Goal: Task Accomplishment & Management: Use online tool/utility

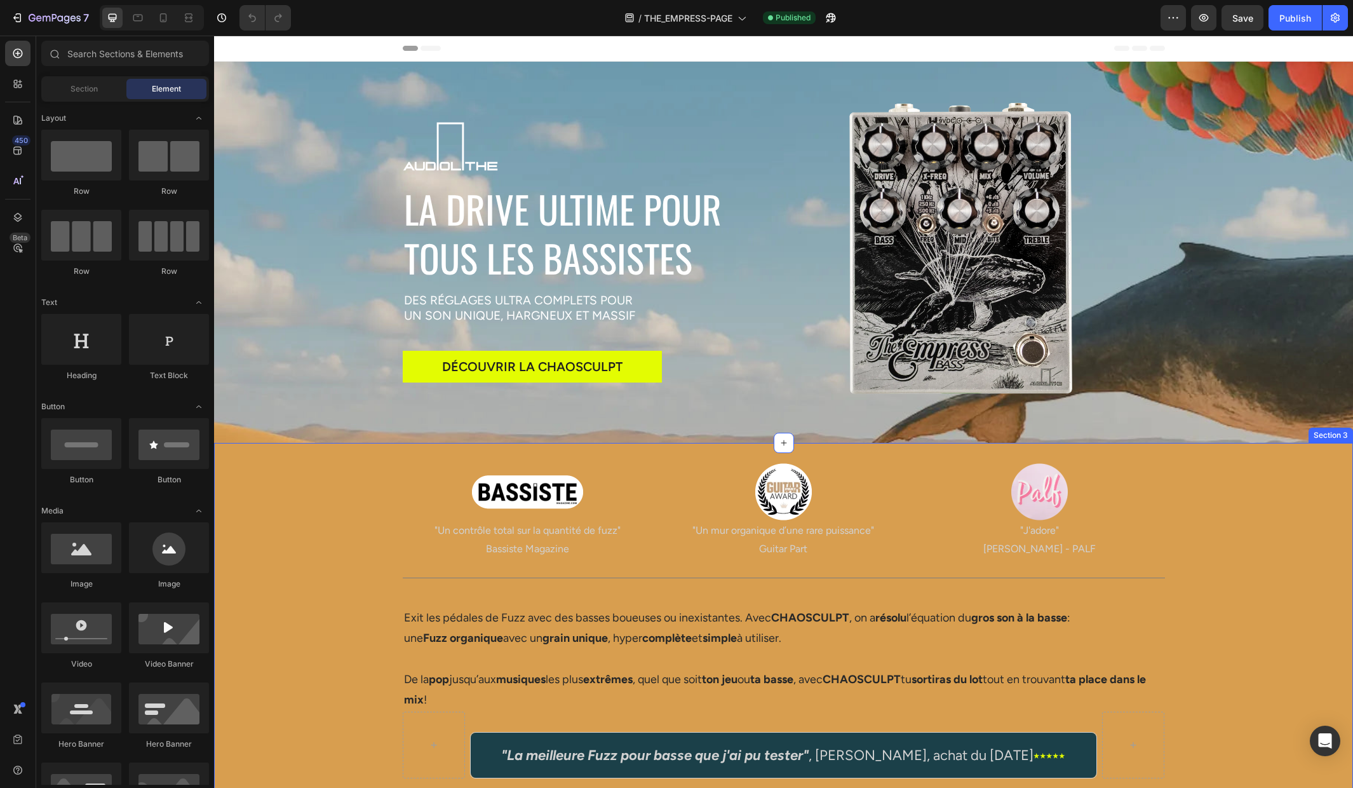
click at [299, 487] on div "Image "Un contrôle total sur la quantité de fuzz" Bassiste Magazine Text Block …" at bounding box center [783, 620] width 1139 height 315
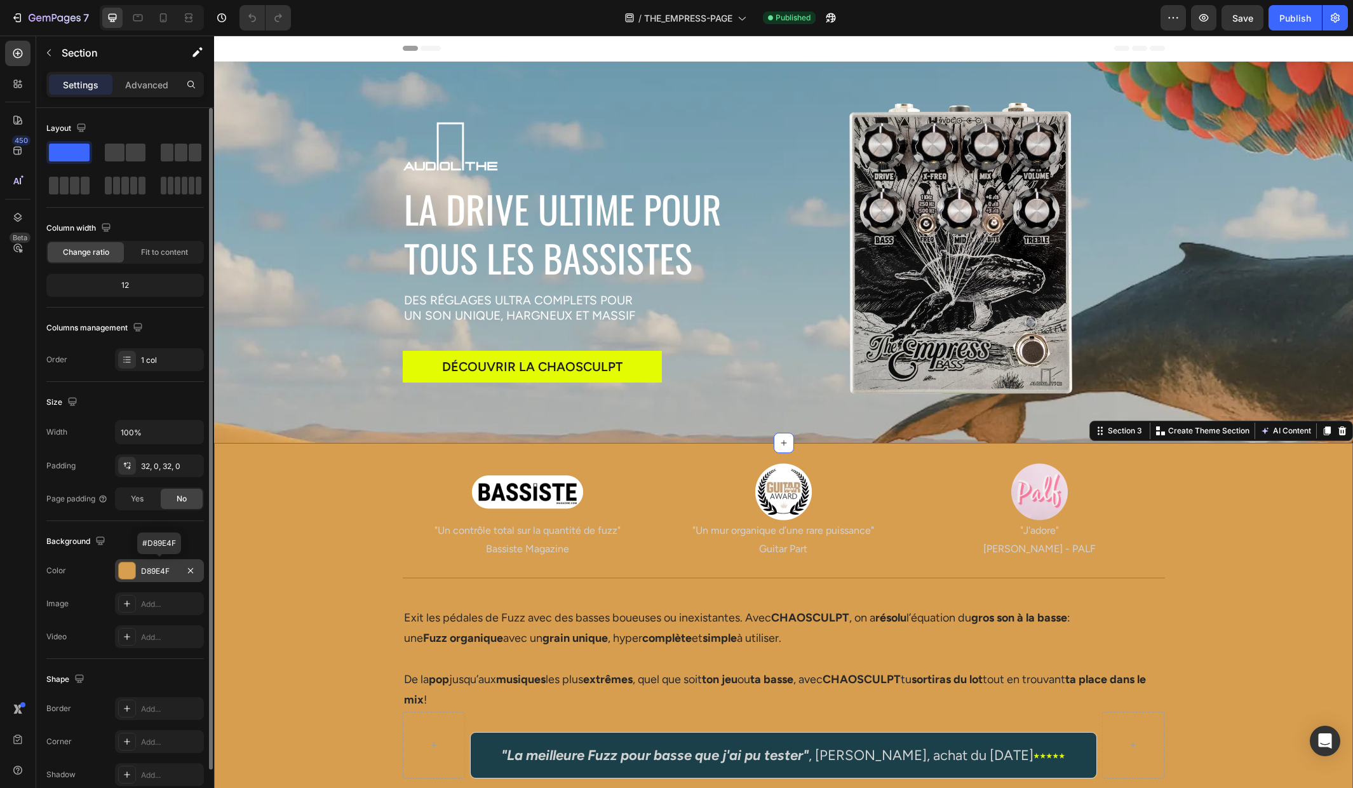
click at [153, 569] on div "D89E4F" at bounding box center [159, 570] width 37 height 11
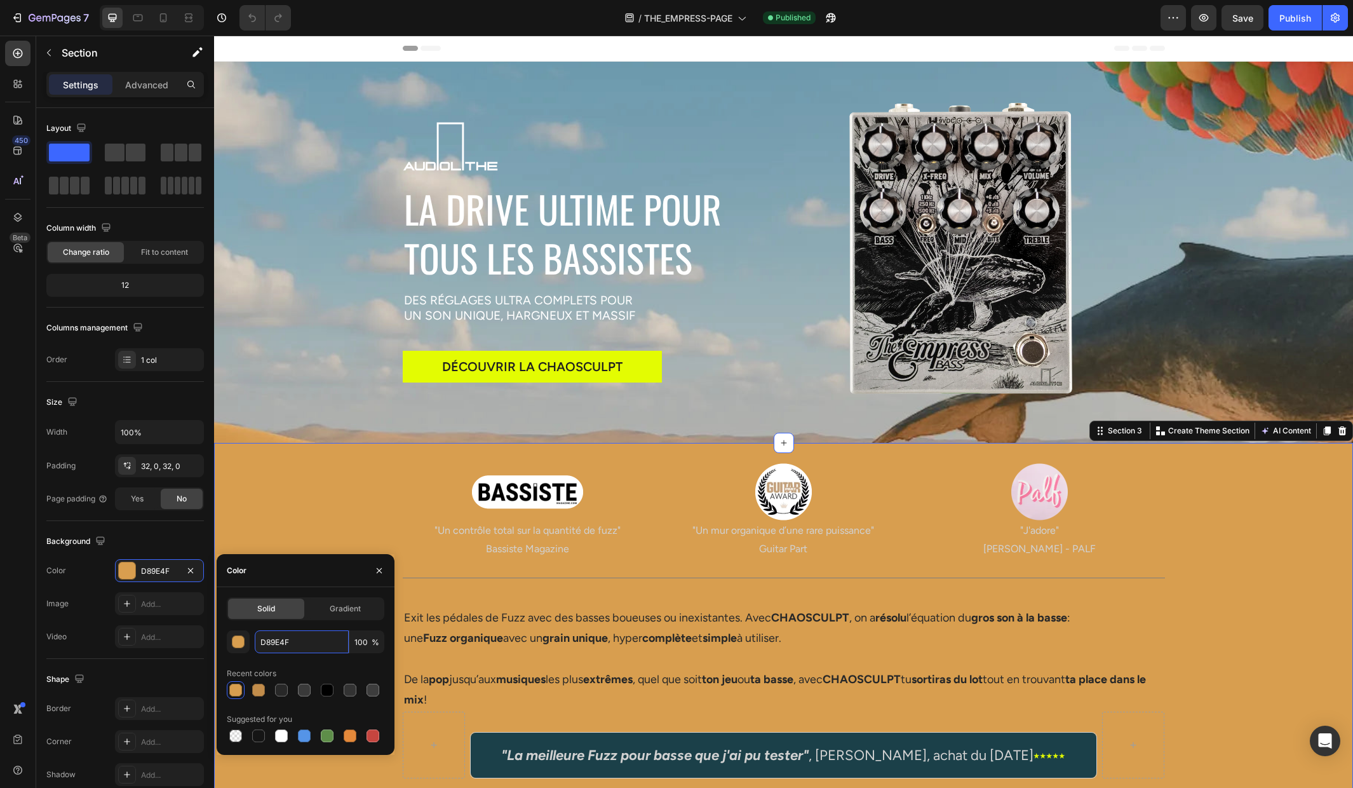
click at [296, 643] on input "D89E4F" at bounding box center [302, 641] width 94 height 23
paste input "313737"
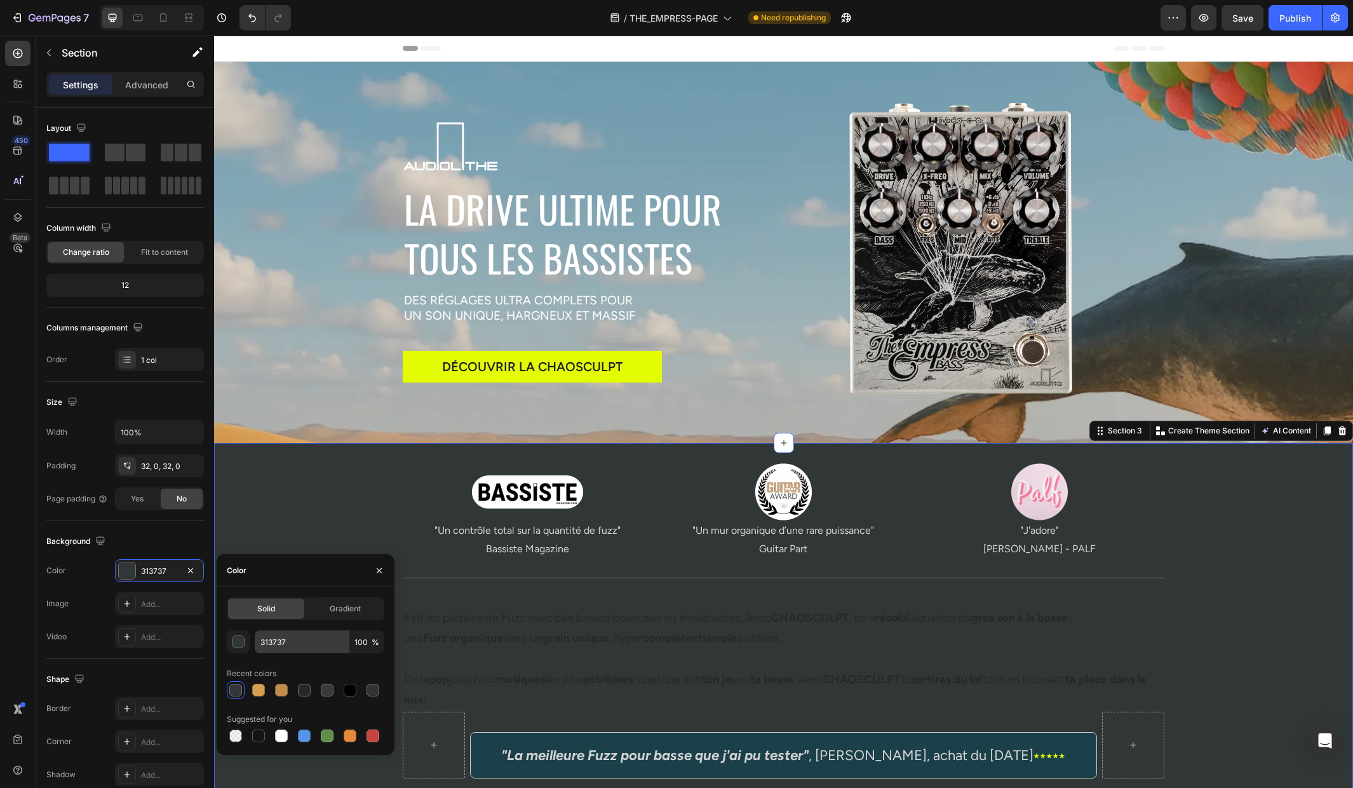
drag, startPoint x: 516, startPoint y: 748, endPoint x: 302, endPoint y: 639, distance: 239.8
click at [302, 639] on input "313737" at bounding box center [302, 641] width 94 height 23
click at [302, 640] on input "313737" at bounding box center [302, 641] width 94 height 23
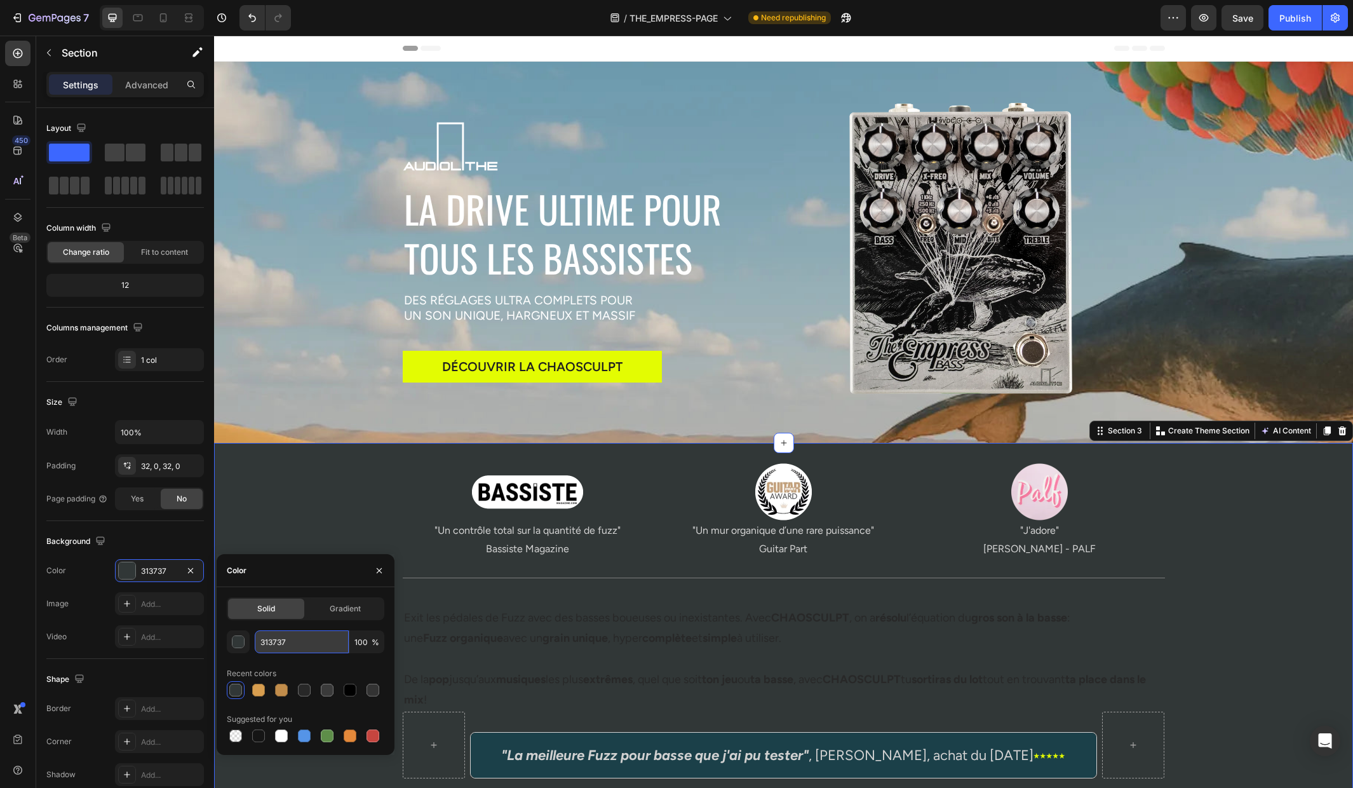
click at [302, 640] on input "313737" at bounding box center [302, 641] width 94 height 23
click at [303, 640] on input "313737" at bounding box center [302, 641] width 94 height 23
paste input "709BAE"
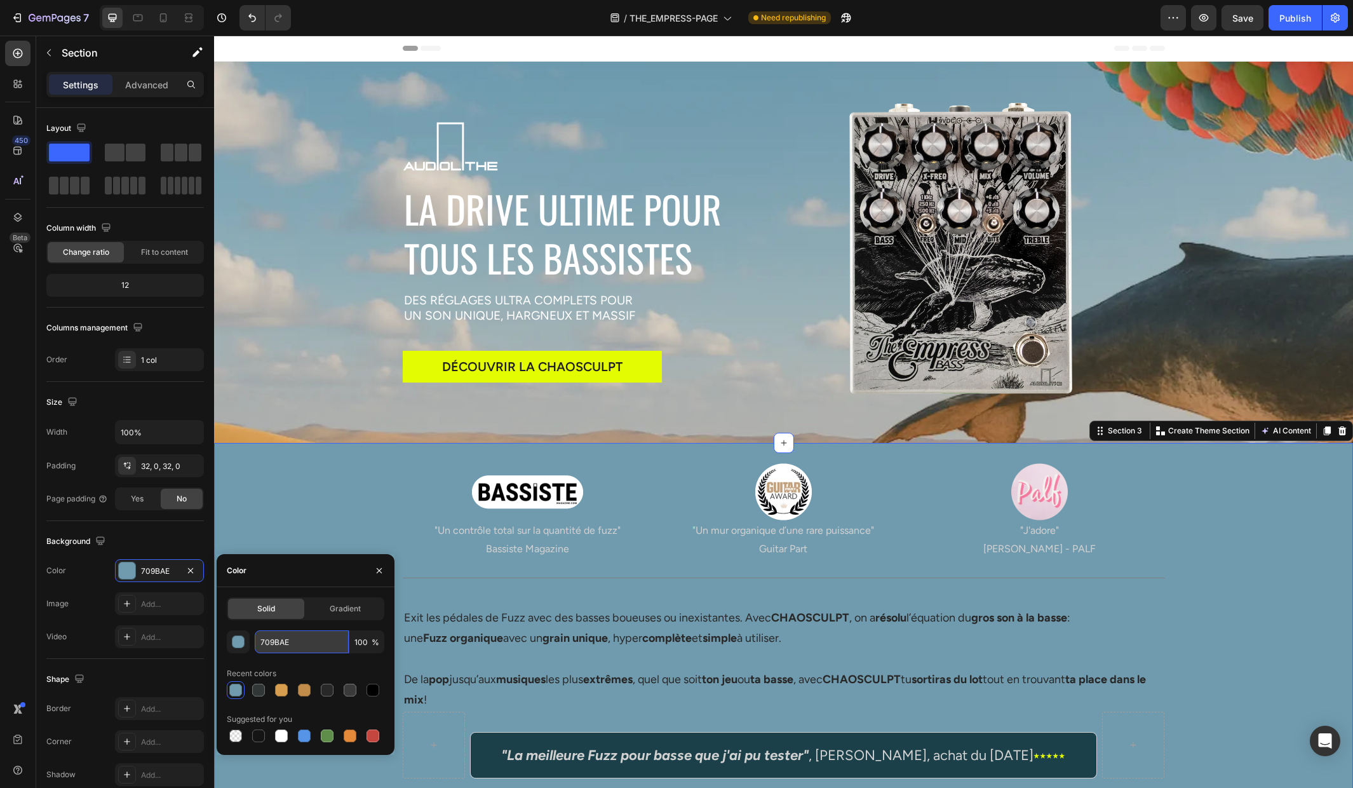
paste input "9B7B57"
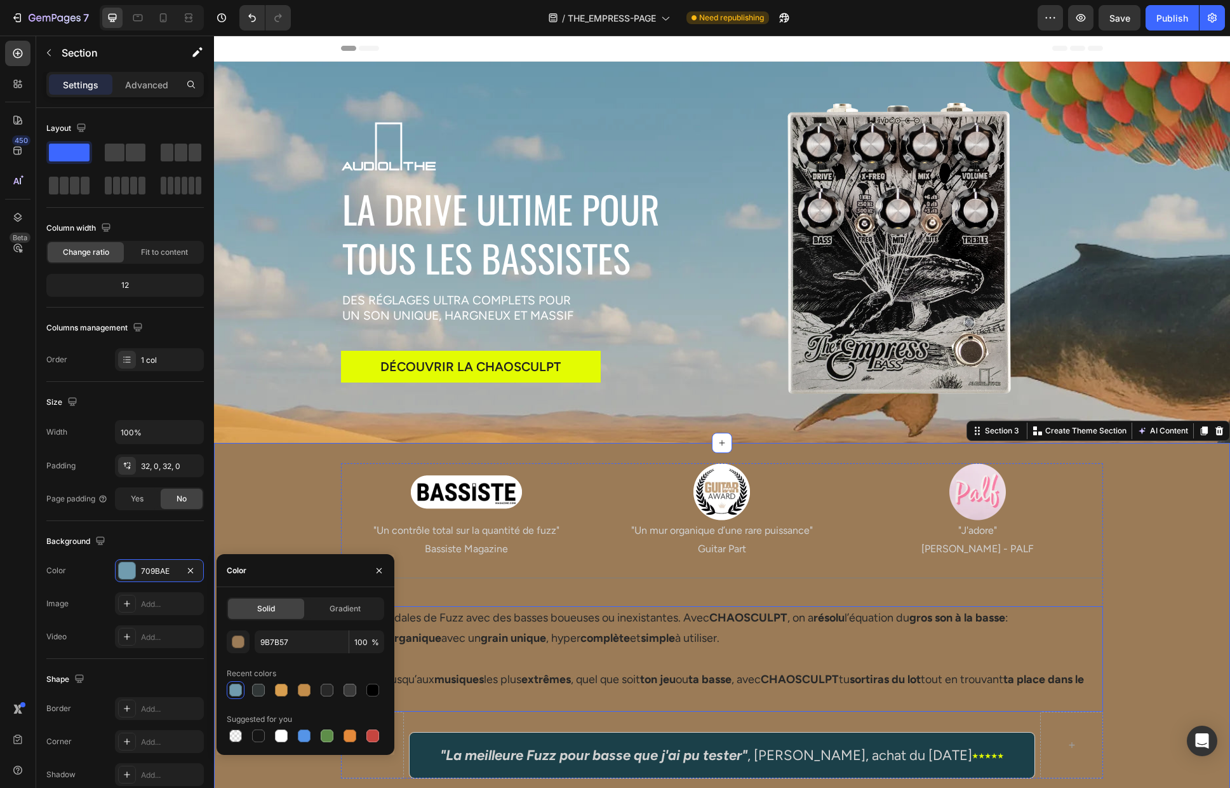
click at [241, 643] on div "button" at bounding box center [238, 642] width 13 height 13
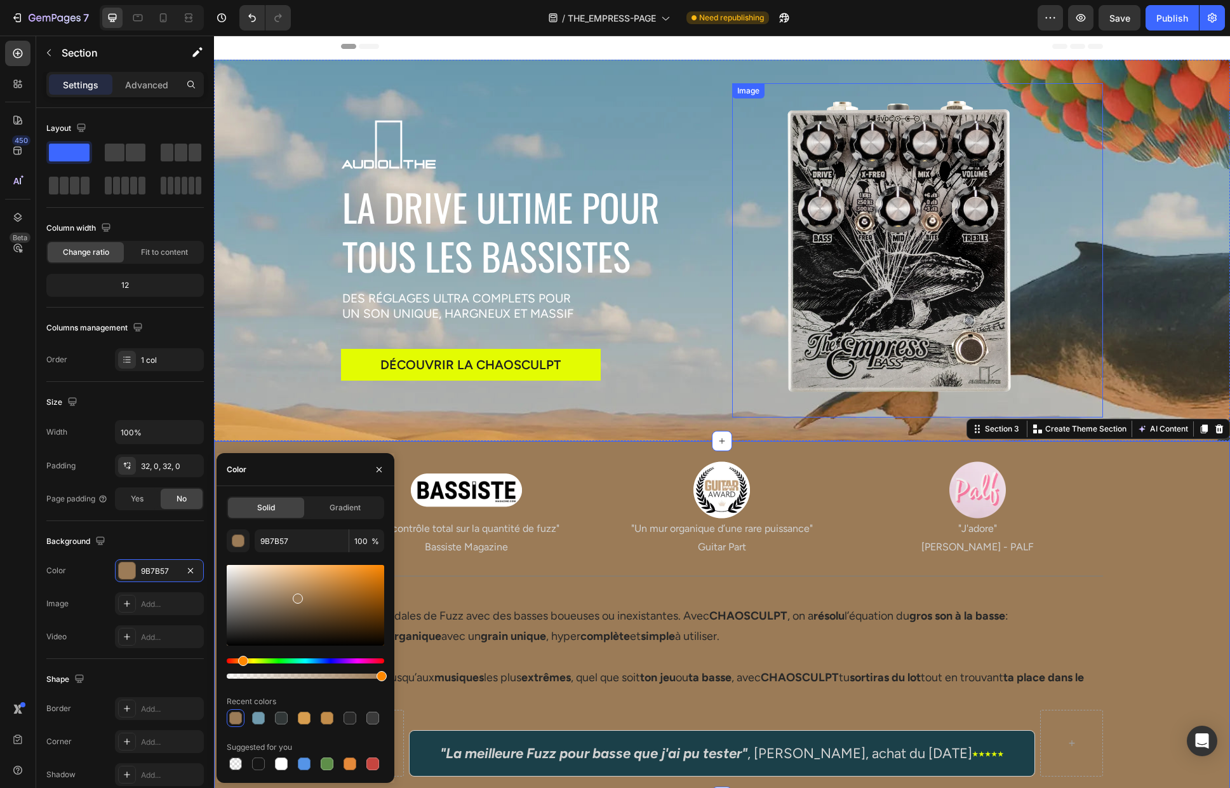
scroll to position [10, 0]
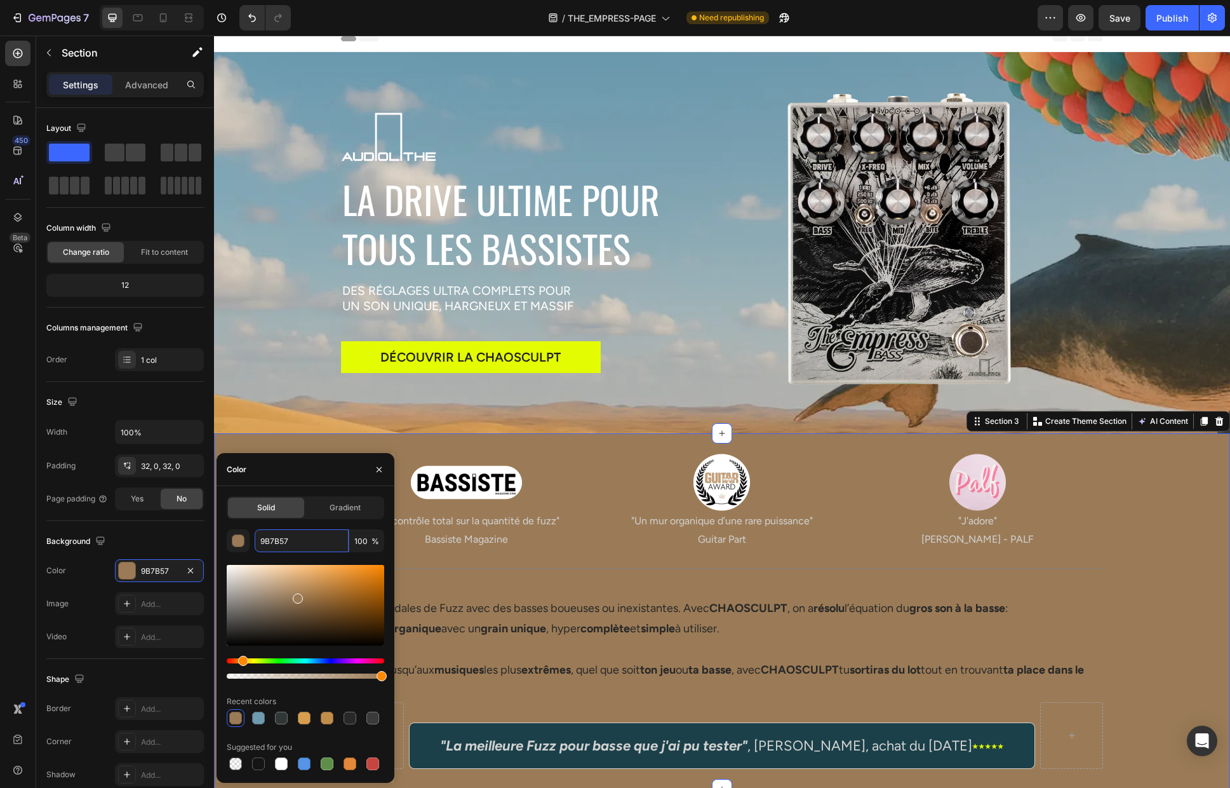
click at [300, 539] on input "9B7B57" at bounding box center [302, 540] width 94 height 23
paste input "BD4636"
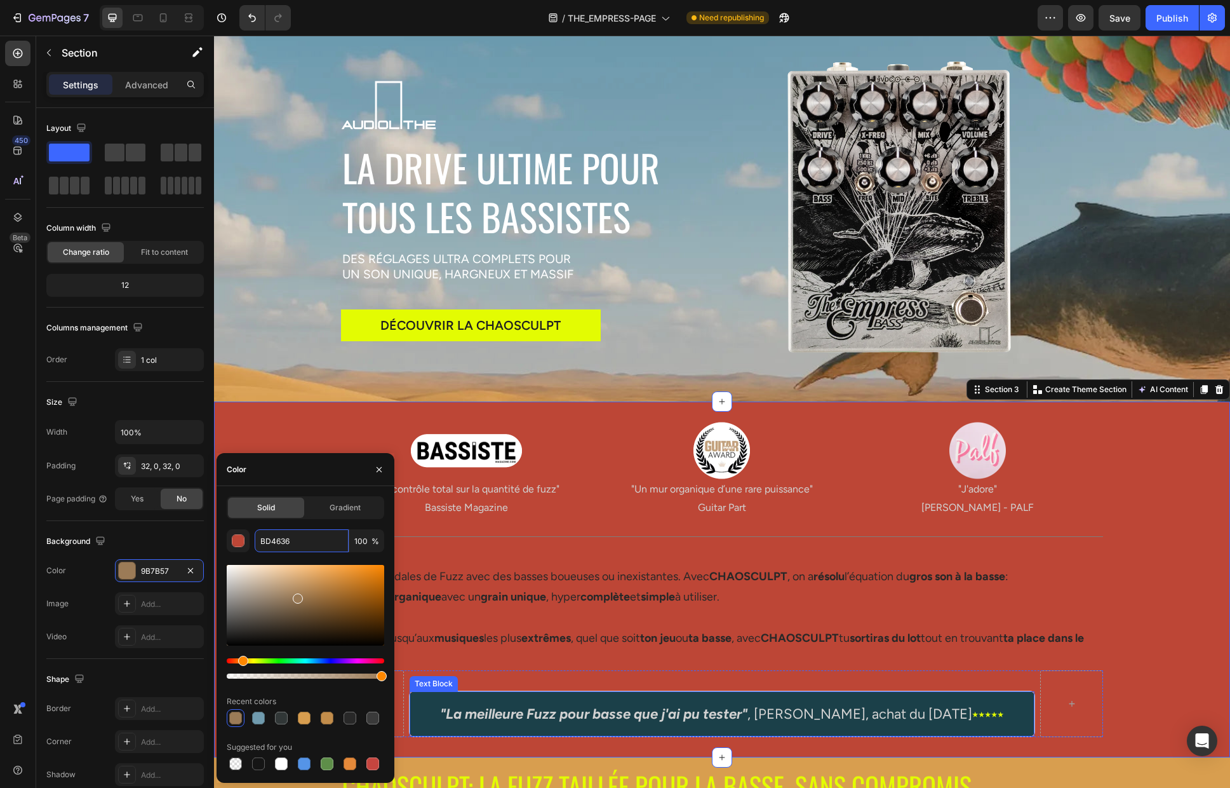
scroll to position [17, 0]
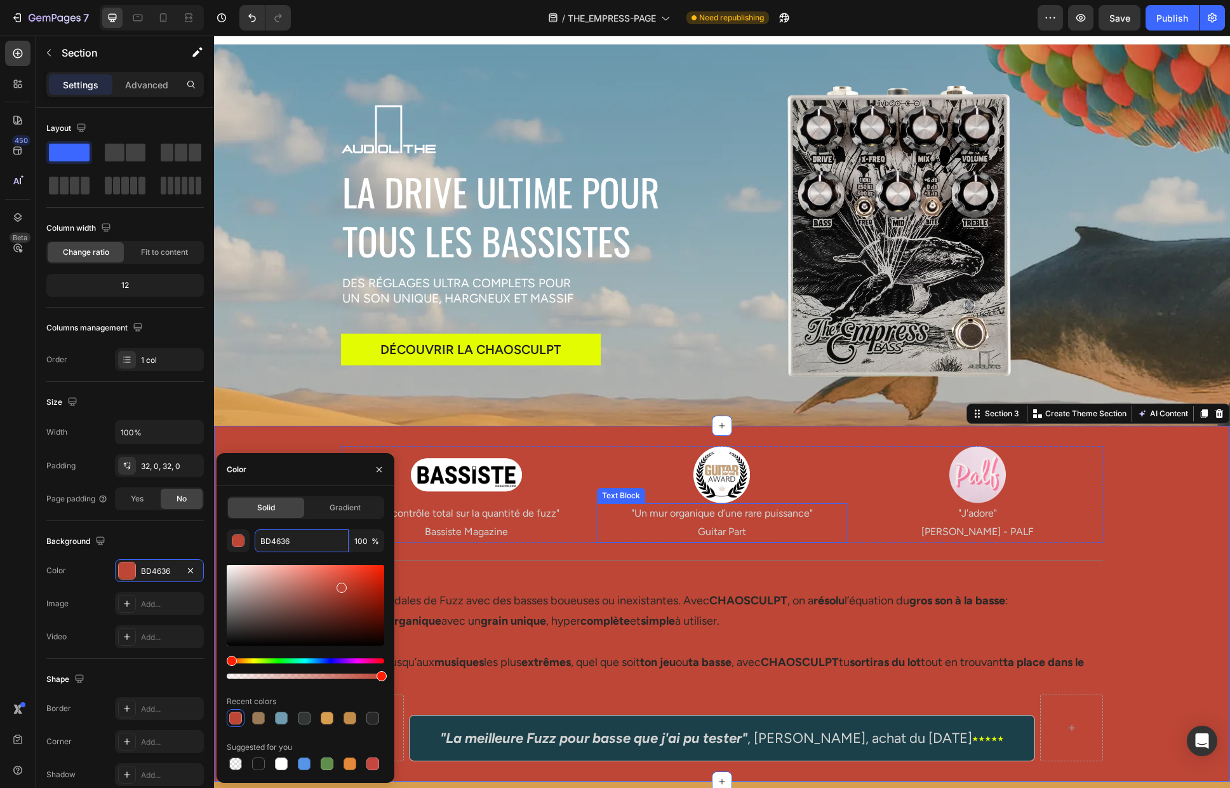
paste input "6E8037"
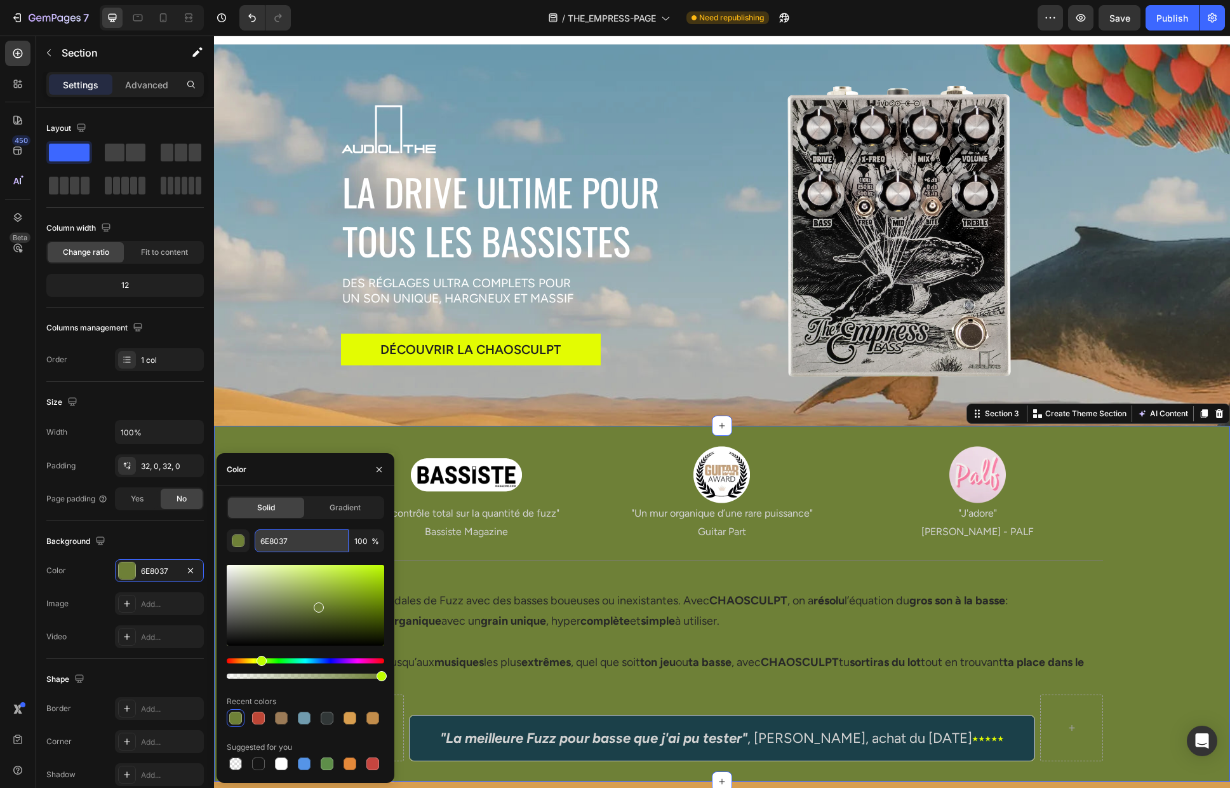
paste input "9FB3B8"
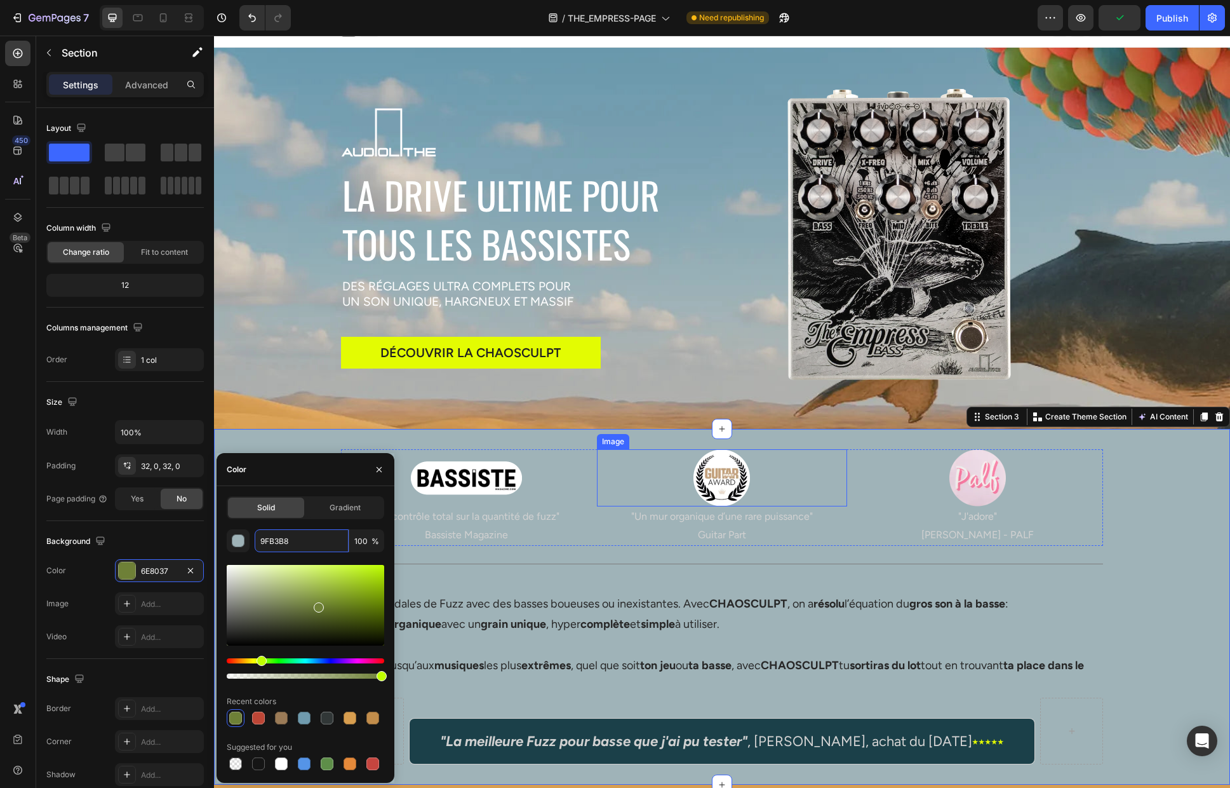
scroll to position [0, 0]
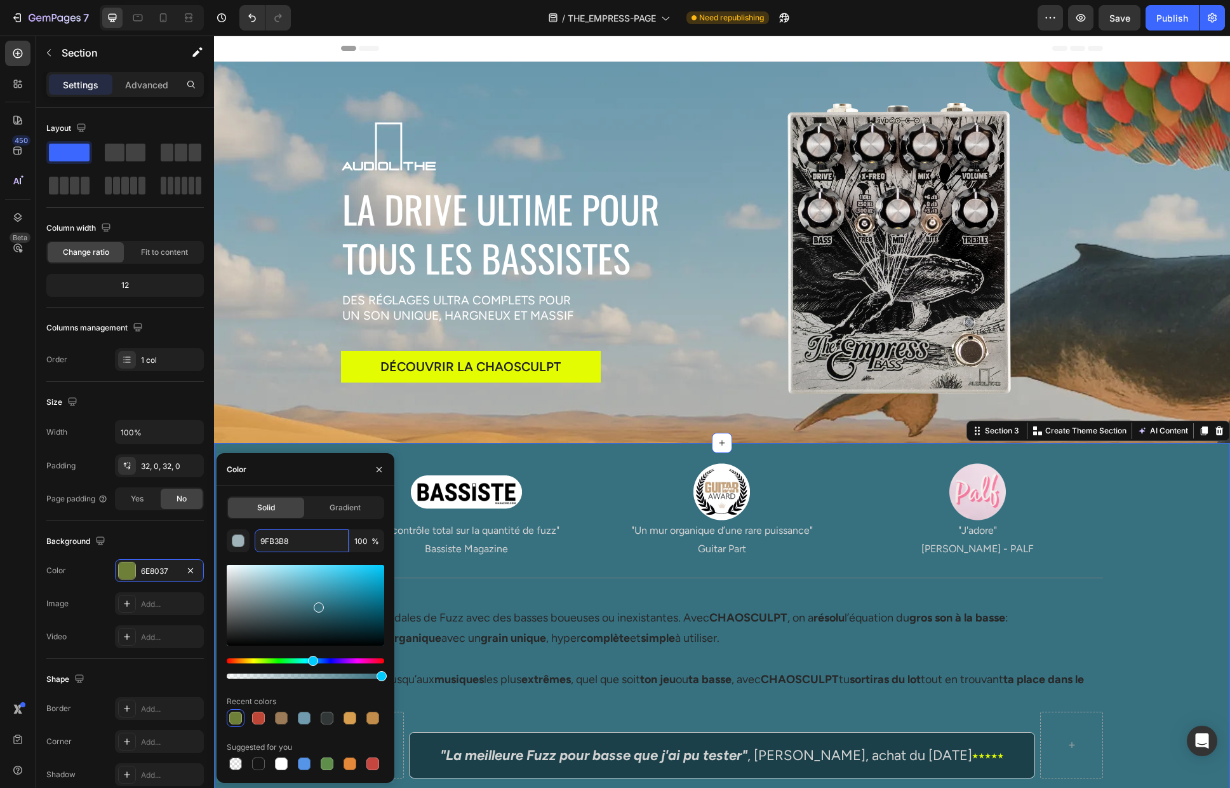
drag, startPoint x: 262, startPoint y: 662, endPoint x: 311, endPoint y: 666, distance: 49.1
click at [311, 666] on div at bounding box center [306, 668] width 158 height 20
click at [315, 548] on input "377180" at bounding box center [302, 540] width 94 height 23
click at [309, 539] on input "377180" at bounding box center [302, 540] width 94 height 23
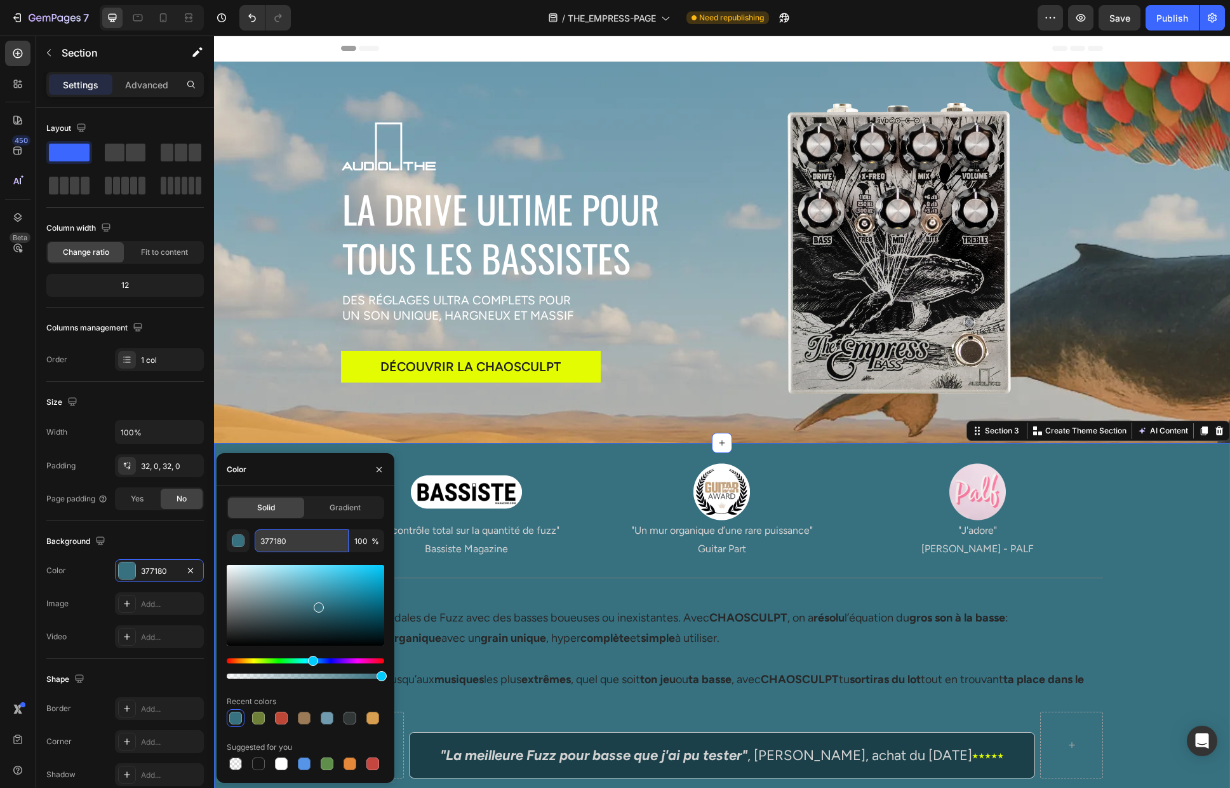
paste input "9FB3B8"
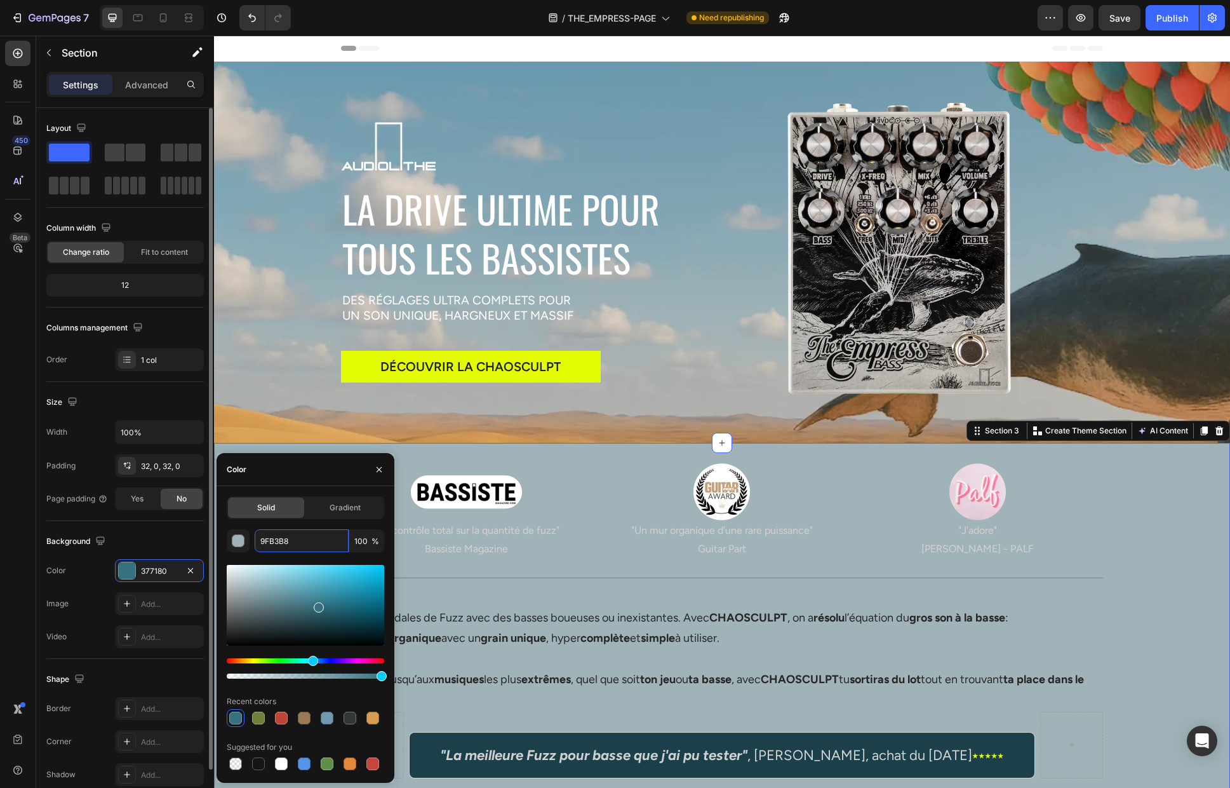
type input "9FB3B8"
click at [169, 532] on div "Background" at bounding box center [125, 541] width 158 height 20
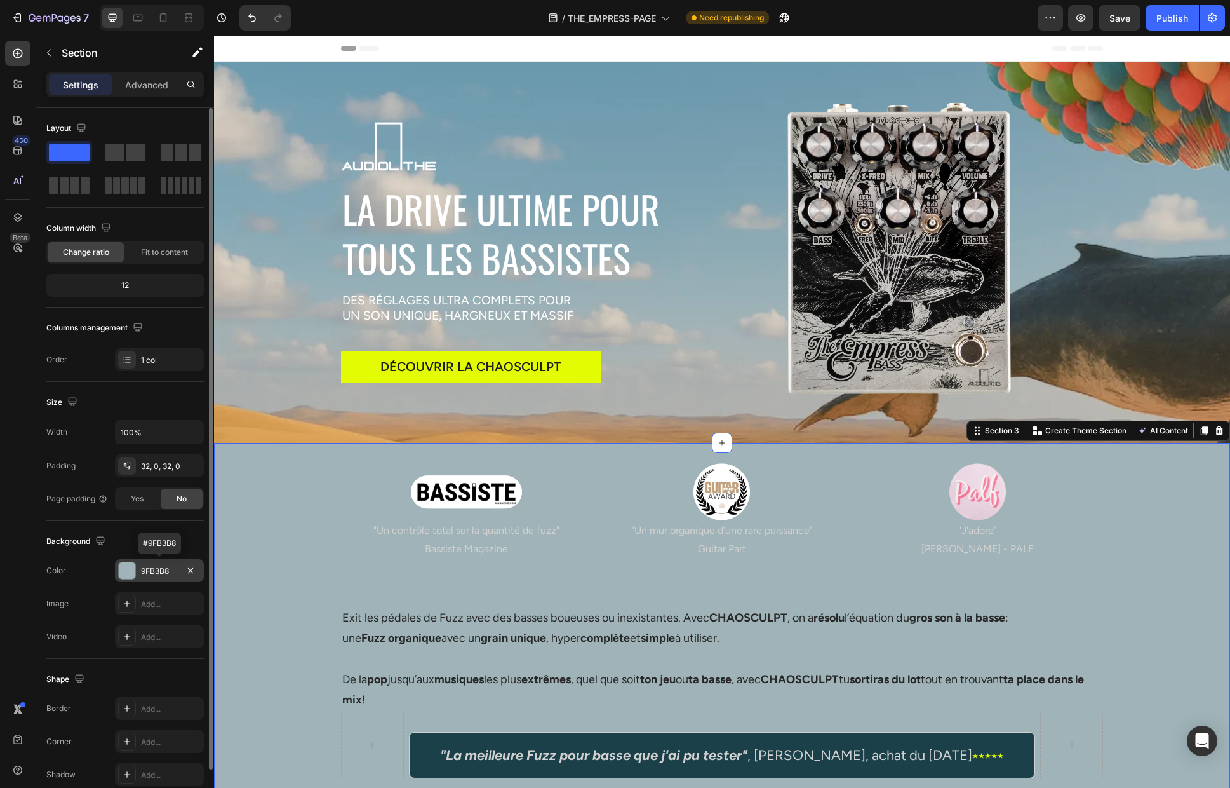
click at [159, 565] on div "9FB3B8" at bounding box center [159, 570] width 37 height 11
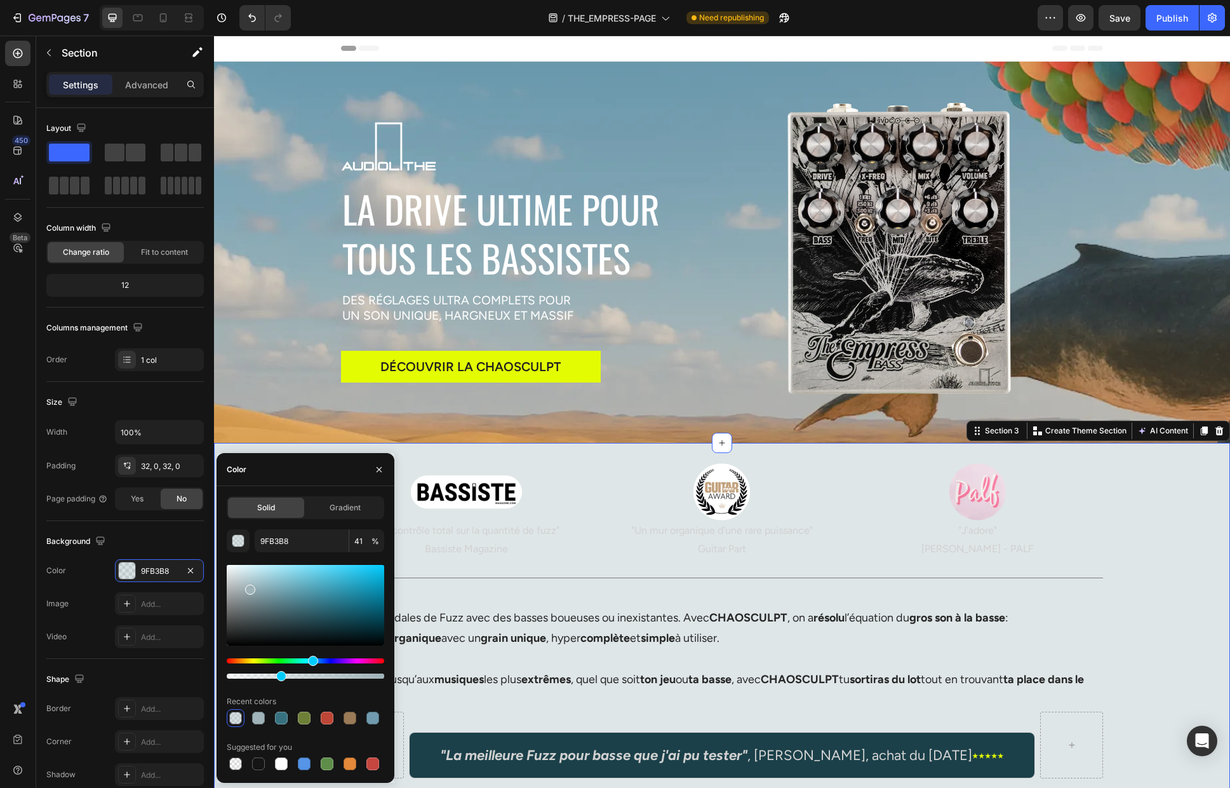
type input "33"
drag, startPoint x: 380, startPoint y: 677, endPoint x: 279, endPoint y: 688, distance: 101.6
click at [279, 688] on div "9FB3B8 33 % Recent colors Suggested for you" at bounding box center [306, 650] width 158 height 243
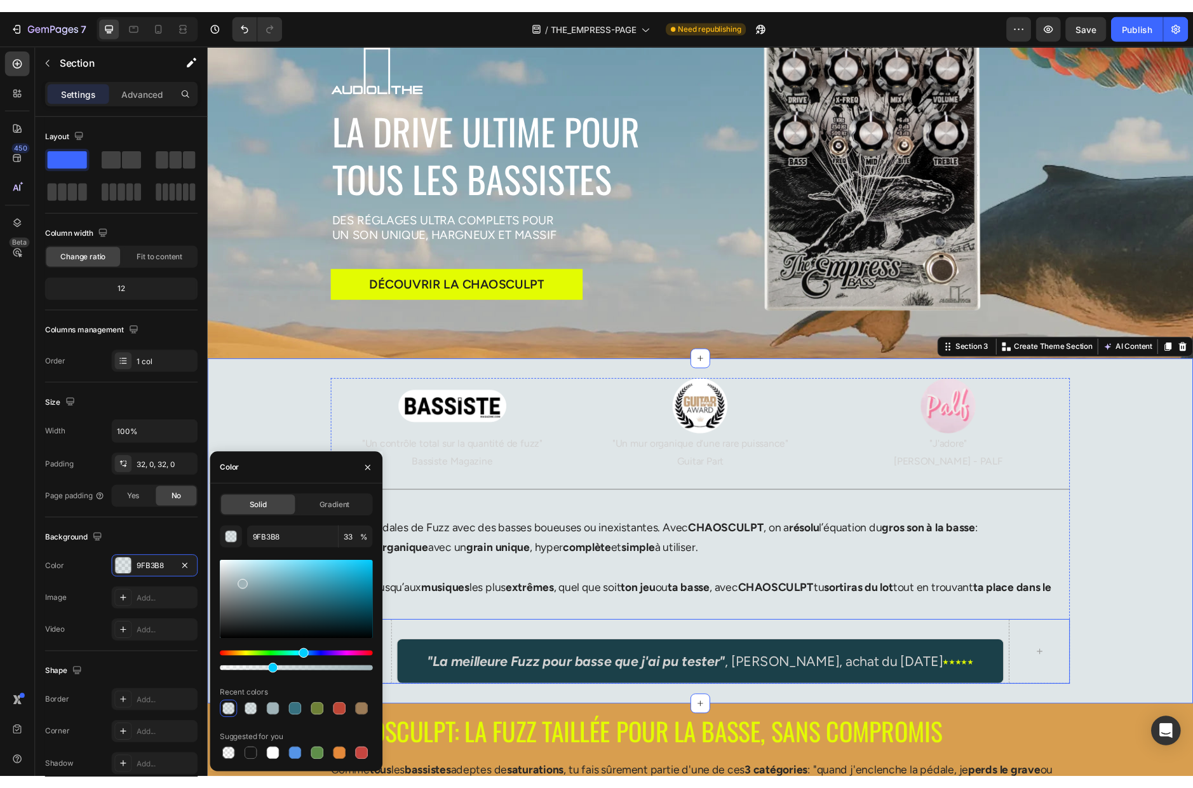
scroll to position [77, 0]
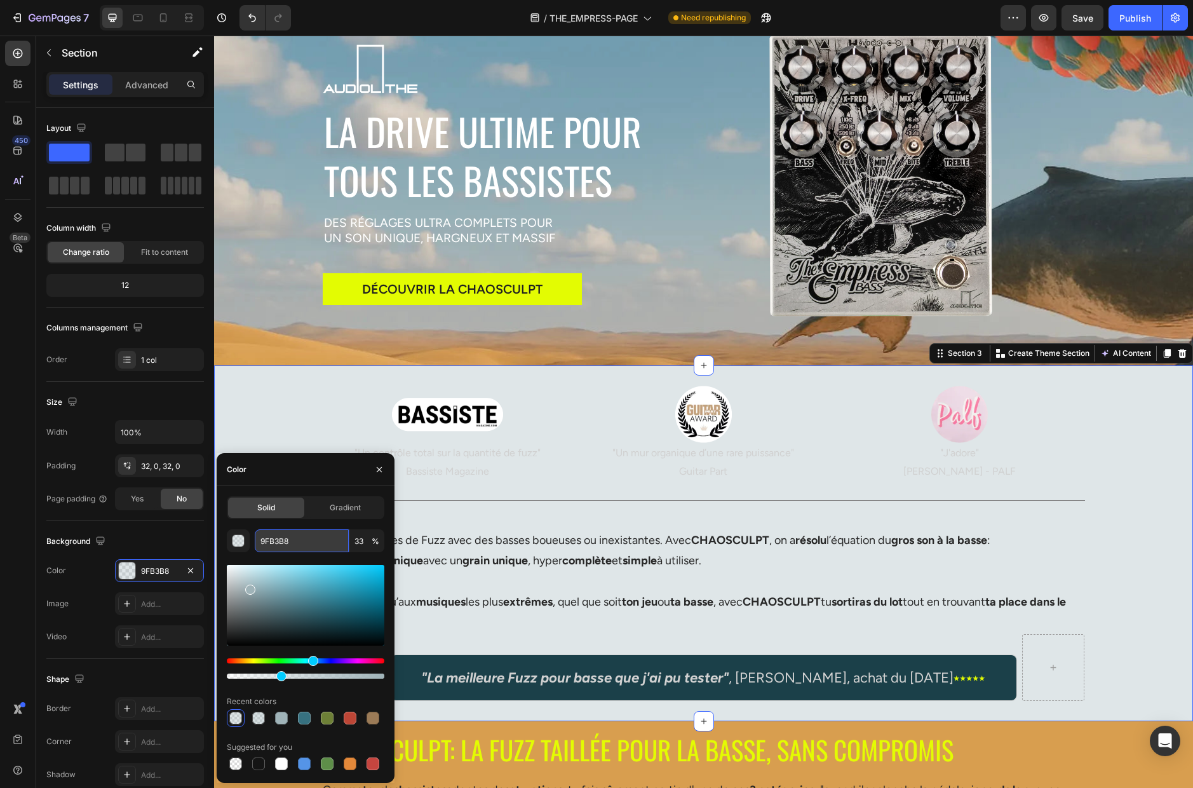
click at [306, 542] on input "9FB3B8" at bounding box center [302, 540] width 94 height 23
paste input "DDA861"
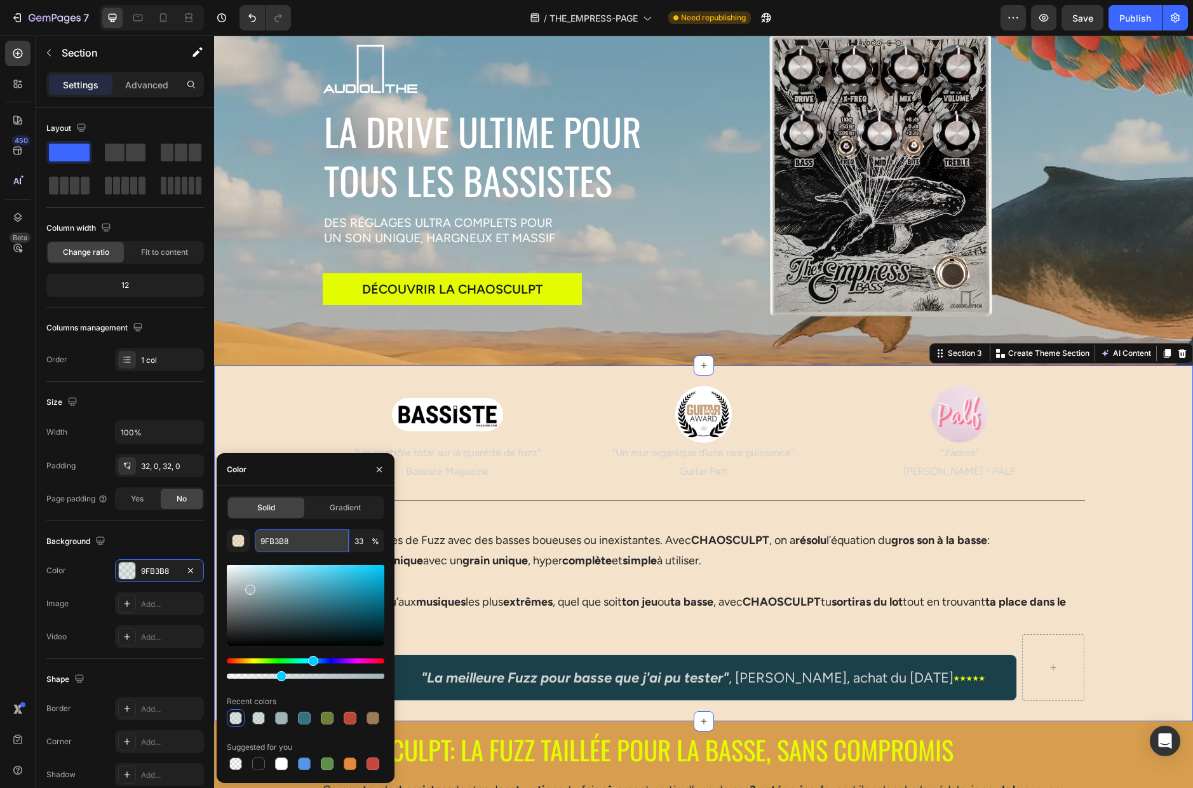
type input "DDA861"
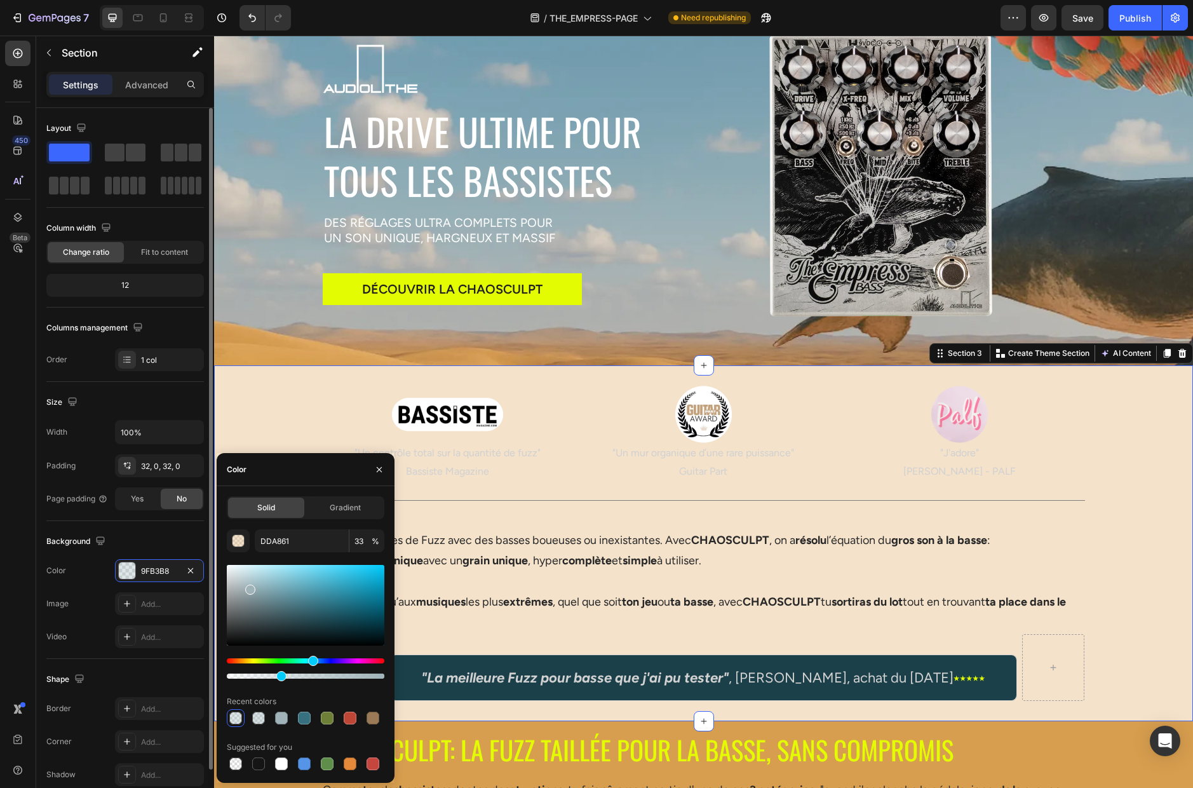
click at [173, 541] on div "Background" at bounding box center [125, 541] width 158 height 20
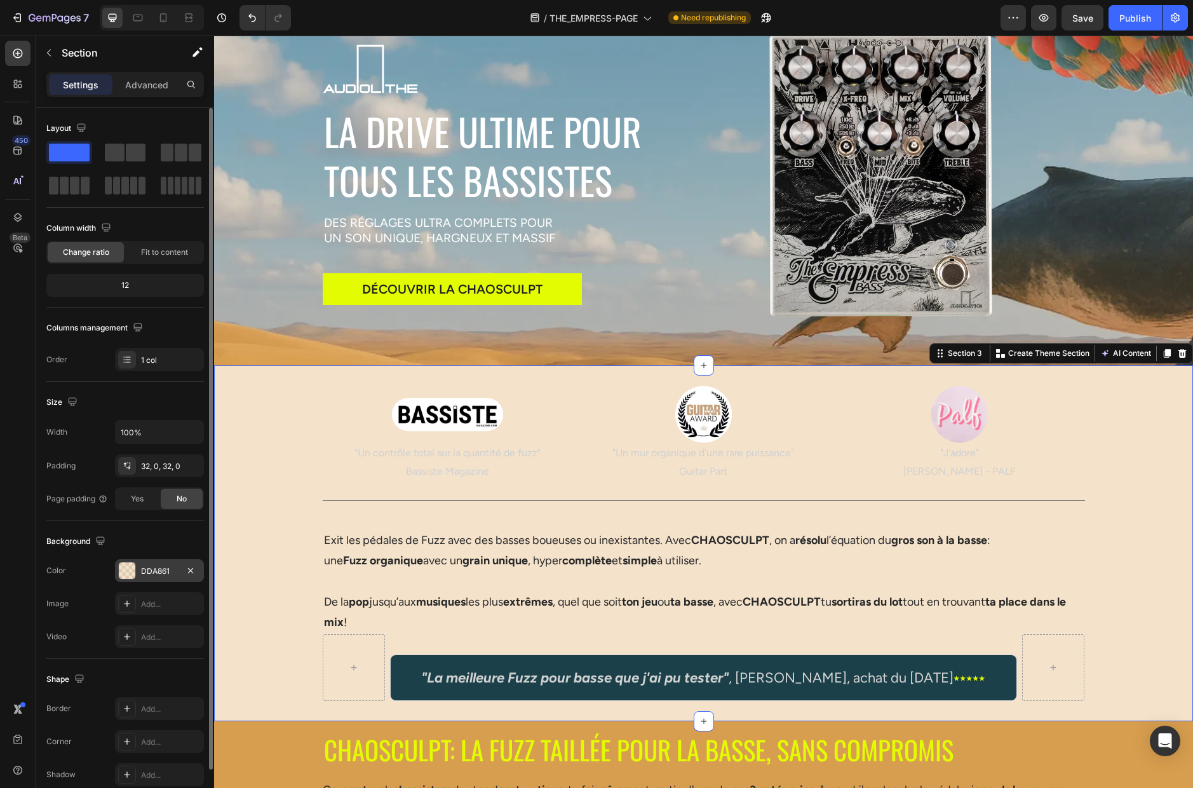
click at [156, 572] on div "DDA861" at bounding box center [159, 570] width 37 height 11
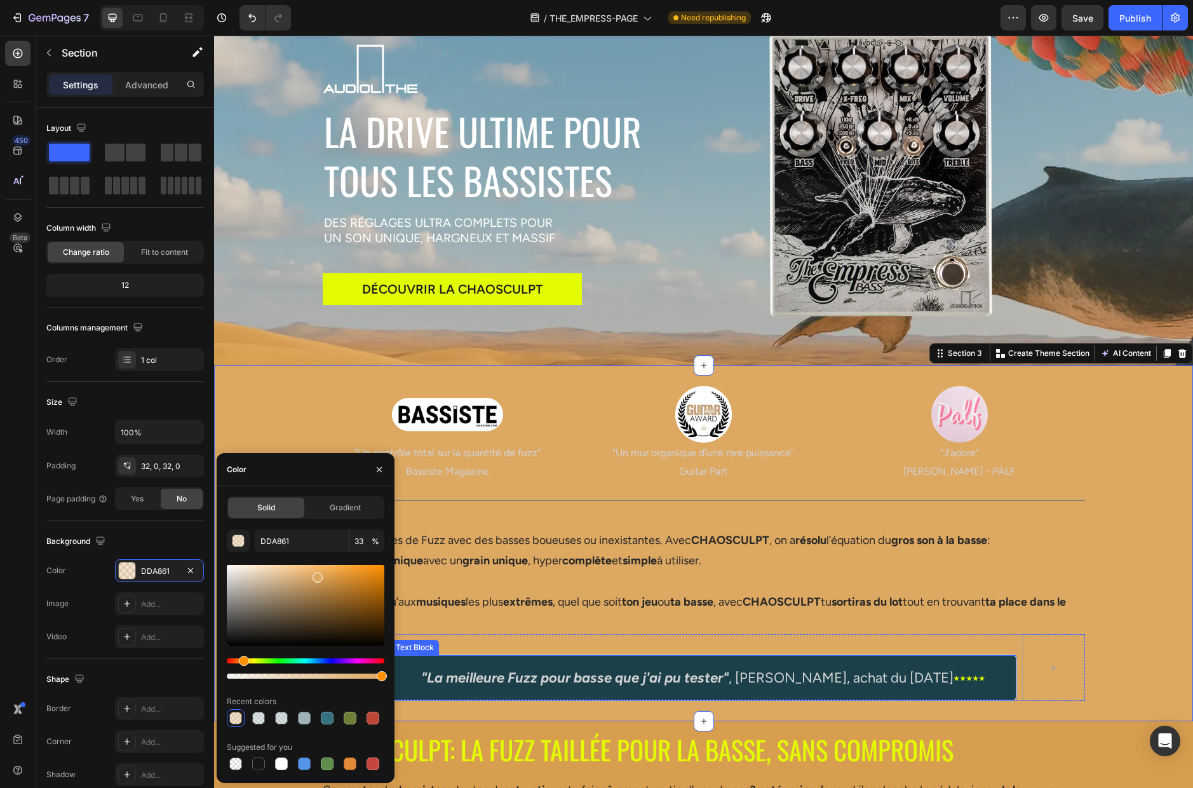
drag, startPoint x: 494, startPoint y: 710, endPoint x: 436, endPoint y: 688, distance: 61.3
type input "100"
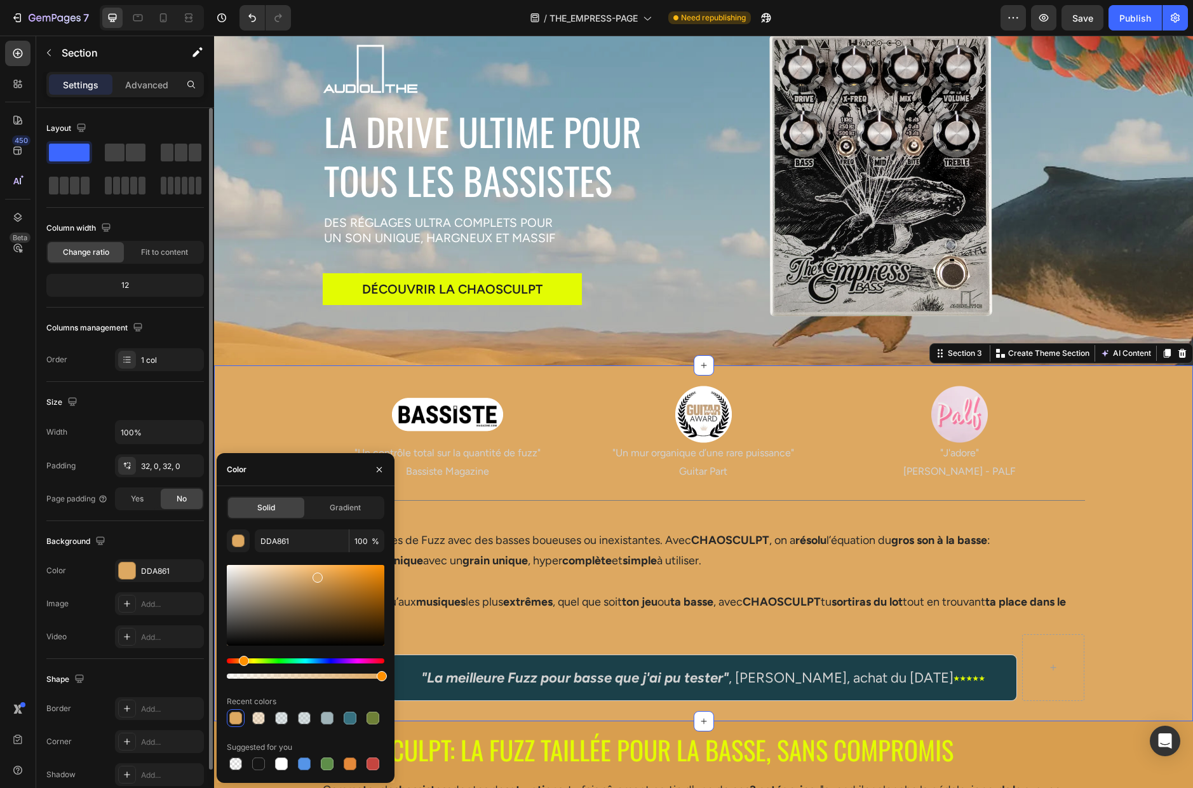
click at [156, 540] on div "Background" at bounding box center [125, 541] width 158 height 20
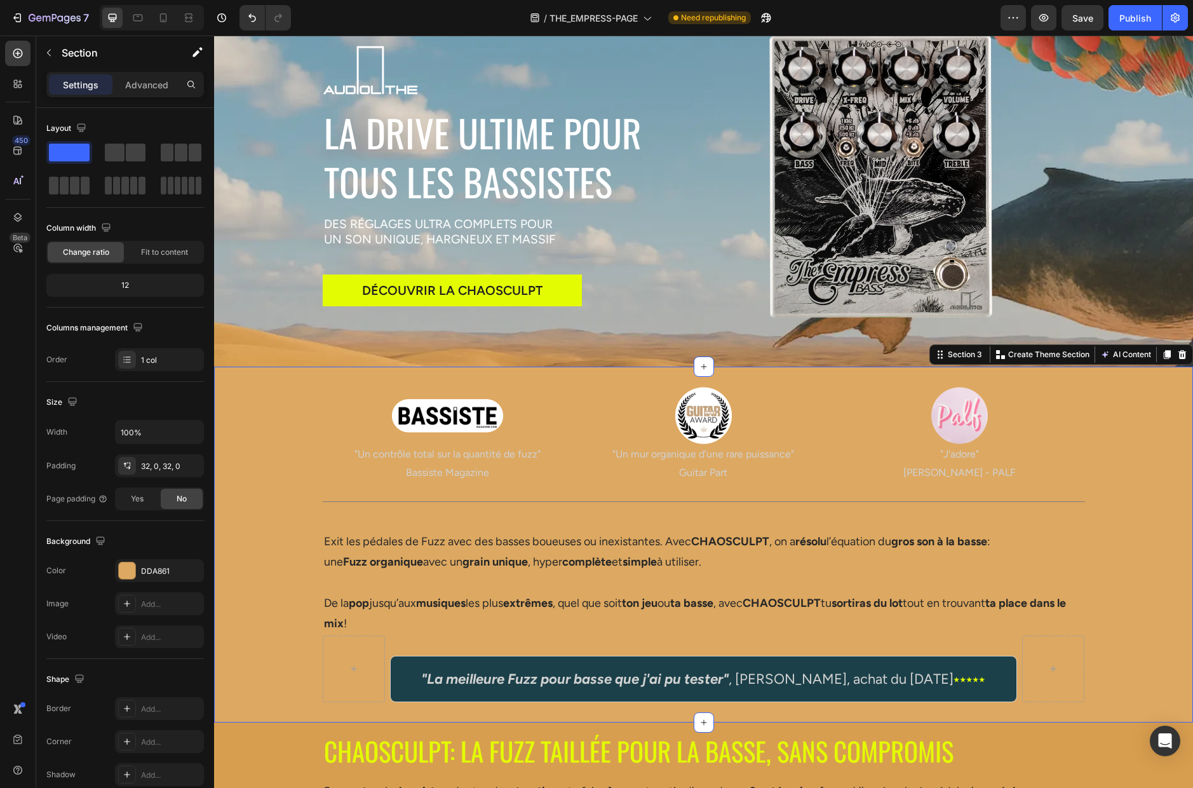
scroll to position [142, 0]
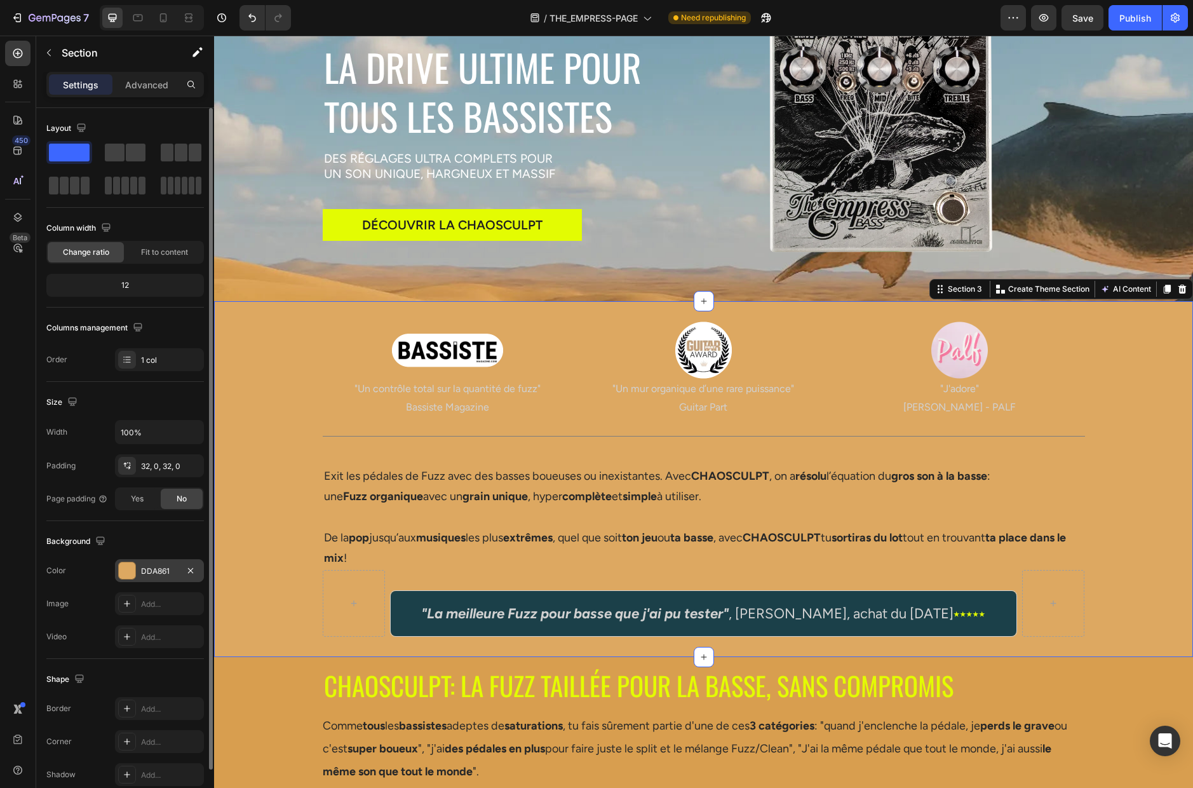
click at [171, 568] on div "DDA861" at bounding box center [159, 570] width 37 height 11
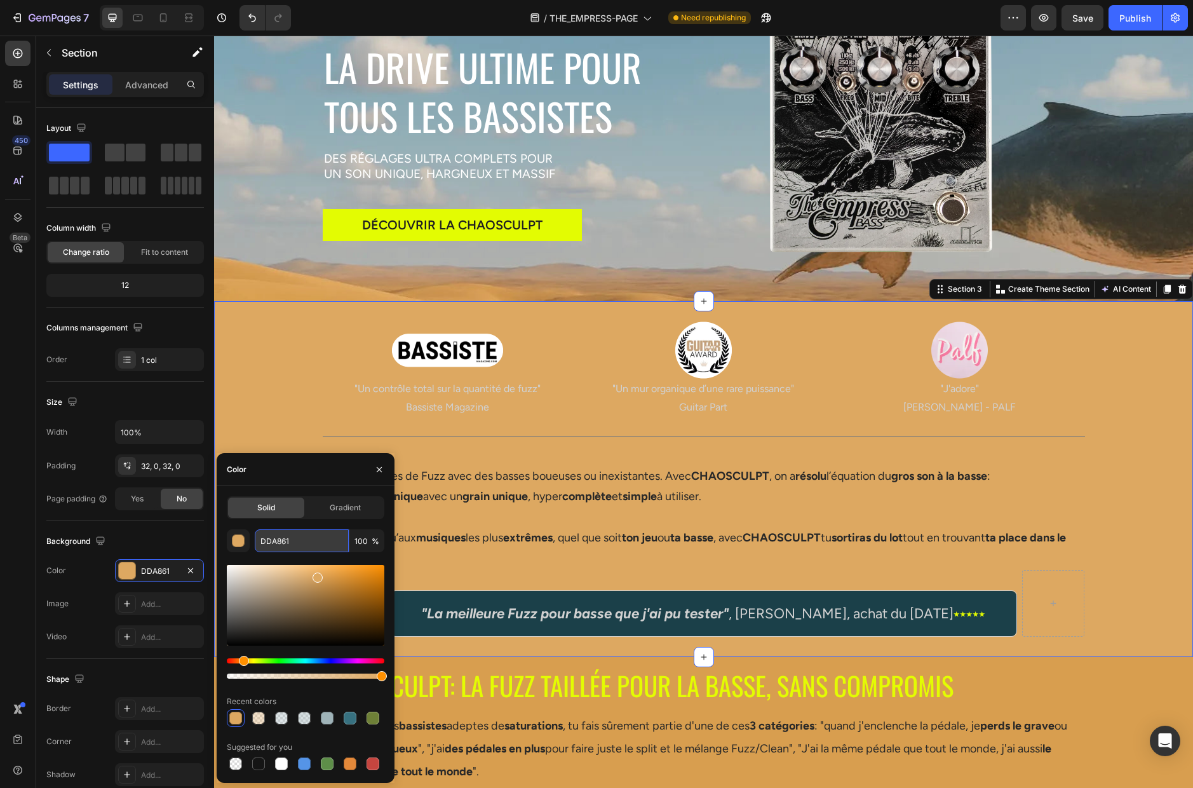
click at [307, 544] on input "DDA861" at bounding box center [302, 540] width 94 height 23
paste input "6192A8"
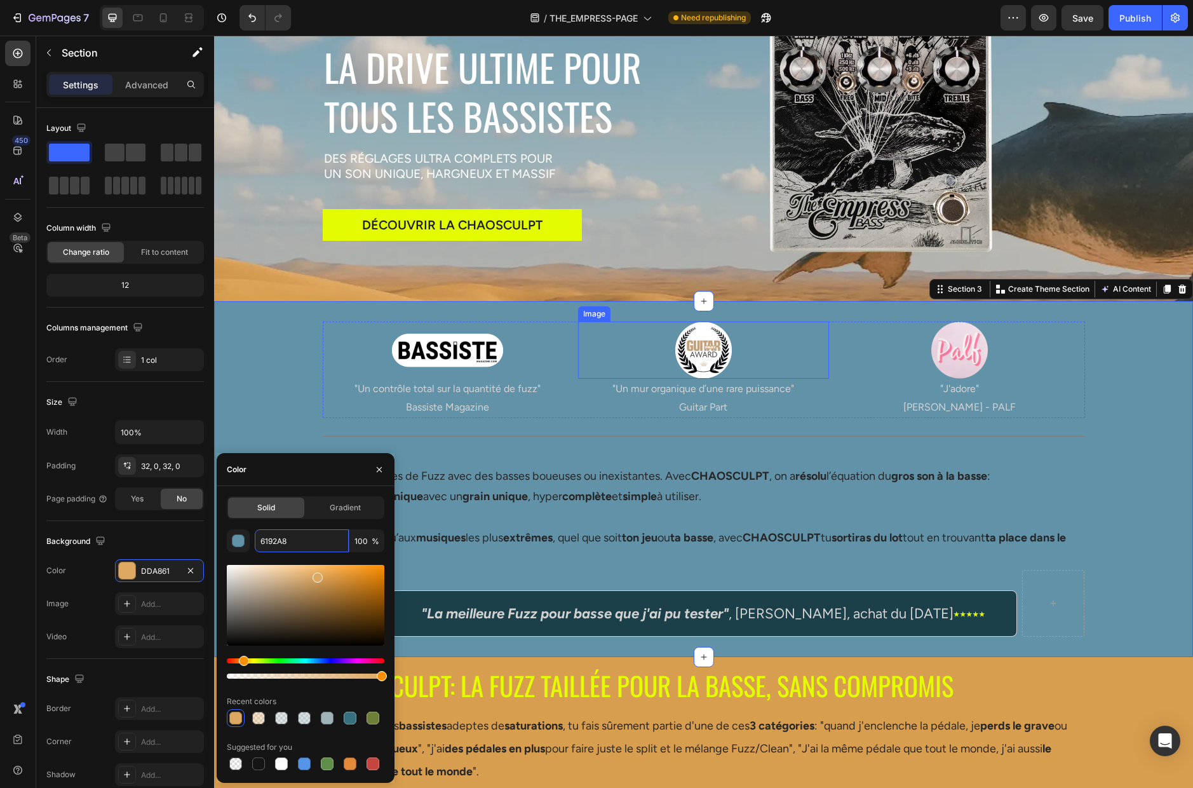
scroll to position [0, 0]
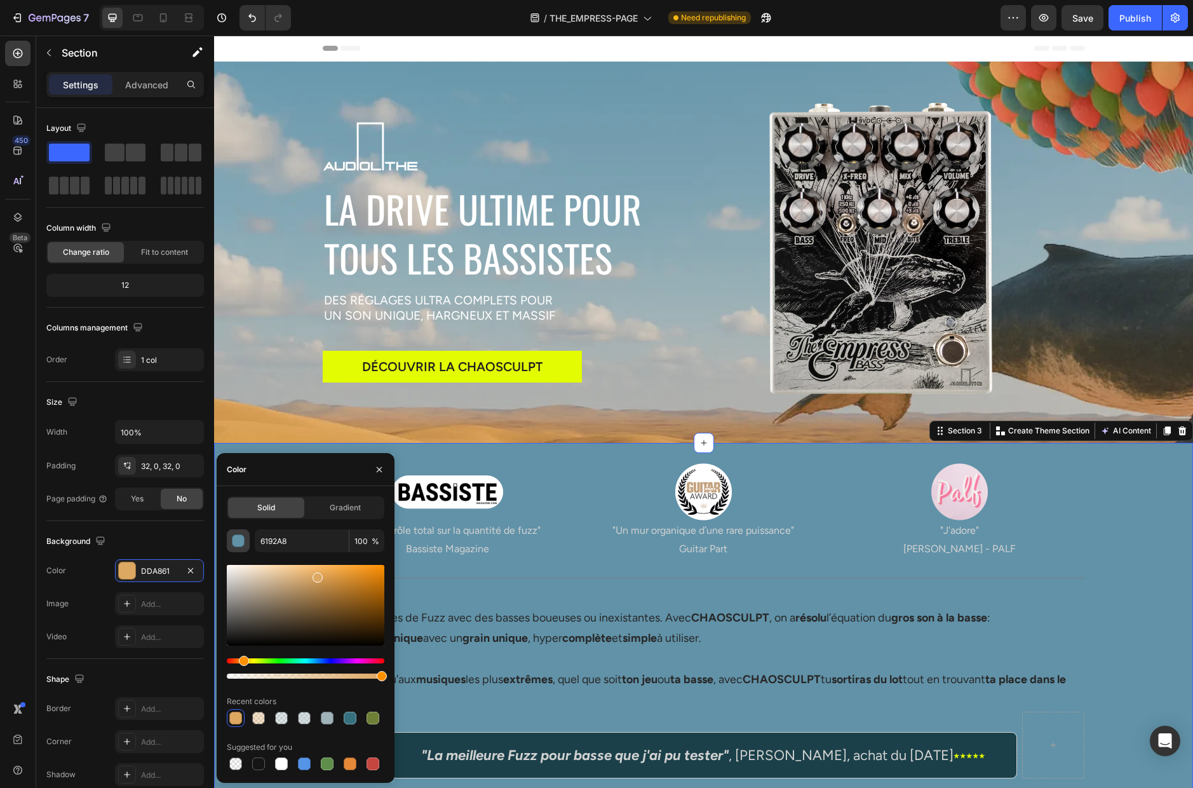
click at [242, 543] on div "button" at bounding box center [238, 541] width 13 height 13
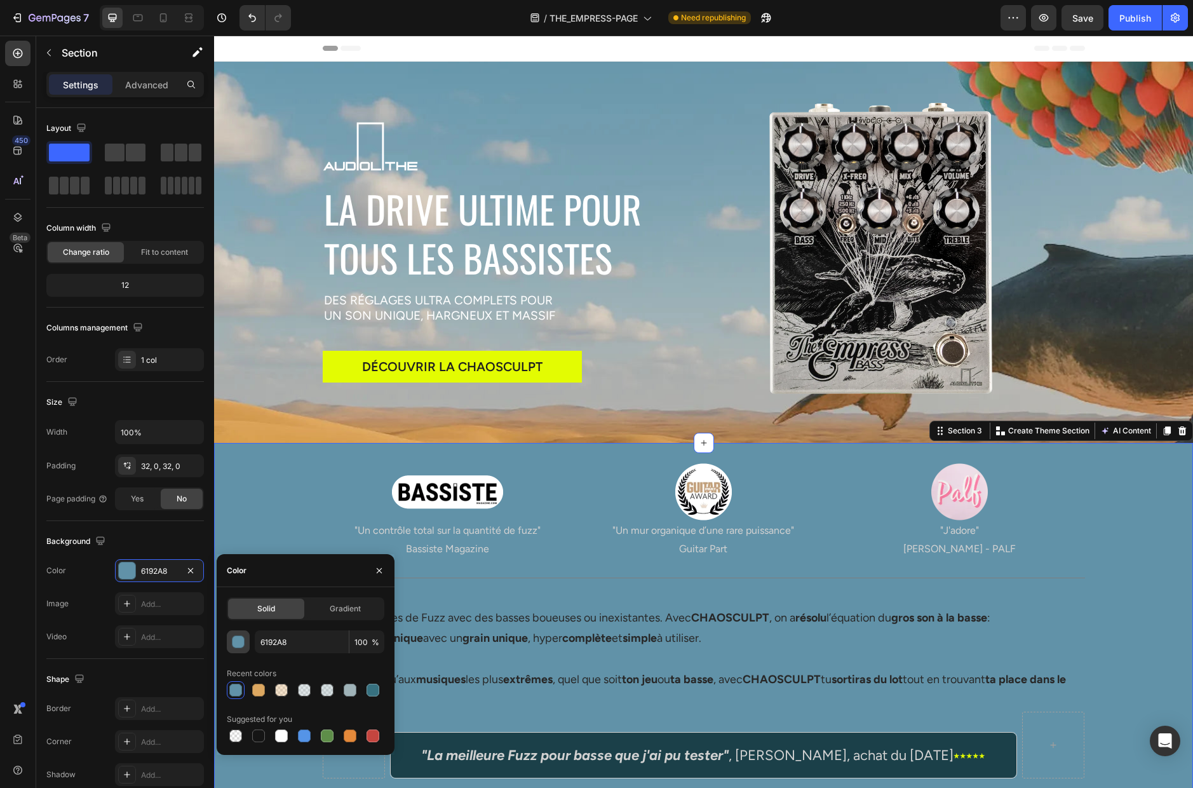
click at [236, 642] on div "button" at bounding box center [238, 642] width 13 height 13
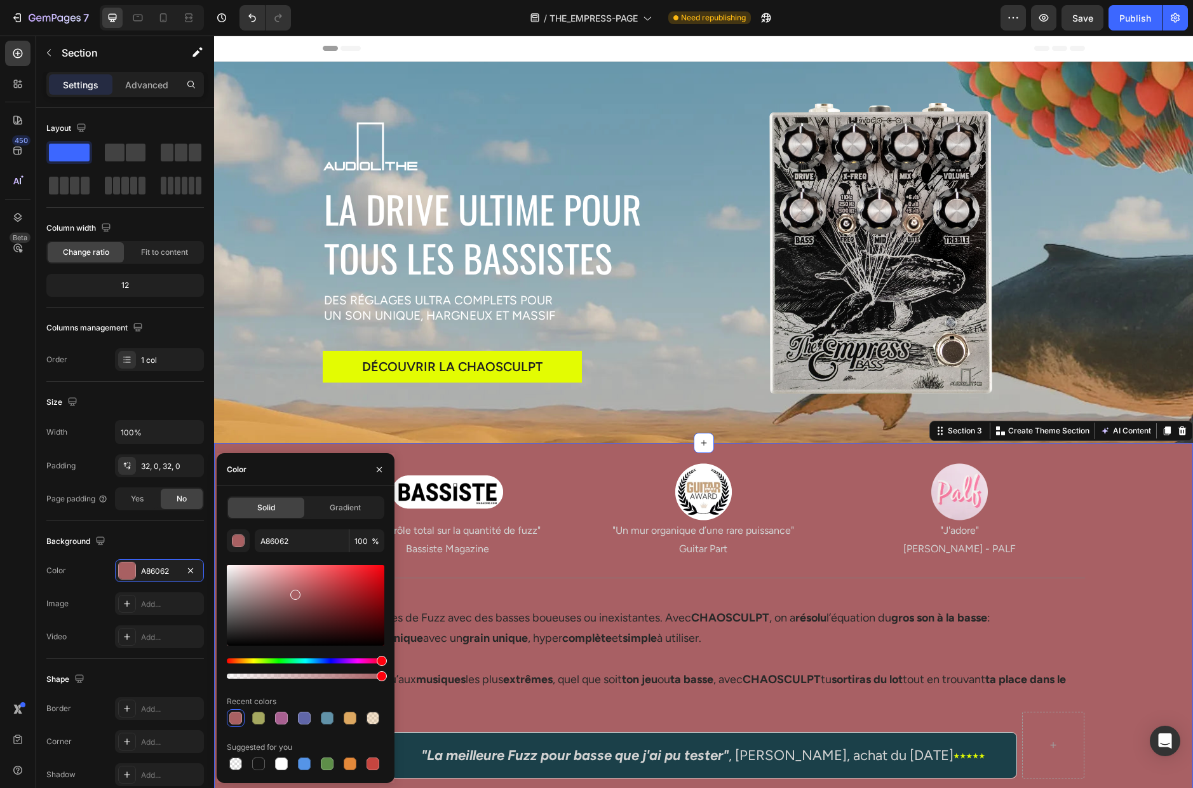
drag, startPoint x: 315, startPoint y: 660, endPoint x: 384, endPoint y: 649, distance: 69.6
click at [384, 649] on div at bounding box center [306, 621] width 158 height 119
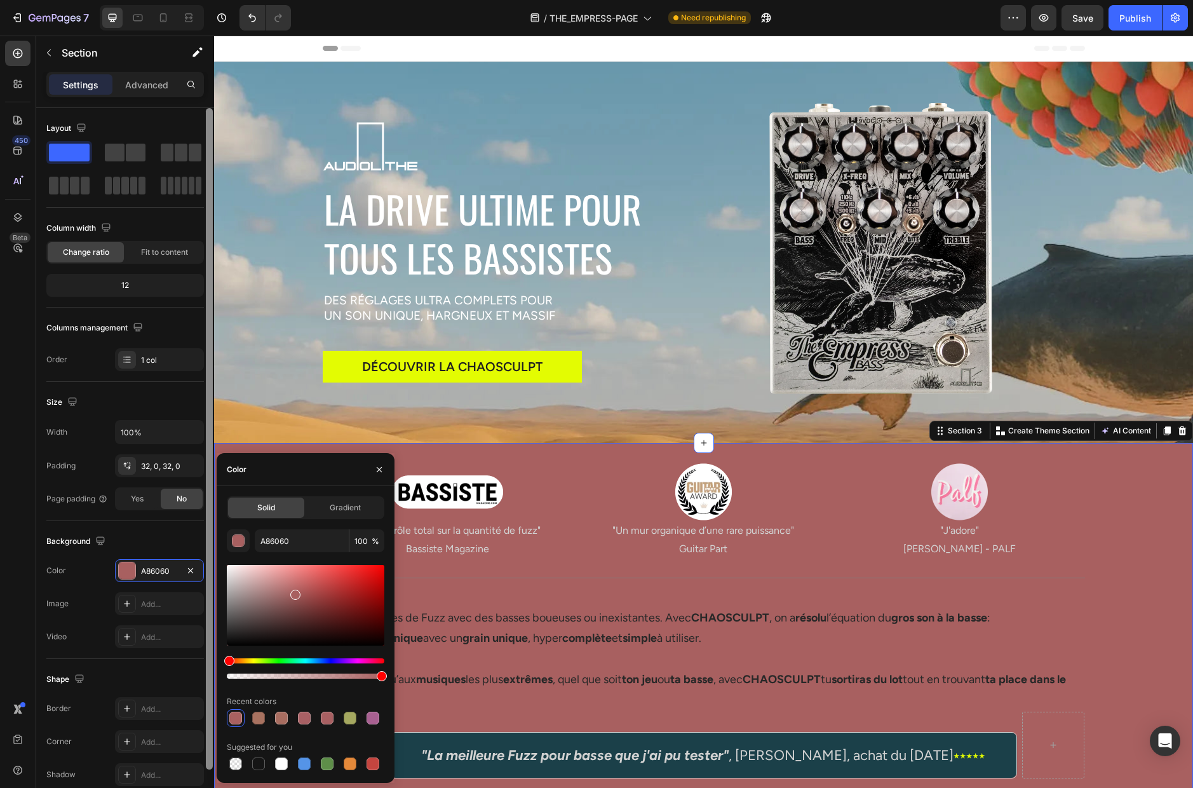
drag, startPoint x: 381, startPoint y: 663, endPoint x: 208, endPoint y: 662, distance: 173.4
click at [208, 662] on div "450 Beta Sections(18) Elements(83) Section Element Hero Section Product Detail …" at bounding box center [107, 412] width 214 height 752
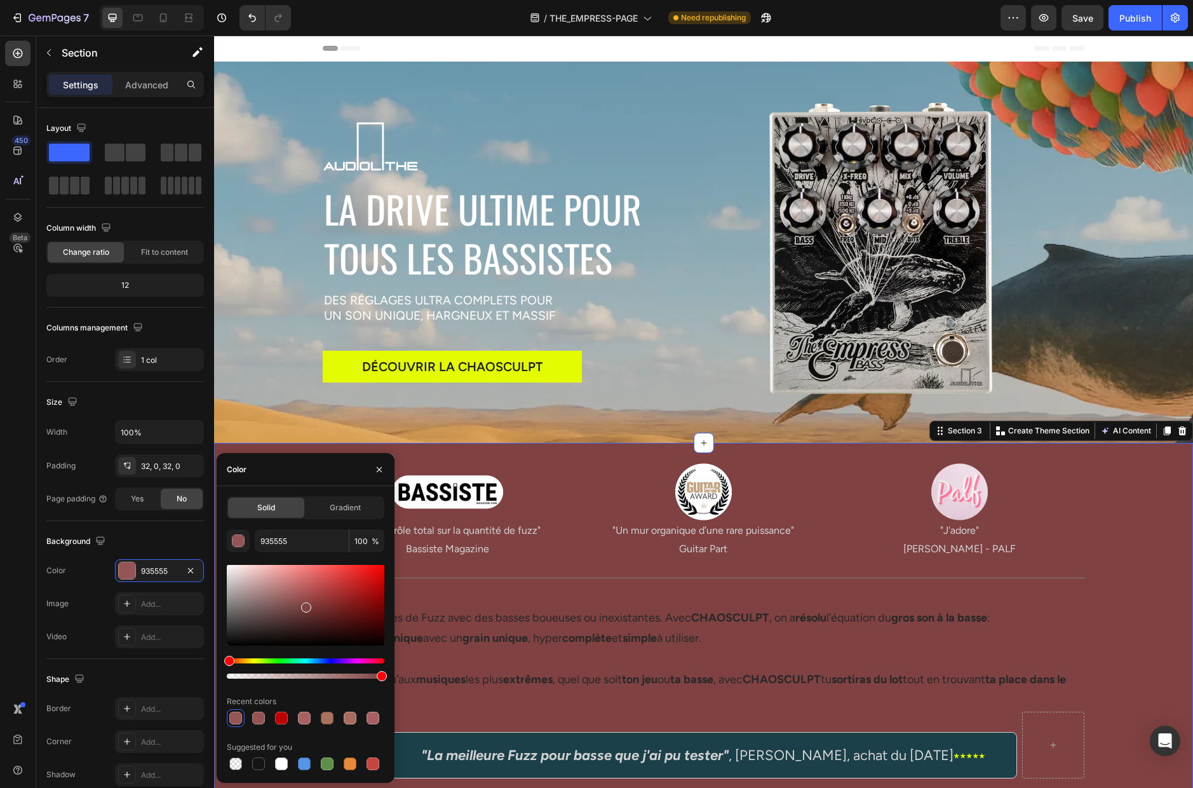
drag, startPoint x: 294, startPoint y: 594, endPoint x: 304, endPoint y: 605, distance: 14.8
click at [304, 605] on div at bounding box center [306, 607] width 10 height 10
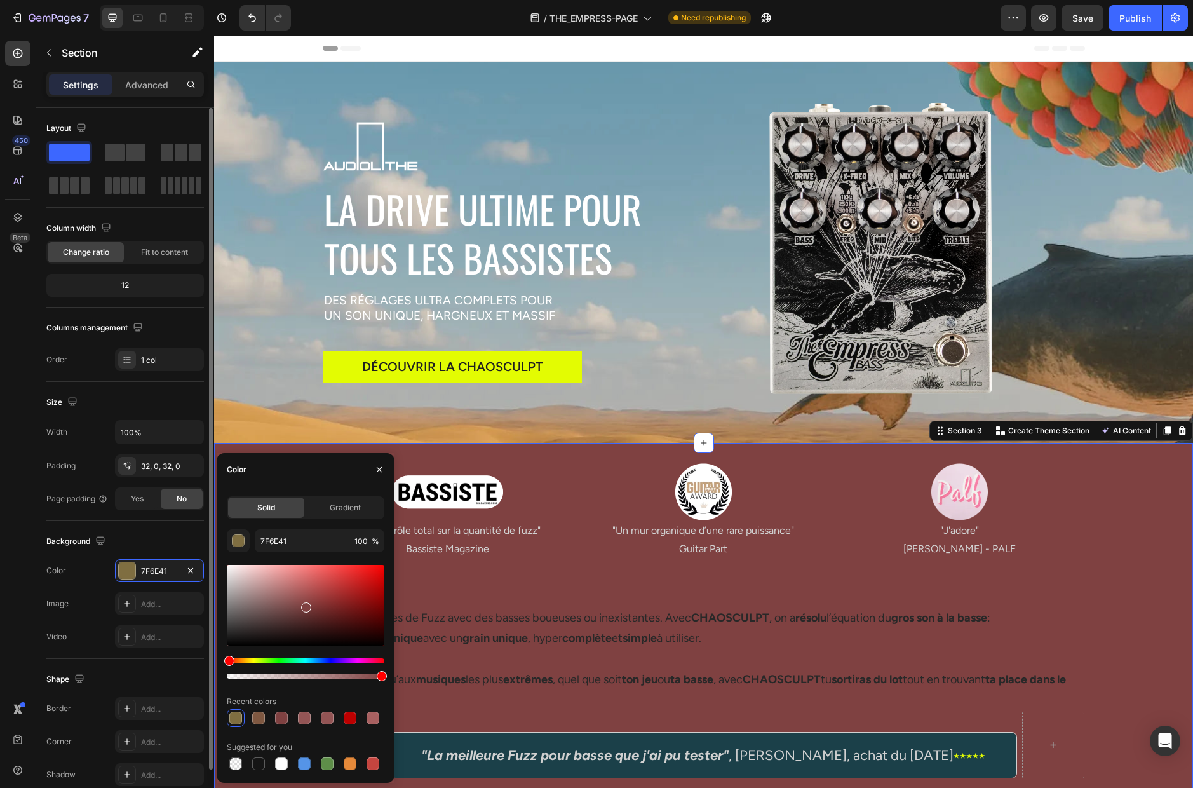
drag, startPoint x: 231, startPoint y: 659, endPoint x: 199, endPoint y: 662, distance: 31.9
click at [199, 662] on div "450 Beta Sections(18) Elements(83) Section Element Hero Section Product Detail …" at bounding box center [107, 412] width 214 height 752
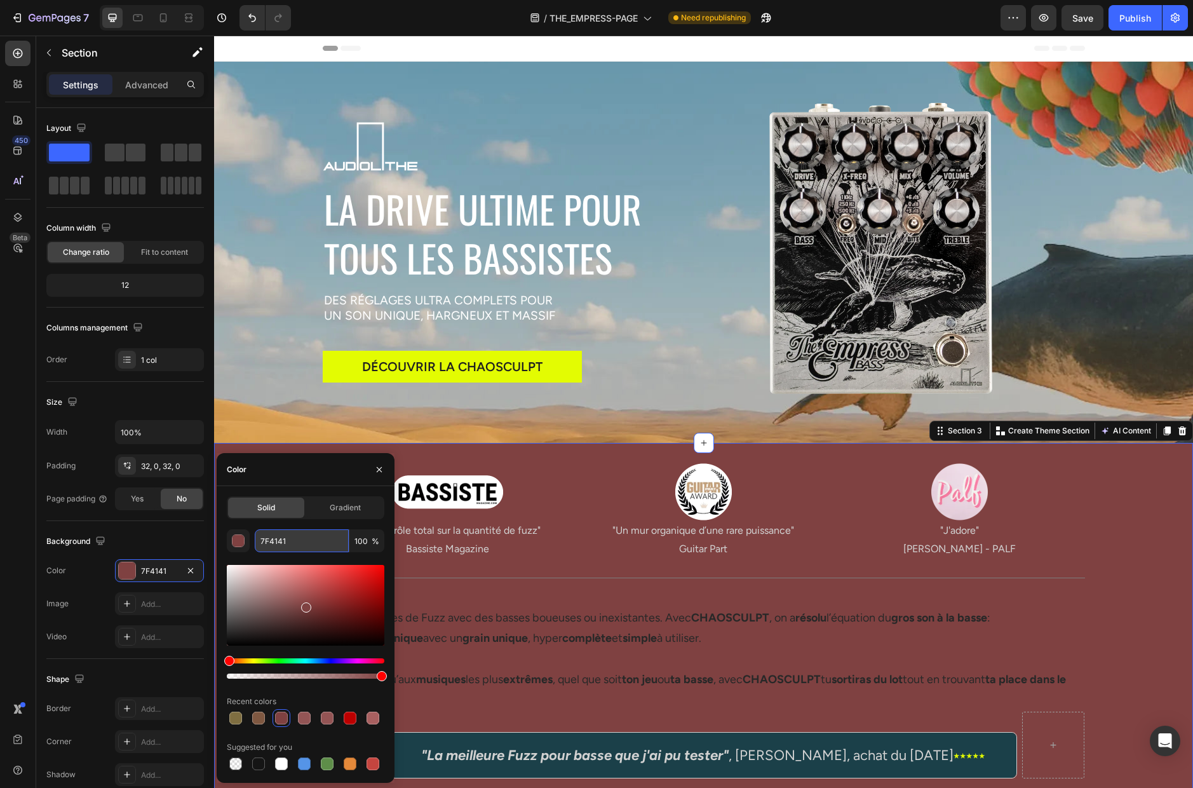
click at [302, 541] on input "7F4141" at bounding box center [302, 540] width 94 height 23
paste input "DAA662"
type input "DAA662"
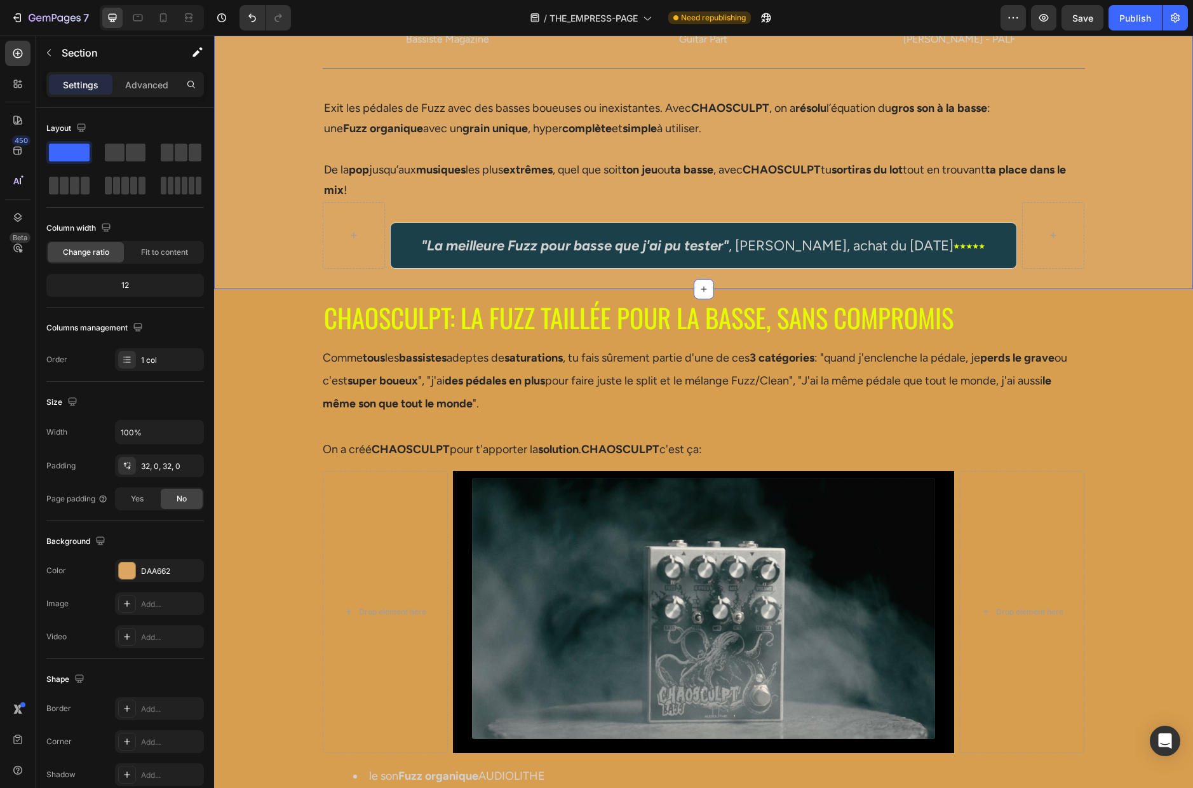
scroll to position [467, 0]
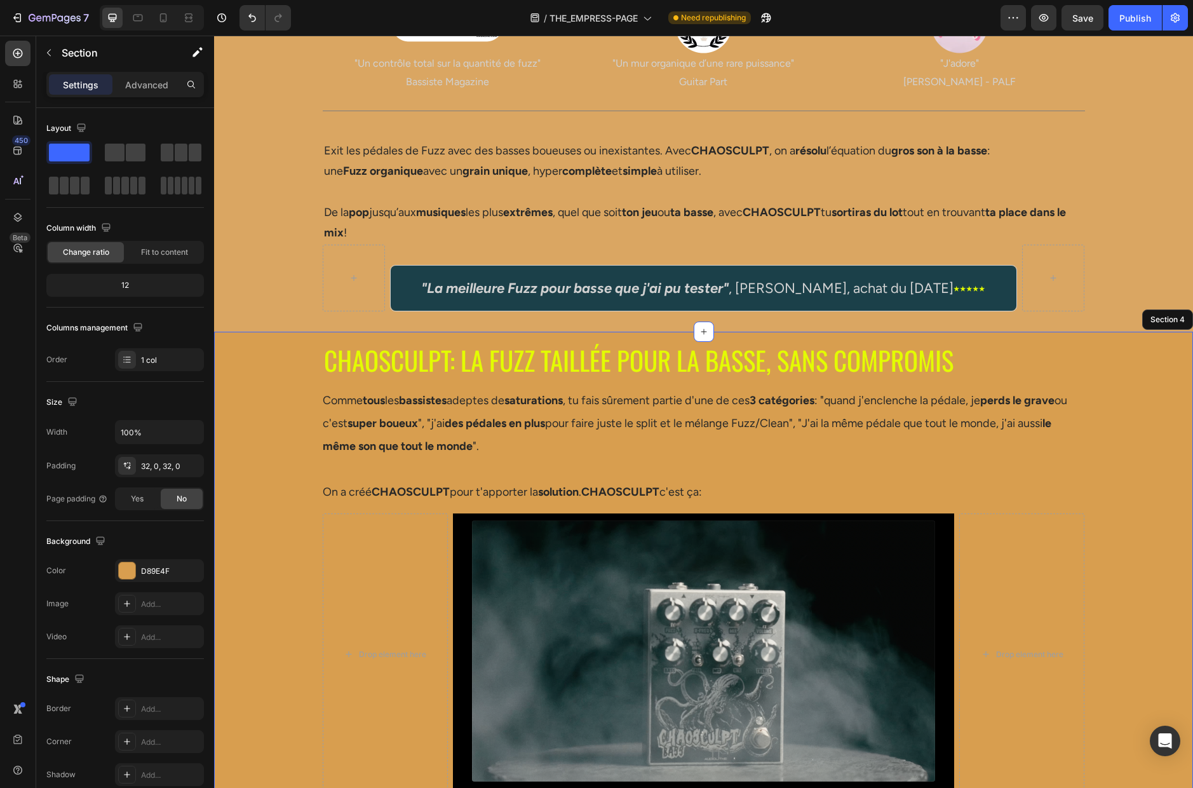
click at [270, 356] on div "CHAOSCULPT: LA FUZZ TAILLÉE POUR LA BASSE, SANS COMPROMIS Heading Comme tous le…" at bounding box center [703, 668] width 979 height 632
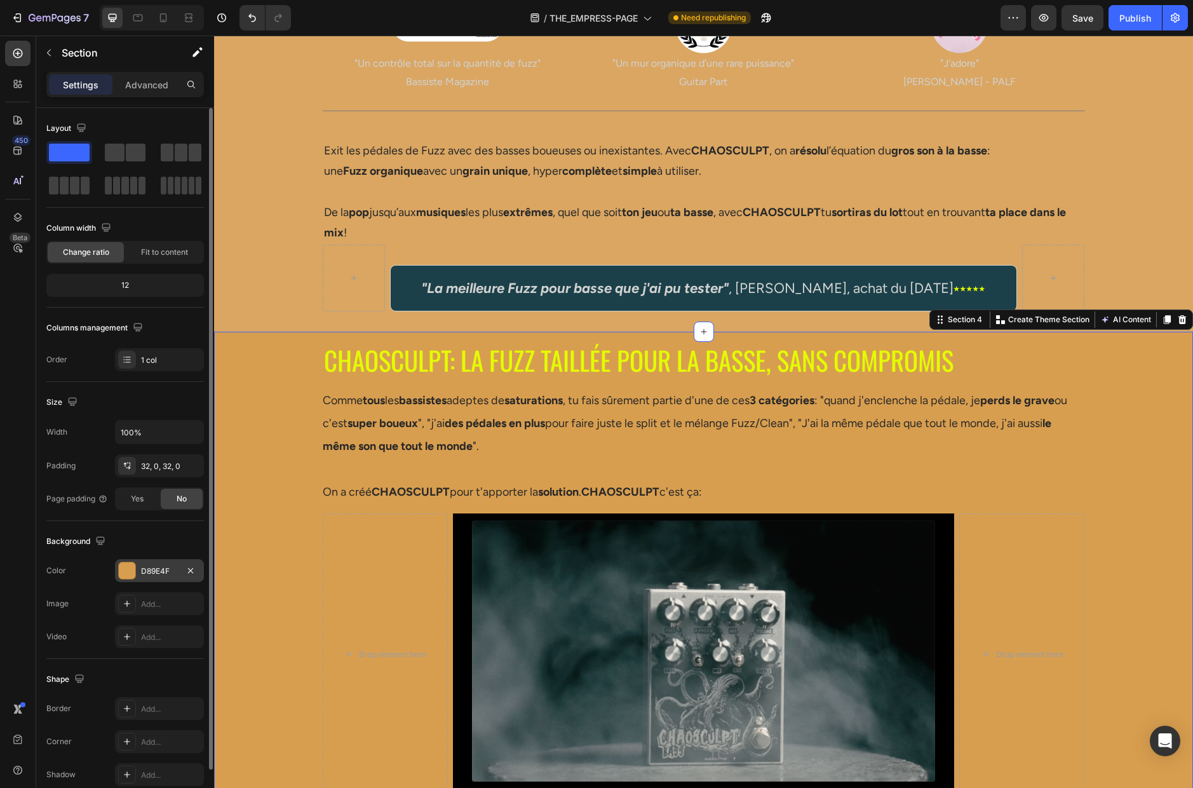
click at [175, 565] on div "D89E4F" at bounding box center [159, 570] width 37 height 11
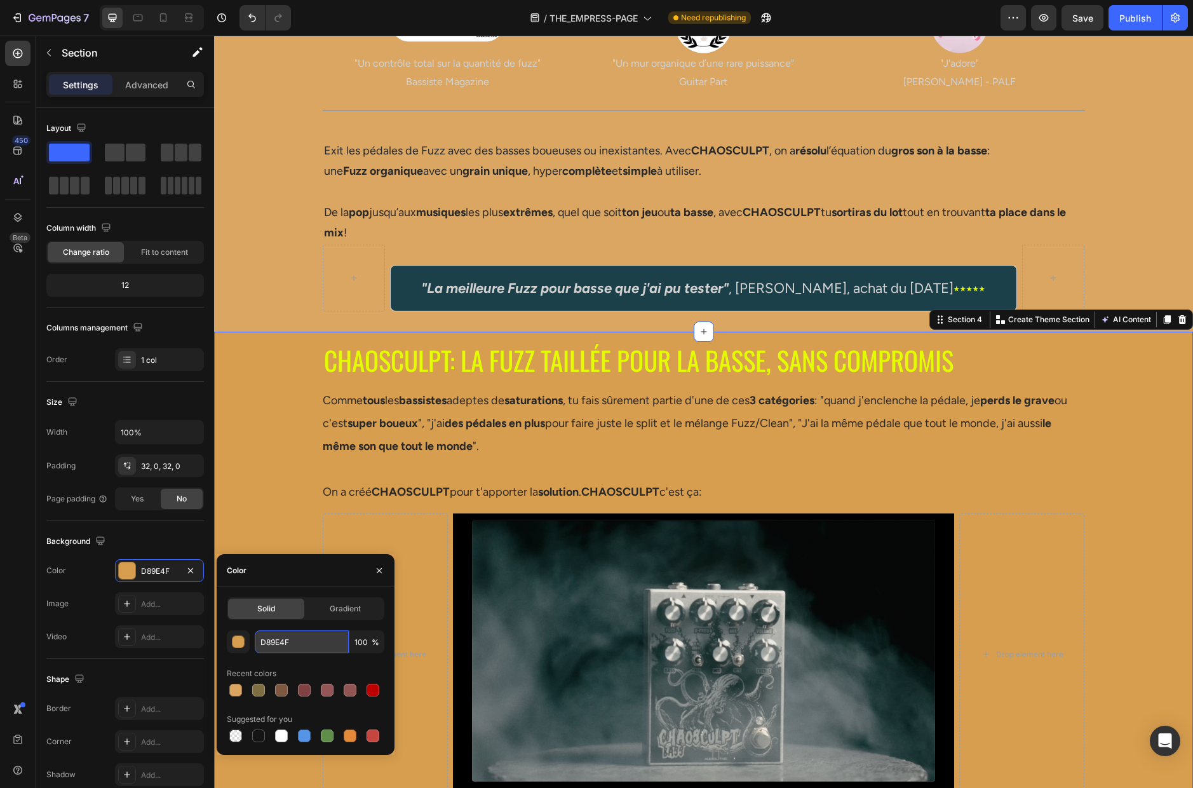
click at [305, 638] on input "D89E4F" at bounding box center [302, 641] width 94 height 23
click at [304, 638] on input "D89E4F" at bounding box center [302, 641] width 94 height 23
paste input "AA662"
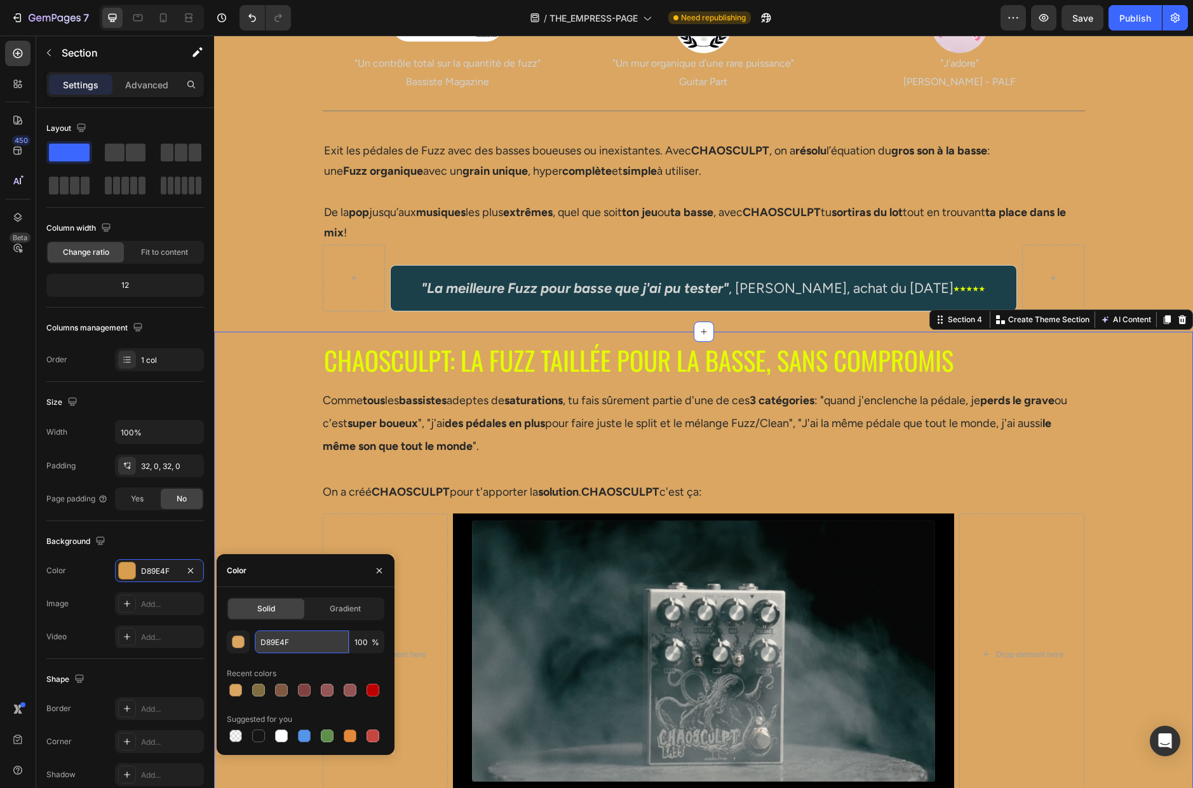
type input "DAA662"
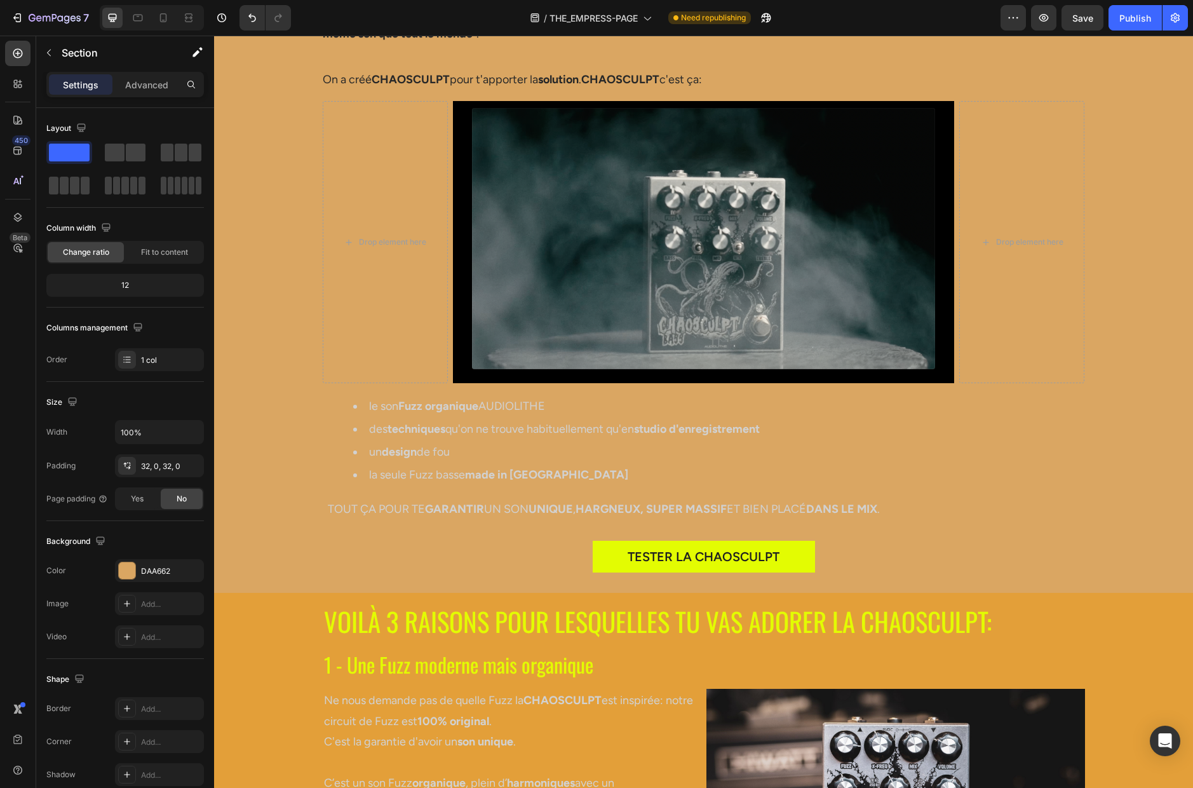
scroll to position [1014, 0]
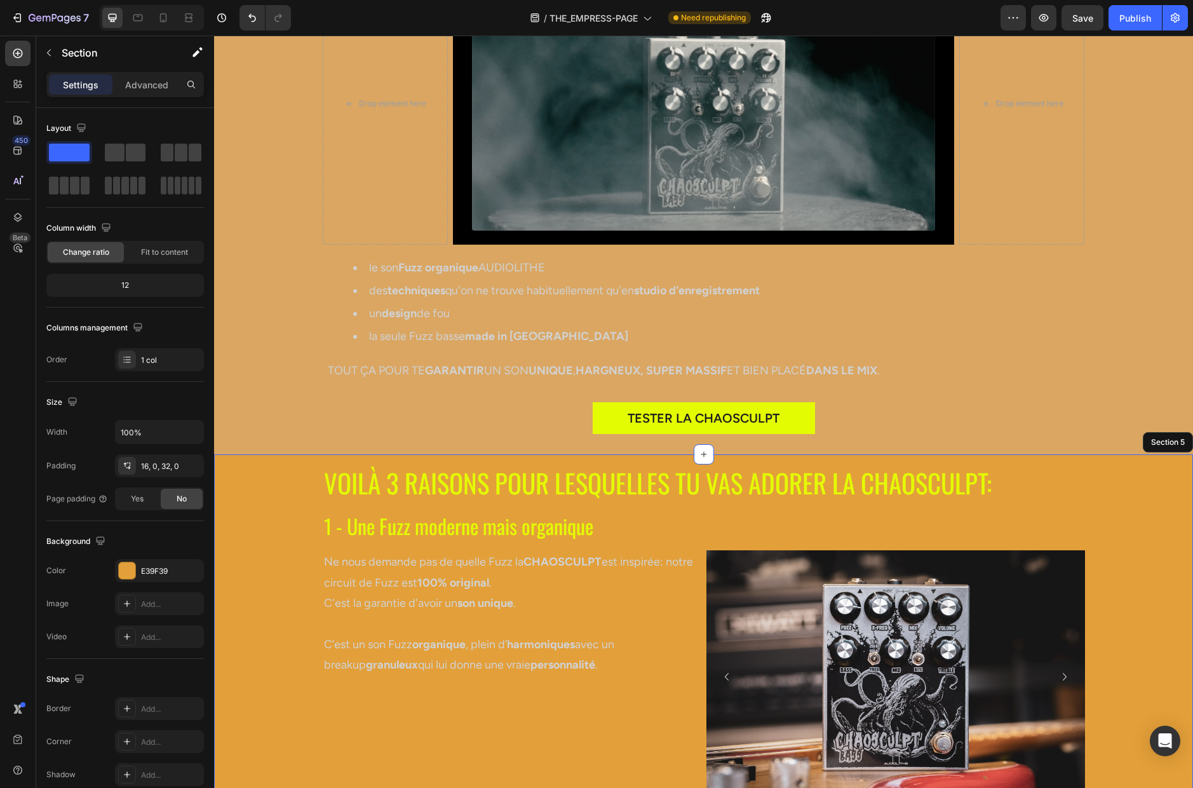
click at [273, 511] on div "VOILÀ 3 RAISONS POUR LESQUELLES TU VAS ADORER LA CHAOSCULPT: Heading 1 - Une Fu…" at bounding box center [703, 755] width 979 height 582
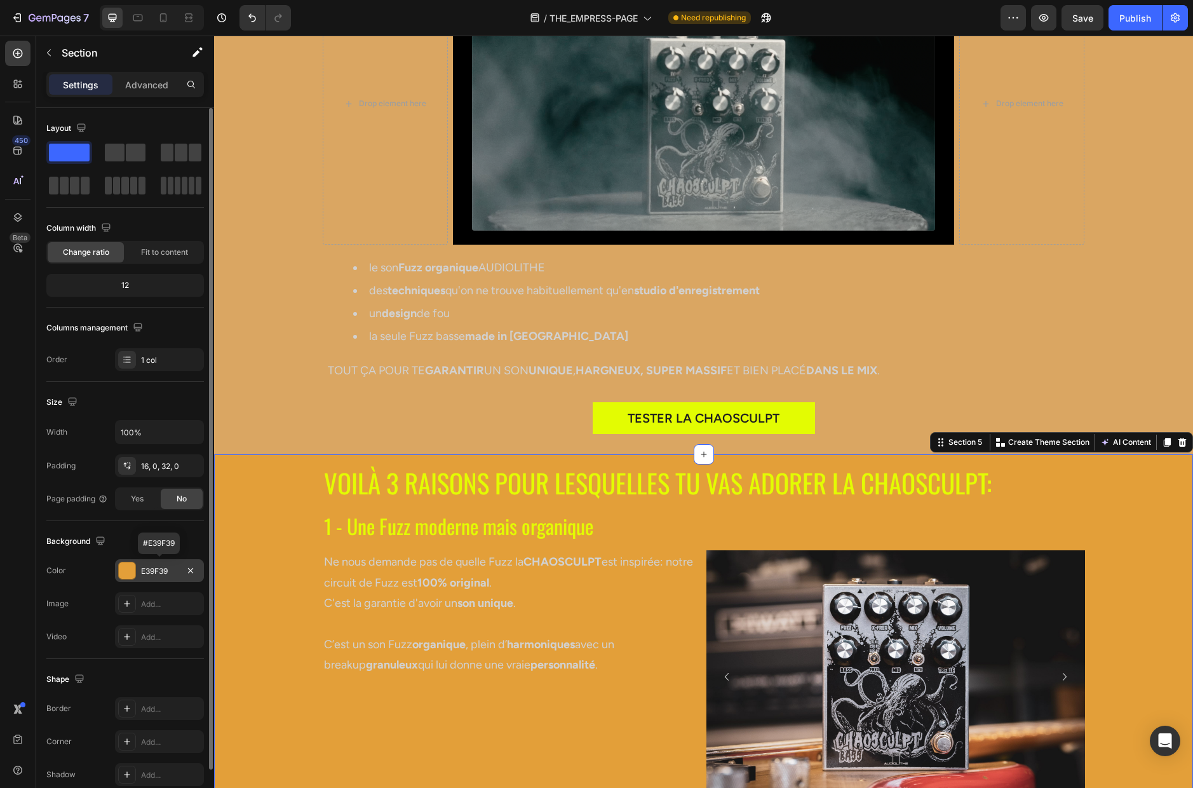
click at [170, 571] on div "E39F39" at bounding box center [159, 570] width 37 height 11
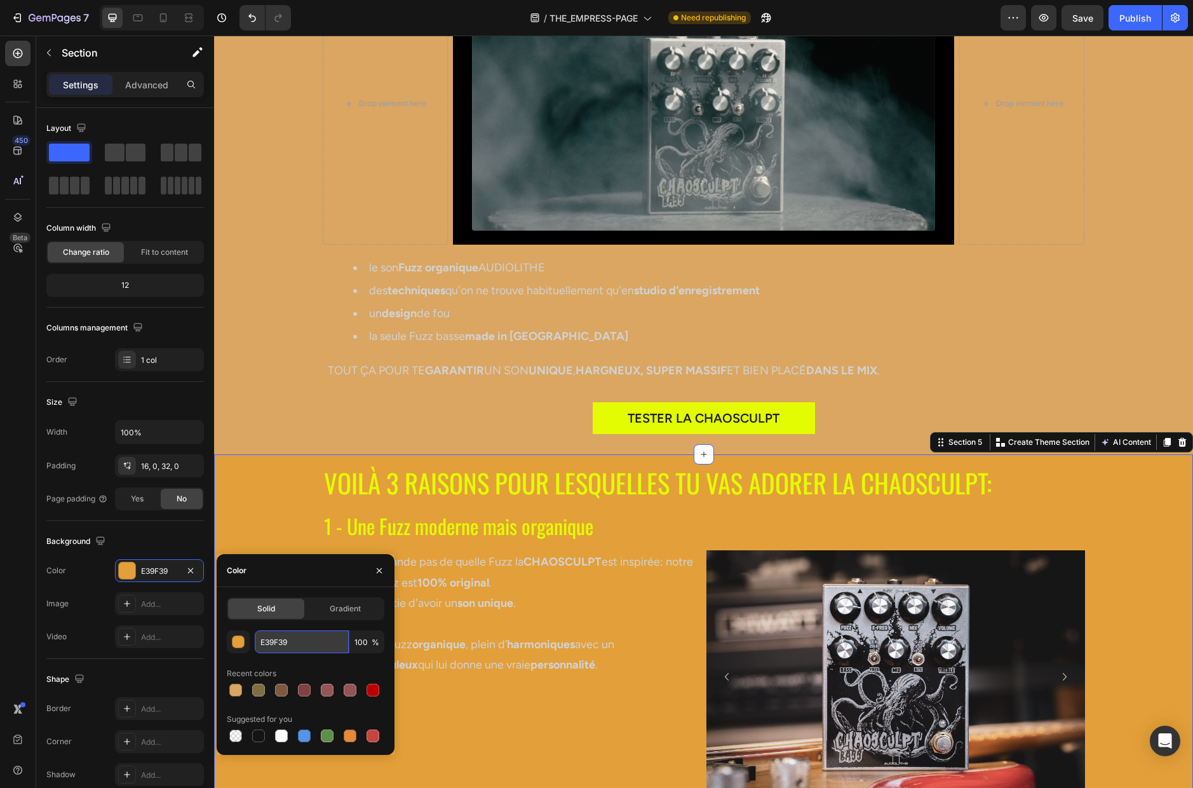
click at [305, 647] on input "E39F39" at bounding box center [302, 641] width 94 height 23
paste input "DAA662"
type input "DAA662"
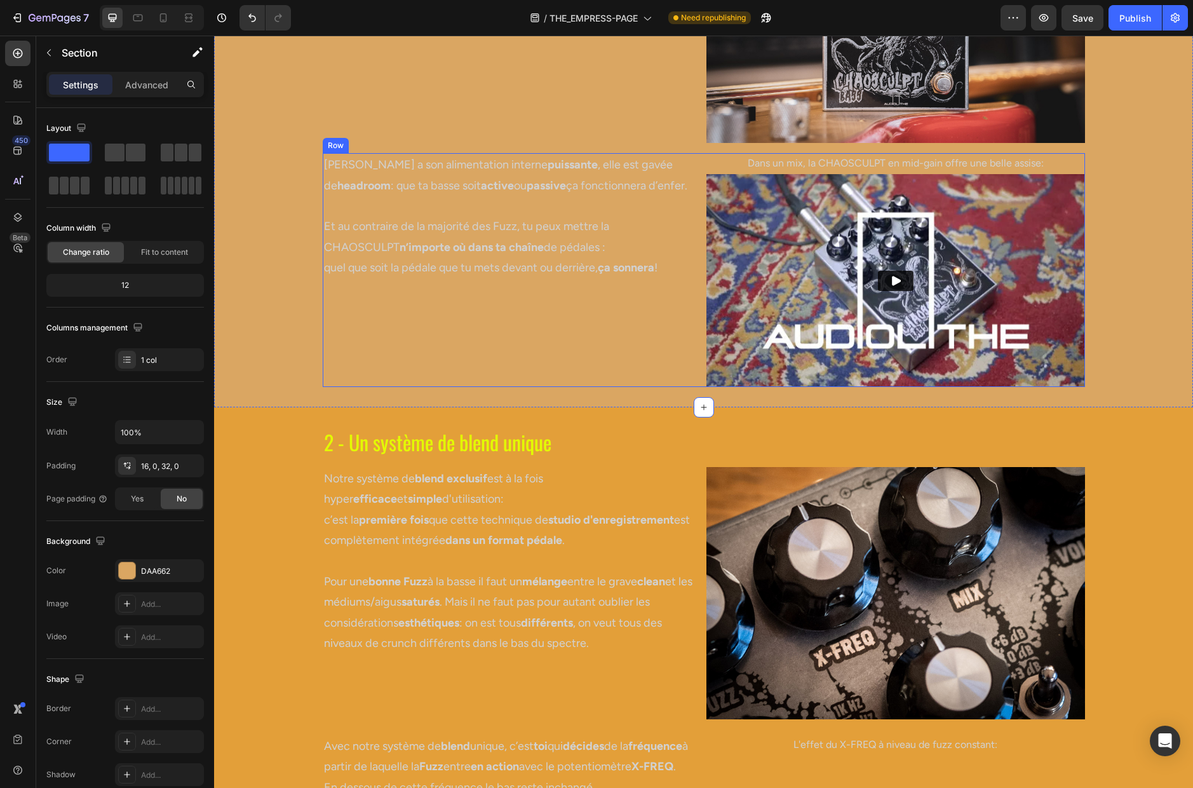
scroll to position [1802, 0]
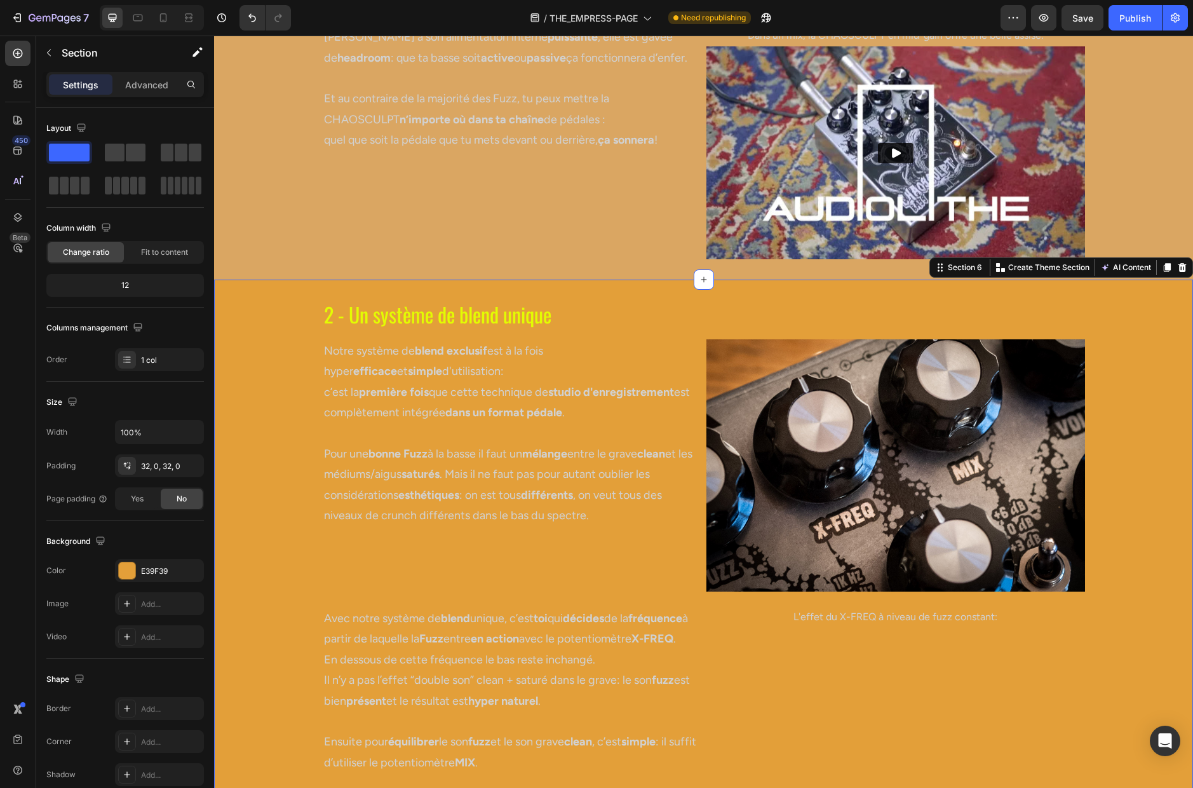
click at [276, 467] on div "2 - Un système de blend unique Heading Row Notre système de blend exclusif est …" at bounding box center [703, 606] width 979 height 612
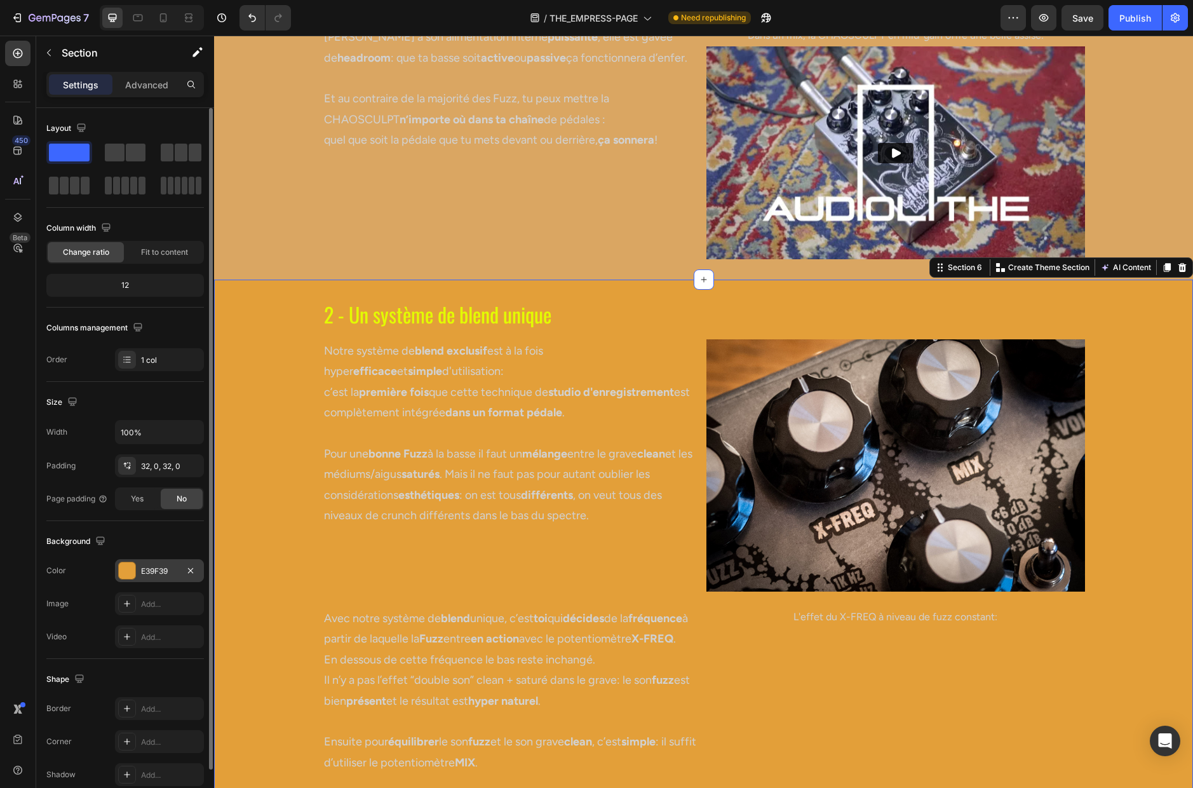
click at [164, 571] on div "E39F39" at bounding box center [159, 570] width 37 height 11
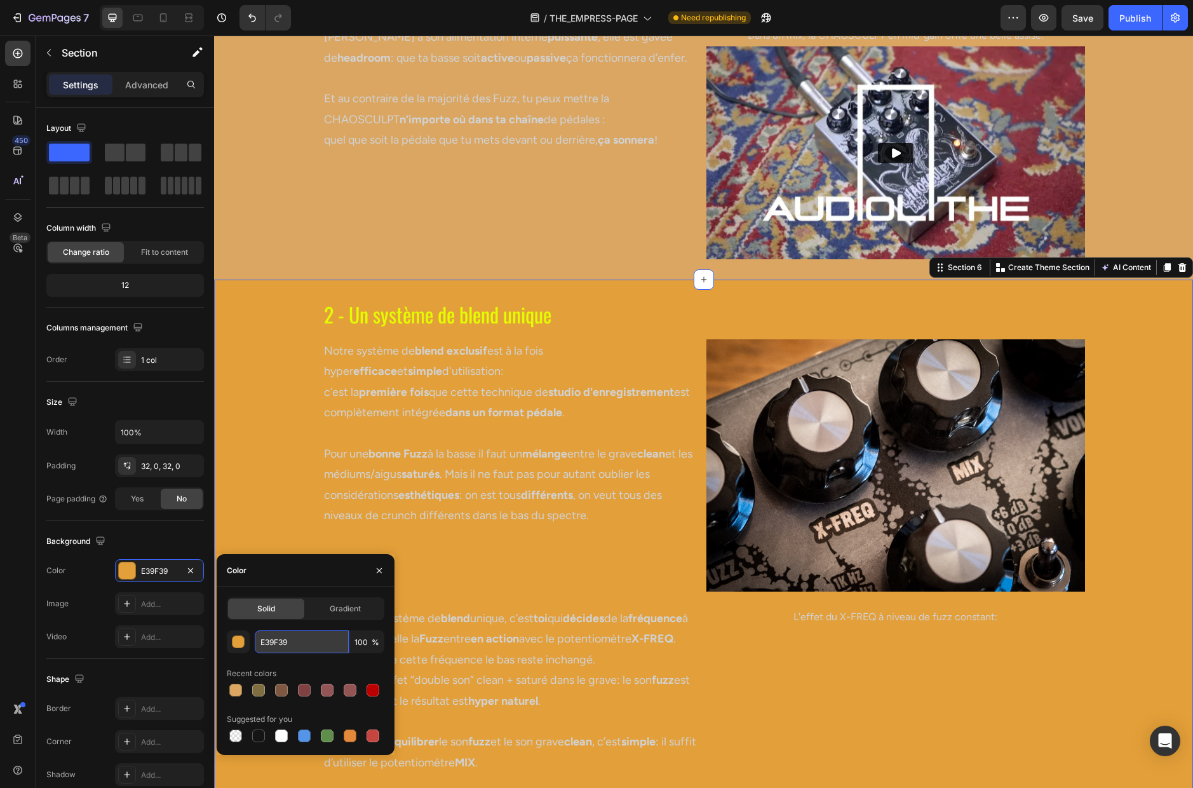
click at [302, 638] on input "E39F39" at bounding box center [302, 641] width 94 height 23
paste input "DAA662"
type input "DAA662"
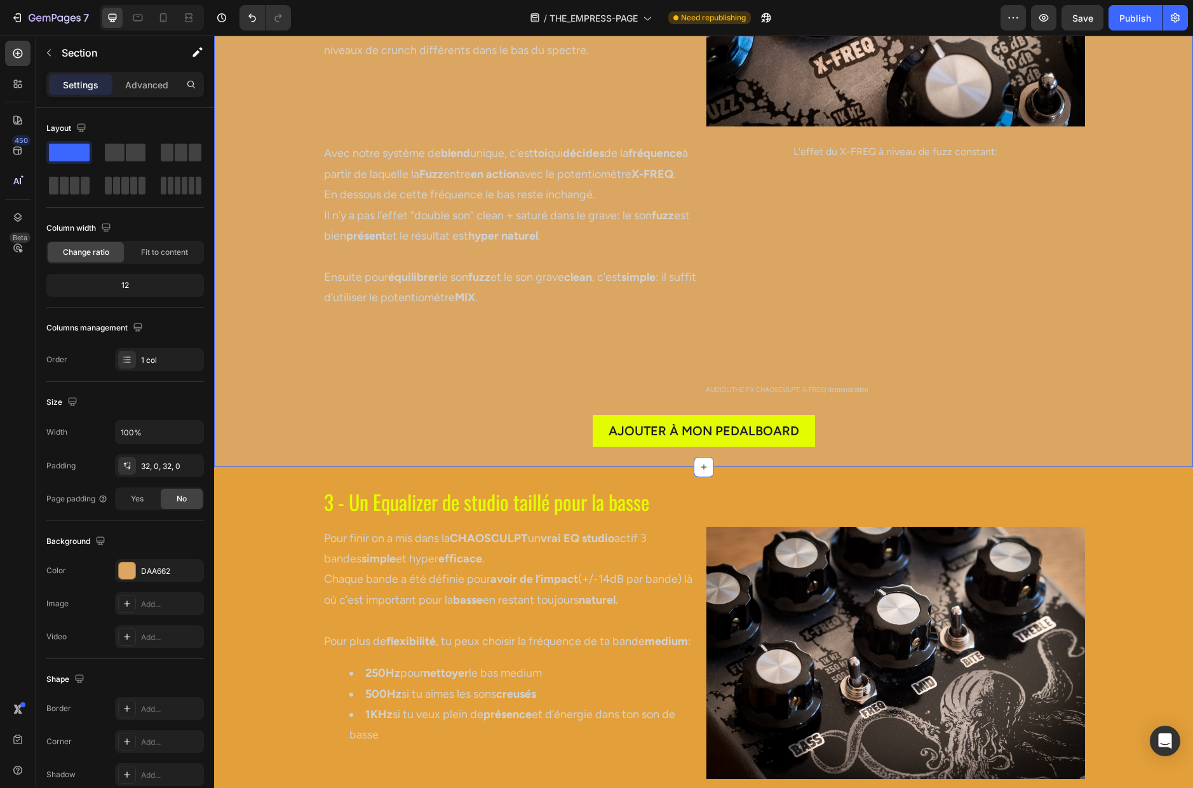
scroll to position [2423, 0]
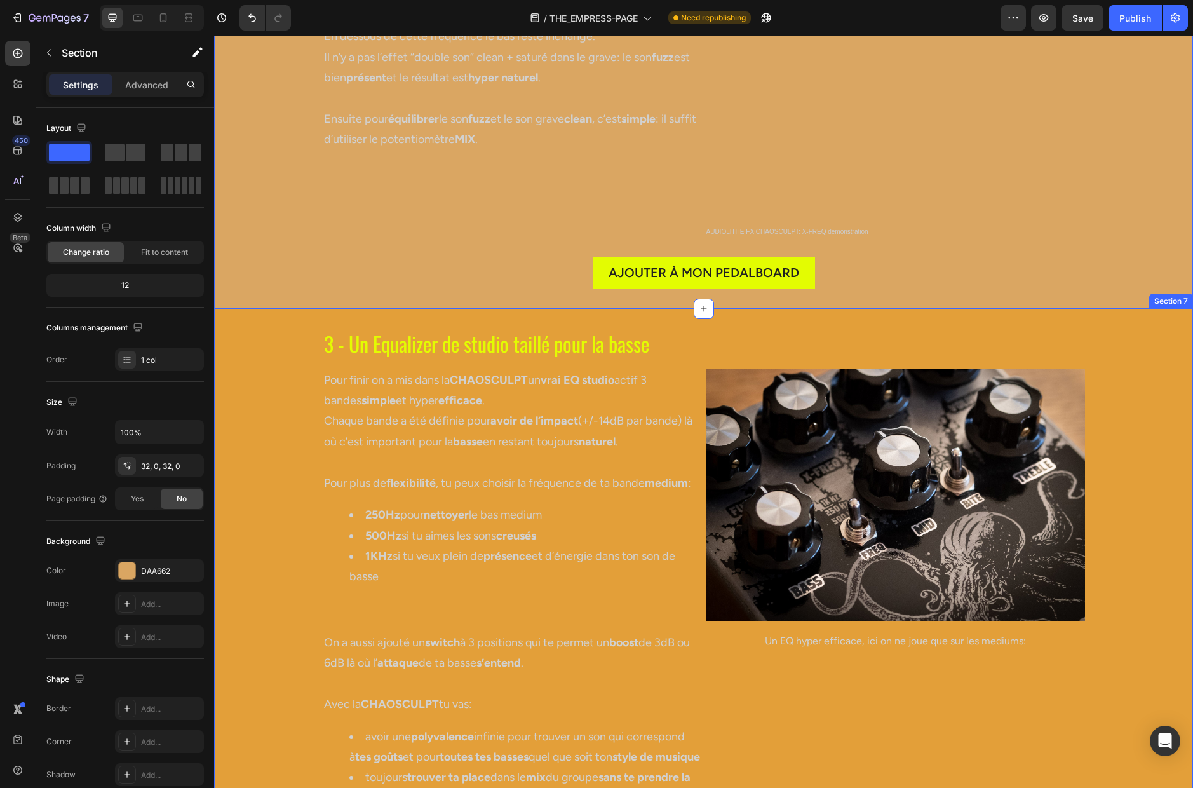
click at [267, 443] on div "3 - Un Equalizer de studio taillé pour la basse Heading Row Pour finir on a mis…" at bounding box center [703, 606] width 979 height 555
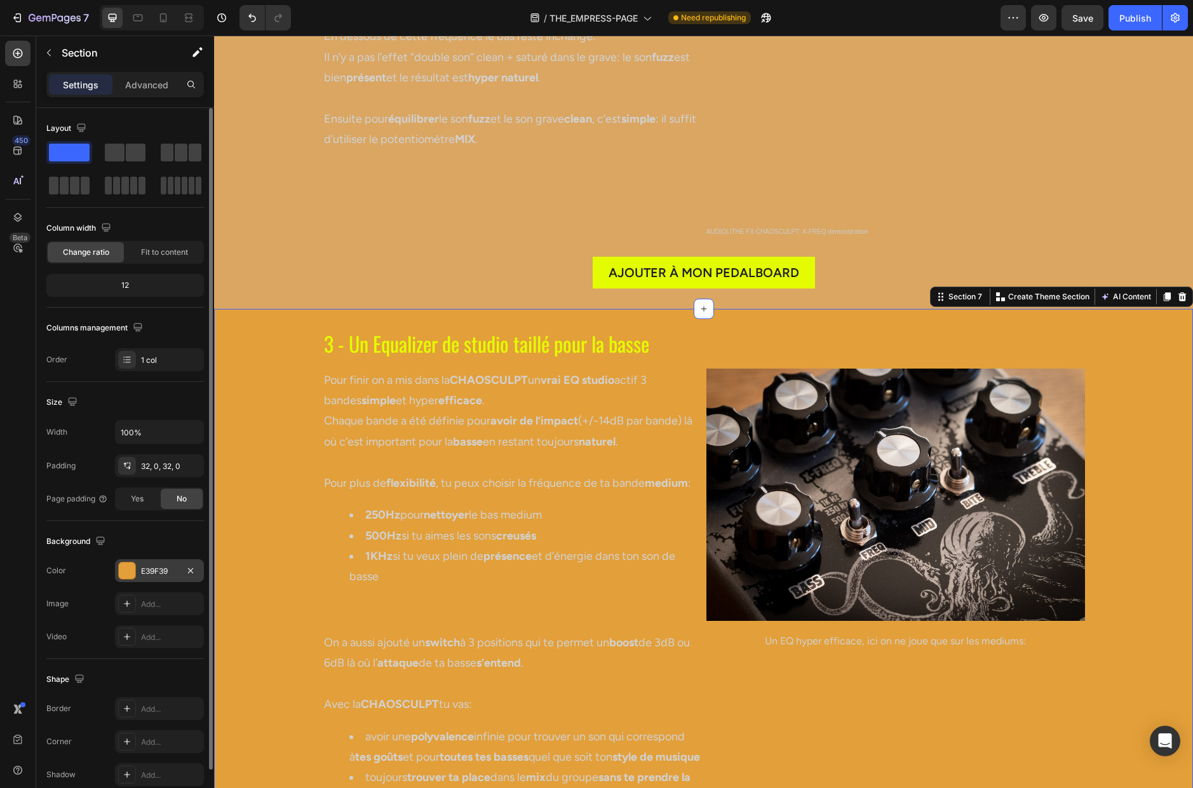
click at [166, 567] on div "E39F39" at bounding box center [159, 570] width 37 height 11
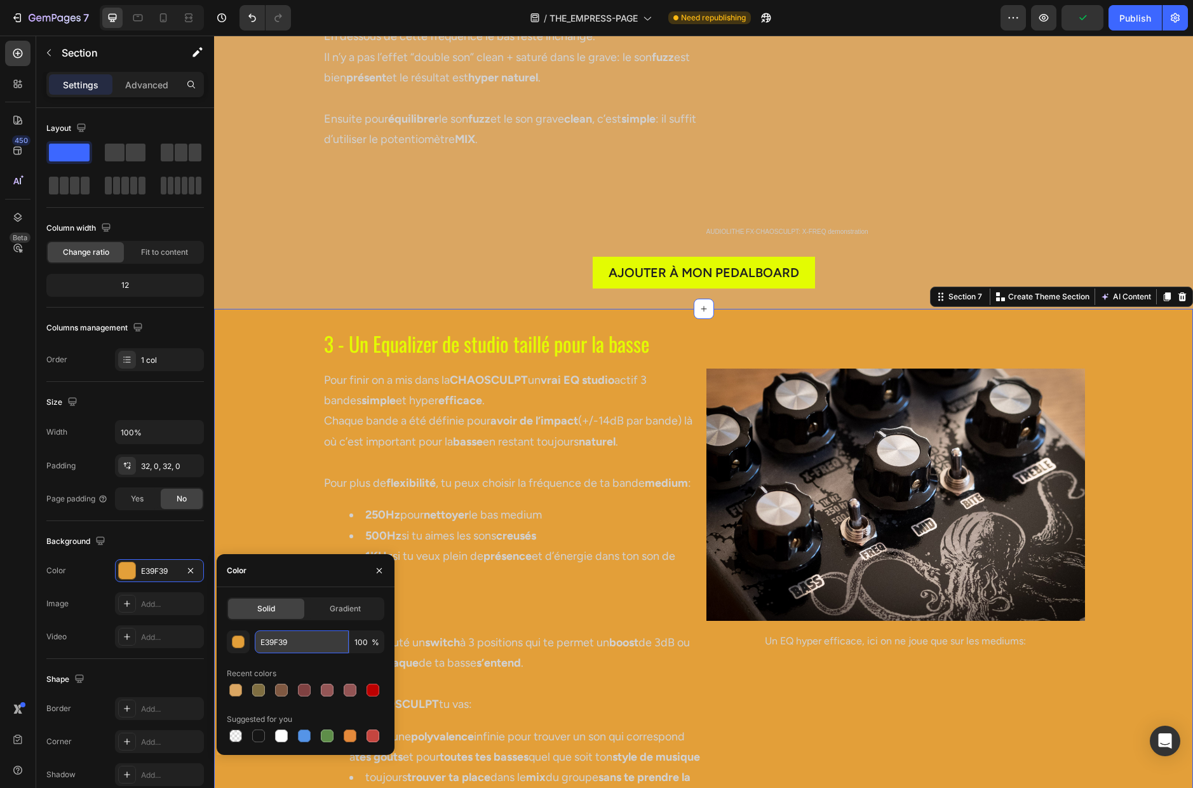
click at [278, 643] on input "E39F39" at bounding box center [302, 641] width 94 height 23
paste input "DAA662"
type input "DAA662"
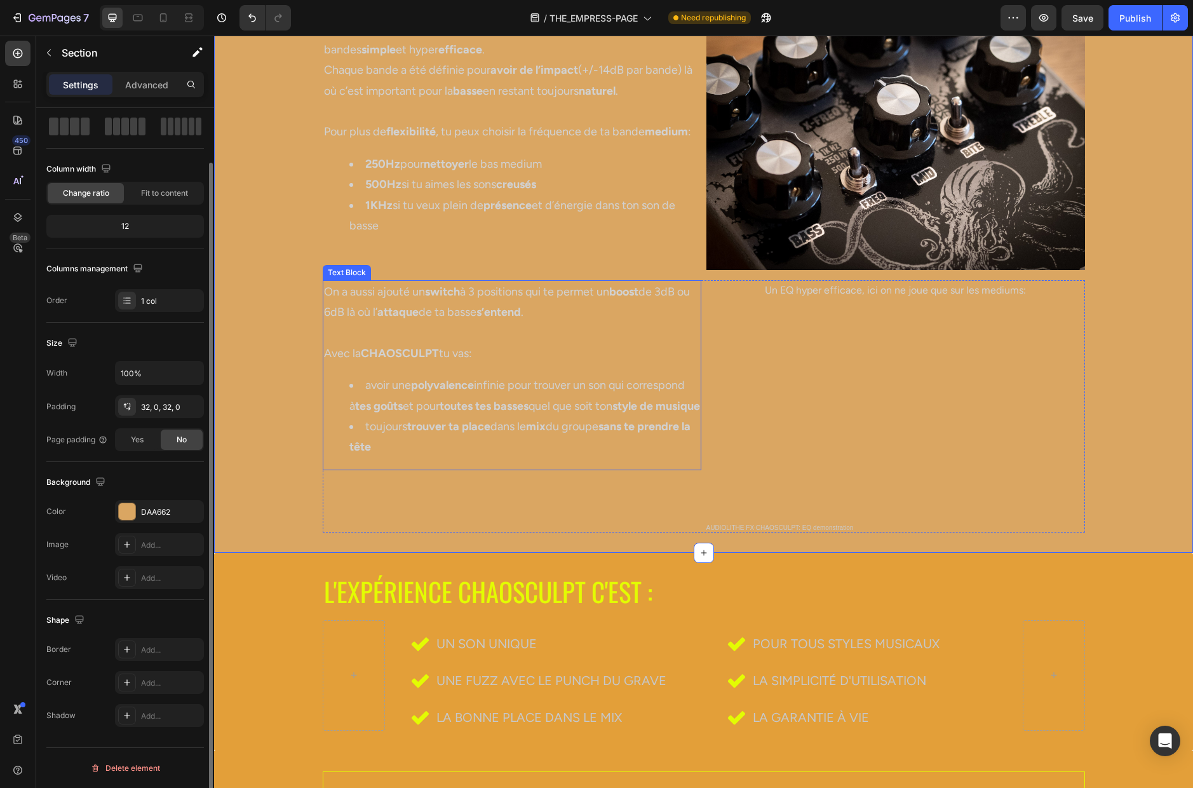
scroll to position [2998, 0]
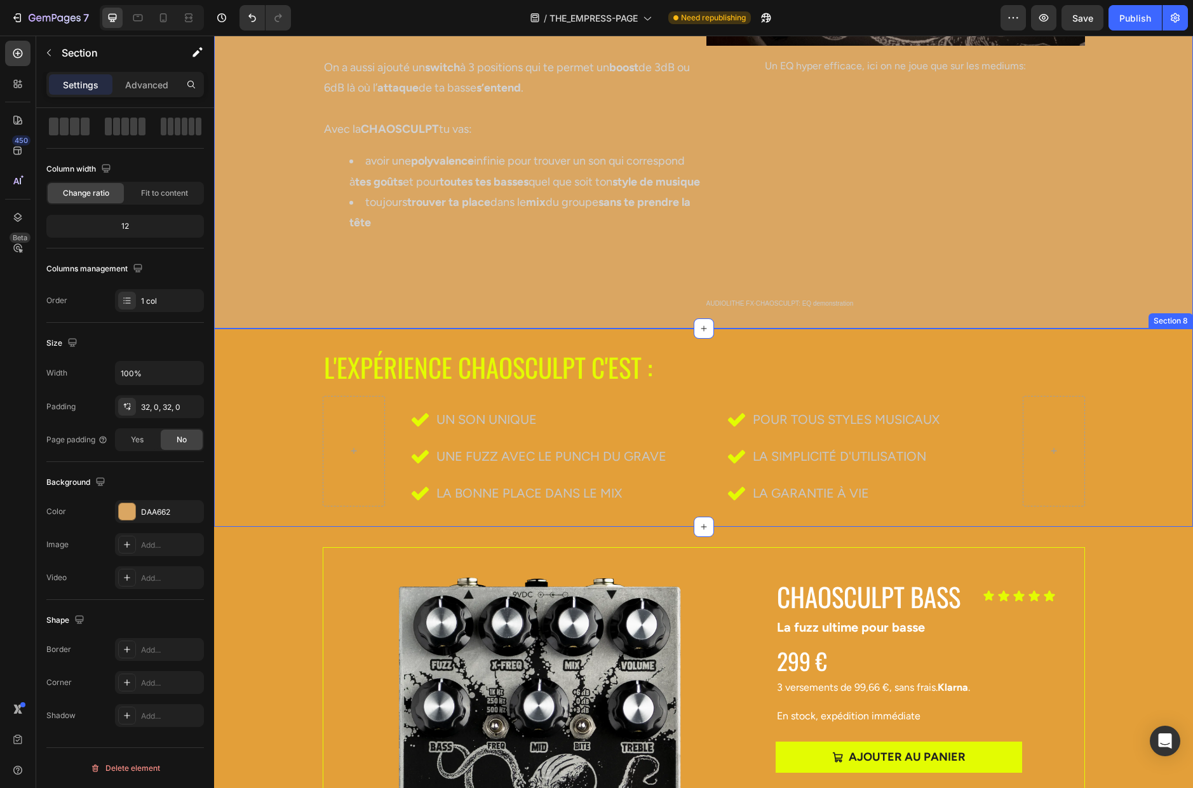
click at [277, 429] on div "L'EXPÉRIENCE CHAOSCULPT C'EST : Heading Un SON unique UNE FUZZ AVEC LE PUNCH DU…" at bounding box center [704, 427] width 960 height 157
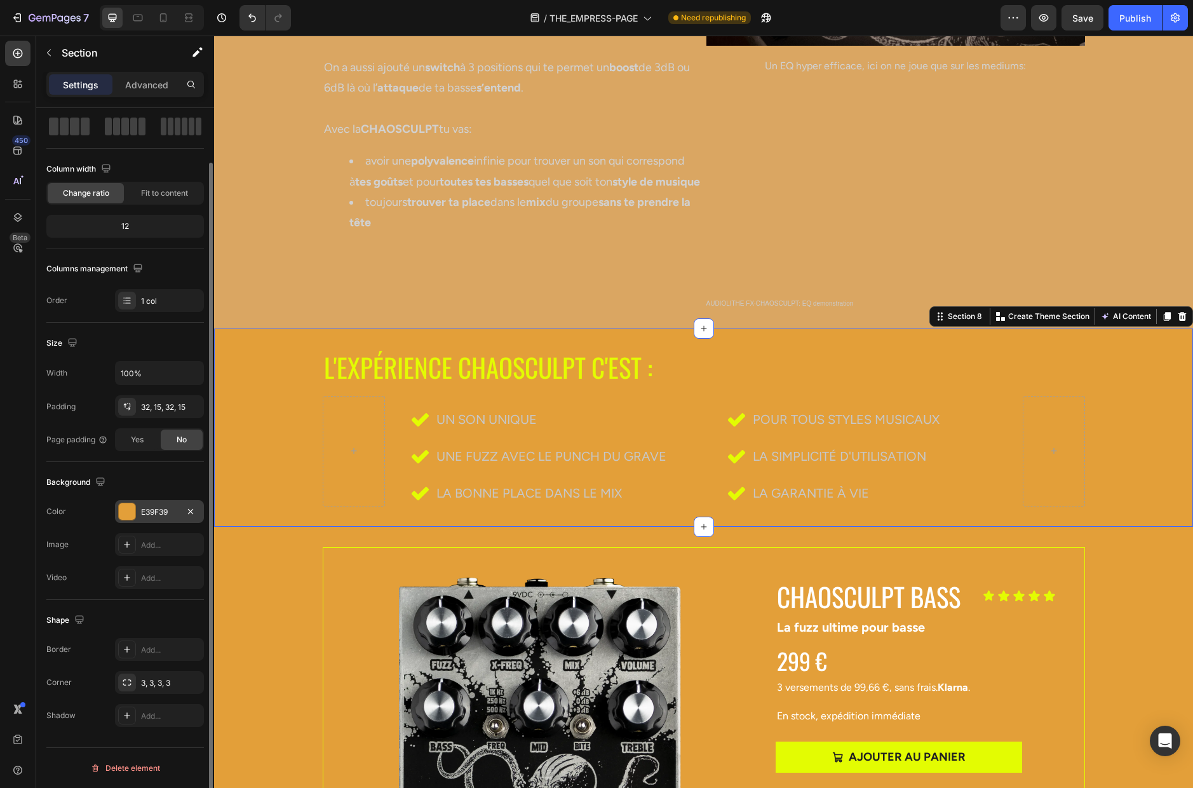
click at [158, 512] on div "E39F39" at bounding box center [159, 511] width 37 height 11
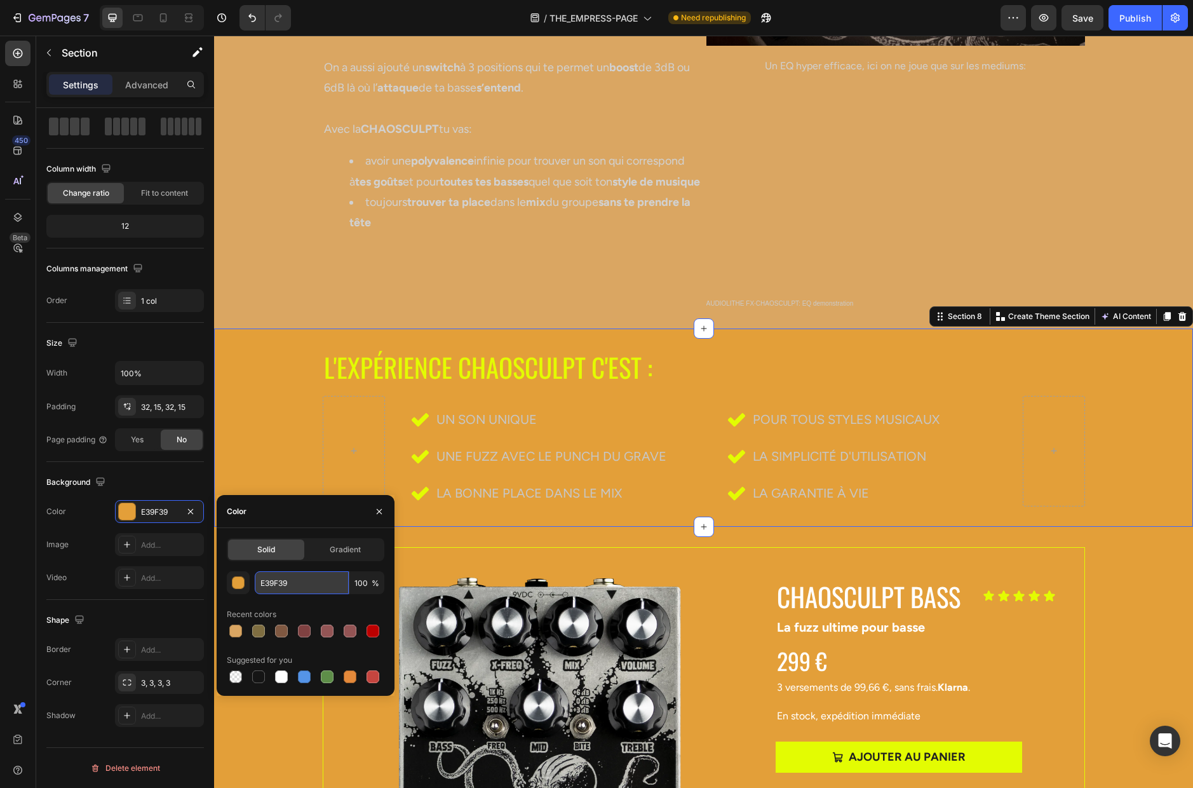
click at [264, 583] on input "E39F39" at bounding box center [302, 582] width 94 height 23
paste input "DAA662"
type input "DAA662"
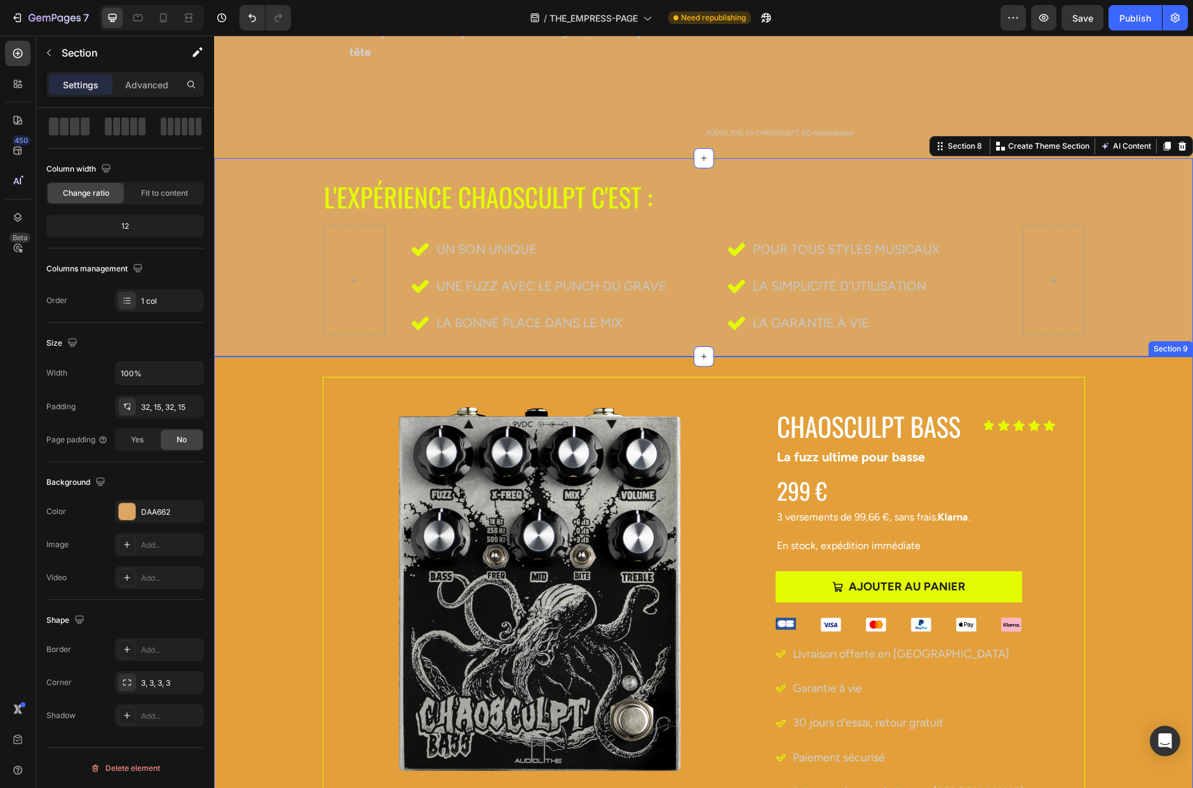
scroll to position [3216, 0]
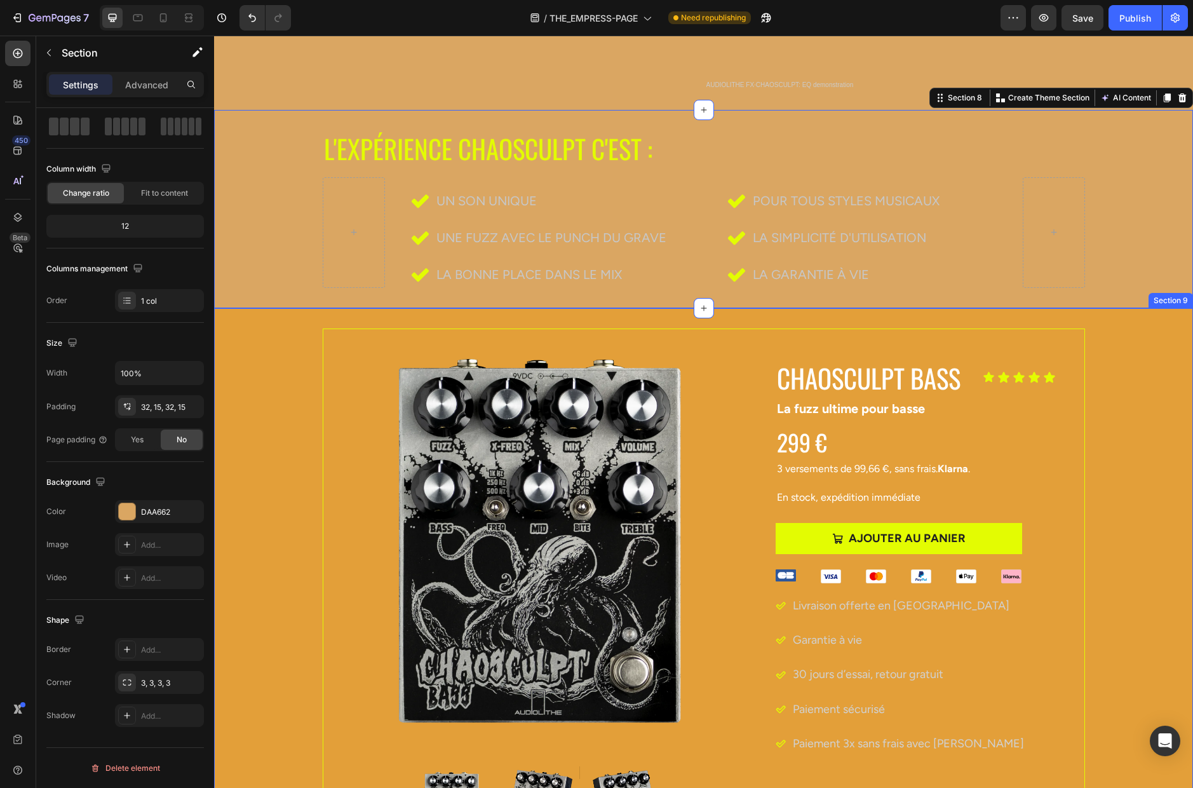
click at [277, 426] on div "Product Images CHAOSCULPT BASS Product Title Icon Icon Icon Icon Icon Icon List…" at bounding box center [703, 640] width 979 height 624
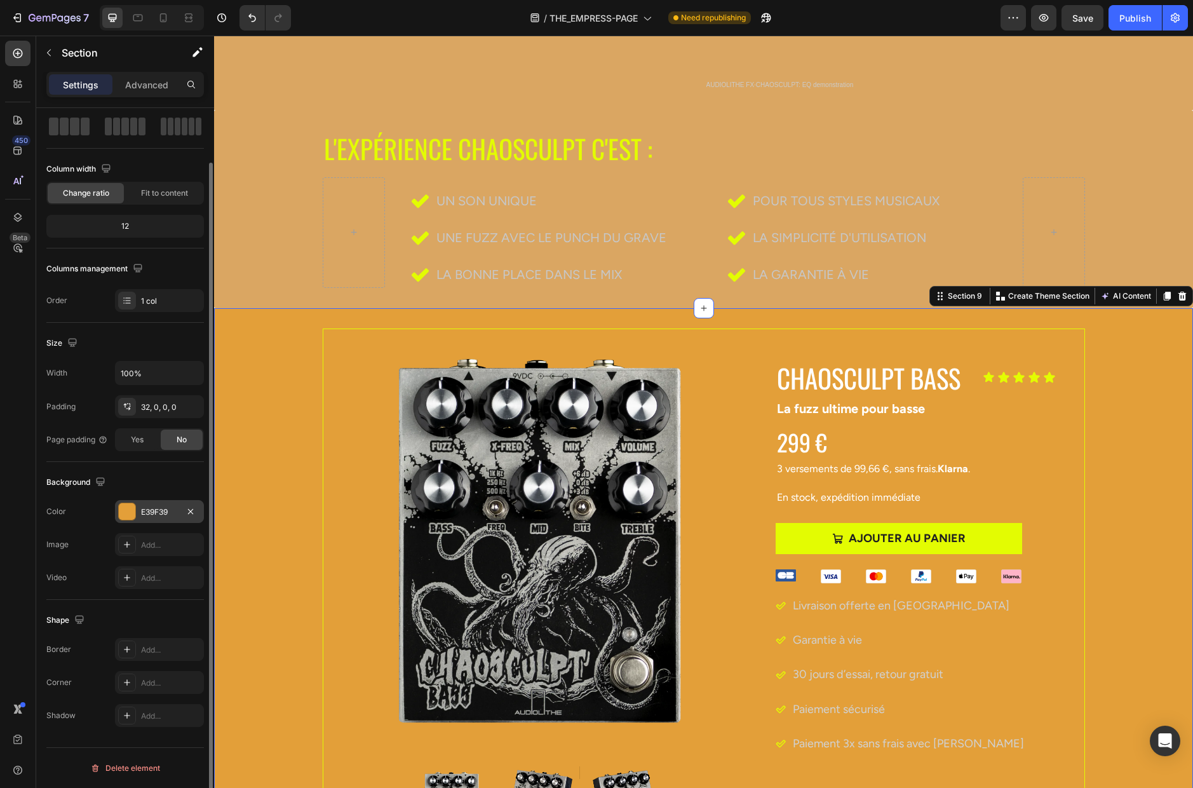
click at [162, 509] on div "E39F39" at bounding box center [159, 511] width 37 height 11
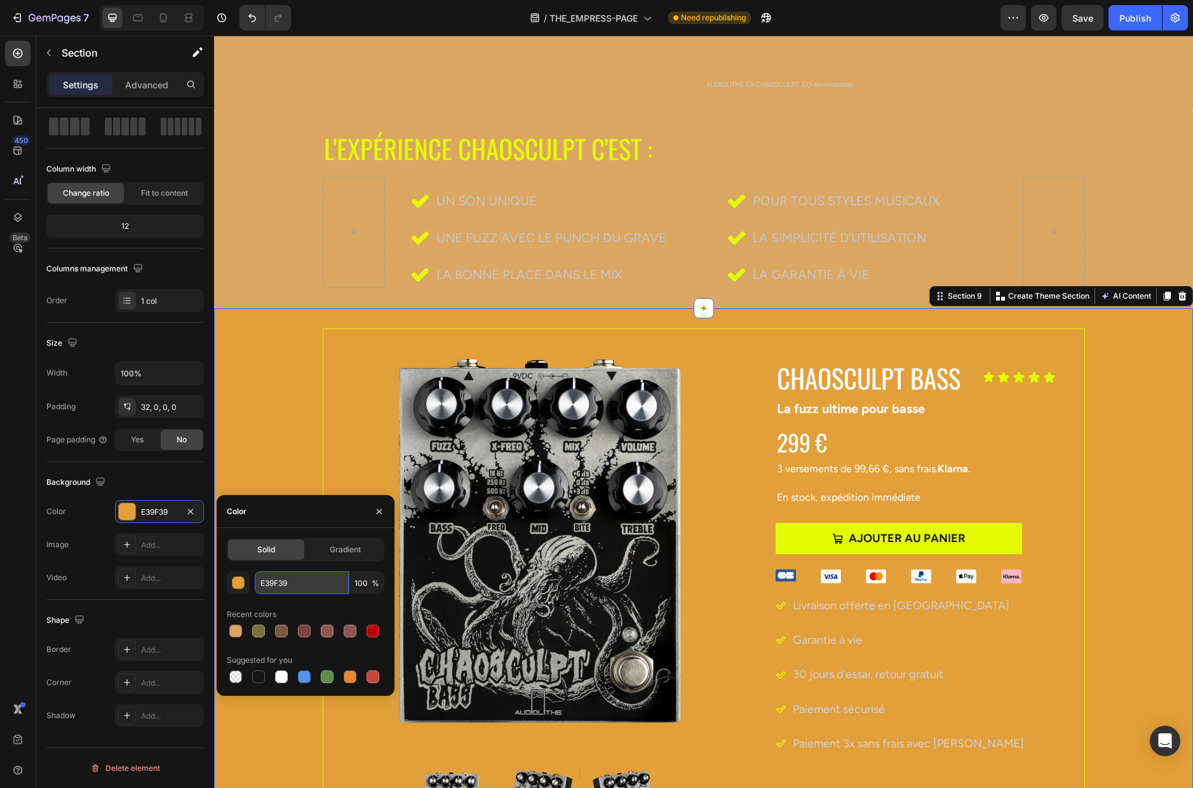
click at [283, 583] on input "E39F39" at bounding box center [302, 582] width 94 height 23
paste input "DAA662"
type input "DAA662"
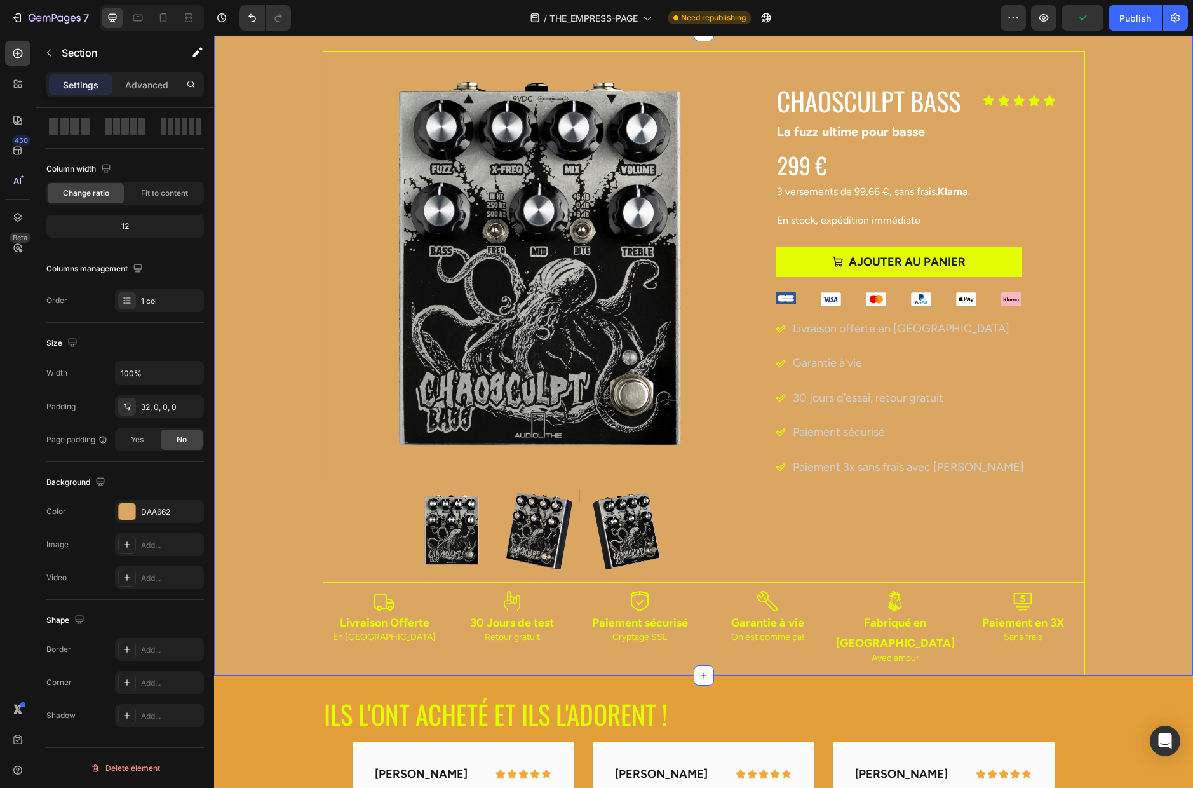
scroll to position [3708, 0]
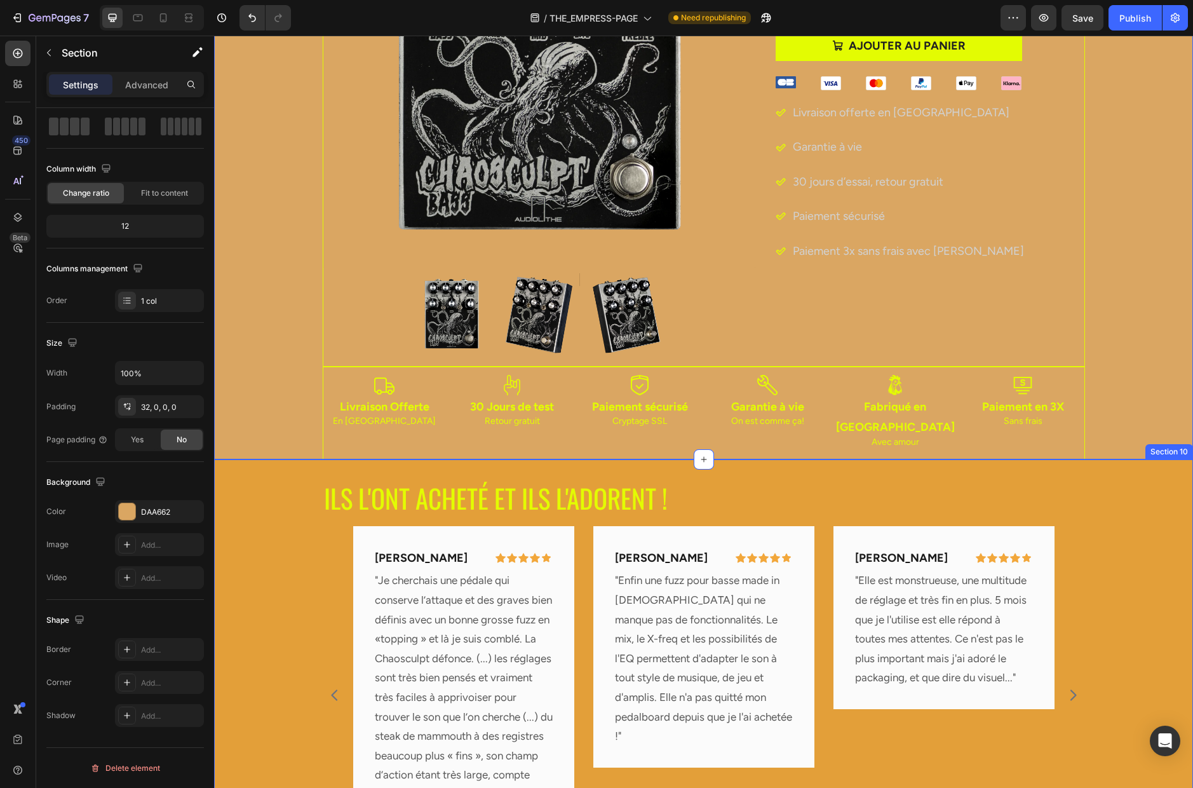
click at [261, 512] on div "ILS L'ONT ACHETÉ ET ILS L'ADORENT ! Heading [PERSON_NAME] Text Block Icon Icon …" at bounding box center [704, 672] width 960 height 385
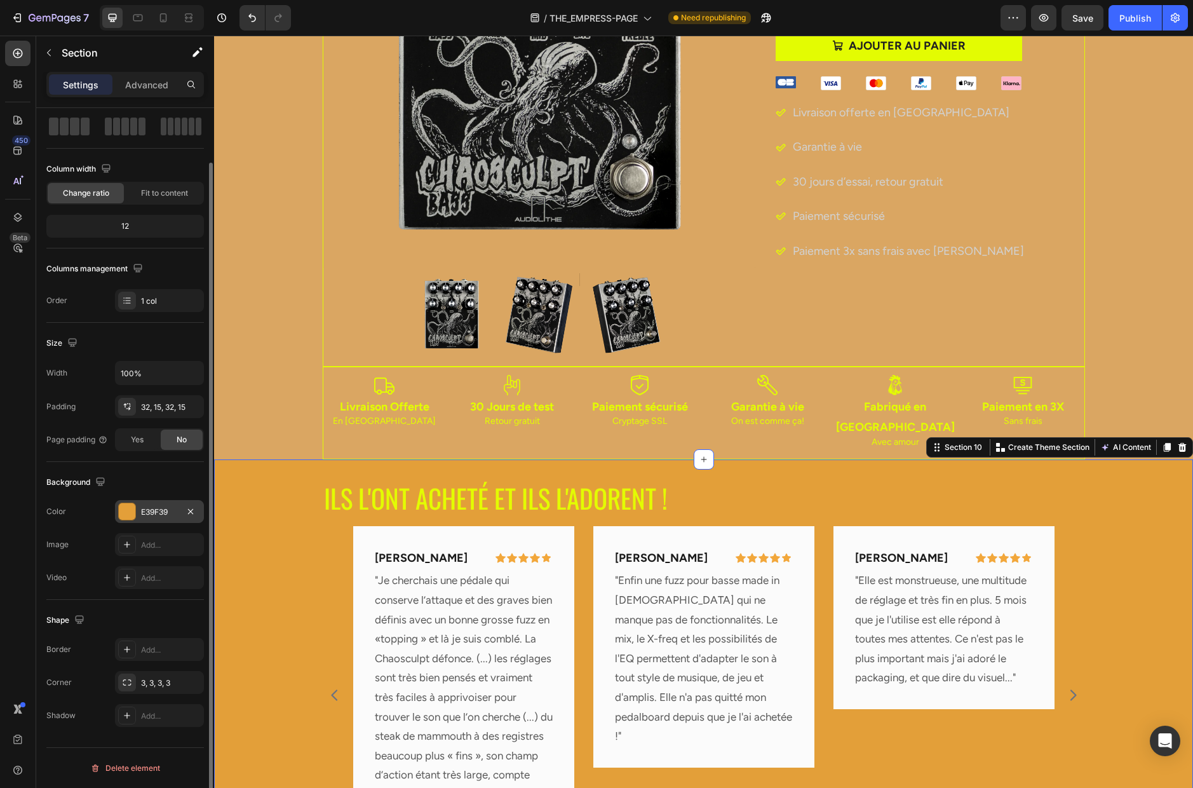
click at [149, 509] on div "E39F39" at bounding box center [159, 511] width 37 height 11
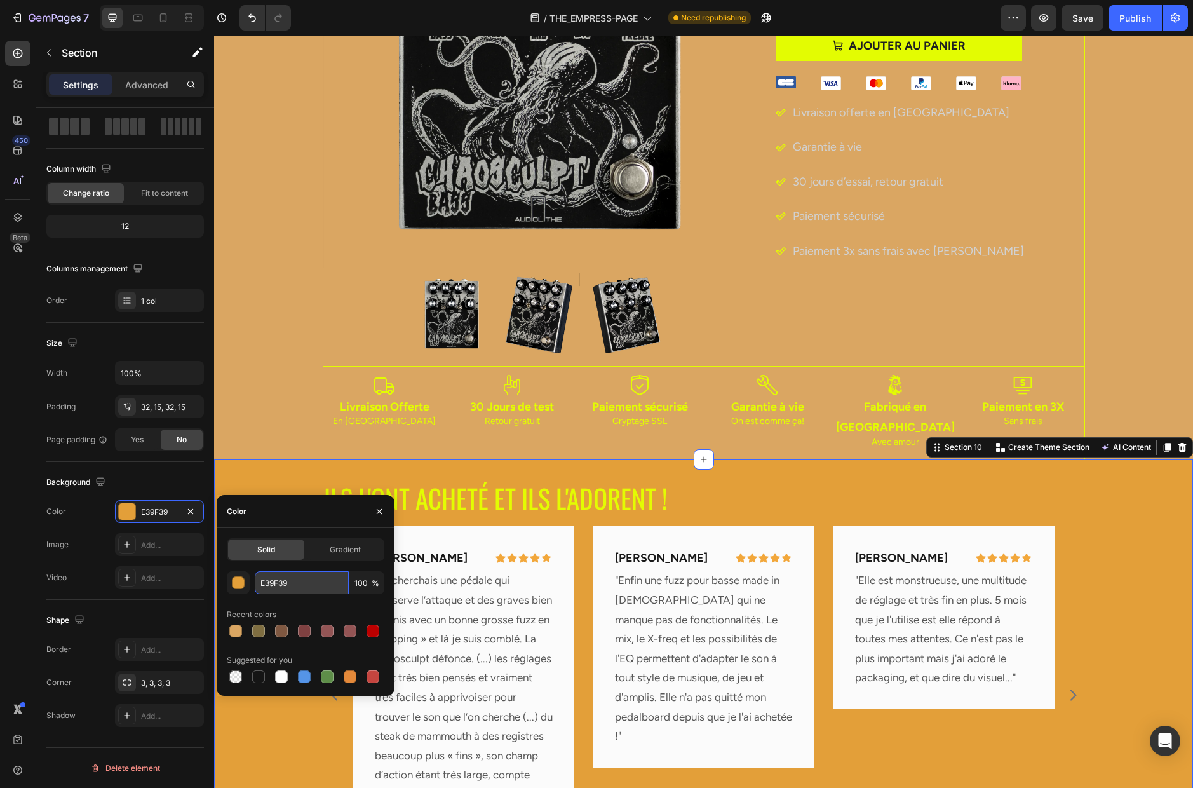
click at [279, 583] on input "E39F39" at bounding box center [302, 582] width 94 height 23
paste input "DAA662"
type input "DAA662"
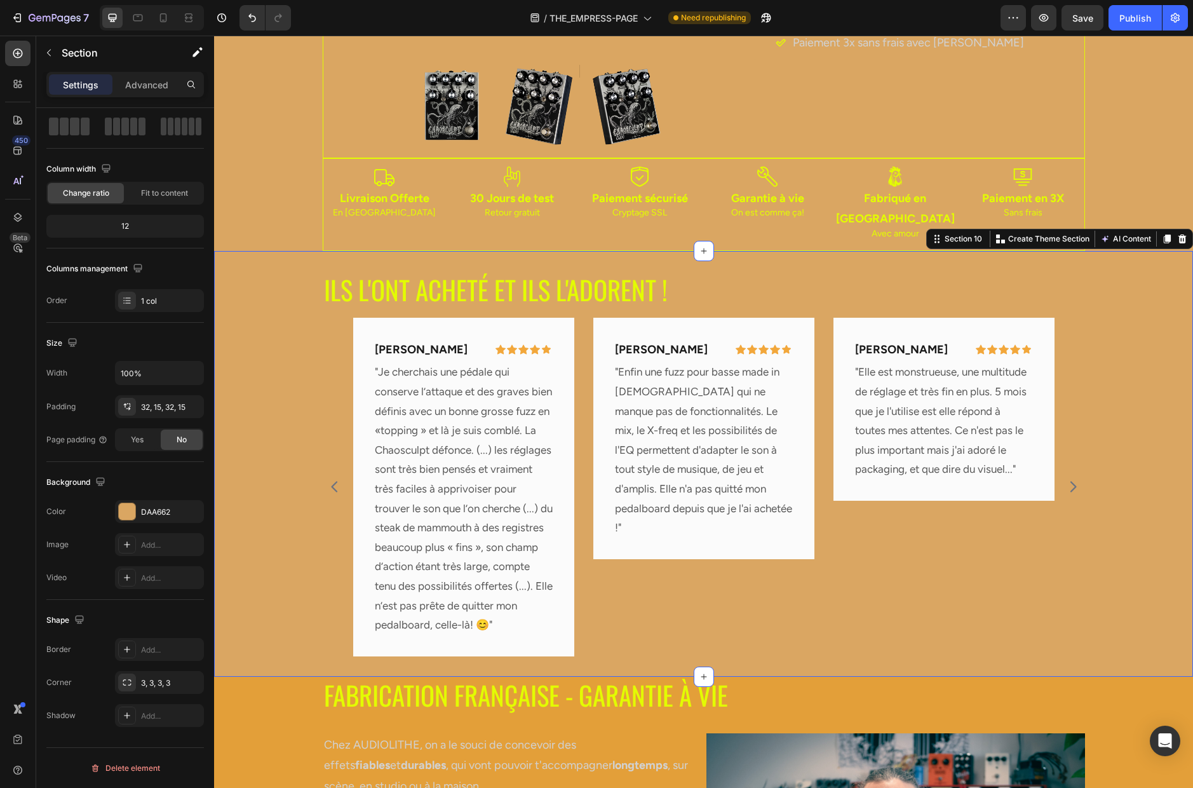
scroll to position [4109, 0]
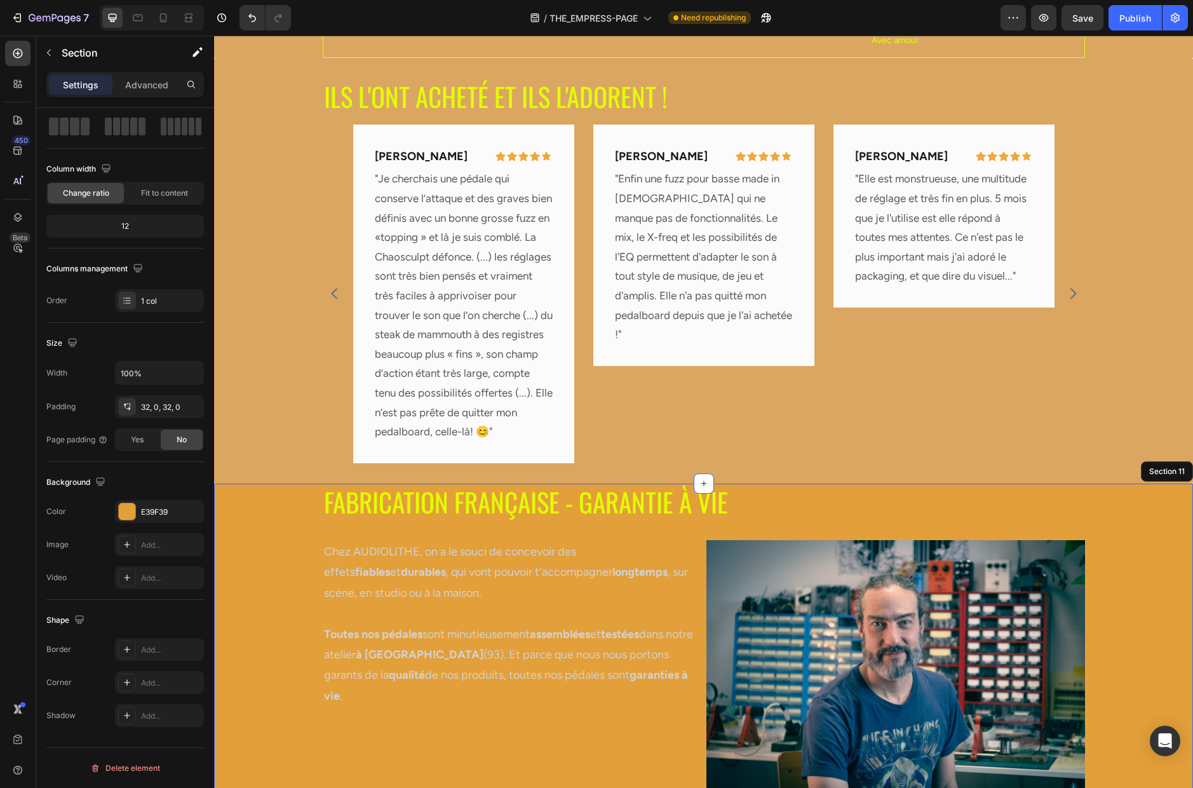
click at [262, 515] on div "FABRICATION FRANÇAISE - GARANTIE À VIE Heading Row Chez AUDIOLITHE, on a le sou…" at bounding box center [703, 684] width 979 height 360
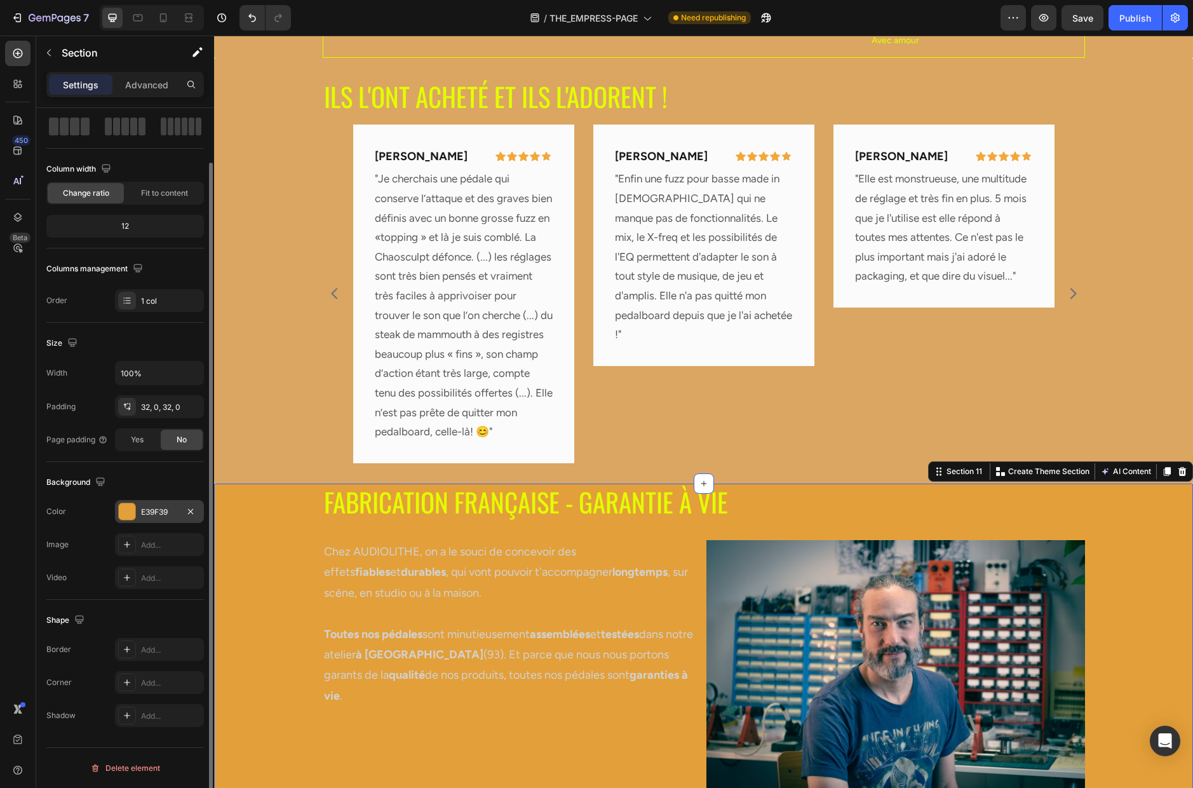
click at [161, 508] on div "E39F39" at bounding box center [159, 511] width 37 height 11
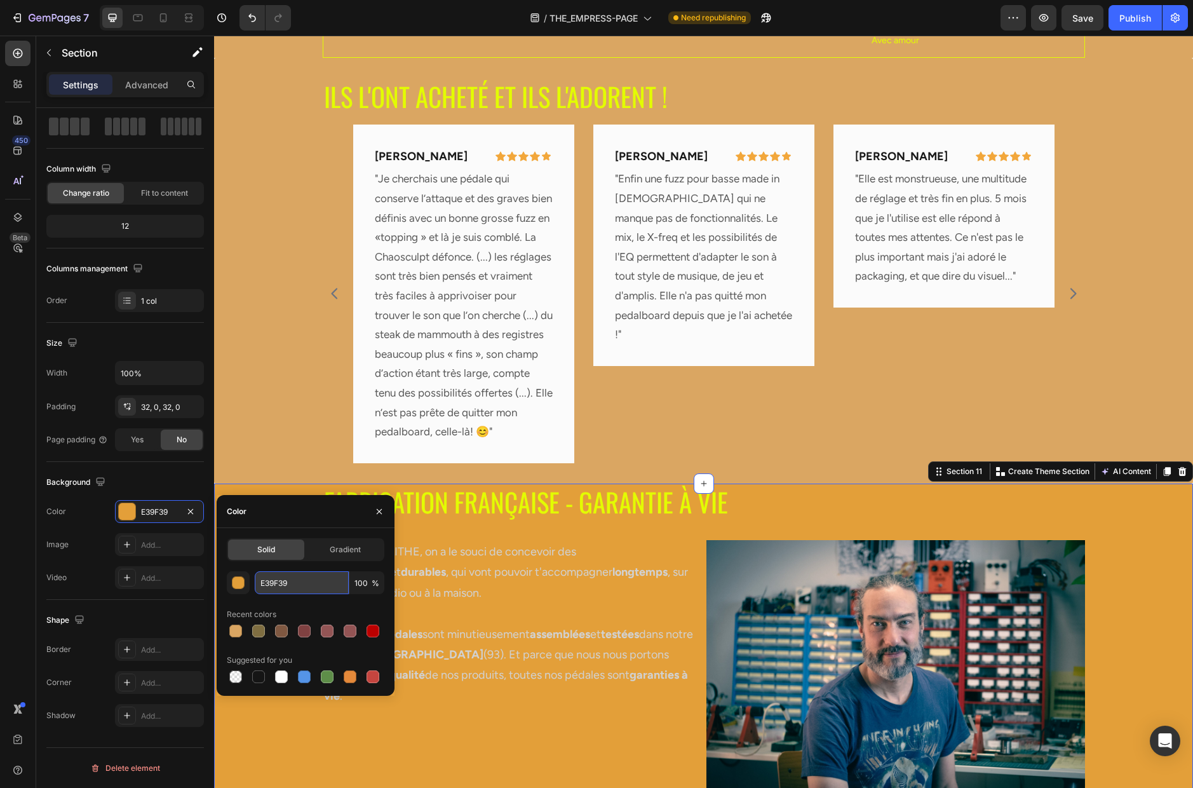
click at [278, 581] on input "E39F39" at bounding box center [302, 582] width 94 height 23
paste input "DAA662"
type input "DAA662"
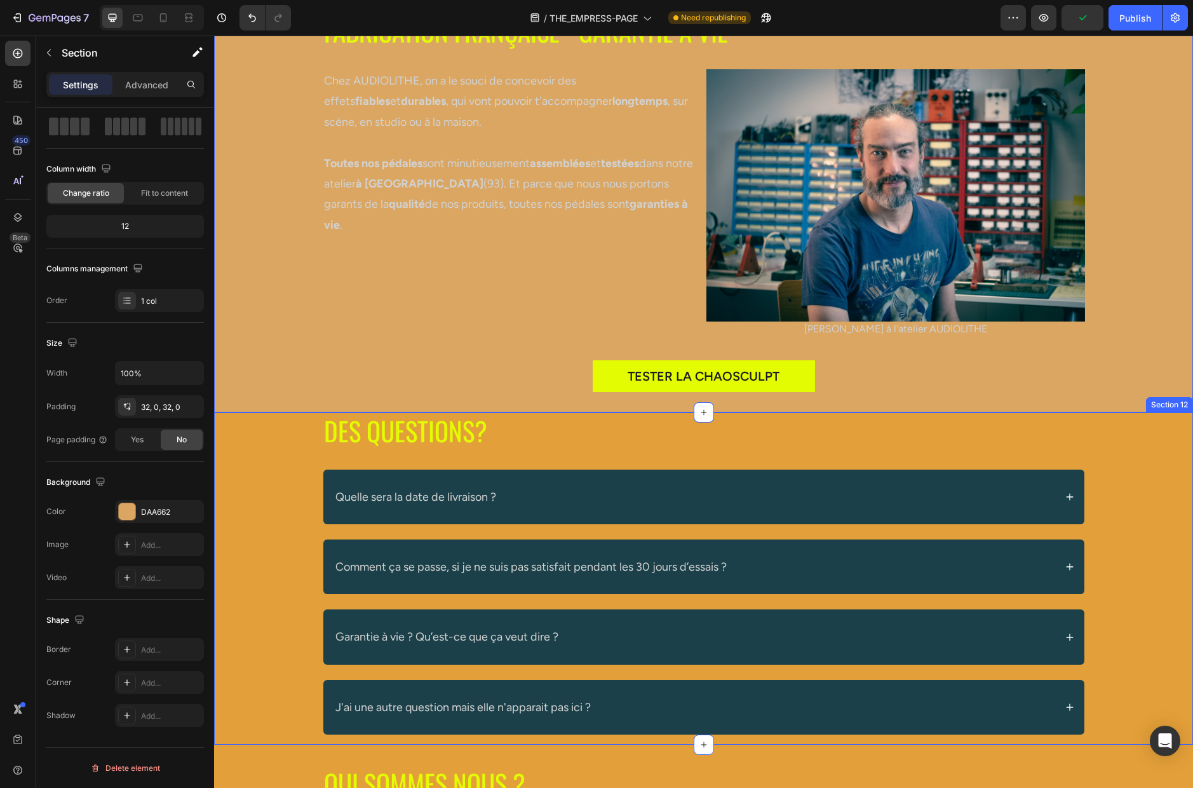
scroll to position [4578, 0]
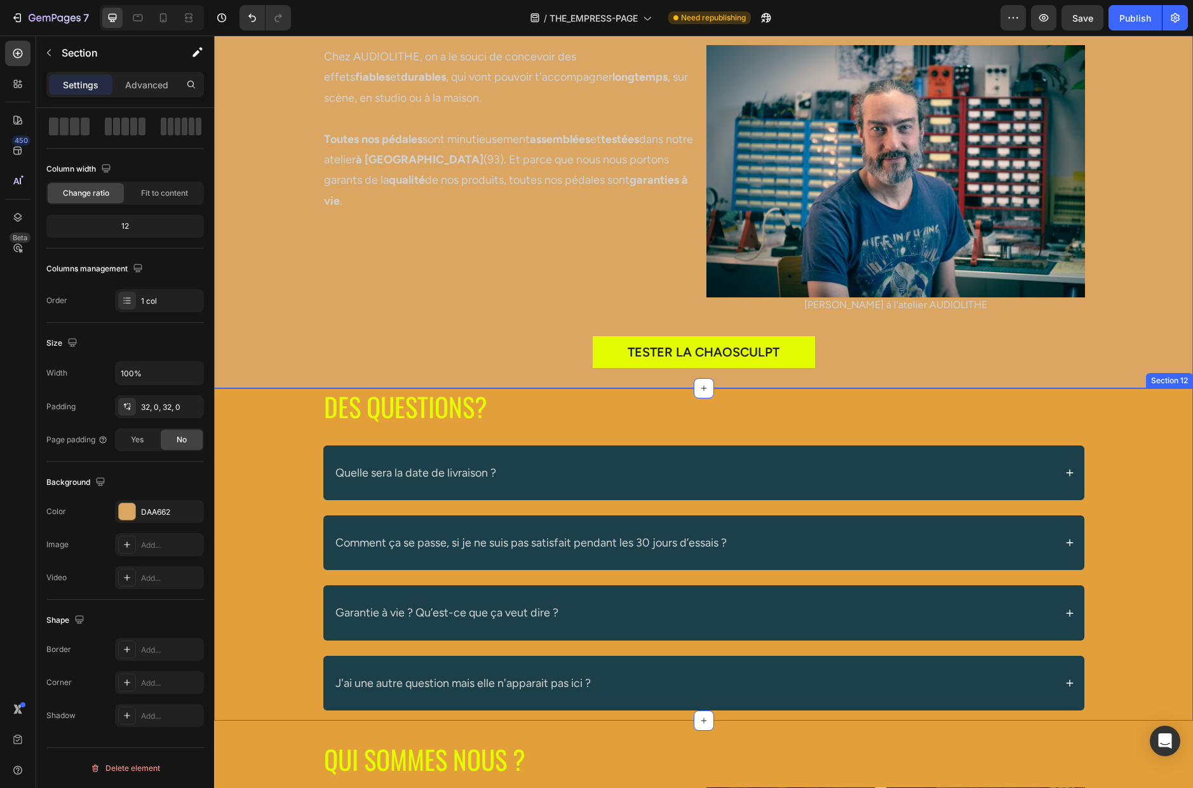
click at [266, 480] on div "DES QUESTIONS? Heading Row Quelle sera la date de livraison ? Comment ça se pas…" at bounding box center [703, 554] width 938 height 332
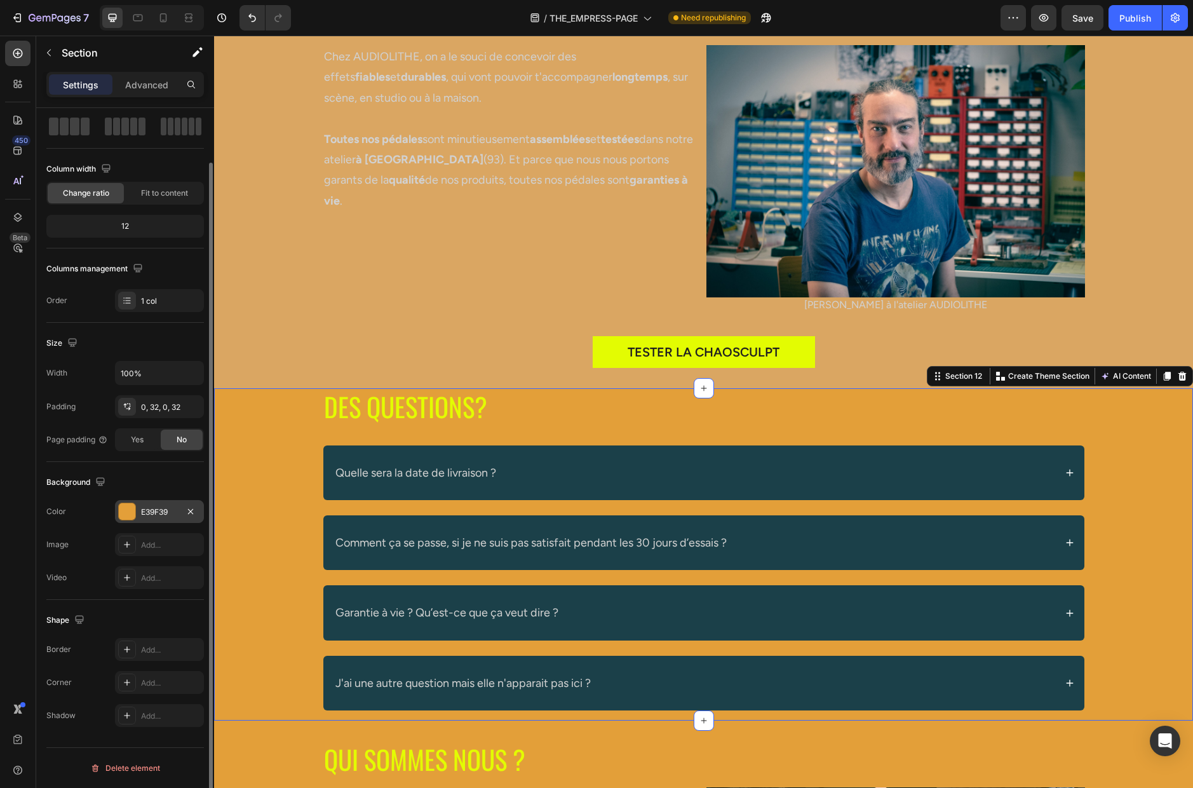
click at [157, 510] on div "E39F39" at bounding box center [159, 511] width 37 height 11
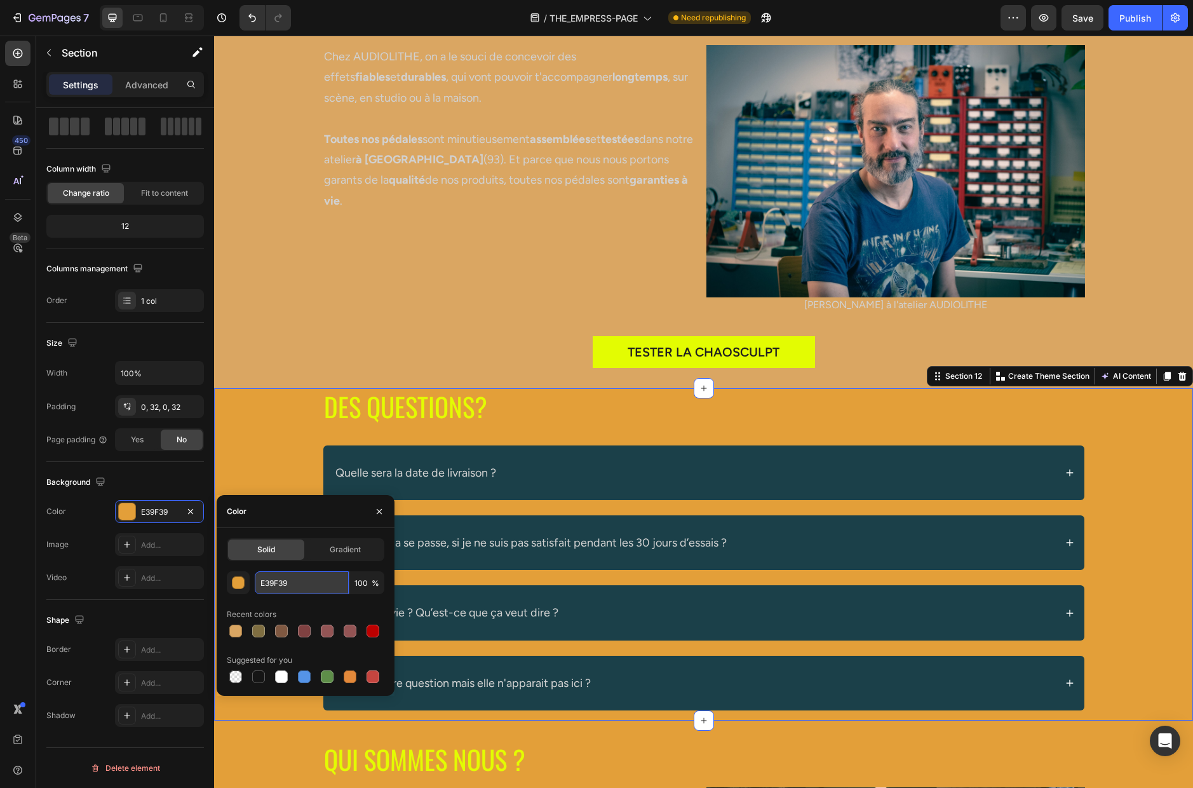
click at [286, 580] on input "E39F39" at bounding box center [302, 582] width 94 height 23
paste input "DAA662"
type input "DAA662"
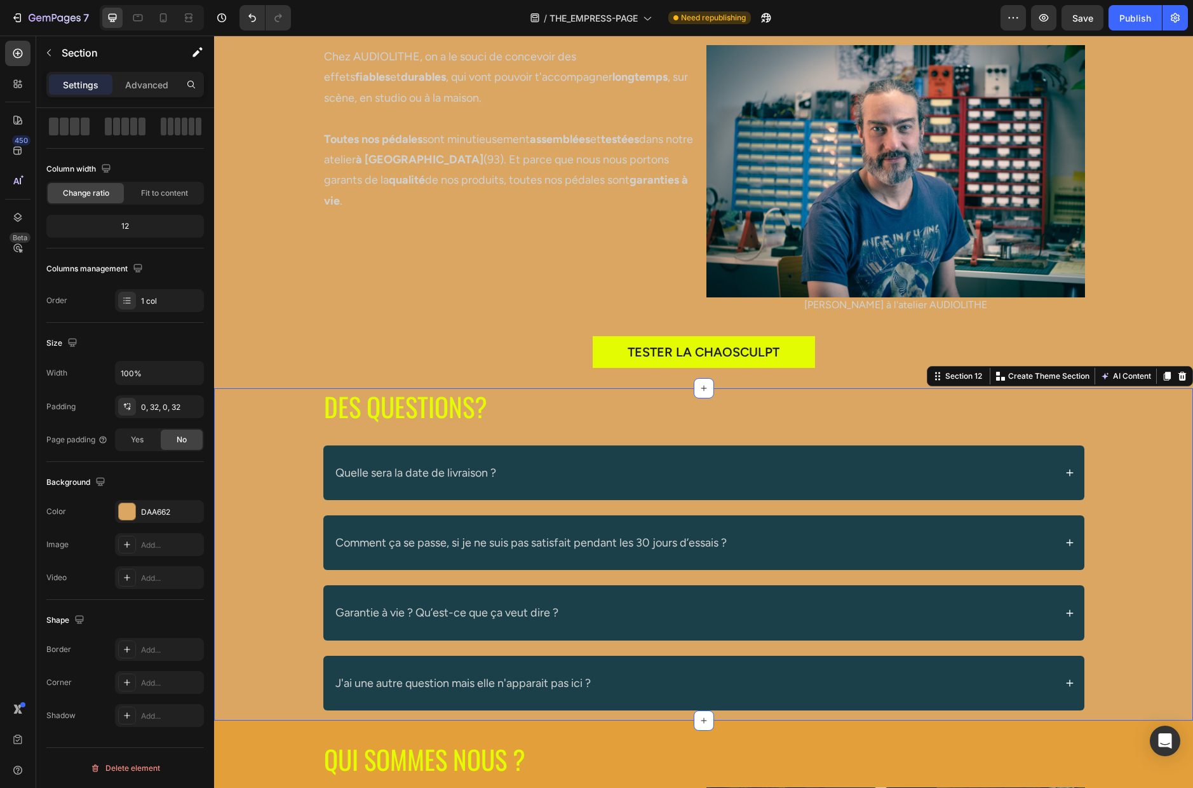
scroll to position [4858, 0]
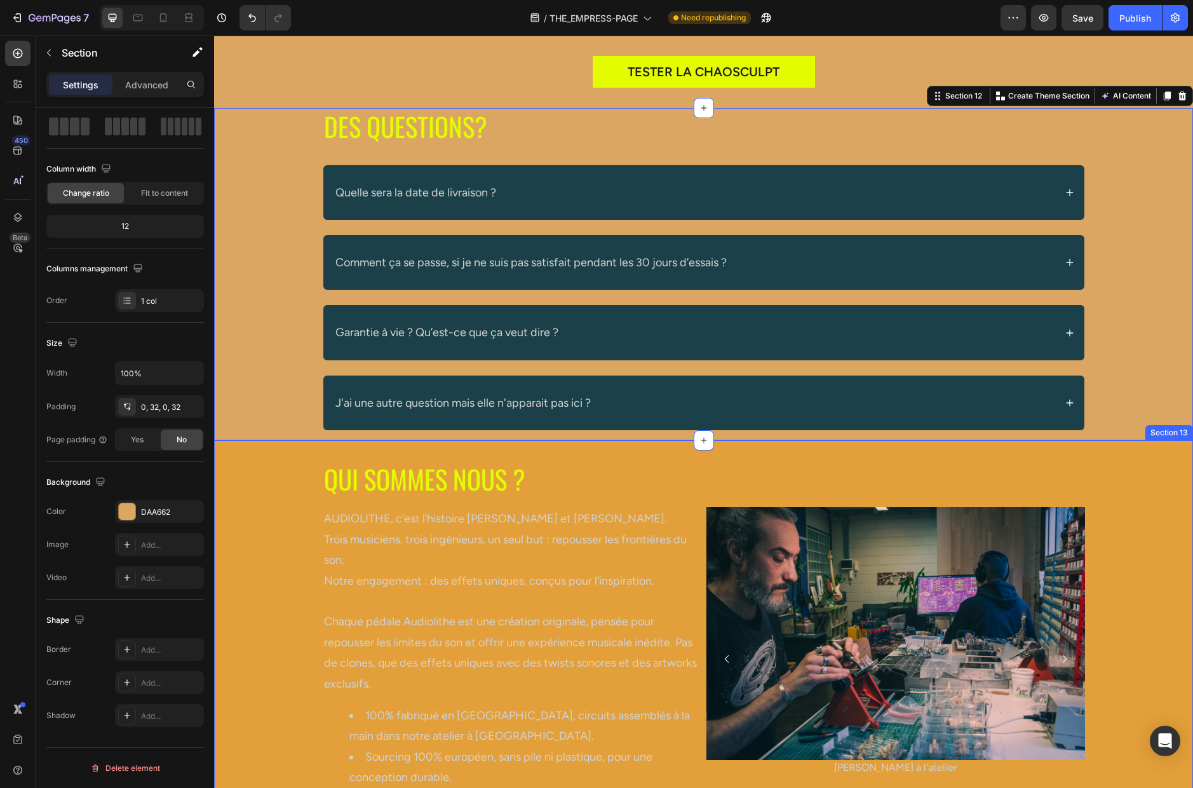
click at [274, 501] on div "QUI SOMMES NOUS ? Heading Row AUDIOLITHE, c’est l’histoire [PERSON_NAME] et [PE…" at bounding box center [703, 651] width 979 height 381
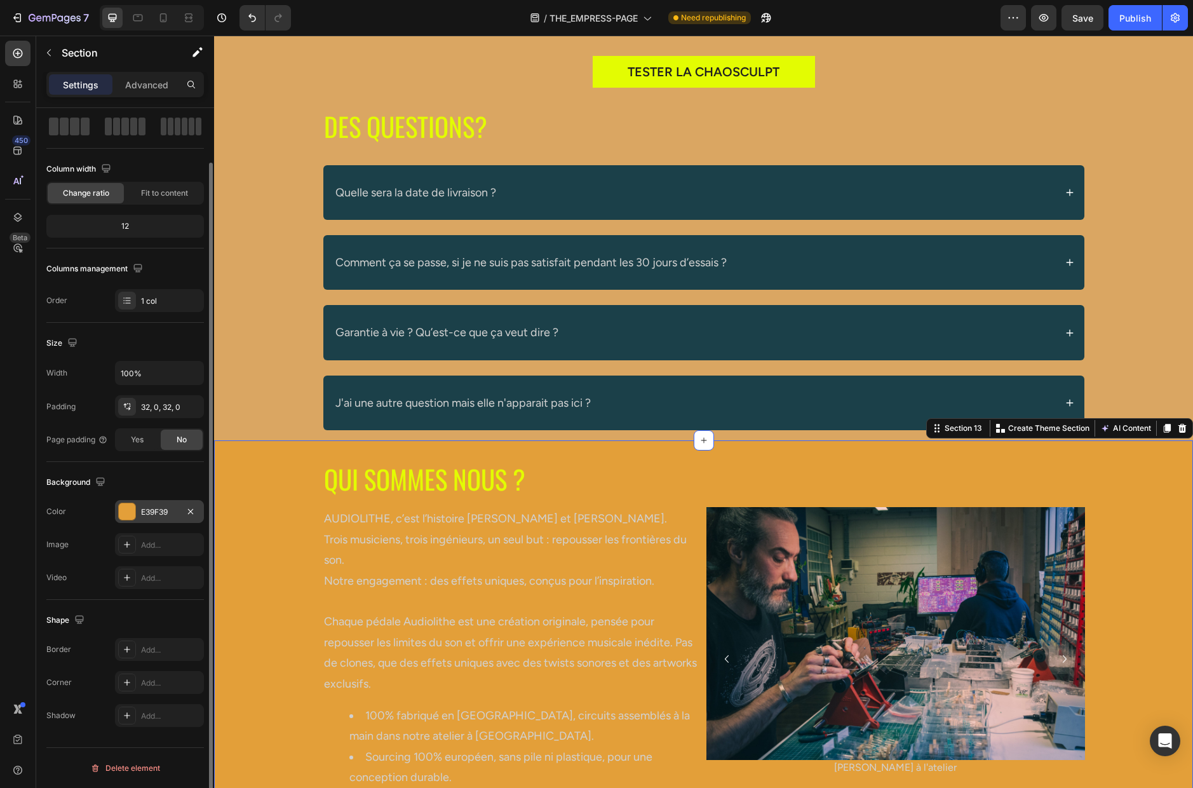
click at [161, 507] on div "E39F39" at bounding box center [159, 511] width 37 height 11
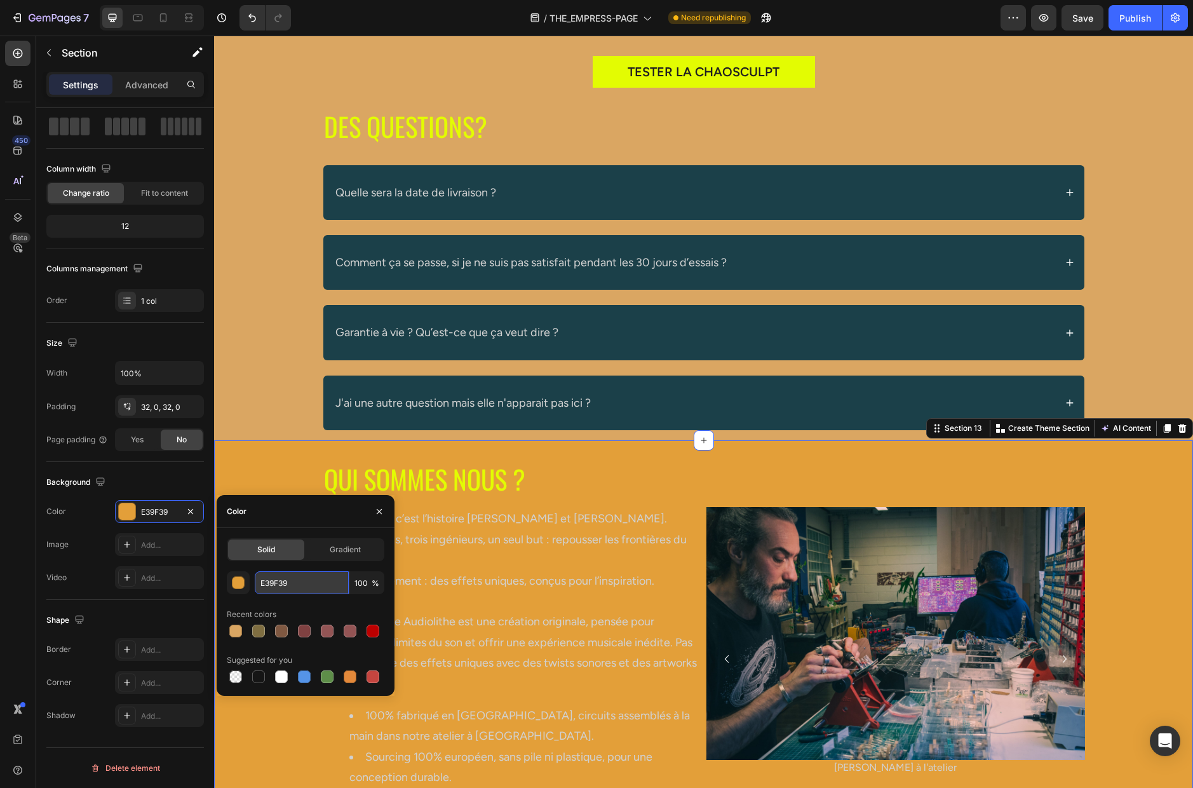
click at [276, 581] on input "E39F39" at bounding box center [302, 582] width 94 height 23
paste input "DAA662"
type input "DAA662"
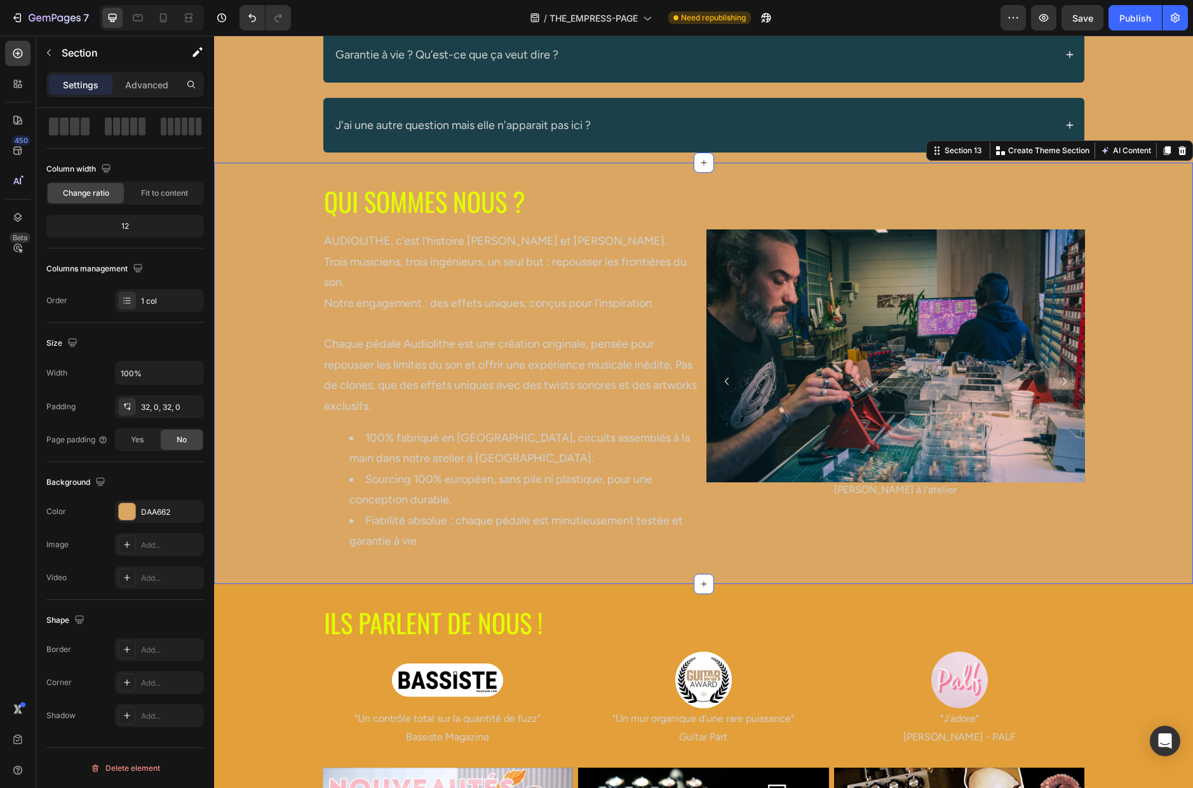
scroll to position [5302, 0]
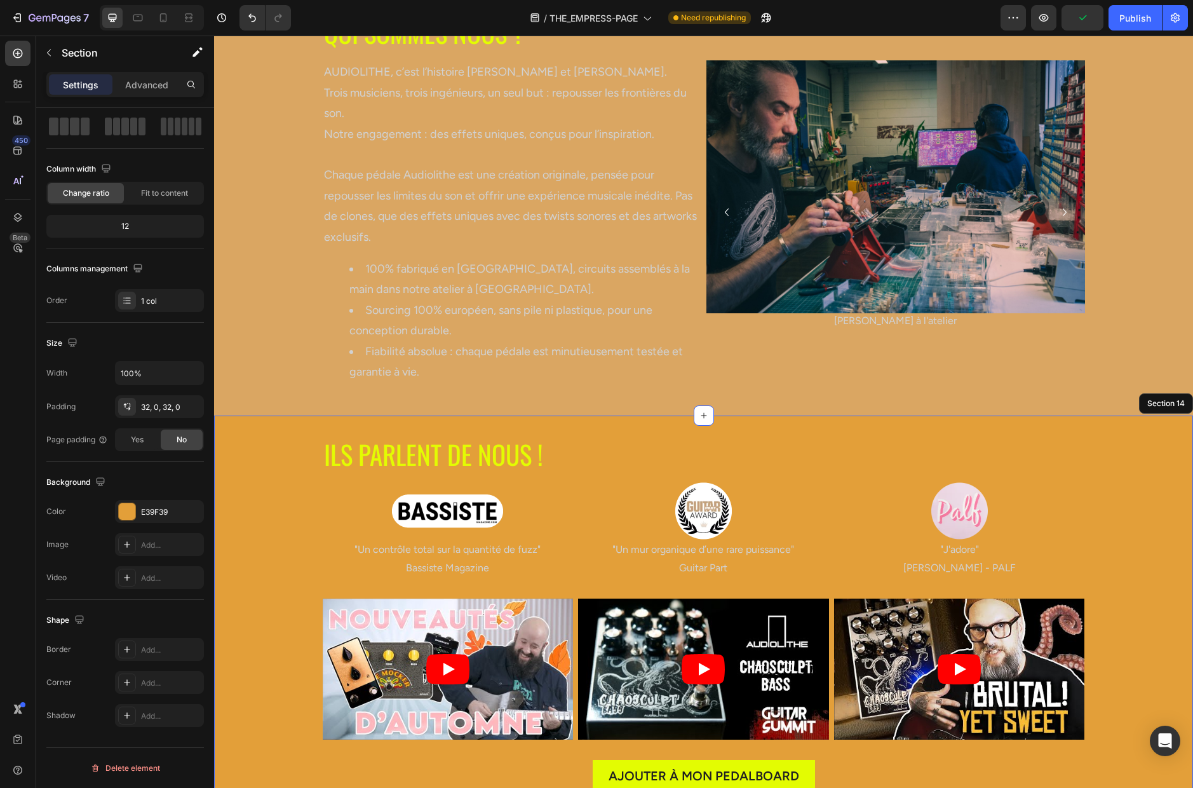
click at [260, 469] on div "ILS PARLENT DE NOUS ! Heading Row Image "Un contrôle total sur la quantité de f…" at bounding box center [703, 614] width 979 height 356
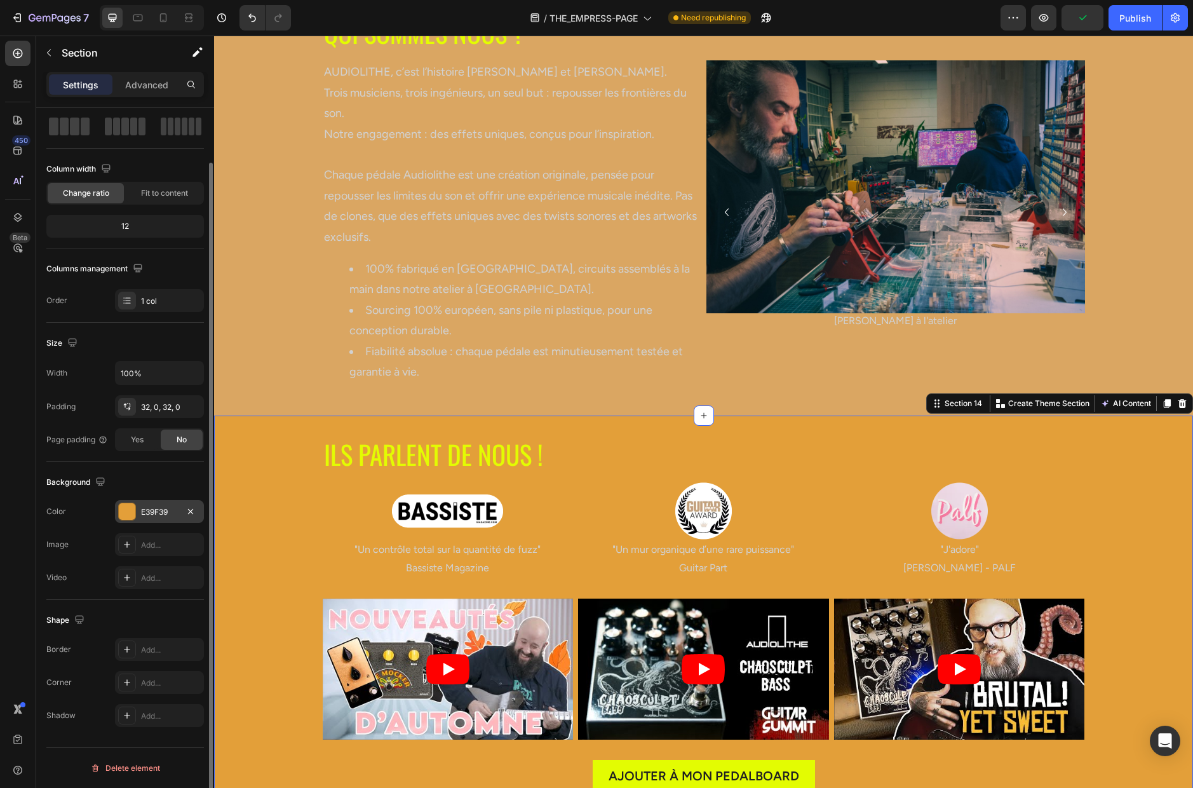
click at [154, 509] on div "E39F39" at bounding box center [159, 511] width 37 height 11
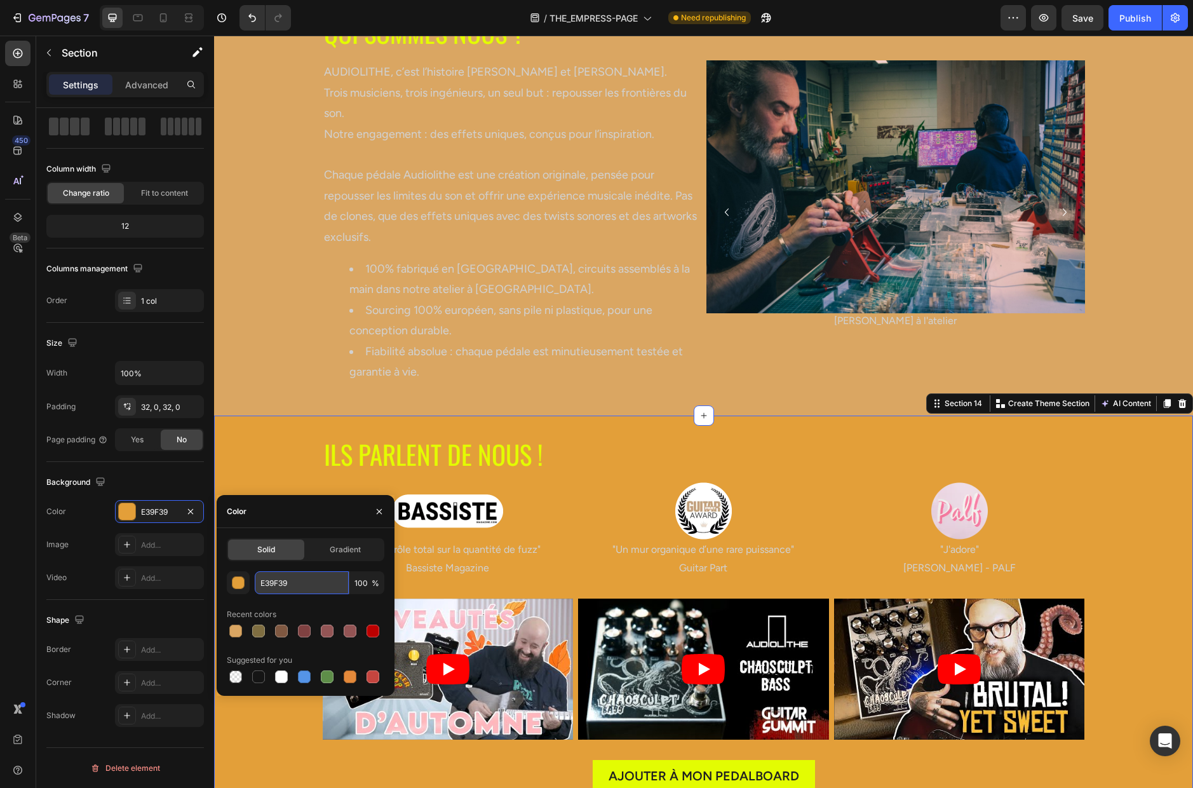
click at [286, 583] on input "E39F39" at bounding box center [302, 582] width 94 height 23
paste input "DAA662"
type input "DAA662"
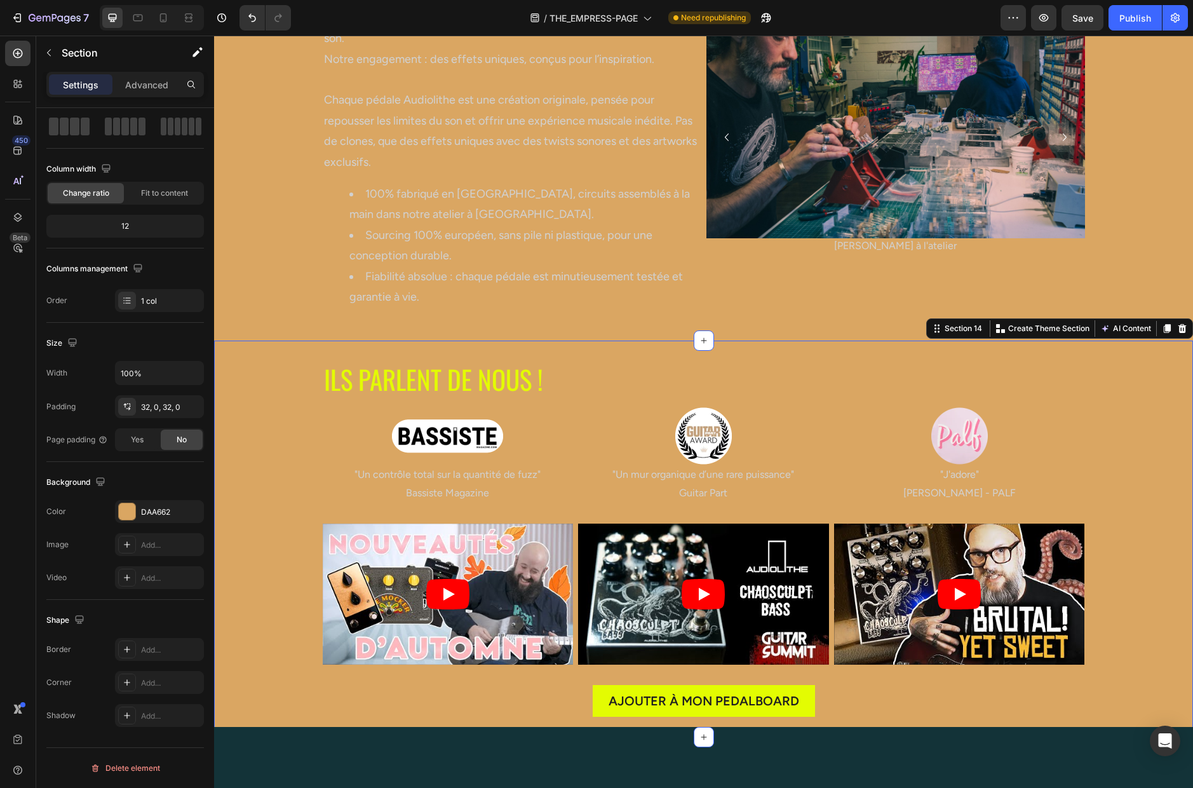
scroll to position [5569, 0]
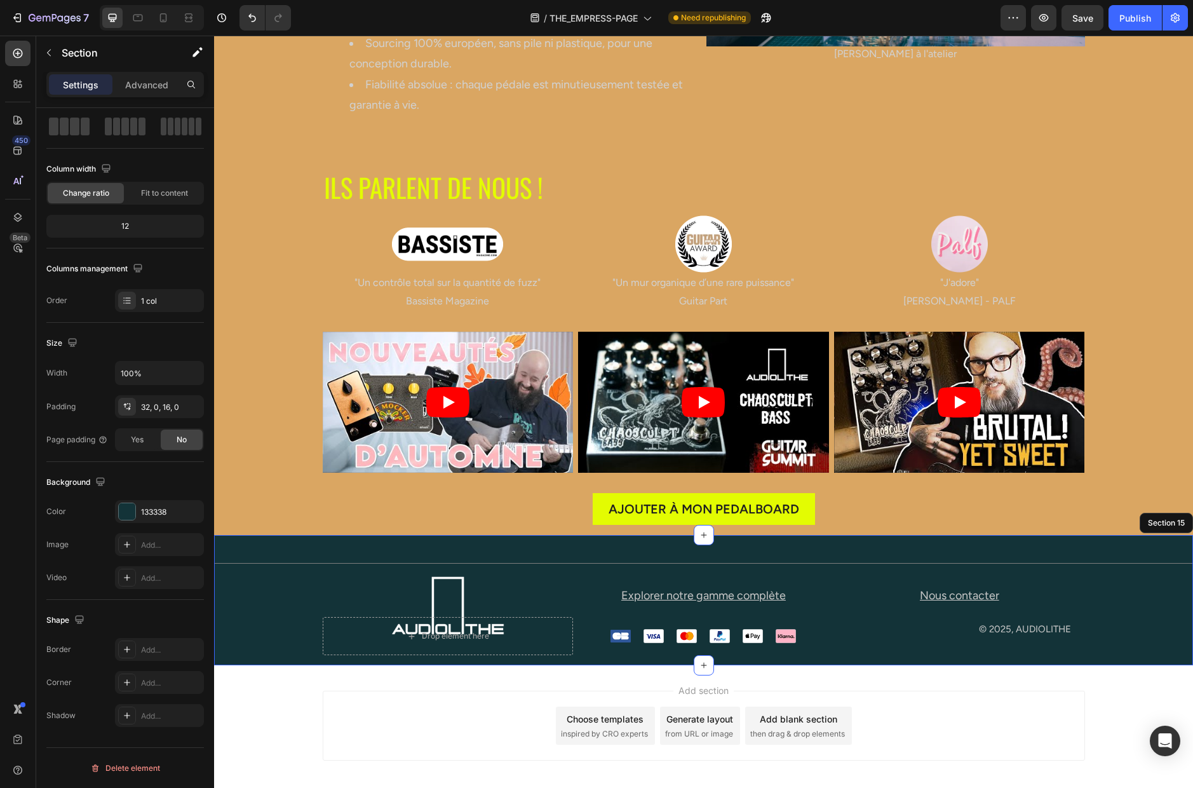
click at [270, 547] on div "Title Line Image Explorer notre gamme complète Button Nous contacter Button Row…" at bounding box center [703, 600] width 979 height 130
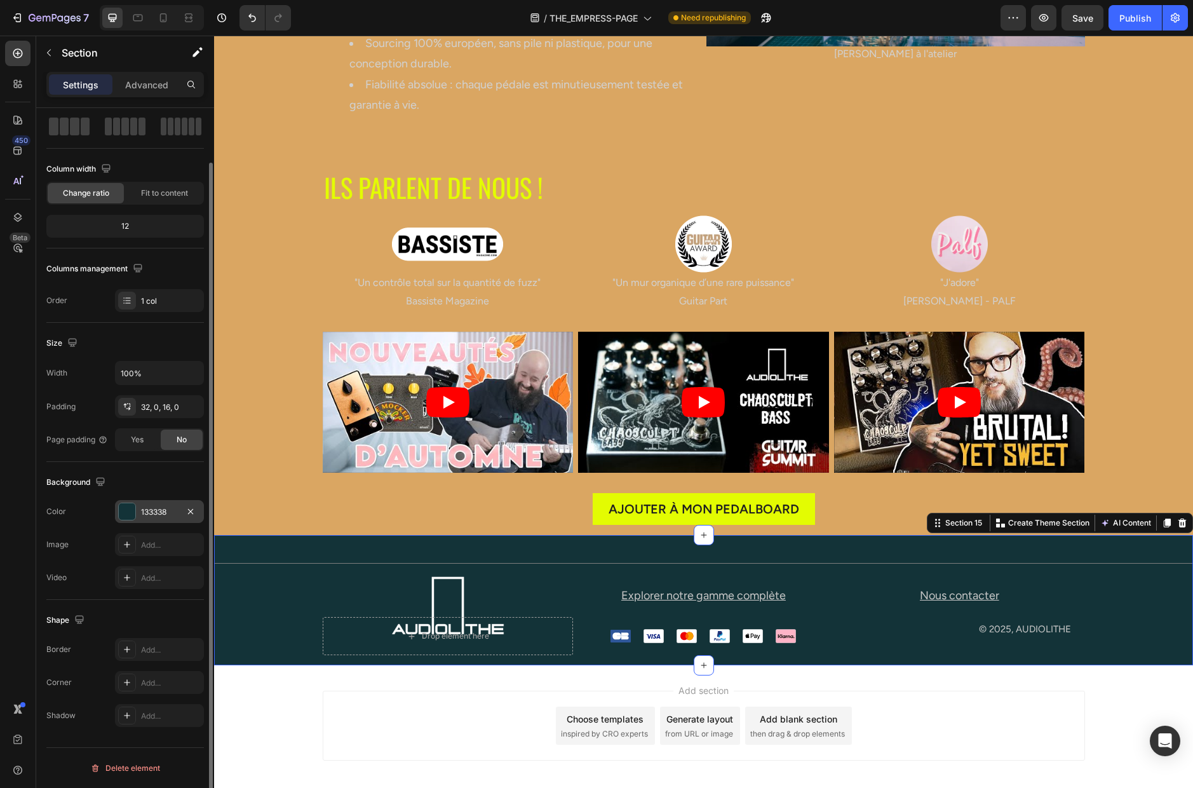
click at [173, 509] on div "133338" at bounding box center [159, 511] width 37 height 11
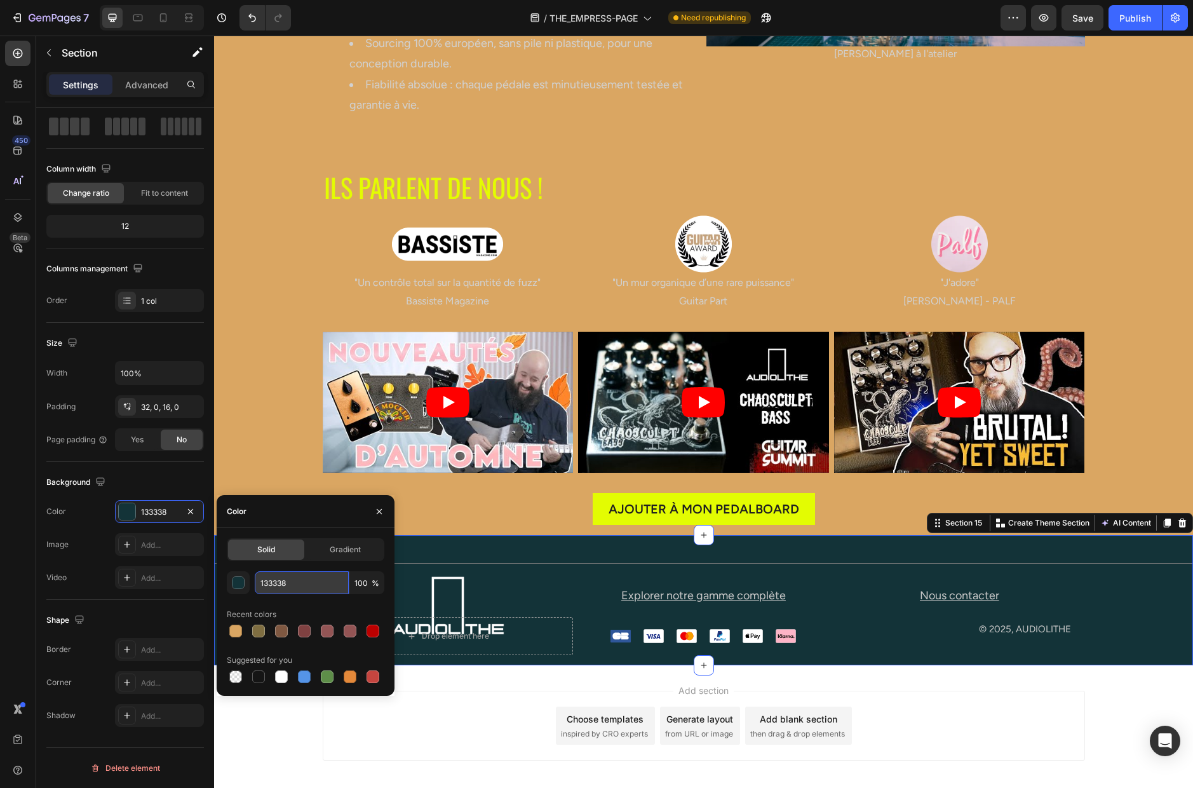
click at [308, 580] on input "133338" at bounding box center [302, 582] width 94 height 23
click at [307, 580] on input "133338" at bounding box center [302, 582] width 94 height 23
paste input "DAA662"
type input "DAA662"
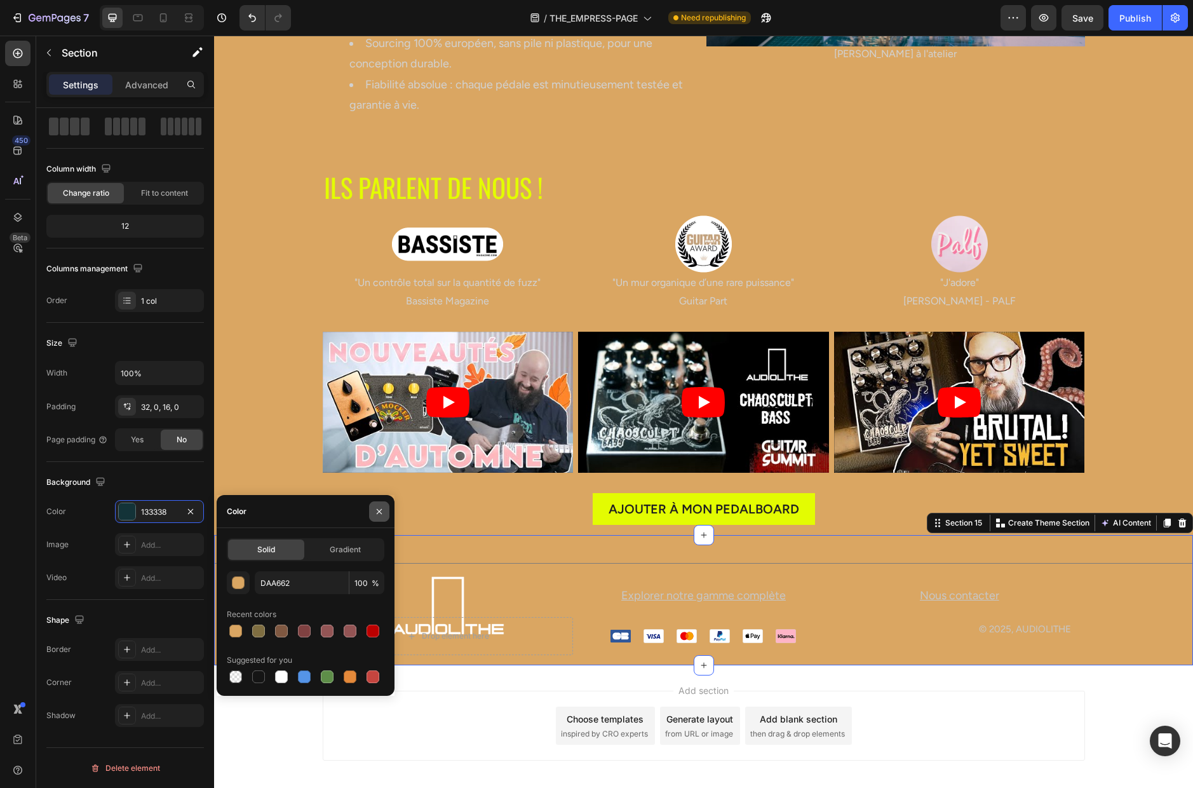
click at [381, 508] on icon "button" at bounding box center [379, 511] width 10 height 10
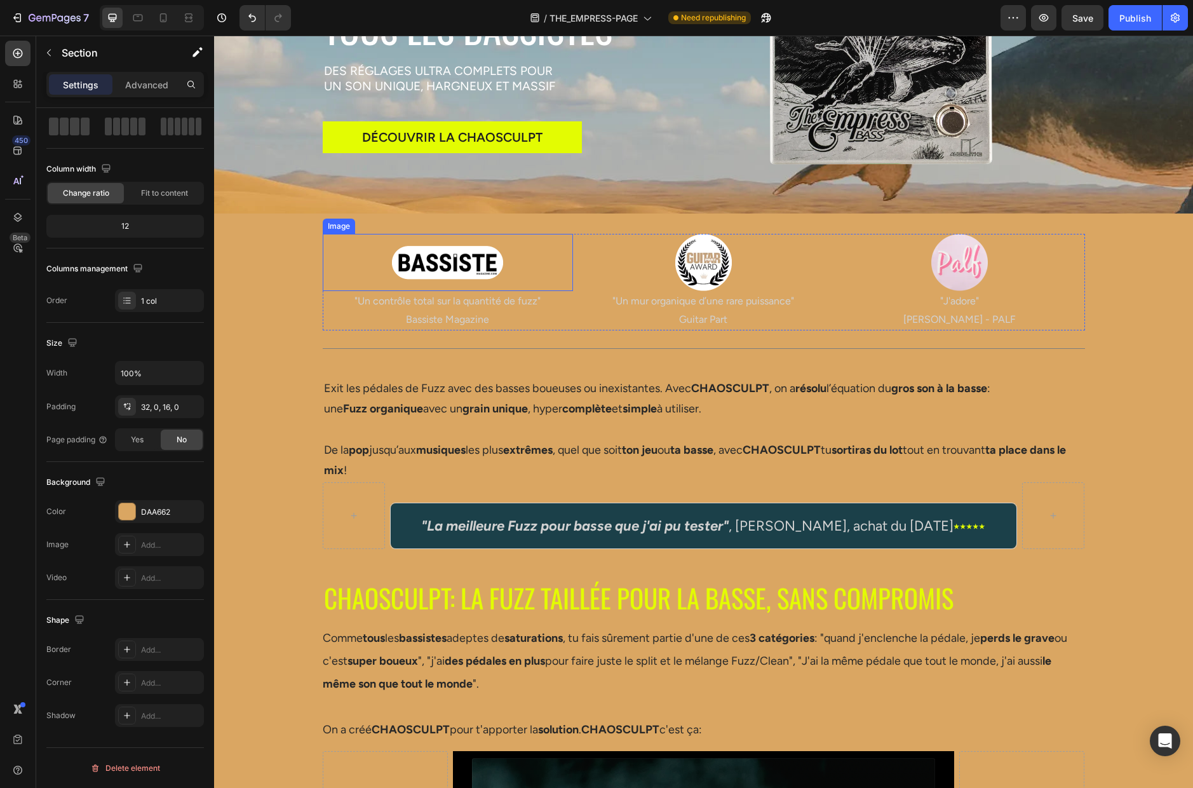
scroll to position [0, 0]
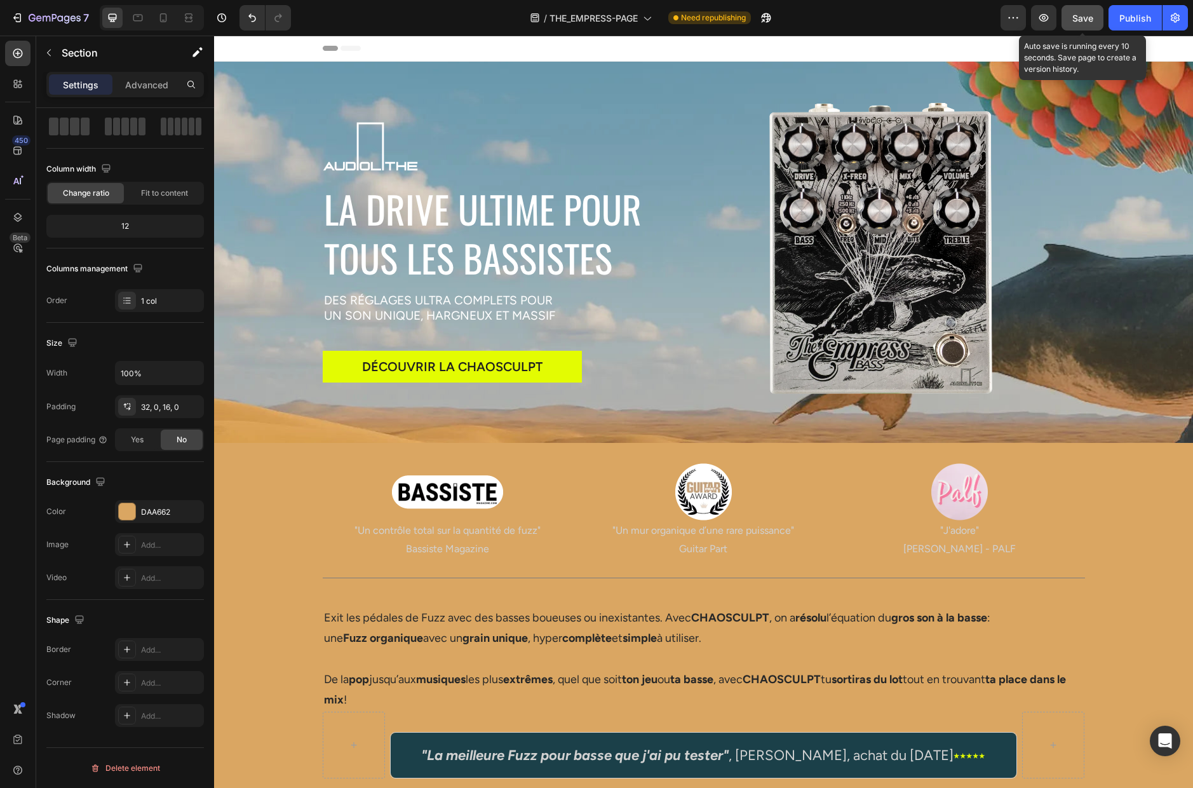
click at [914, 13] on span "Save" at bounding box center [1082, 18] width 21 height 11
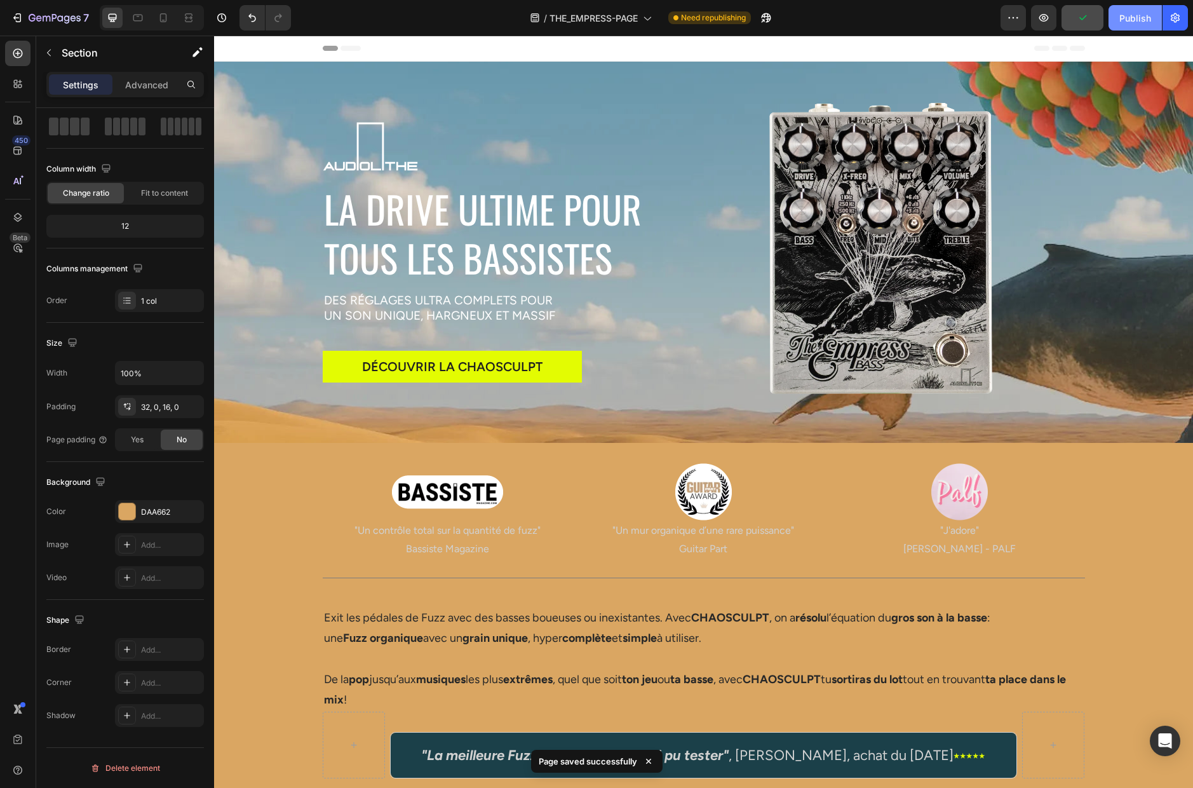
click at [914, 17] on div "Publish" at bounding box center [1135, 17] width 32 height 13
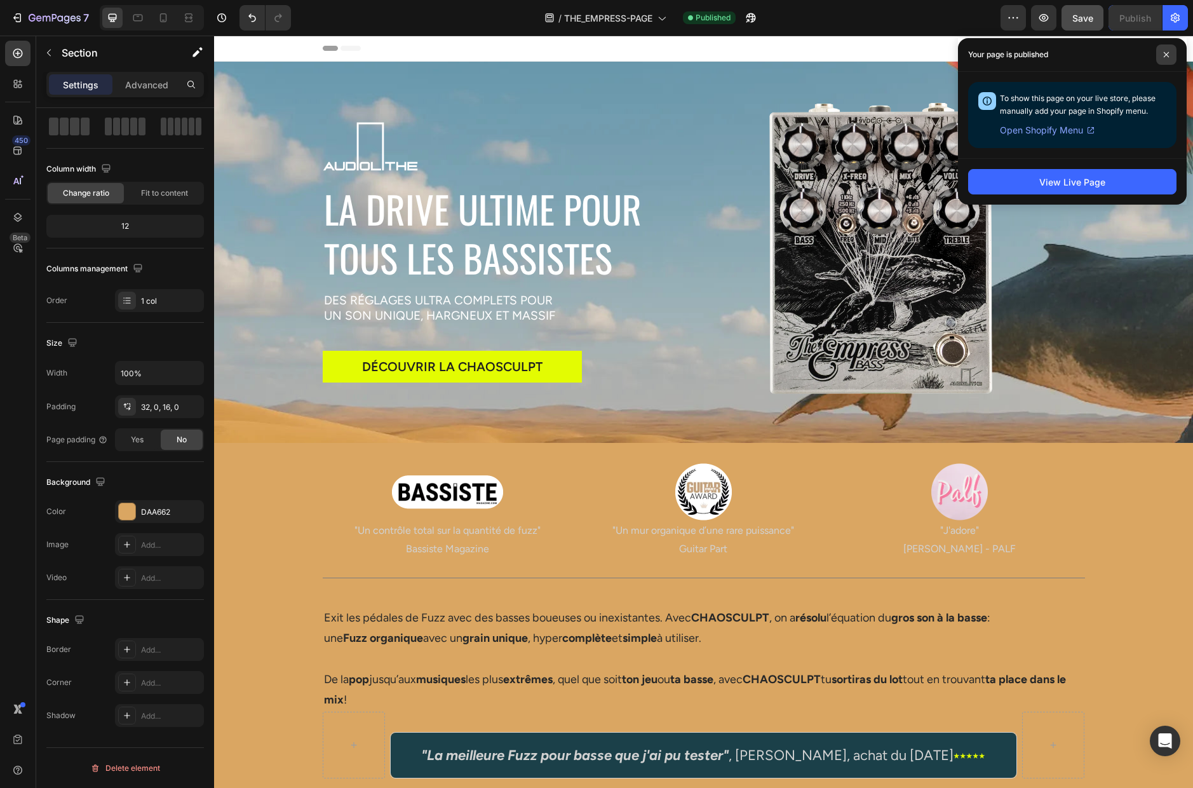
click at [914, 53] on icon at bounding box center [1166, 54] width 6 height 6
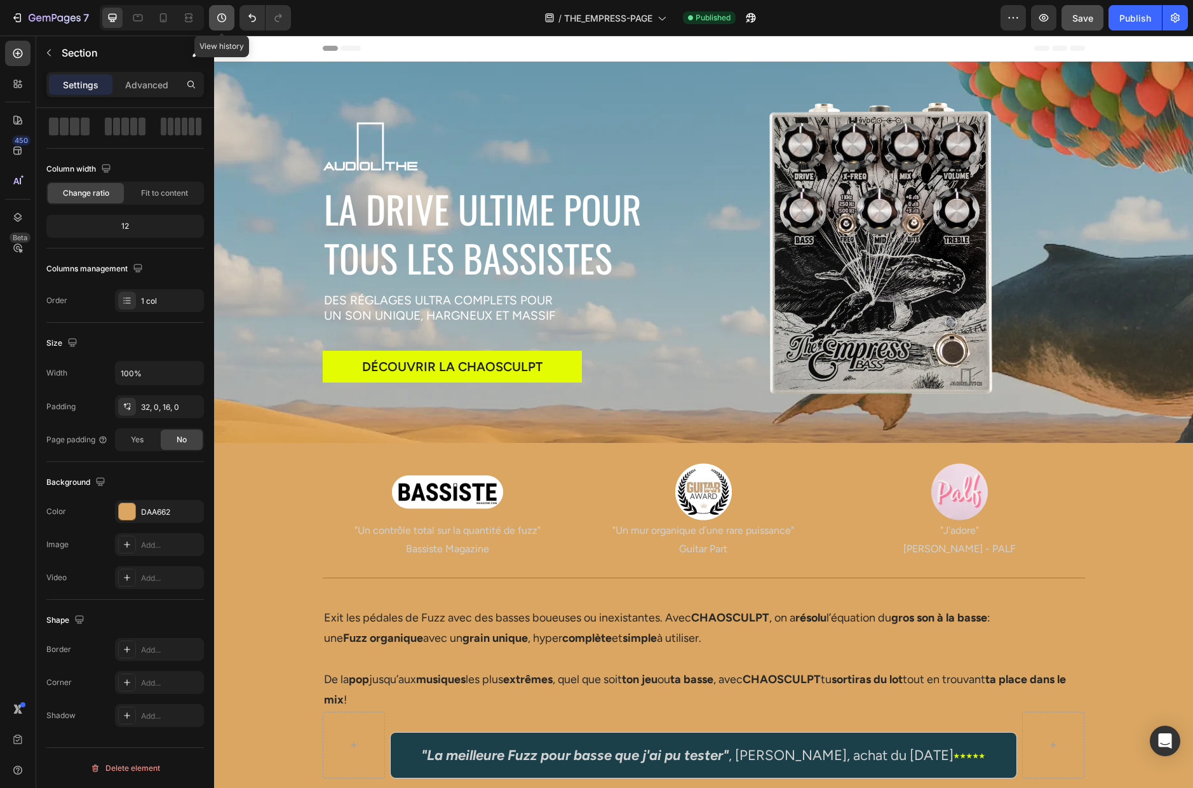
click at [218, 18] on icon "button" at bounding box center [221, 17] width 9 height 9
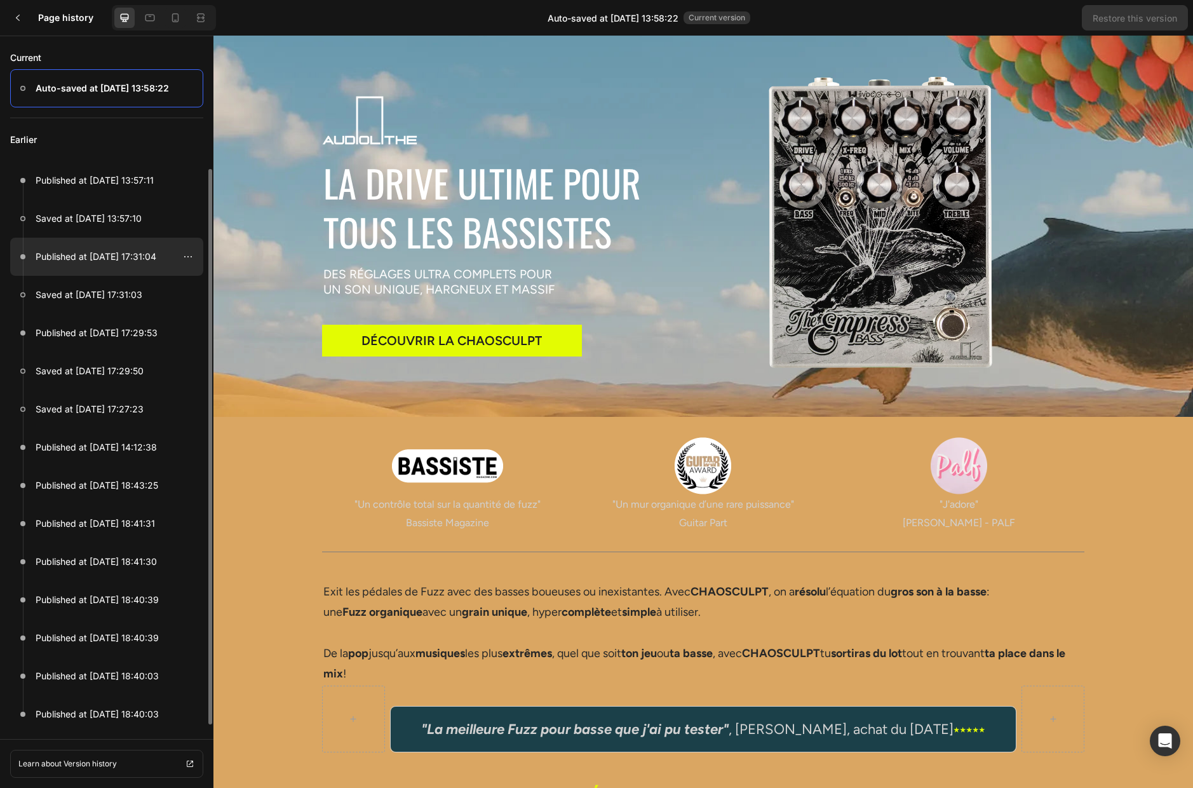
click at [93, 250] on p "Published at [DATE] 17:31:04" at bounding box center [96, 256] width 121 height 15
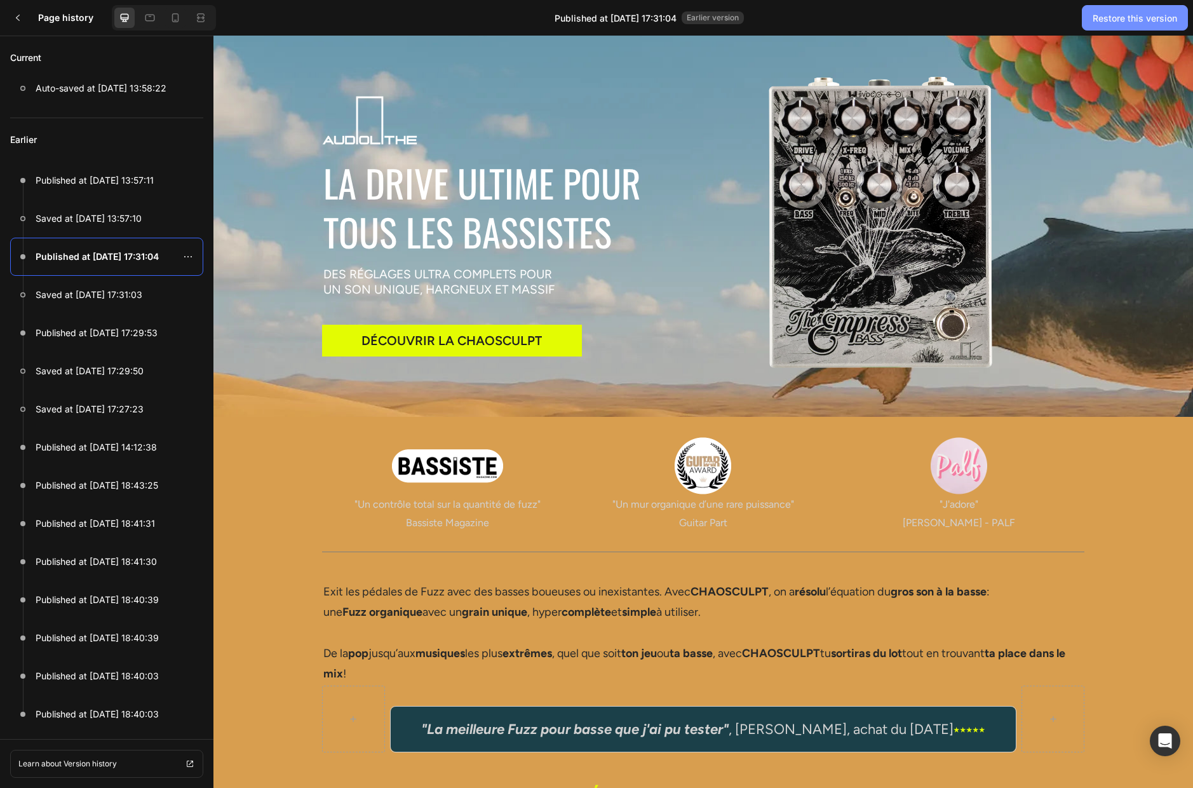
click at [914, 11] on div "Restore this version" at bounding box center [1135, 17] width 84 height 13
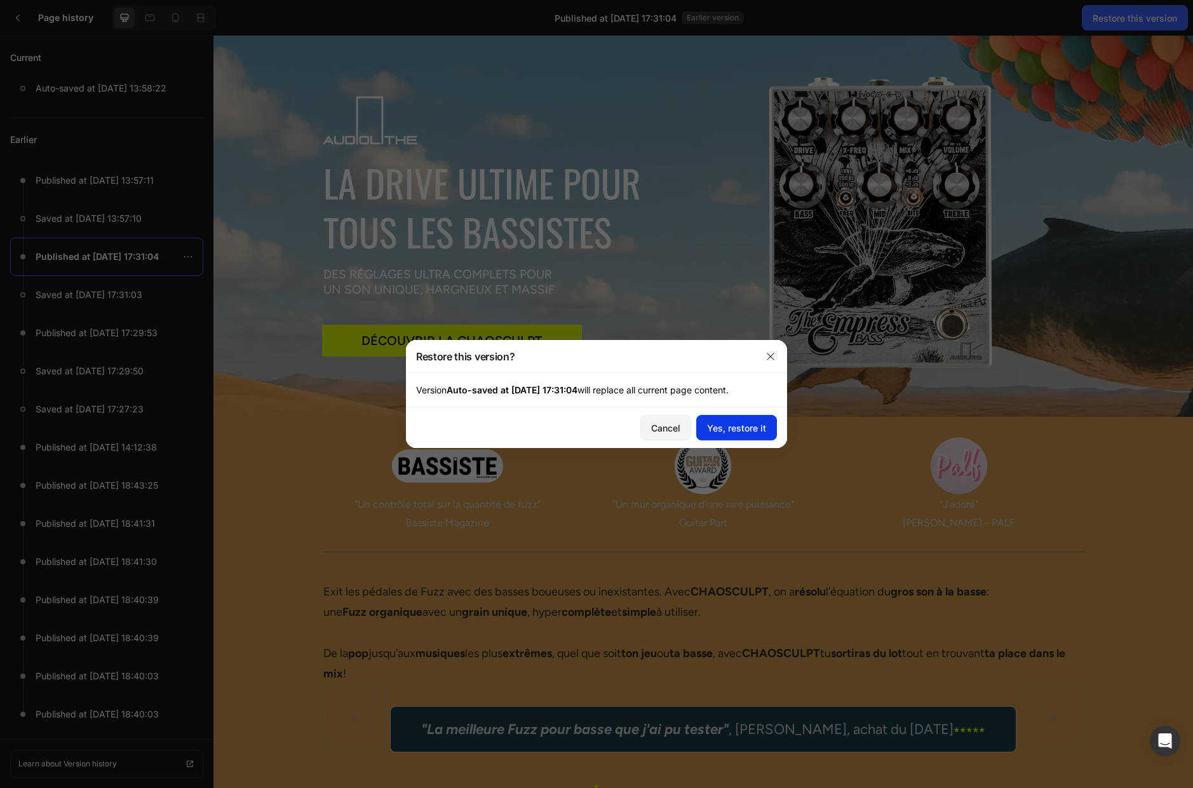
click at [732, 433] on div "Yes, restore it" at bounding box center [736, 427] width 59 height 13
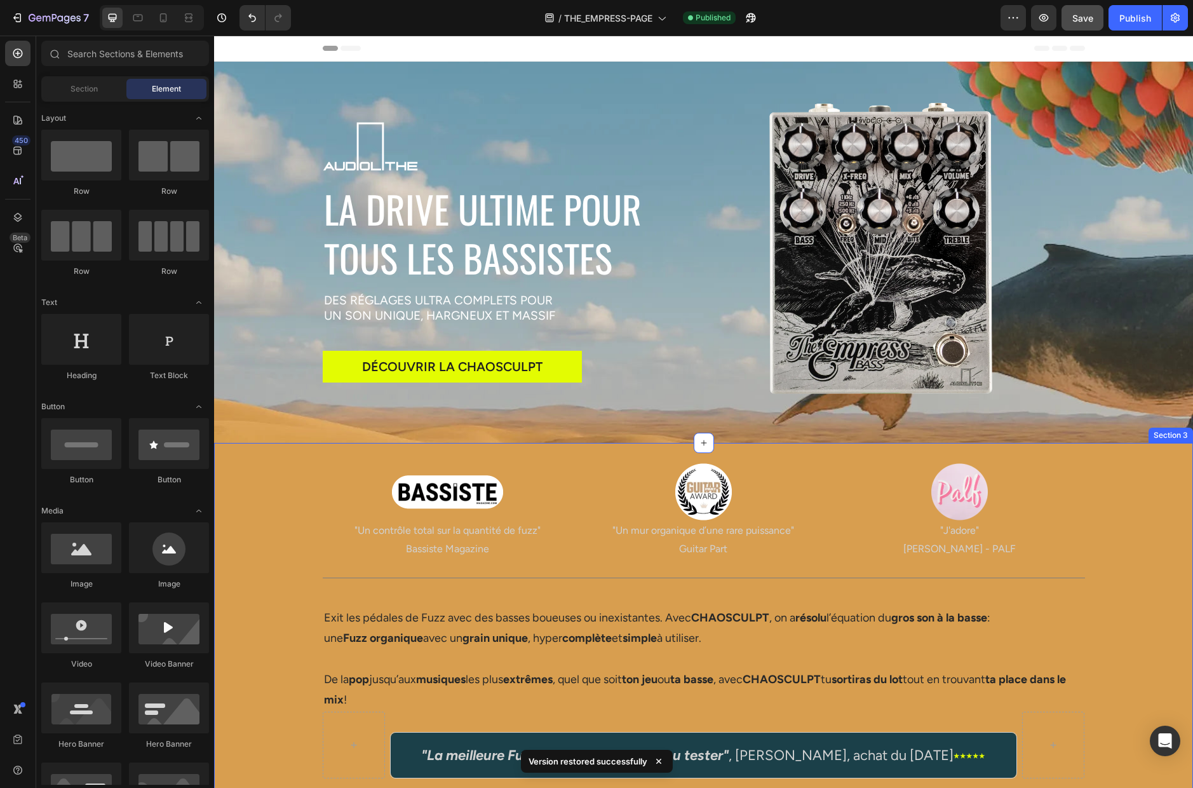
click at [279, 491] on div "Image "Un contrôle total sur la quantité de fuzz" Bassiste Magazine Text Block …" at bounding box center [703, 620] width 979 height 315
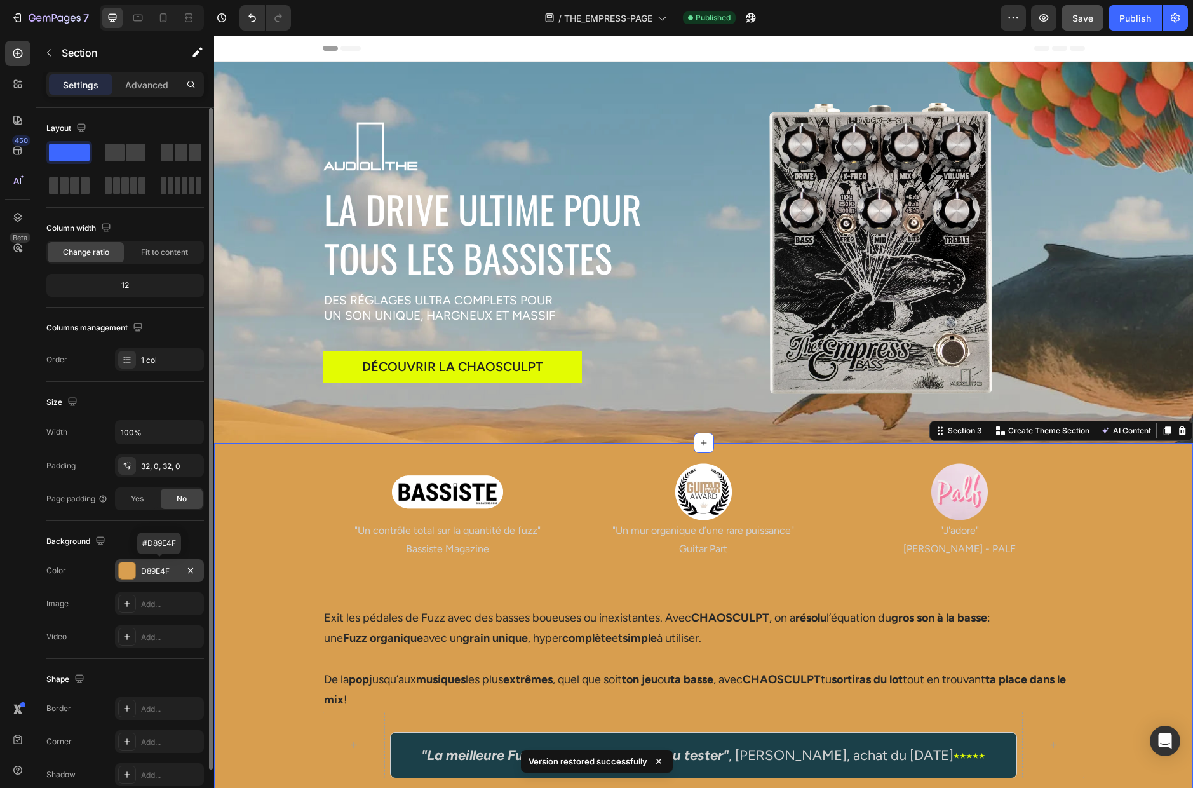
click at [162, 568] on div "D89E4F" at bounding box center [159, 570] width 37 height 11
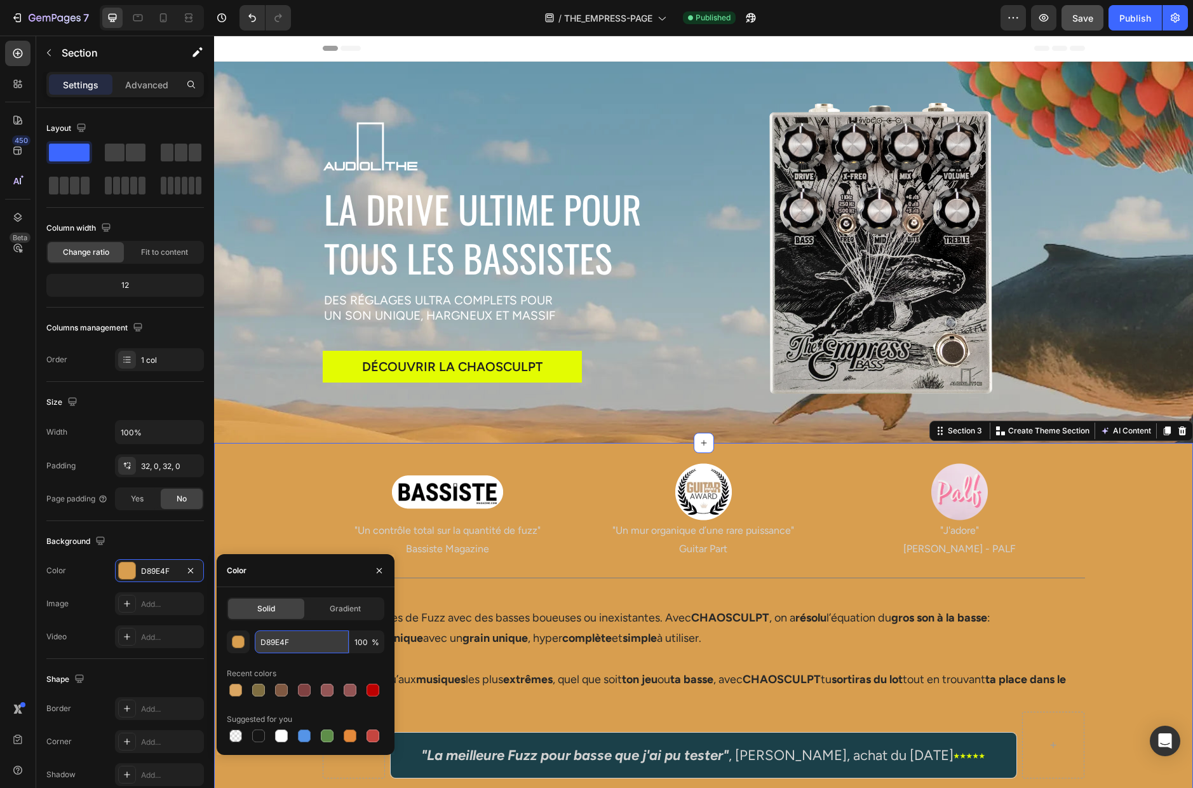
click at [317, 642] on input "D89E4F" at bounding box center [302, 641] width 94 height 23
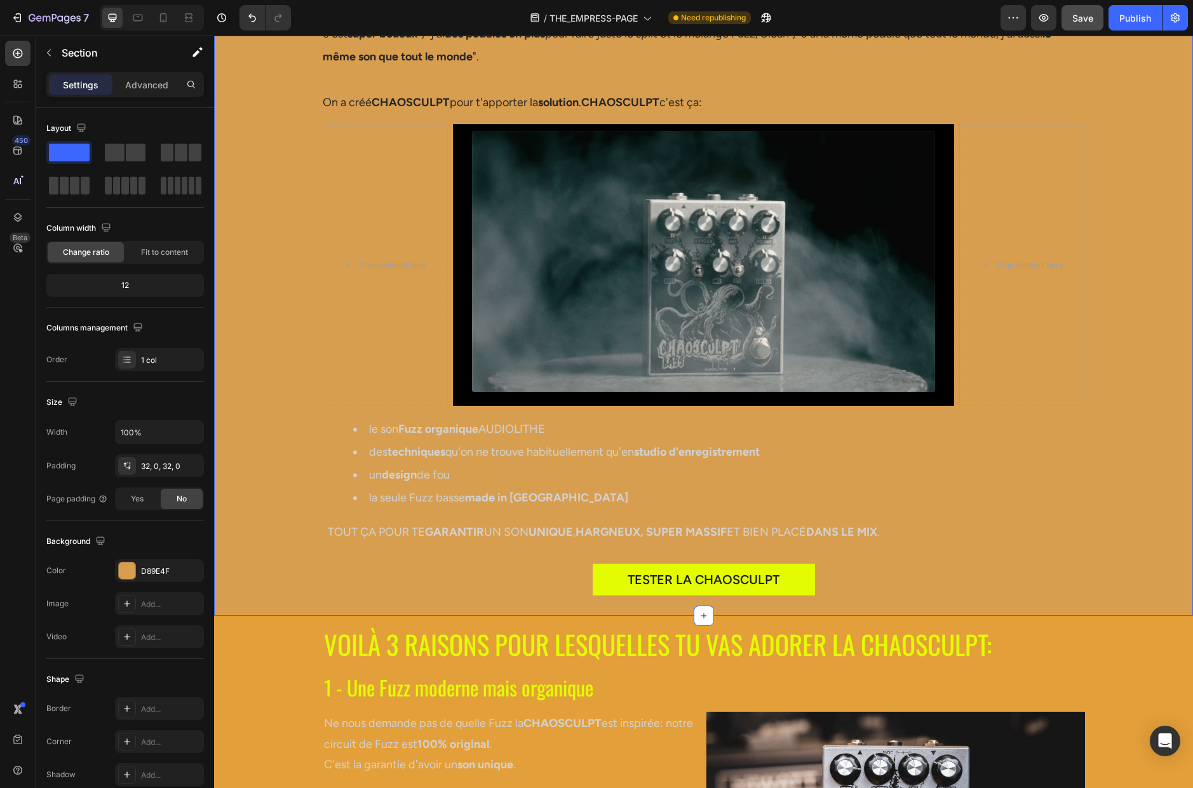
scroll to position [1077, 0]
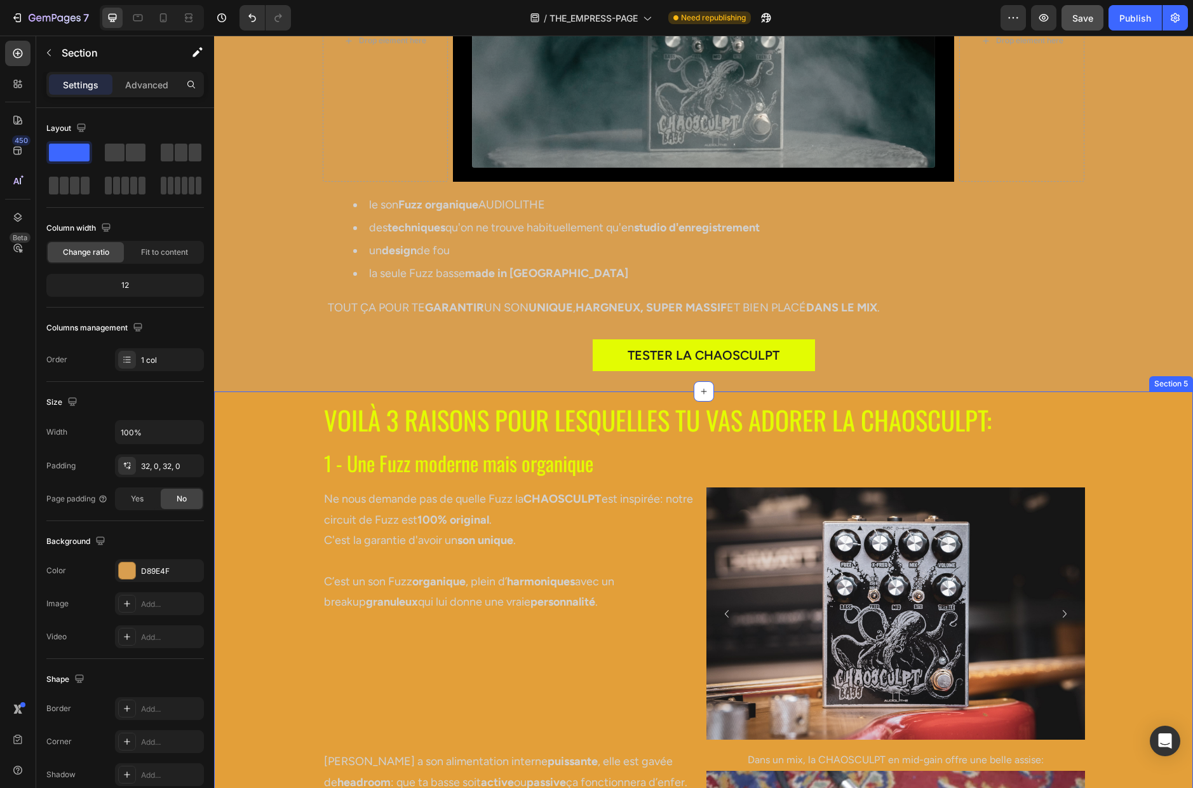
click at [266, 520] on div "VOILÀ 3 RAISONS POUR LESQUELLES TU VAS ADORER LA CHAOSCULPT: Heading 1 - Une Fu…" at bounding box center [703, 692] width 979 height 582
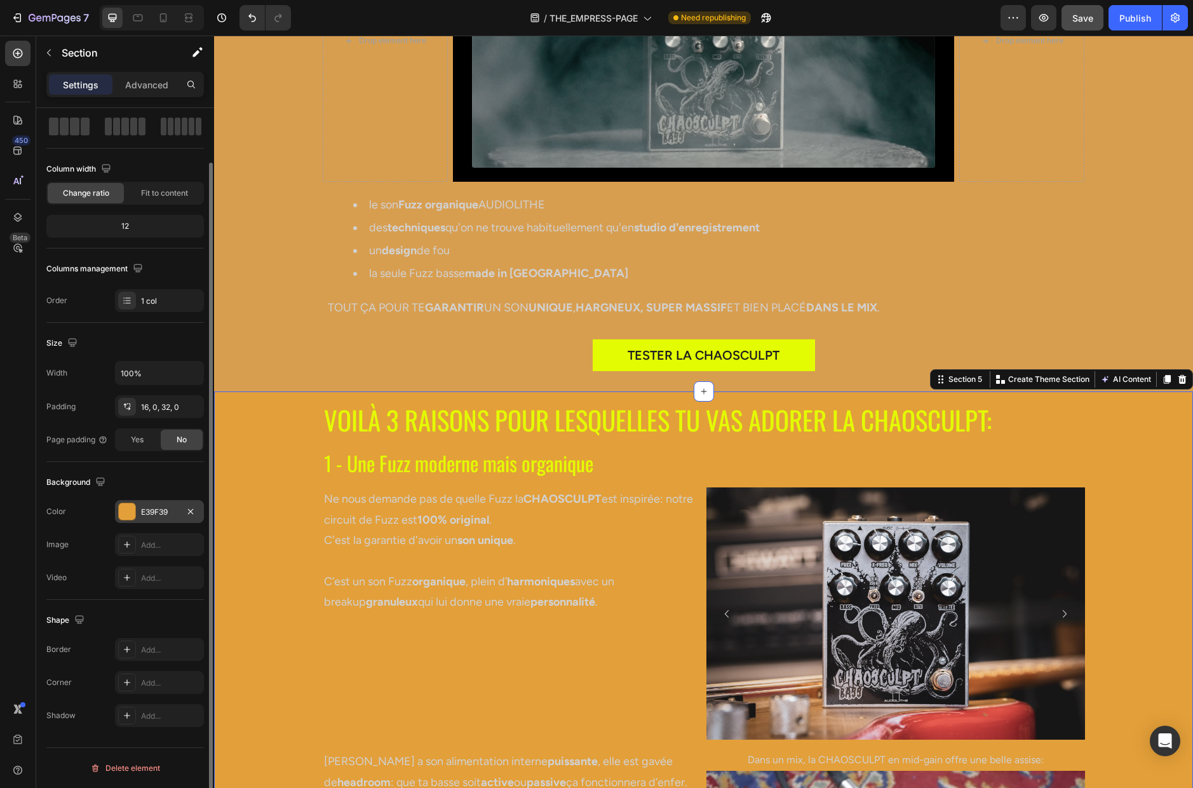
click at [168, 510] on div "E39F39" at bounding box center [159, 511] width 37 height 11
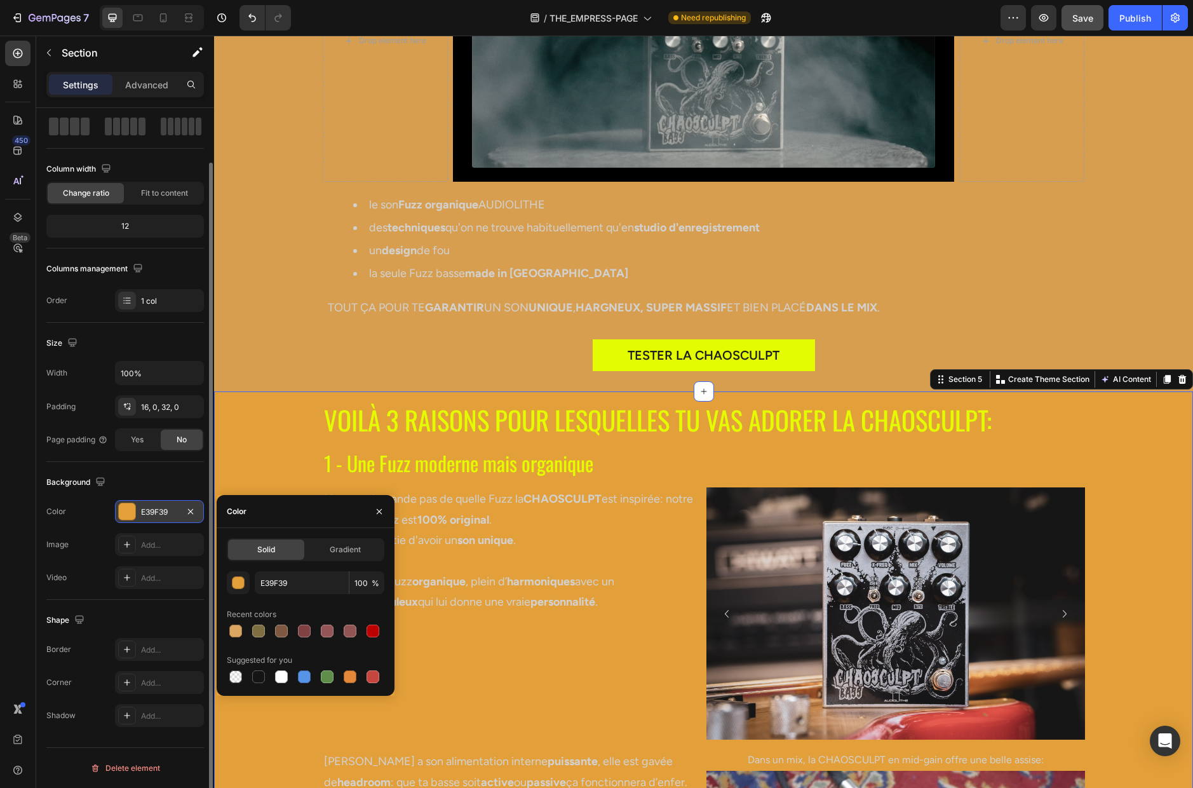
click at [156, 514] on div "E39F39" at bounding box center [159, 511] width 37 height 11
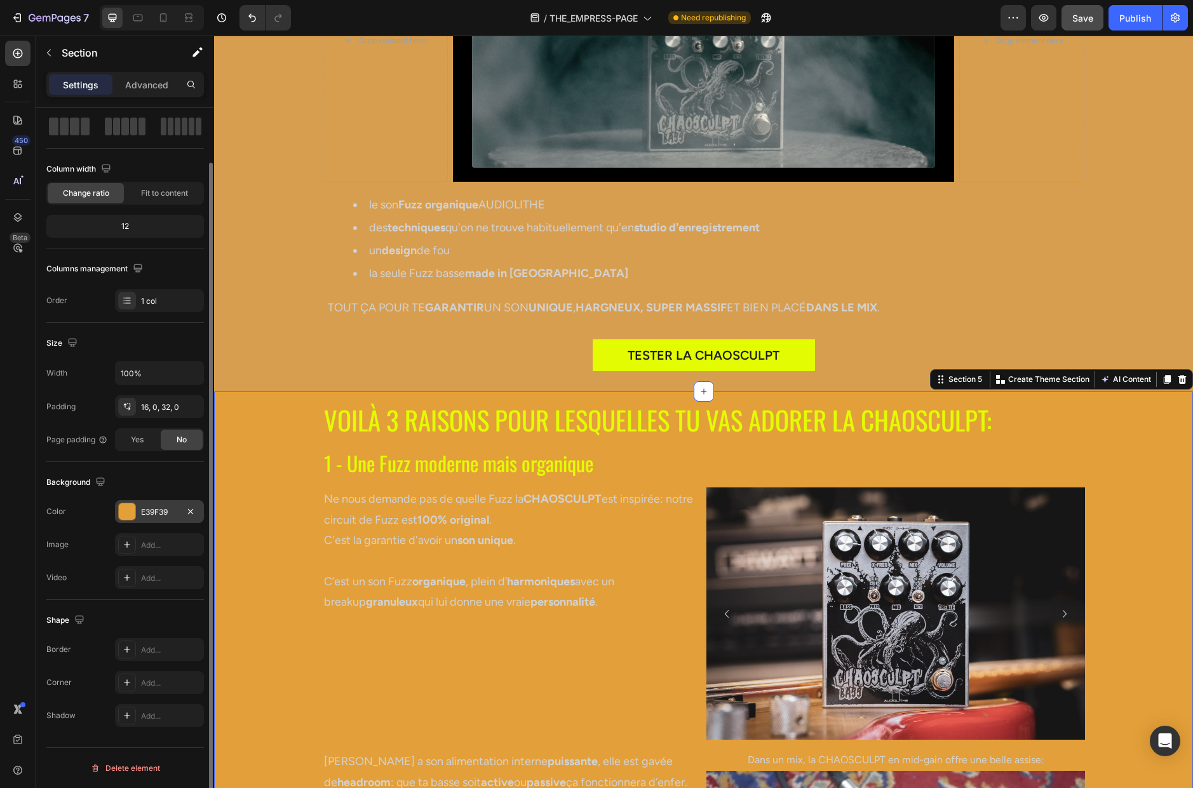
click at [154, 513] on div "E39F39" at bounding box center [159, 511] width 37 height 11
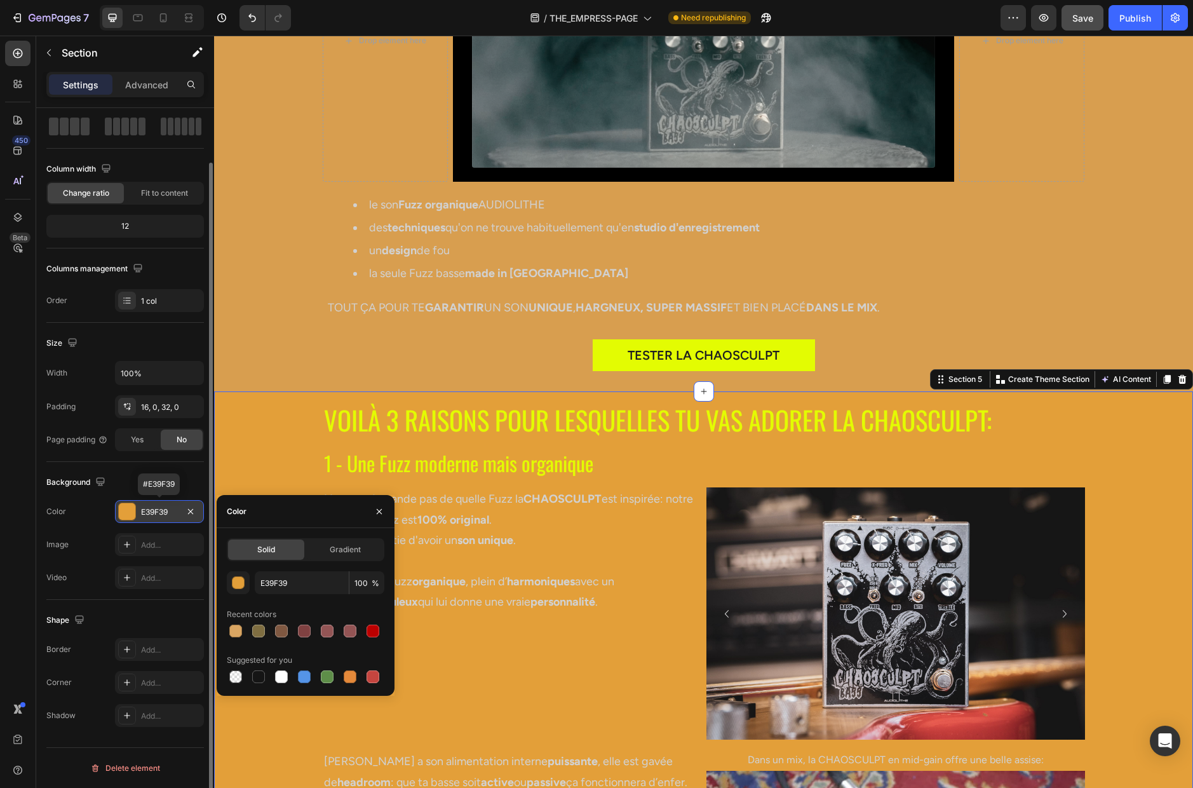
click at [154, 513] on div "E39F39" at bounding box center [159, 511] width 37 height 11
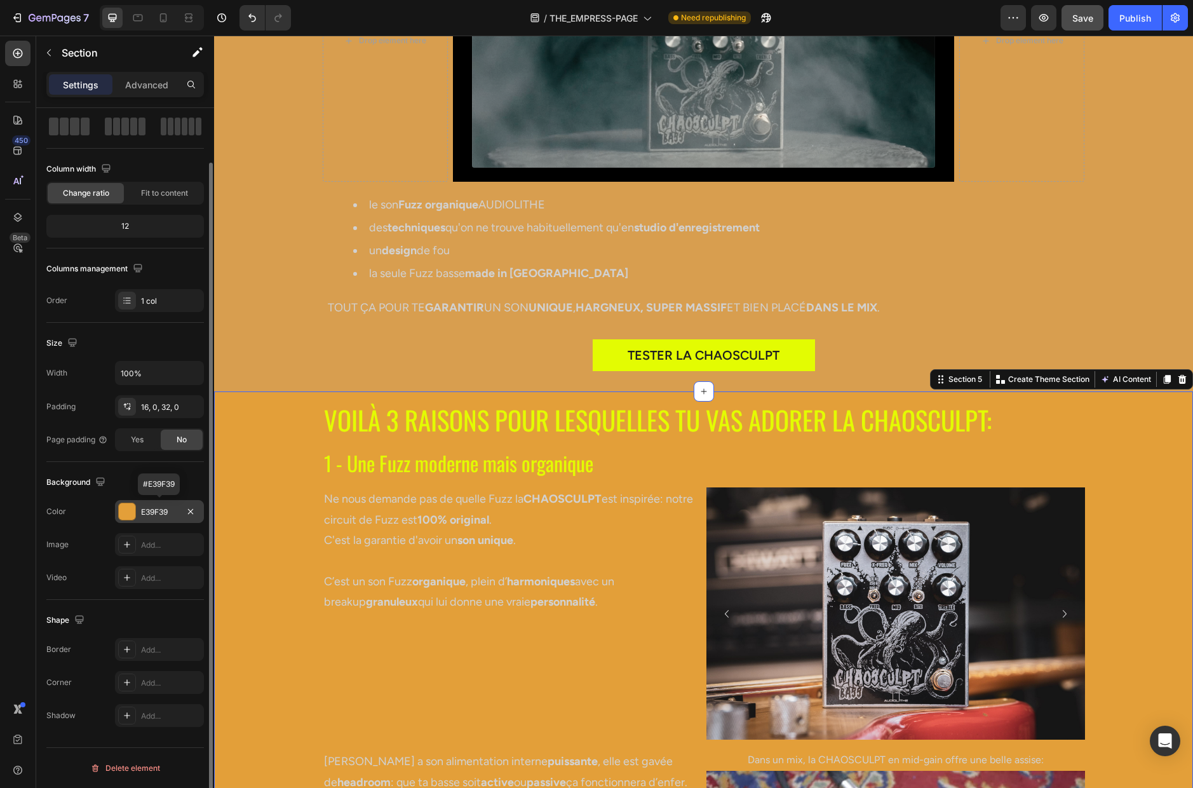
click at [154, 513] on div "E39F39" at bounding box center [159, 511] width 37 height 11
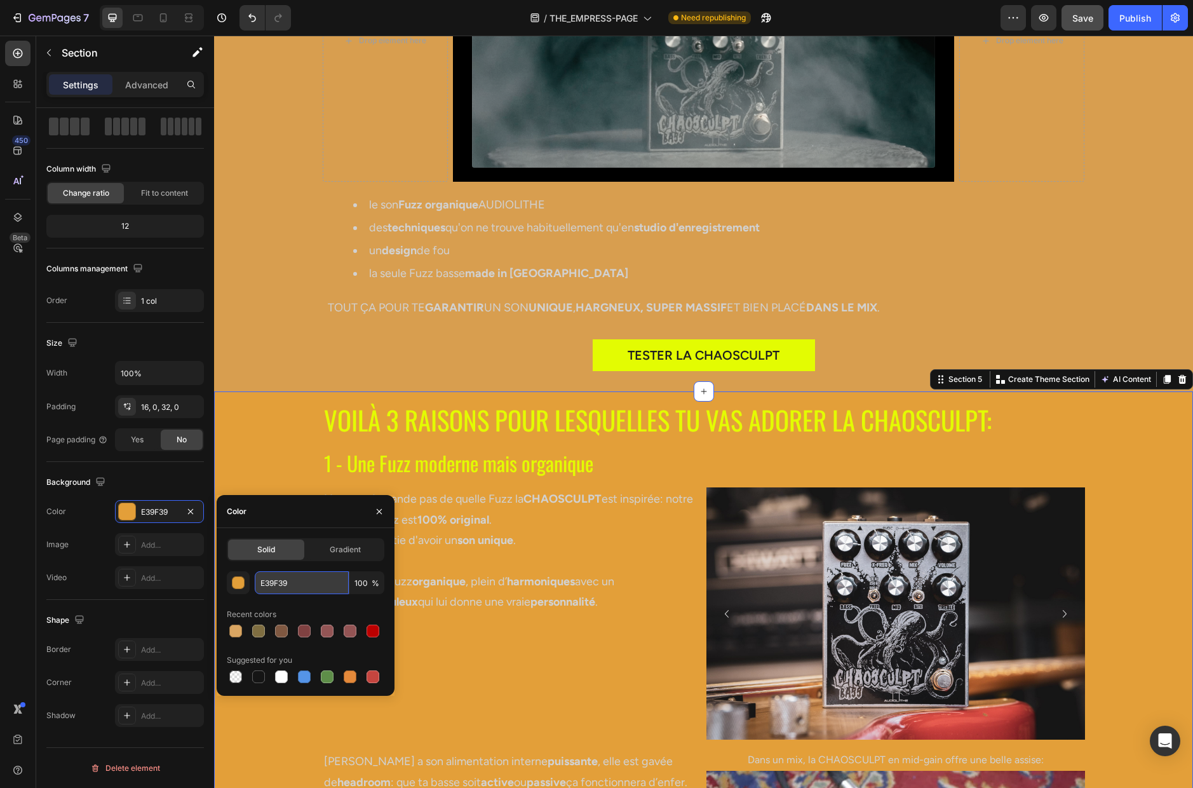
click at [309, 581] on input "E39F39" at bounding box center [302, 582] width 94 height 23
paste input "D89E4F"
type input "D89E4F"
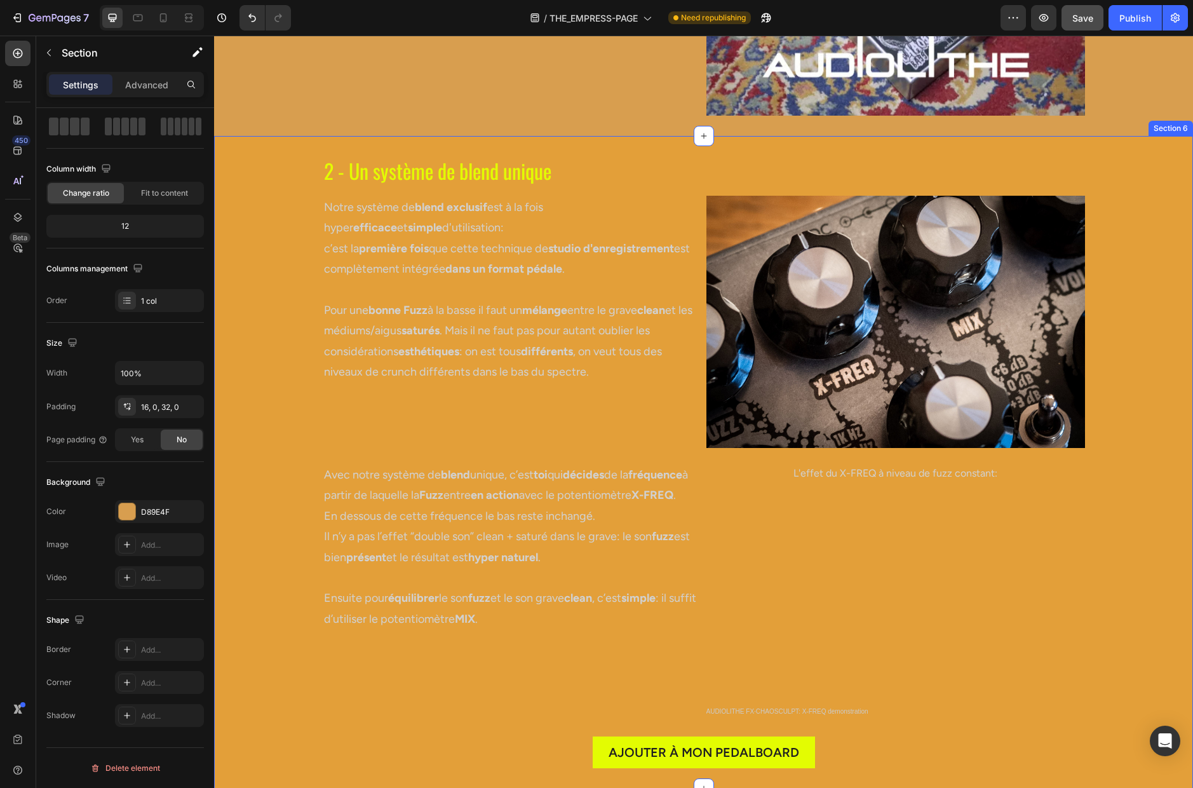
scroll to position [1880, 0]
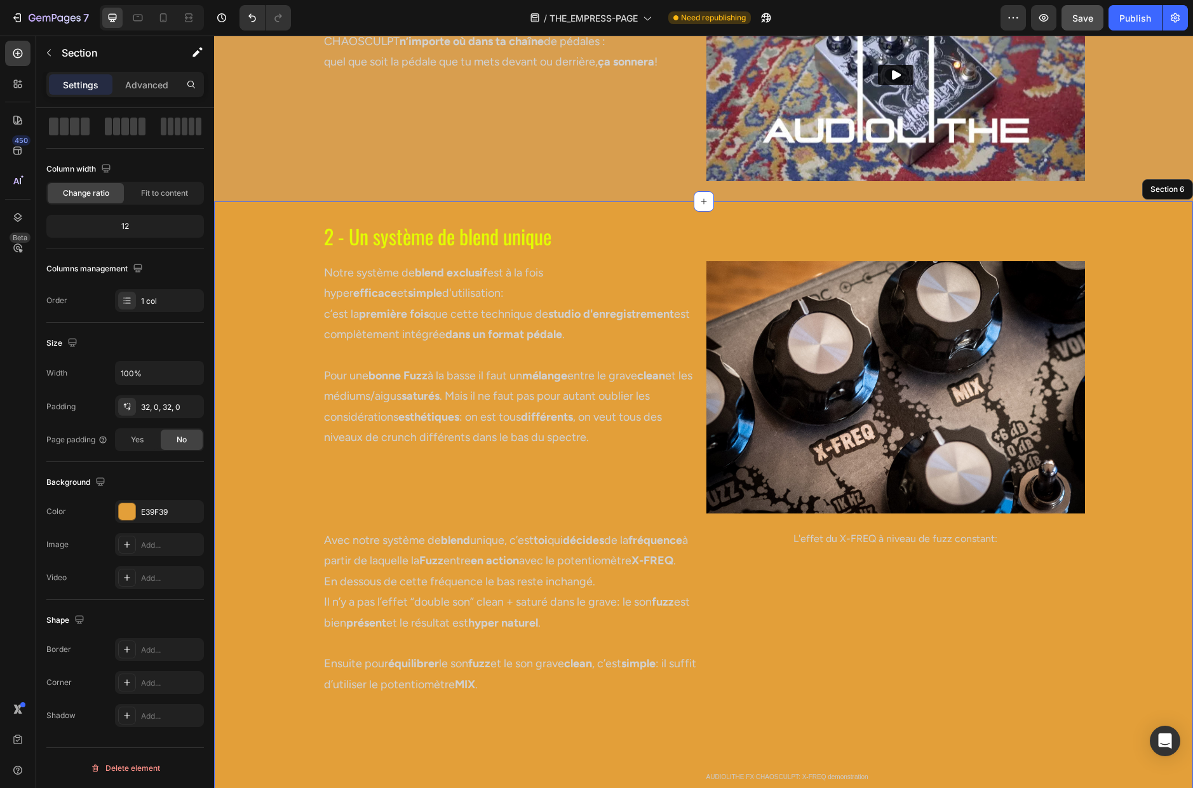
click at [266, 384] on div "2 - Un système de blend unique Heading Row Notre système de blend exclusif est …" at bounding box center [703, 528] width 979 height 612
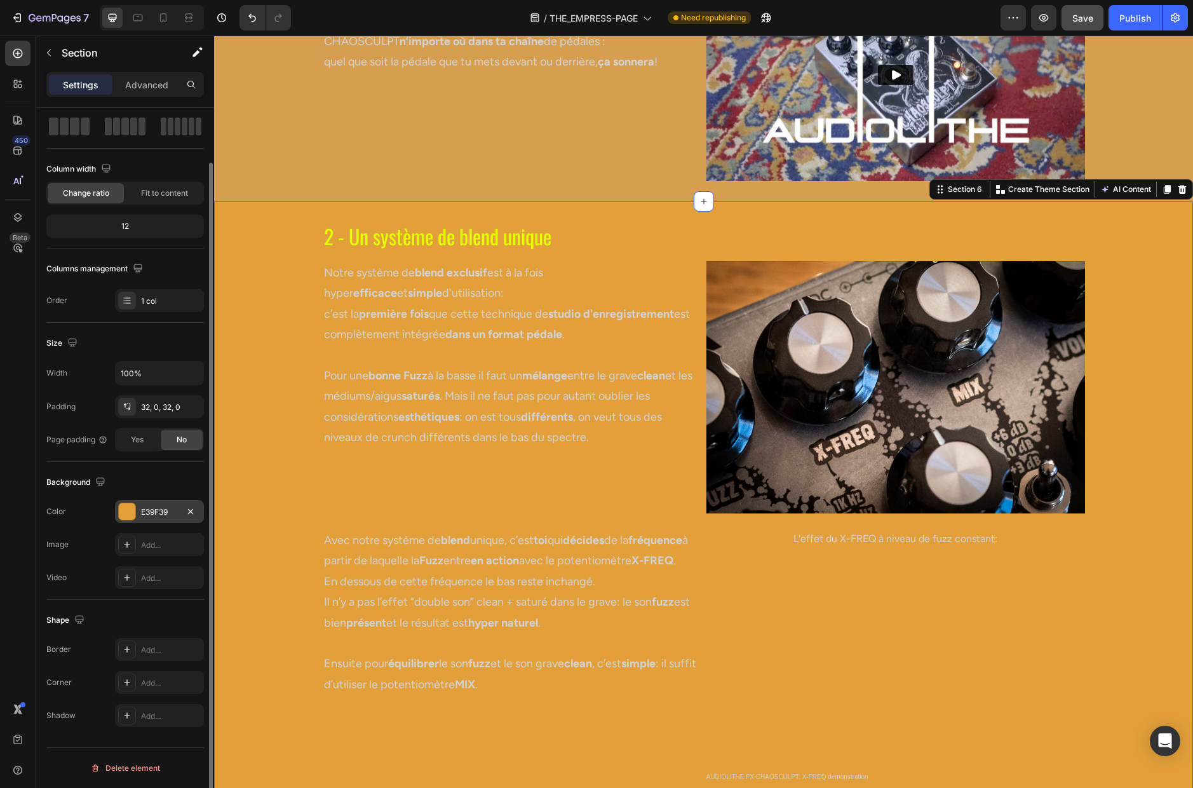
click at [156, 511] on div "E39F39" at bounding box center [159, 511] width 37 height 11
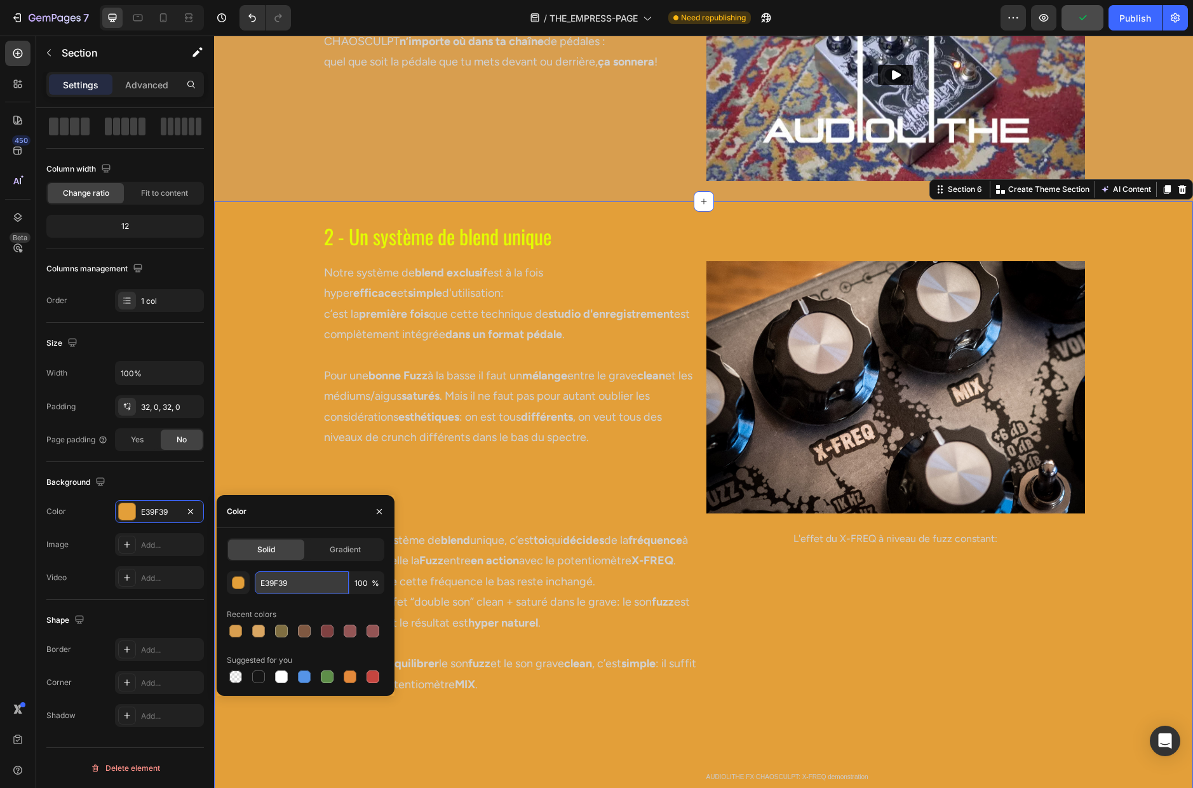
click at [304, 583] on input "E39F39" at bounding box center [302, 582] width 94 height 23
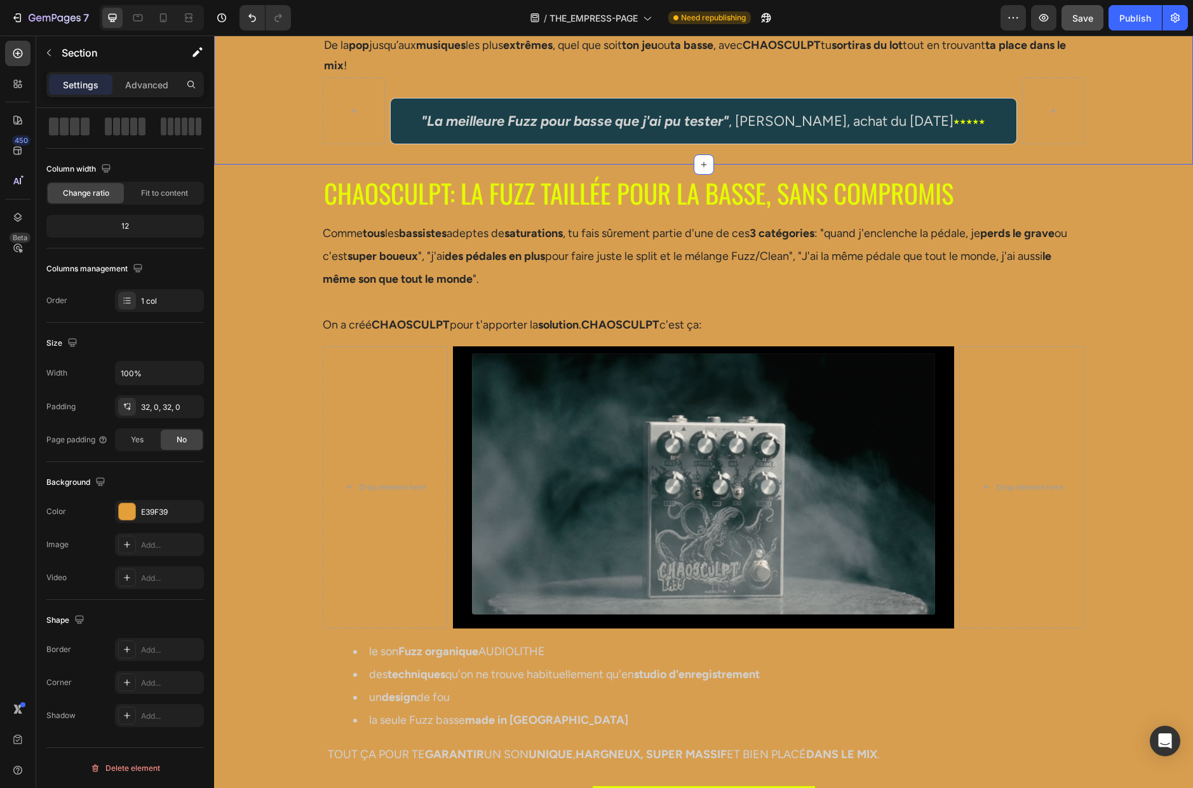
scroll to position [0, 0]
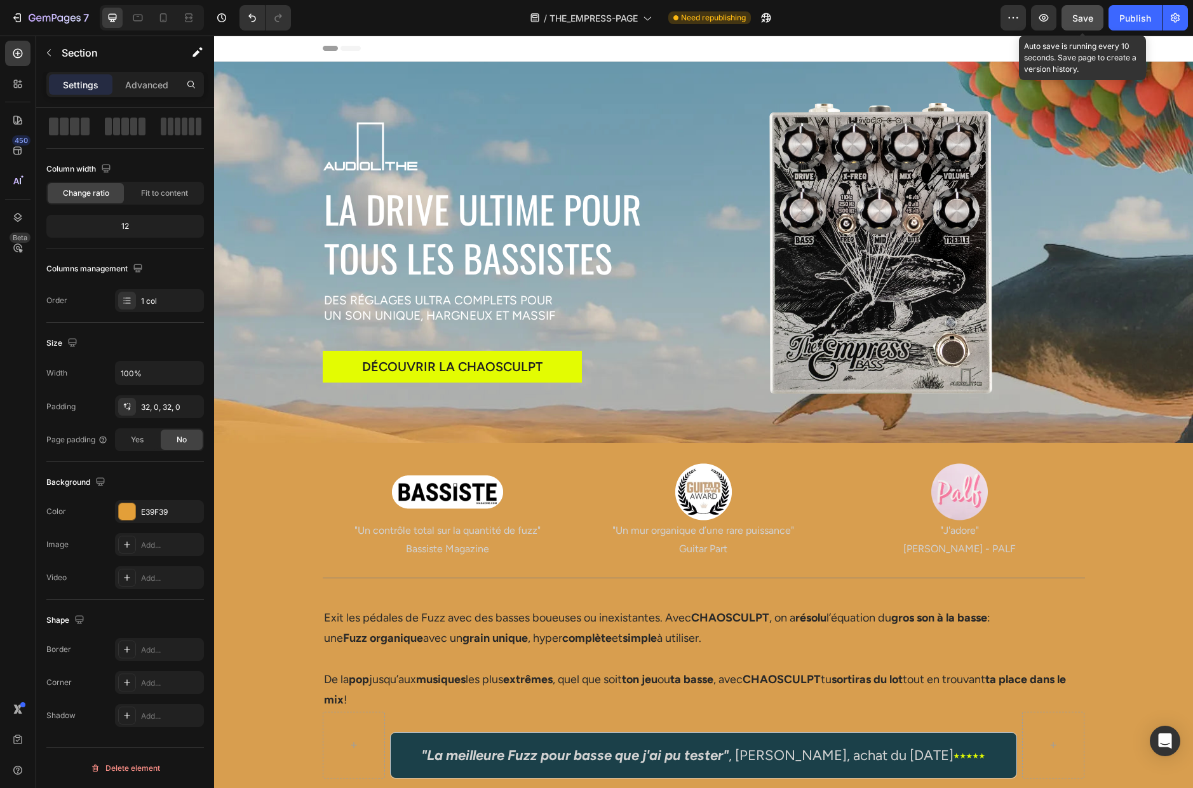
click at [914, 14] on span "Save" at bounding box center [1082, 18] width 21 height 11
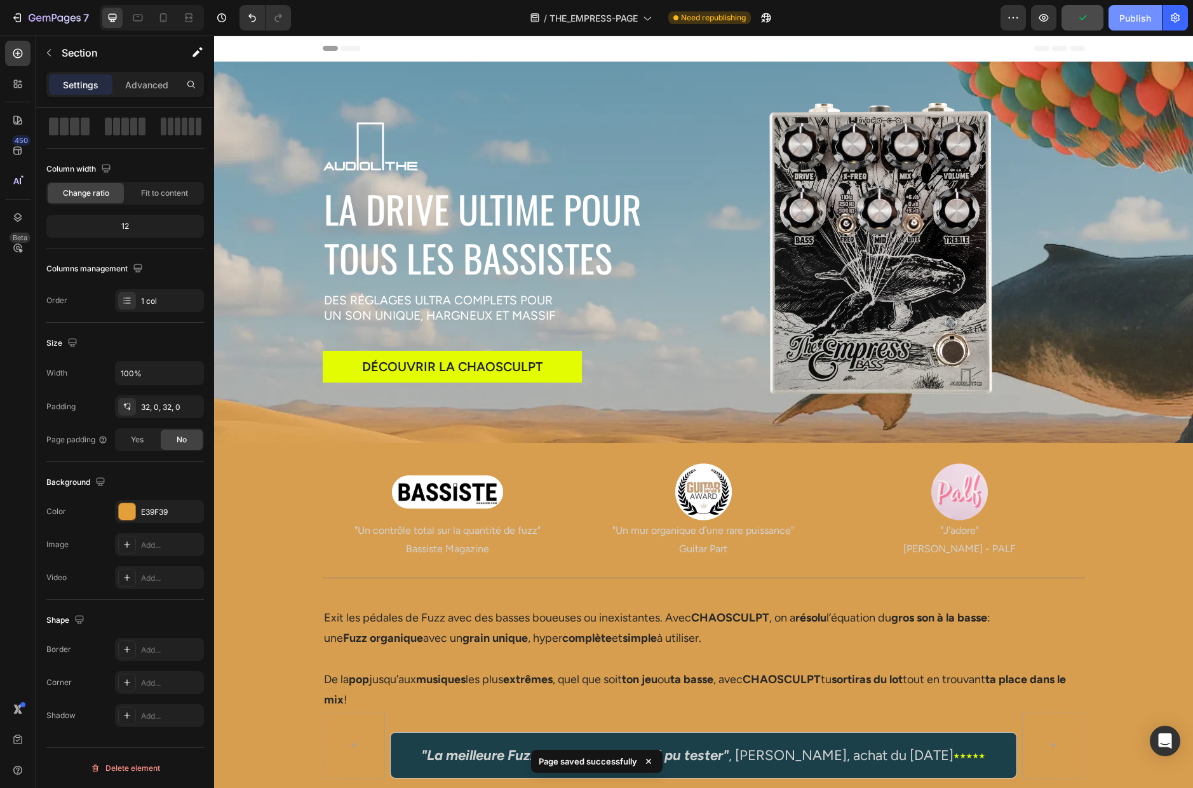
click at [914, 17] on div "Publish" at bounding box center [1135, 17] width 32 height 13
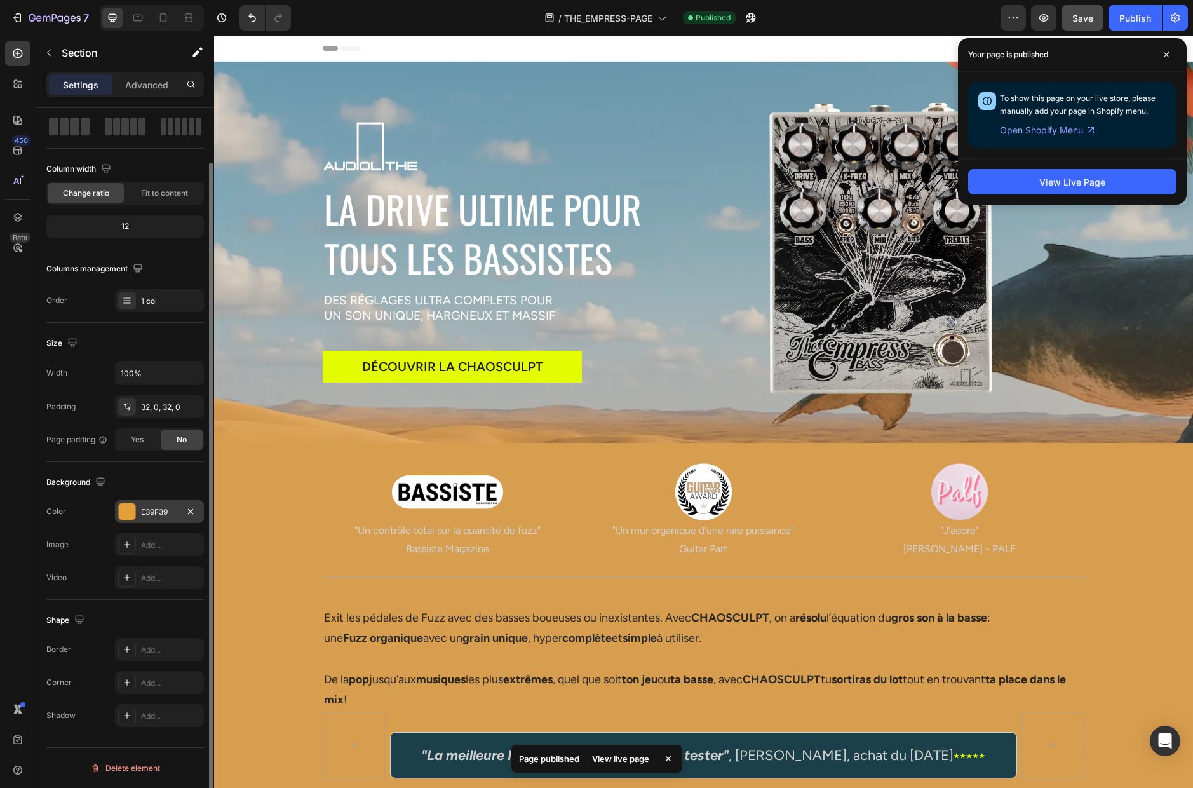
click at [163, 511] on div "E39F39" at bounding box center [159, 511] width 37 height 11
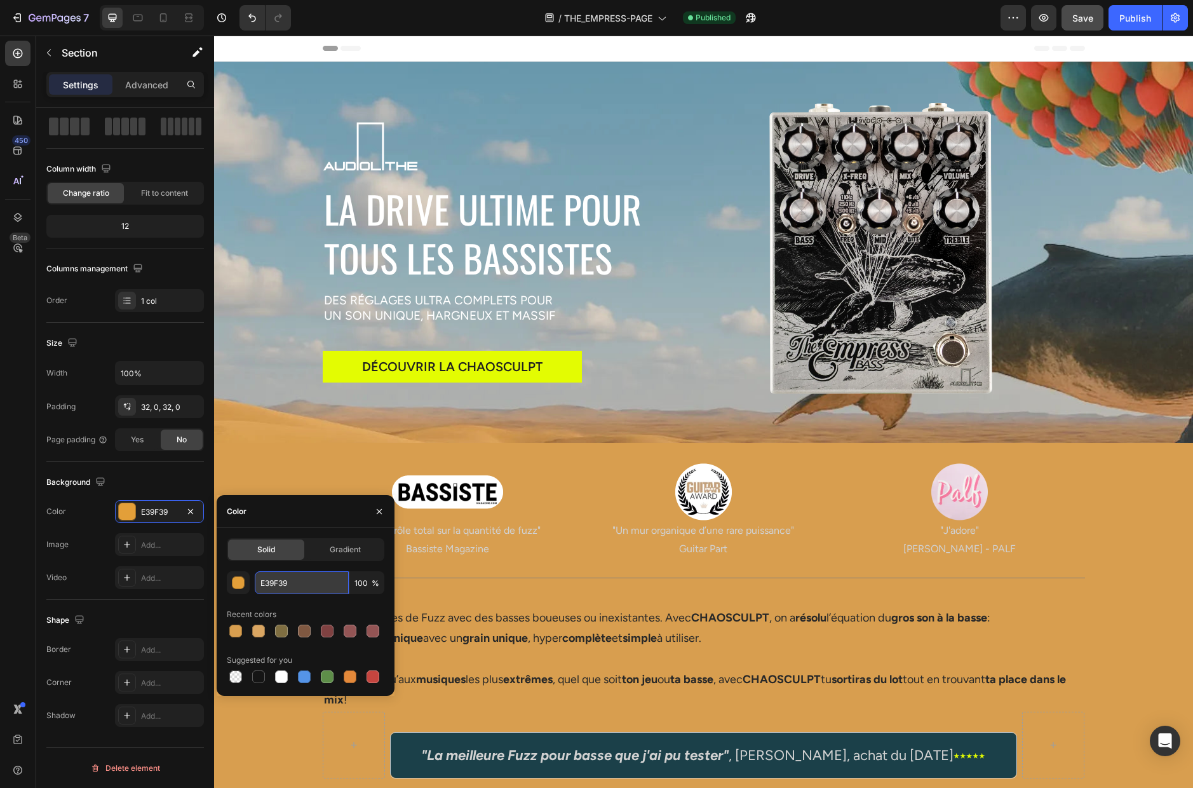
click at [308, 581] on input "E39F39" at bounding box center [302, 582] width 94 height 23
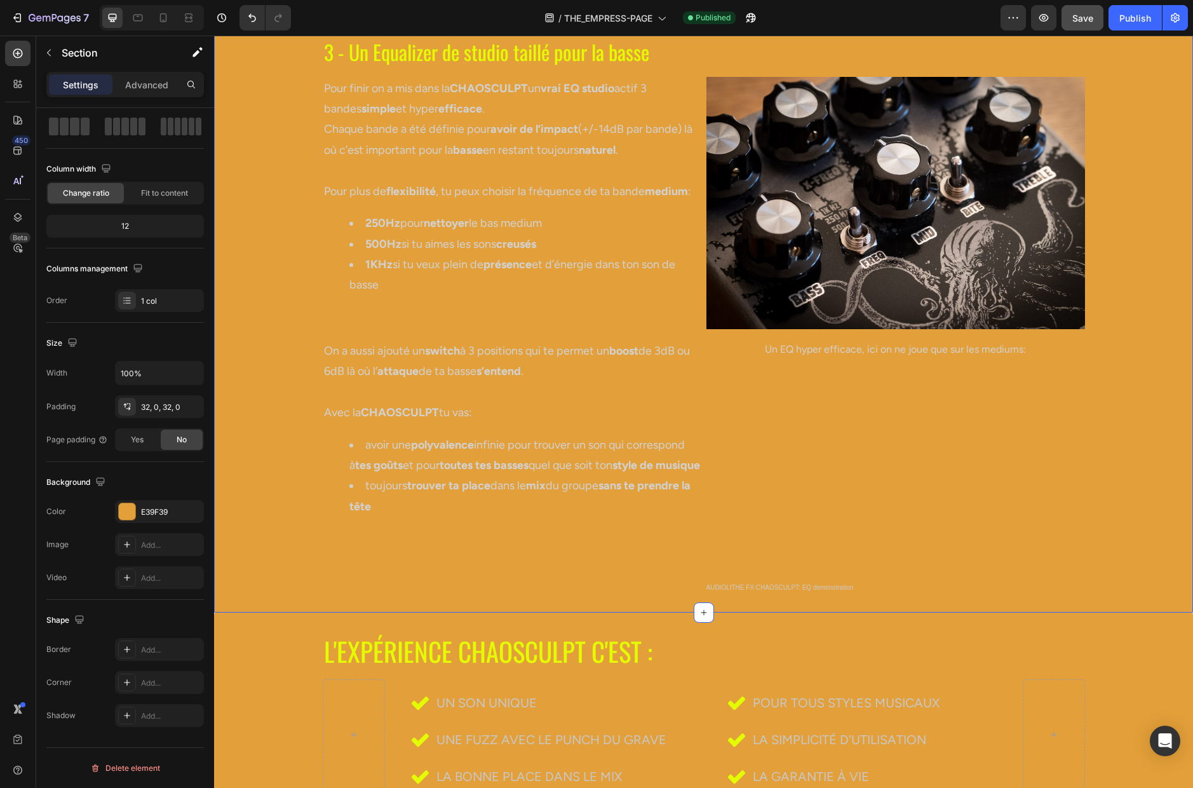
scroll to position [2584, 0]
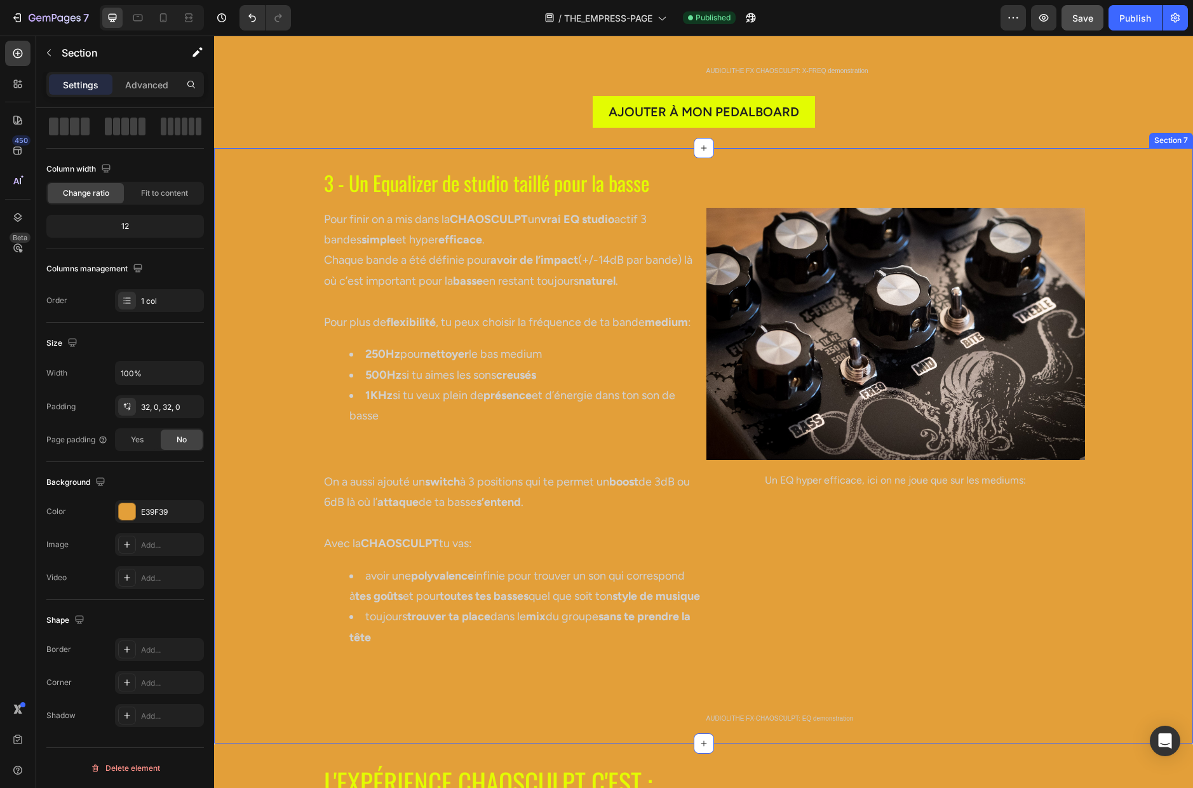
click at [281, 400] on div "3 - Un Equalizer de studio taillé pour la basse Heading Row Pour finir on a mis…" at bounding box center [703, 445] width 979 height 555
click at [283, 379] on div "3 - Un Equalizer de studio taillé pour la basse Heading Row Pour finir on a mis…" at bounding box center [703, 445] width 979 height 555
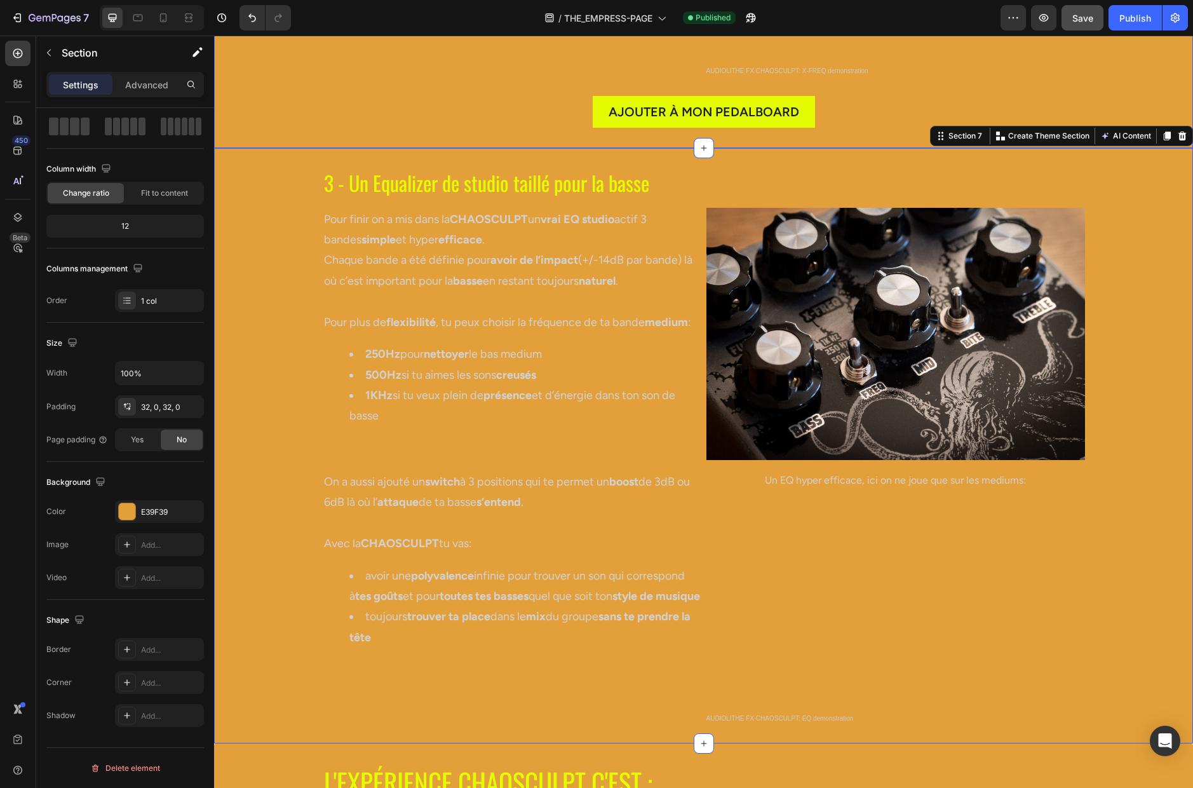
click at [275, 238] on div "3 - Un Equalizer de studio taillé pour la basse Heading Row Pour finir on a mis…" at bounding box center [703, 445] width 979 height 555
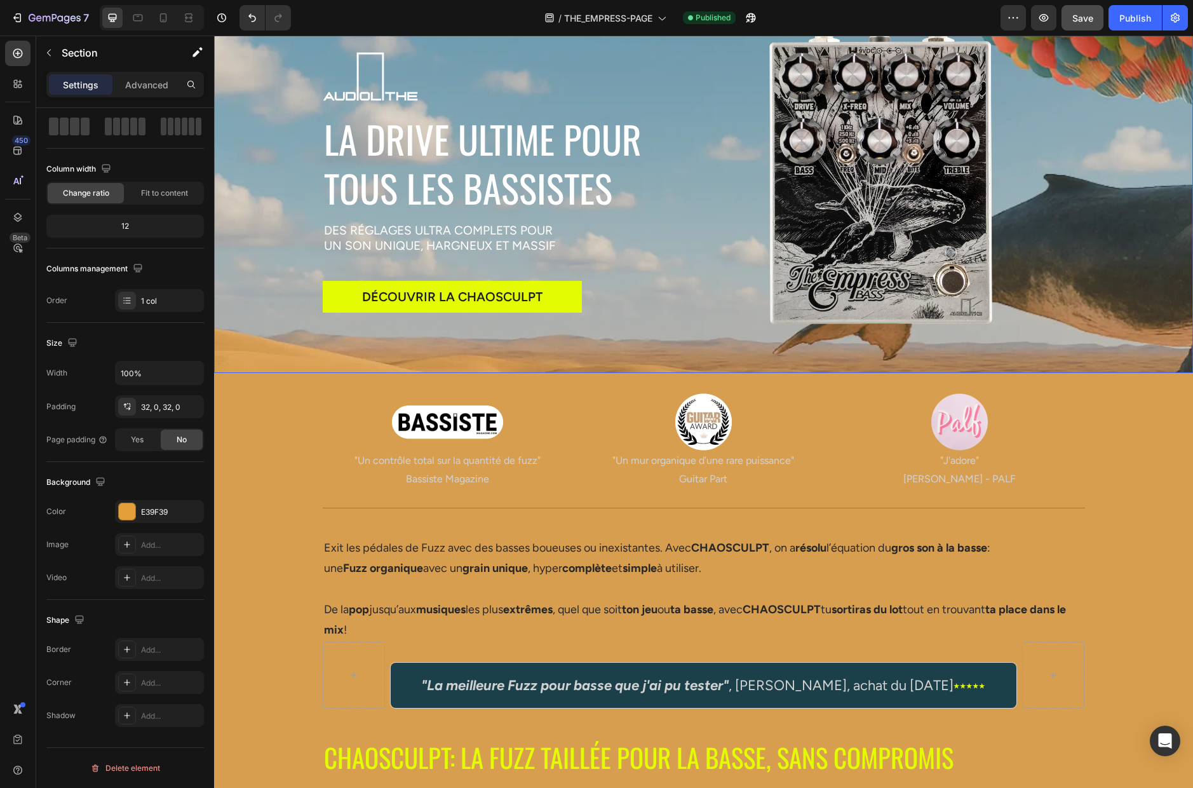
scroll to position [13, 0]
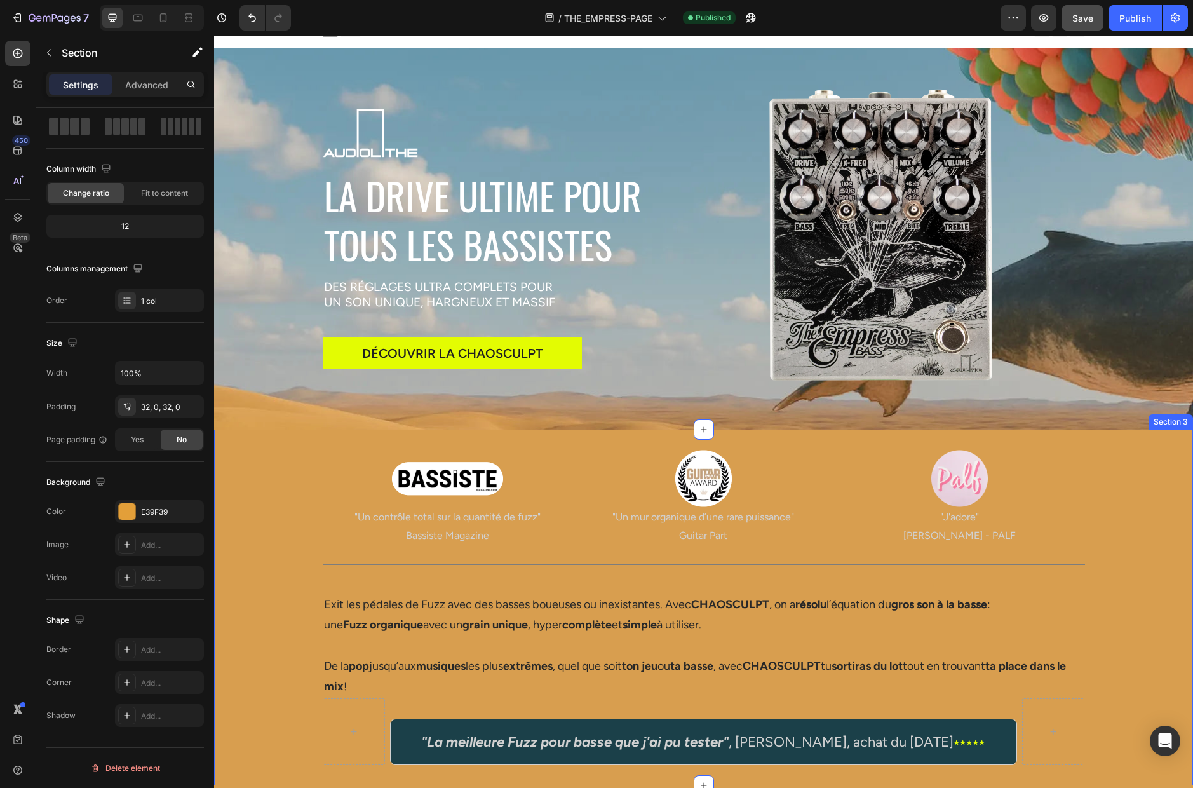
click at [271, 477] on div "Image "Un contrôle total sur la quantité de fuzz" Bassiste Magazine Text Block …" at bounding box center [703, 607] width 979 height 315
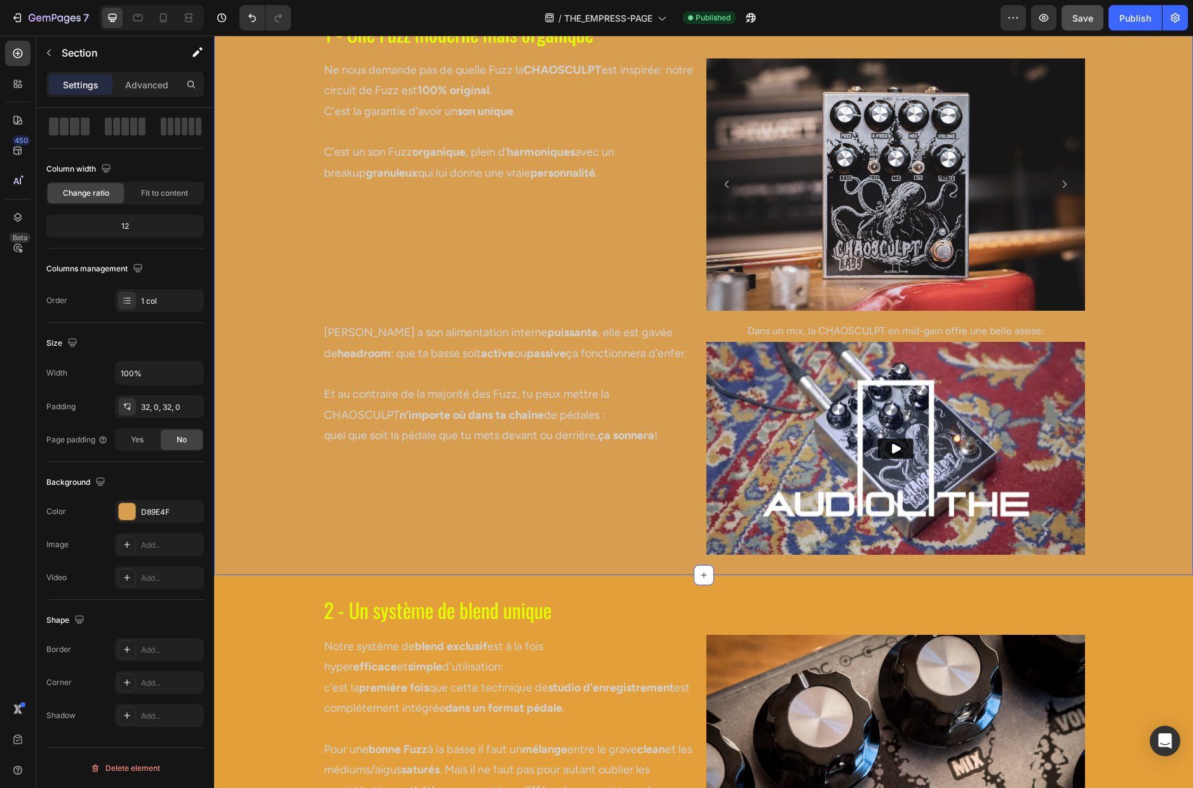
scroll to position [1620, 0]
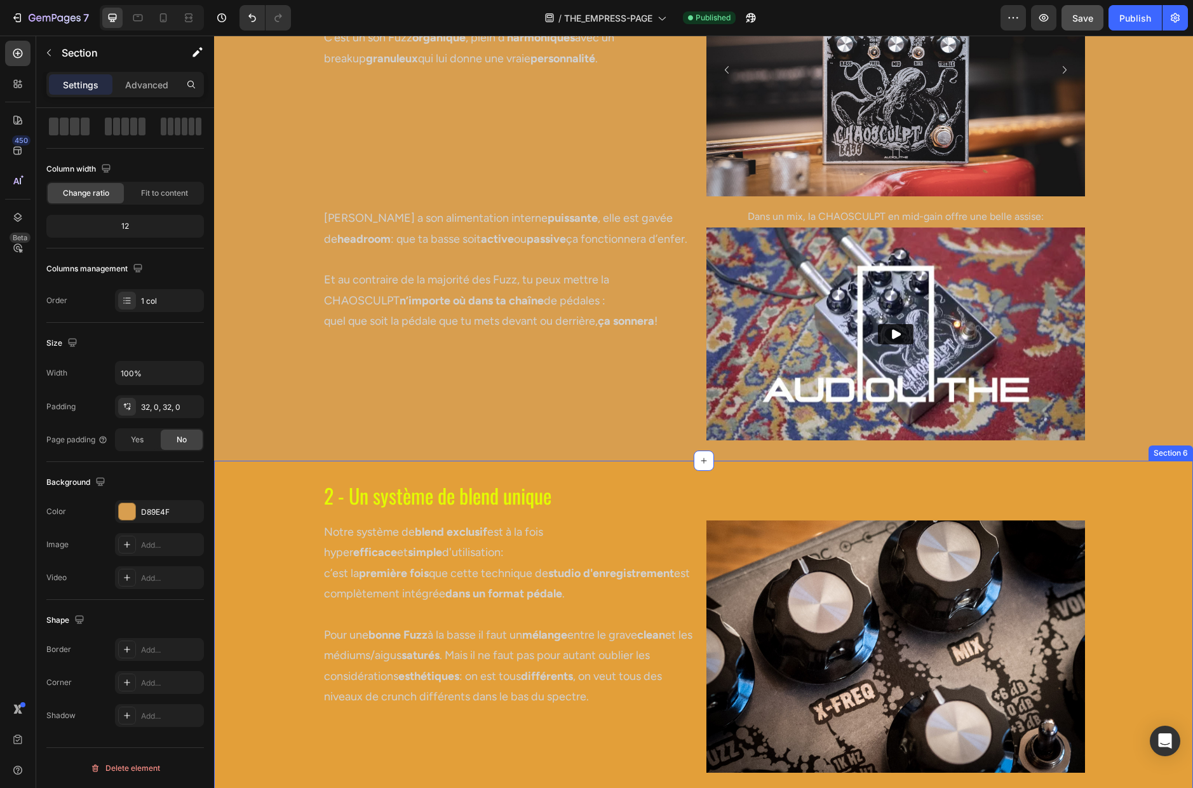
click at [274, 544] on div "2 - Un système de blend unique Heading Row Notre système de blend exclusif est …" at bounding box center [703, 787] width 979 height 612
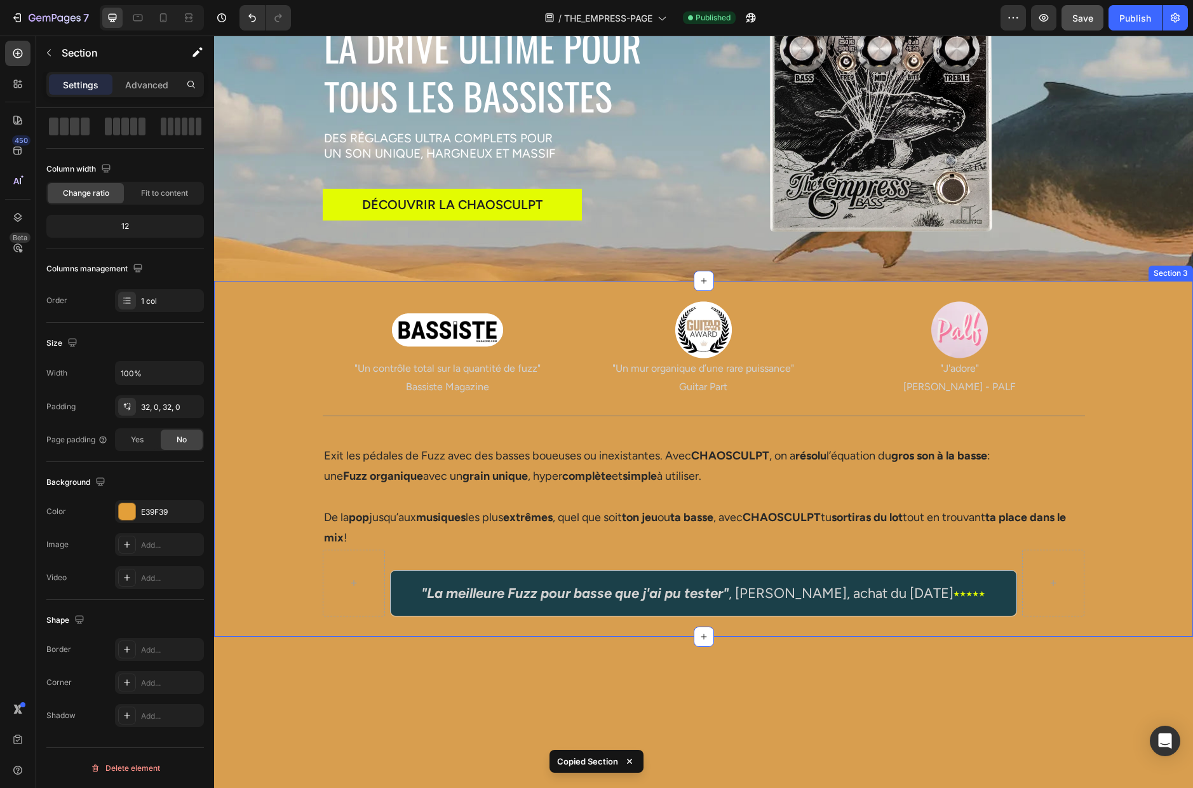
scroll to position [0, 0]
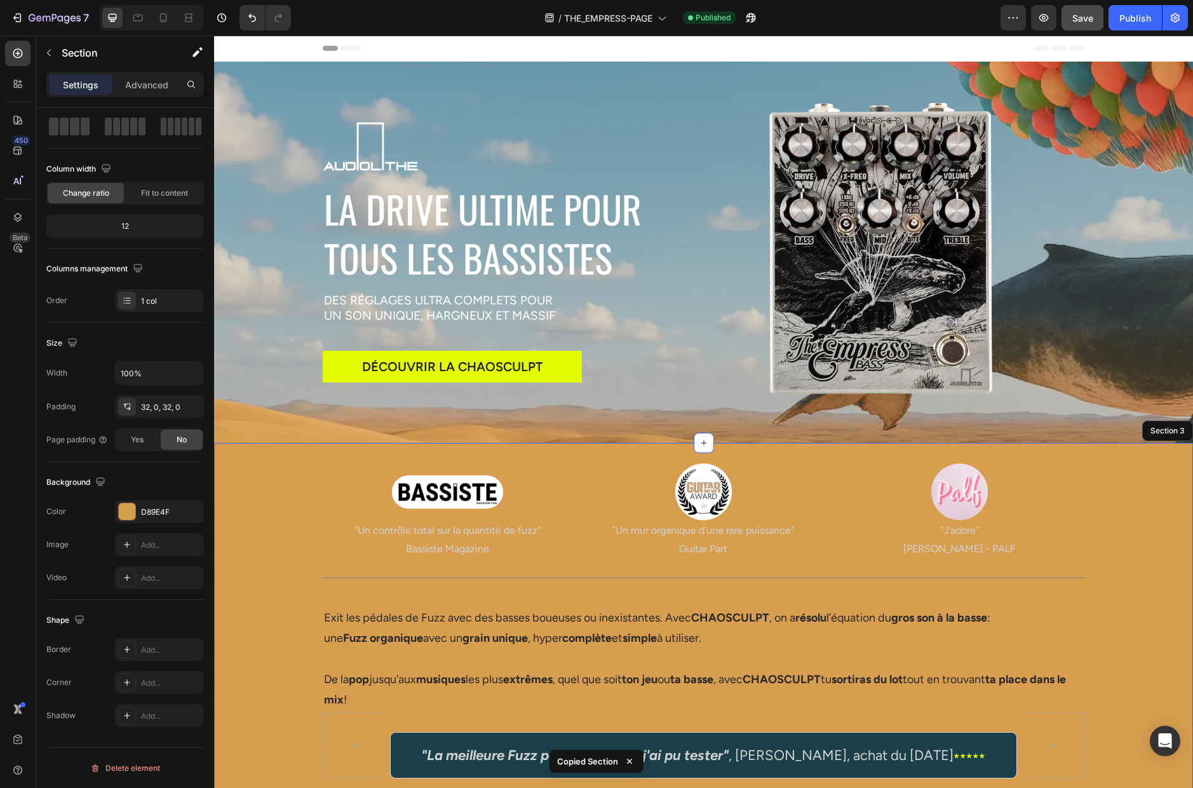
click at [281, 494] on div "Image "Un contrôle total sur la quantité de fuzz" Bassiste Magazine Text Block …" at bounding box center [703, 620] width 979 height 315
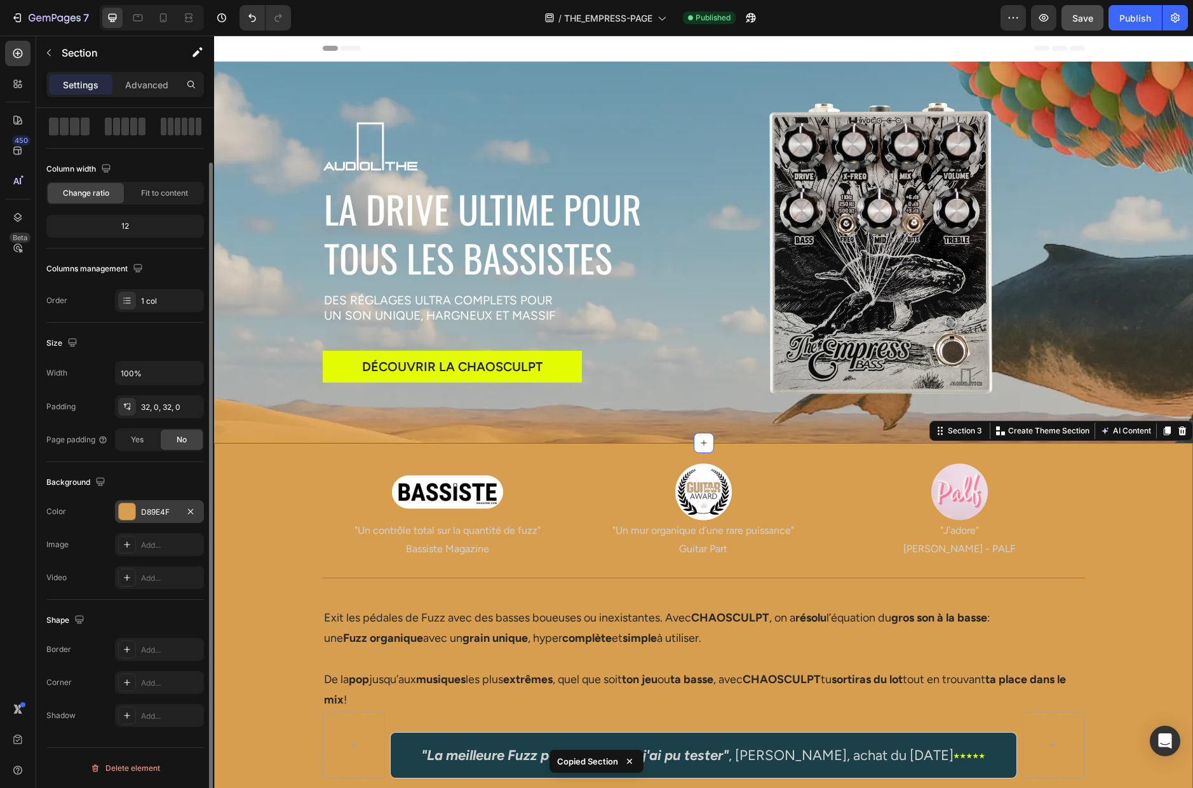
click at [174, 513] on div "D89E4F" at bounding box center [159, 511] width 37 height 11
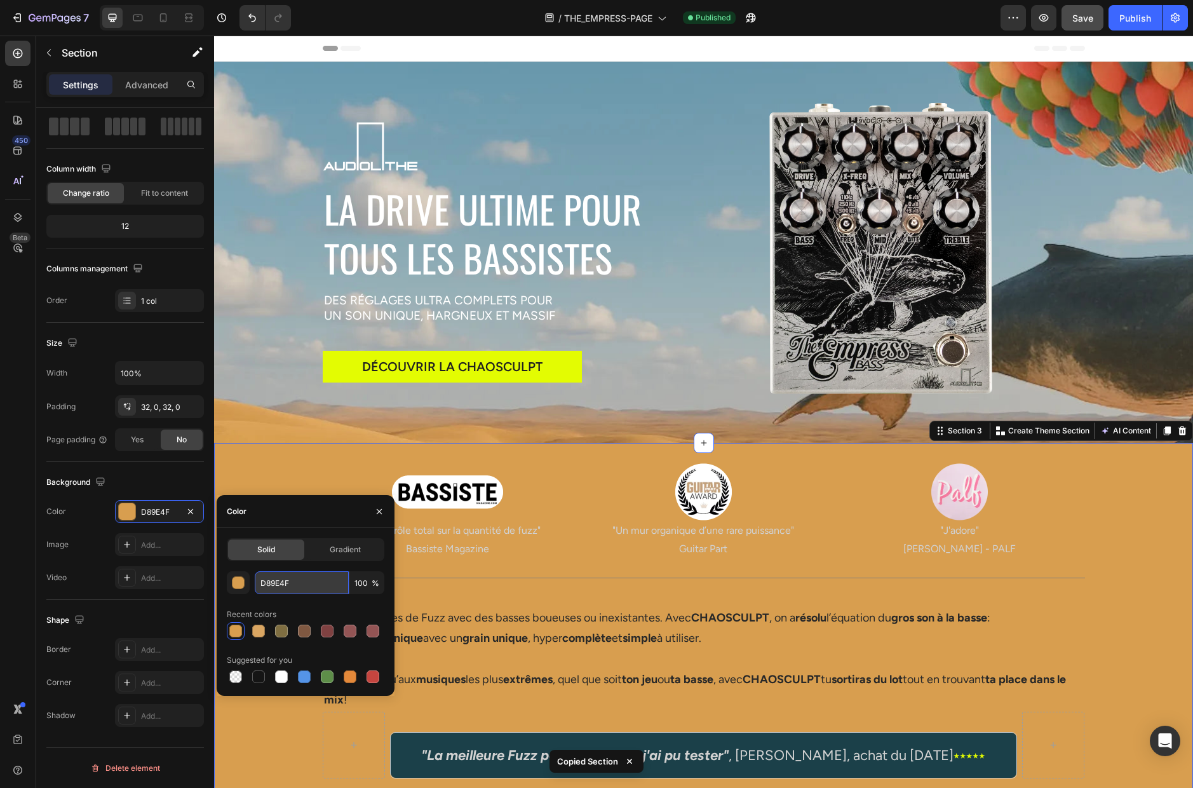
click at [310, 581] on input "D89E4F" at bounding box center [302, 582] width 94 height 23
paste input "text"
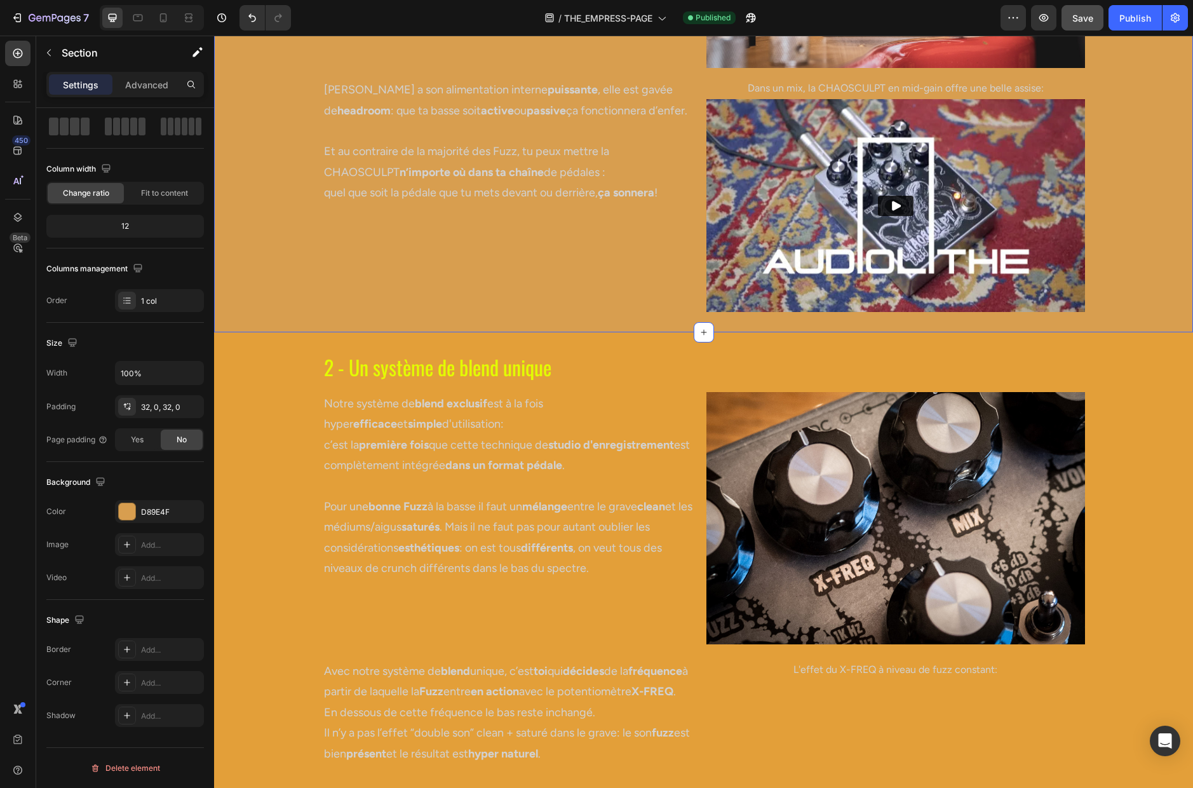
scroll to position [1821, 0]
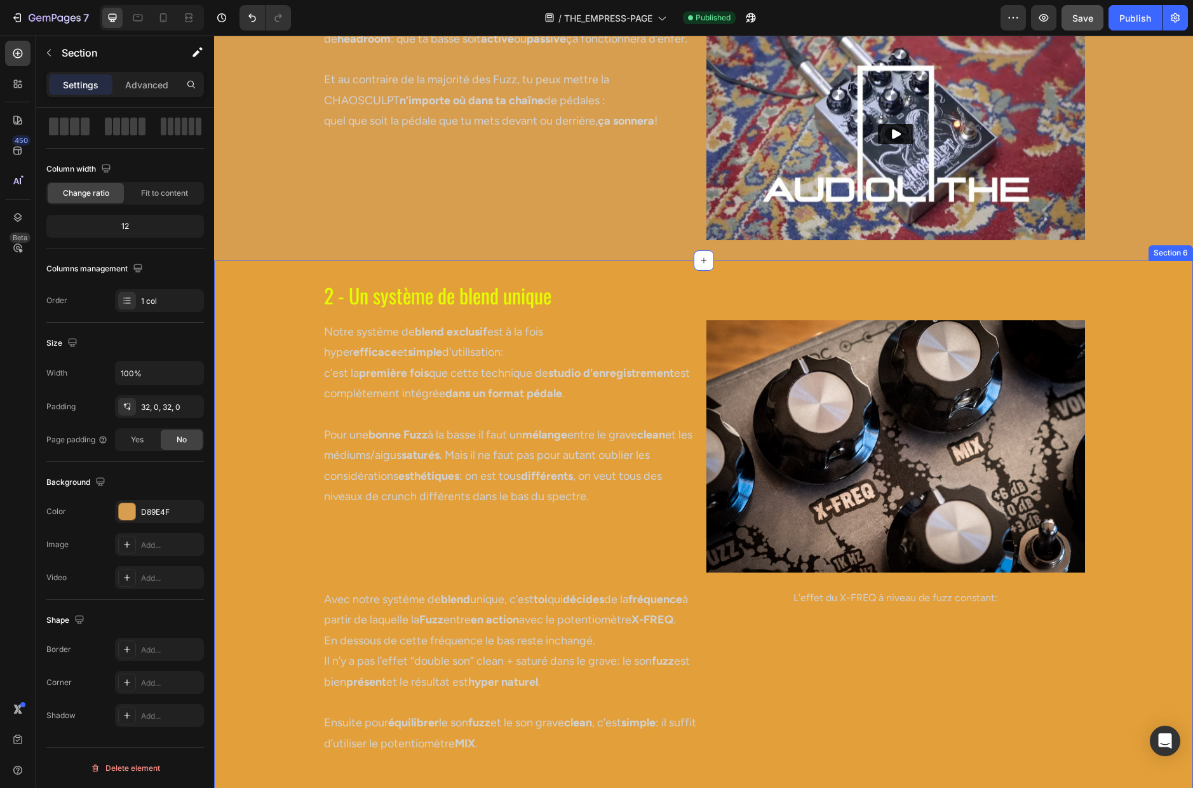
click at [263, 559] on div "2 - Un système de blend unique Heading Row Notre système de blend exclusif est …" at bounding box center [703, 587] width 979 height 612
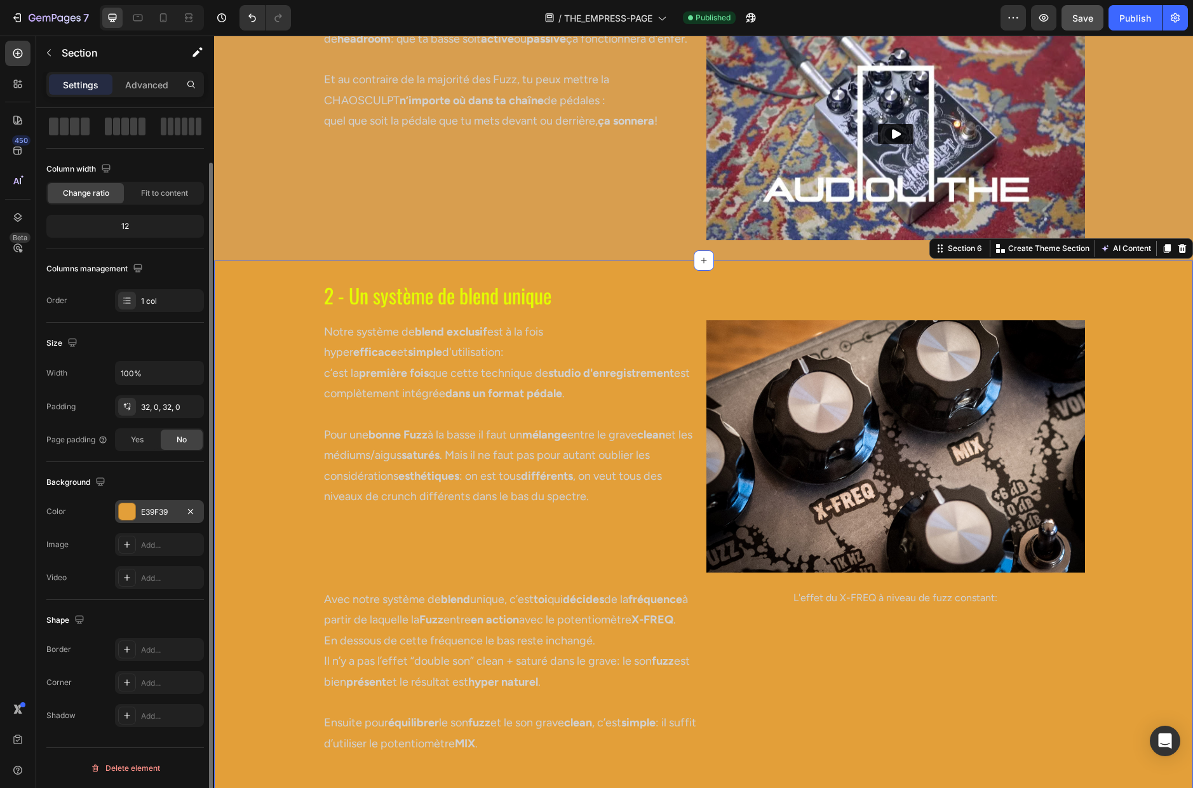
click at [172, 511] on div "E39F39" at bounding box center [159, 511] width 37 height 11
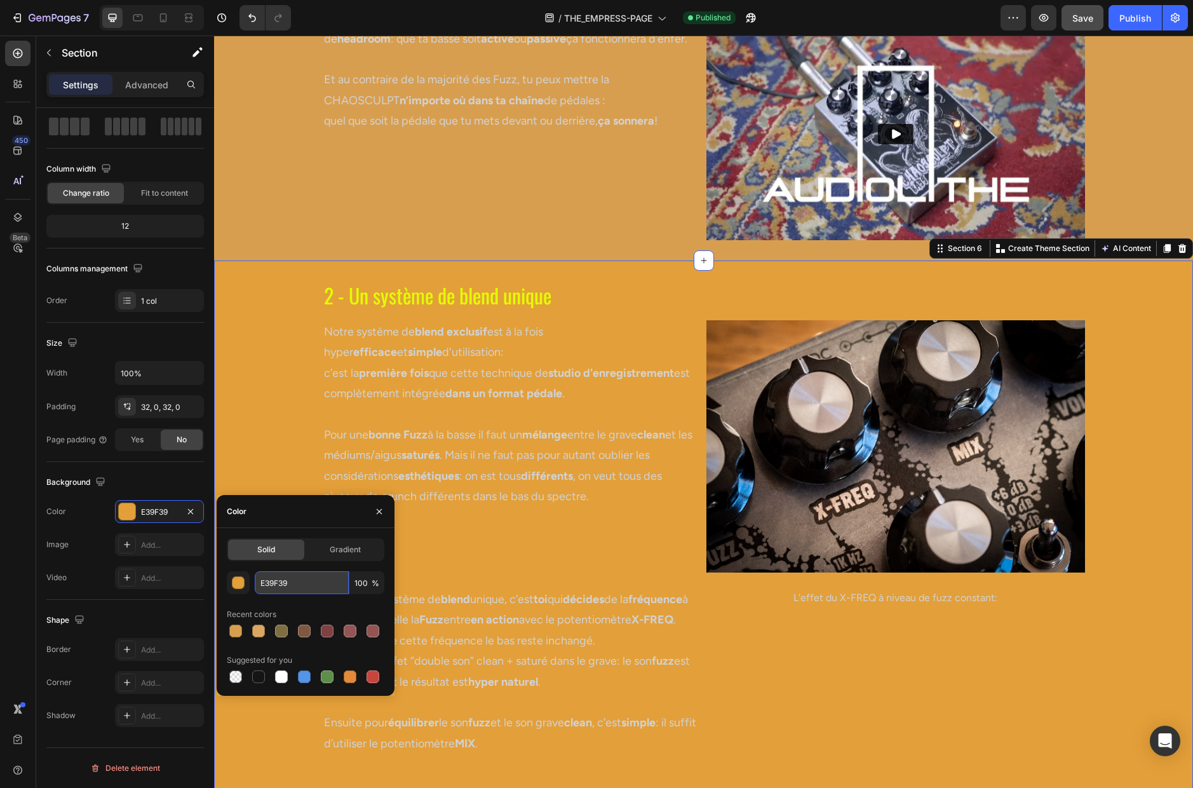
click at [300, 583] on input "E39F39" at bounding box center [302, 582] width 94 height 23
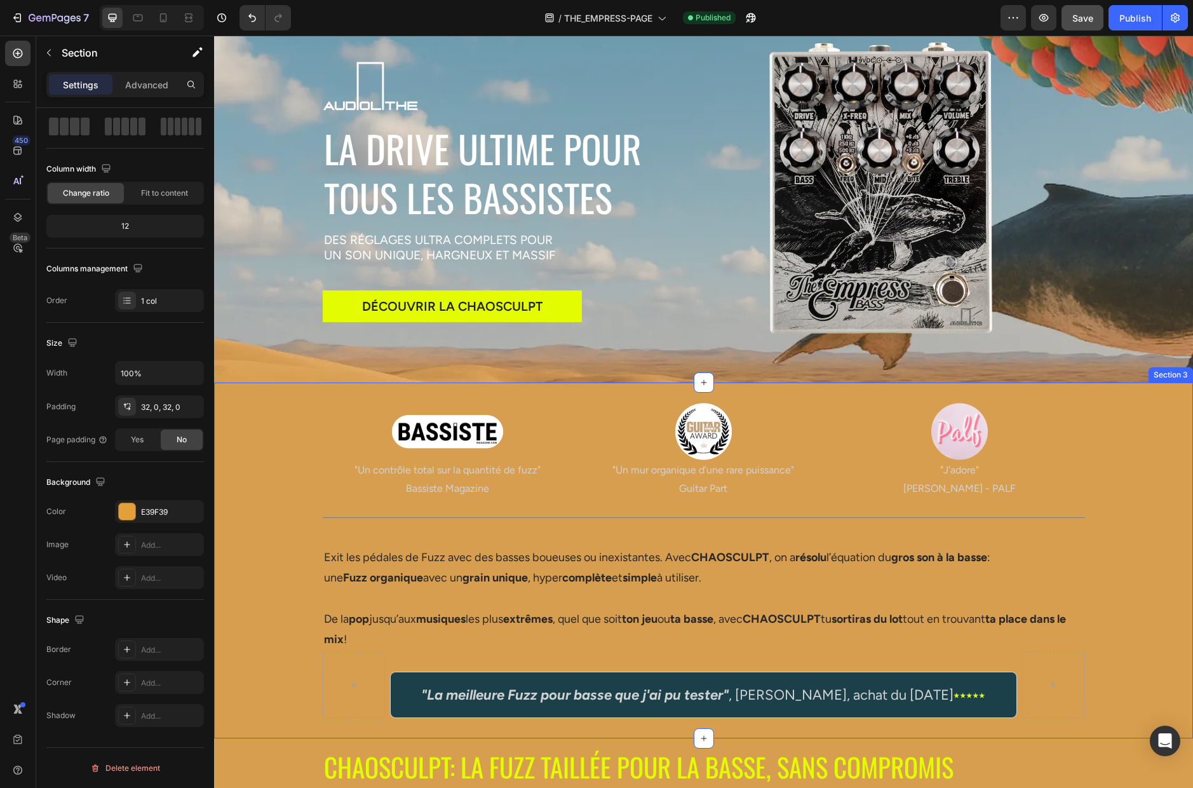
scroll to position [36, 0]
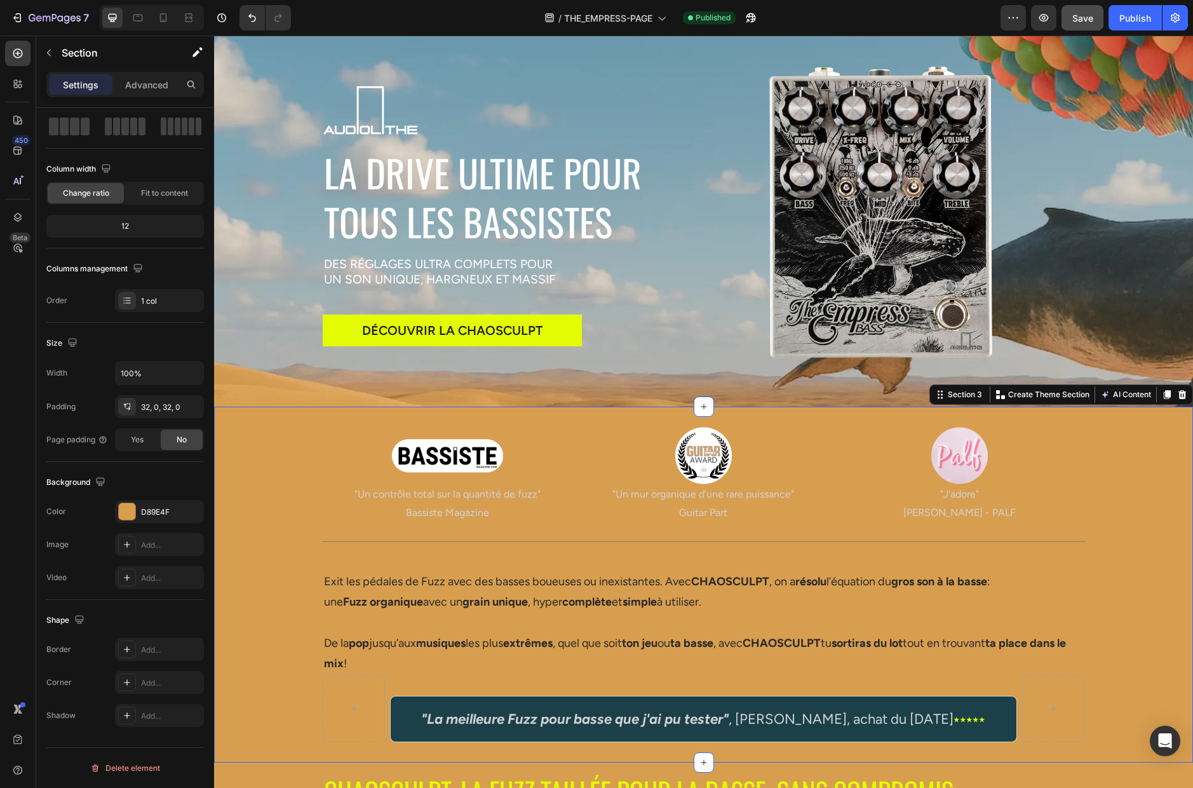
drag, startPoint x: 258, startPoint y: 482, endPoint x: 412, endPoint y: 540, distance: 164.2
click at [258, 482] on div "Image "Un contrôle total sur la quantité de fuzz" Bassiste Magazine Text Block …" at bounding box center [703, 584] width 979 height 315
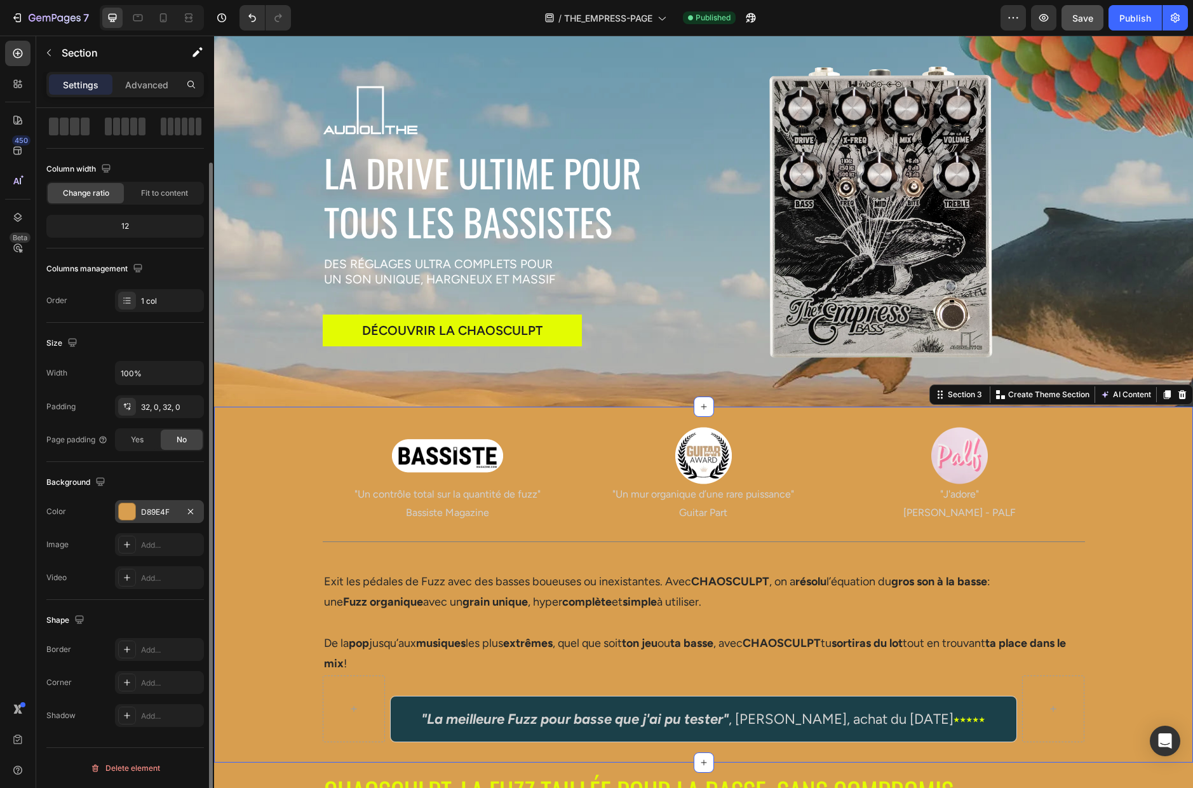
click at [154, 511] on div "D89E4F" at bounding box center [159, 511] width 37 height 11
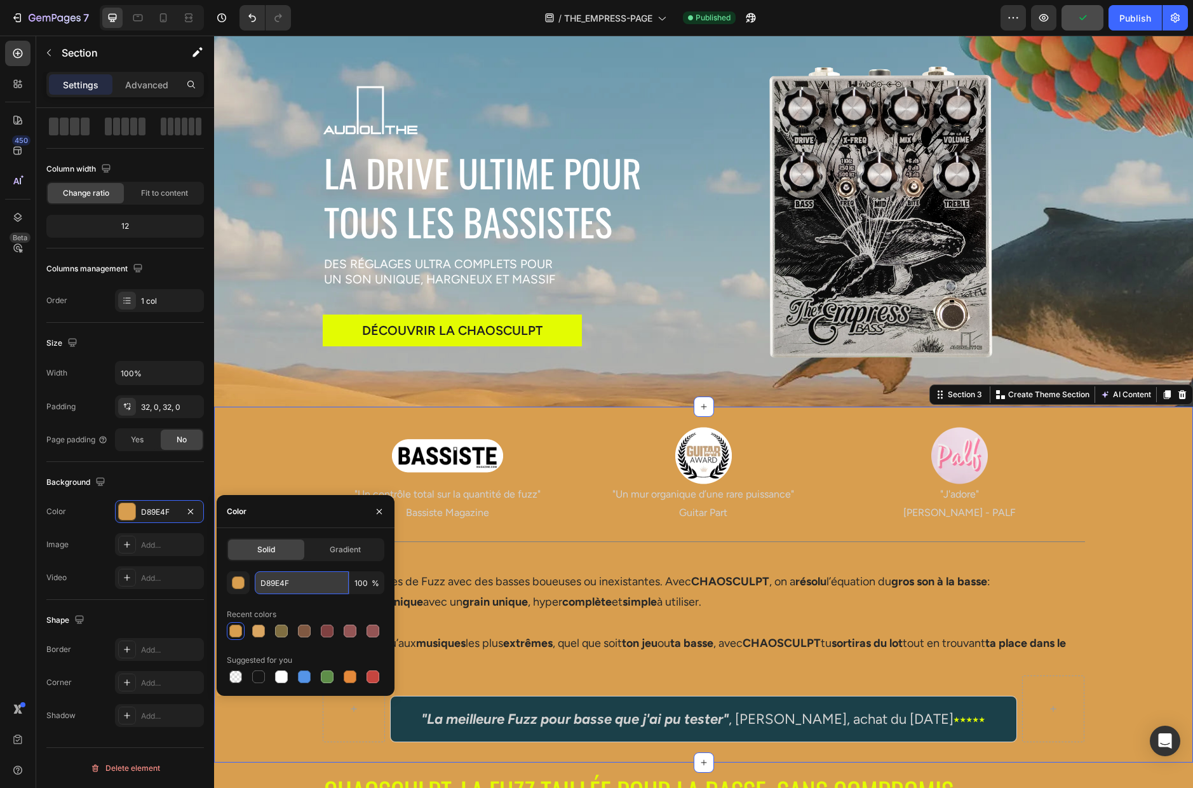
click at [309, 582] on input "D89E4F" at bounding box center [302, 582] width 94 height 23
paste input "E39F39"
type input "E39F39"
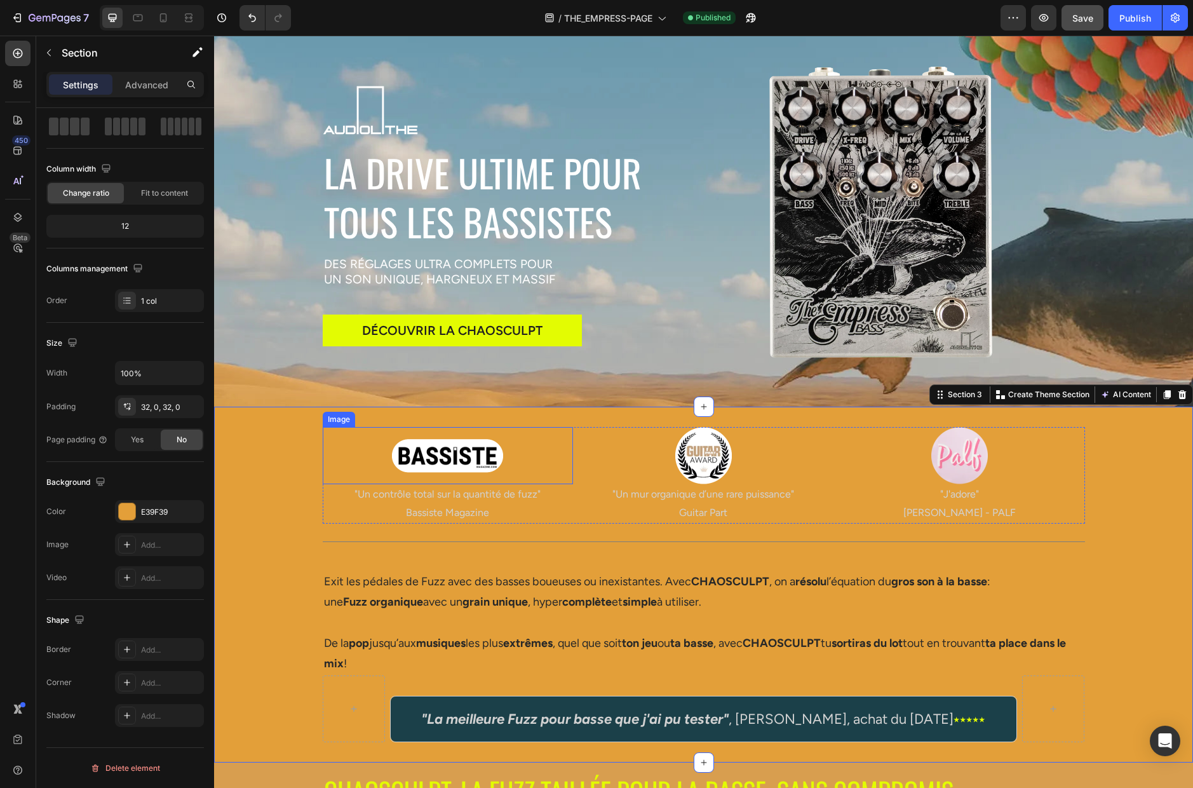
scroll to position [0, 0]
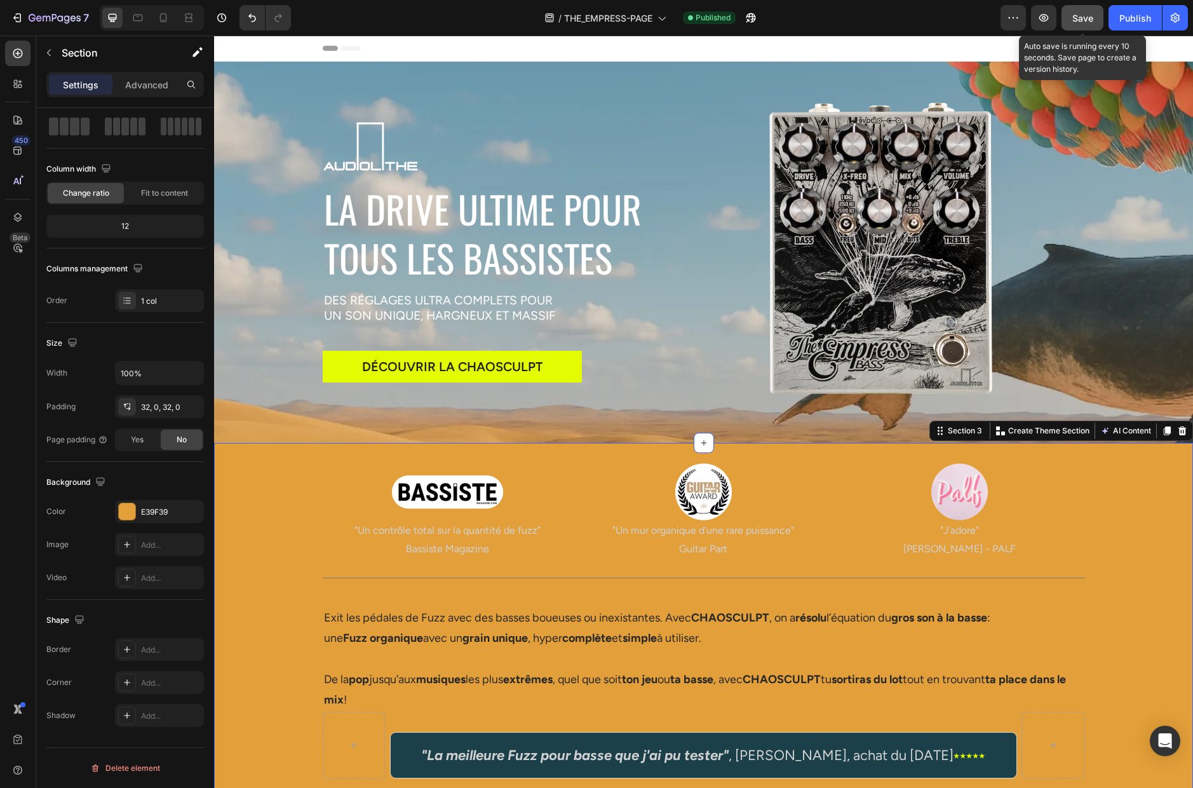
click at [914, 16] on span "Save" at bounding box center [1082, 18] width 21 height 11
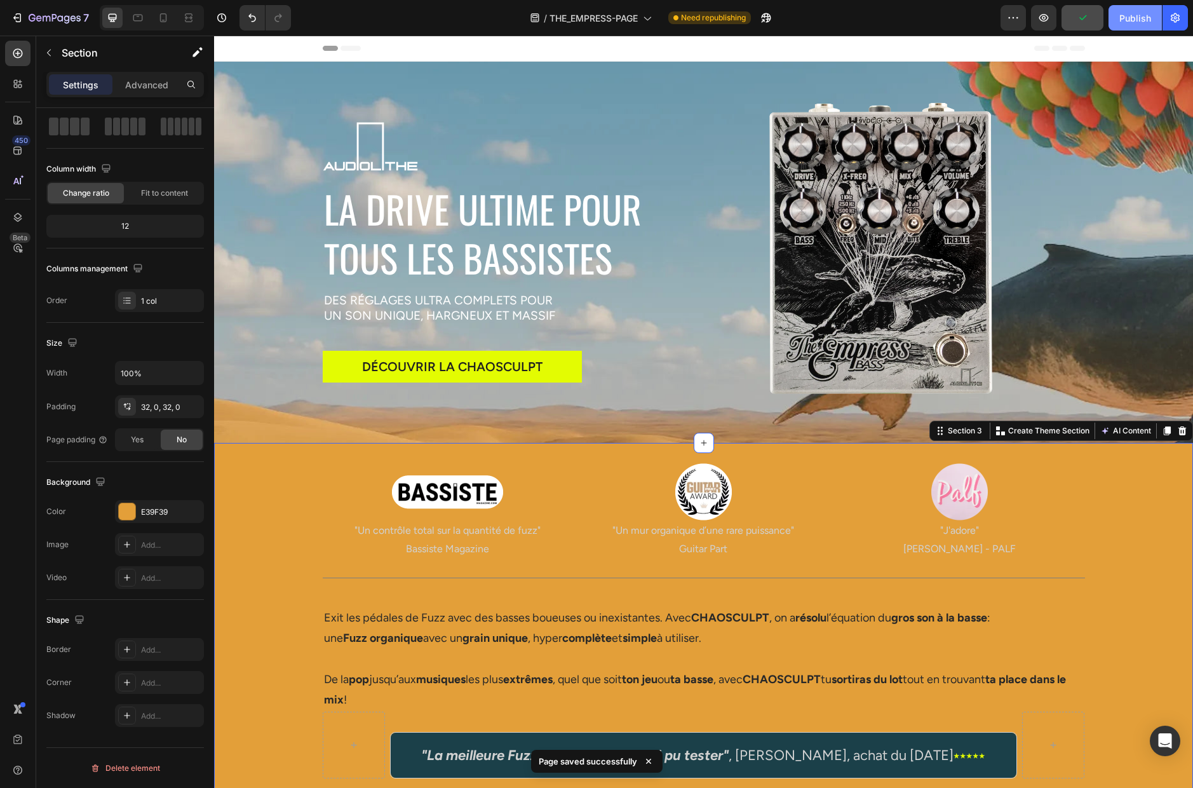
click at [914, 12] on div "Publish" at bounding box center [1135, 17] width 32 height 13
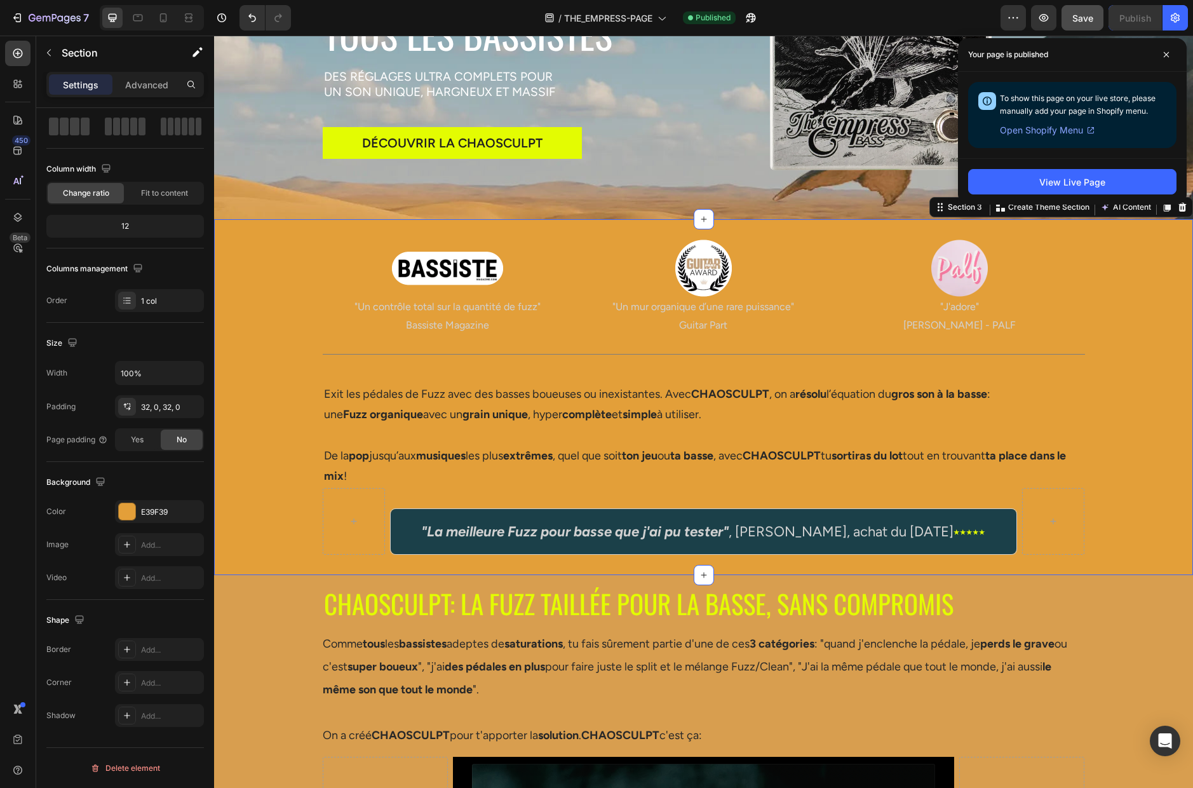
scroll to position [271, 0]
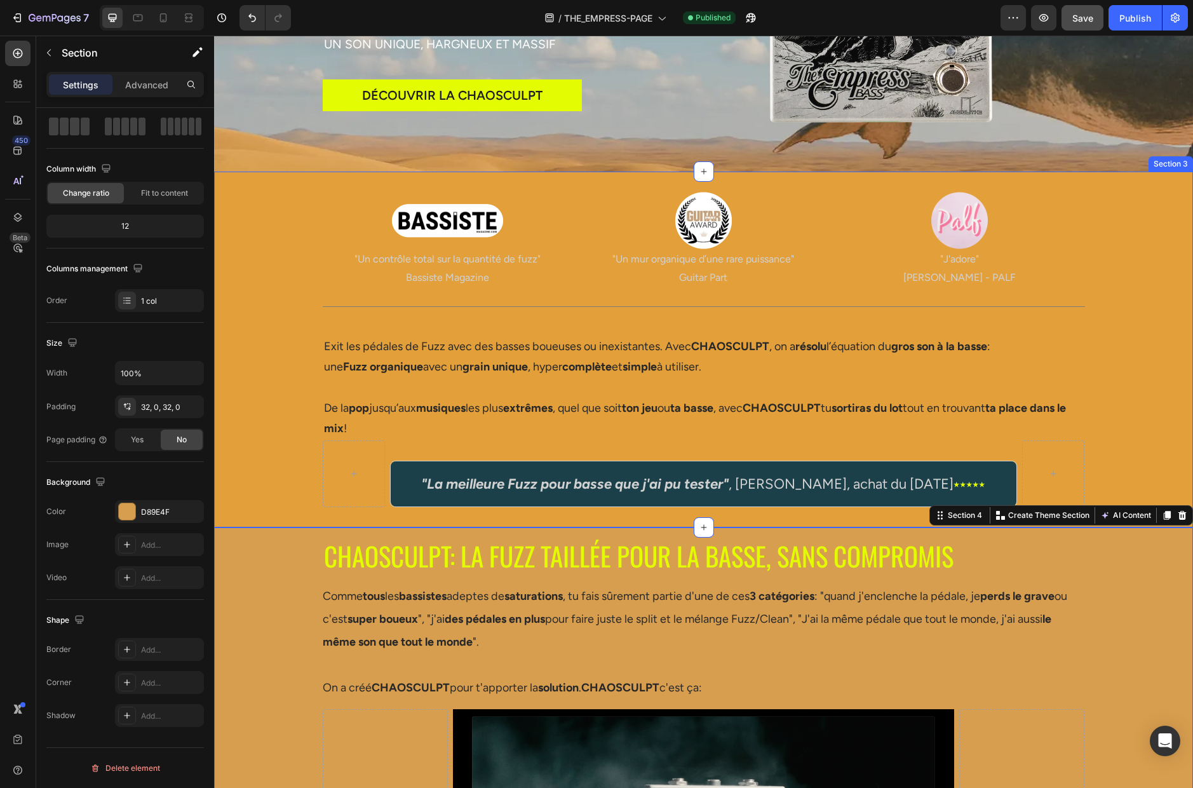
click at [267, 479] on div "Image "Un contrôle total sur la quantité de fuzz" Bassiste Magazine Text Block …" at bounding box center [703, 349] width 979 height 315
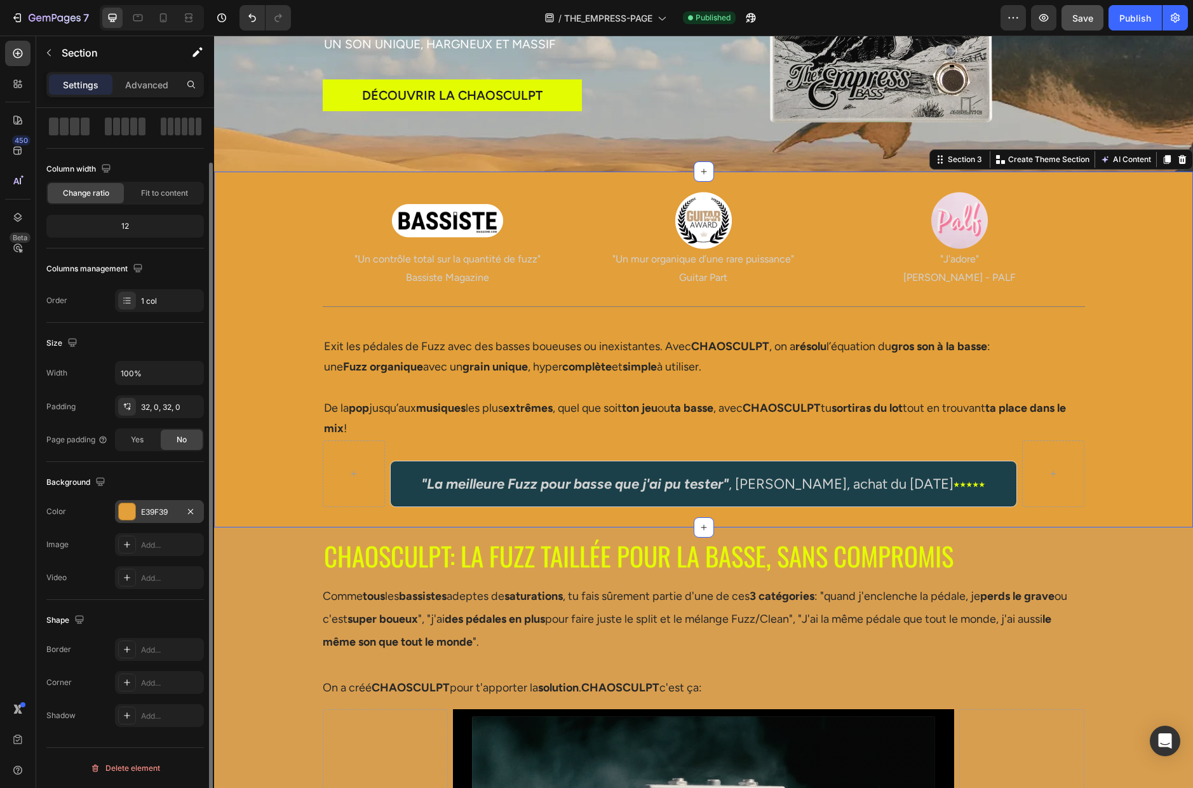
click at [144, 513] on div "E39F39" at bounding box center [159, 511] width 37 height 11
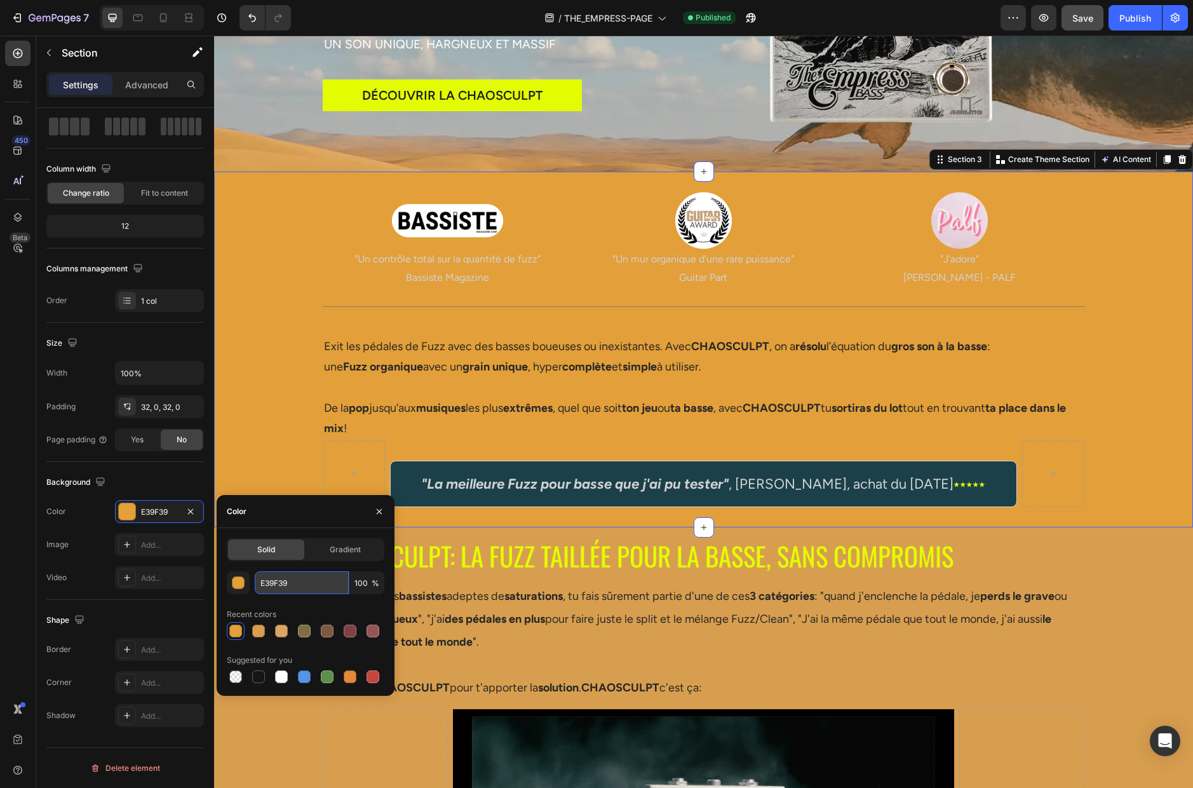
click at [299, 583] on input "E39F39" at bounding box center [302, 582] width 94 height 23
click at [298, 583] on input "E39F39" at bounding box center [302, 582] width 94 height 23
click at [293, 411] on div "Image "Un contrôle total sur la quantité de fuzz" Bassiste Magazine Text Block …" at bounding box center [703, 349] width 979 height 315
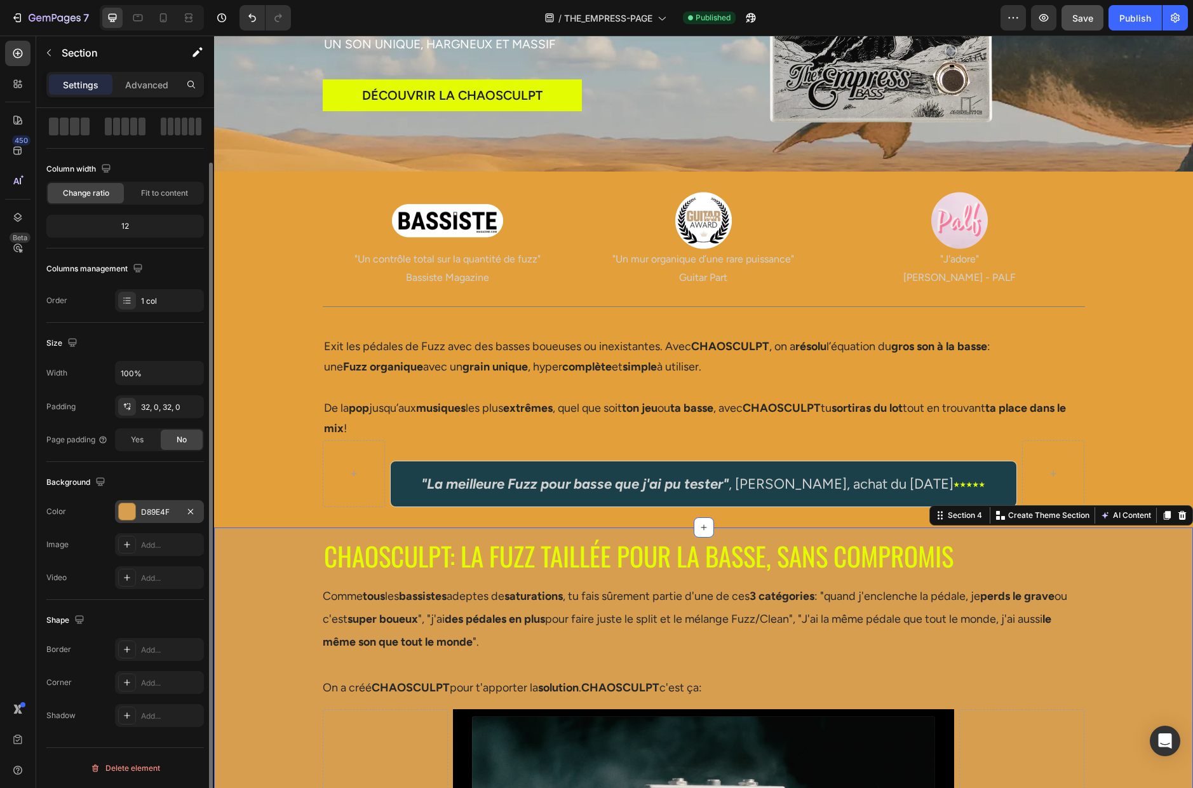
click at [166, 511] on div "D89E4F" at bounding box center [159, 511] width 37 height 11
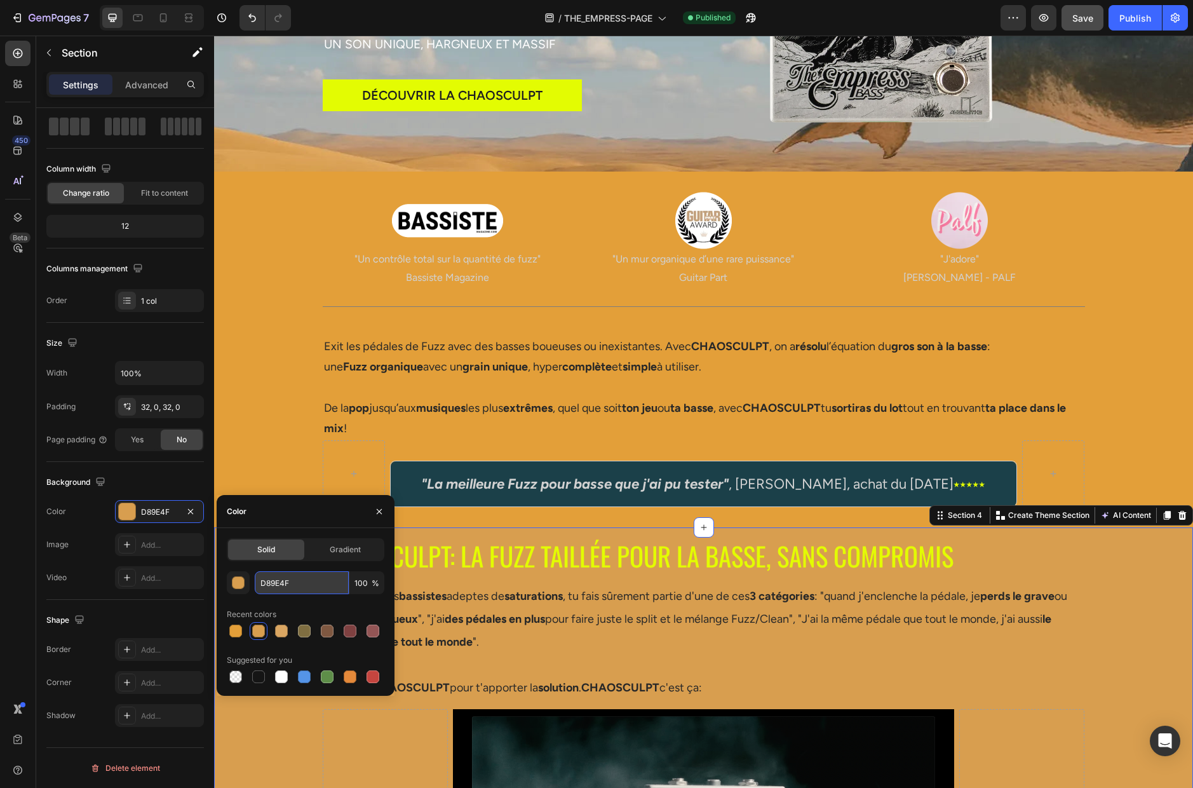
click at [300, 588] on input "D89E4F" at bounding box center [302, 582] width 94 height 23
paste input "E39F39"
type input "E39F39"
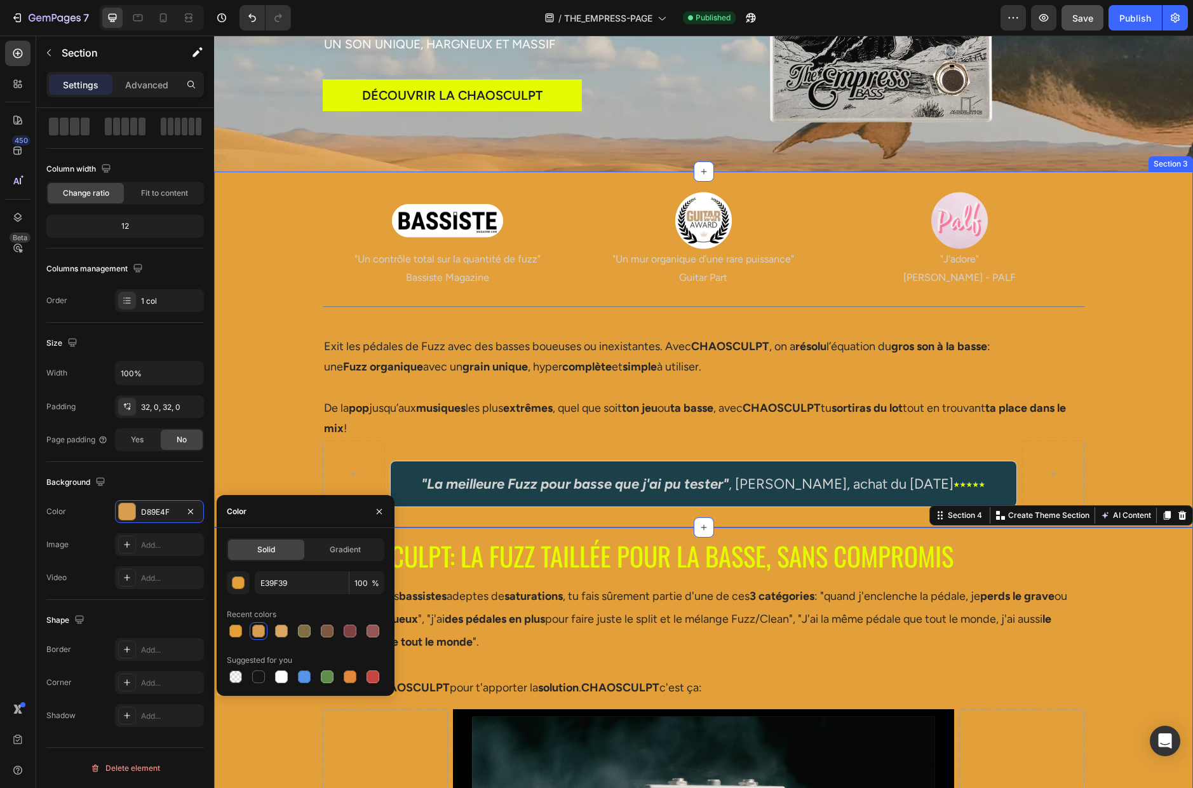
click at [275, 454] on div "Image "Un contrôle total sur la quantité de fuzz" Bassiste Magazine Text Block …" at bounding box center [703, 349] width 979 height 315
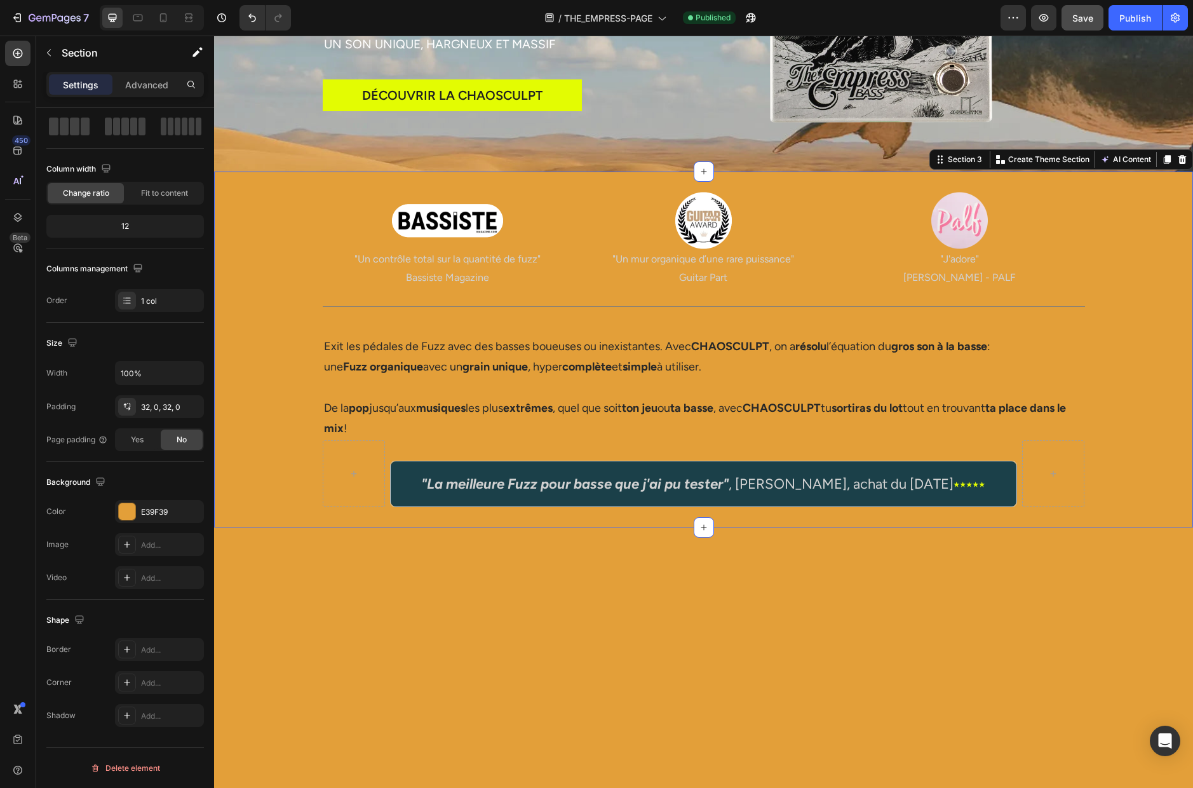
scroll to position [0, 0]
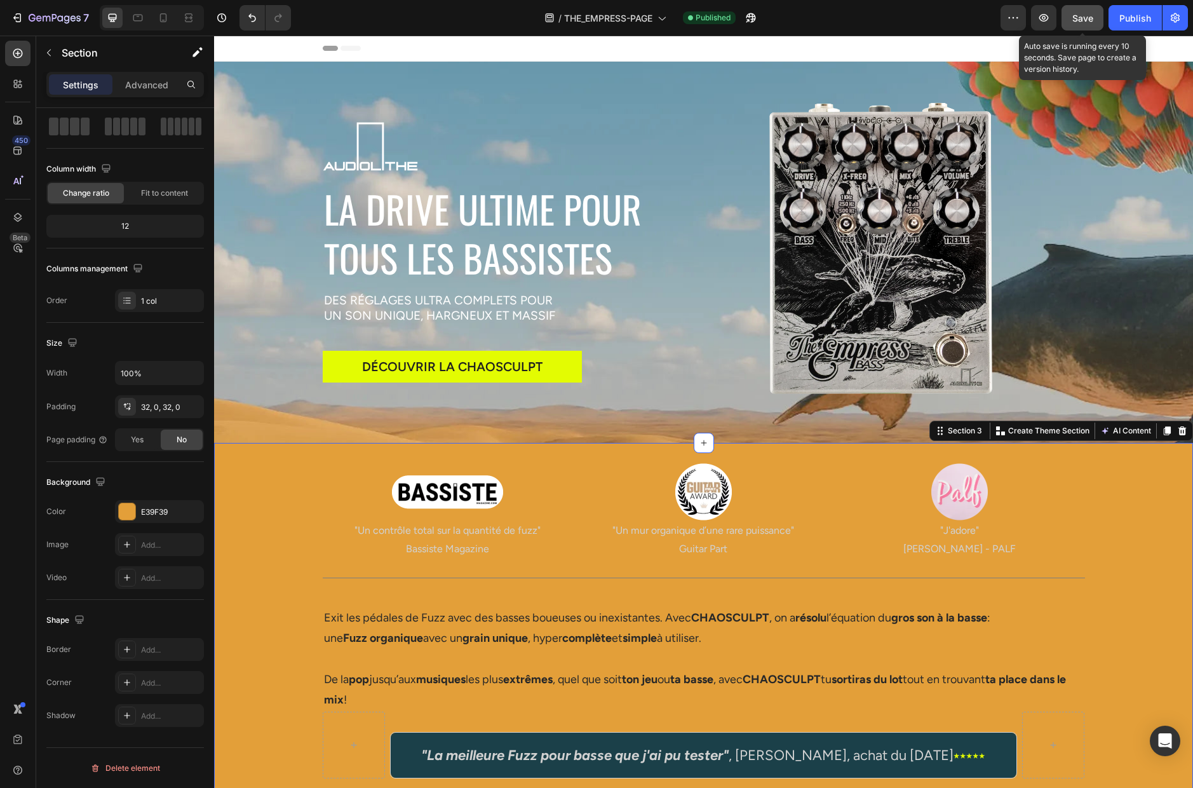
click at [914, 17] on span "Save" at bounding box center [1082, 18] width 21 height 11
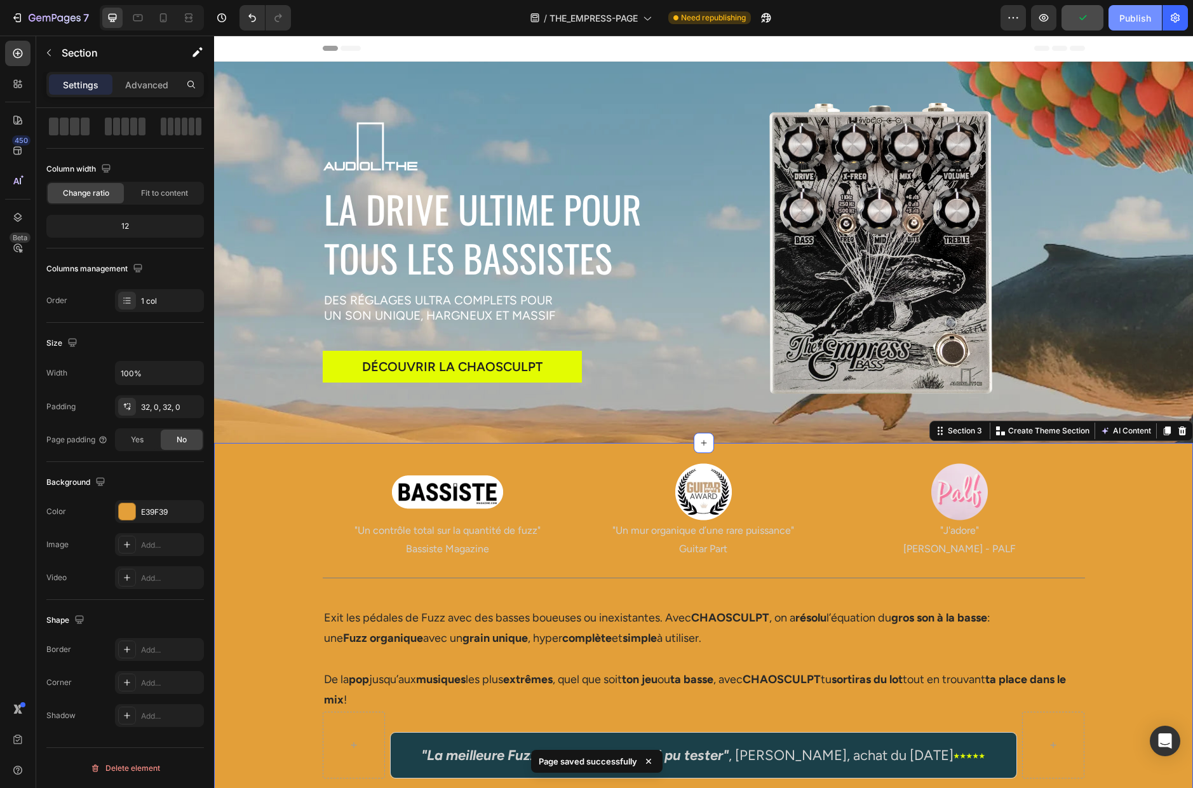
click at [914, 14] on div "Publish" at bounding box center [1135, 17] width 32 height 13
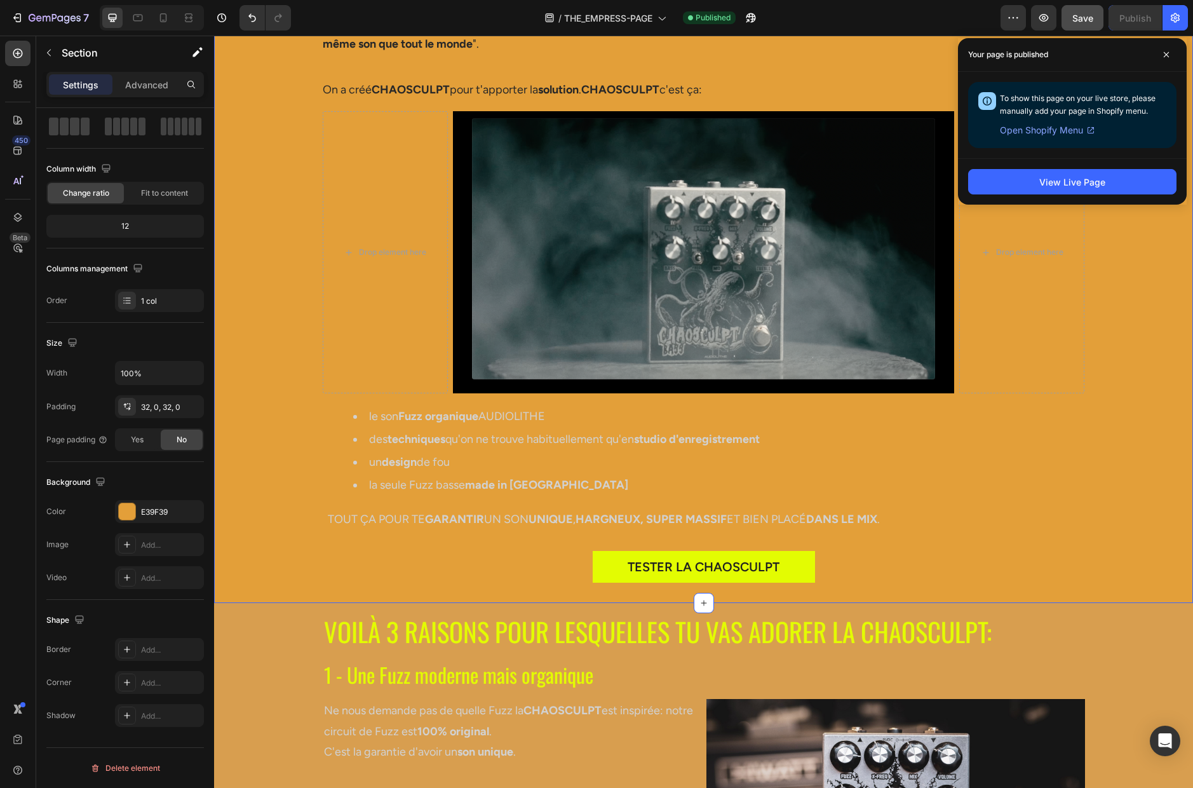
scroll to position [1067, 0]
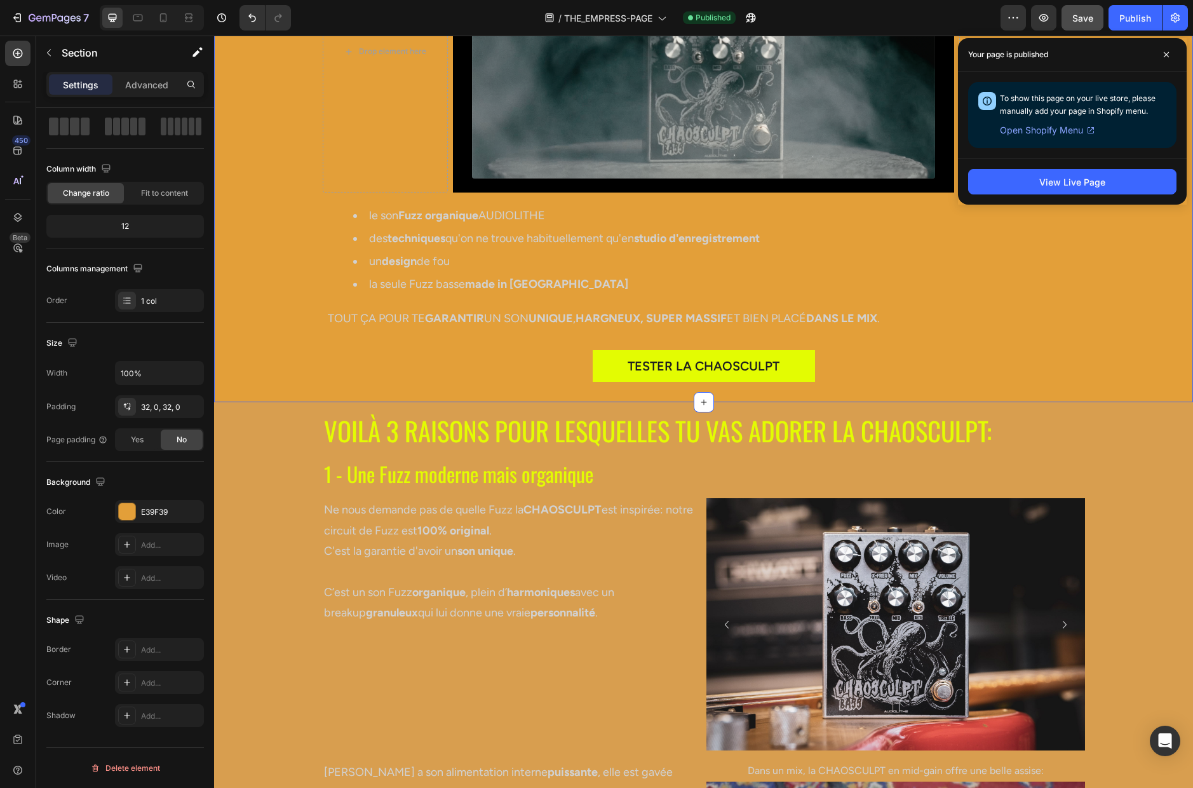
click at [281, 334] on div "CHAOSCULPT: LA FUZZ TAILLÉE POUR LA BASSE, SANS COMPROMIS Heading Comme tous le…" at bounding box center [703, 66] width 979 height 632
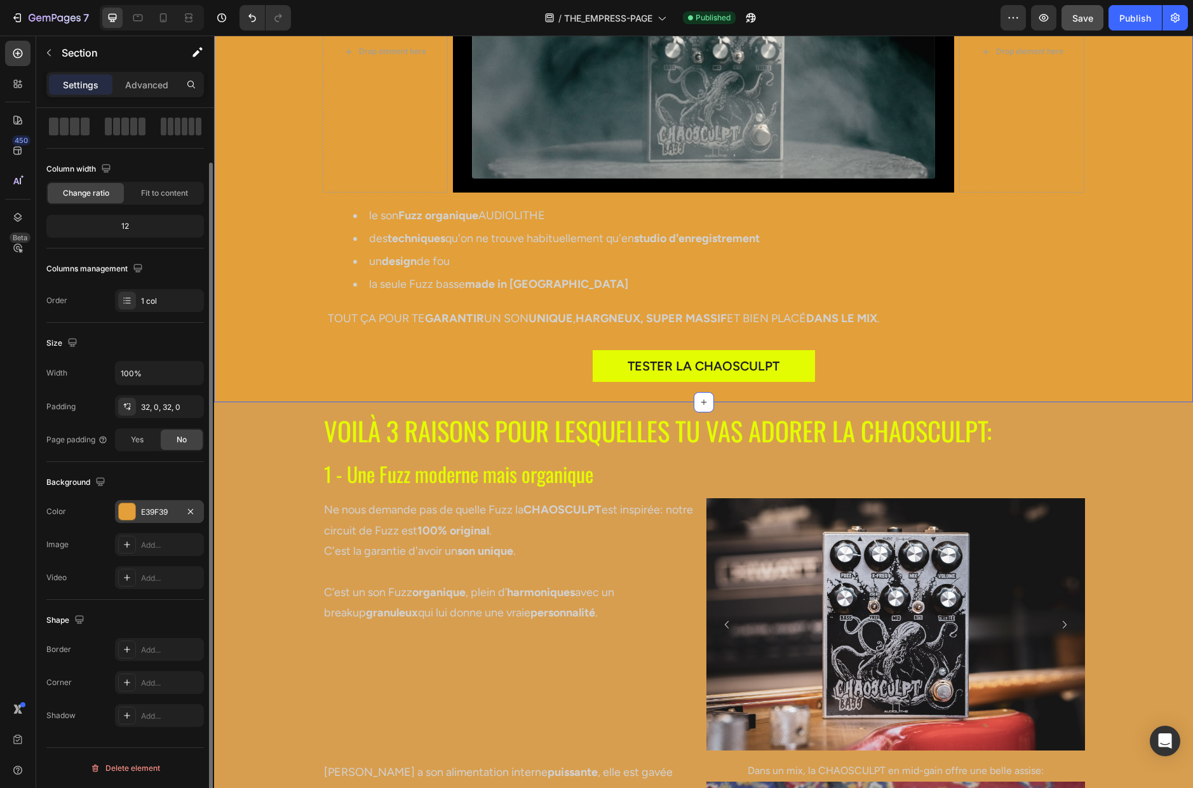
click at [155, 516] on div "E39F39" at bounding box center [159, 511] width 37 height 11
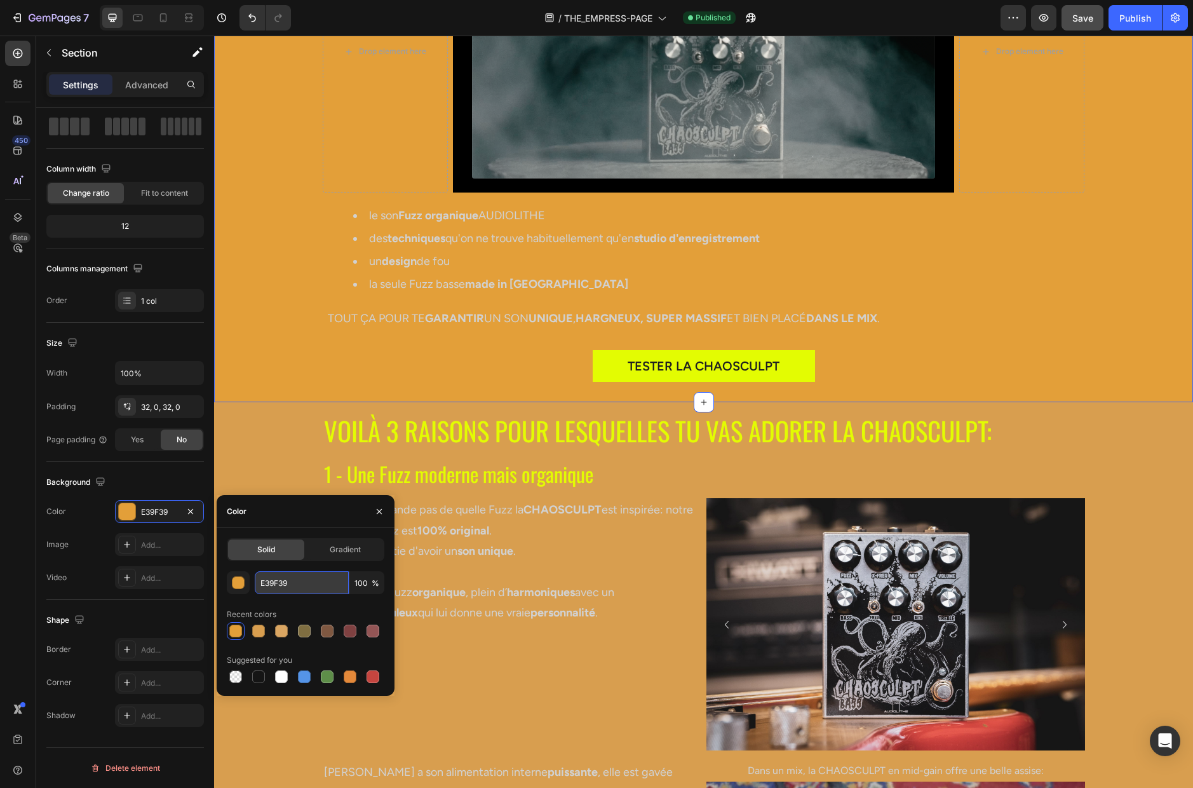
click at [302, 583] on input "E39F39" at bounding box center [302, 582] width 94 height 23
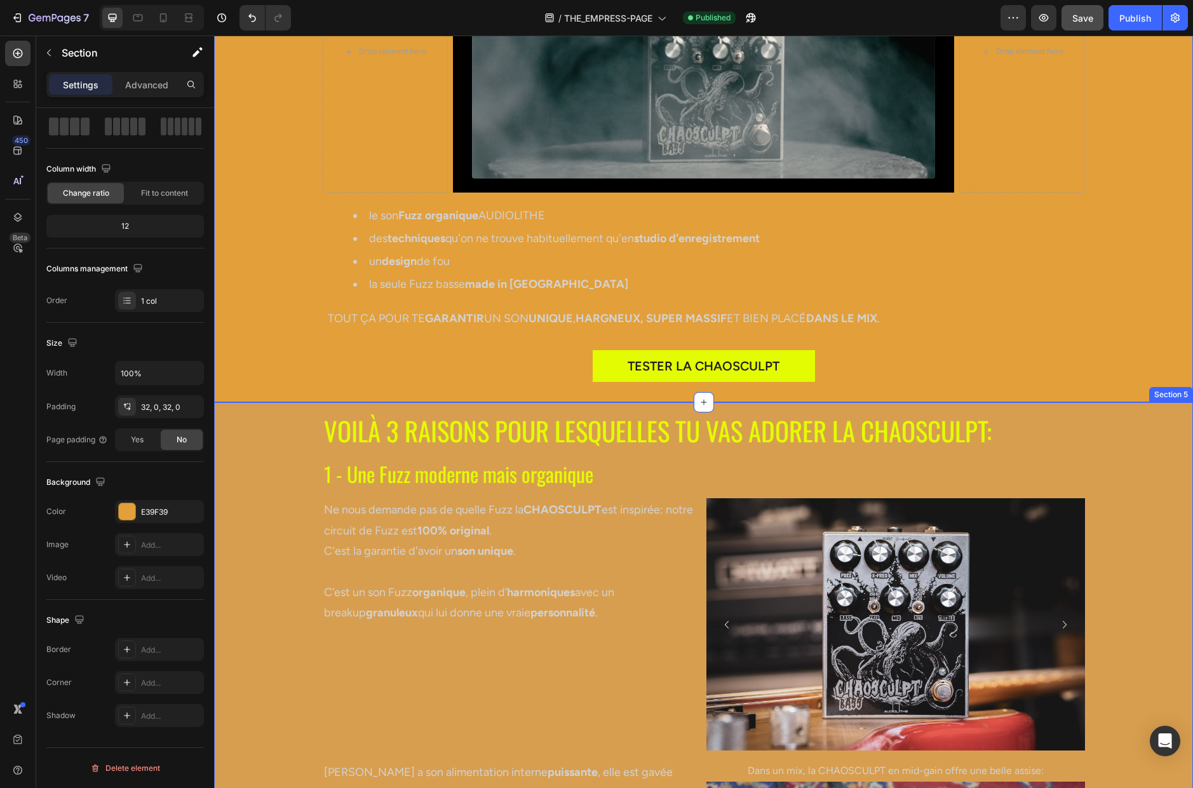
click at [271, 495] on div "VOILÀ 3 RAISONS POUR LESQUELLES TU VAS ADORER LA CHAOSCULPT: Heading 1 - Une Fu…" at bounding box center [703, 703] width 979 height 582
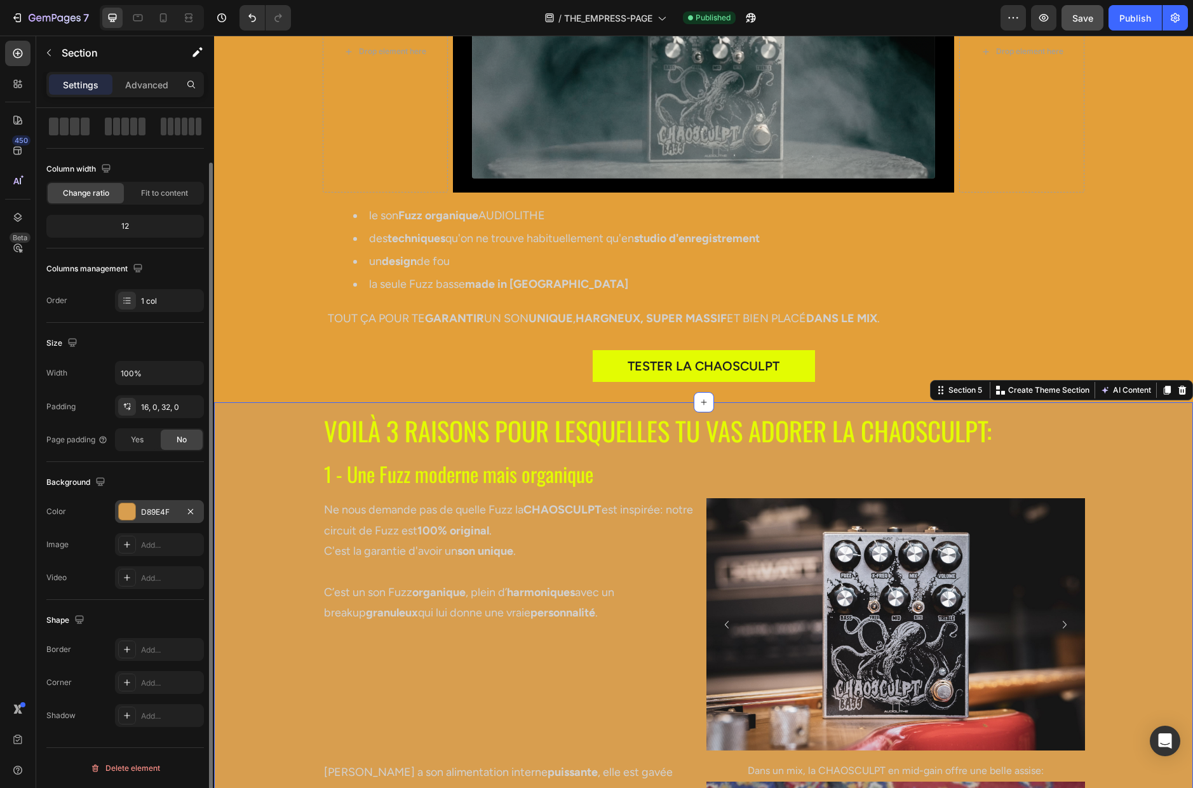
click at [167, 511] on div "D89E4F" at bounding box center [159, 511] width 37 height 11
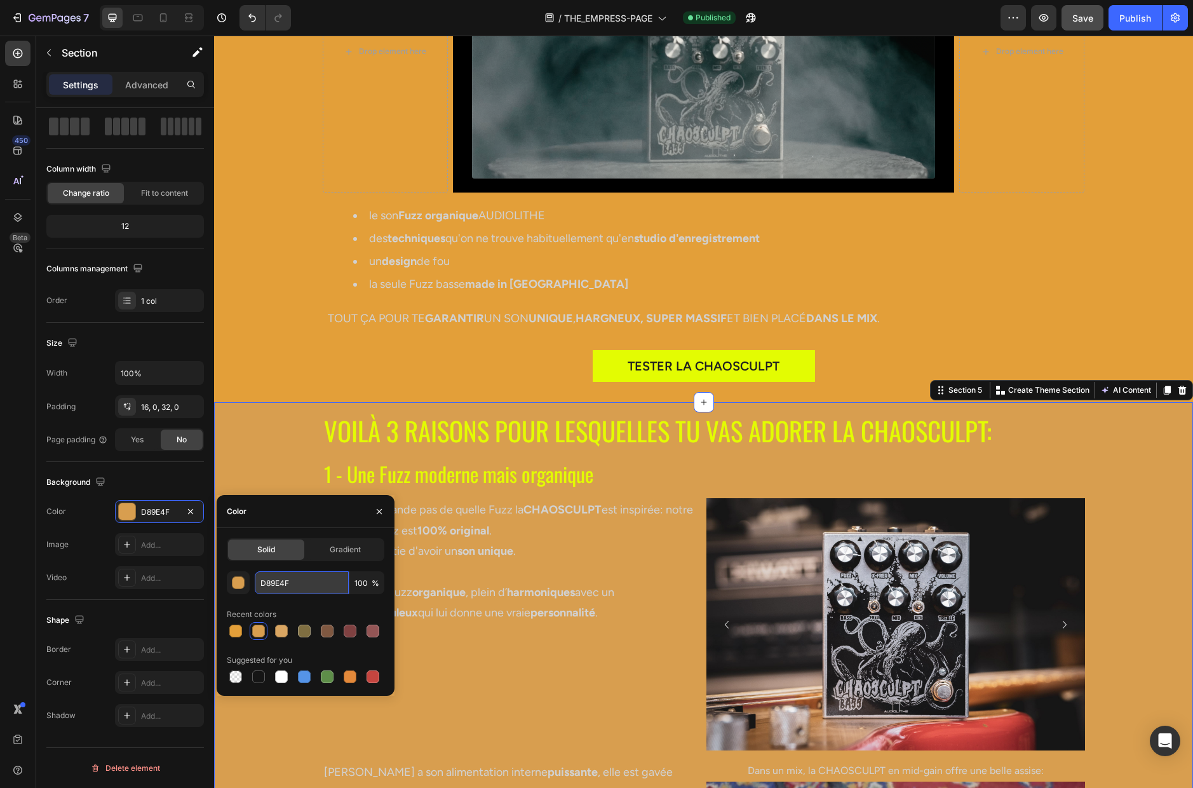
click at [302, 581] on input "D89E4F" at bounding box center [302, 582] width 94 height 23
paste input "E39F39"
type input "E39F39"
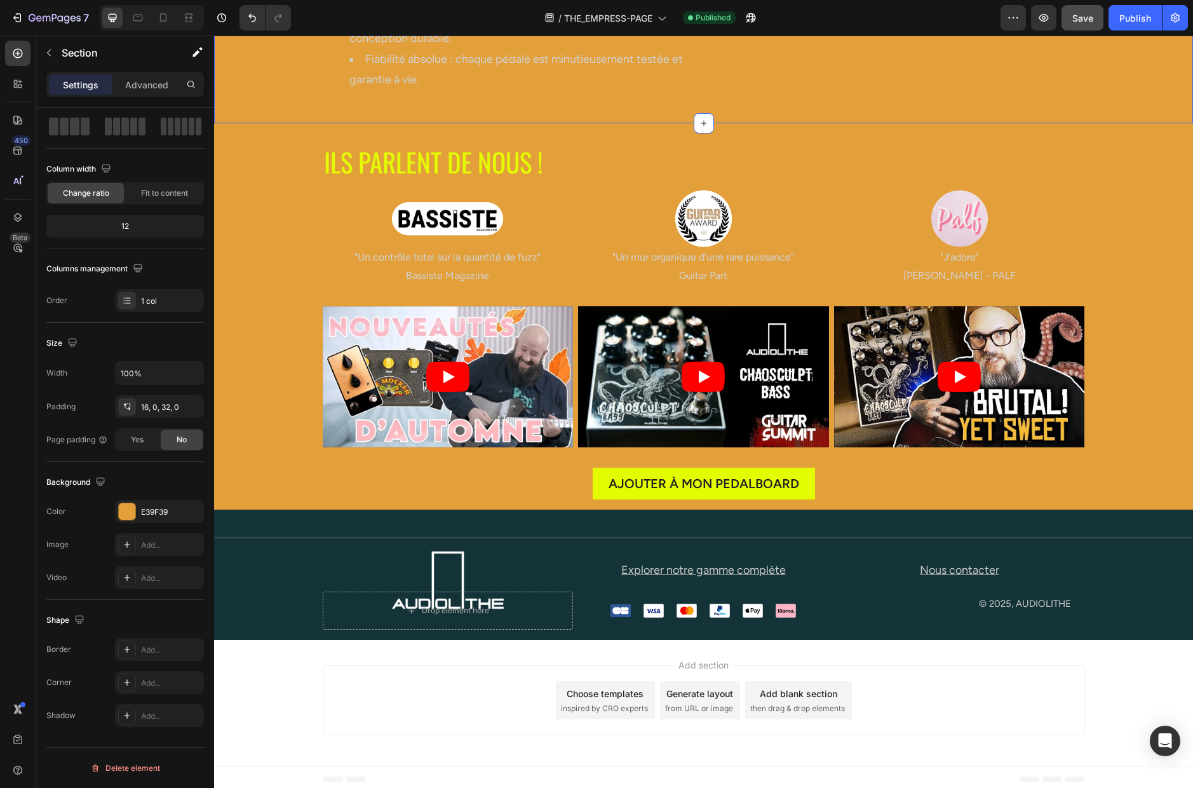
scroll to position [5603, 0]
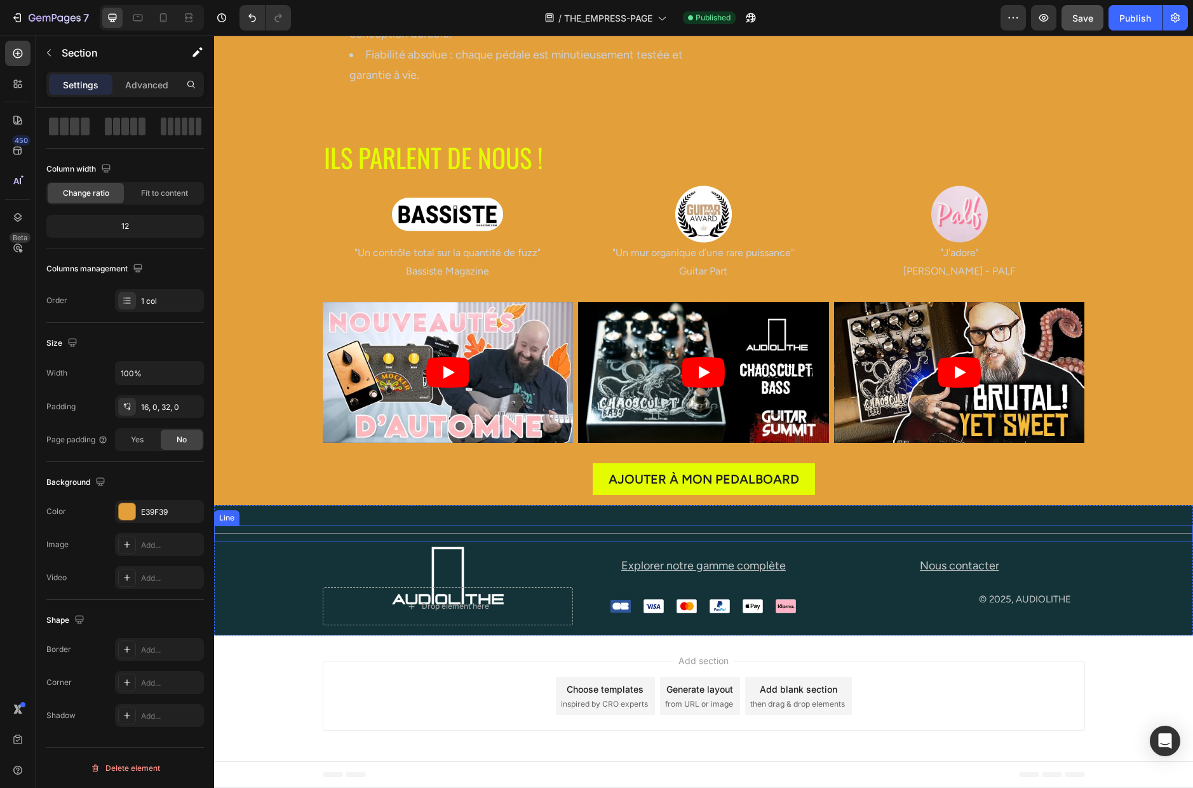
click at [260, 525] on div "Title Line" at bounding box center [703, 533] width 979 height 16
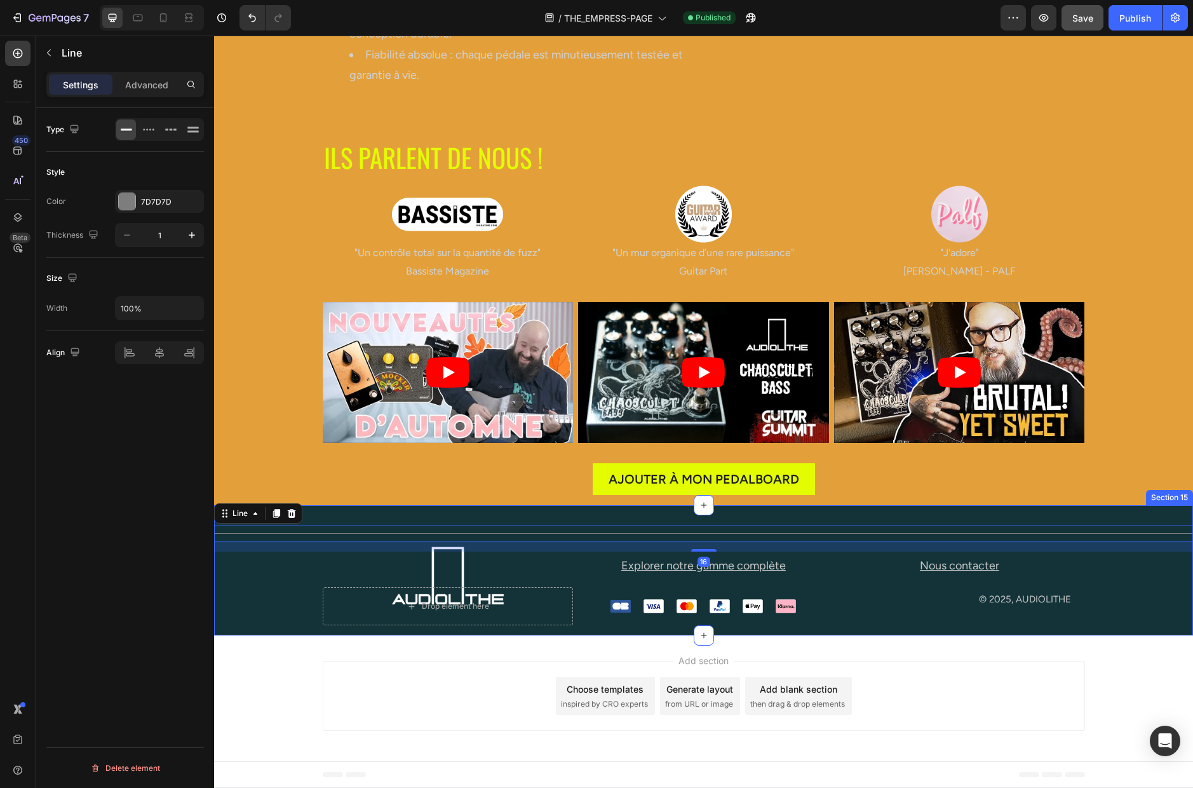
click at [353, 511] on div "Title Line 16 Image Explorer notre gamme complète Button Nous contacter Button …" at bounding box center [703, 570] width 979 height 130
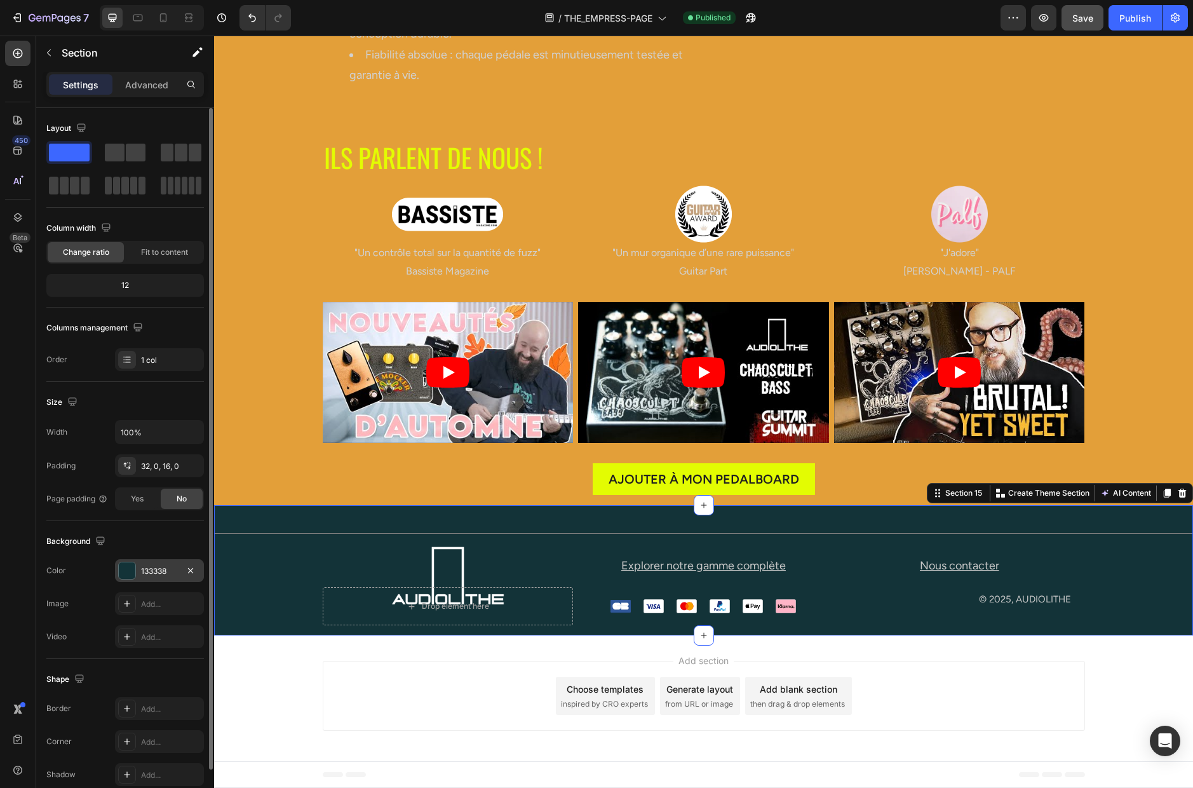
click at [161, 569] on div "133338" at bounding box center [159, 570] width 37 height 11
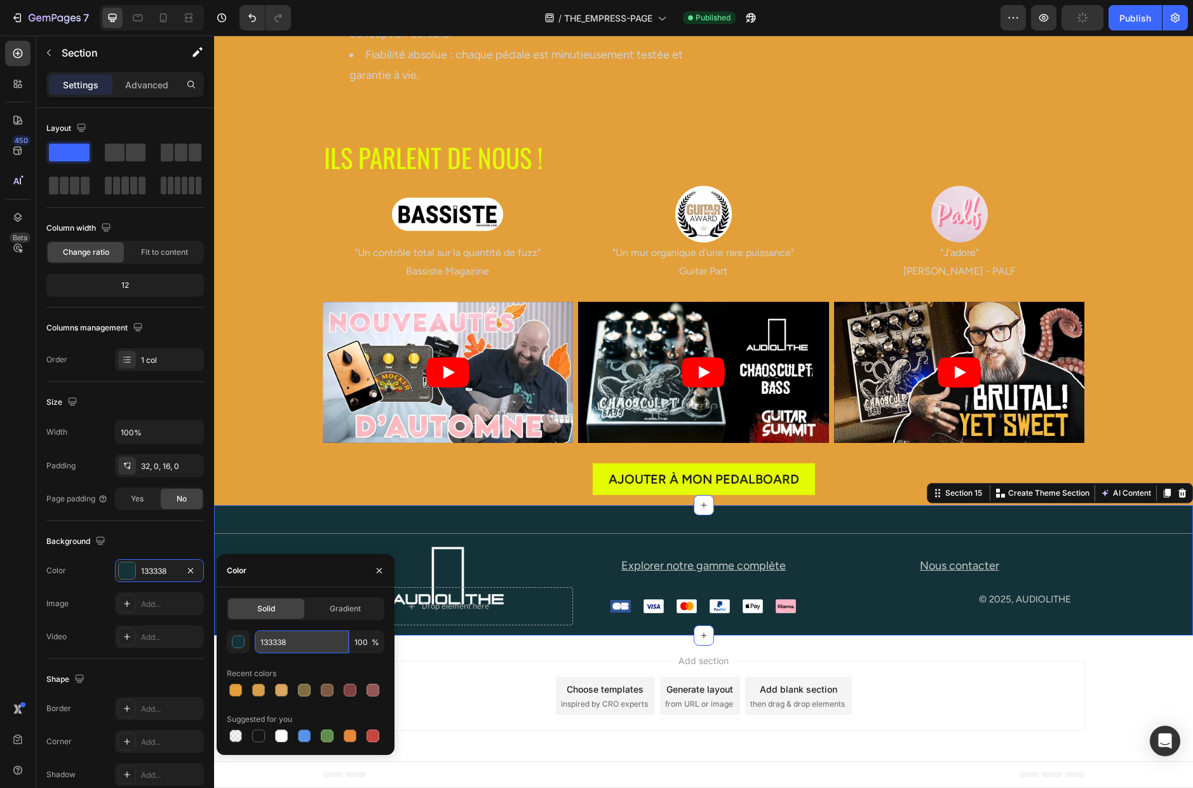
click at [309, 643] on input "133338" at bounding box center [302, 641] width 94 height 23
paste input "E39F39"
type input "E39F39"
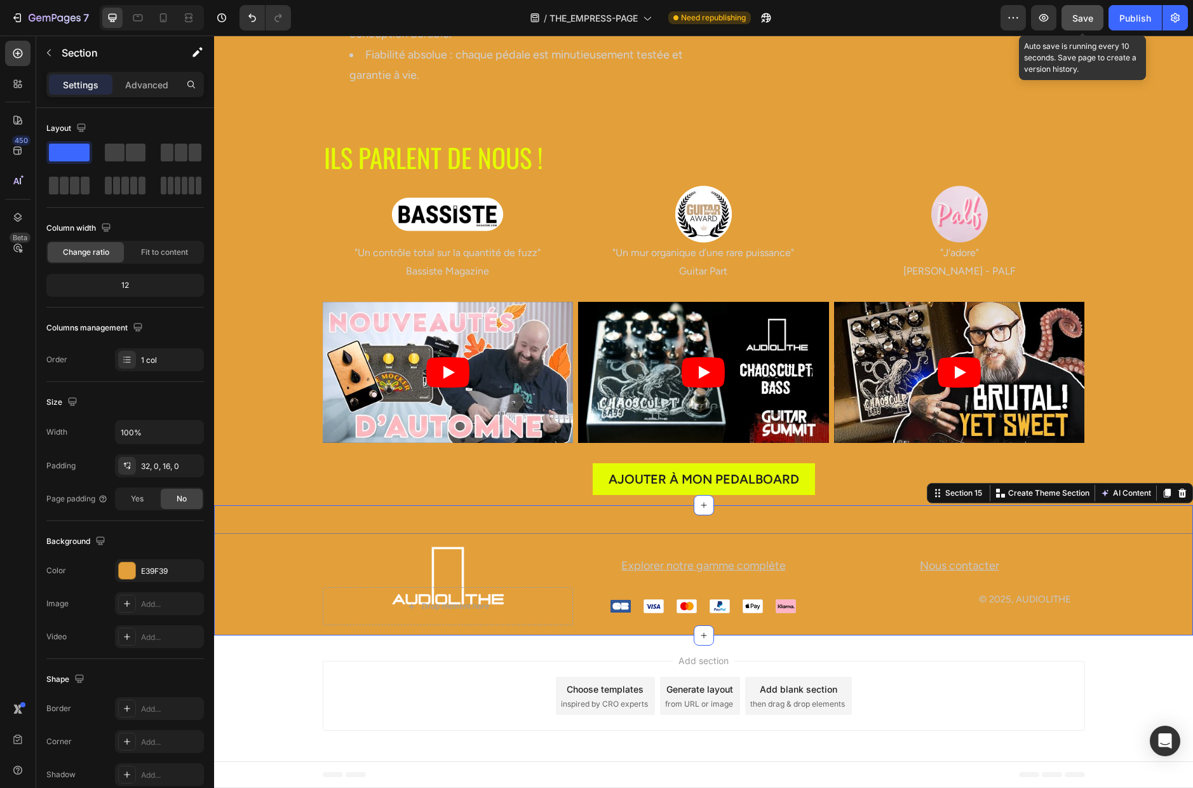
click at [914, 18] on span "Save" at bounding box center [1082, 18] width 21 height 11
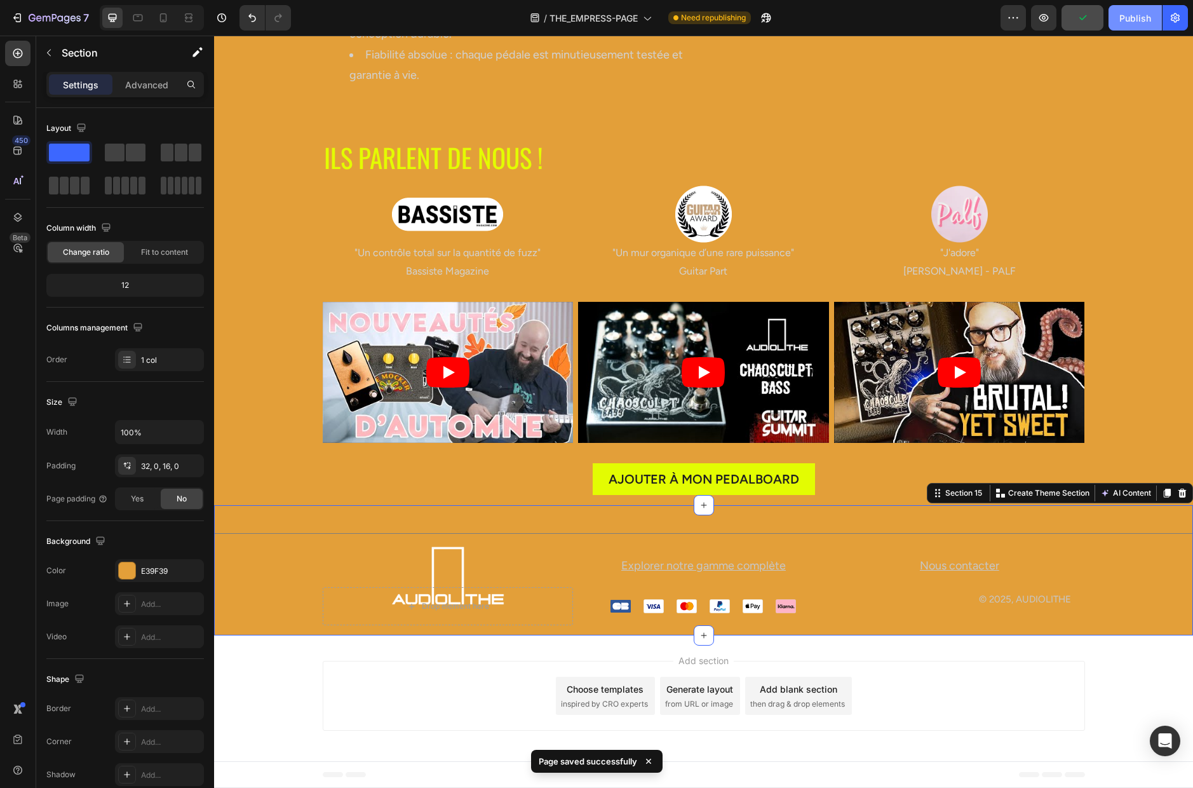
click at [914, 13] on div "Publish" at bounding box center [1135, 17] width 32 height 13
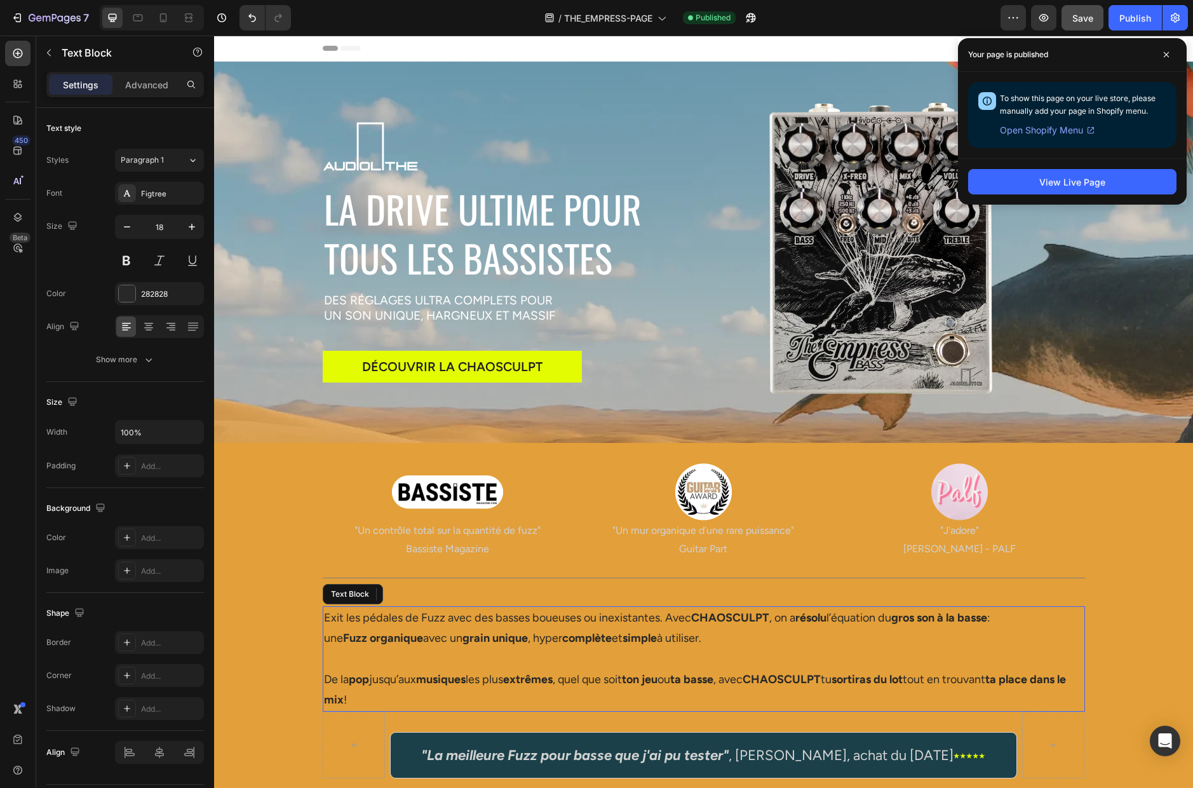
click at [371, 622] on p "Exit les pédales de Fuzz avec des basses boueuses ou inexistantes. Avec CHAOSCU…" at bounding box center [704, 627] width 760 height 41
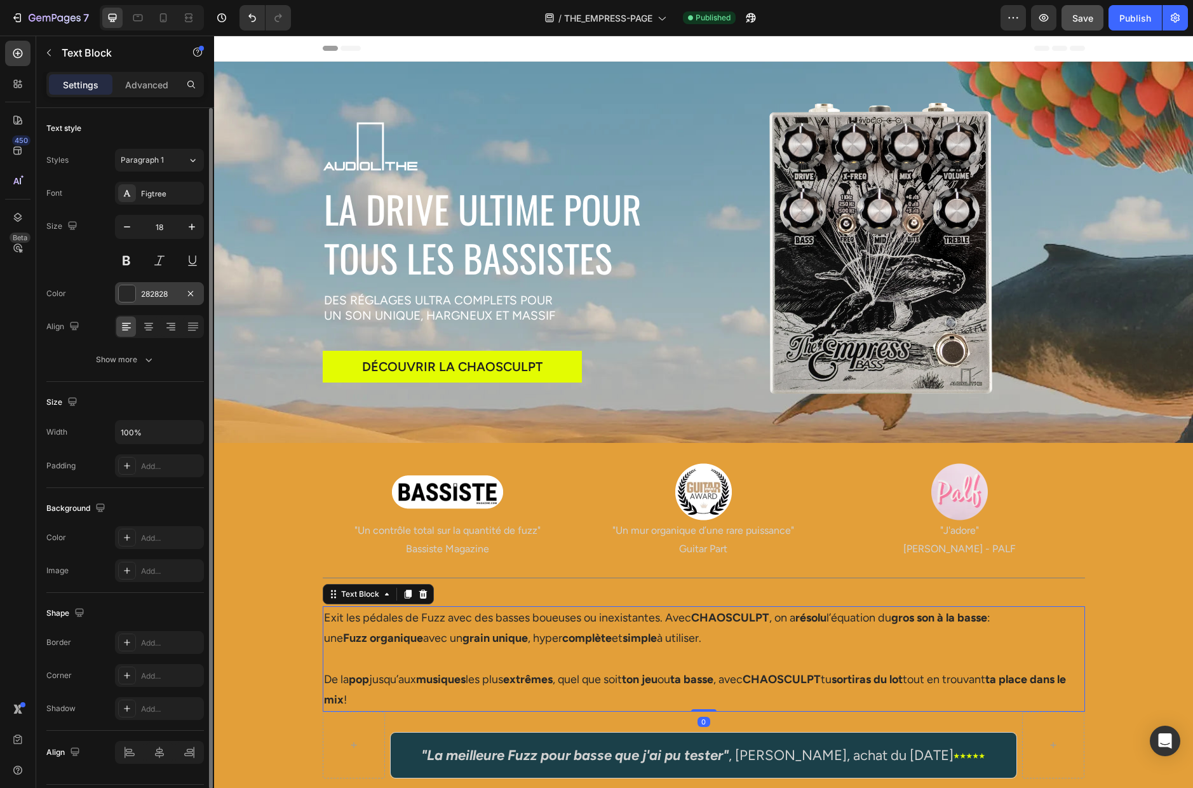
click at [161, 290] on div "282828" at bounding box center [159, 293] width 37 height 11
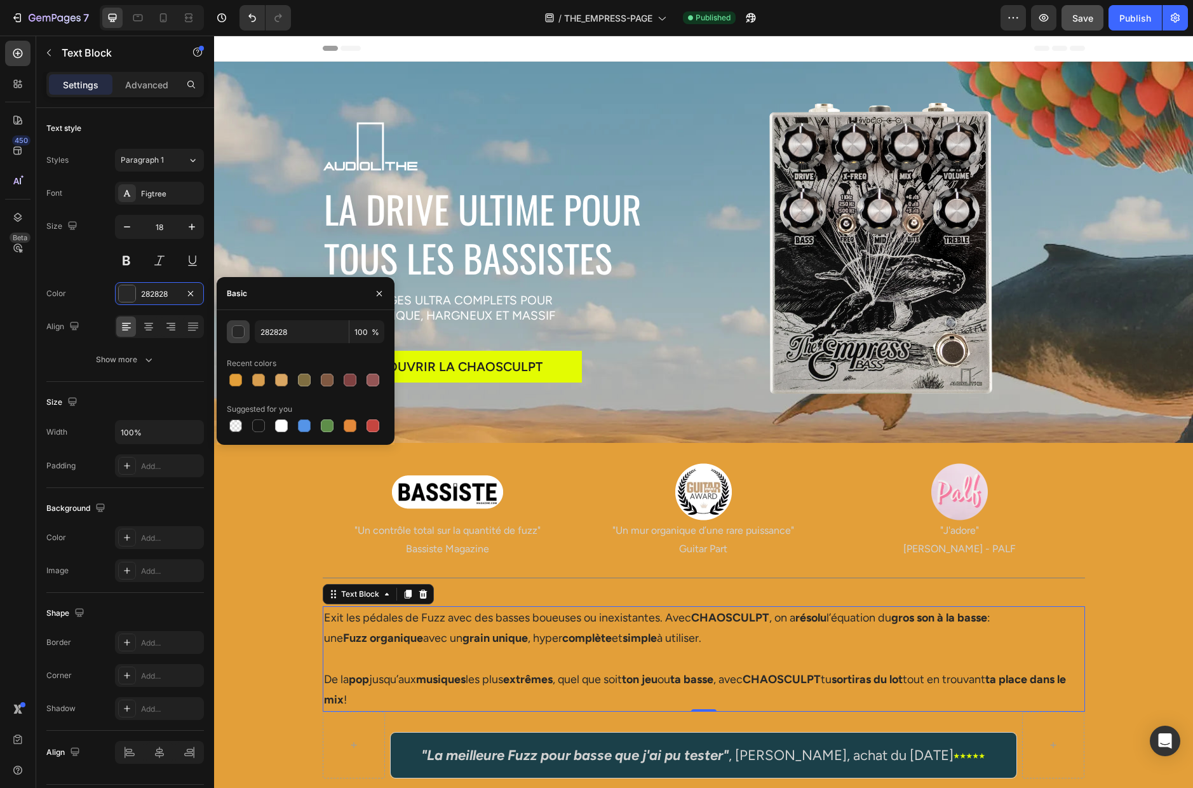
click at [241, 329] on div "button" at bounding box center [238, 332] width 13 height 13
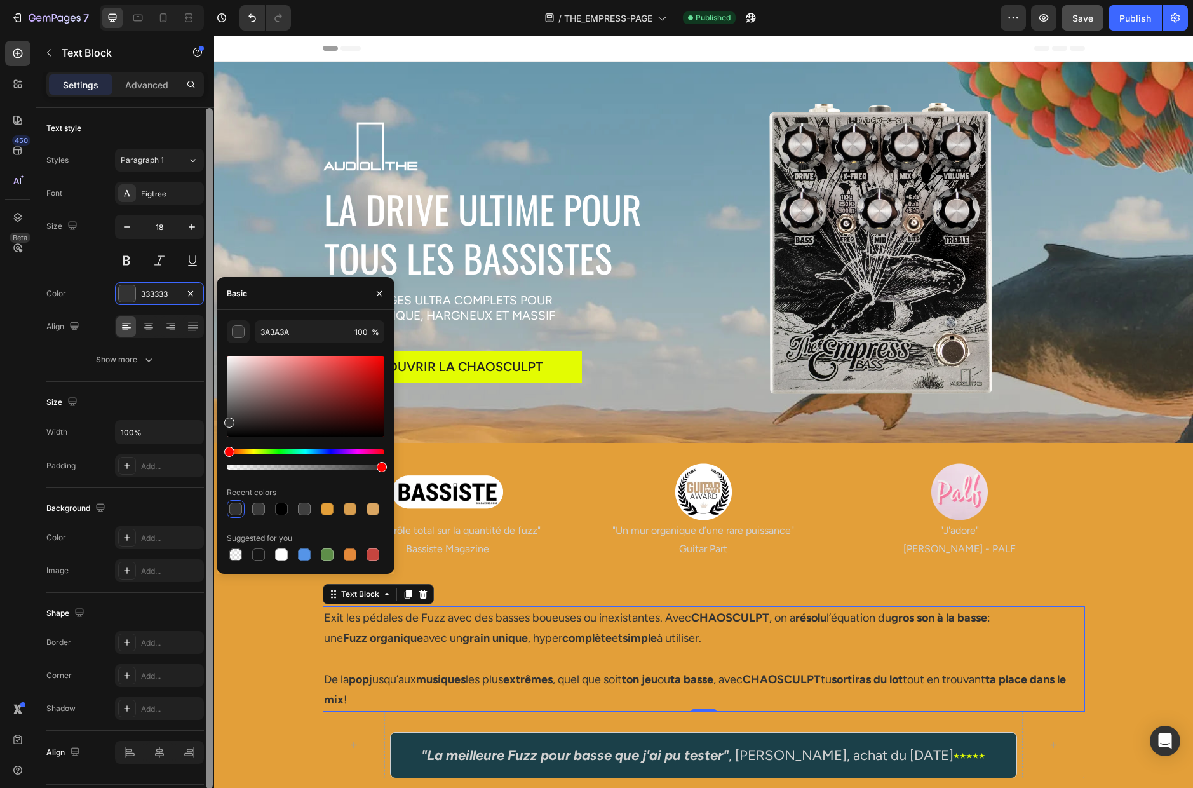
type input "333333"
drag, startPoint x: 230, startPoint y: 428, endPoint x: 212, endPoint y: 420, distance: 20.2
click at [212, 420] on div "450 Beta Sections(18) Elements(83) Section Element Hero Section Product Detail …" at bounding box center [107, 412] width 214 height 752
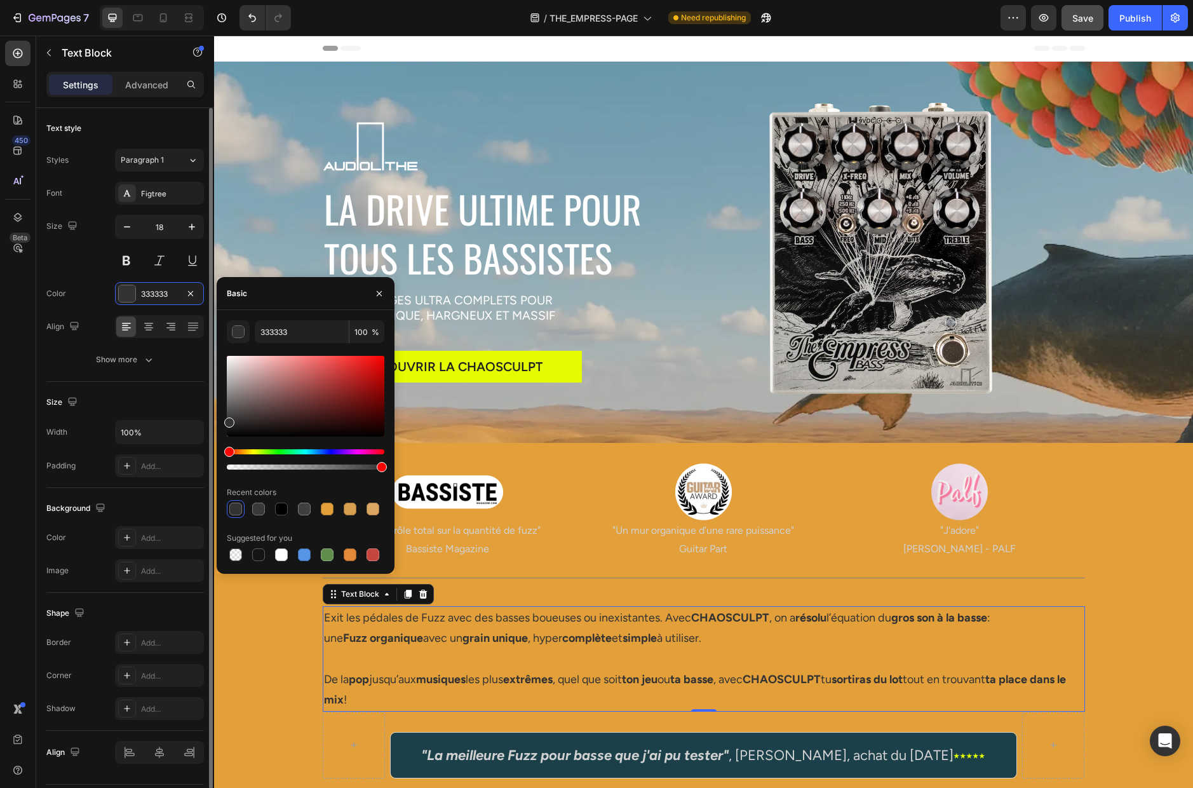
click at [98, 266] on div "Size 18" at bounding box center [125, 243] width 158 height 57
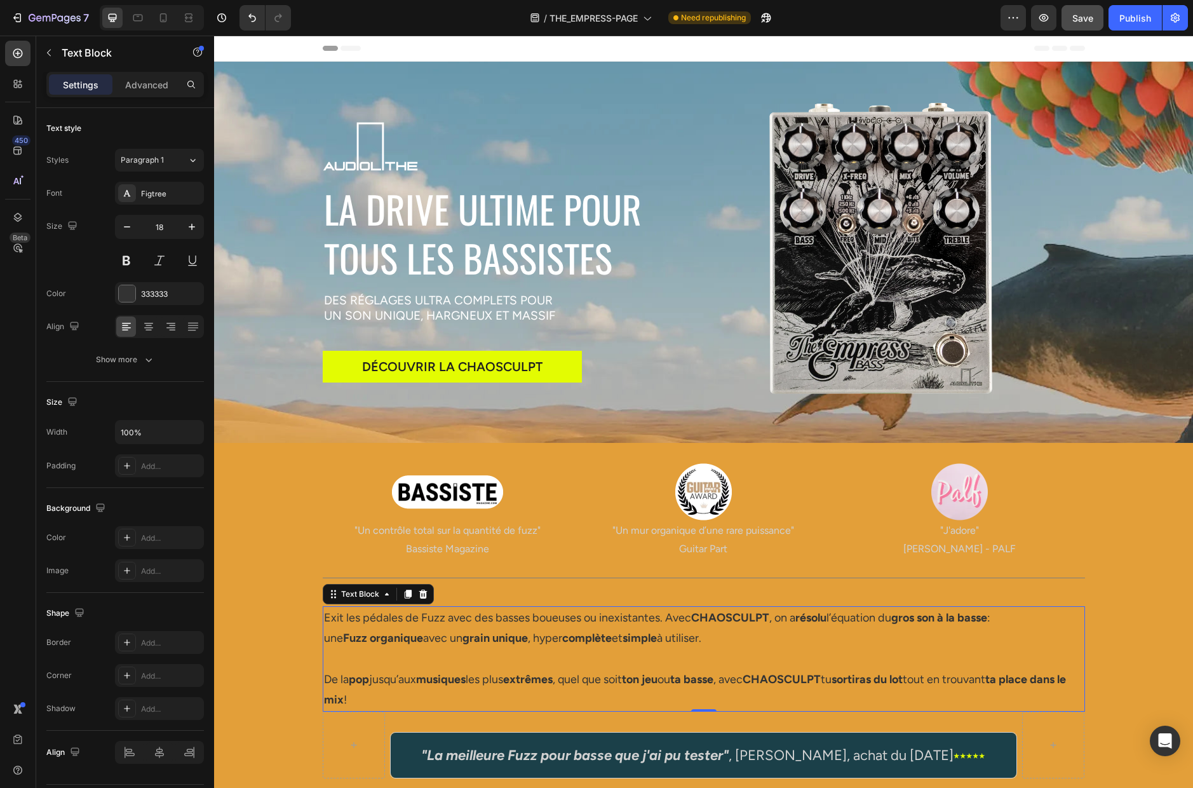
click at [357, 652] on p at bounding box center [704, 658] width 760 height 20
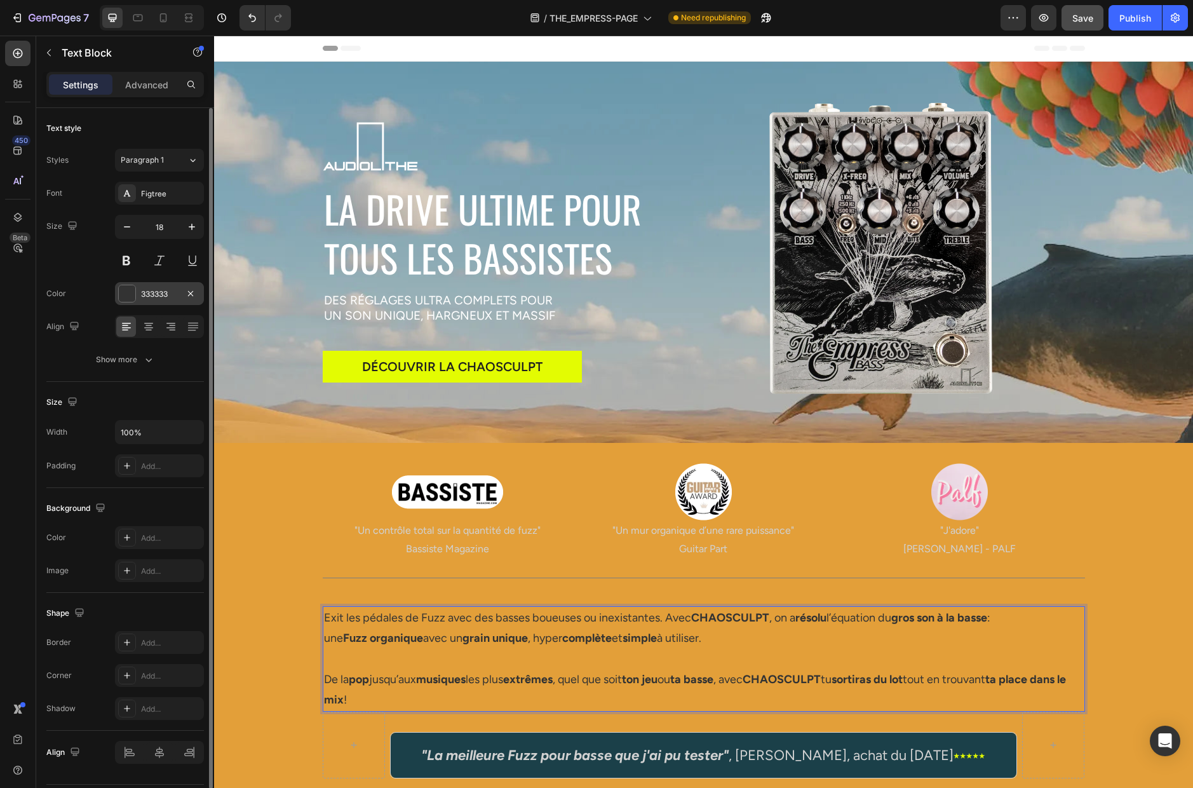
click at [155, 293] on div "333333" at bounding box center [159, 293] width 37 height 11
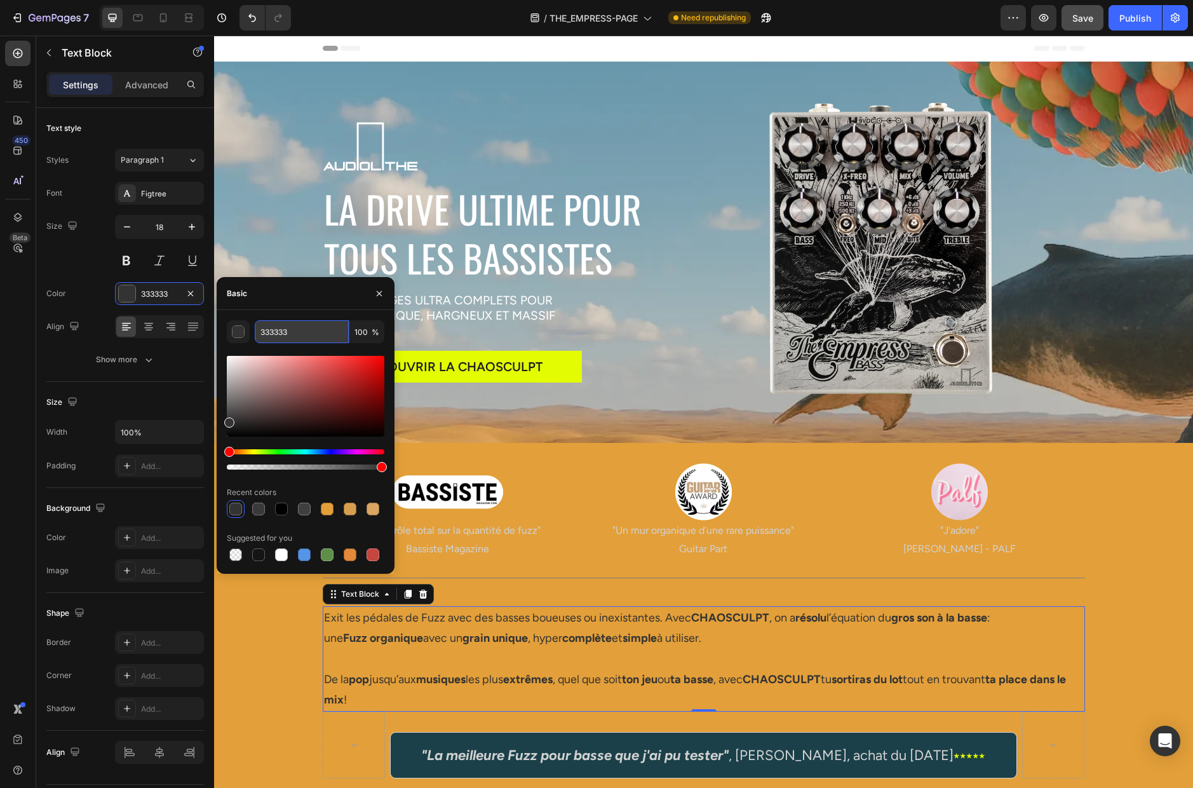
click at [299, 331] on input "333333" at bounding box center [302, 331] width 94 height 23
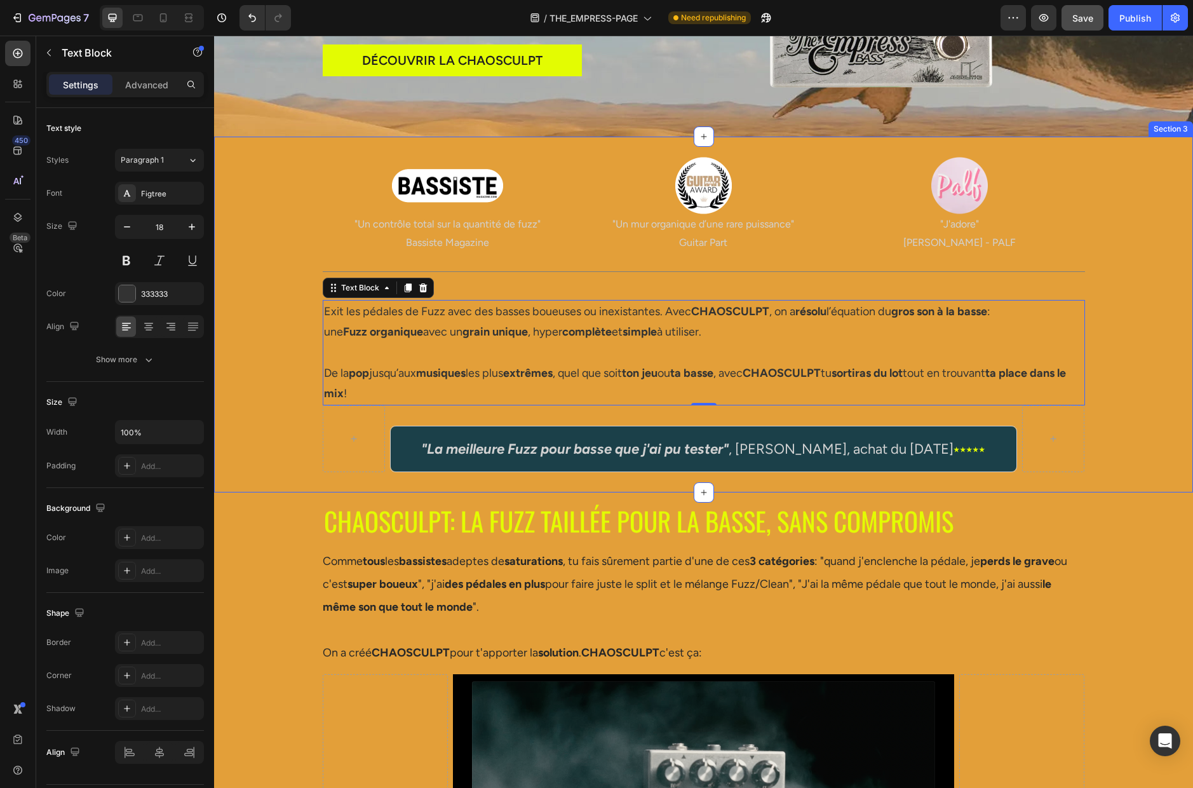
scroll to position [372, 0]
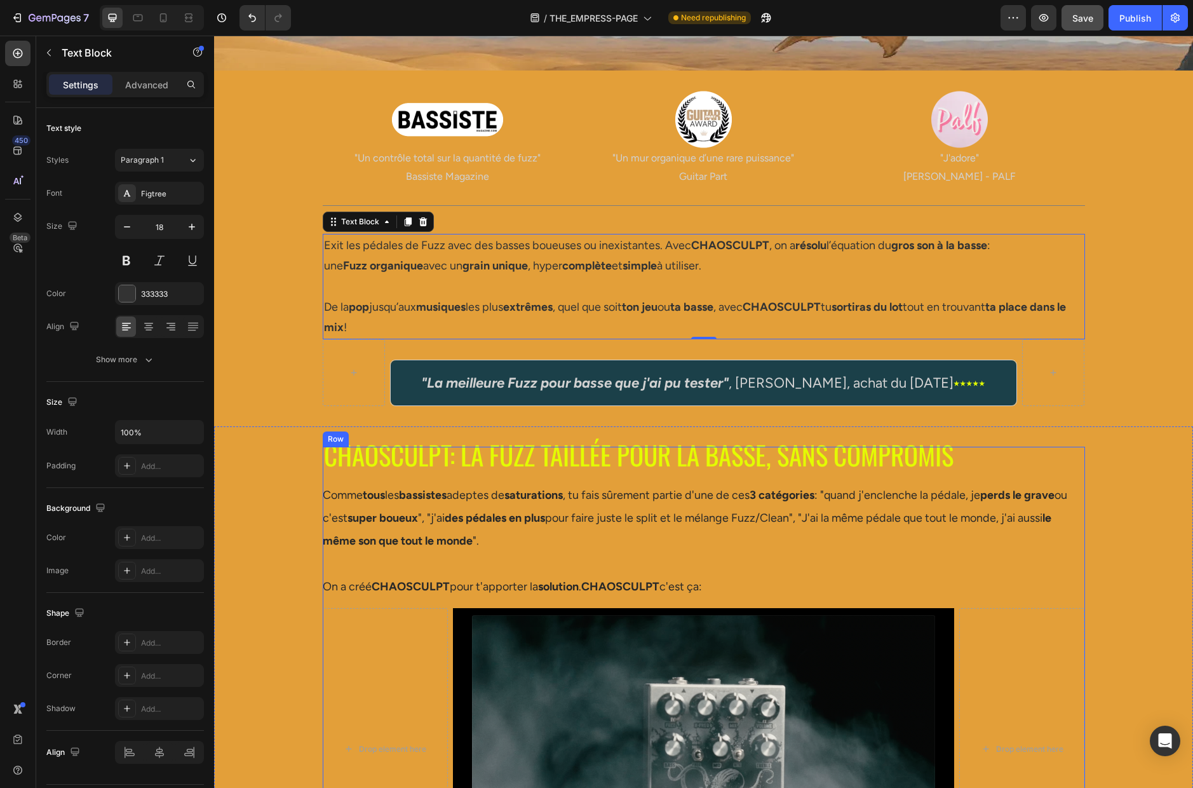
click at [368, 478] on div "CHAOSCULPT: LA FUZZ TAILLÉE POUR LA BASSE, SANS COMPROMIS Heading Comme tous le…" at bounding box center [704, 763] width 762 height 632
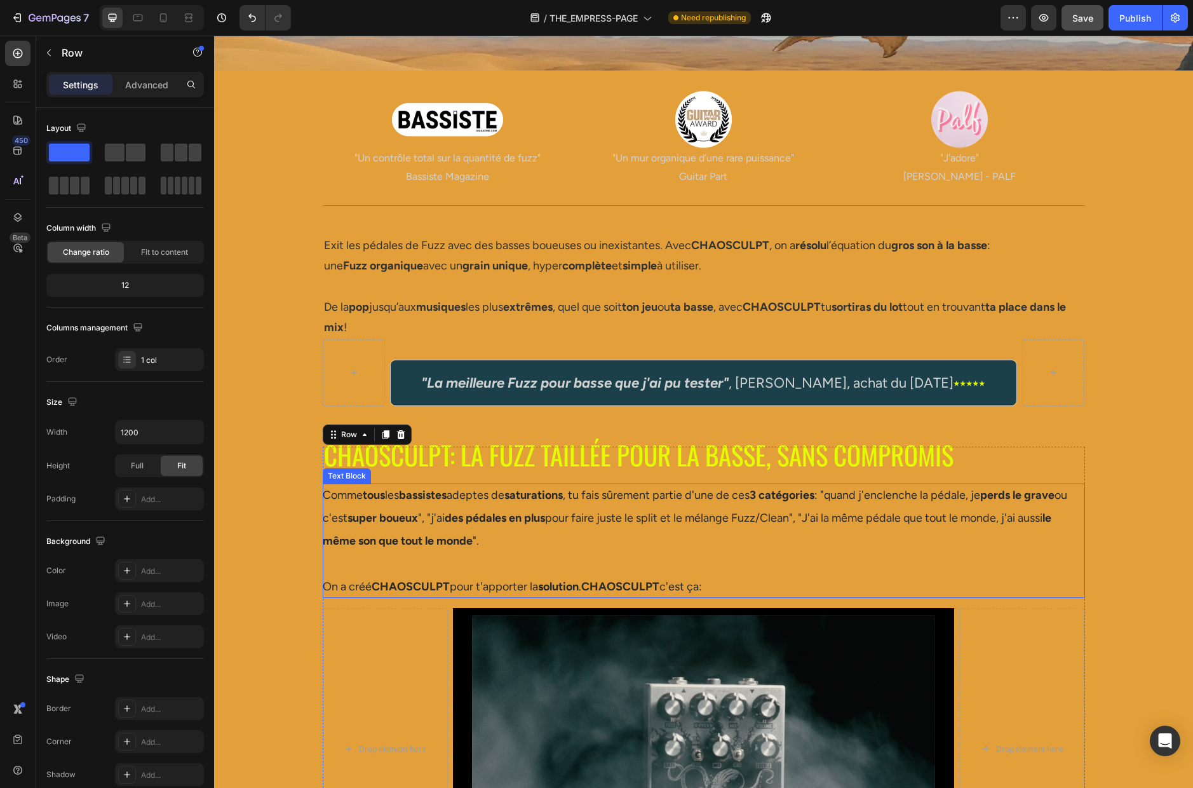
click at [387, 529] on p "Comme tous les bassistes adeptes de saturations , tu fais sûrement partie d'une…" at bounding box center [704, 517] width 762 height 69
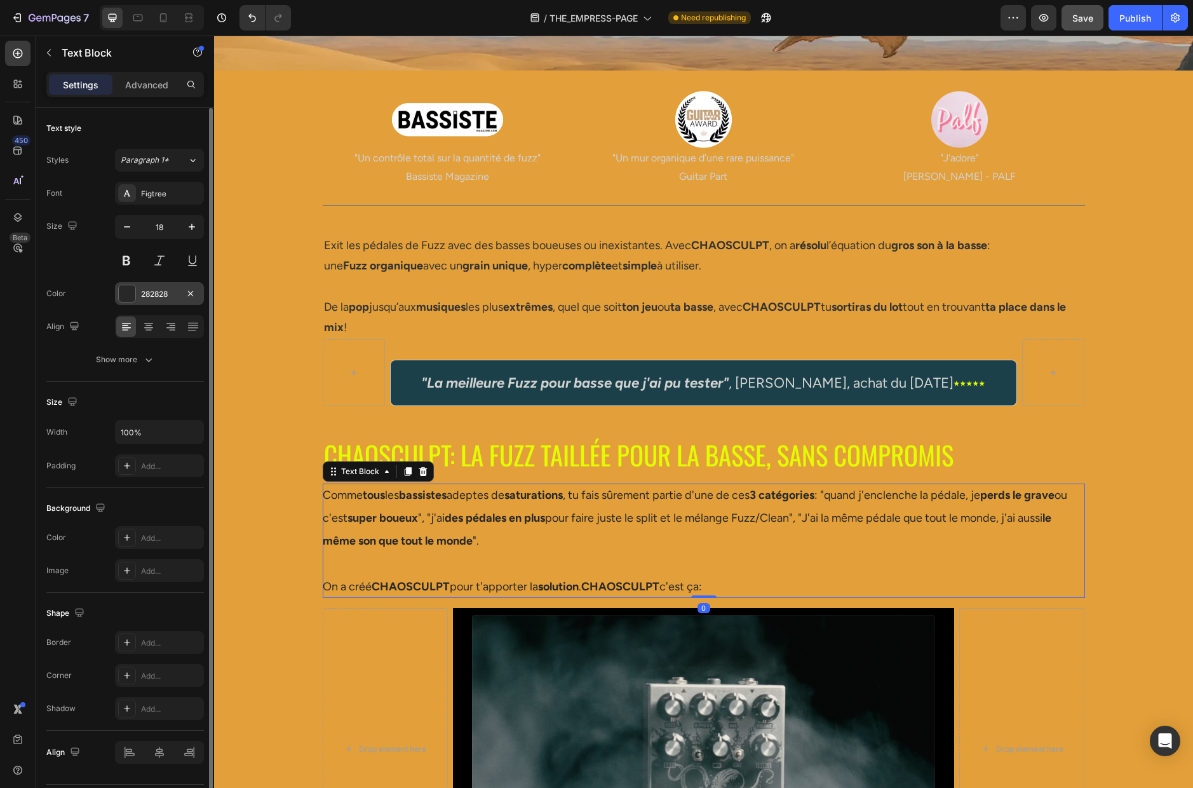
click at [153, 295] on div "282828" at bounding box center [159, 293] width 37 height 11
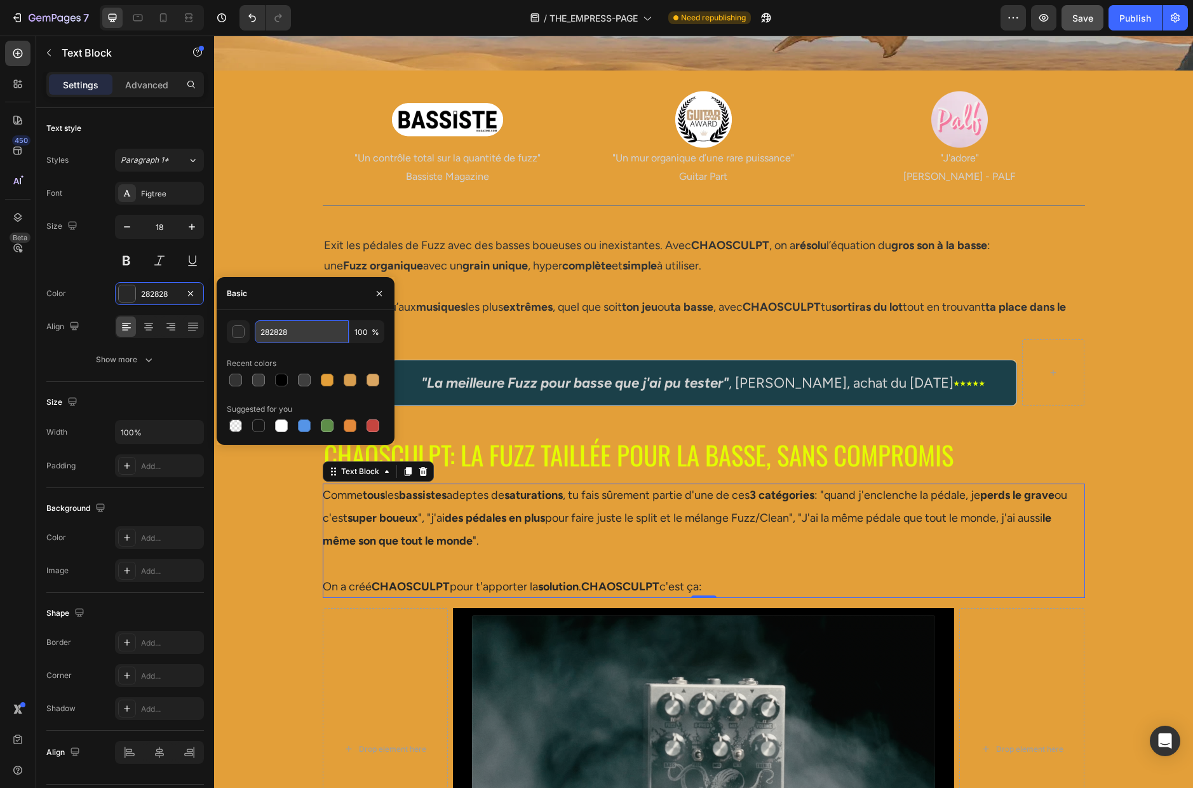
click at [307, 336] on input "282828" at bounding box center [302, 331] width 94 height 23
paste input "333333"
type input "333333"
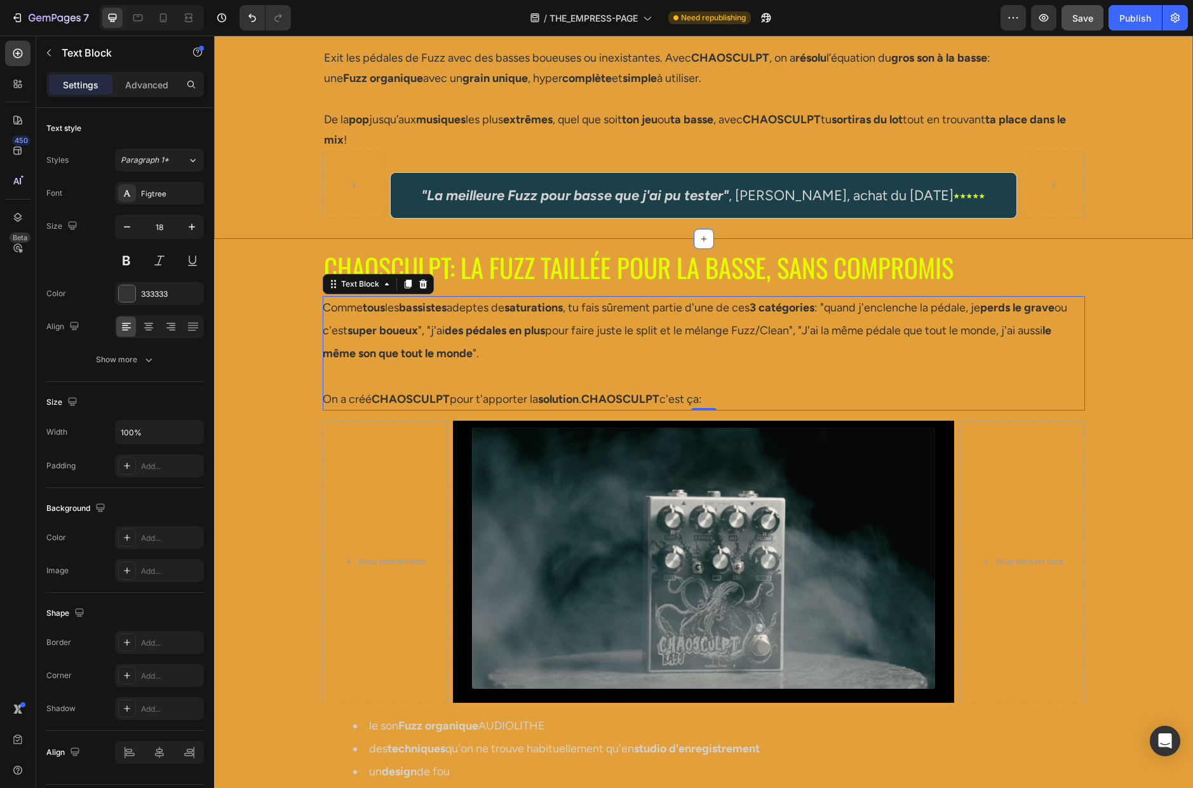
scroll to position [631, 0]
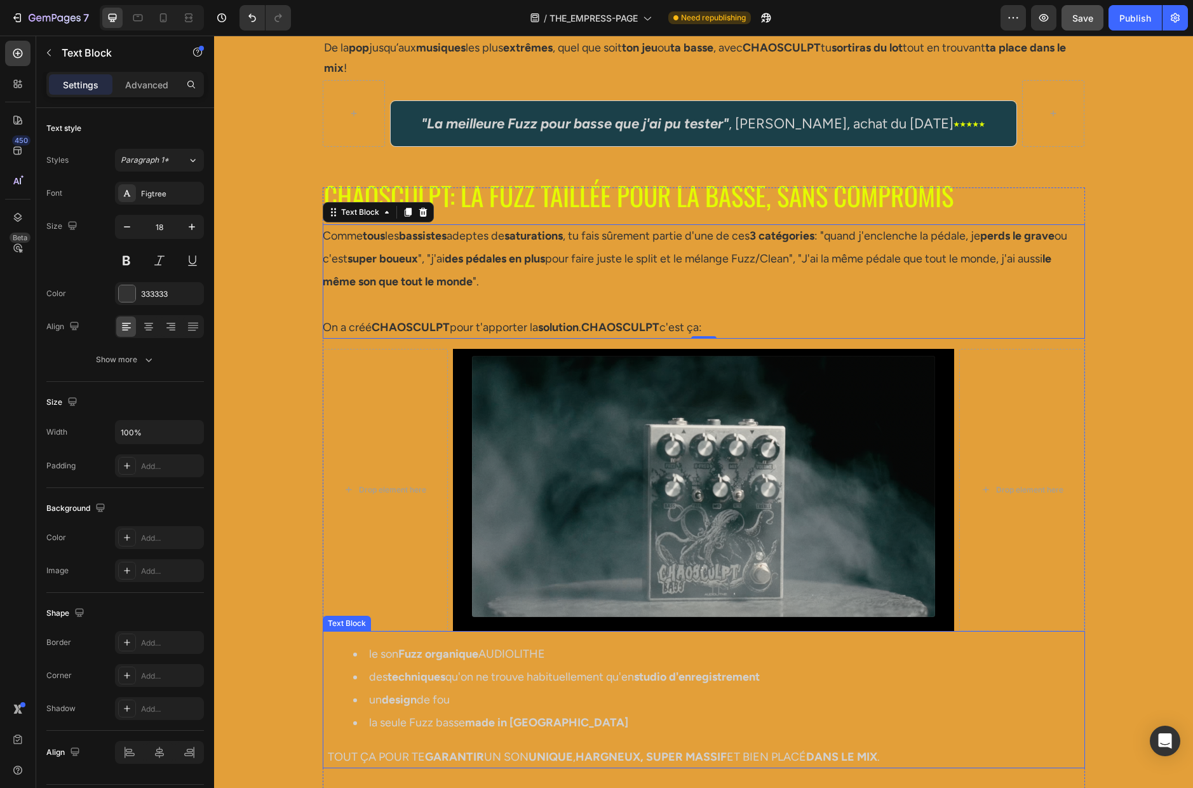
click at [339, 648] on ul "le son Fuzz organique AUDIOLITHE des techniques qu'on ne trouve habituellement …" at bounding box center [706, 687] width 757 height 91
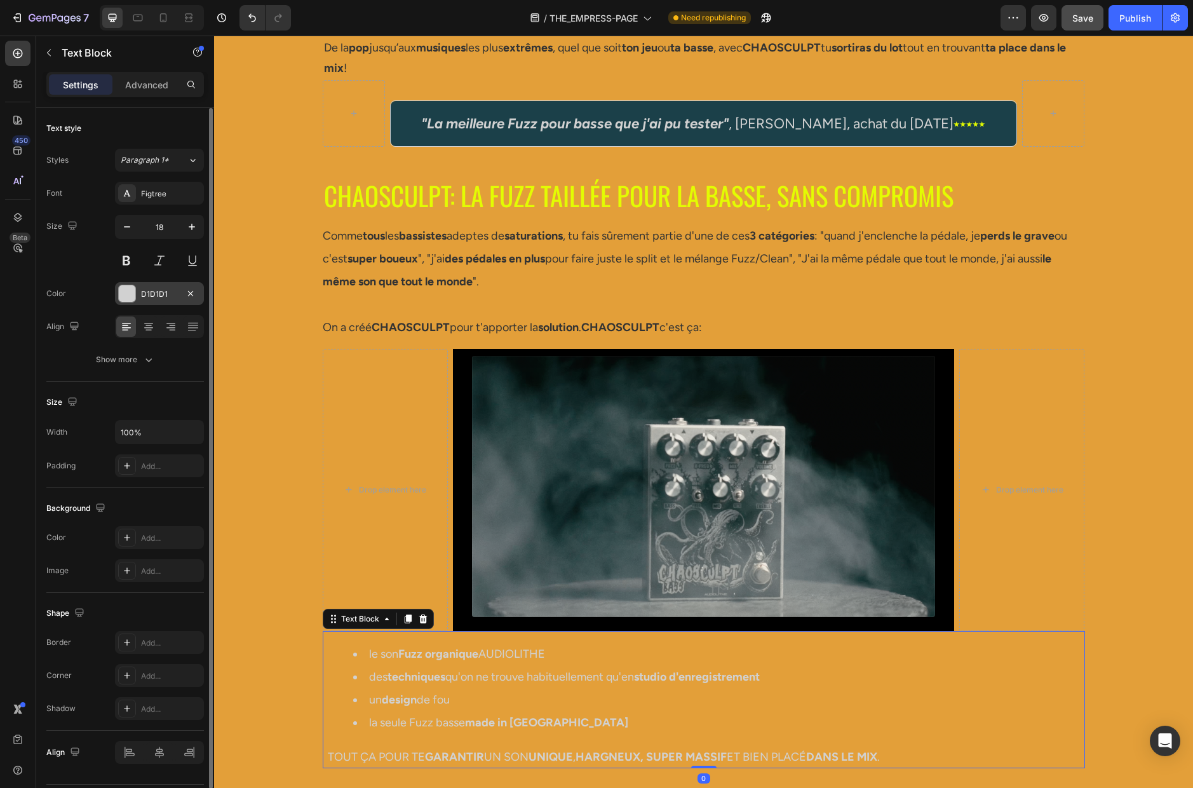
click at [156, 290] on div "D1D1D1" at bounding box center [159, 293] width 37 height 11
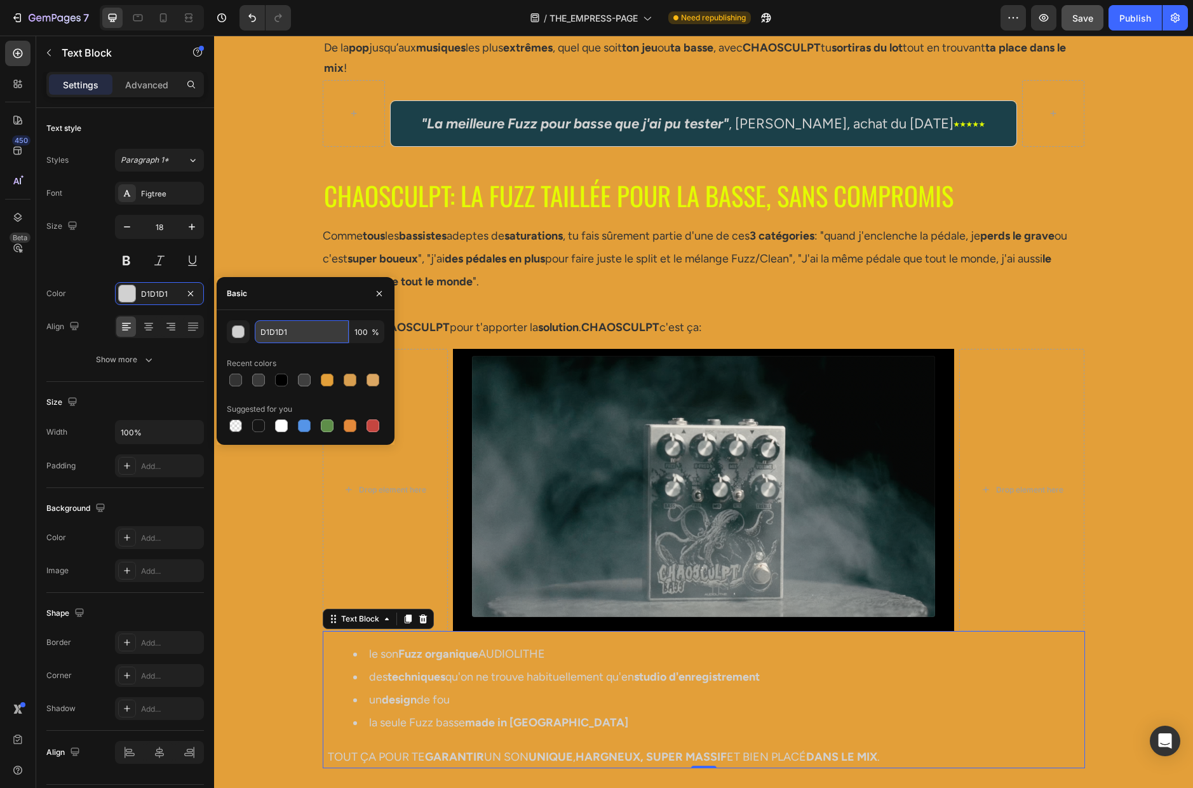
click at [299, 334] on input "D1D1D1" at bounding box center [302, 331] width 94 height 23
paste input "333333"
type input "333333"
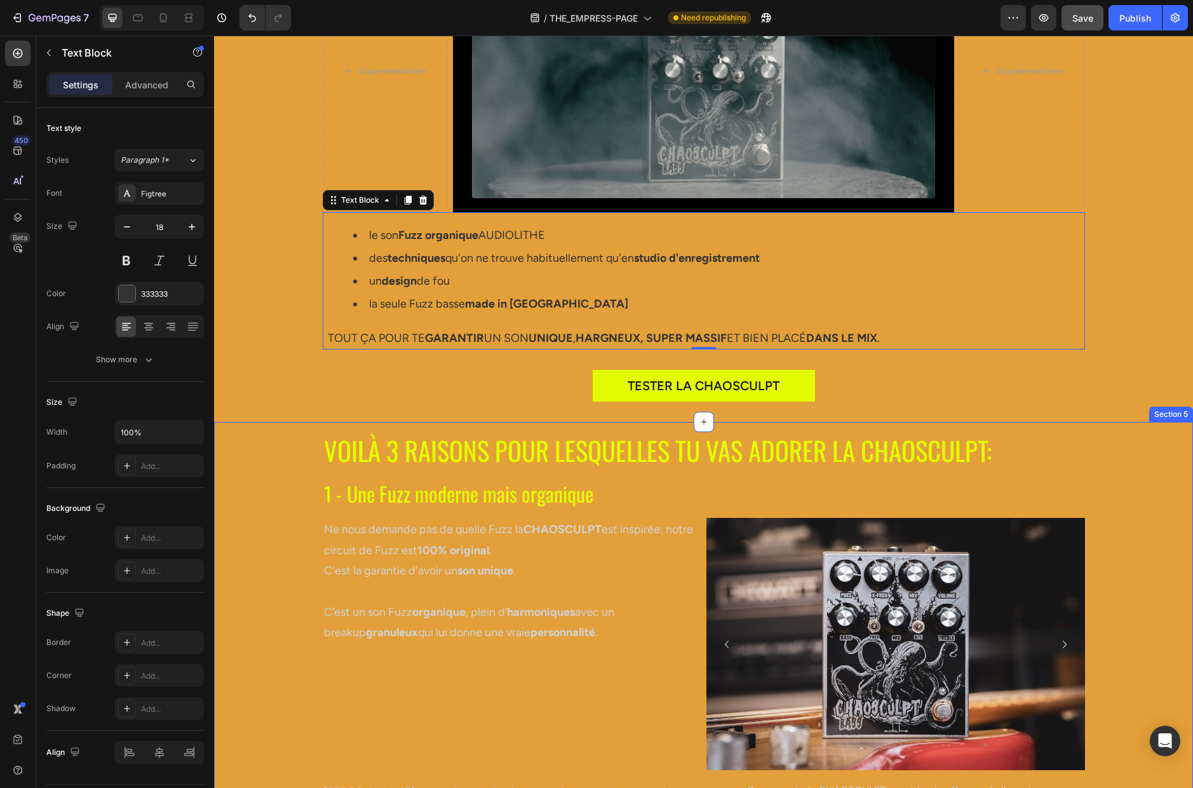
scroll to position [1119, 0]
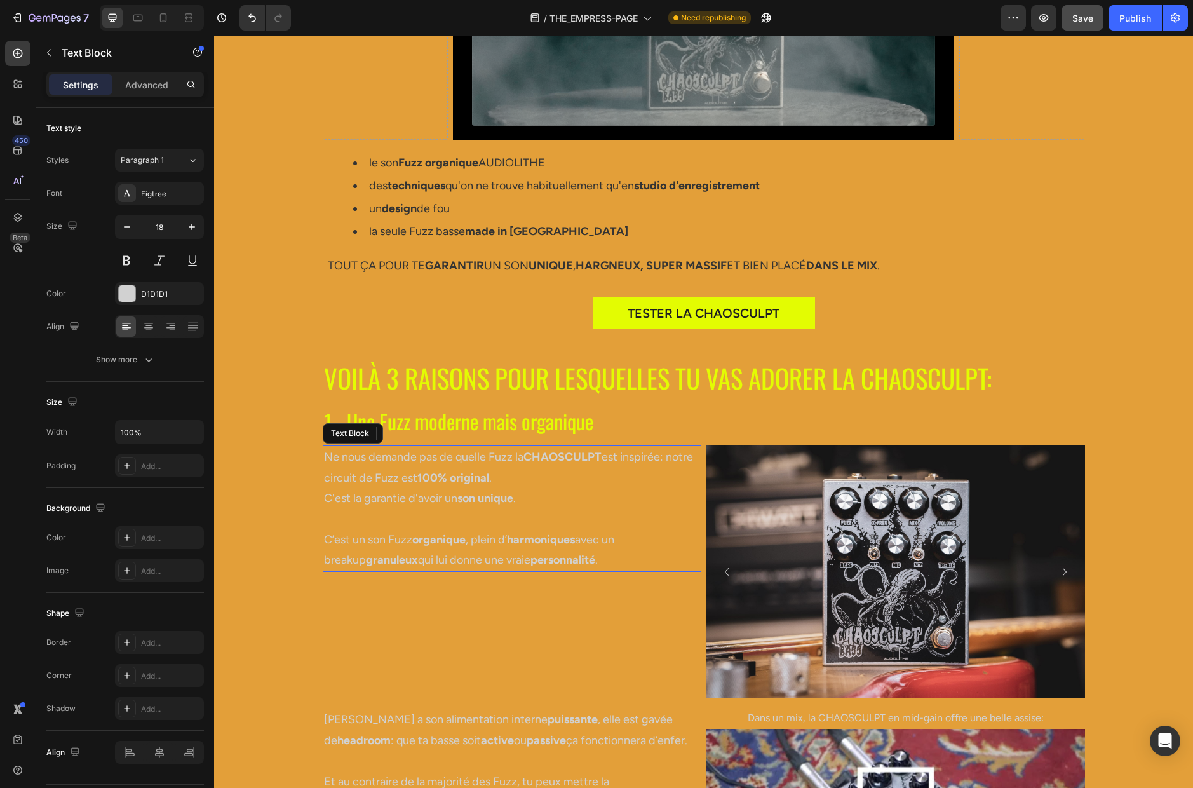
click at [368, 473] on p "Ne nous demande pas de quelle Fuzz la CHAOSCULPT est inspirée: notre circuit de…" at bounding box center [512, 467] width 376 height 41
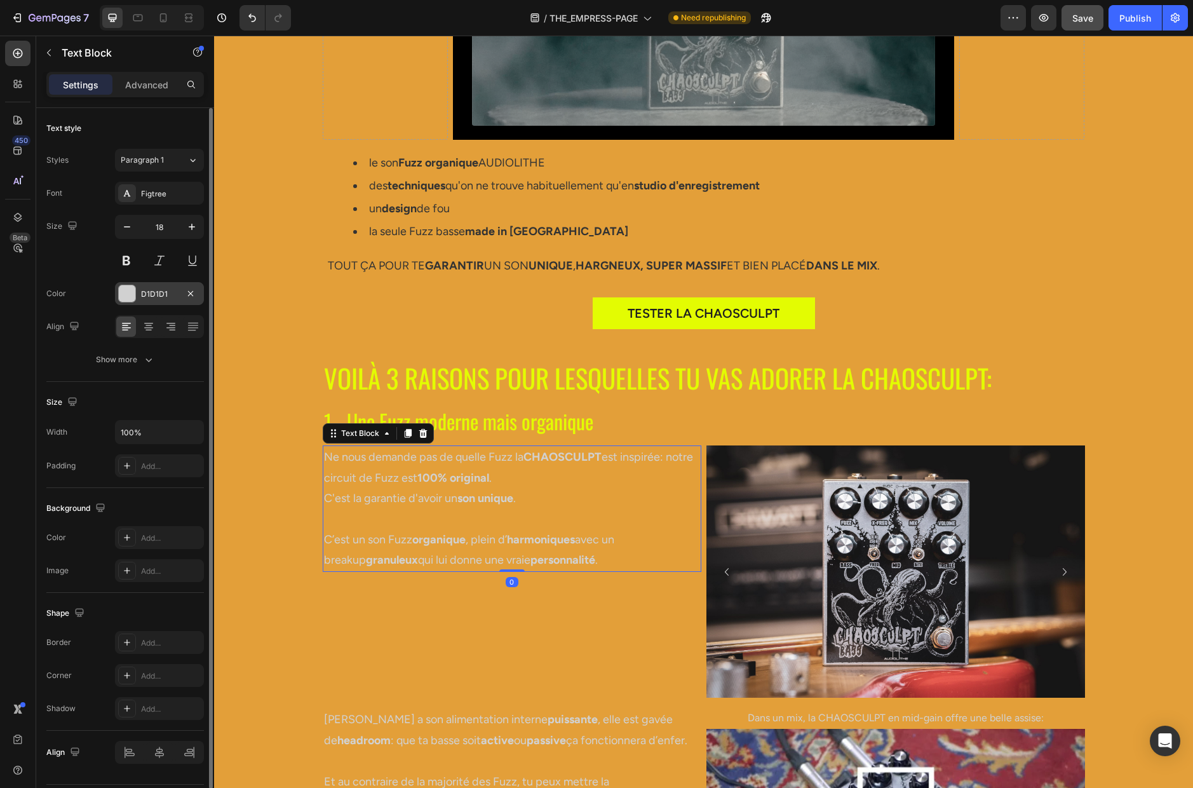
click at [156, 292] on div "D1D1D1" at bounding box center [159, 293] width 37 height 11
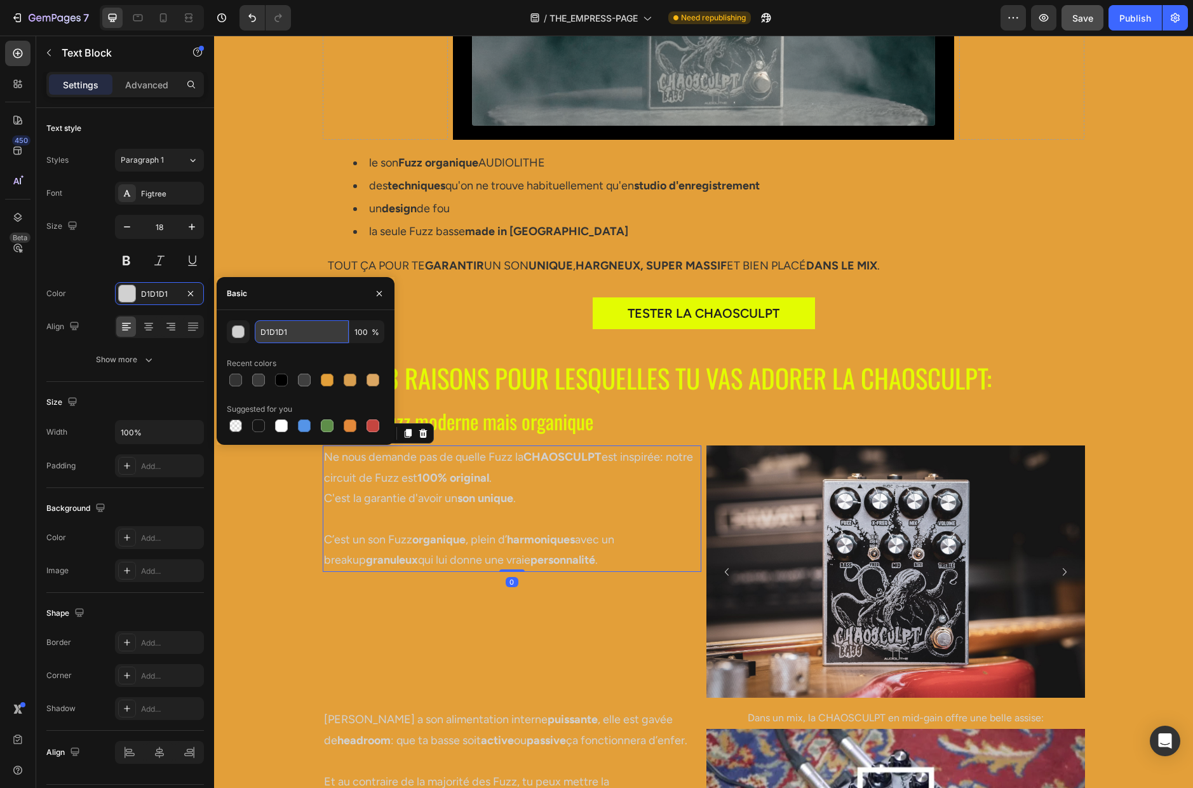
click at [300, 335] on input "D1D1D1" at bounding box center [302, 331] width 94 height 23
paste input "333333"
type input "333333"
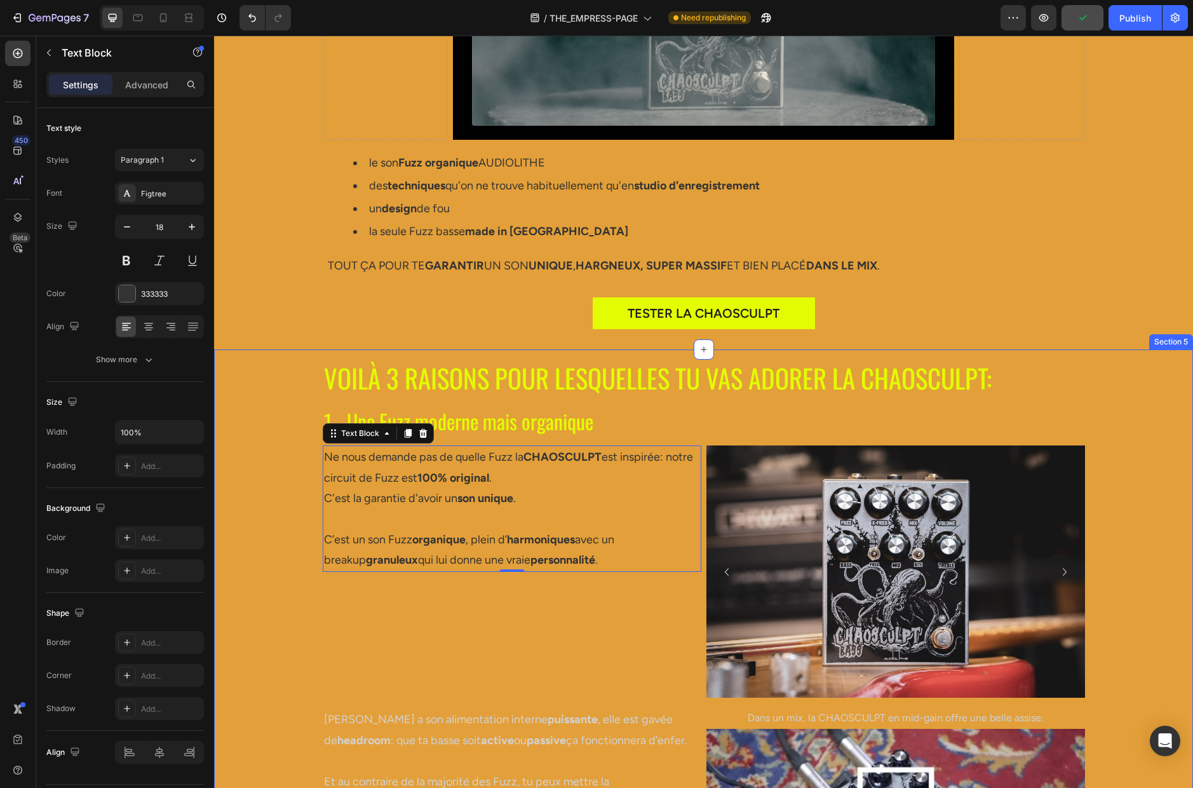
scroll to position [1383, 0]
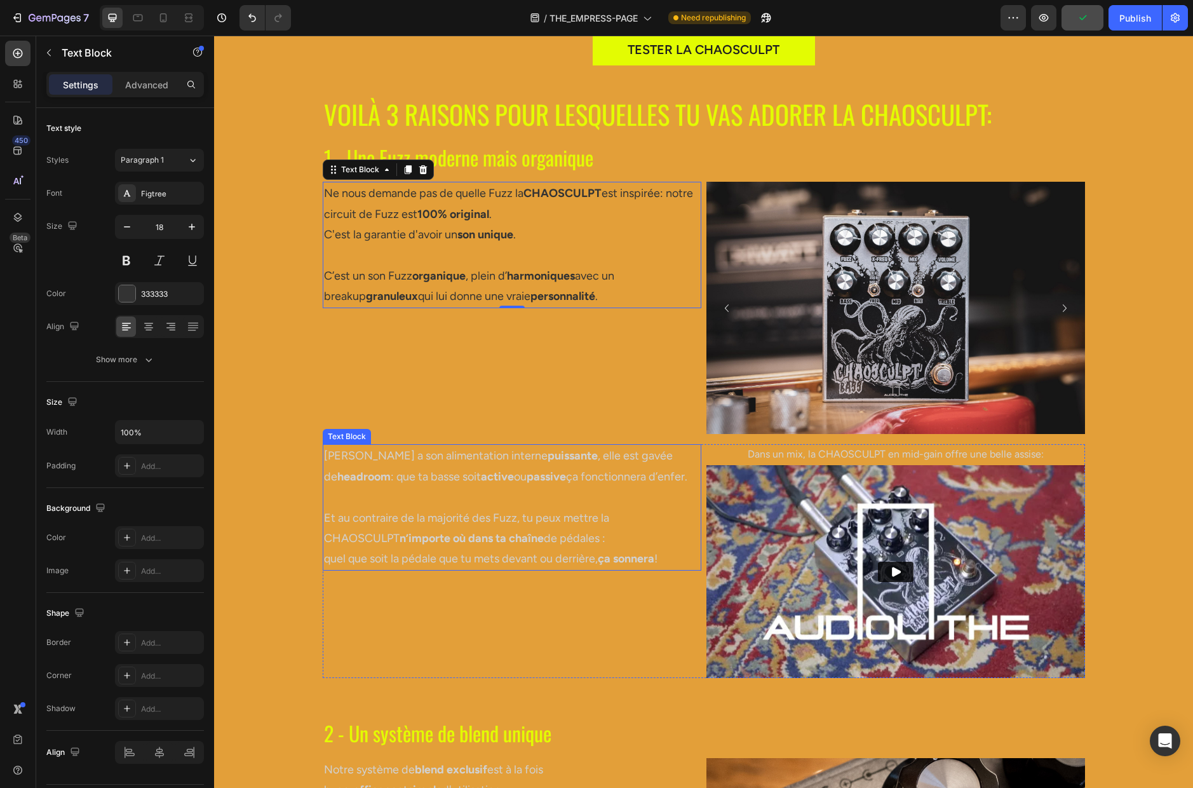
click at [366, 456] on p "[PERSON_NAME] a son alimentation interne puissante , elle est gavée de headroom…" at bounding box center [512, 465] width 376 height 41
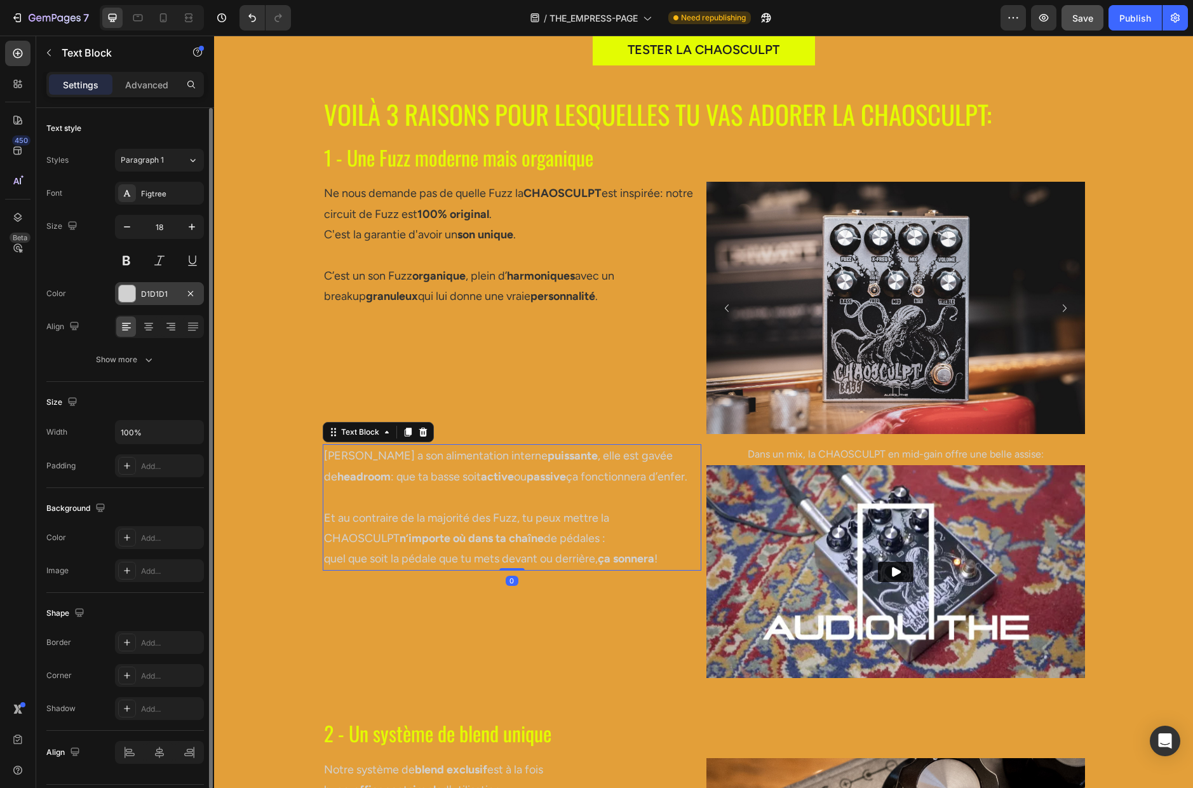
click at [156, 299] on div "D1D1D1" at bounding box center [159, 293] width 37 height 11
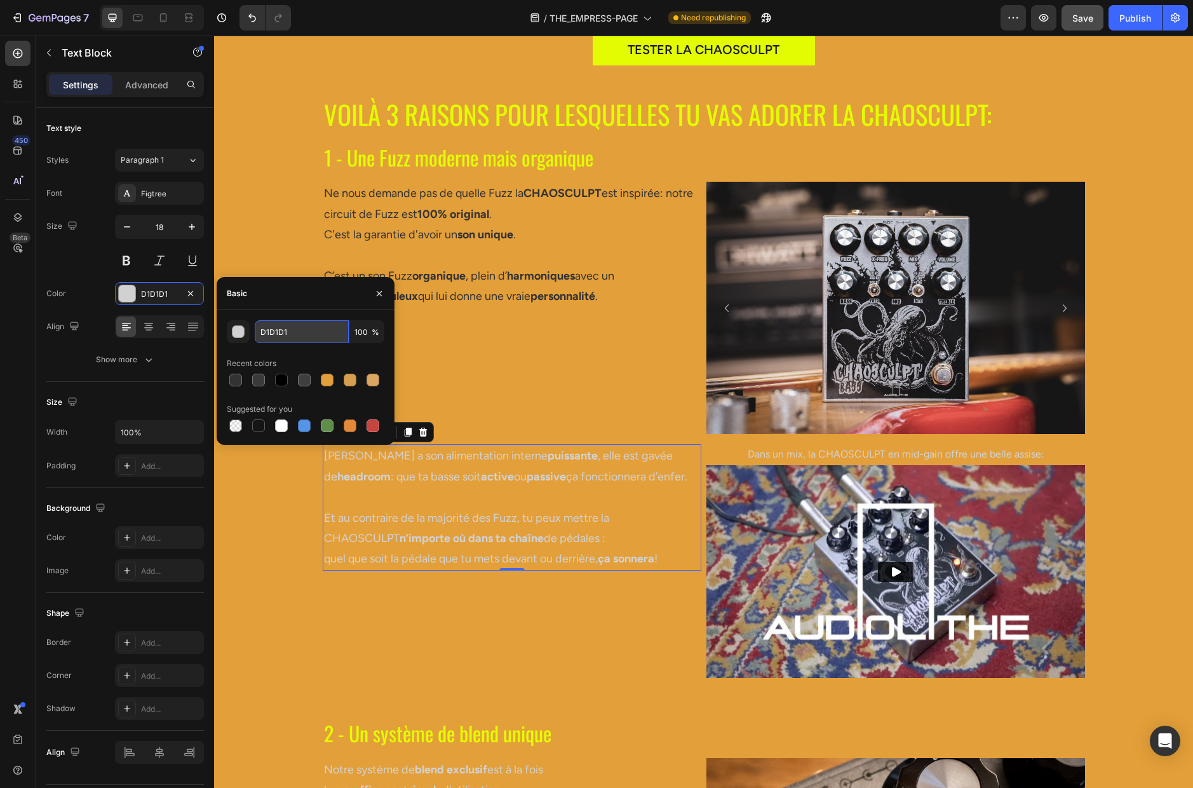
click at [296, 327] on input "D1D1D1" at bounding box center [302, 331] width 94 height 23
paste input "333333"
type input "333333"
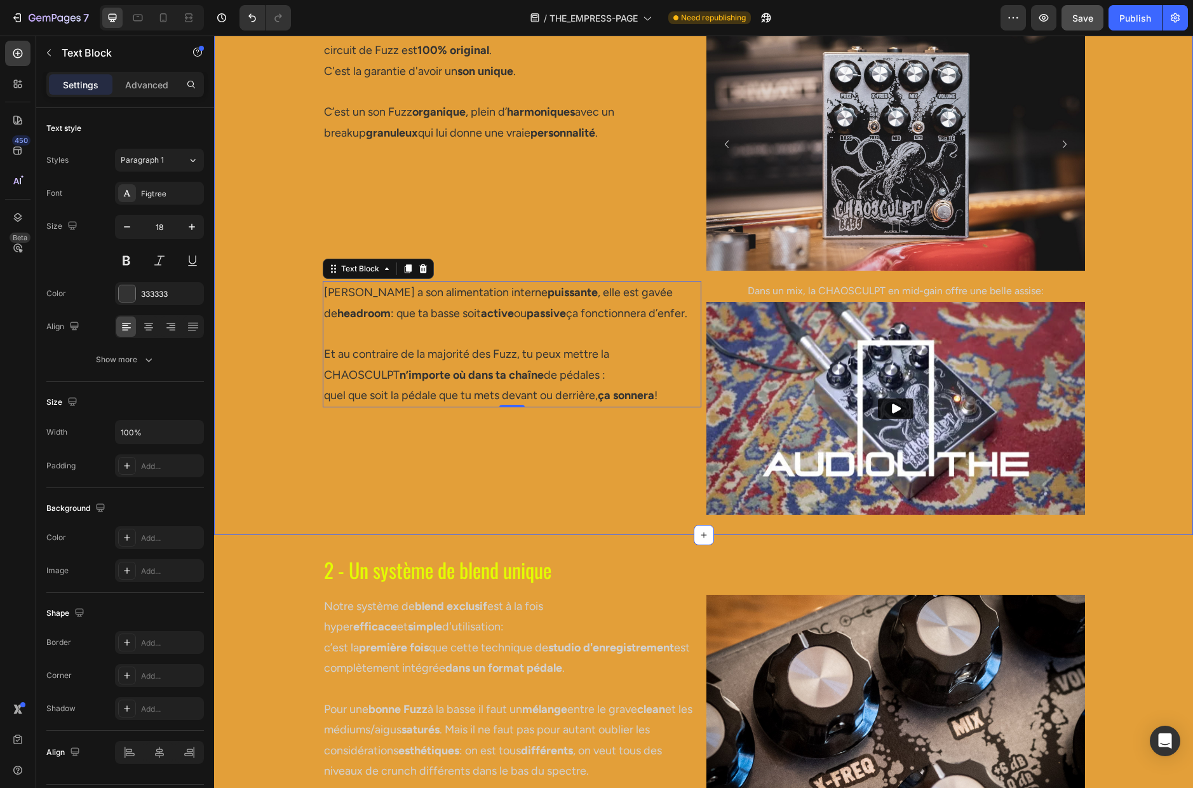
scroll to position [1642, 0]
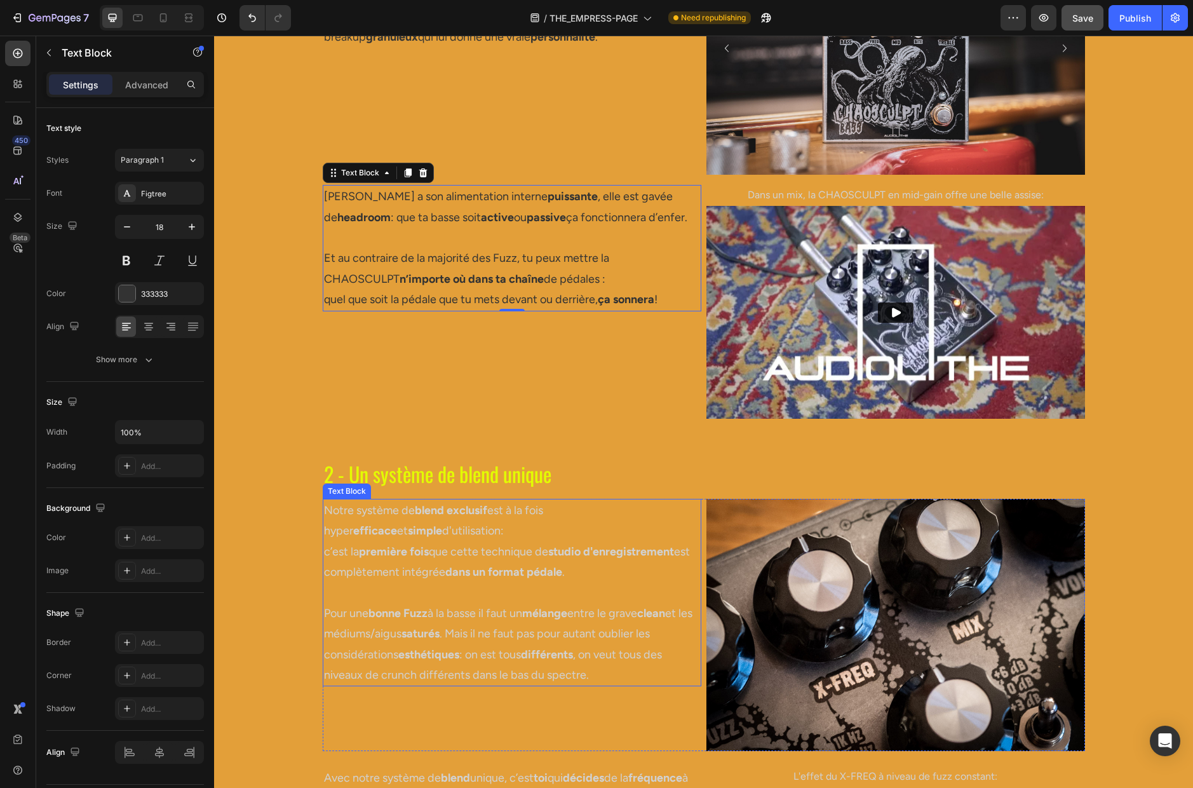
click at [381, 547] on strong "première fois" at bounding box center [394, 551] width 70 height 14
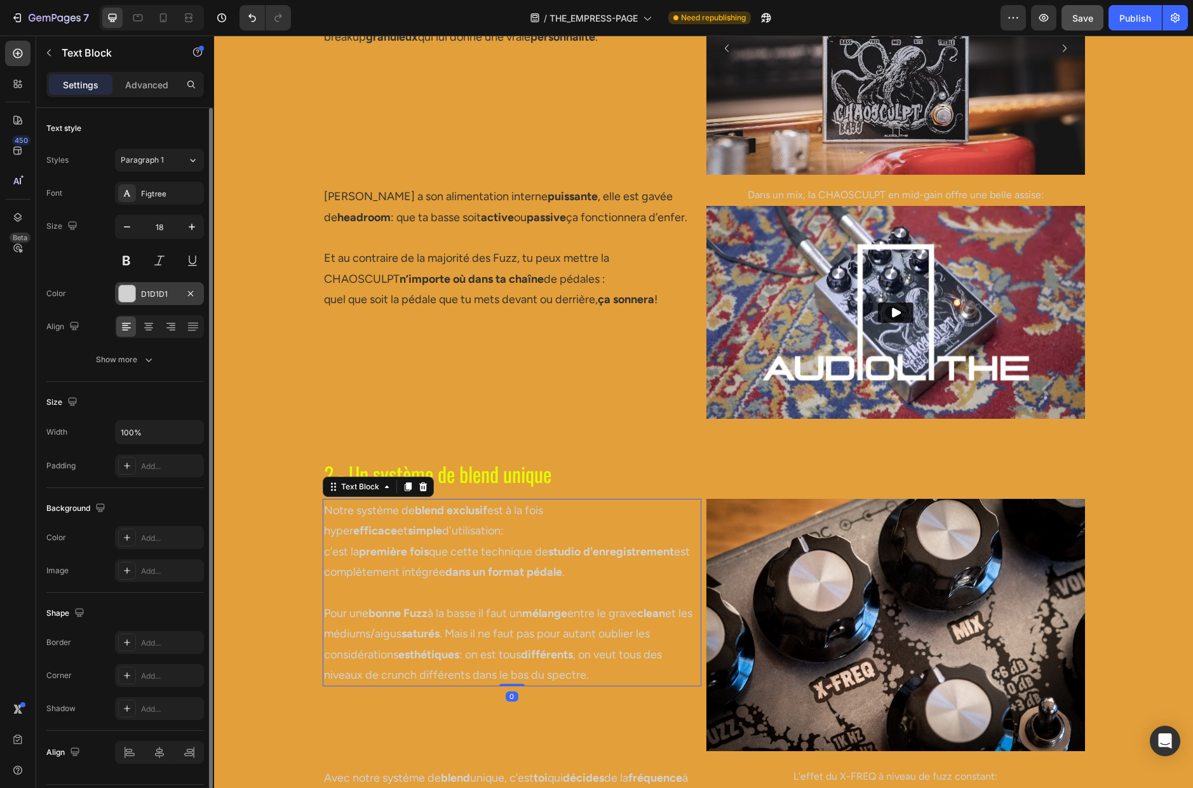
click at [158, 295] on div "D1D1D1" at bounding box center [159, 293] width 37 height 11
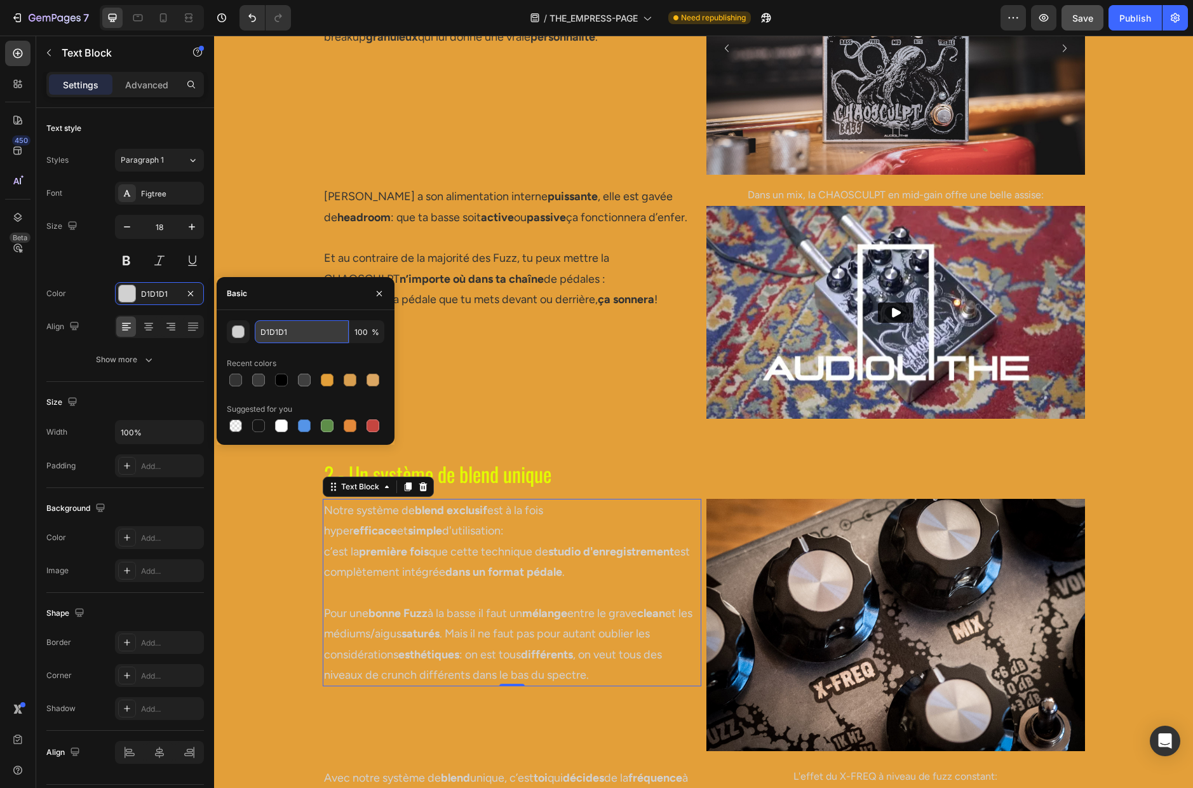
click at [288, 328] on input "D1D1D1" at bounding box center [302, 331] width 94 height 23
click at [293, 329] on input "D1D1D1" at bounding box center [302, 331] width 94 height 23
paste input "333333"
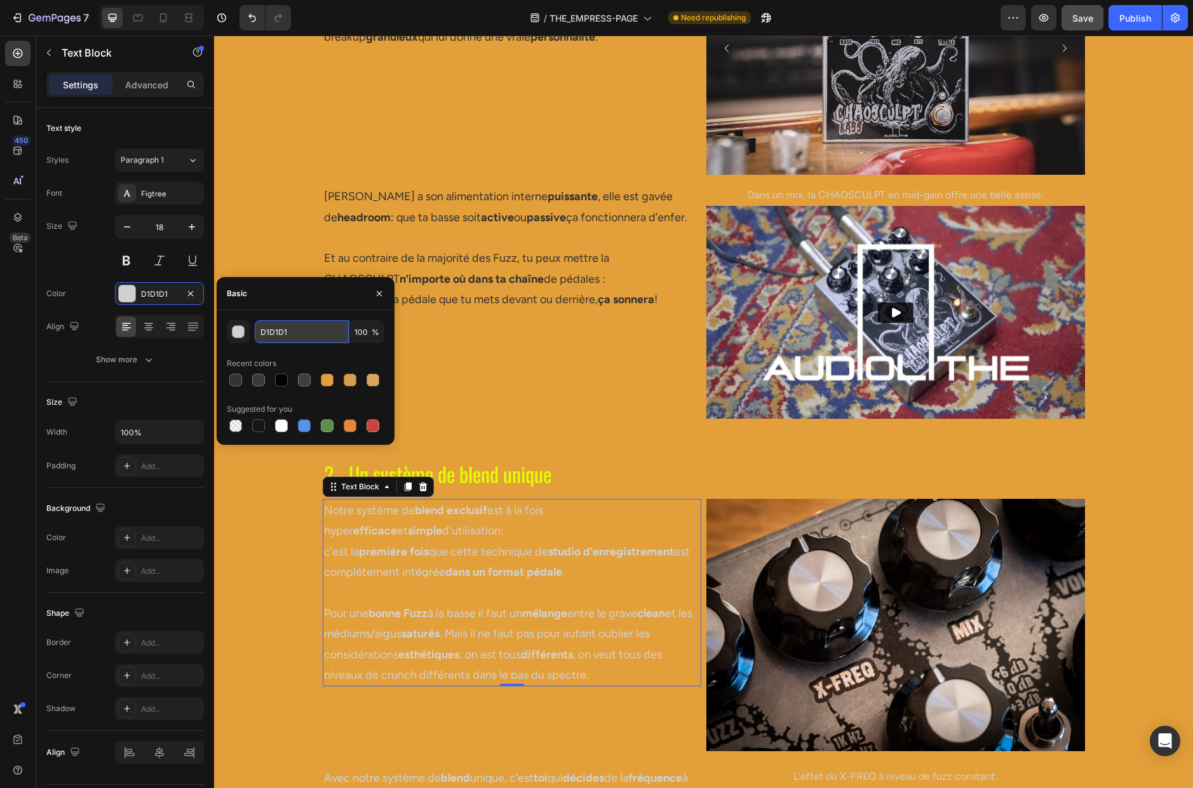
type input "333333"
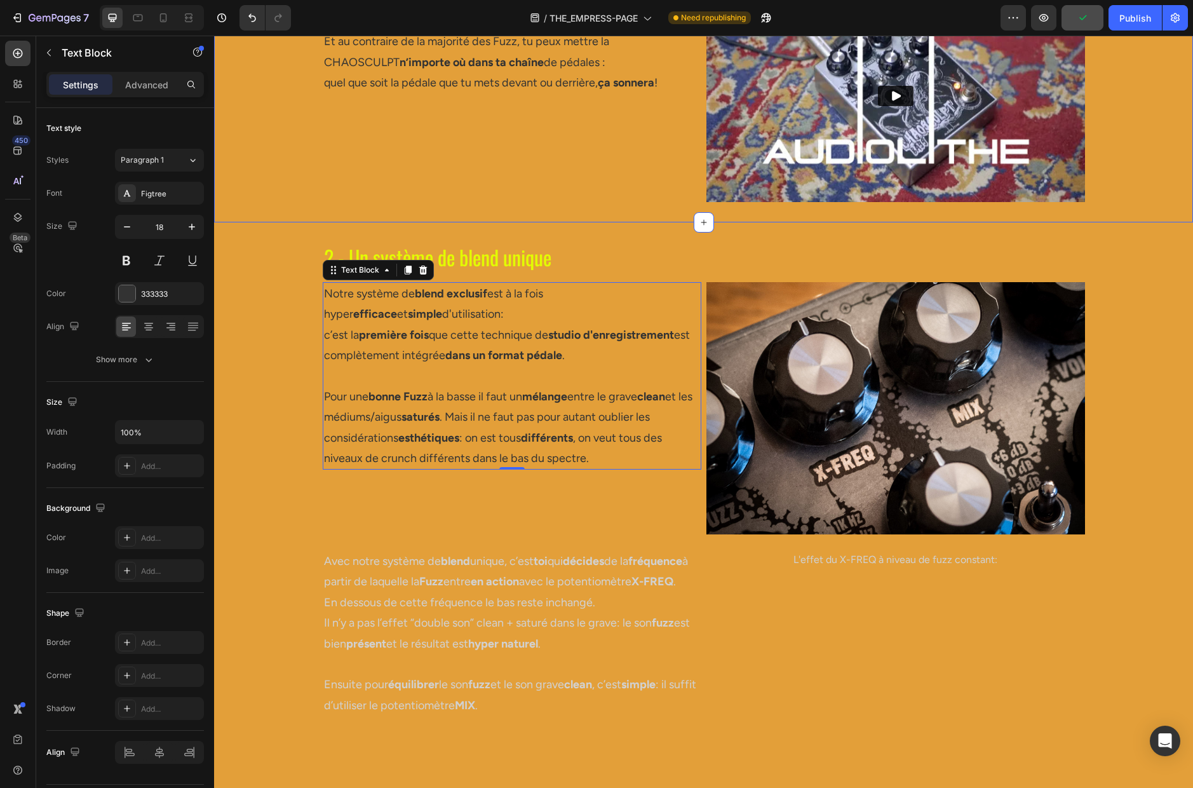
scroll to position [1906, 0]
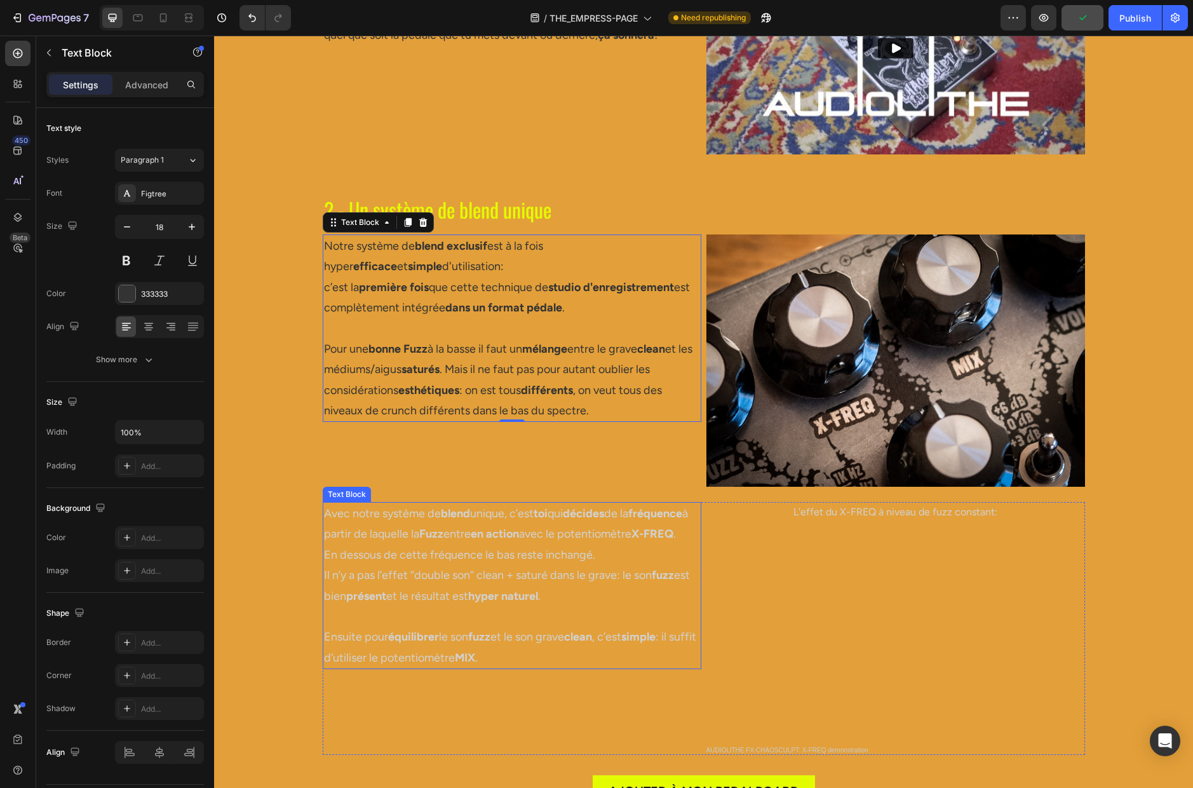
click at [628, 520] on strong "fréquence" at bounding box center [655, 513] width 54 height 14
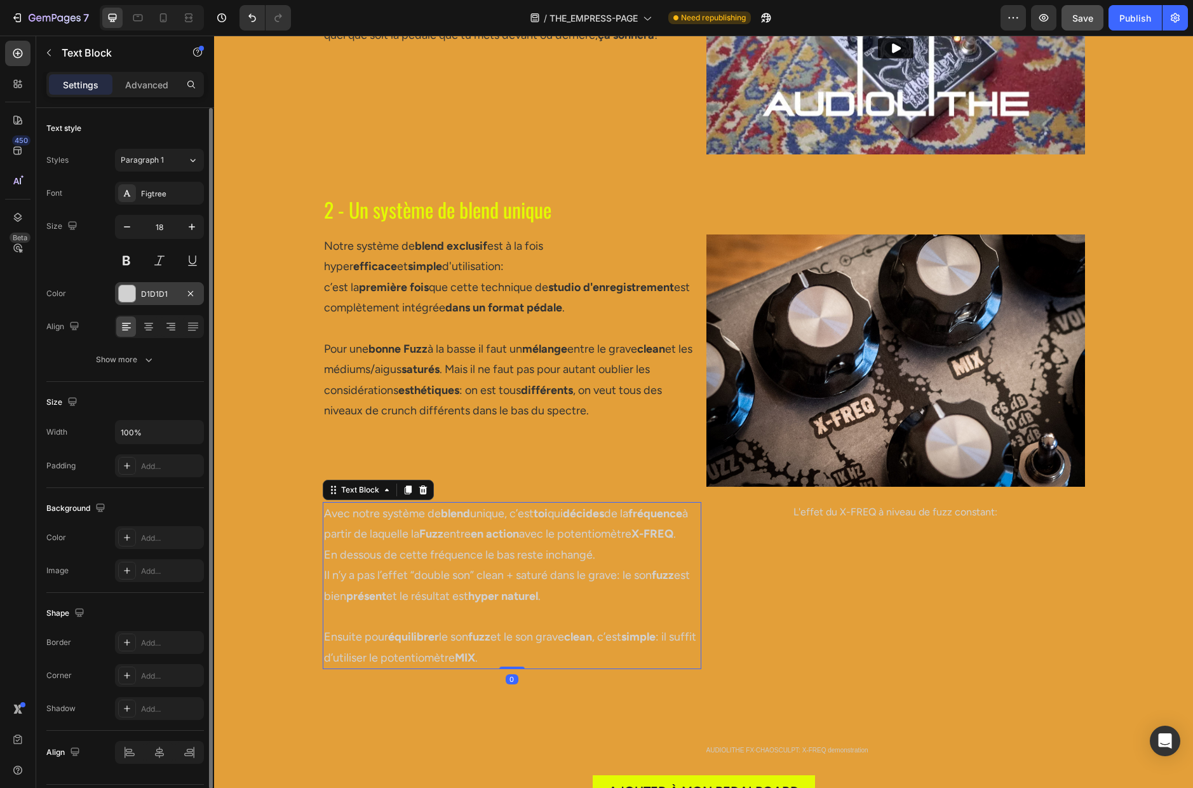
click at [144, 290] on div "D1D1D1" at bounding box center [159, 293] width 37 height 11
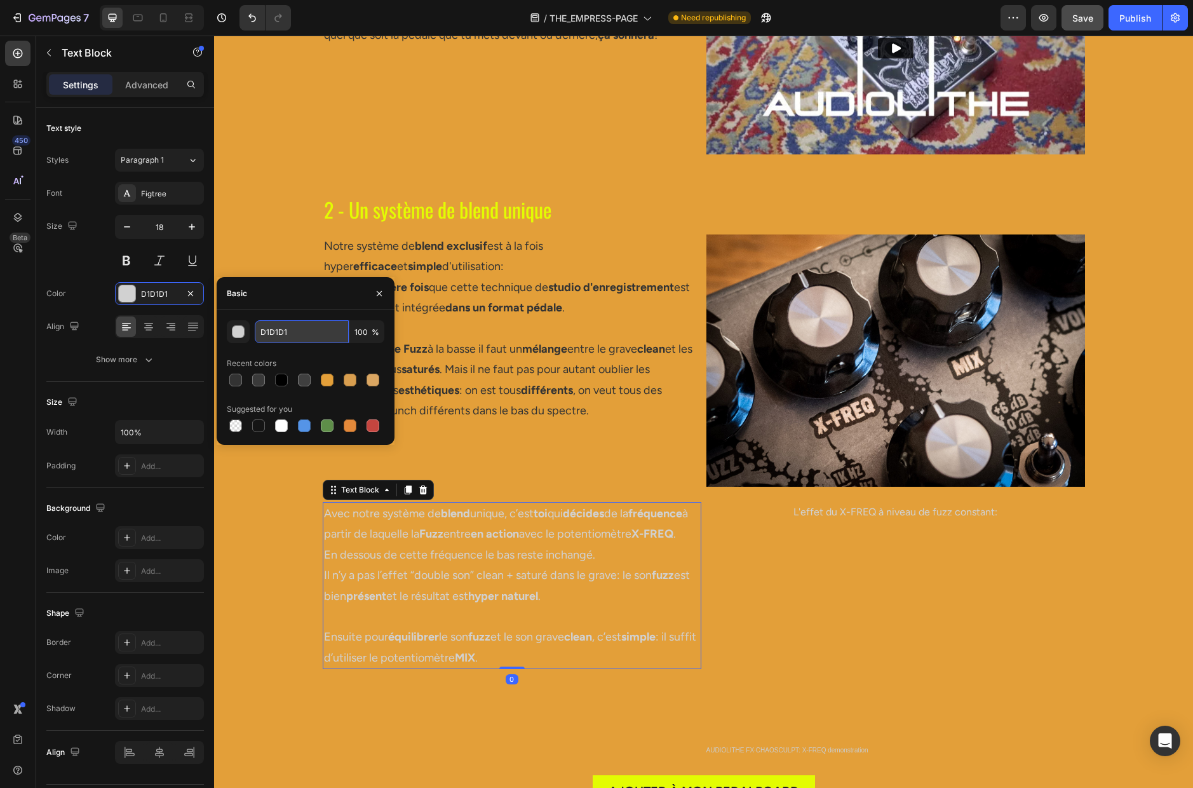
click at [304, 332] on input "D1D1D1" at bounding box center [302, 331] width 94 height 23
click at [299, 333] on input "D1D1D1" at bounding box center [302, 331] width 94 height 23
paste input "333333"
type input "333333"
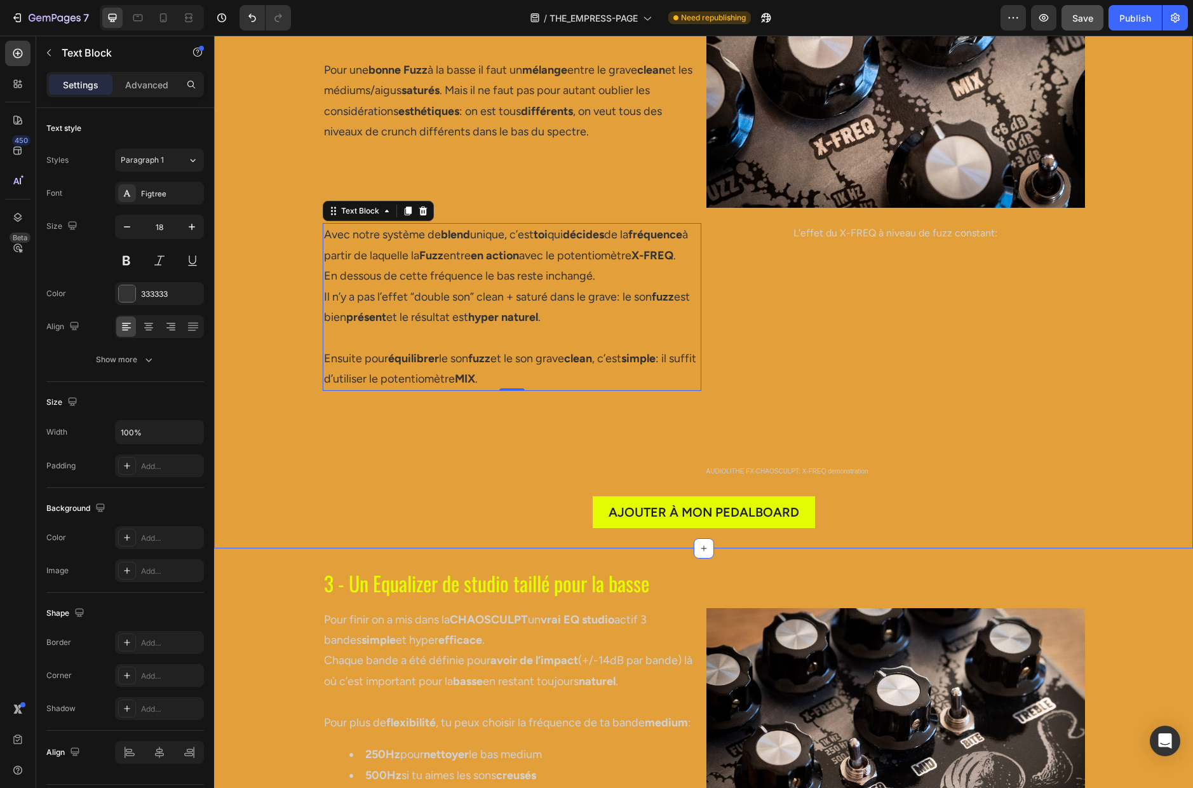
scroll to position [2361, 0]
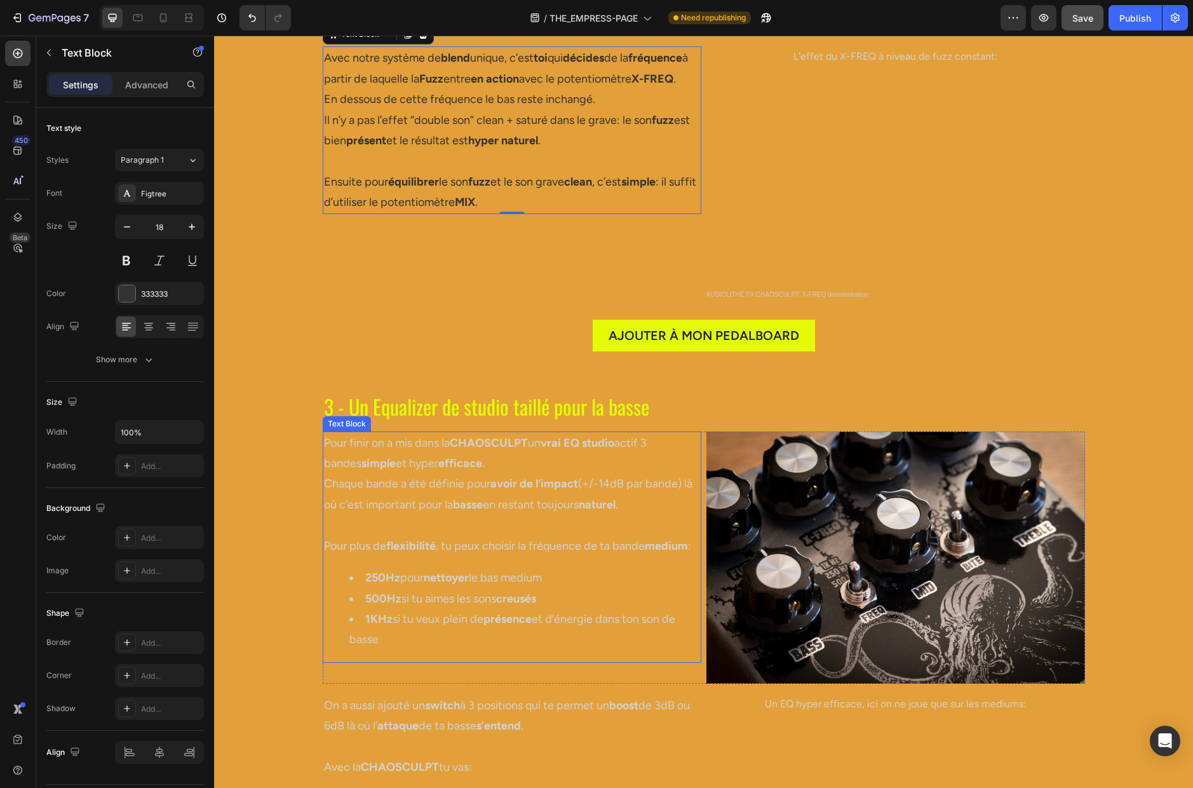
click at [395, 469] on p "Pour finir on a mis dans la CHAOSCULPT un vrai EQ studio actif 3 bandes simple …" at bounding box center [512, 474] width 376 height 83
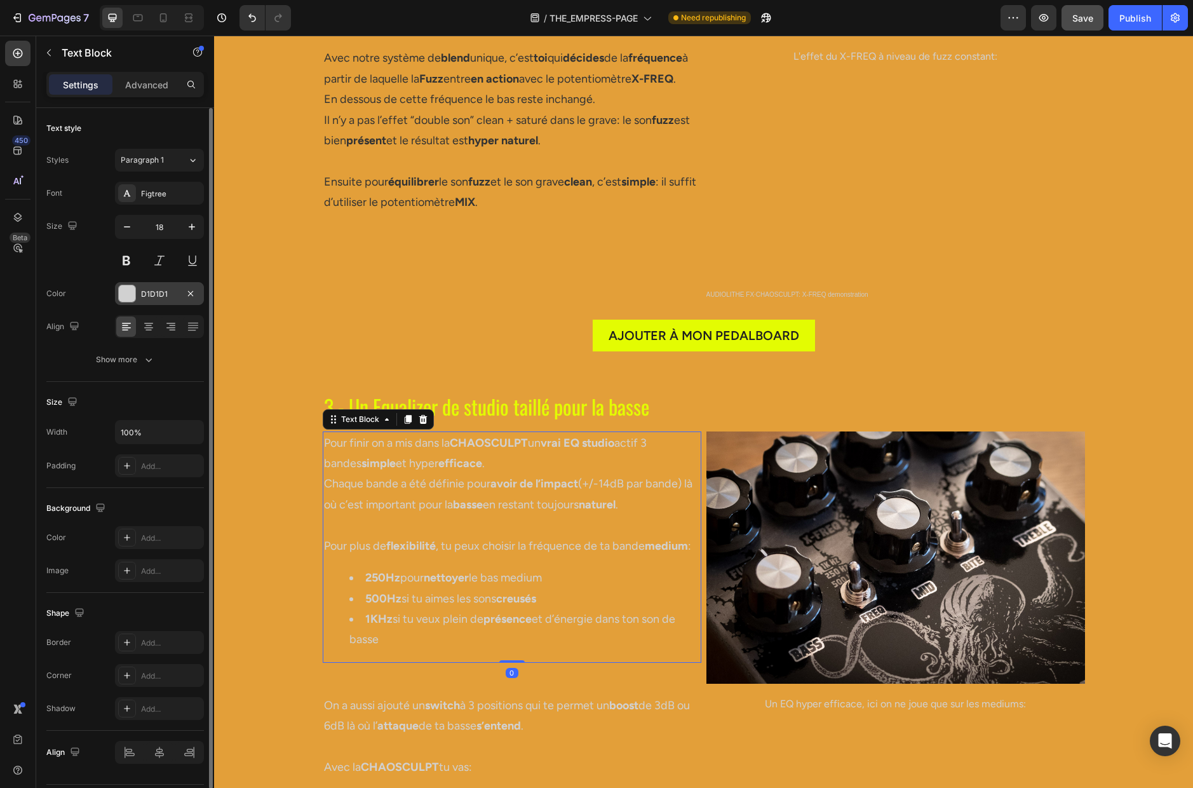
click at [163, 299] on div "D1D1D1" at bounding box center [159, 293] width 37 height 11
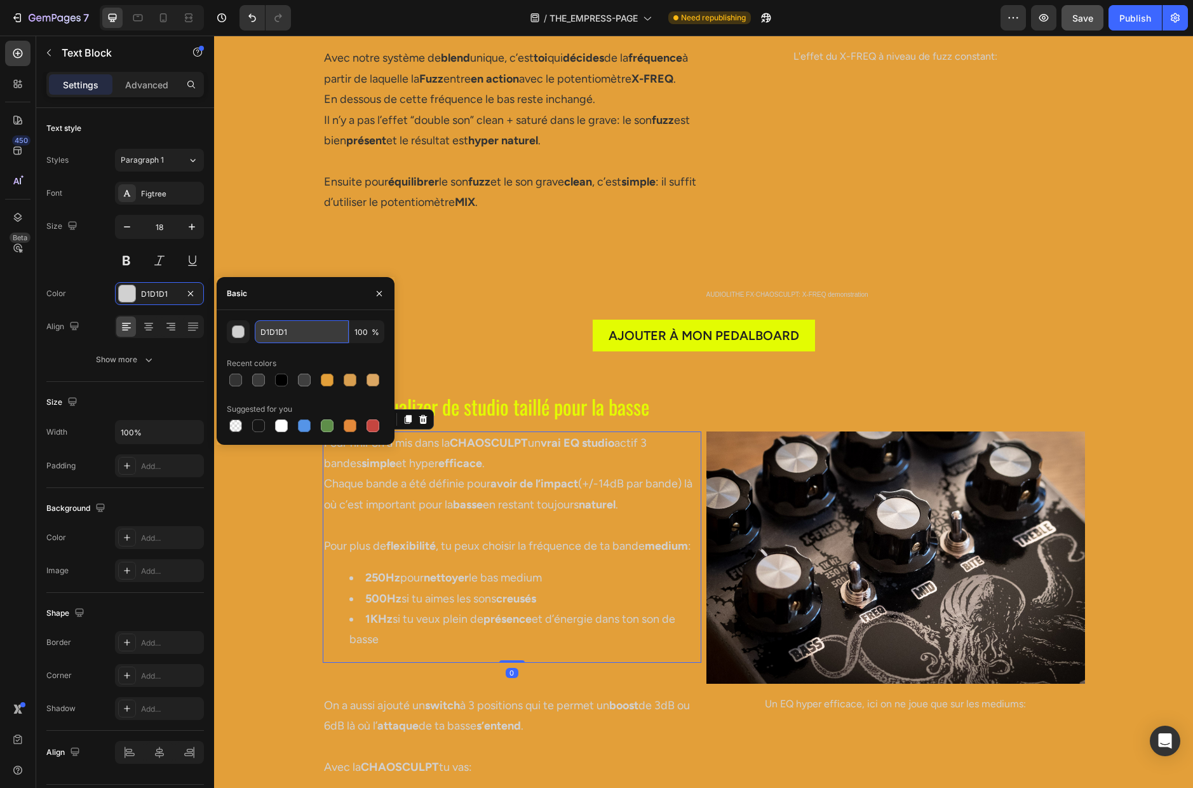
click at [317, 328] on input "D1D1D1" at bounding box center [302, 331] width 94 height 23
paste input "333333"
type input "333333"
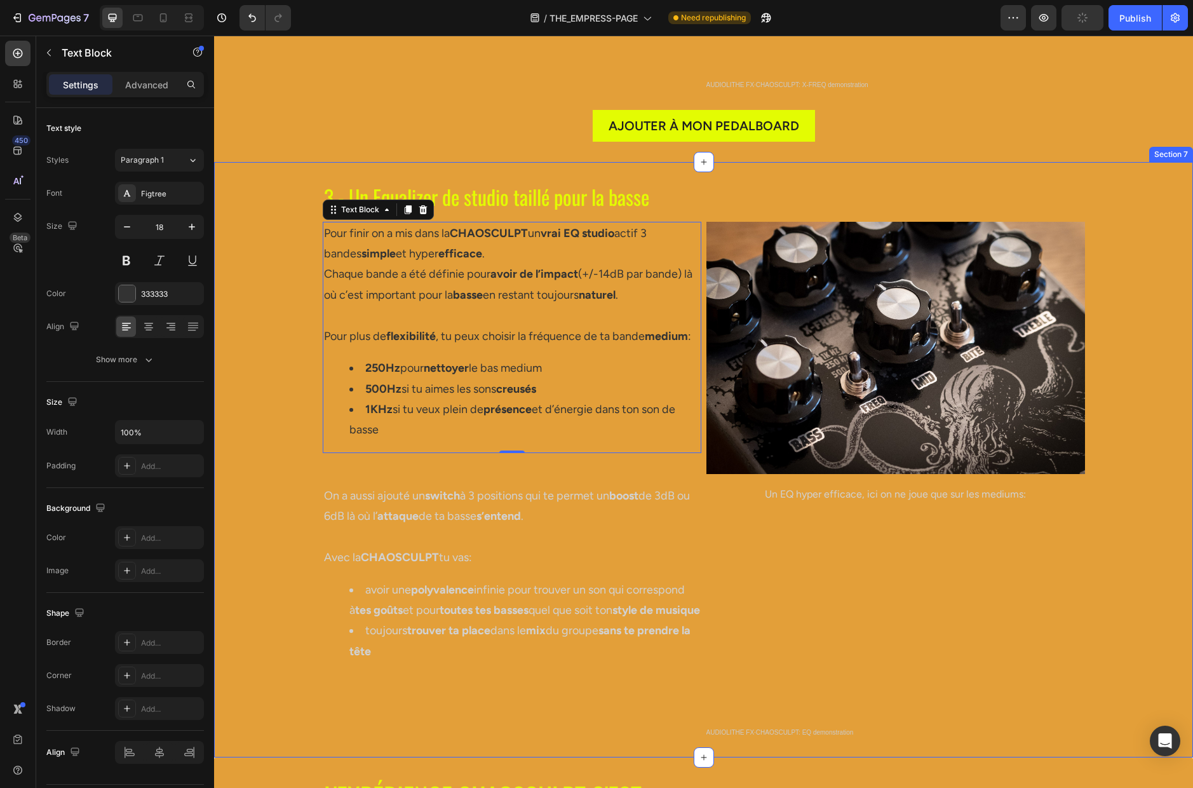
scroll to position [2643, 0]
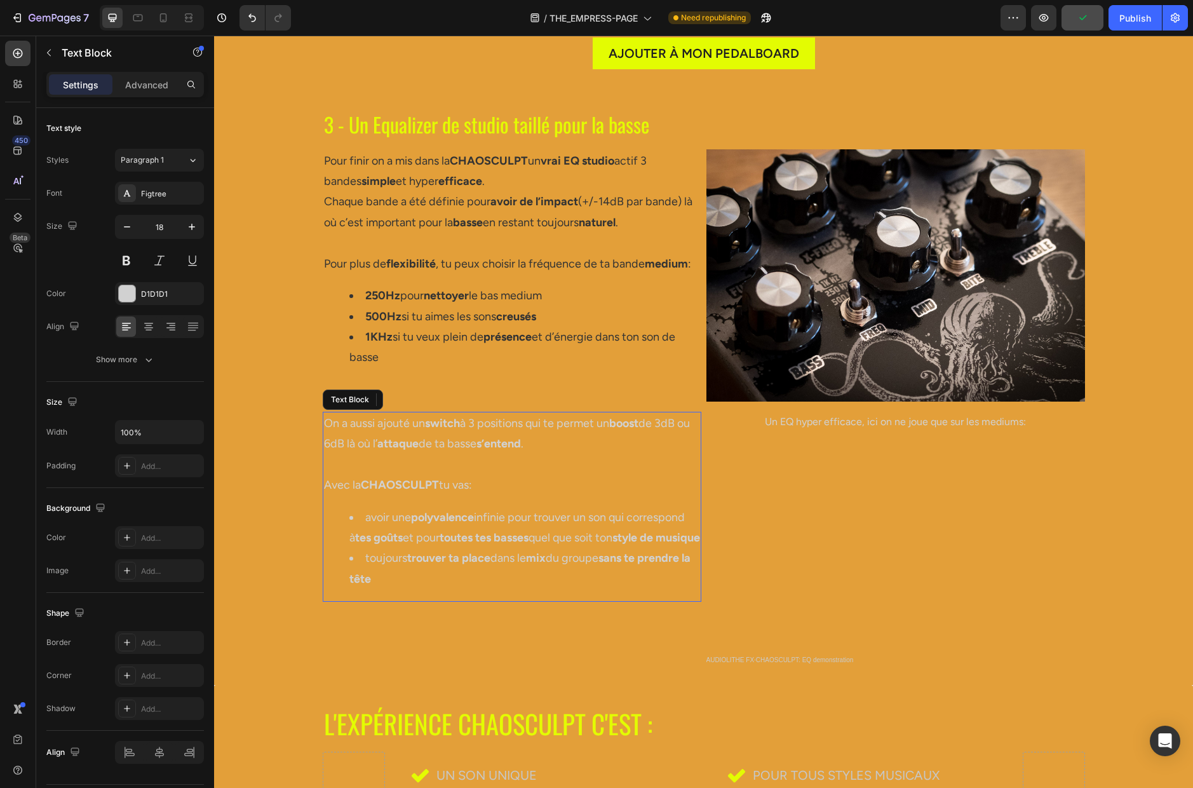
click at [406, 458] on p at bounding box center [512, 464] width 376 height 20
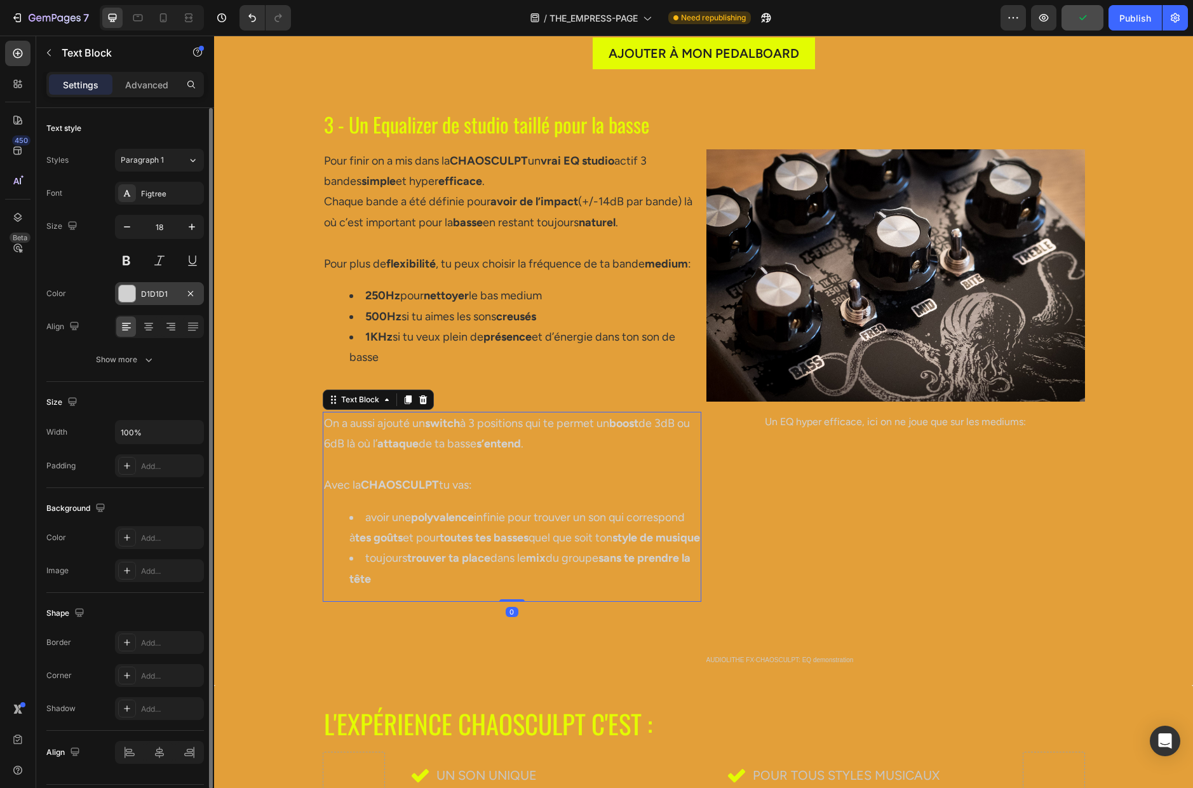
click at [152, 293] on div "D1D1D1" at bounding box center [159, 293] width 37 height 11
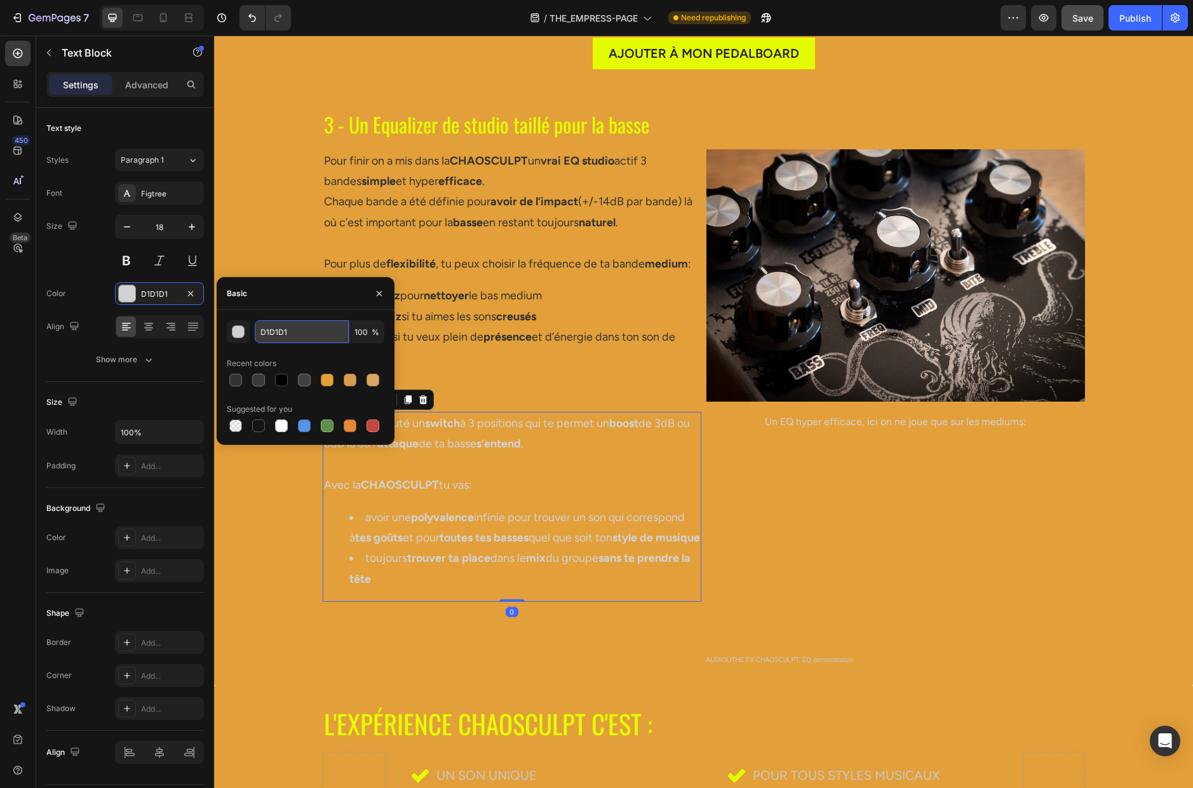
click at [299, 331] on input "D1D1D1" at bounding box center [302, 331] width 94 height 23
paste input "333333"
type input "333333"
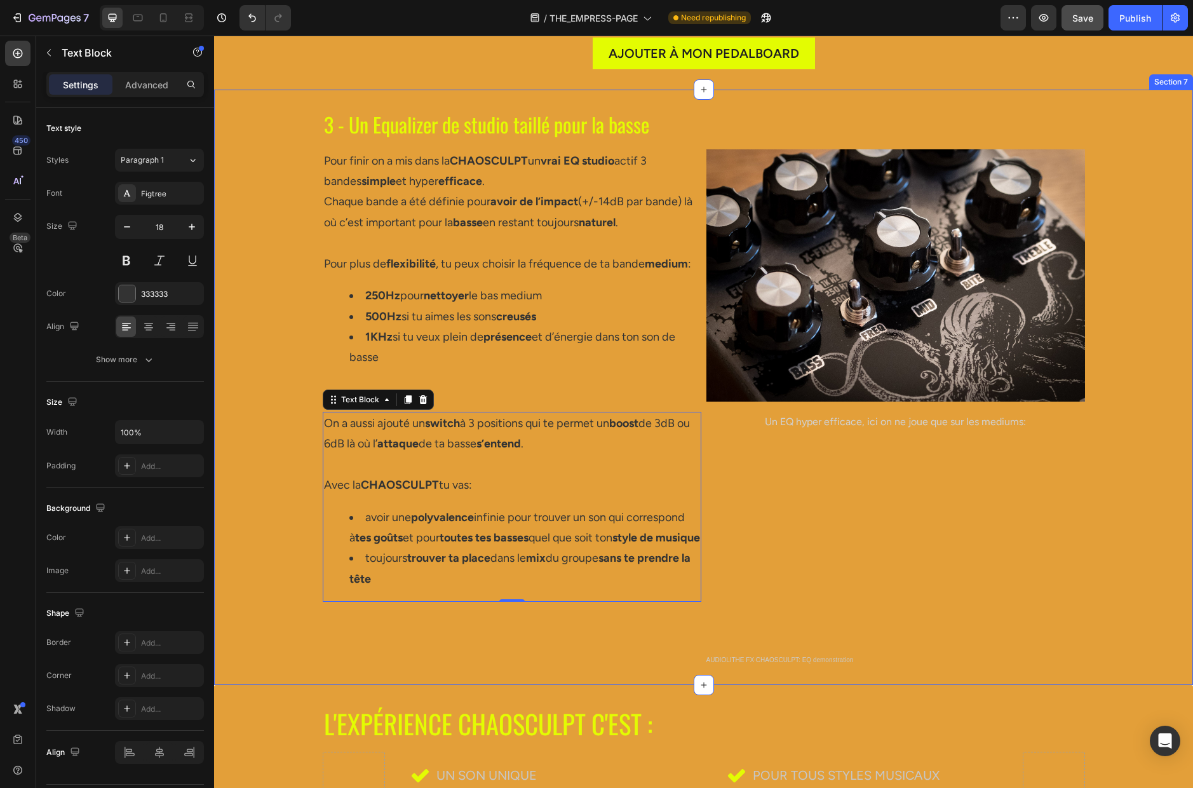
scroll to position [2957, 0]
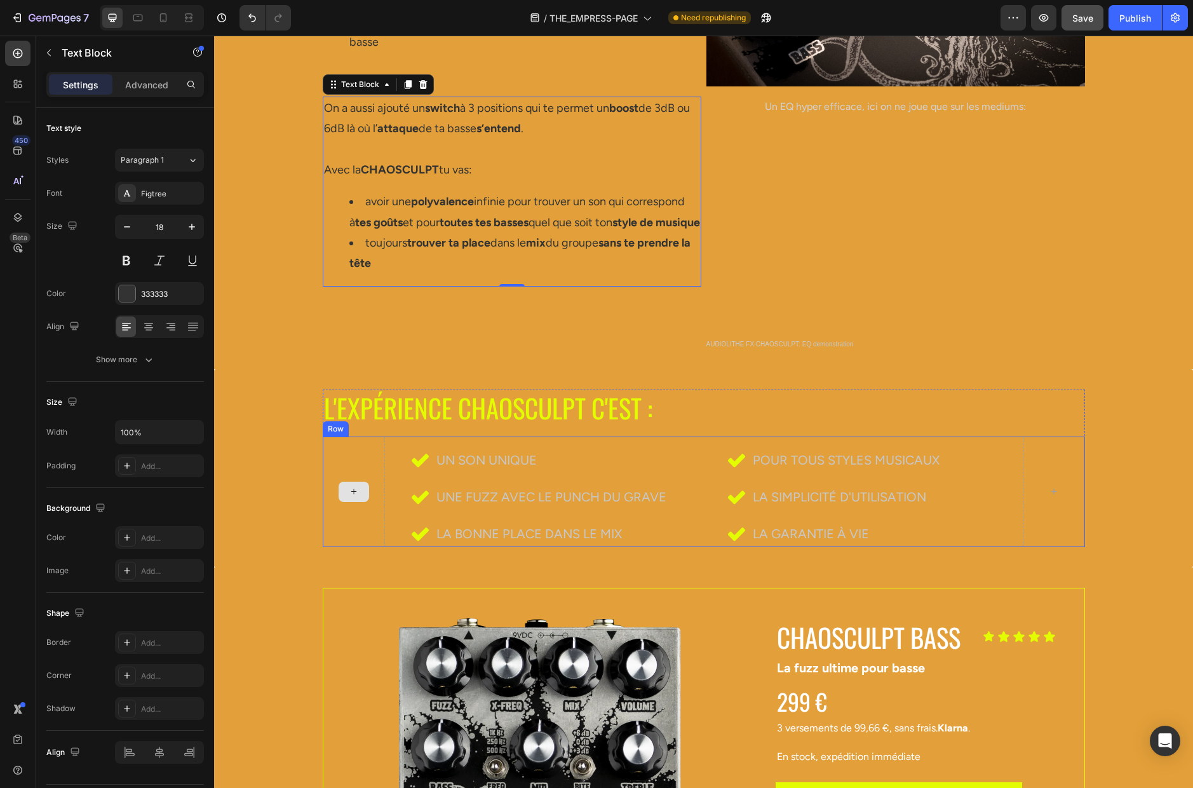
click at [356, 454] on div at bounding box center [354, 491] width 62 height 111
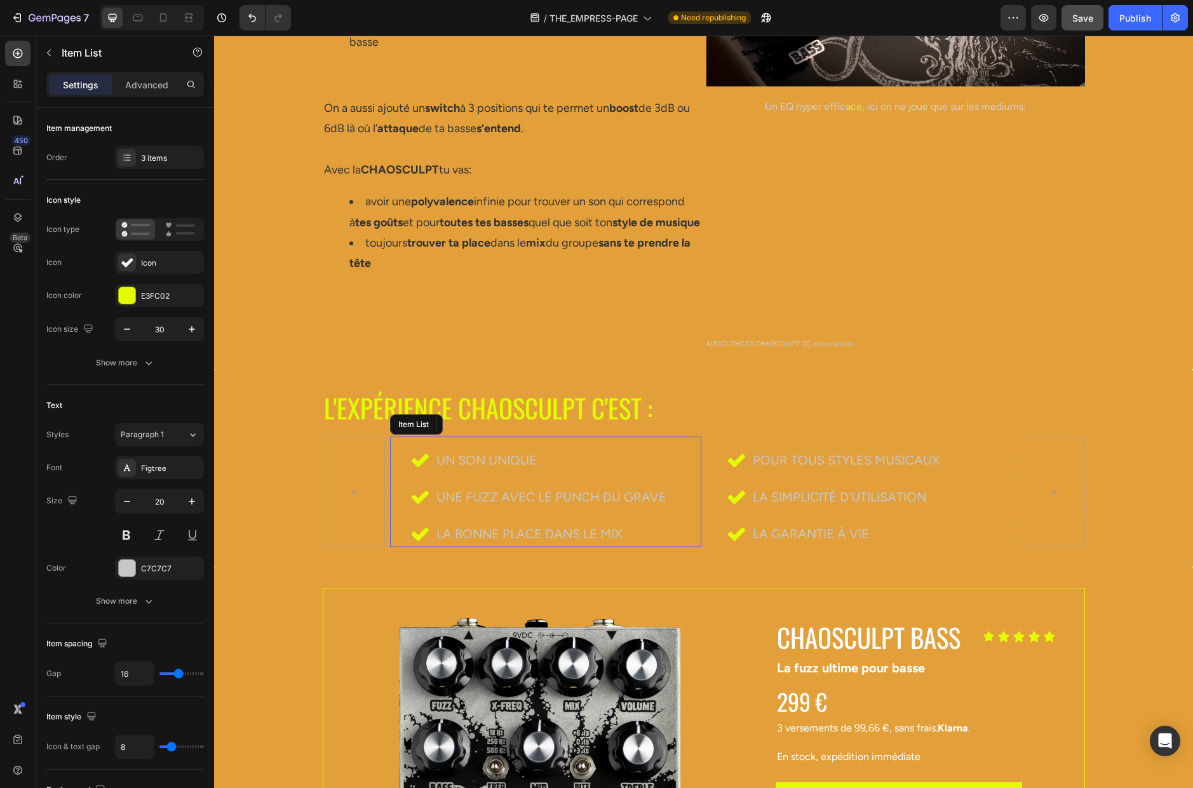
click at [491, 463] on span "Un SON unique" at bounding box center [486, 459] width 100 height 15
click at [478, 462] on span "Un SON unique" at bounding box center [486, 459] width 100 height 15
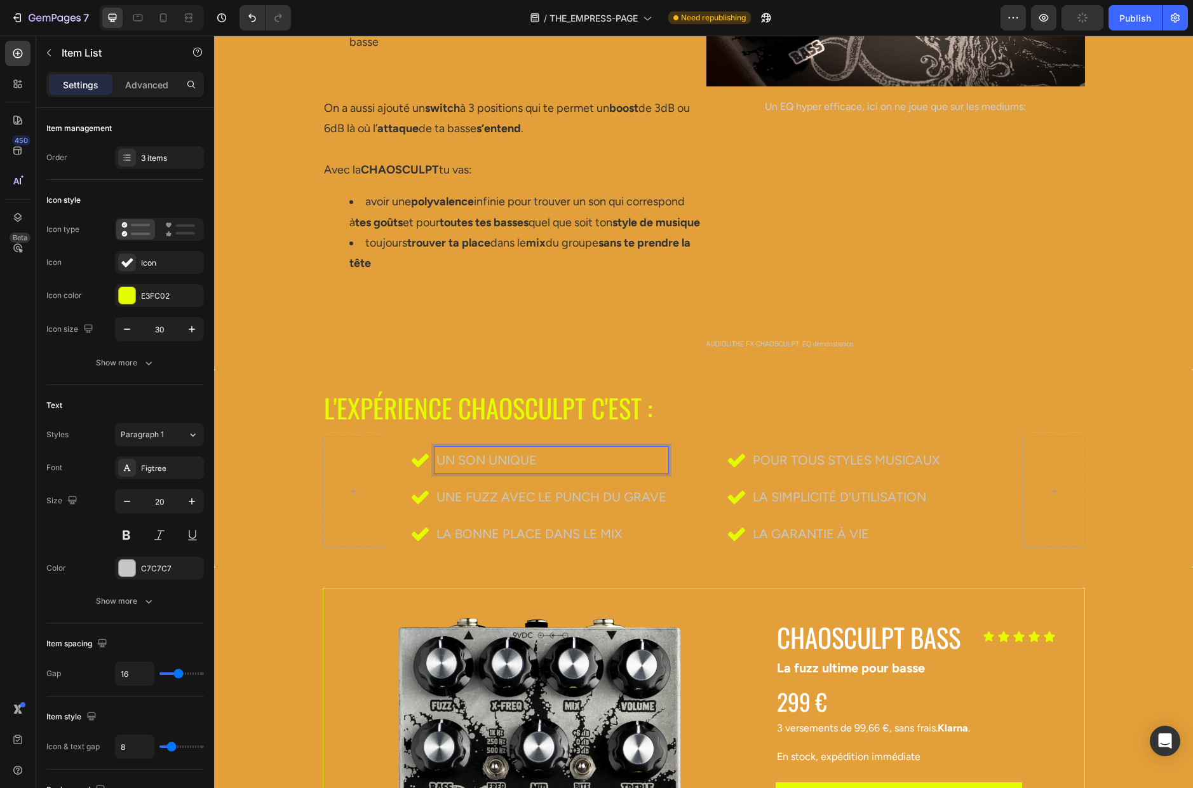
click at [457, 455] on span "Un SON unique" at bounding box center [486, 459] width 100 height 15
click at [158, 295] on div "E3FC02" at bounding box center [159, 295] width 37 height 11
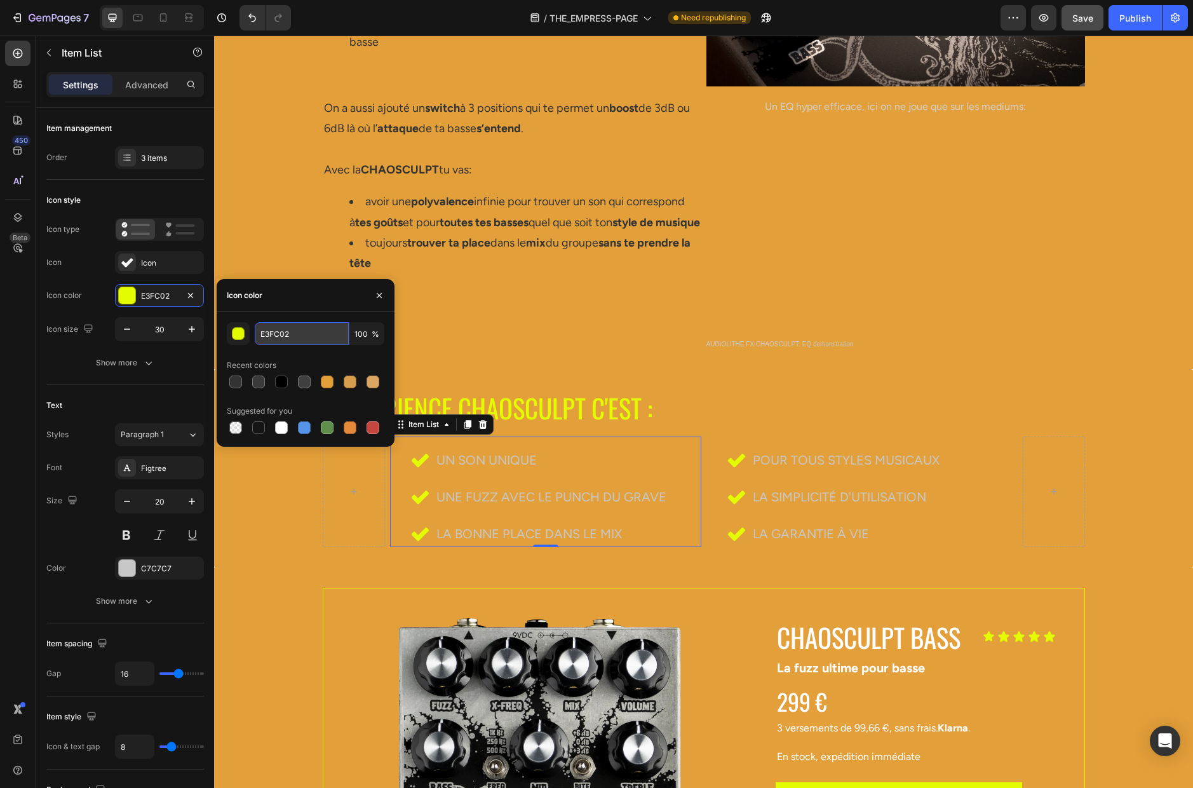
click at [297, 334] on input "E3FC02" at bounding box center [302, 333] width 94 height 23
paste input "333333"
type input "333333"
click at [378, 294] on icon "button" at bounding box center [379, 294] width 5 height 5
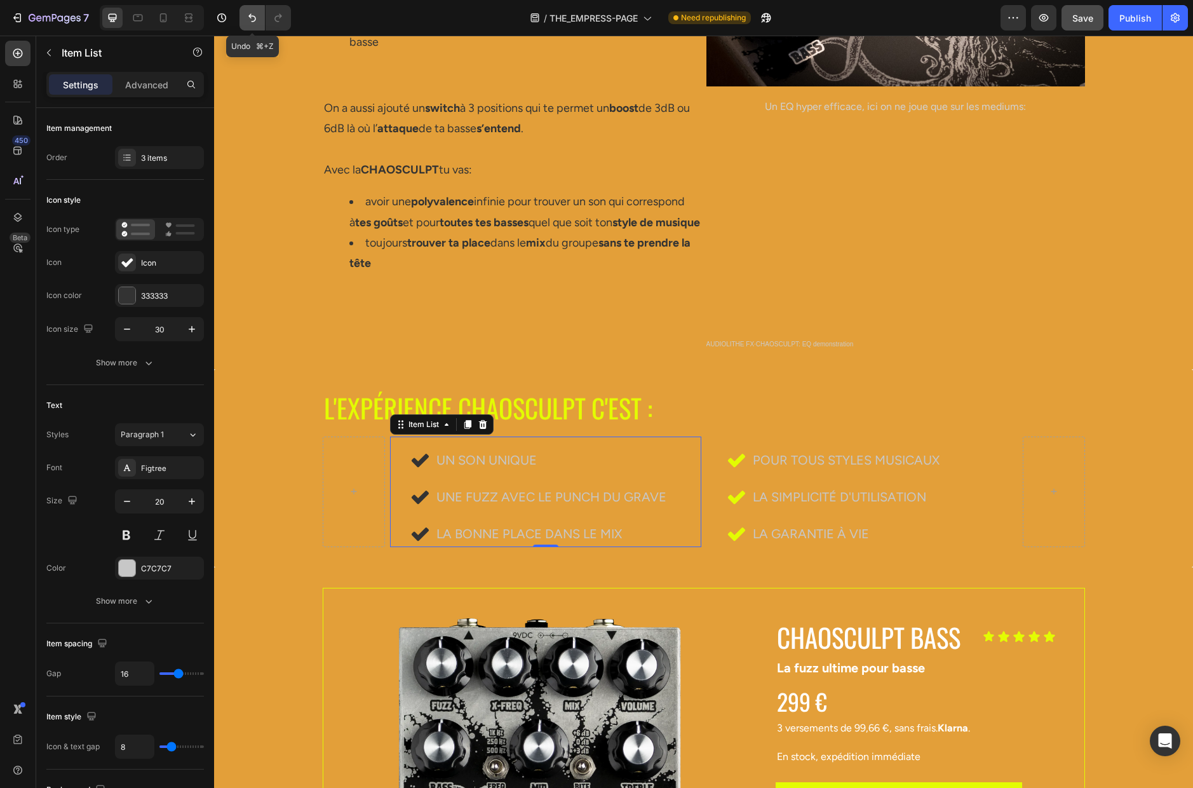
click at [253, 20] on icon "Undo/Redo" at bounding box center [252, 17] width 13 height 13
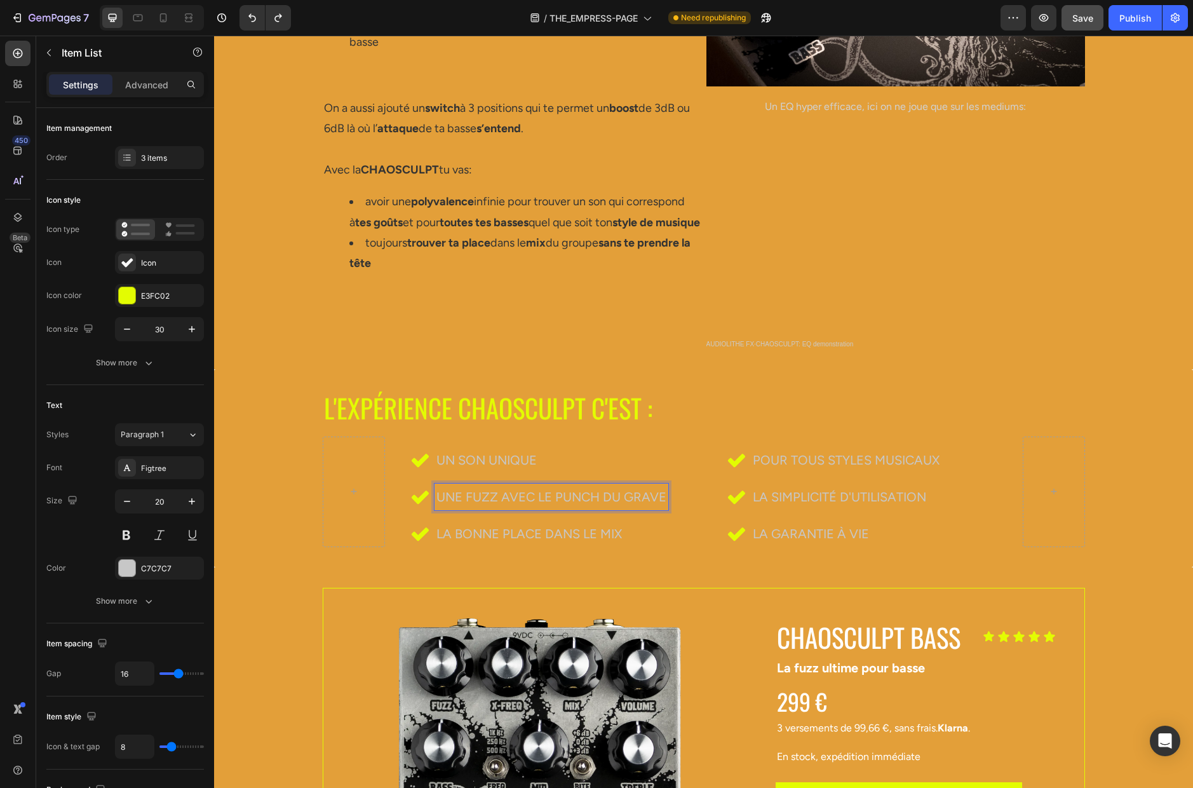
click at [476, 455] on span "Un SON unique" at bounding box center [486, 459] width 100 height 15
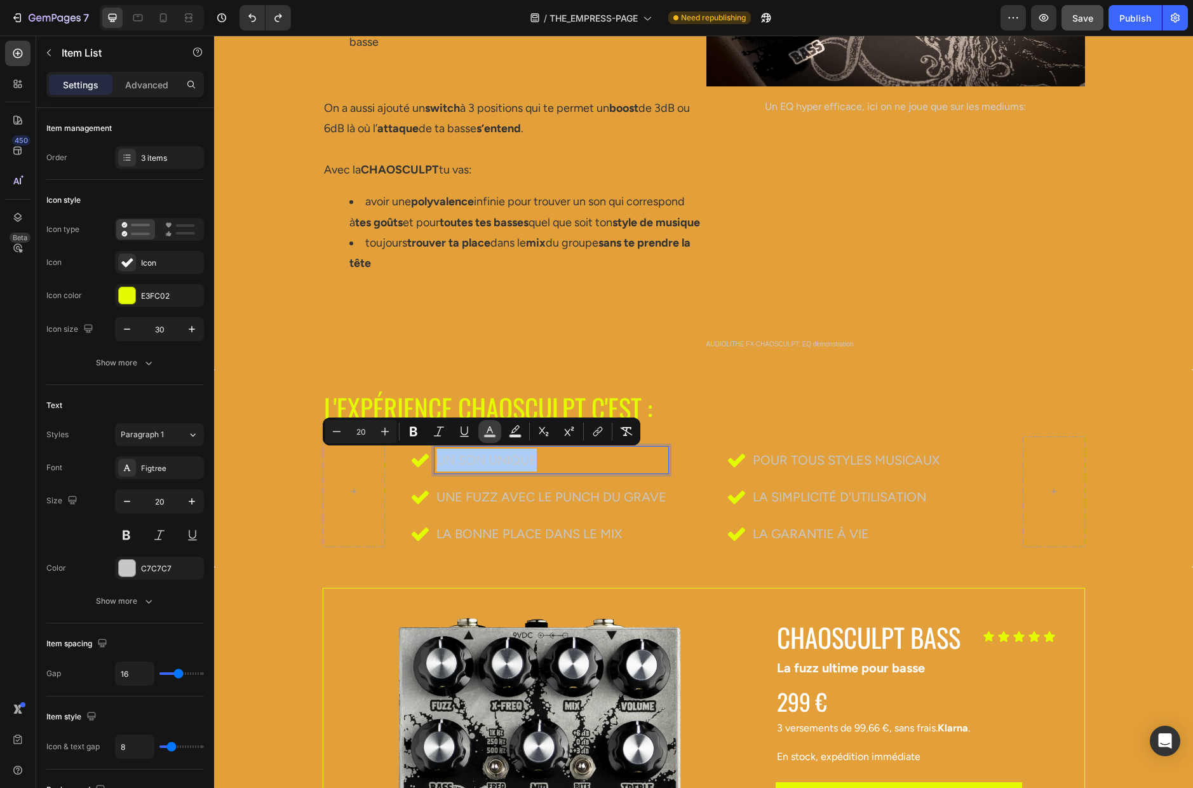
click at [488, 429] on icon "Editor contextual toolbar" at bounding box center [490, 429] width 6 height 7
type input "C7C7C7"
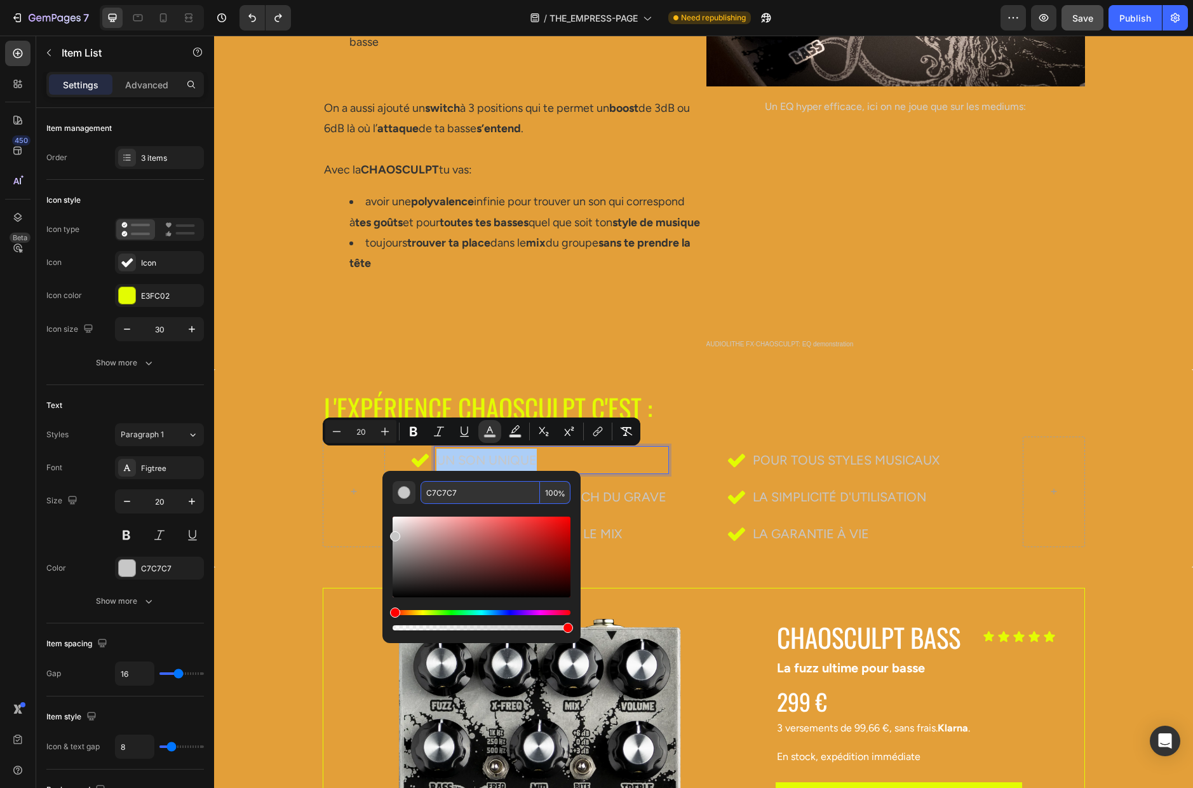
click at [464, 490] on input "C7C7C7" at bounding box center [480, 492] width 119 height 23
paste input "333333"
type input "333333"
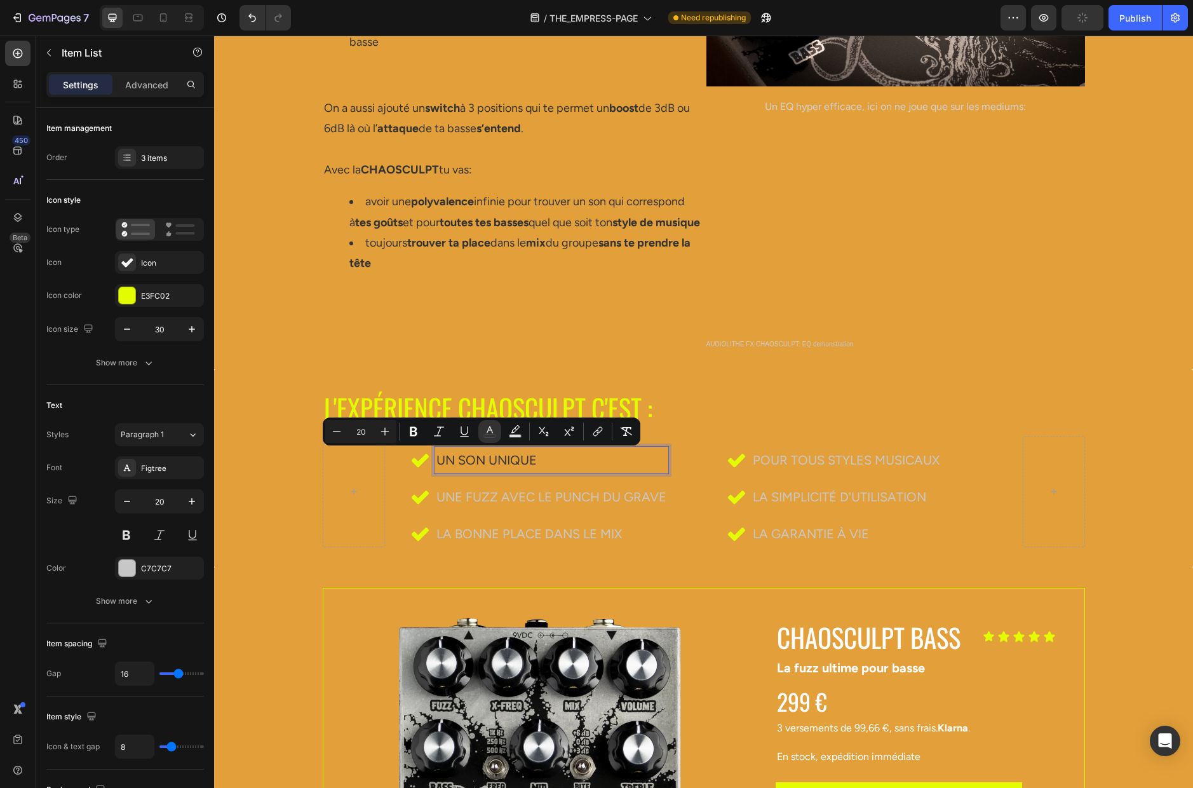
click at [476, 494] on span "UNE FUZZ AVEC LE PUNCH DU GRAVE" at bounding box center [551, 496] width 230 height 15
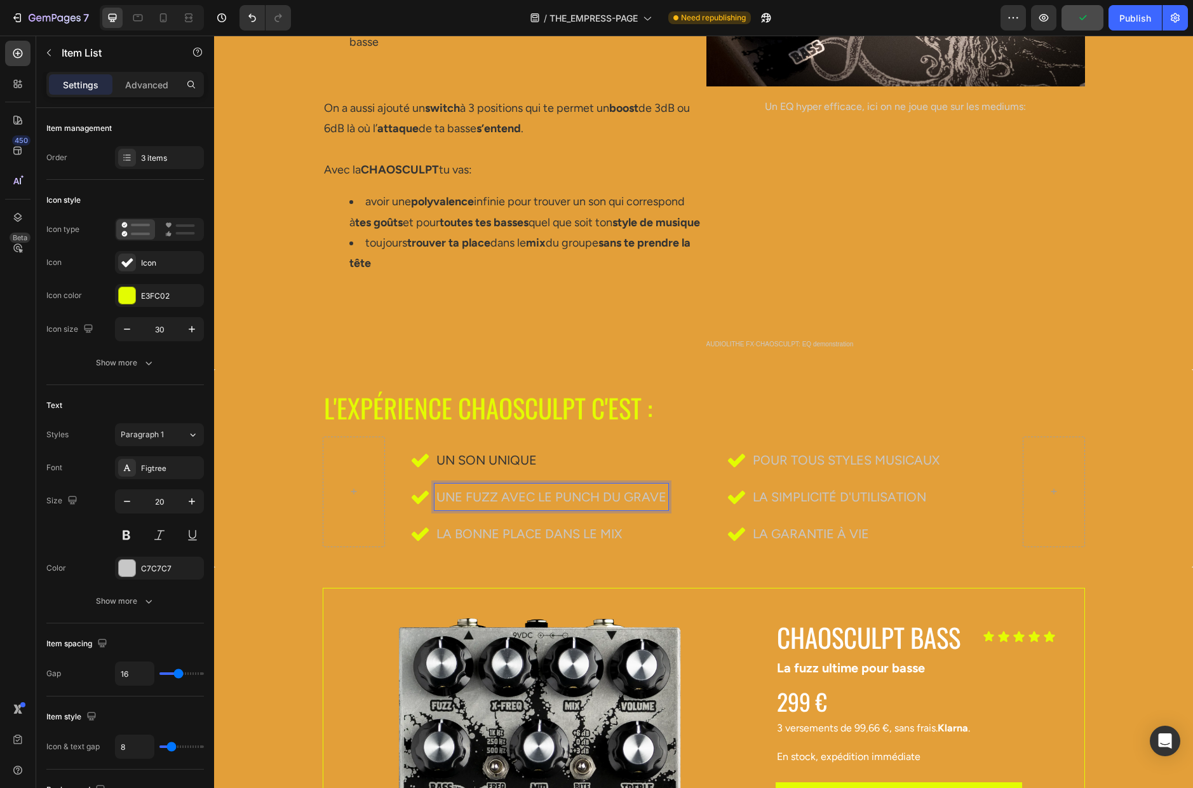
click at [503, 497] on span "UNE FUZZ AVEC LE PUNCH DU GRAVE" at bounding box center [551, 496] width 230 height 15
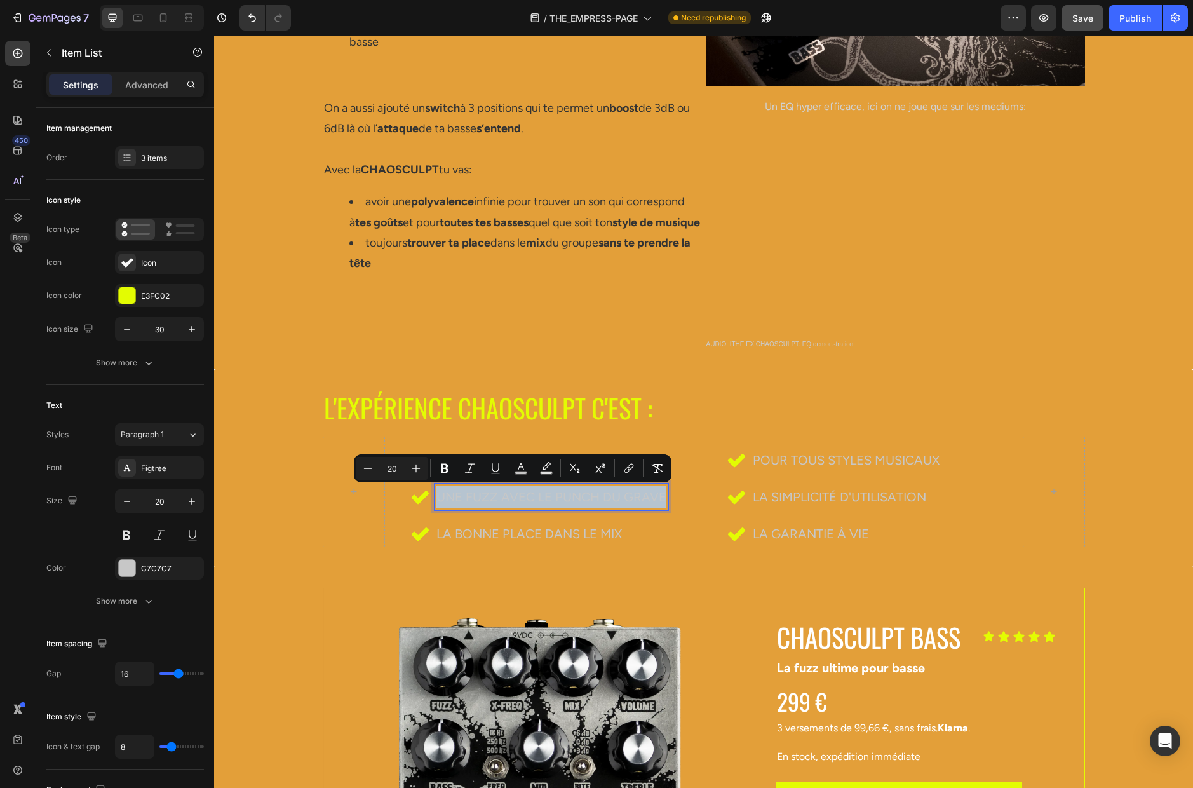
click at [503, 497] on span "UNE FUZZ AVEC LE PUNCH DU GRAVE" at bounding box center [551, 496] width 230 height 15
click at [552, 468] on icon "Editor contextual toolbar" at bounding box center [554, 466] width 6 height 7
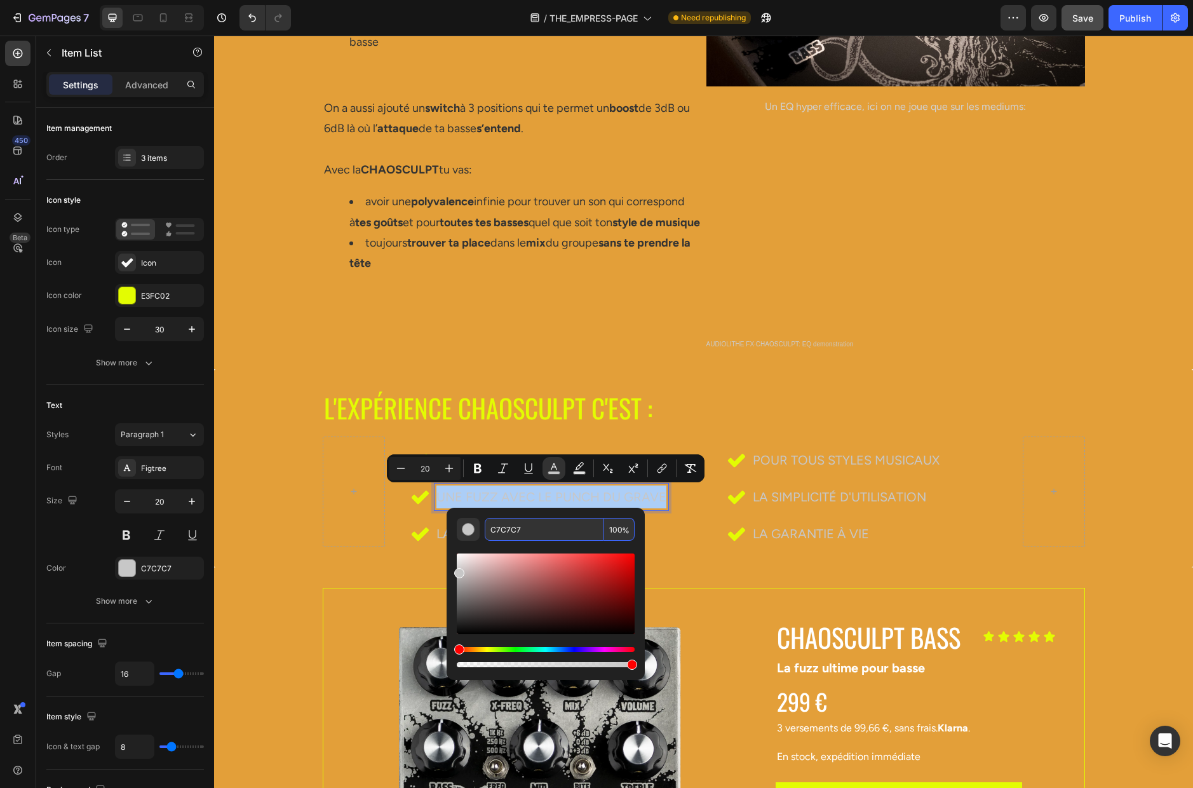
click at [523, 532] on input "C7C7C7" at bounding box center [544, 529] width 119 height 23
paste input "333333"
type input "333333"
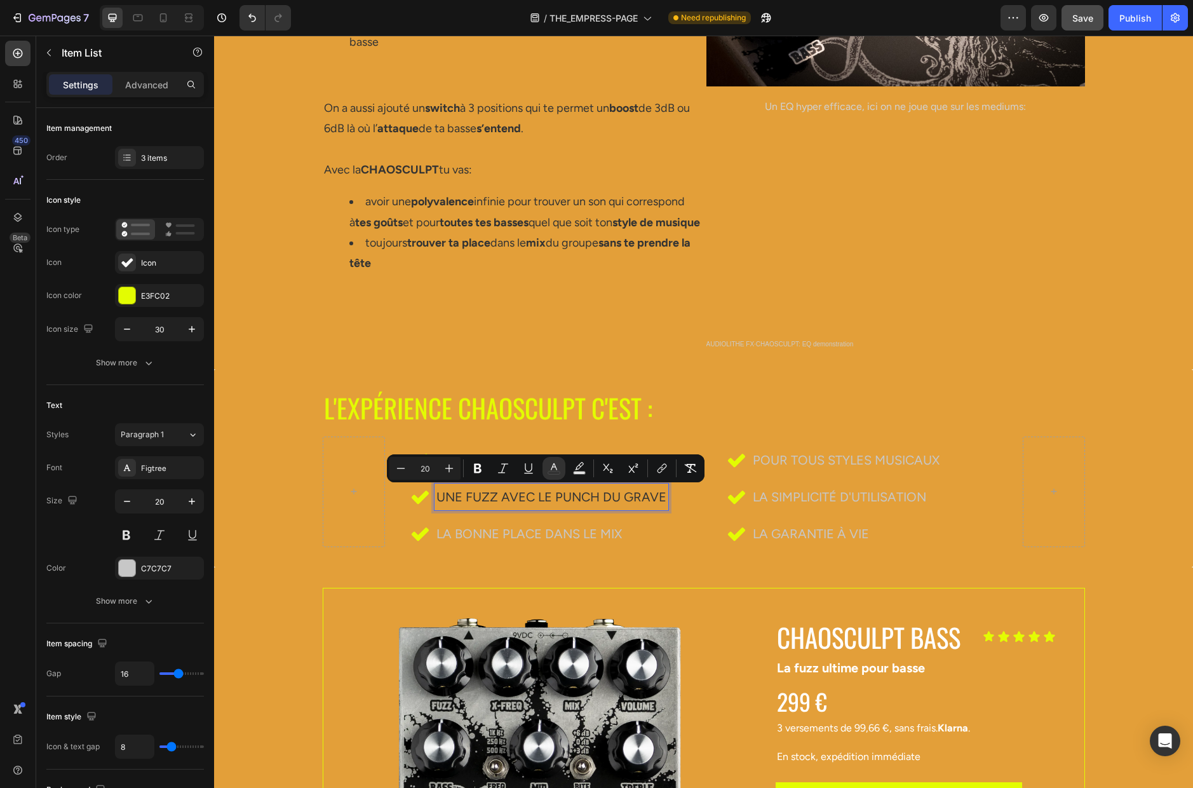
click at [516, 535] on span "LA BONNE PLACE DANS LE MIX" at bounding box center [528, 533] width 185 height 15
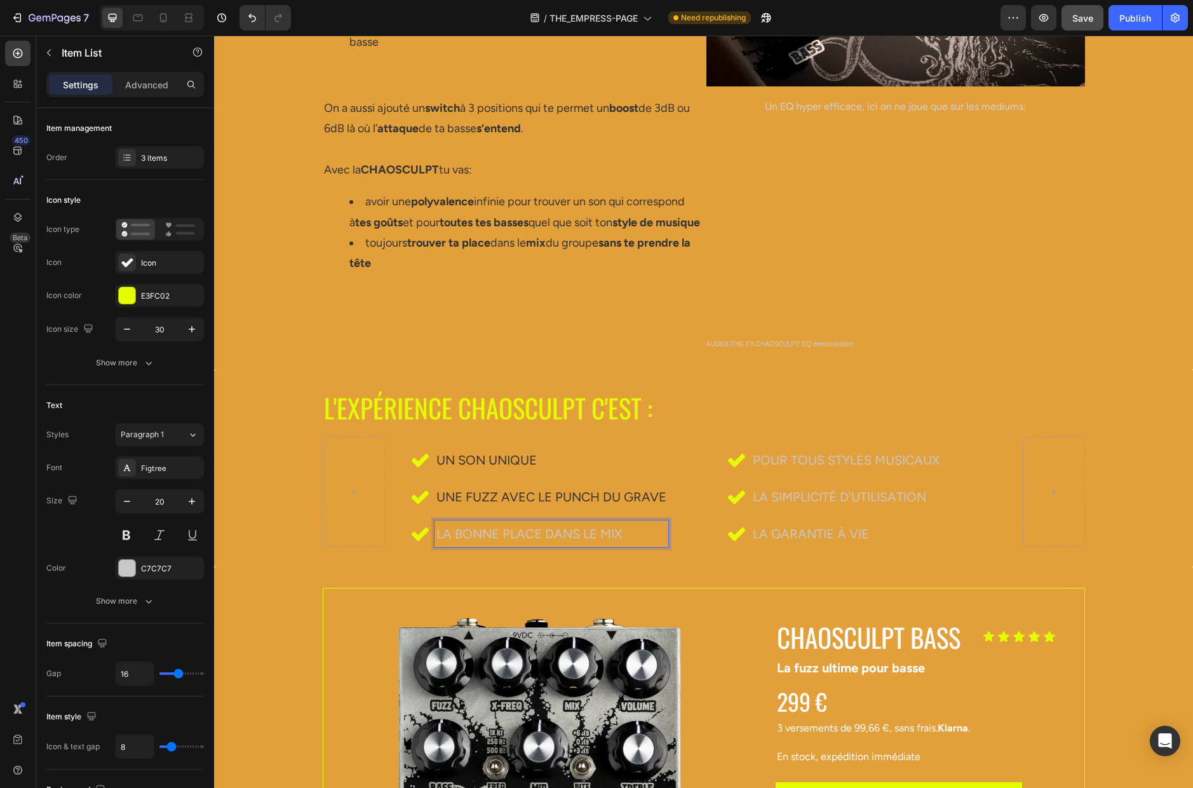
click at [530, 529] on span "LA BONNE PLACE DANS LE MIX" at bounding box center [528, 533] width 185 height 15
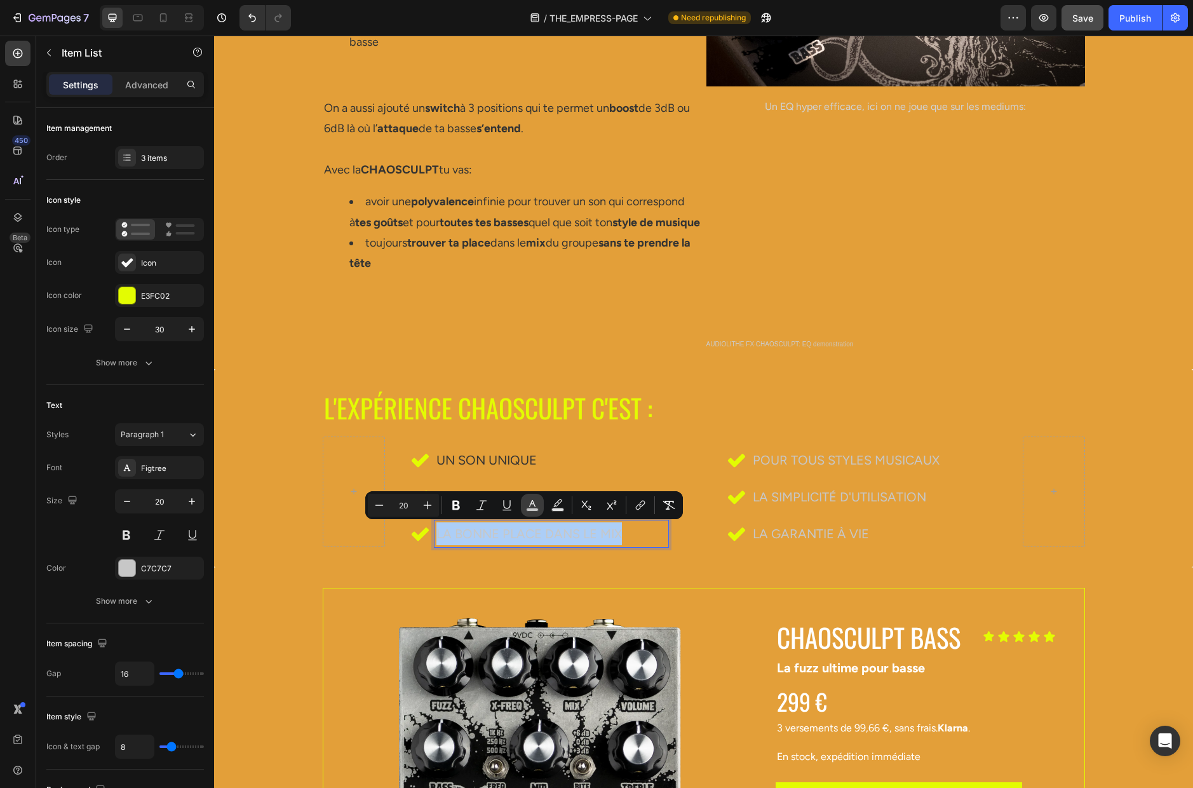
click at [531, 508] on rect "Editor contextual toolbar" at bounding box center [533, 509] width 12 height 3
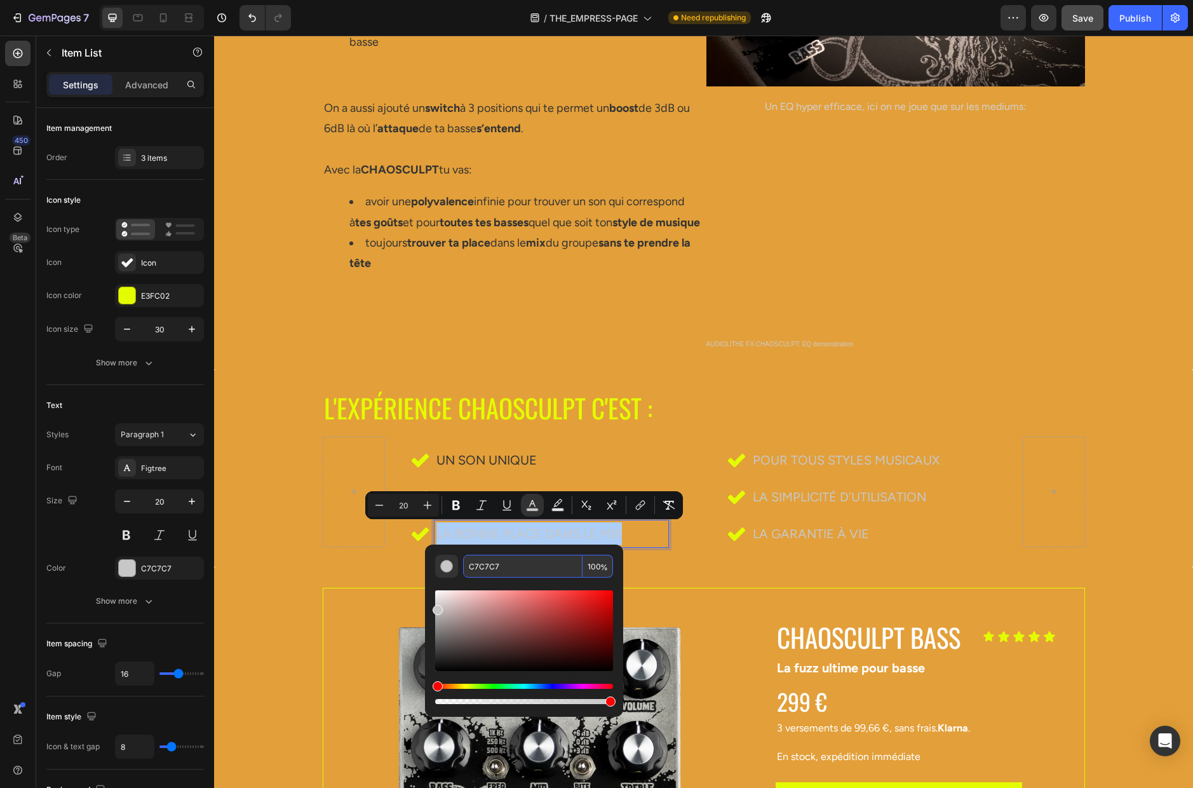
click at [517, 562] on input "C7C7C7" at bounding box center [522, 566] width 119 height 23
paste input "333333"
type input "333333"
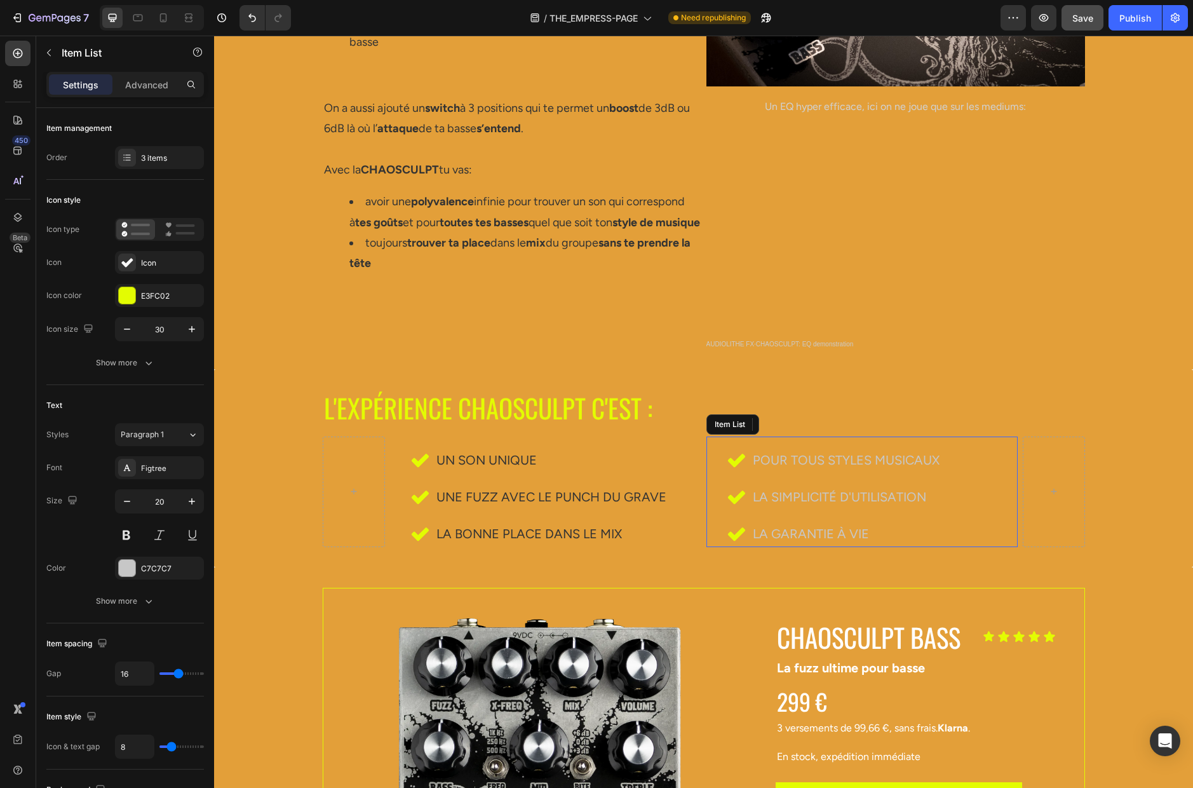
click at [782, 457] on span "POUr TOUS STYLES MUSICAUX" at bounding box center [846, 459] width 187 height 15
click at [779, 455] on span "POUr TOUS STYLES MUSICAUX" at bounding box center [846, 459] width 187 height 15
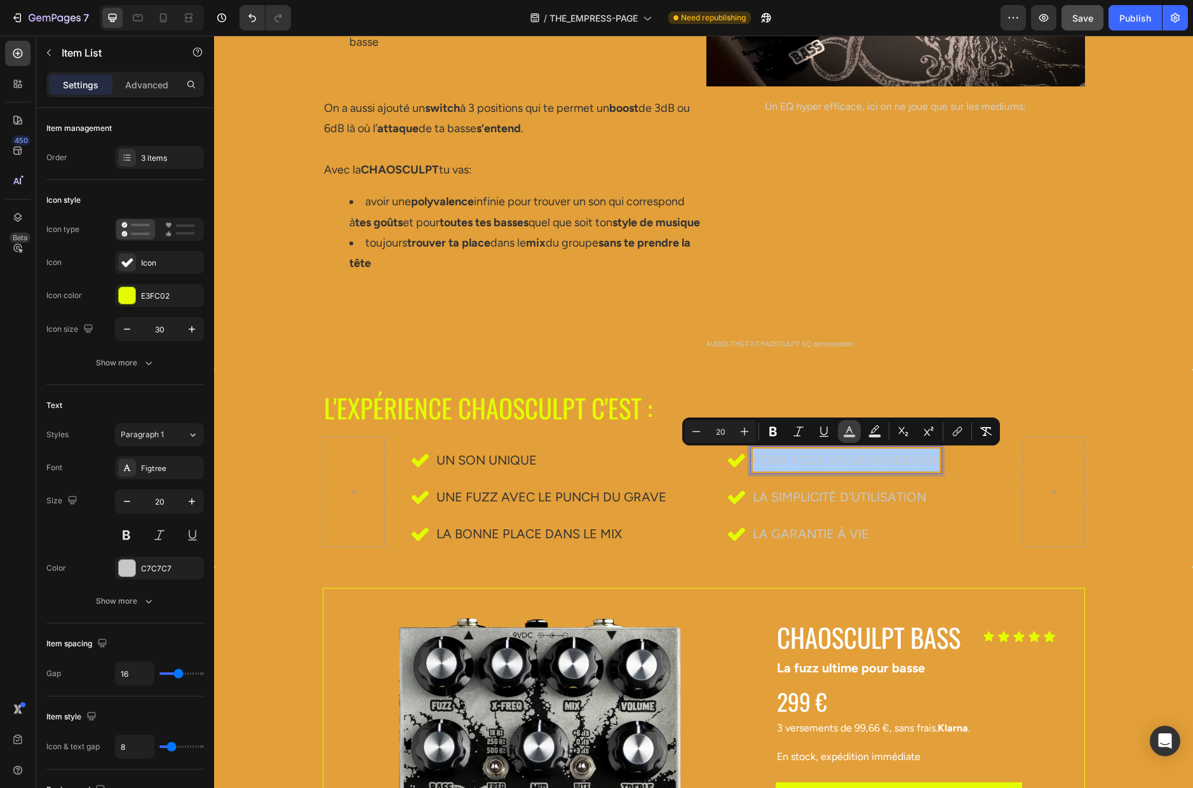
click at [849, 435] on rect "Editor contextual toolbar" at bounding box center [850, 436] width 12 height 3
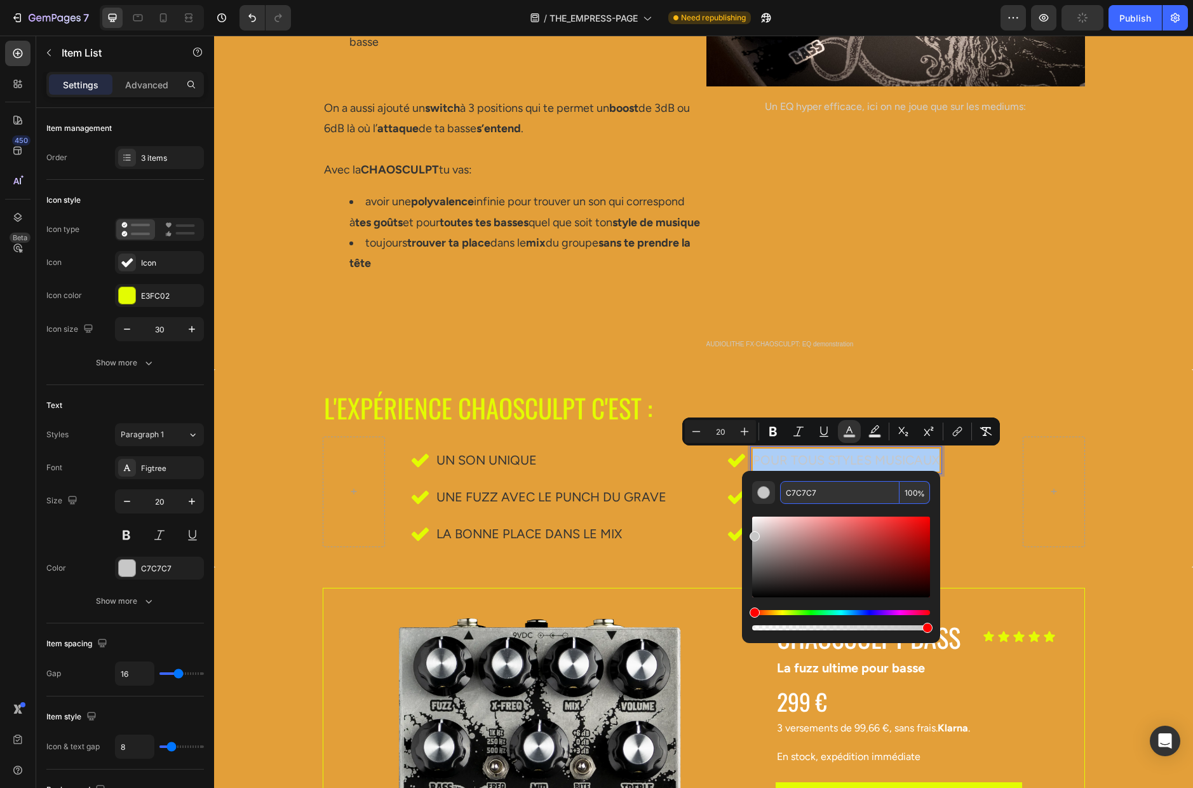
click at [826, 495] on input "C7C7C7" at bounding box center [839, 492] width 119 height 23
paste input "333333"
type input "333333"
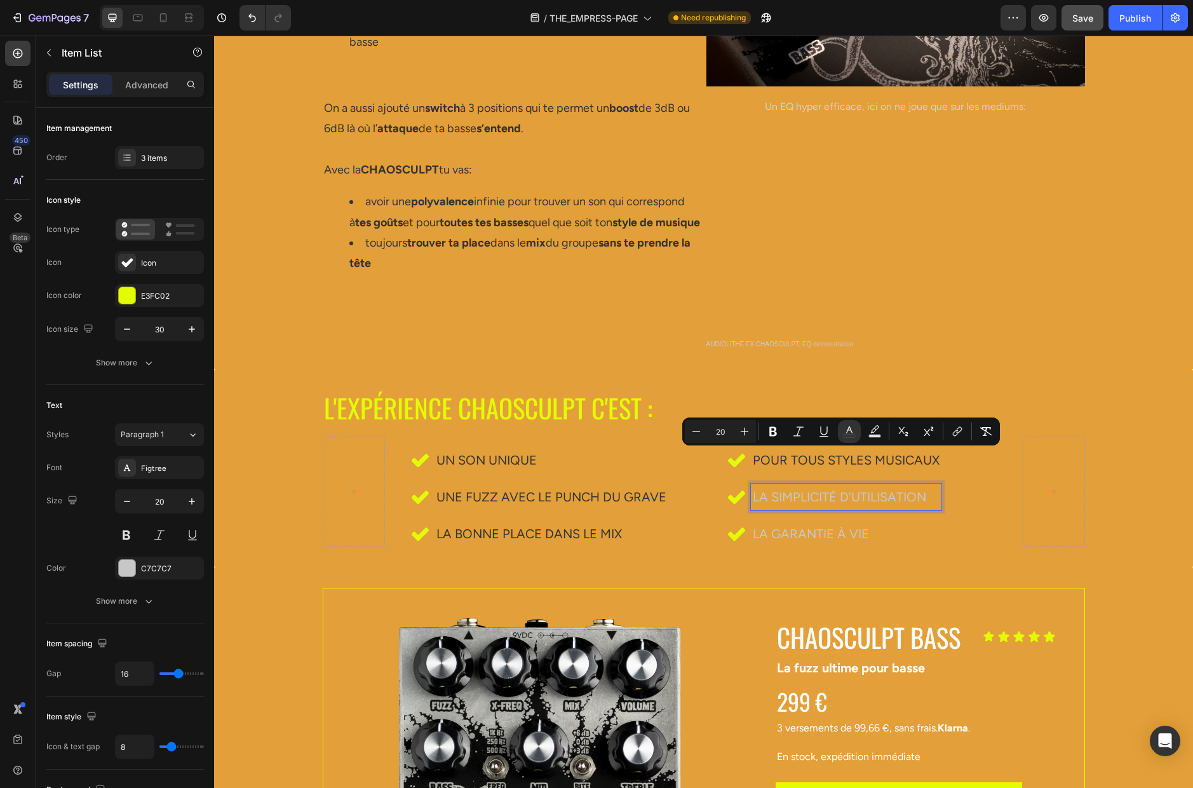
click at [814, 496] on span "La simplicité d'utilisation" at bounding box center [839, 496] width 173 height 15
click at [814, 497] on span "La simplicité d'utilisation" at bounding box center [839, 496] width 173 height 15
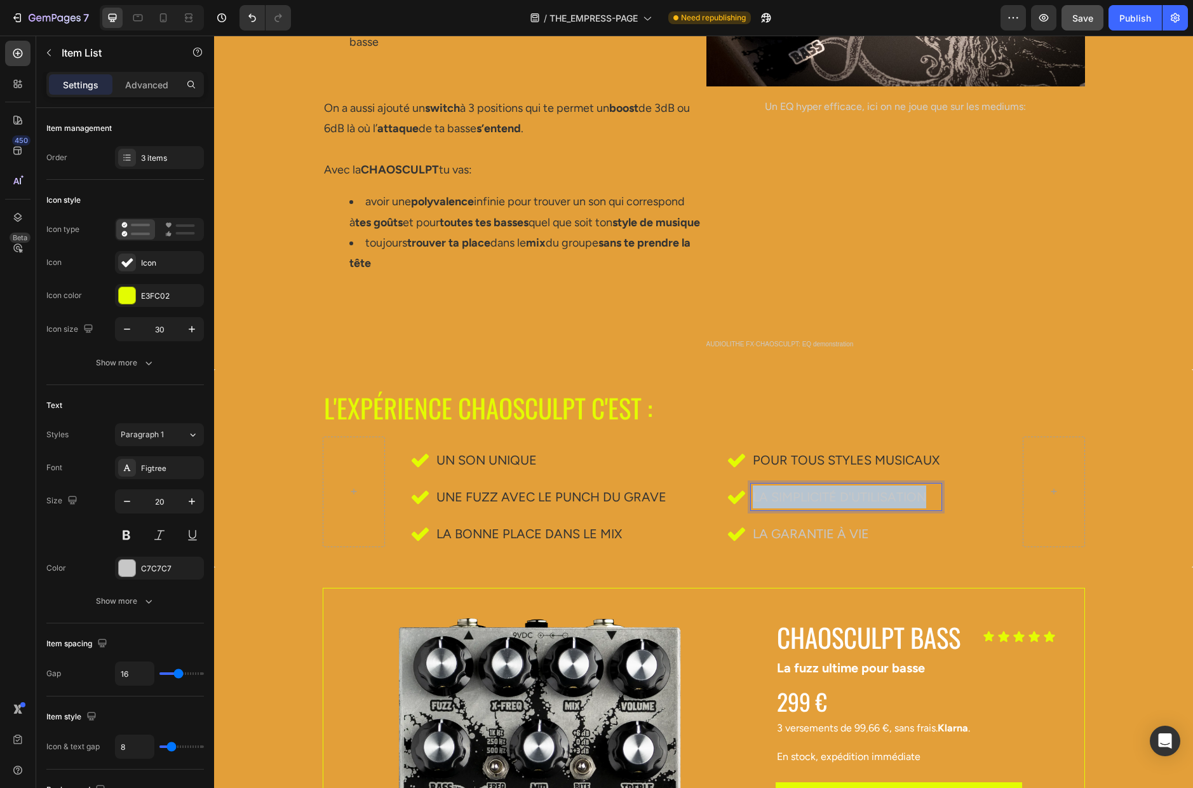
click at [814, 497] on span "La simplicité d'utilisation" at bounding box center [839, 496] width 173 height 15
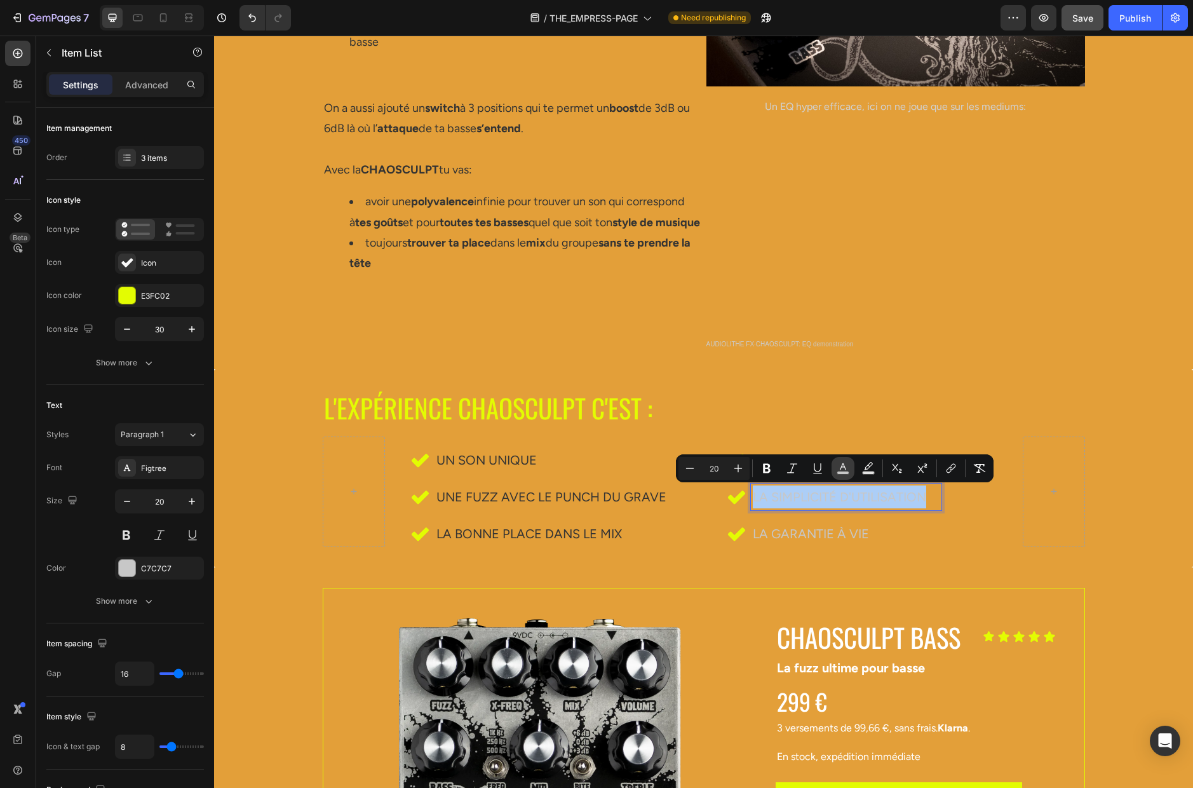
click at [840, 468] on icon "Editor contextual toolbar" at bounding box center [843, 468] width 13 height 13
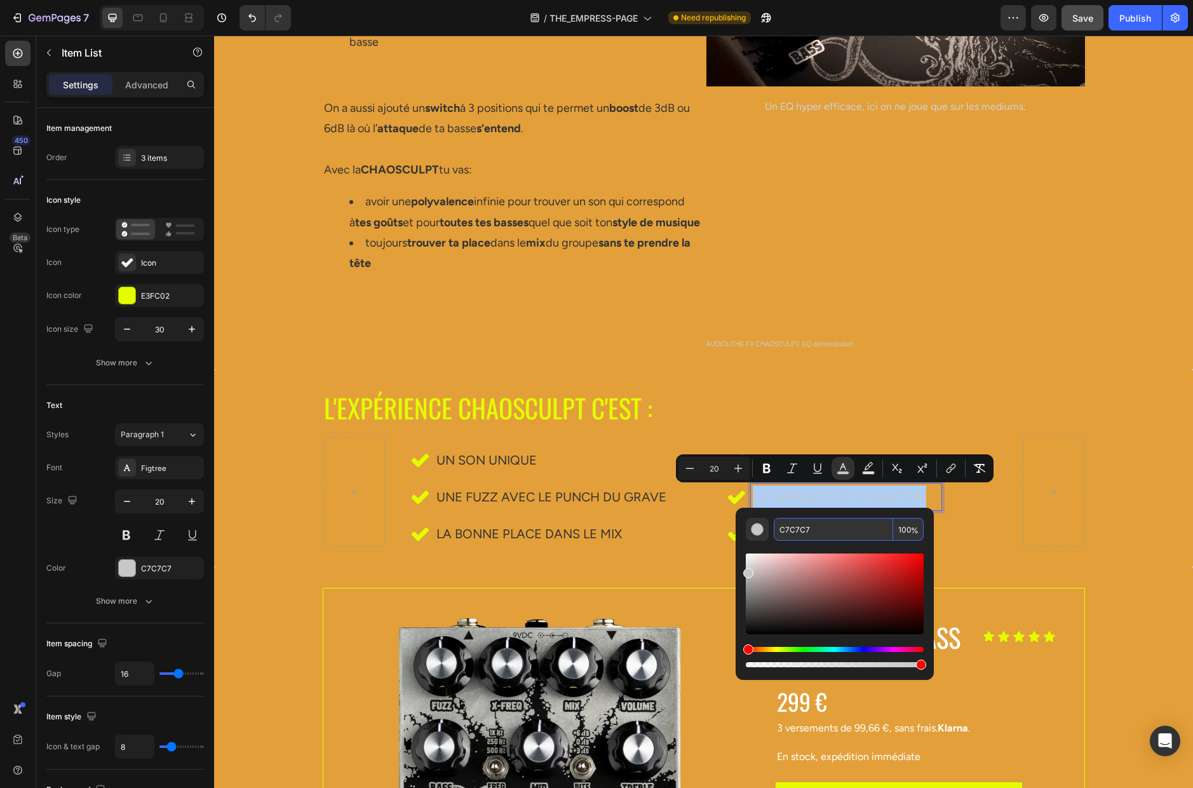
click at [816, 530] on input "C7C7C7" at bounding box center [833, 529] width 119 height 23
paste input "333333"
type input "333333"
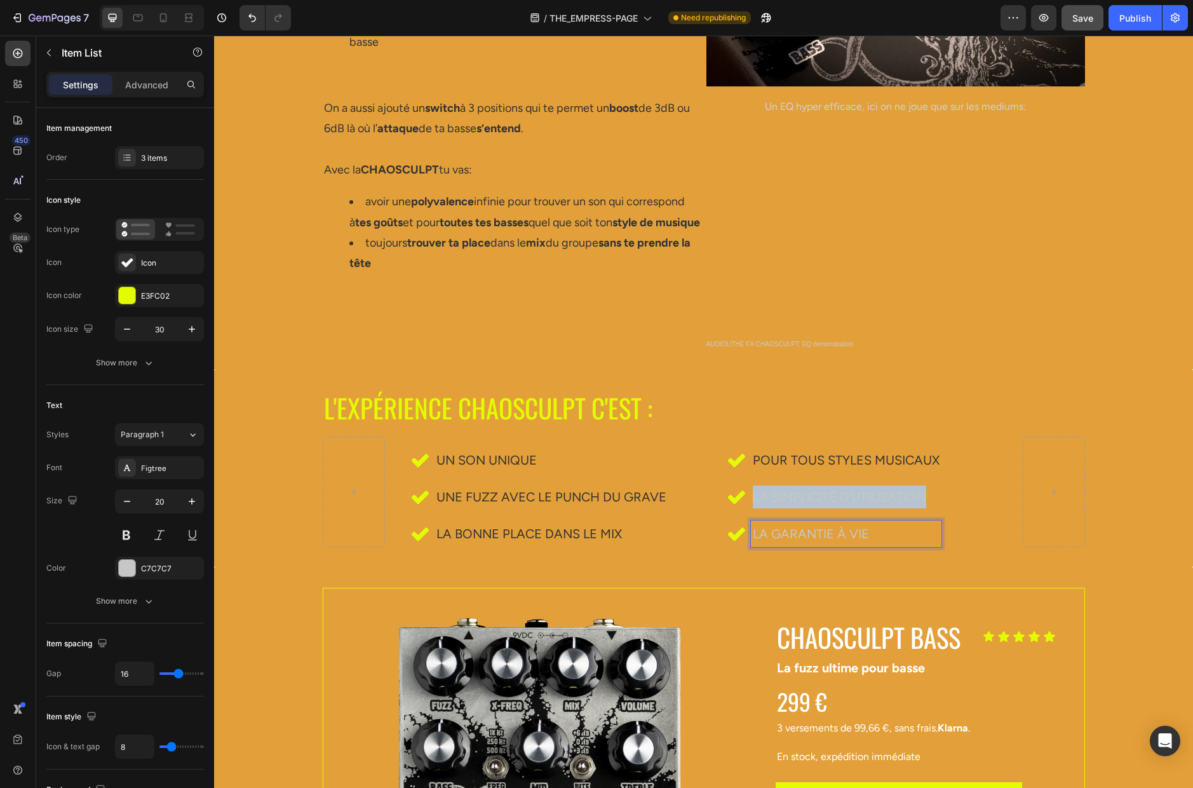
click at [810, 532] on p "La garantie à vie" at bounding box center [846, 533] width 187 height 23
click at [809, 501] on span "La simplicité d'utilisation" at bounding box center [839, 496] width 173 height 15
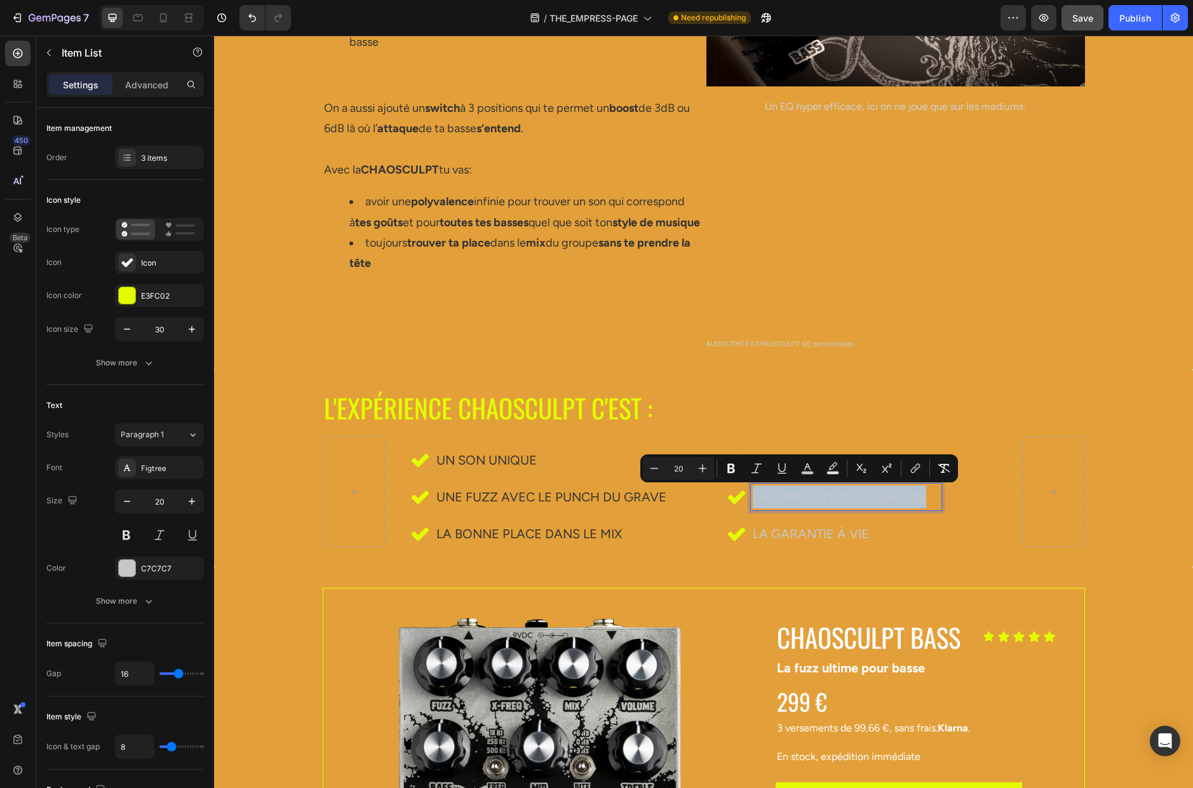
click at [809, 501] on span "La simplicité d'utilisation" at bounding box center [839, 496] width 173 height 15
click at [842, 468] on icon "Editor contextual toolbar" at bounding box center [843, 468] width 13 height 13
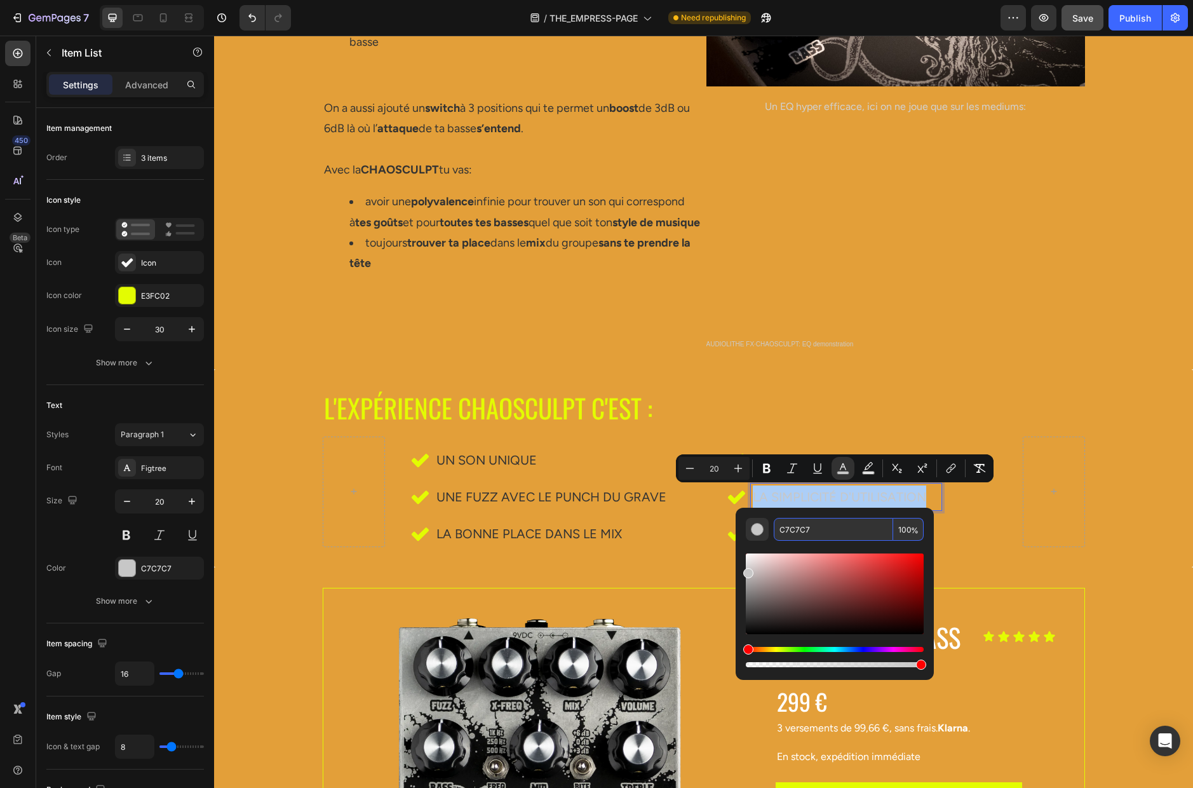
click at [818, 527] on input "C7C7C7" at bounding box center [833, 529] width 119 height 23
paste input "333333"
type input "333333"
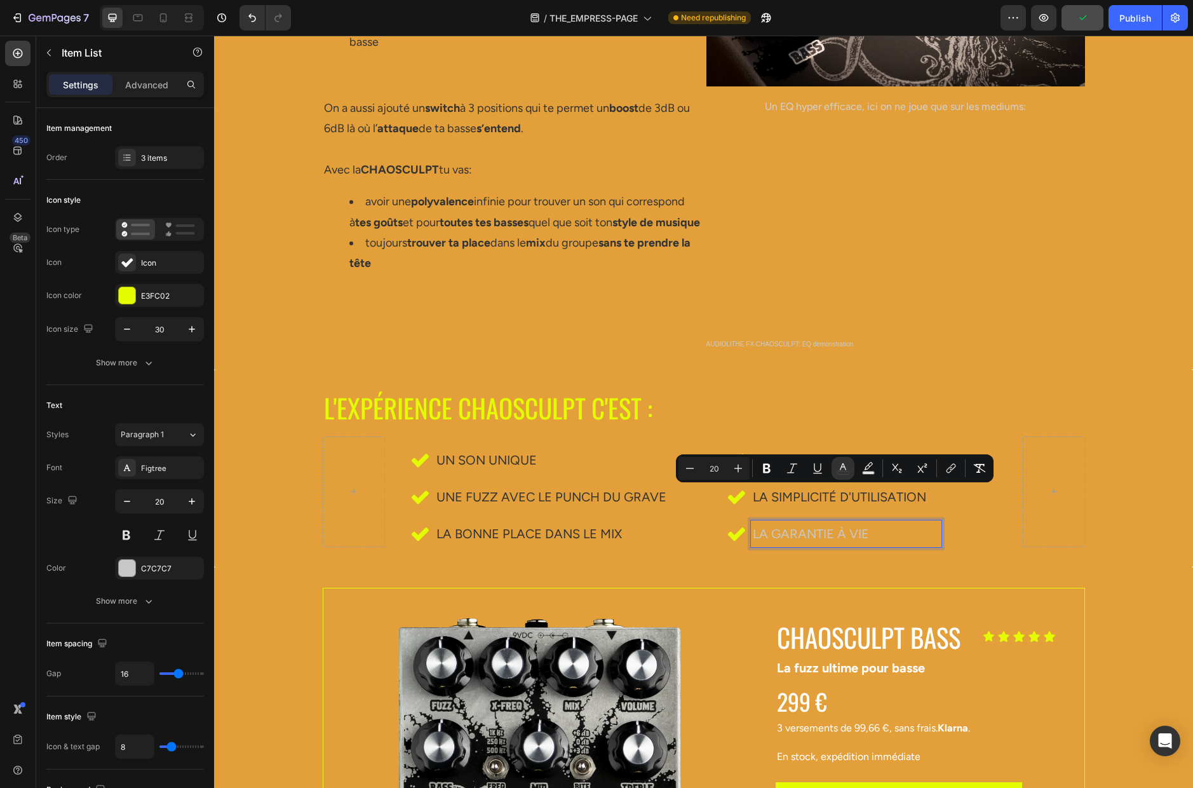
click at [806, 536] on p "La garantie à vie" at bounding box center [846, 533] width 187 height 23
click at [823, 534] on p "La garantie à vie" at bounding box center [846, 533] width 187 height 23
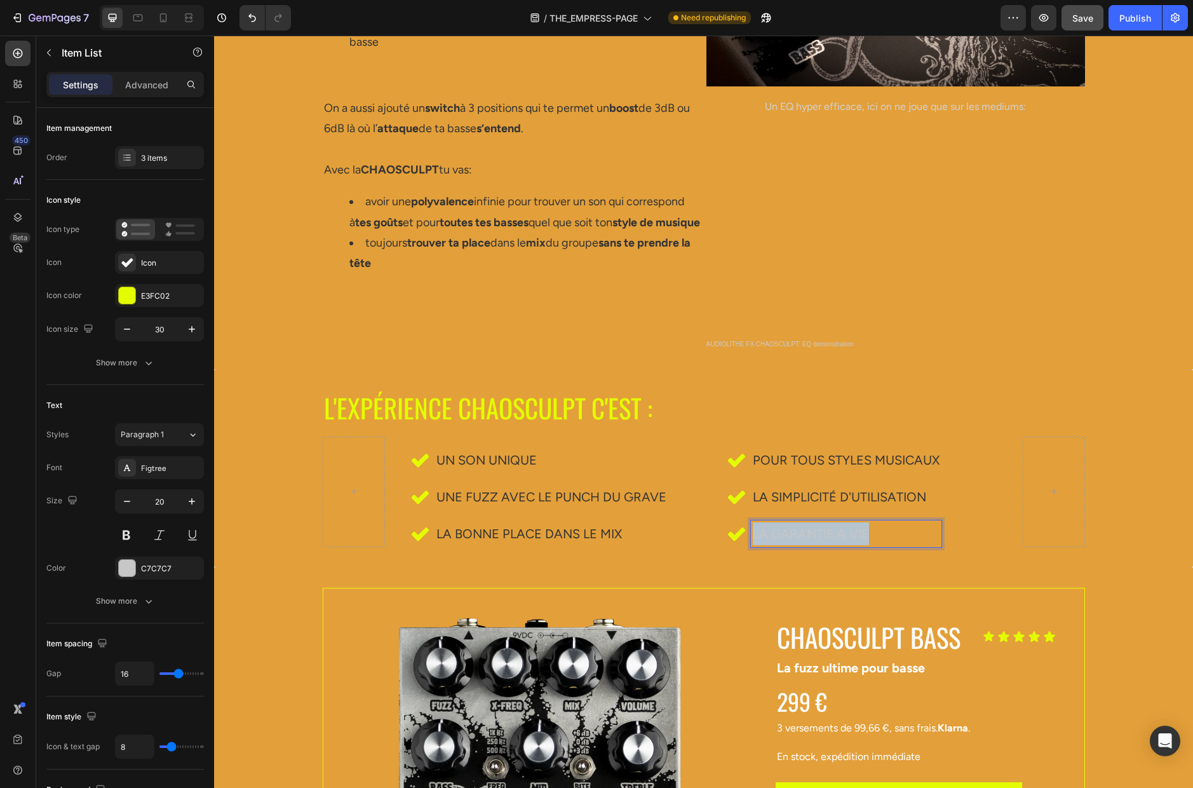
click at [823, 534] on p "La garantie à vie" at bounding box center [846, 533] width 187 height 23
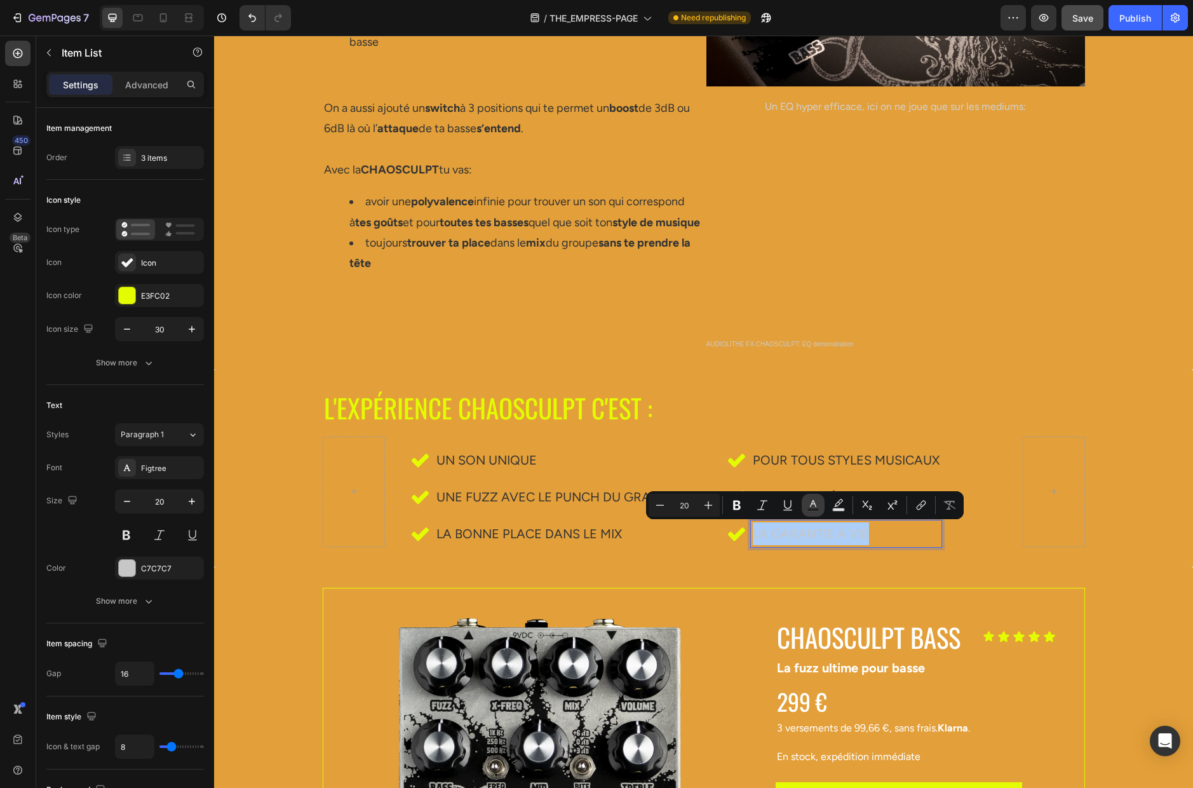
click at [811, 503] on icon "Editor contextual toolbar" at bounding box center [813, 505] width 13 height 13
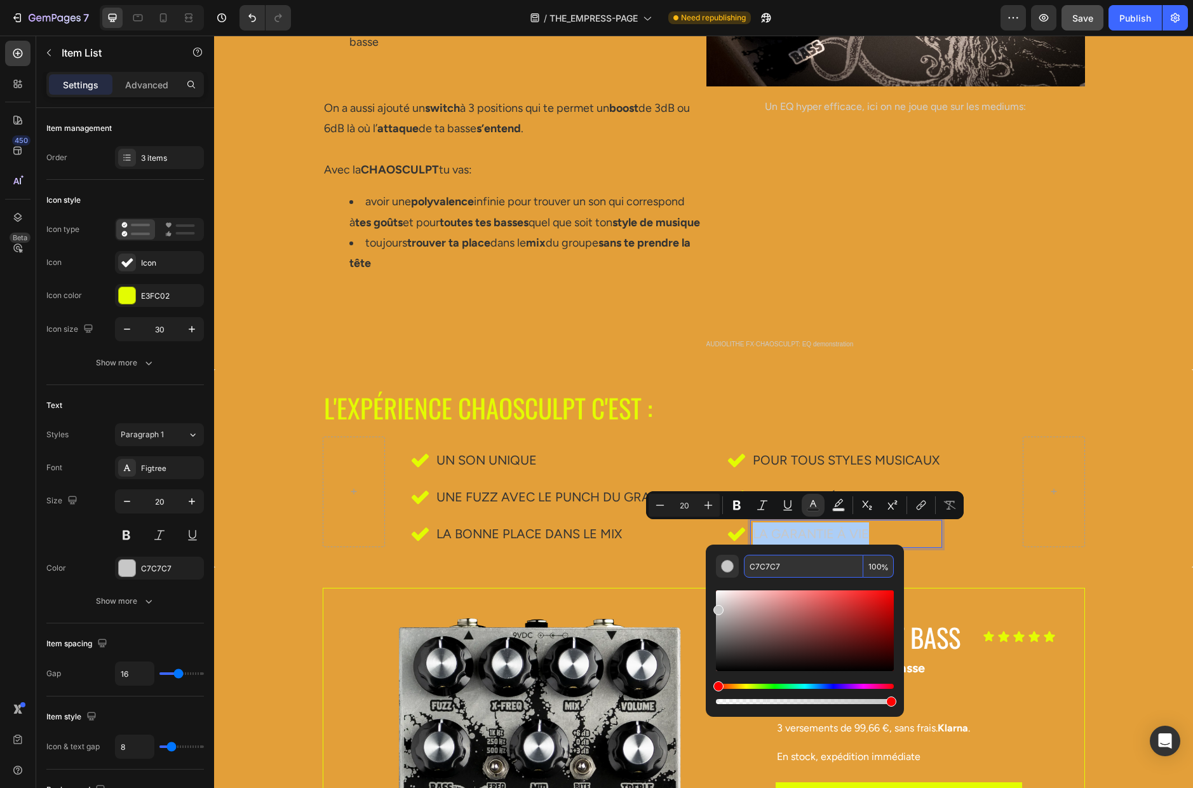
click at [795, 562] on input "C7C7C7" at bounding box center [803, 566] width 119 height 23
click at [795, 563] on input "C7C7C7" at bounding box center [803, 566] width 119 height 23
paste input "333333"
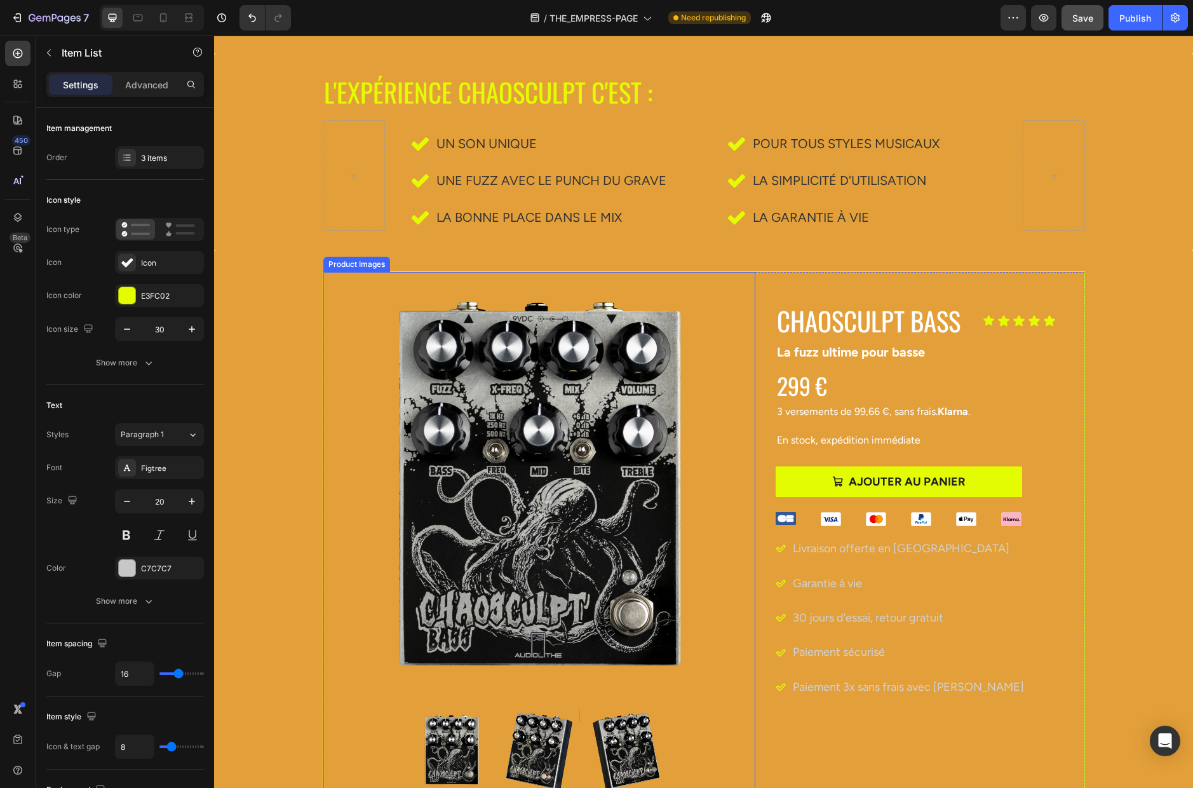
scroll to position [3411, 0]
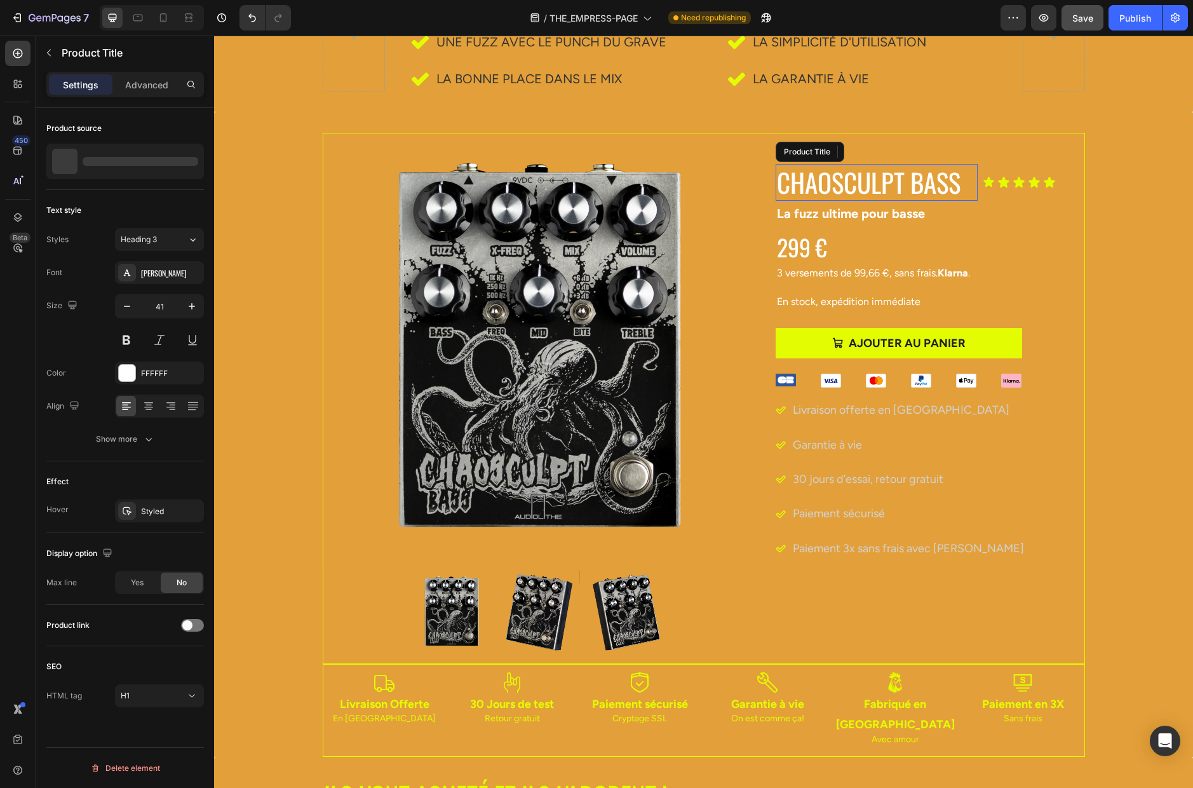
click at [858, 184] on h1 "CHAOSCULPT BASS" at bounding box center [877, 182] width 203 height 36
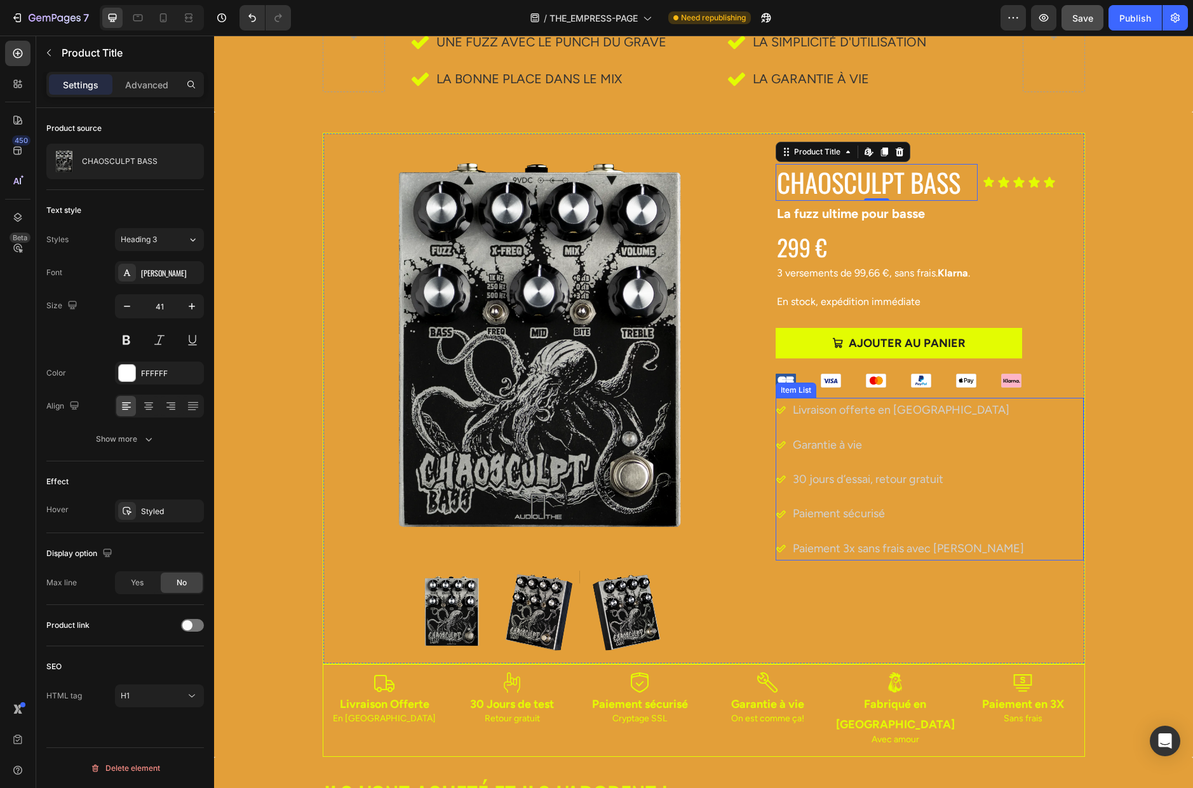
click at [832, 410] on p "Livraison offerte en [GEOGRAPHIC_DATA]" at bounding box center [908, 410] width 231 height 20
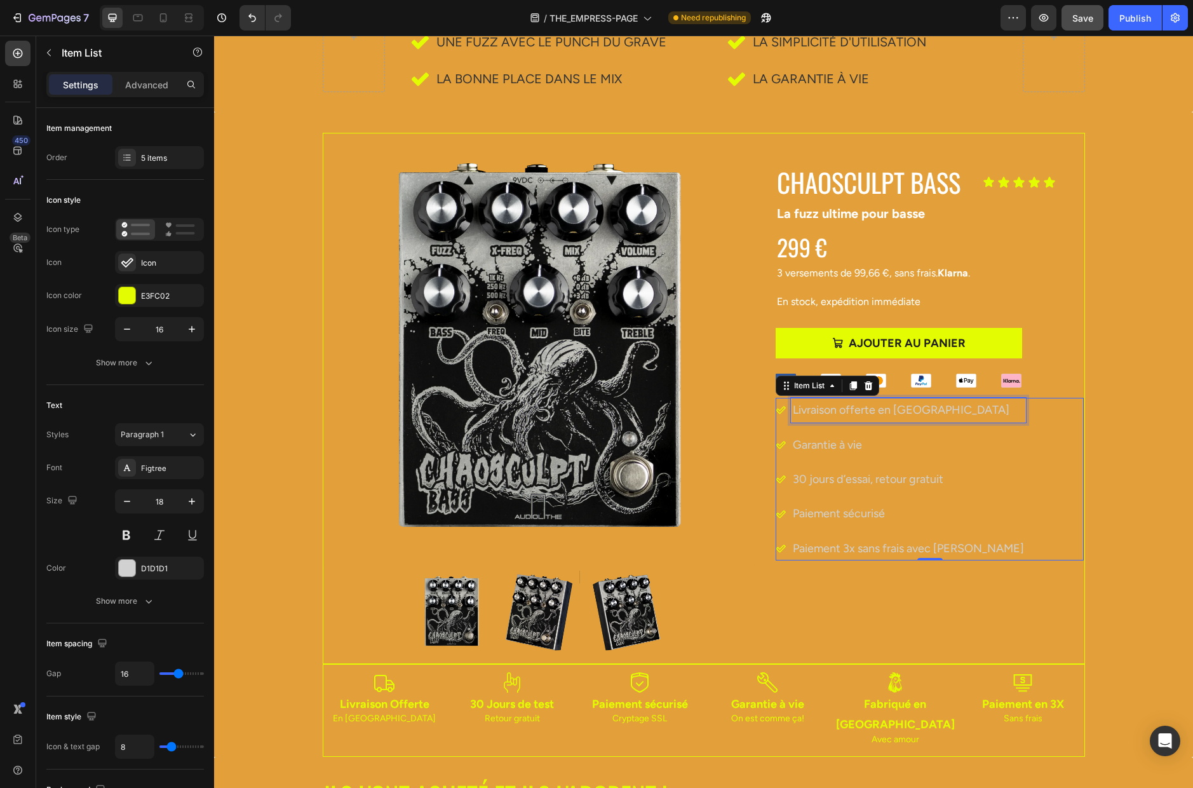
click at [874, 408] on p "Livraison offerte en [GEOGRAPHIC_DATA]" at bounding box center [908, 410] width 231 height 20
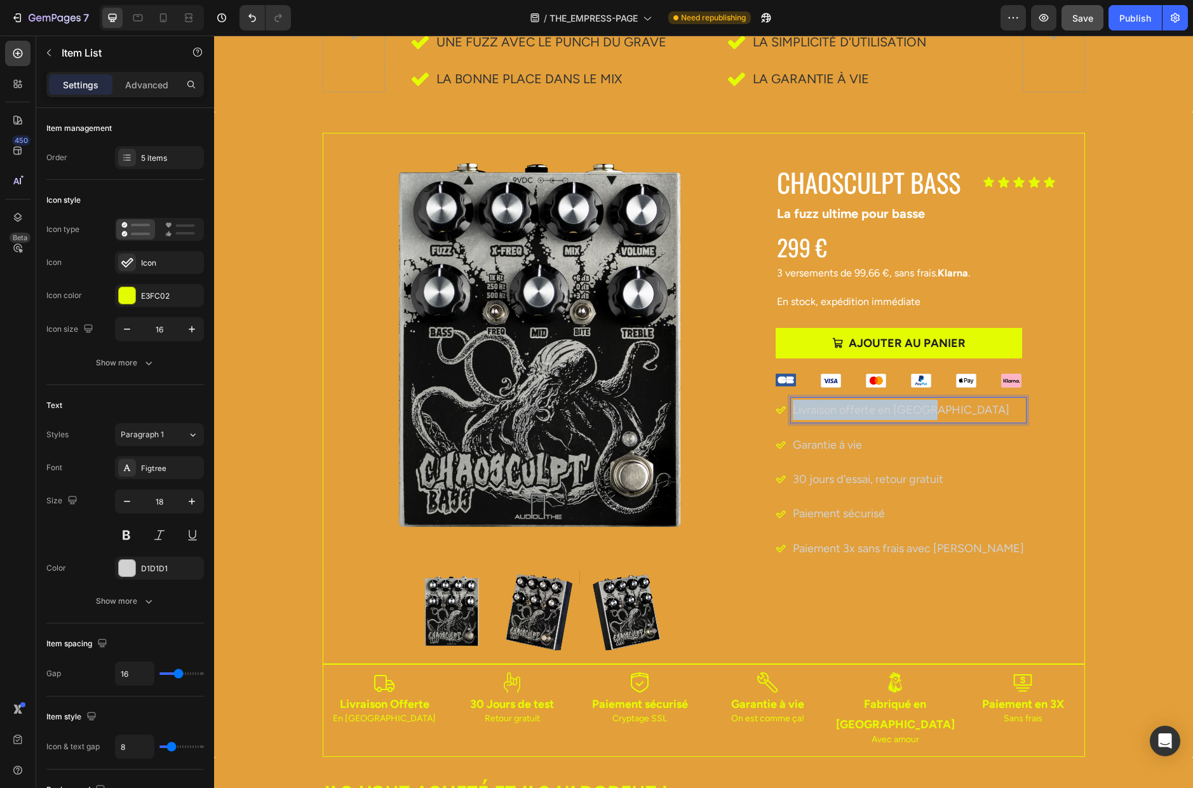
click at [874, 408] on p "Livraison offerte en [GEOGRAPHIC_DATA]" at bounding box center [908, 410] width 231 height 20
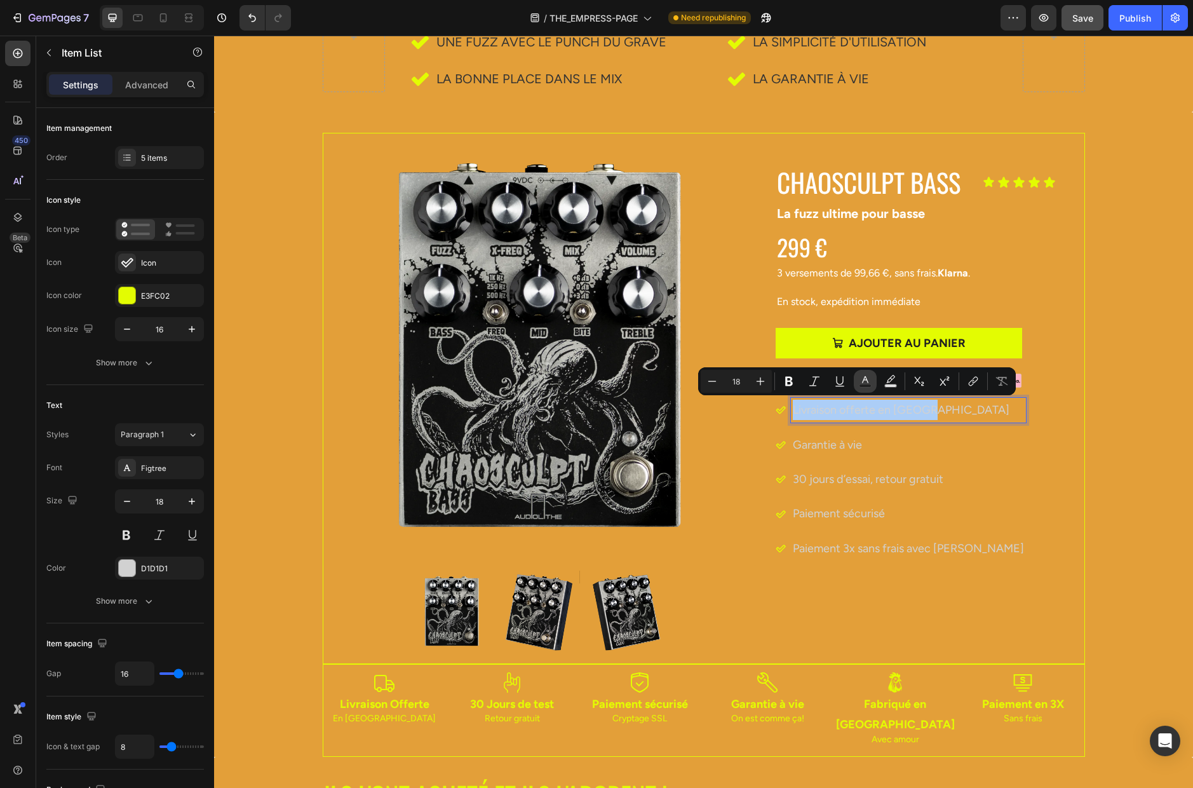
click at [866, 383] on icon "Editor contextual toolbar" at bounding box center [865, 381] width 13 height 13
type input "D1D1D1"
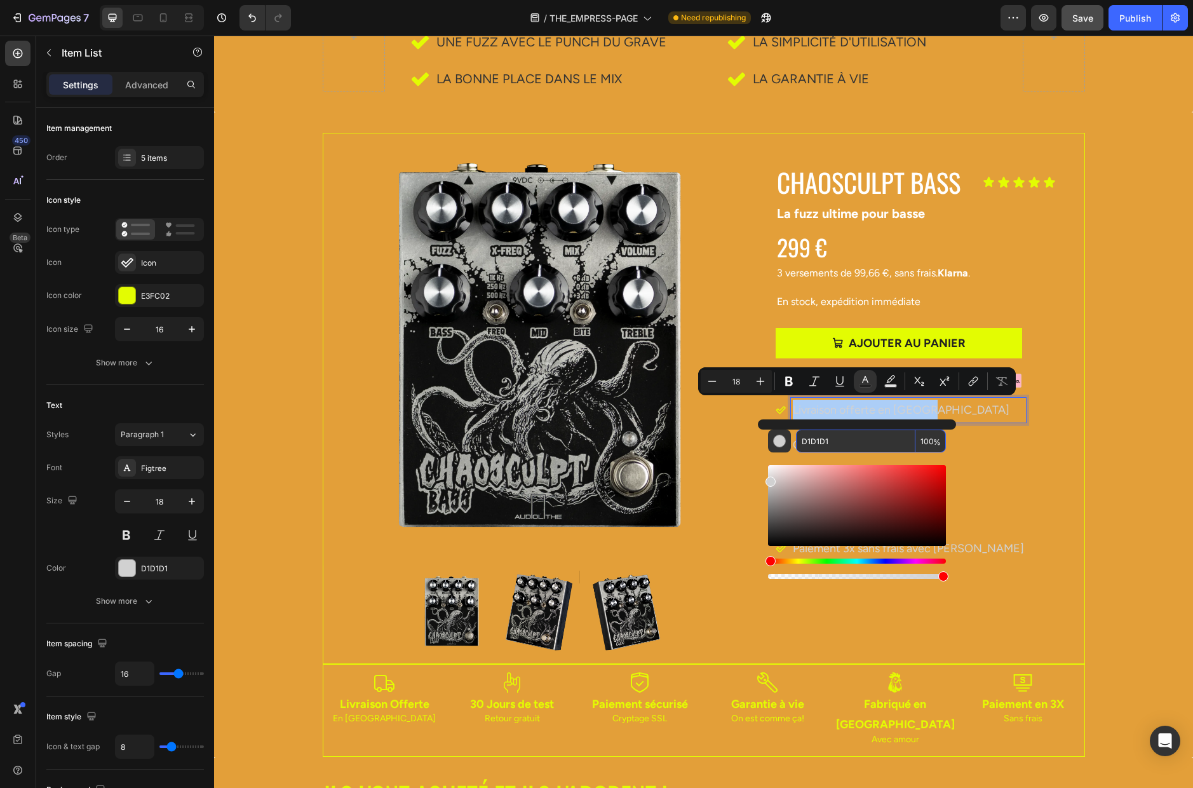
click at [847, 441] on input "D1D1D1" at bounding box center [855, 440] width 119 height 23
paste input "333333"
type input "333333"
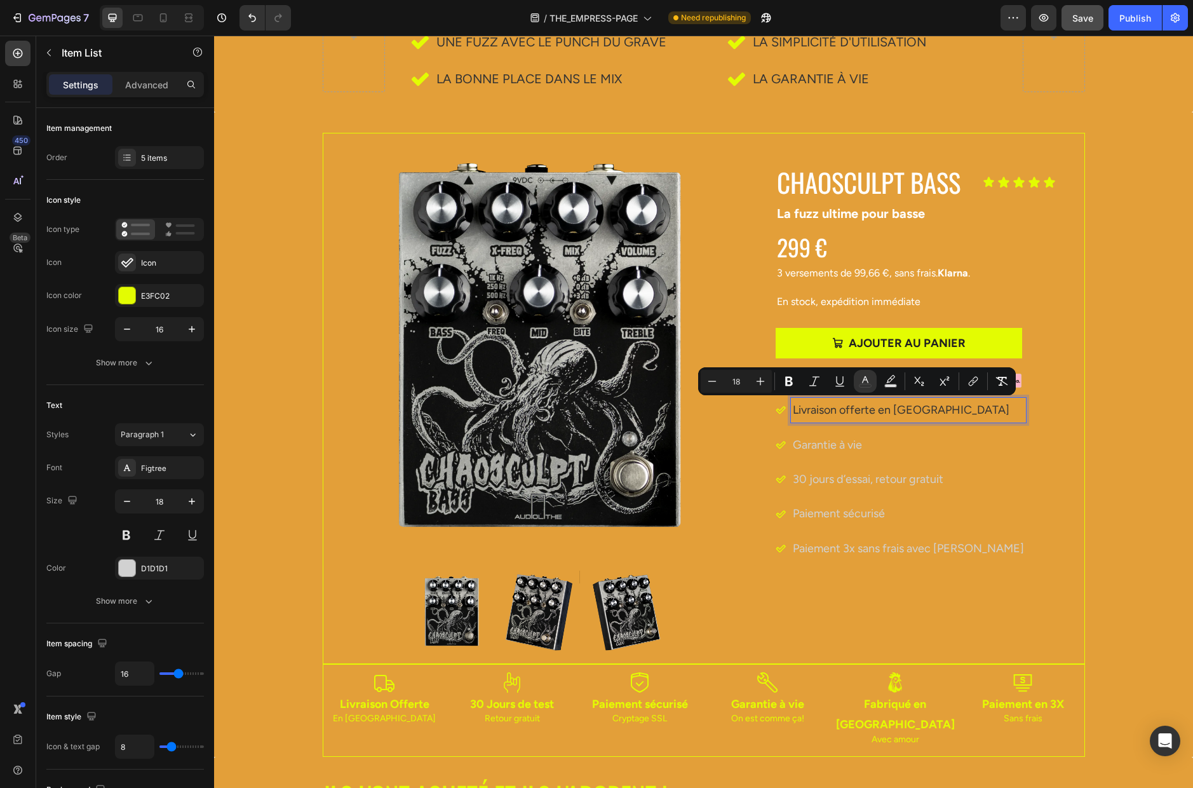
click at [857, 448] on p "Garantie à vie" at bounding box center [908, 445] width 231 height 20
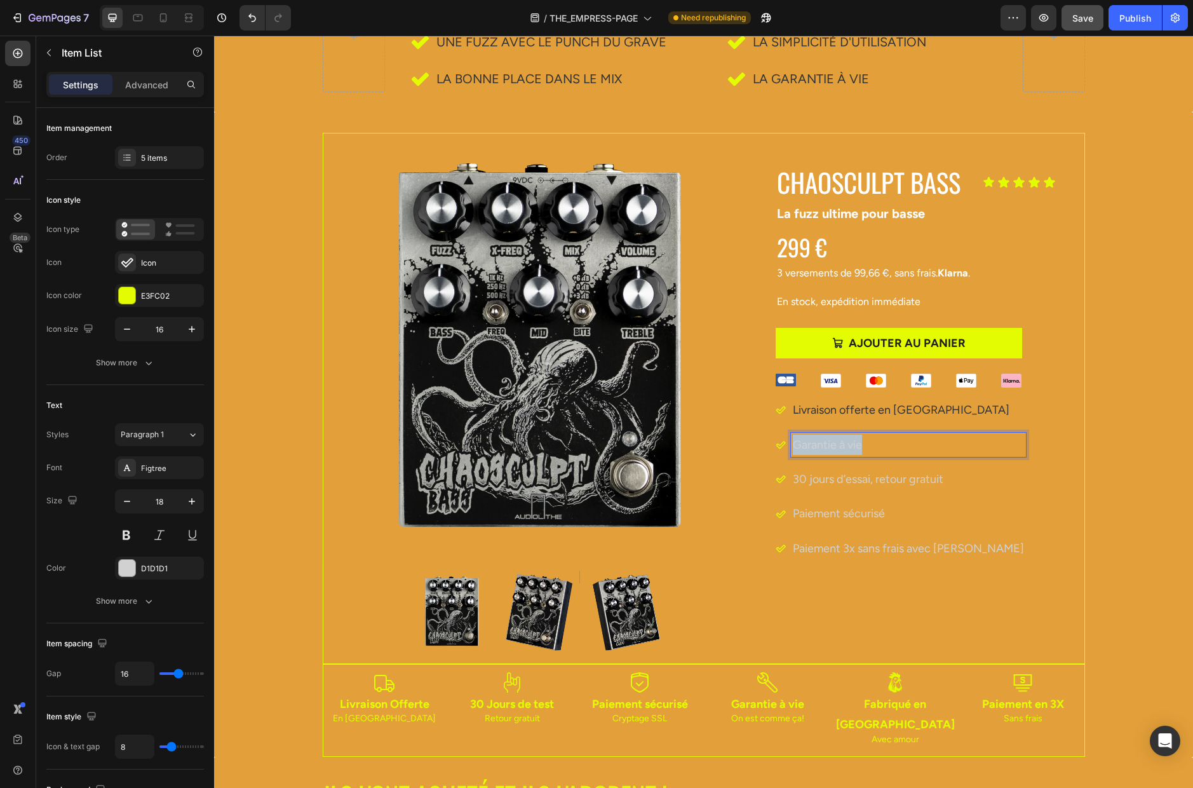
click at [857, 448] on p "Garantie à vie" at bounding box center [908, 445] width 231 height 20
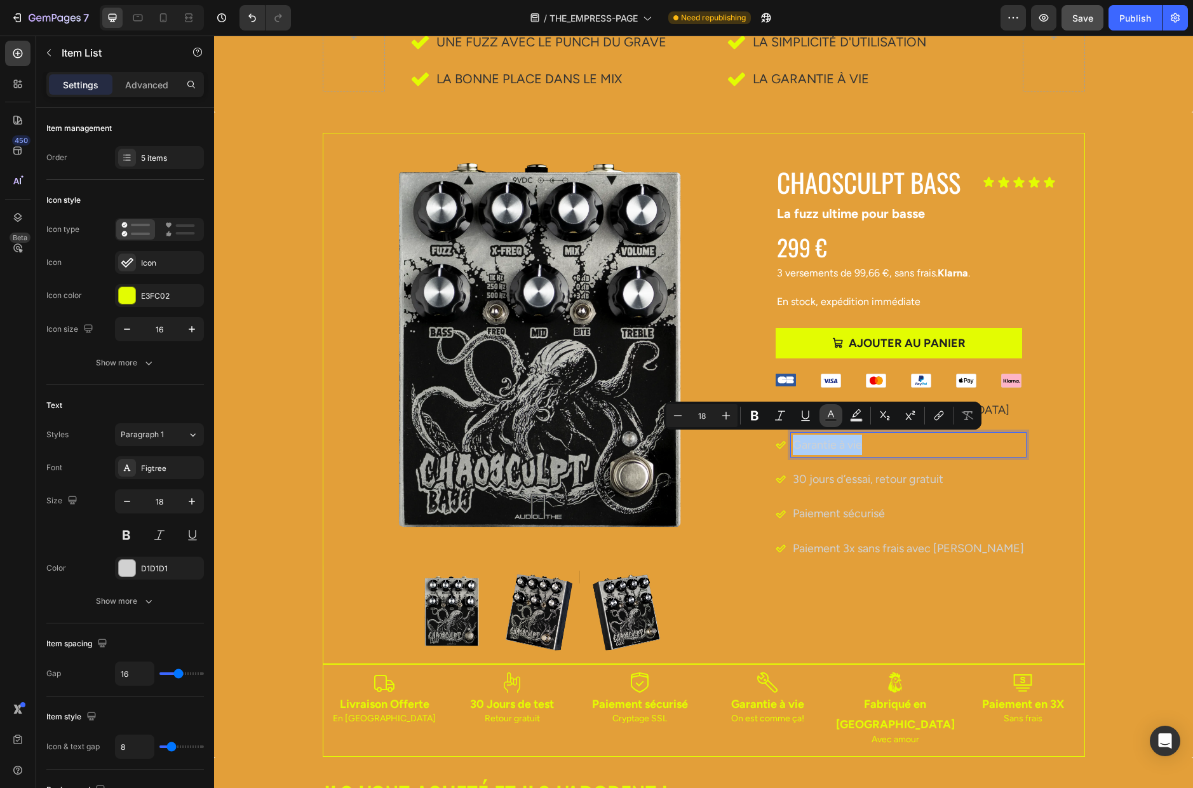
click at [832, 416] on icon "Editor contextual toolbar" at bounding box center [831, 415] width 13 height 13
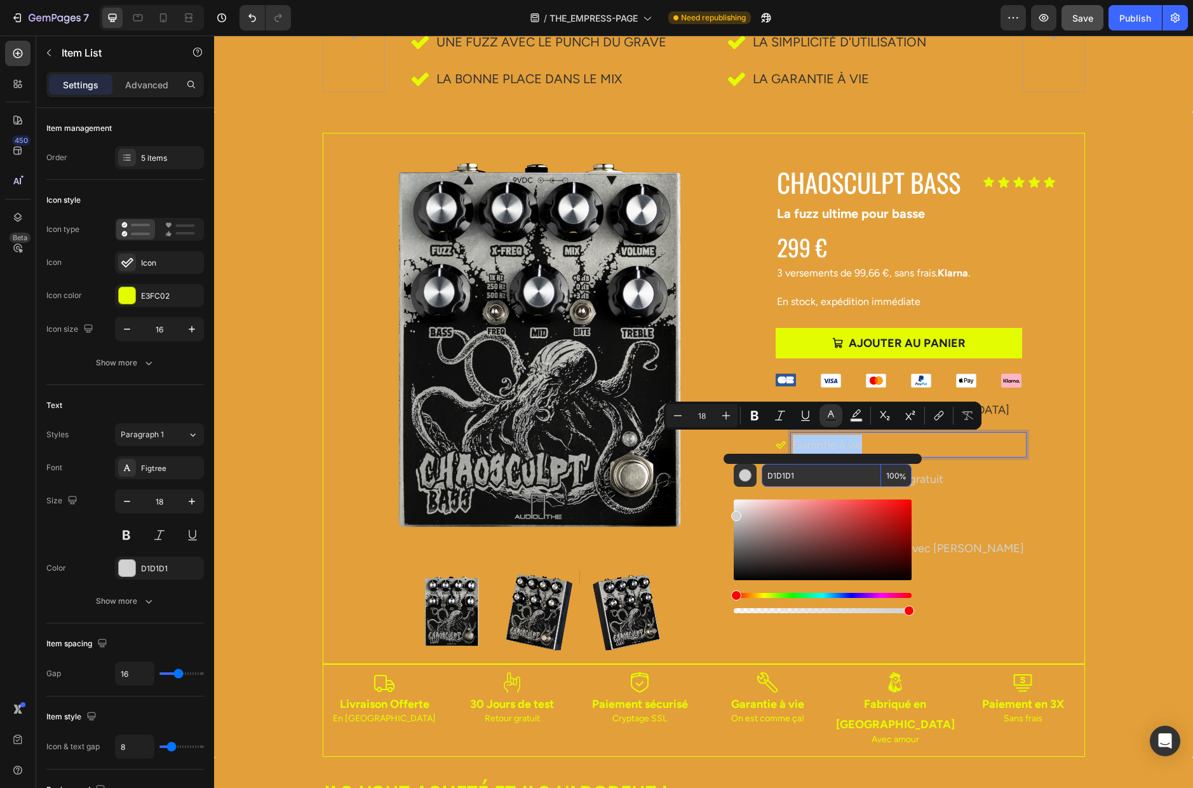
click at [826, 478] on input "D1D1D1" at bounding box center [821, 475] width 119 height 23
paste input "333333"
type input "333333"
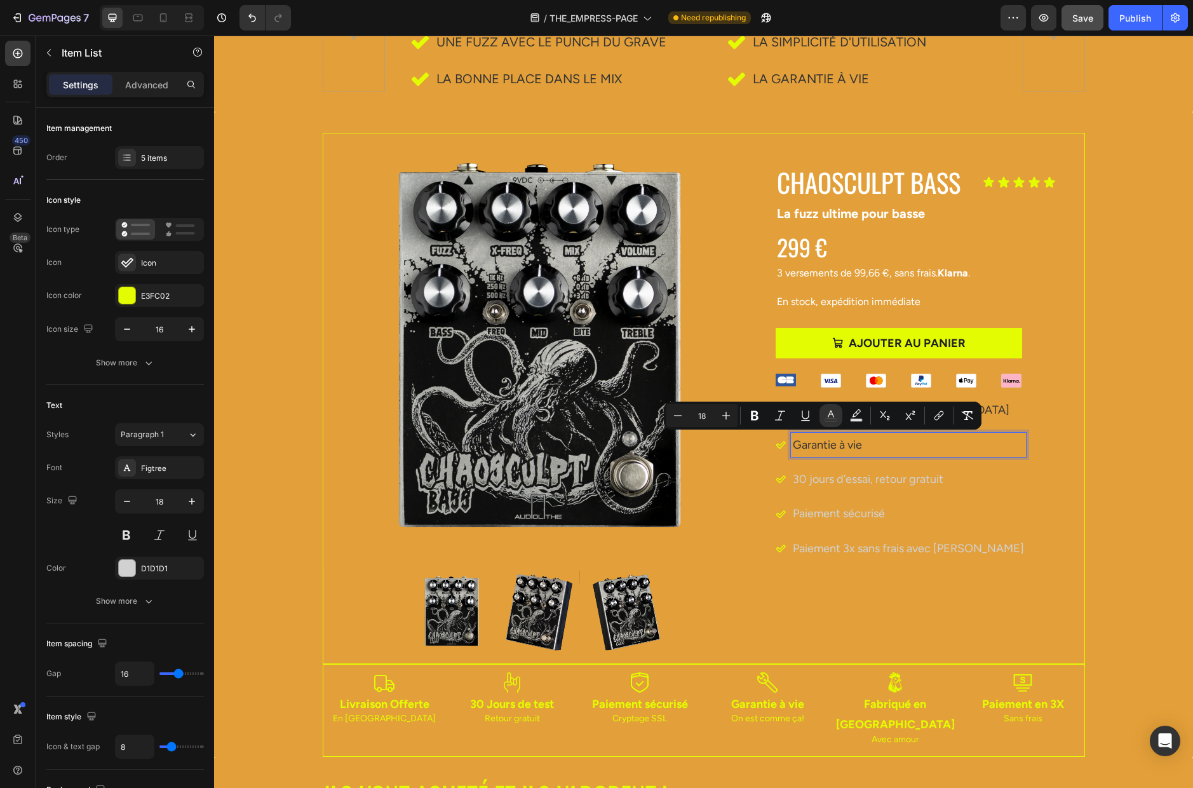
click at [882, 477] on p "30 jours d’essai, retour gratuit" at bounding box center [908, 479] width 231 height 20
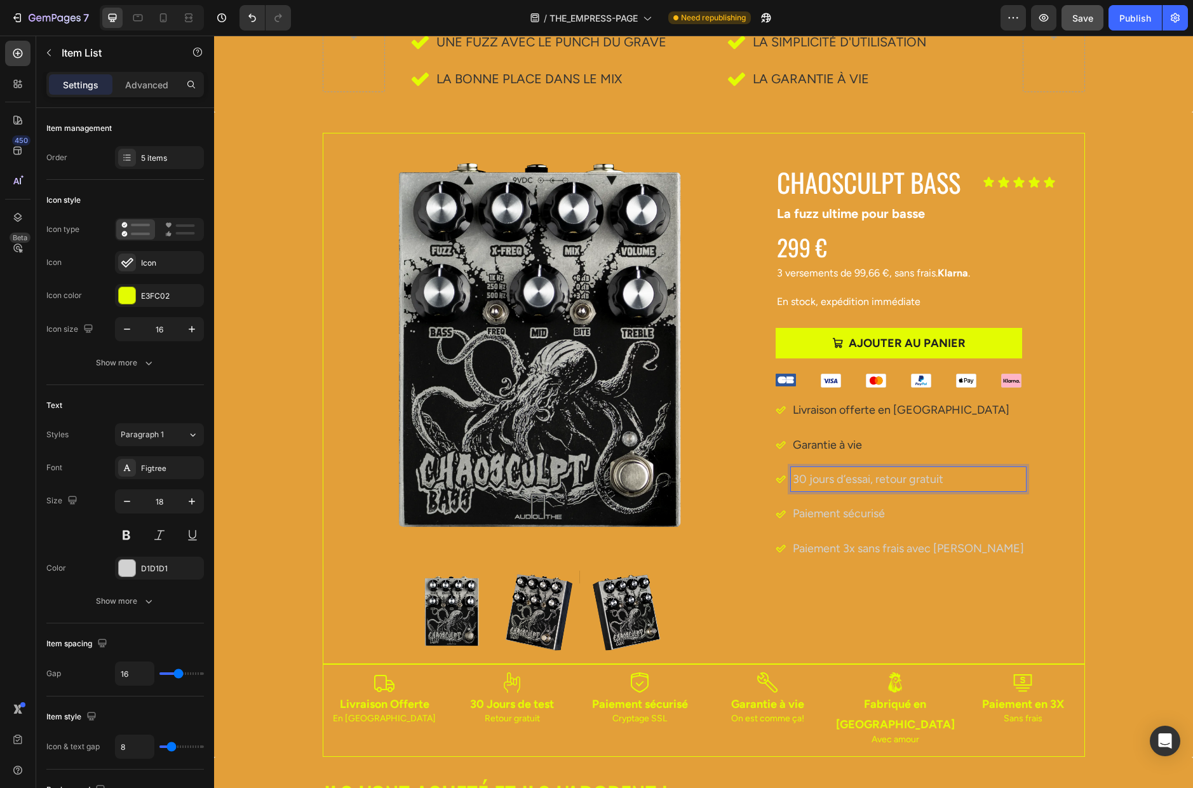
click at [839, 473] on p "30 jours d’essai, retour gratuit" at bounding box center [908, 479] width 231 height 20
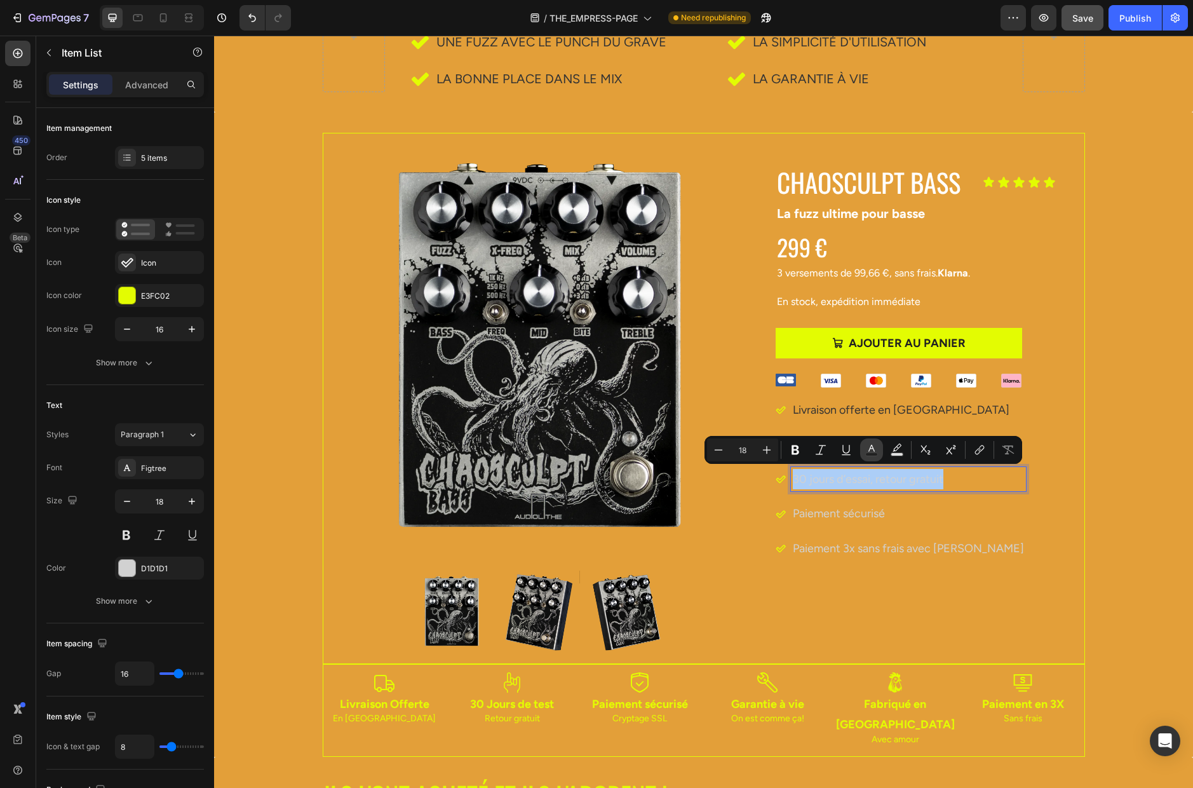
click at [872, 454] on rect "Editor contextual toolbar" at bounding box center [872, 454] width 12 height 3
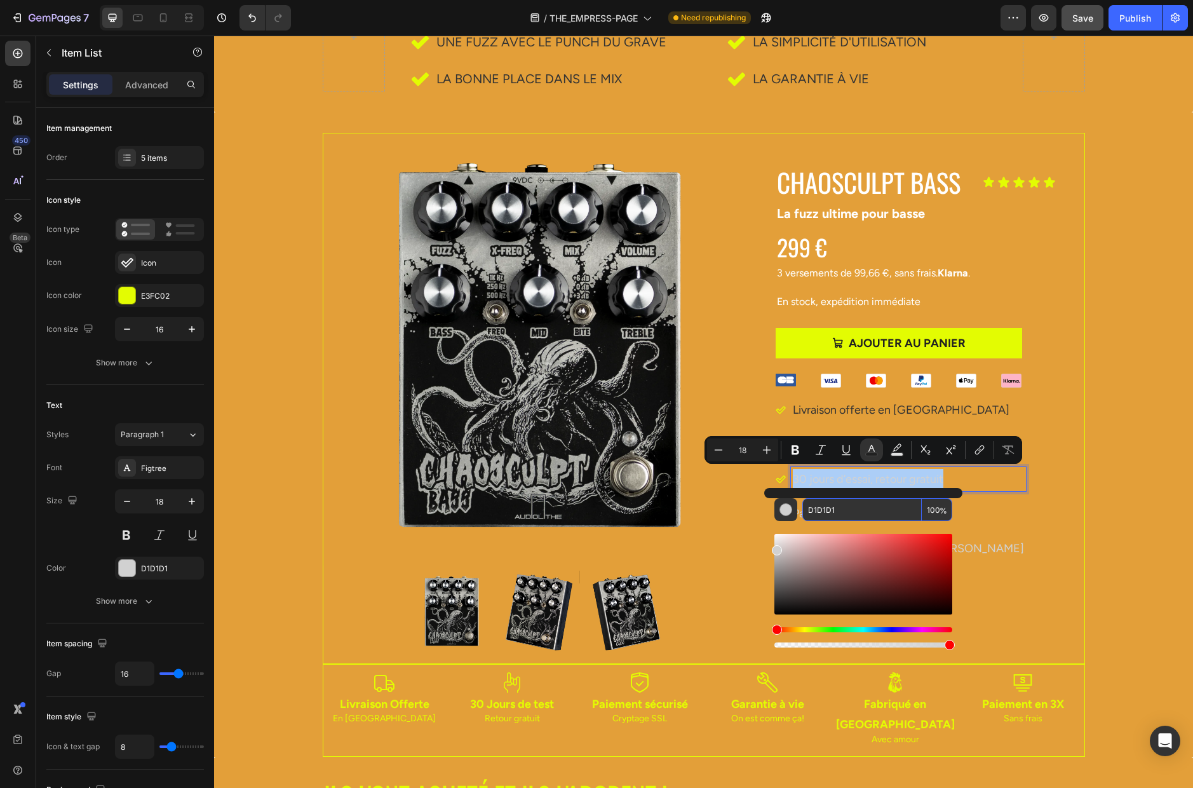
click at [839, 504] on input "D1D1D1" at bounding box center [861, 509] width 119 height 23
paste input "333333"
type input "333333"
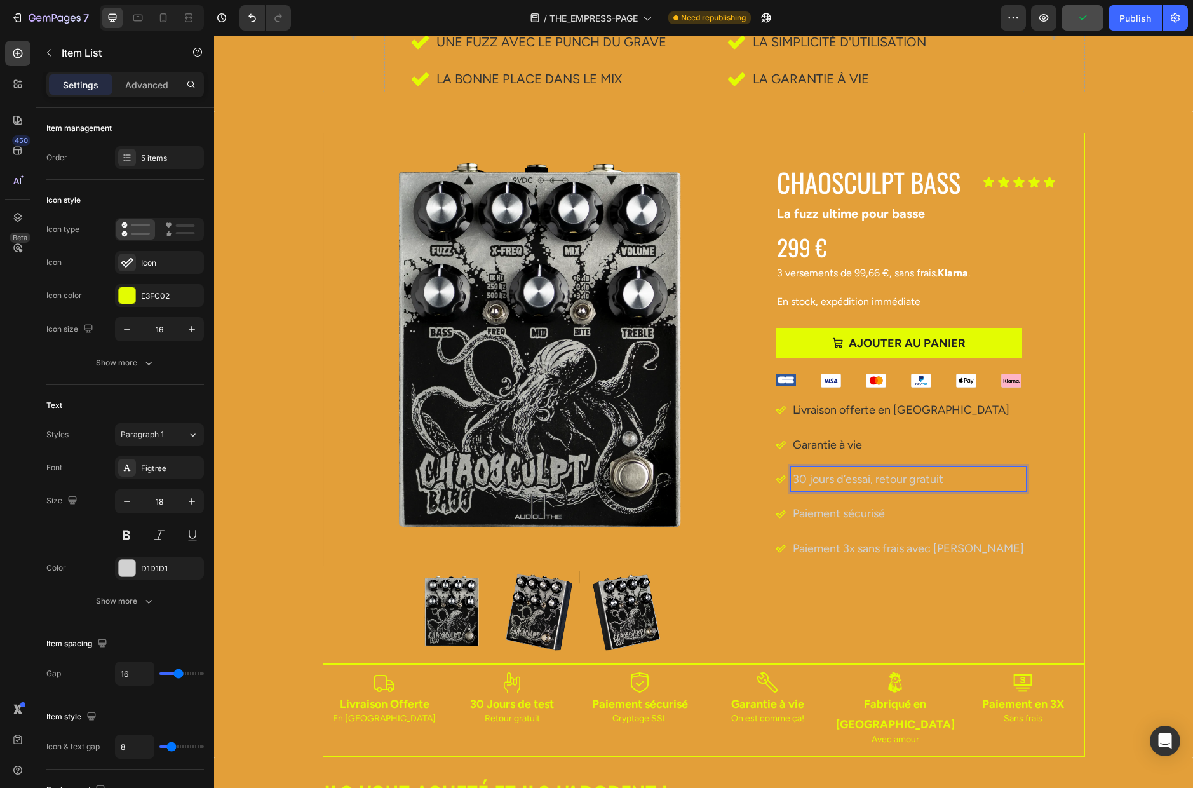
click at [849, 481] on span "30 jours d’essai, retour gratuit" at bounding box center [868, 479] width 151 height 14
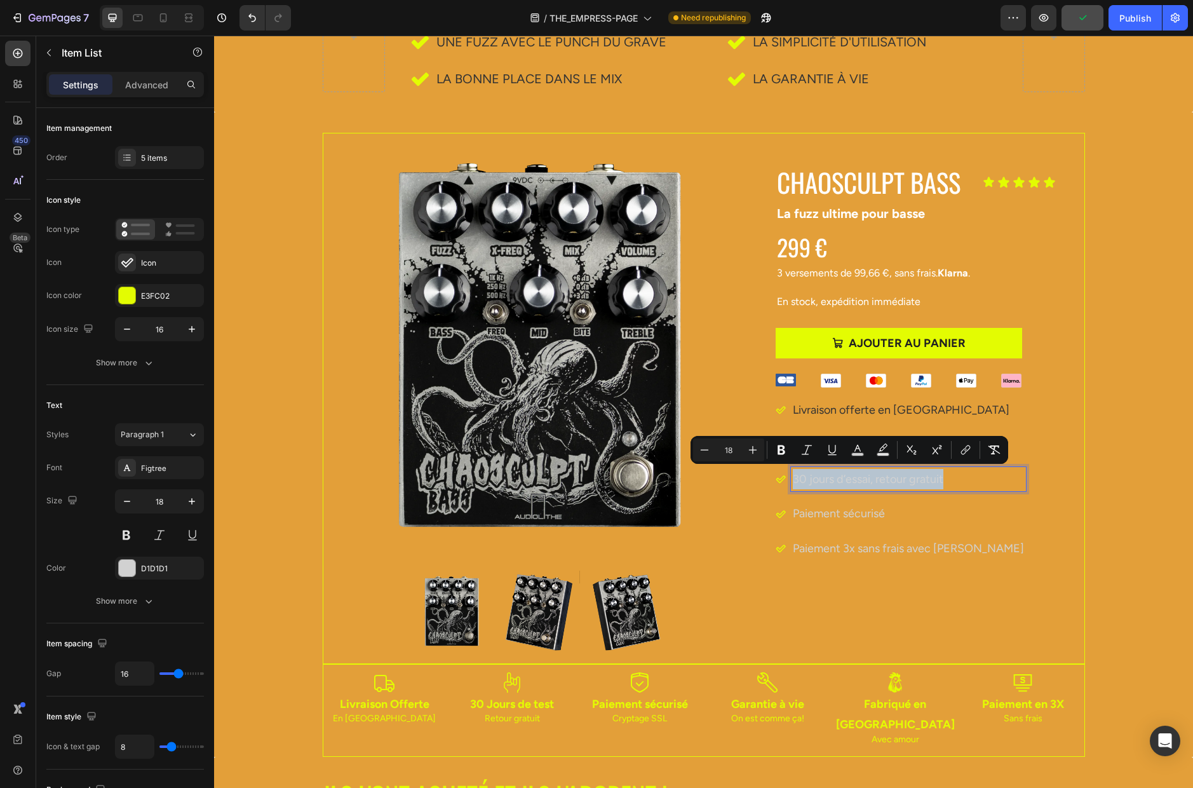
click at [849, 481] on span "30 jours d’essai, retour gratuit" at bounding box center [868, 479] width 151 height 14
click at [869, 456] on button "color" at bounding box center [871, 449] width 23 height 23
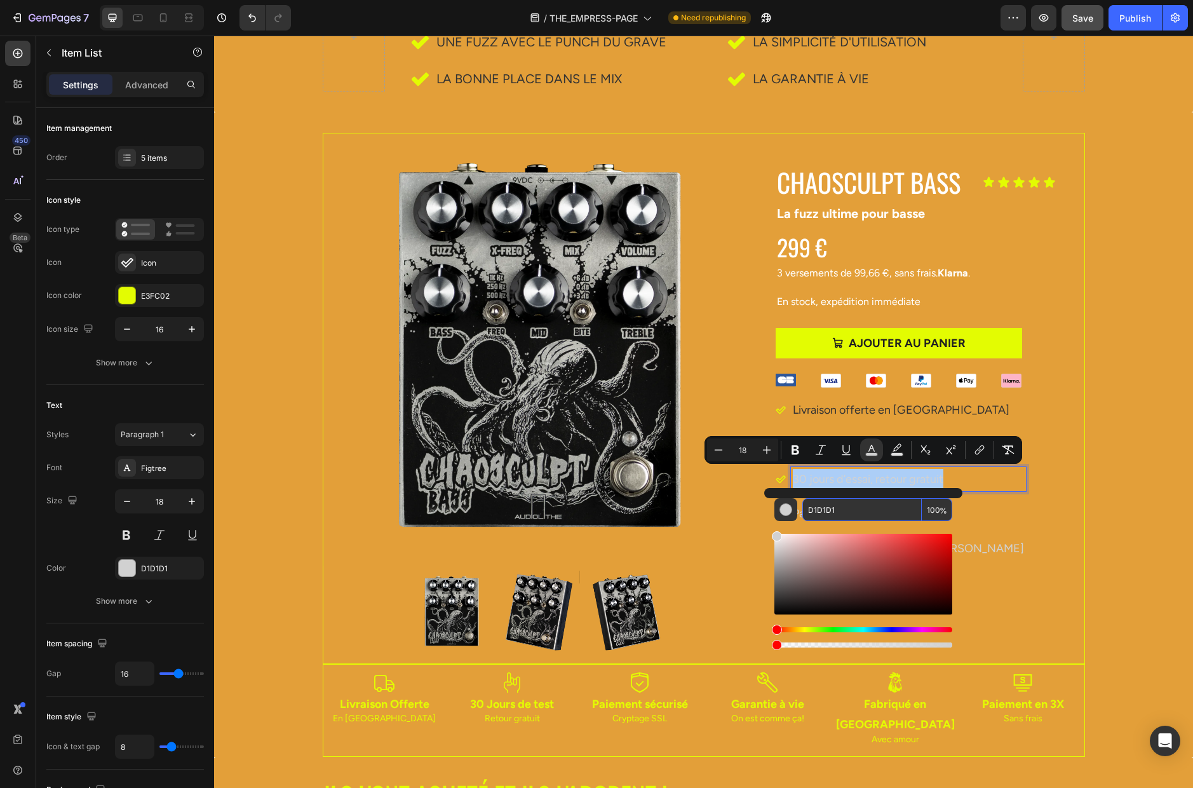
click at [849, 507] on input "D1D1D1" at bounding box center [861, 509] width 119 height 23
paste input "333333"
type input "333333"
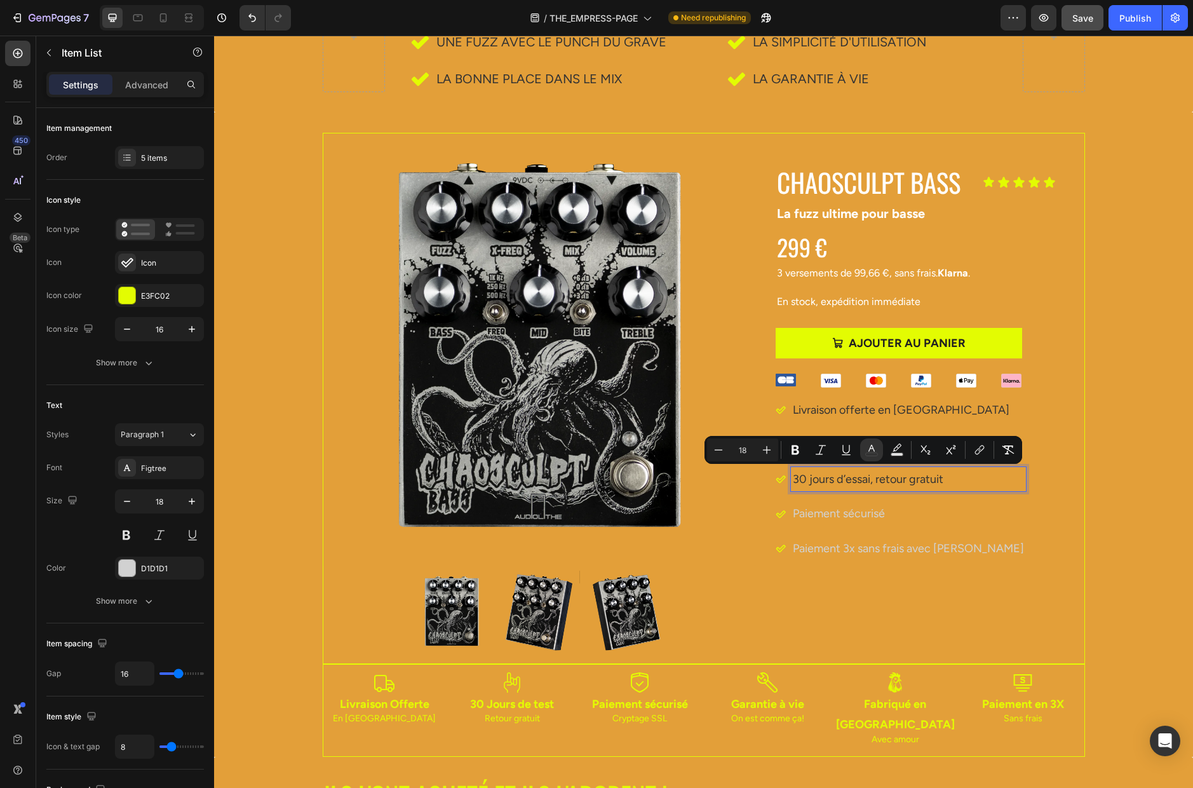
click at [845, 513] on p "Paiement sécurisé" at bounding box center [908, 513] width 231 height 20
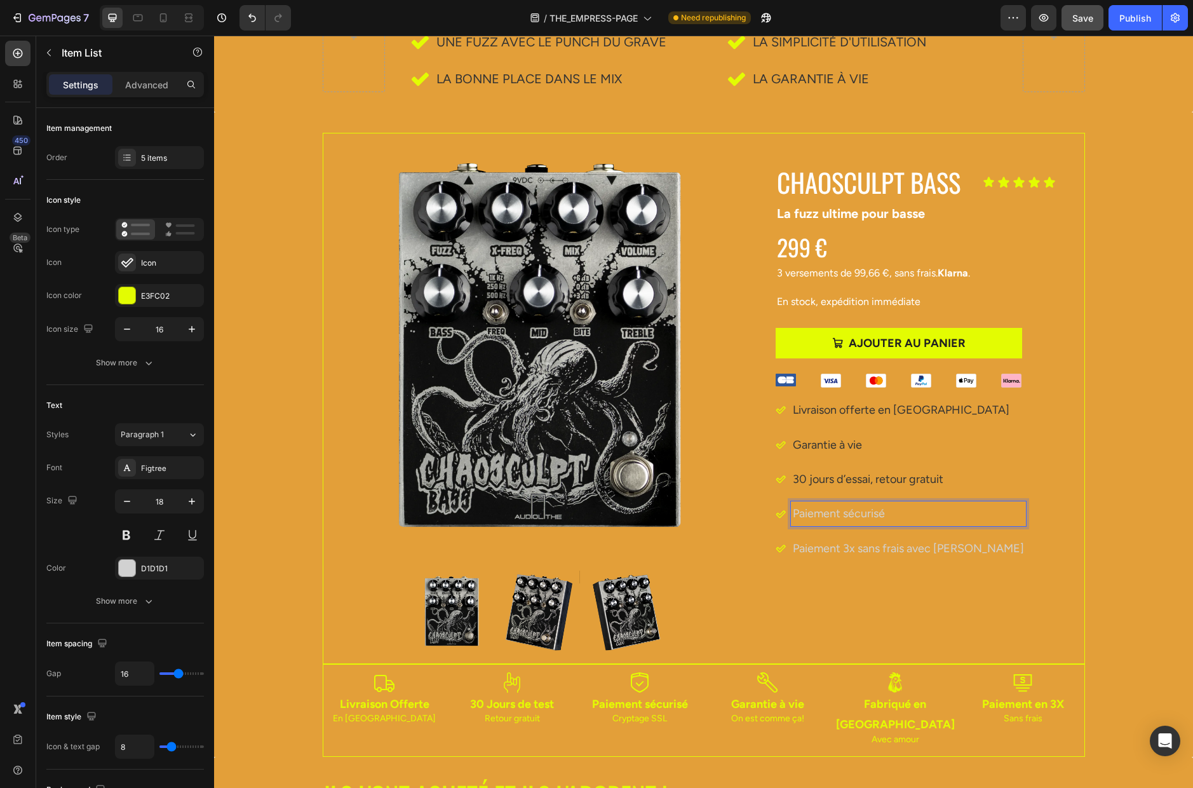
click at [854, 511] on p "Paiement sécurisé" at bounding box center [908, 513] width 231 height 20
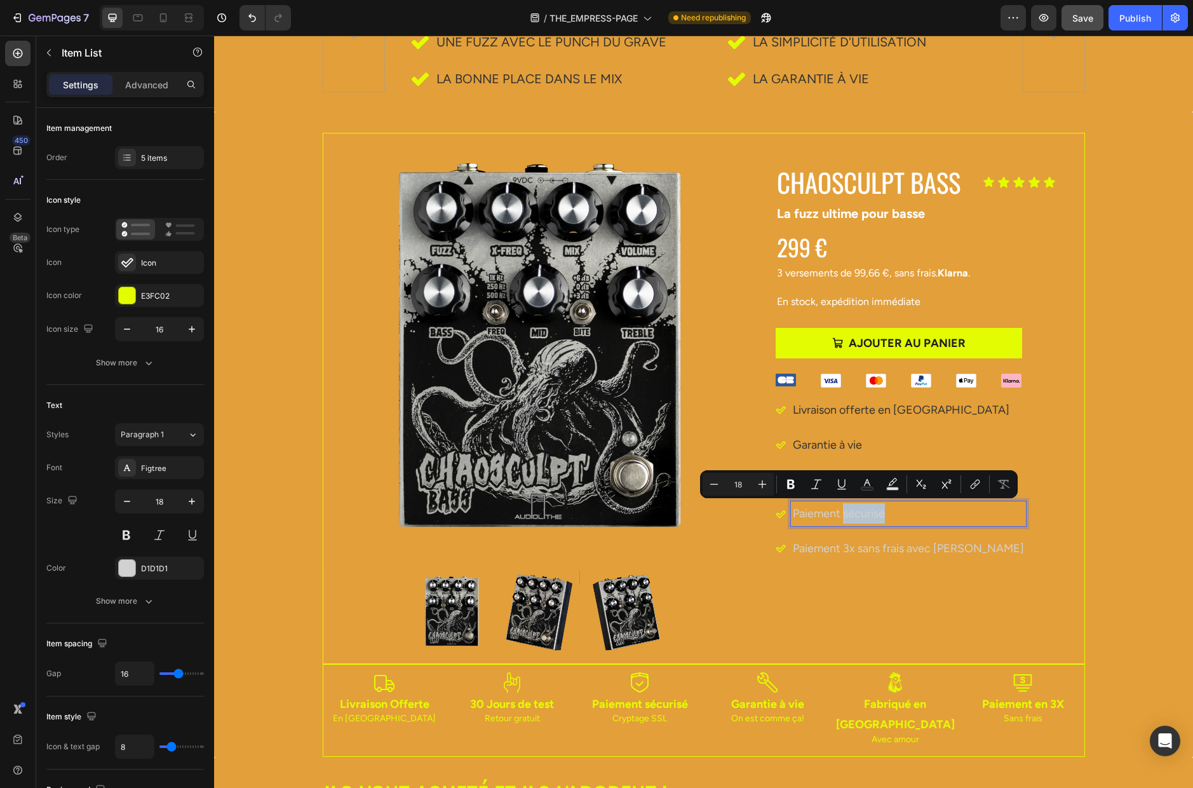
click at [858, 510] on p "Paiement sécurisé" at bounding box center [908, 513] width 231 height 20
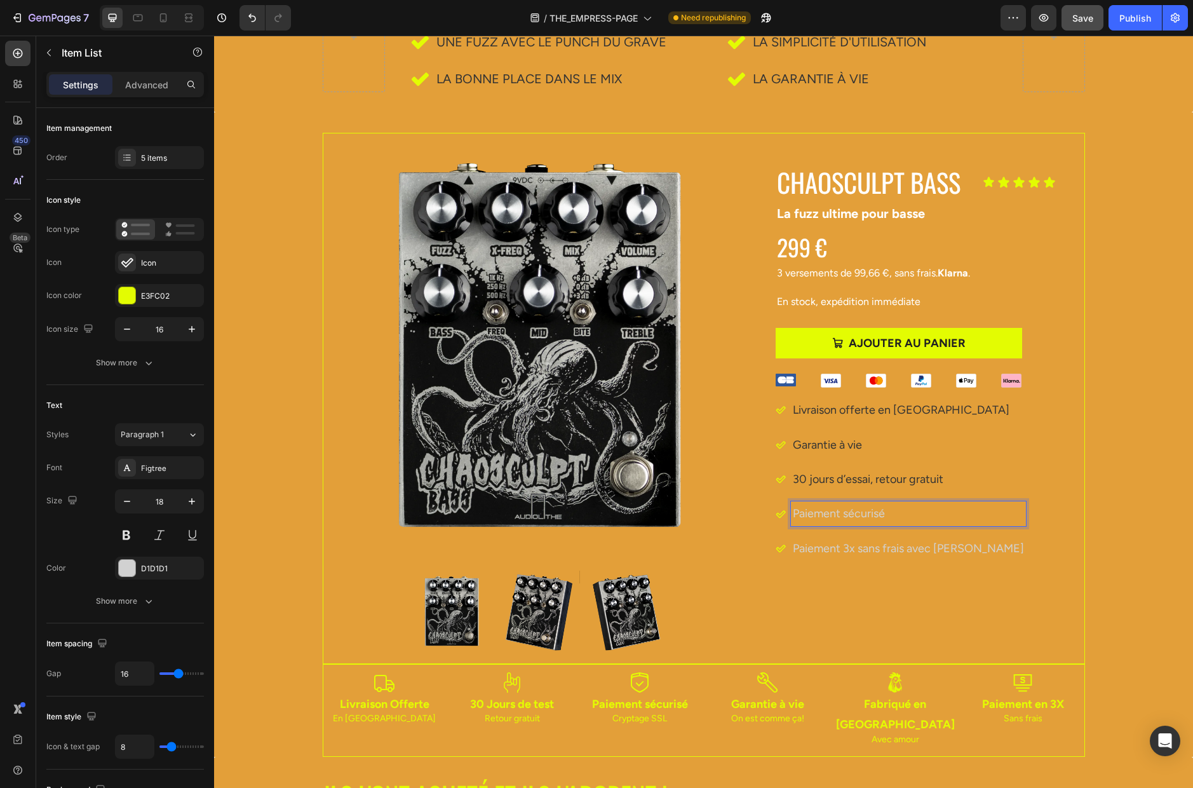
click at [858, 510] on p "Paiement sécurisé" at bounding box center [908, 513] width 231 height 20
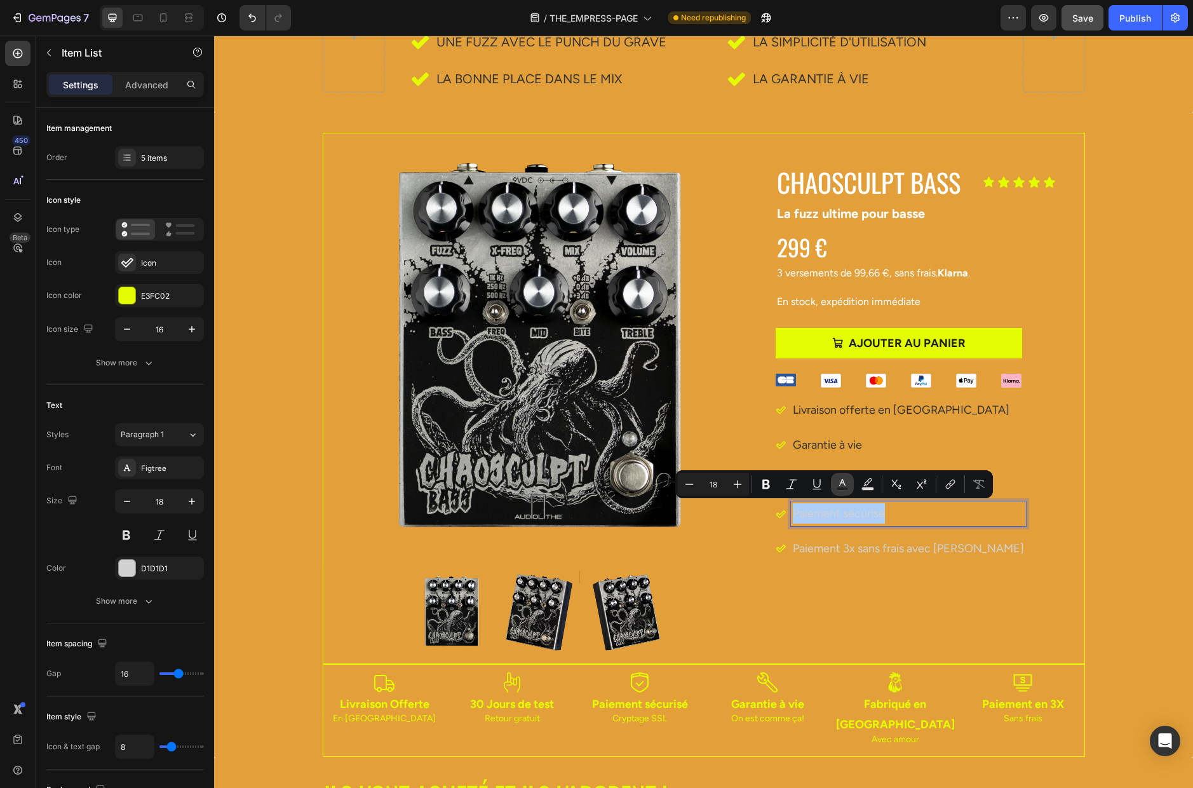
click at [844, 480] on icon "Editor contextual toolbar" at bounding box center [842, 484] width 13 height 13
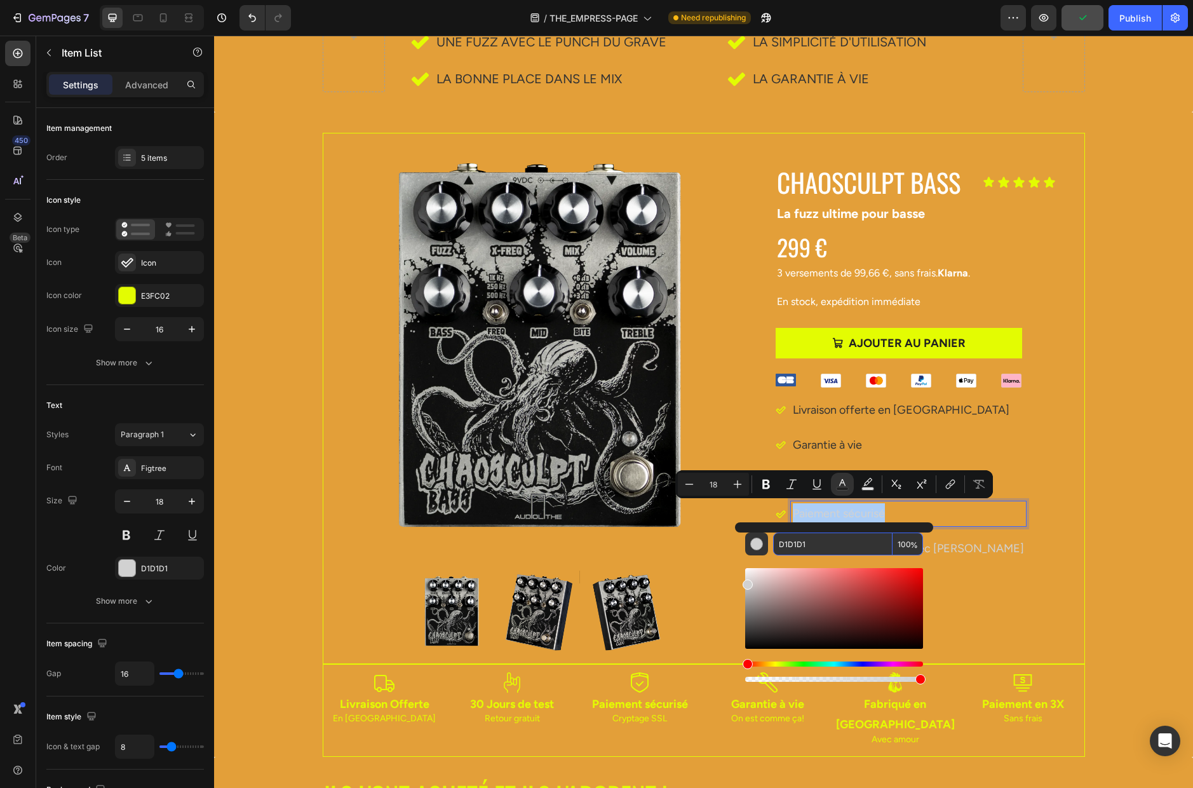
click at [821, 539] on input "D1D1D1" at bounding box center [832, 543] width 119 height 23
paste input "333333"
type input "333333"
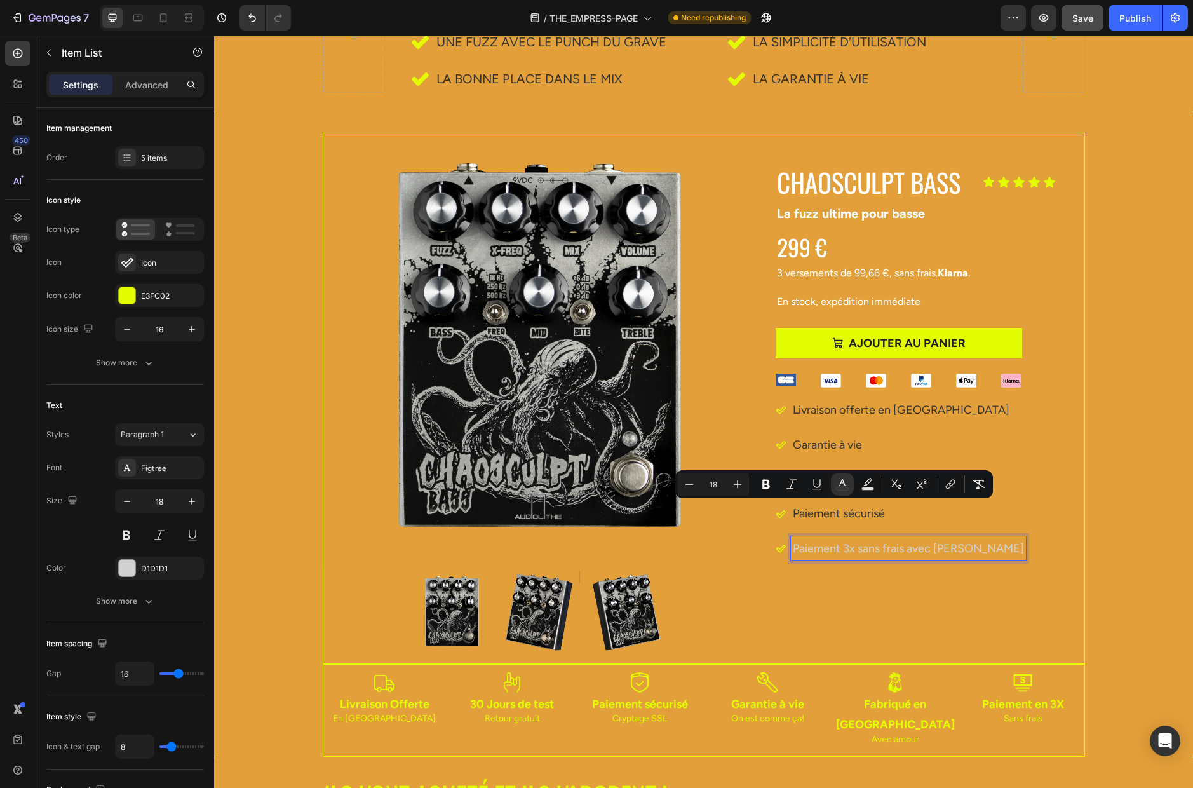
click at [833, 546] on p "Paiement 3x sans frais avec [PERSON_NAME]" at bounding box center [908, 548] width 231 height 20
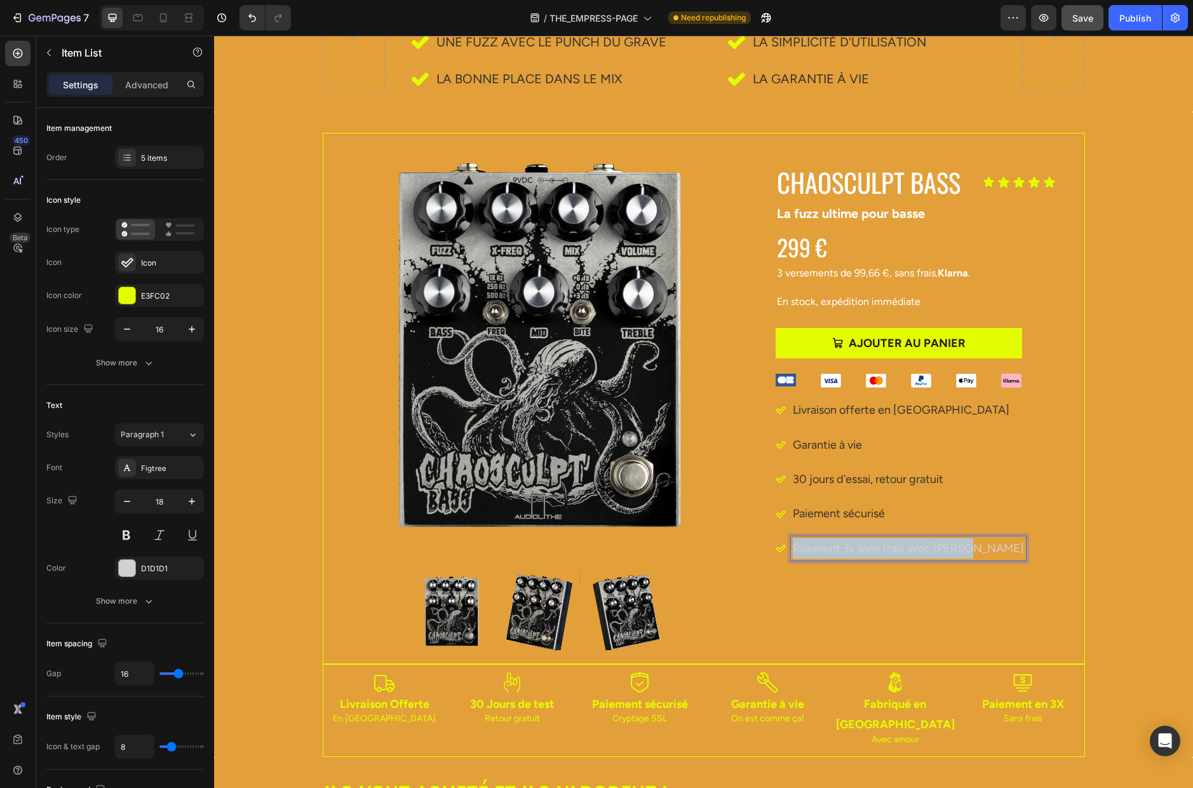
click at [833, 546] on p "Paiement 3x sans frais avec [PERSON_NAME]" at bounding box center [908, 548] width 231 height 20
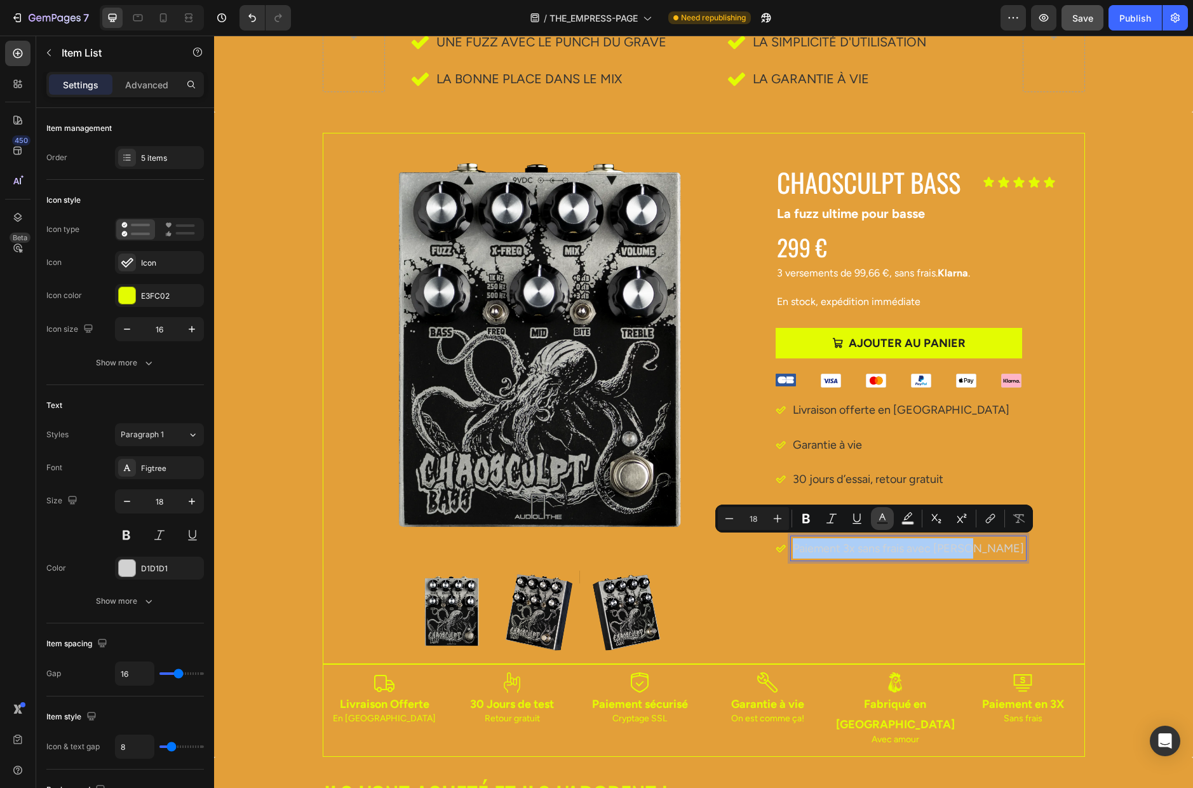
click at [882, 520] on icon "Editor contextual toolbar" at bounding box center [882, 518] width 13 height 13
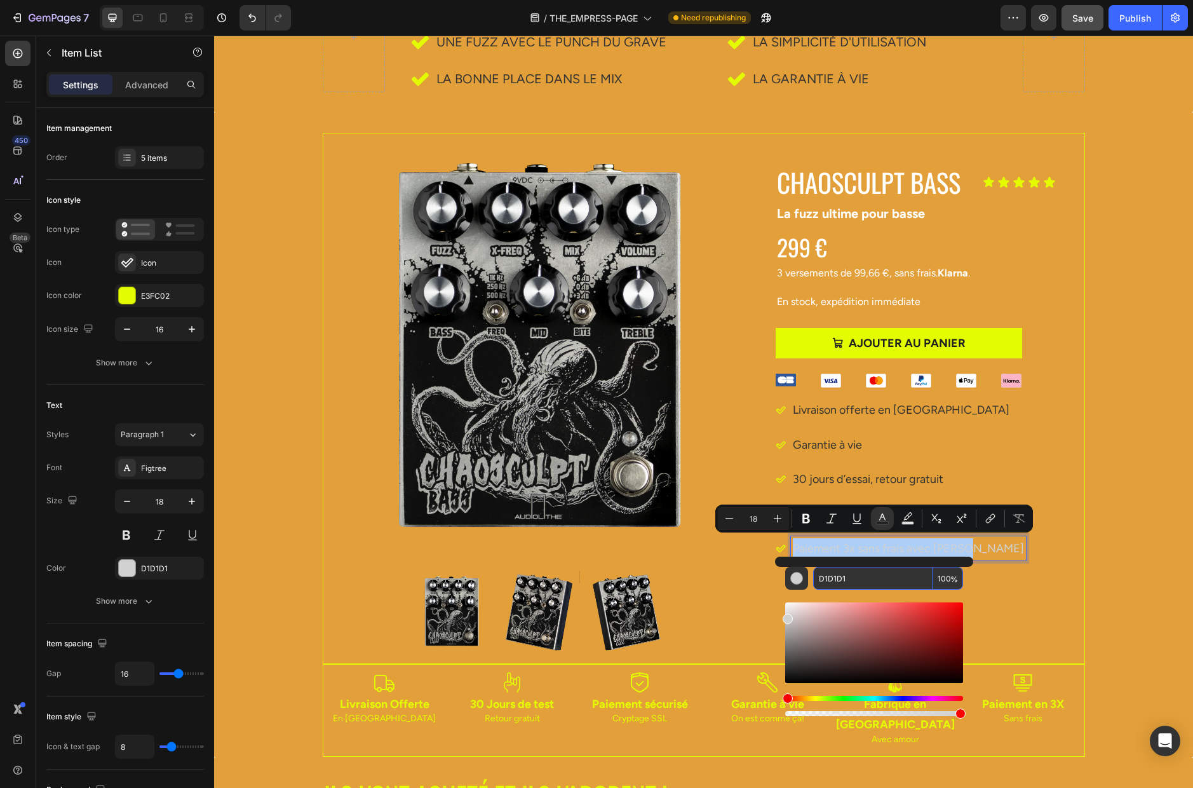
click at [850, 574] on input "D1D1D1" at bounding box center [872, 578] width 119 height 23
paste input "333333"
type input "333333"
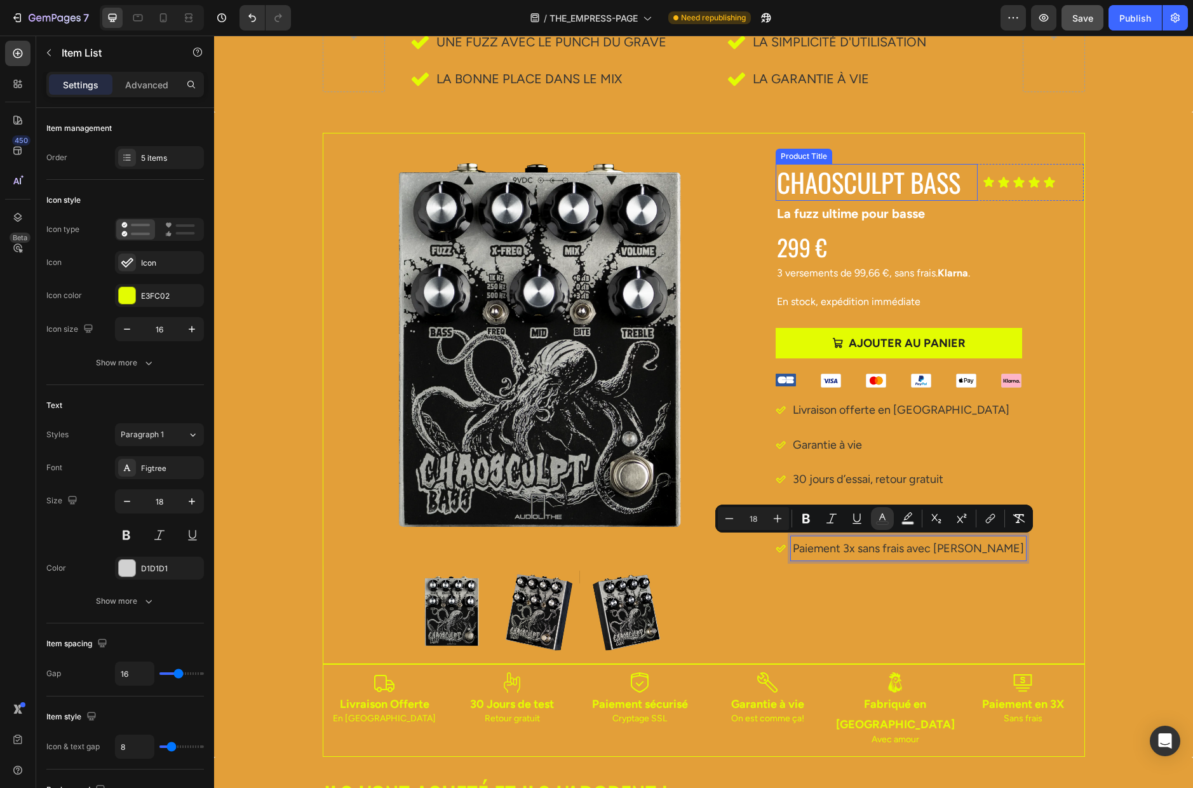
click at [831, 180] on h1 "CHAOSCULPT BASS" at bounding box center [877, 182] width 203 height 36
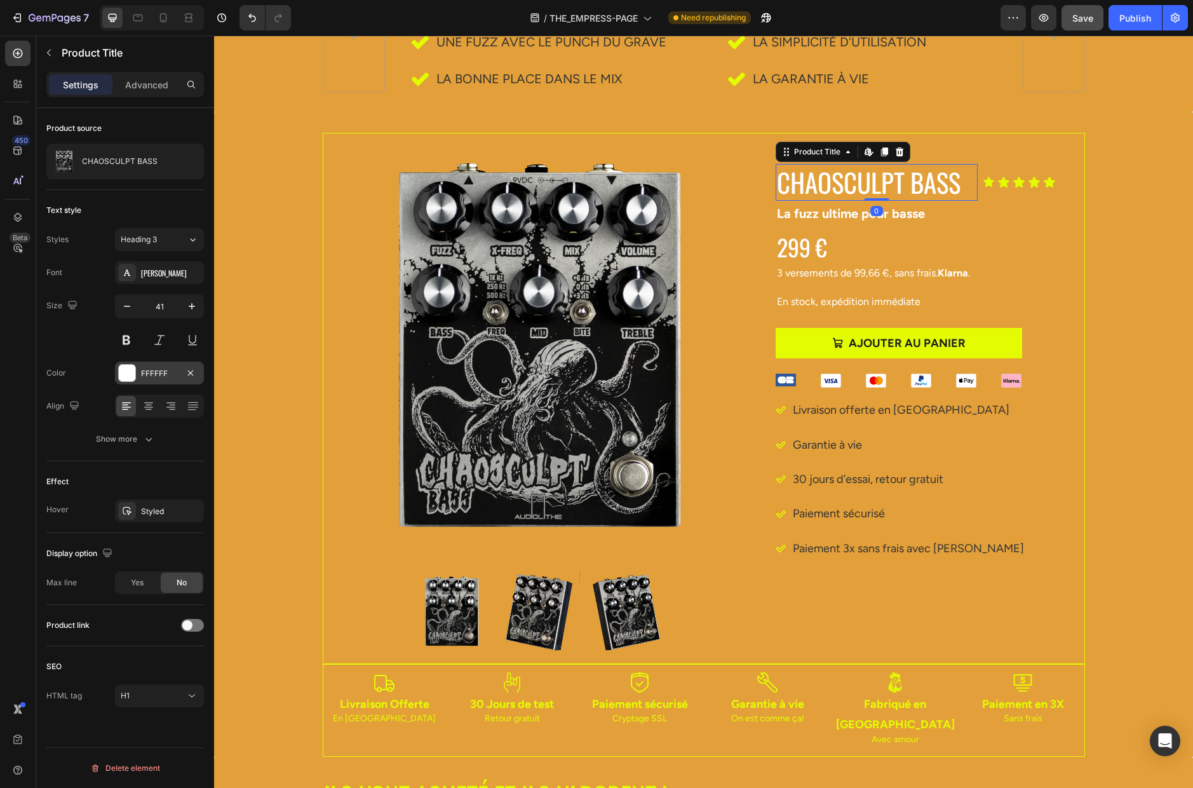
click at [152, 375] on div "FFFFFF" at bounding box center [159, 373] width 37 height 11
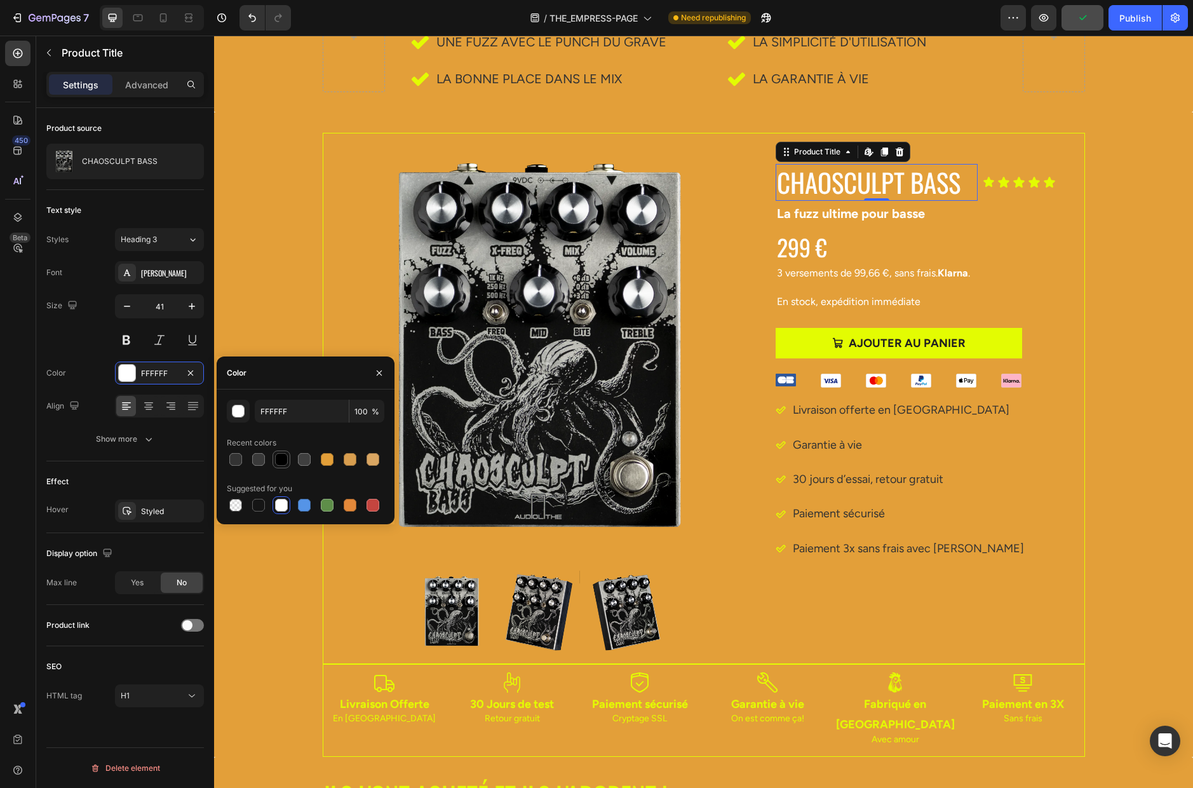
click at [280, 461] on div at bounding box center [281, 459] width 13 height 13
type input "000000"
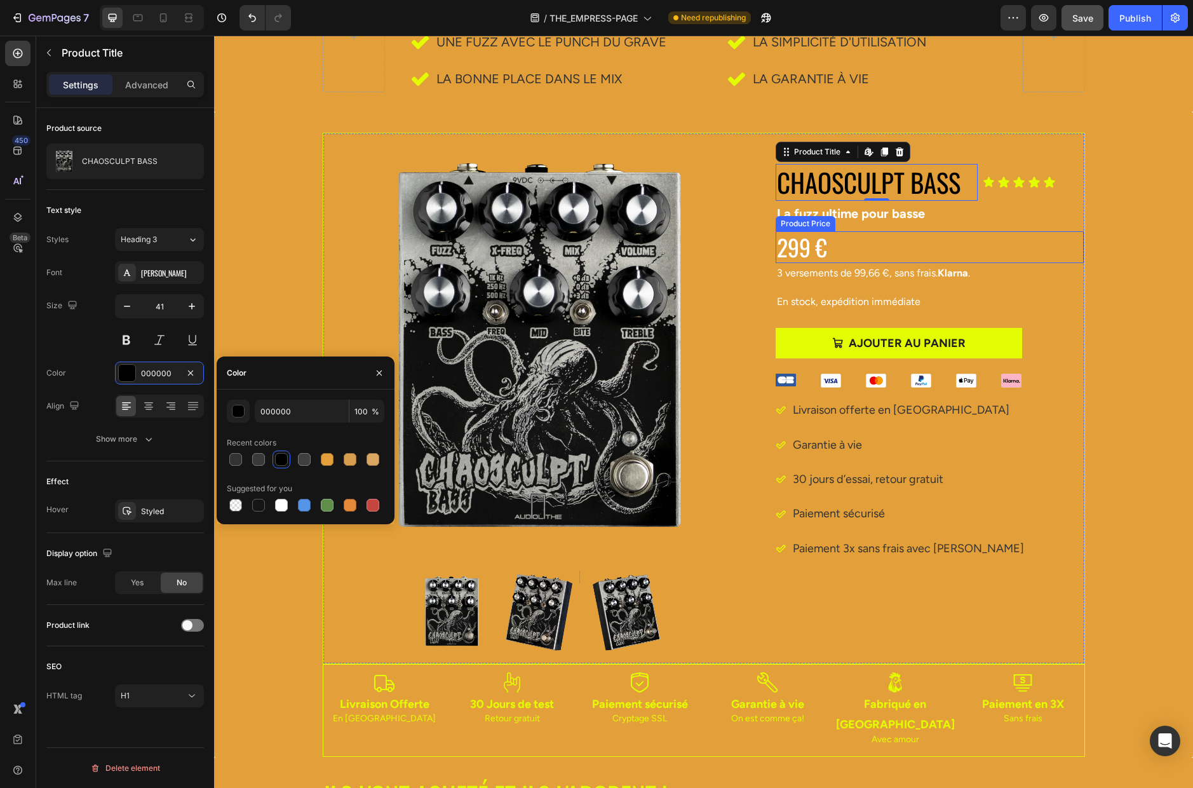
click at [822, 216] on div "Product Price" at bounding box center [806, 223] width 60 height 15
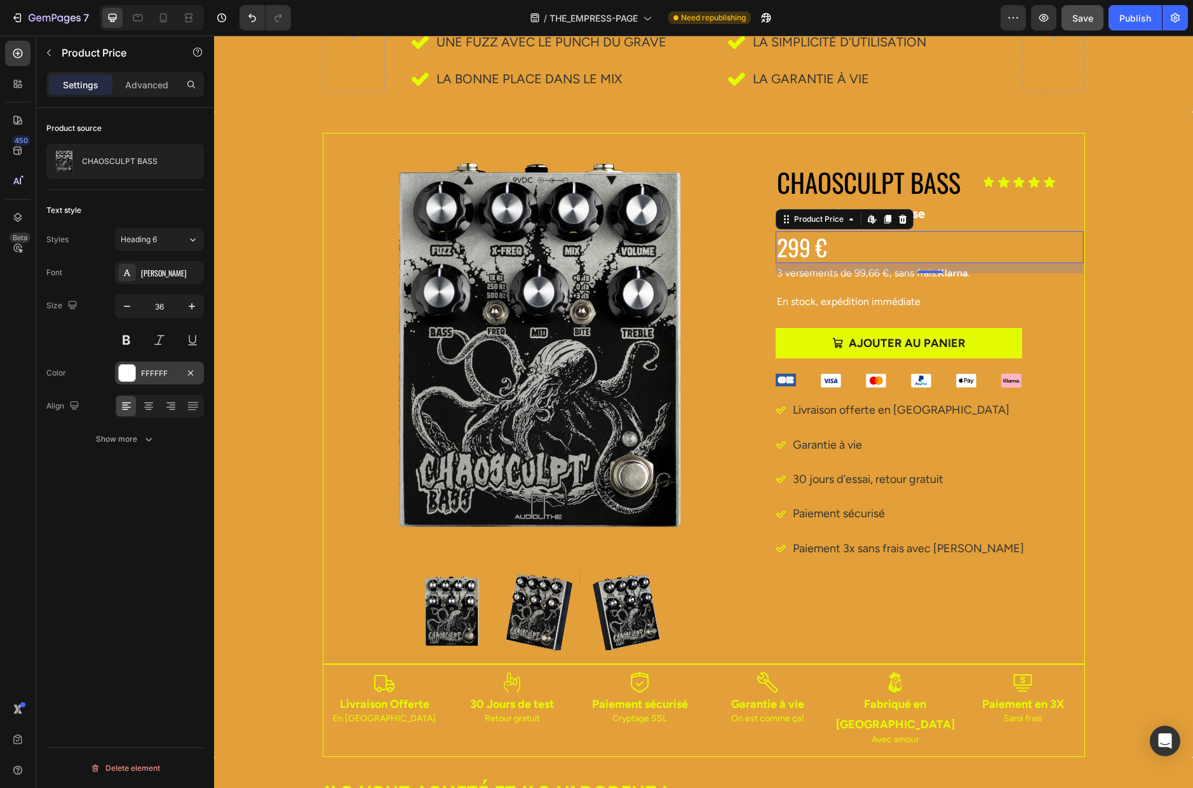
click at [144, 373] on div "FFFFFF" at bounding box center [159, 373] width 37 height 11
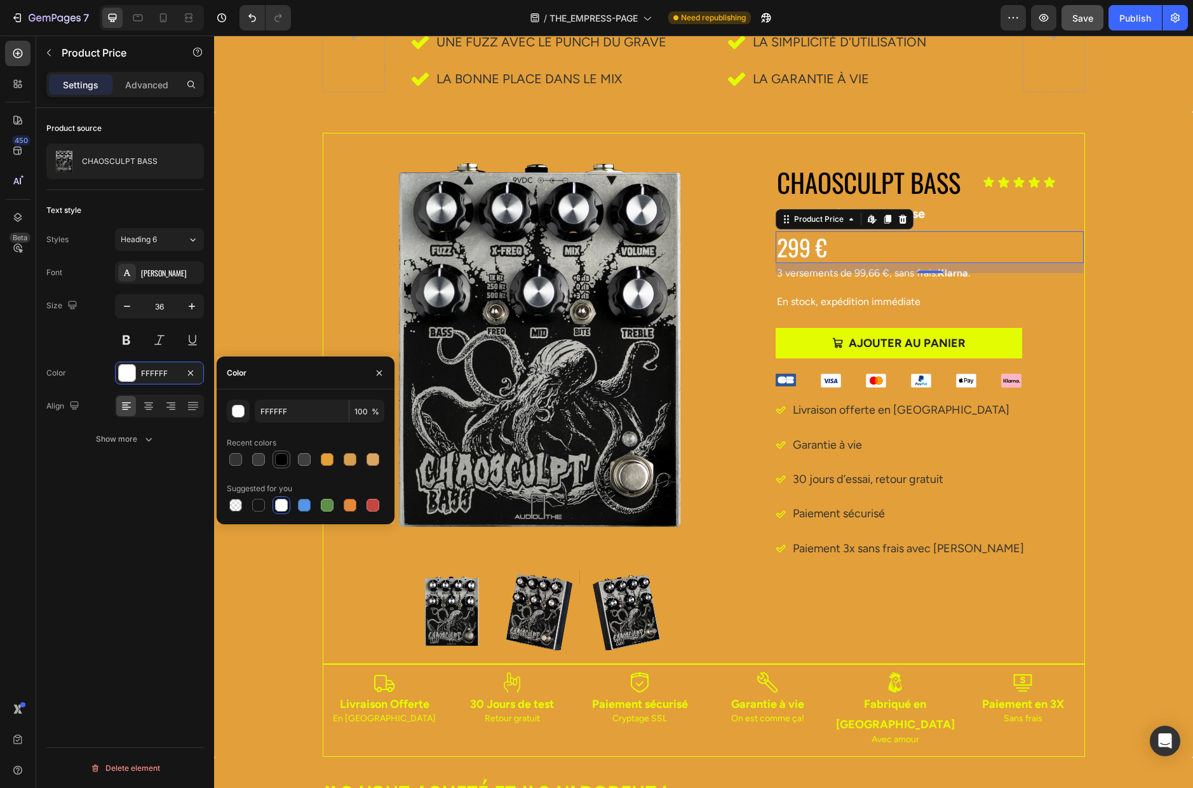
click at [285, 458] on div at bounding box center [281, 459] width 13 height 13
type input "000000"
click at [831, 301] on p "En stock, expédition immédiate" at bounding box center [930, 302] width 306 height 18
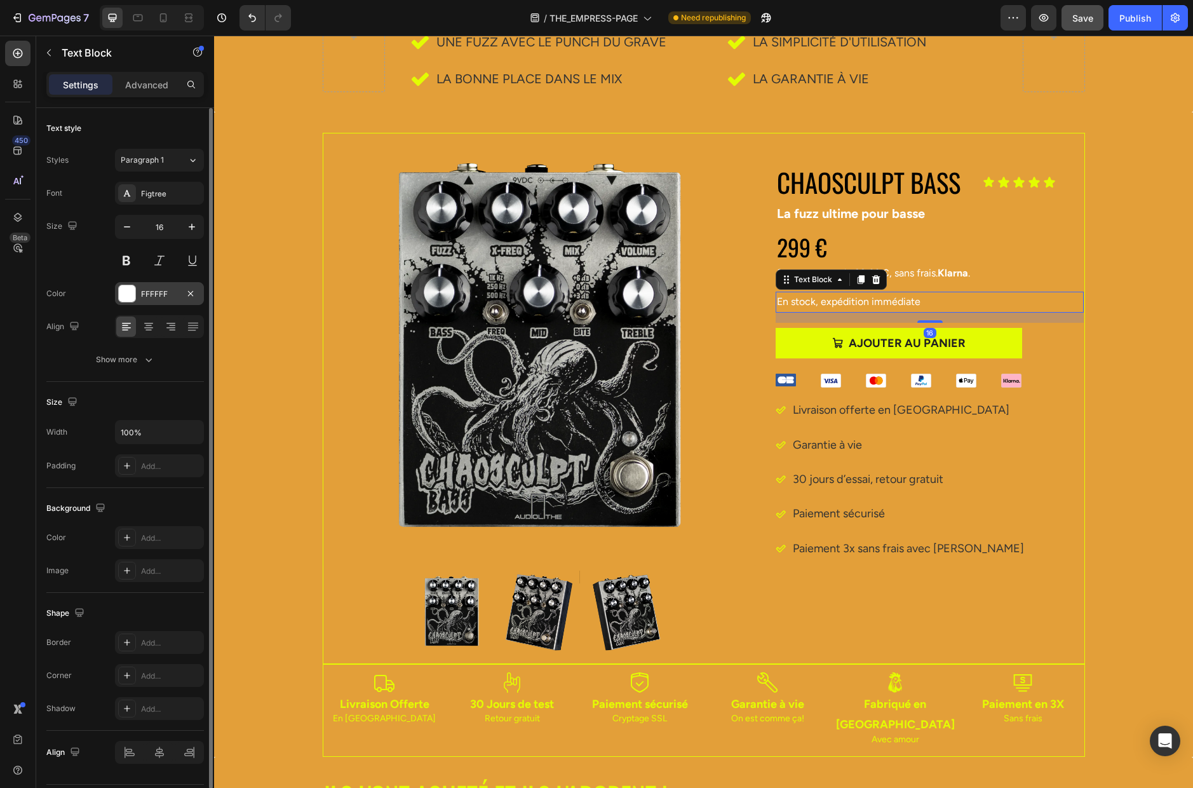
click at [156, 293] on div "FFFFFF" at bounding box center [159, 293] width 37 height 11
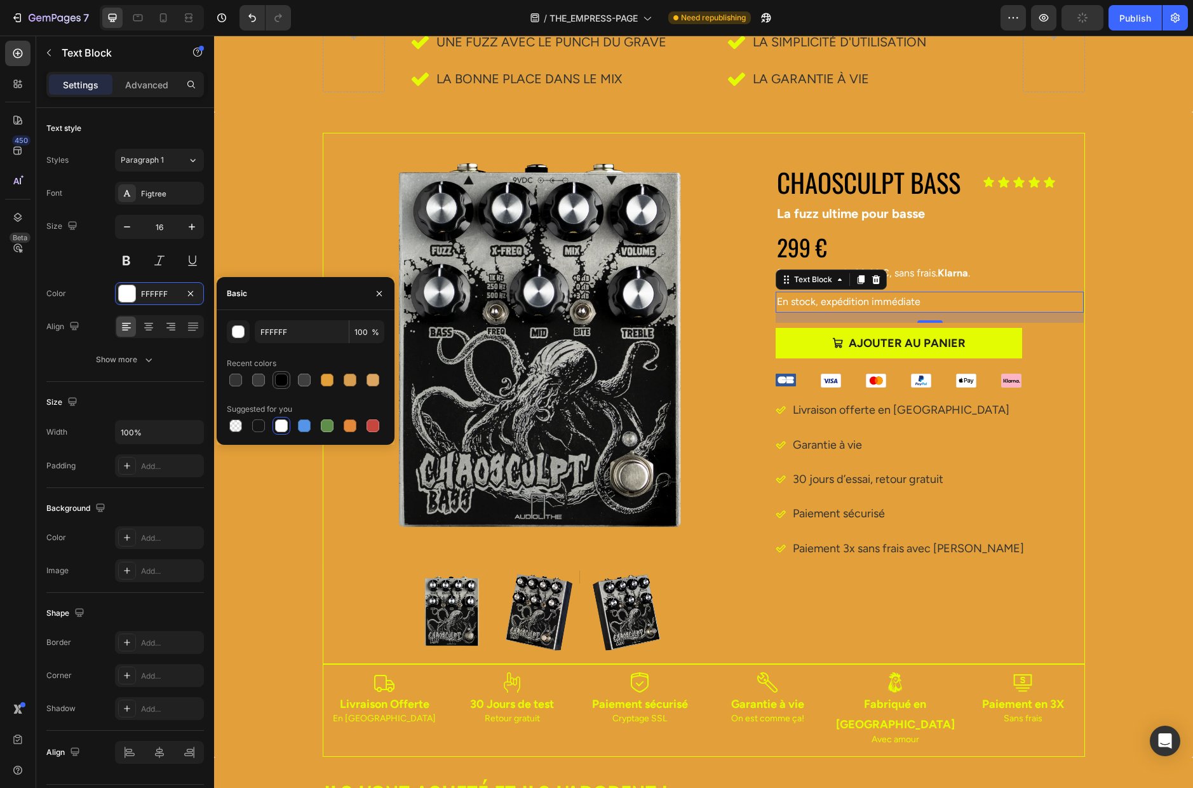
click at [284, 379] on div at bounding box center [281, 380] width 13 height 13
type input "000000"
click at [842, 213] on p "La fuzz ultime pour basse" at bounding box center [930, 213] width 306 height 23
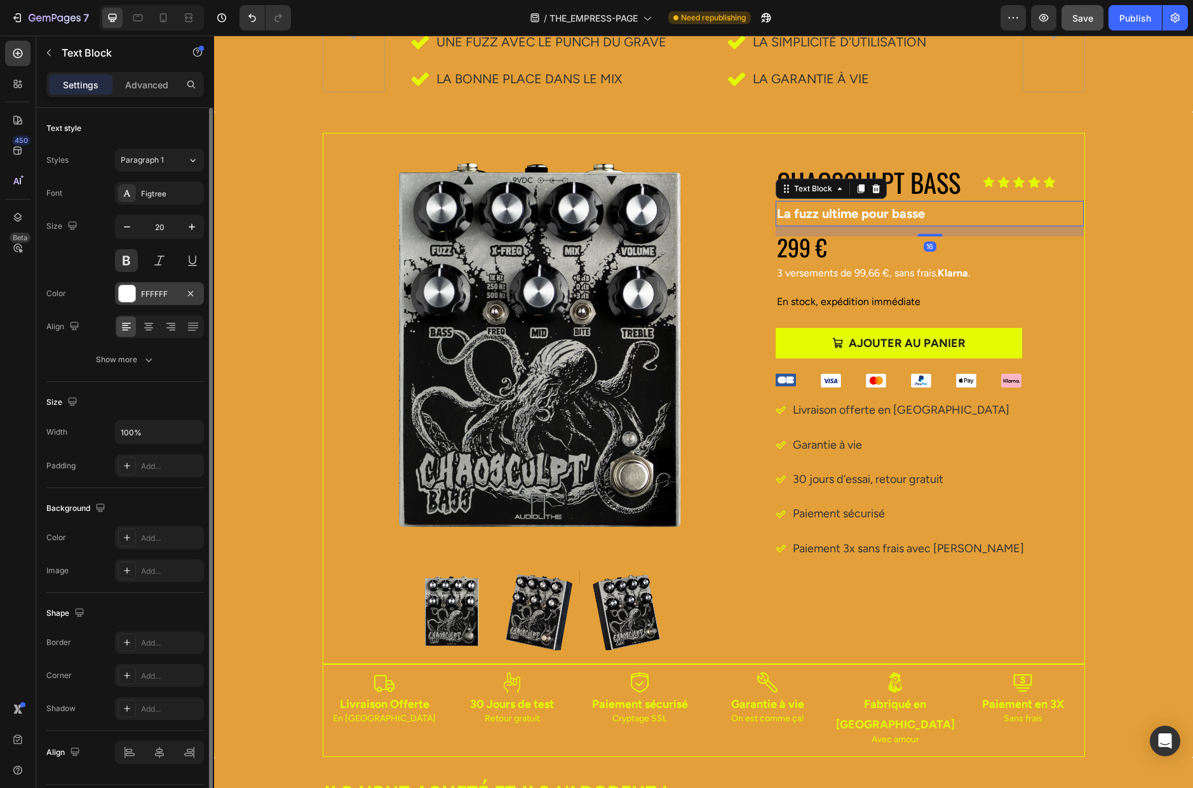
click at [155, 294] on div "FFFFFF" at bounding box center [159, 293] width 37 height 11
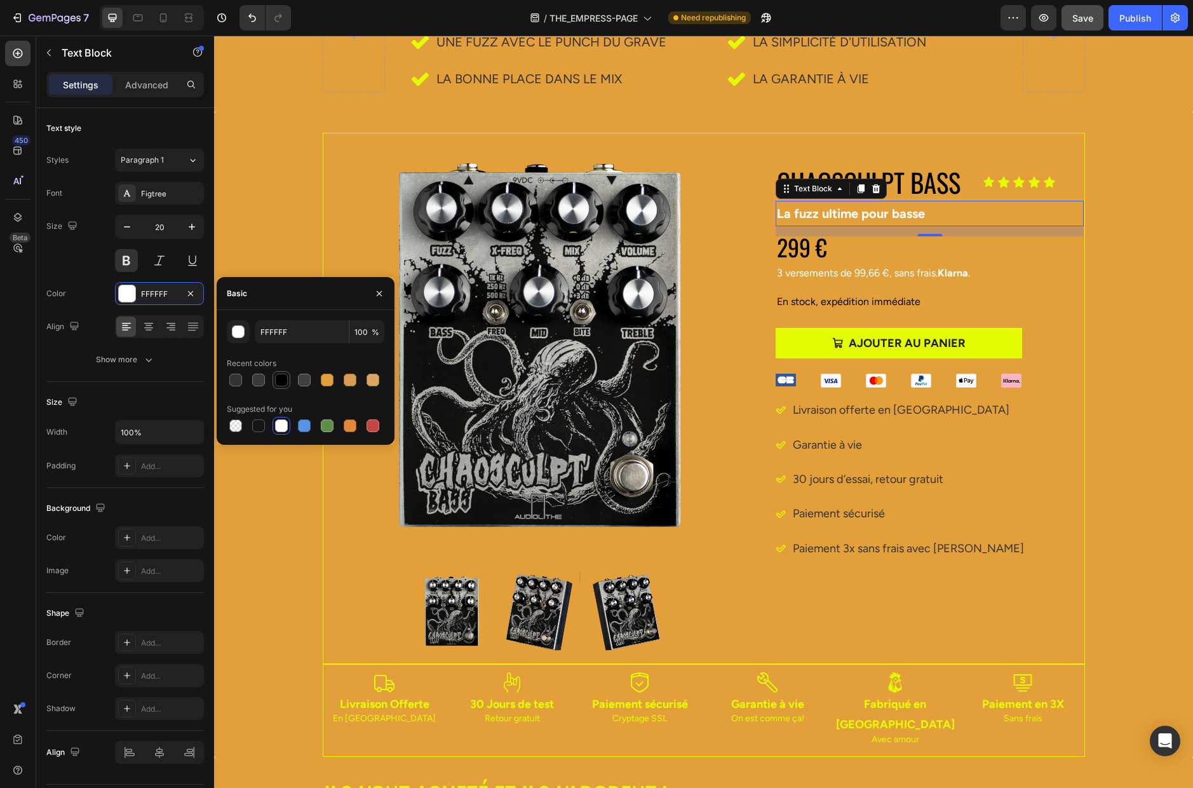
click at [279, 379] on div at bounding box center [281, 380] width 13 height 13
type input "000000"
click at [863, 271] on p "3 versements de 99,66 €, sans frais. [GEOGRAPHIC_DATA] ." at bounding box center [930, 273] width 306 height 18
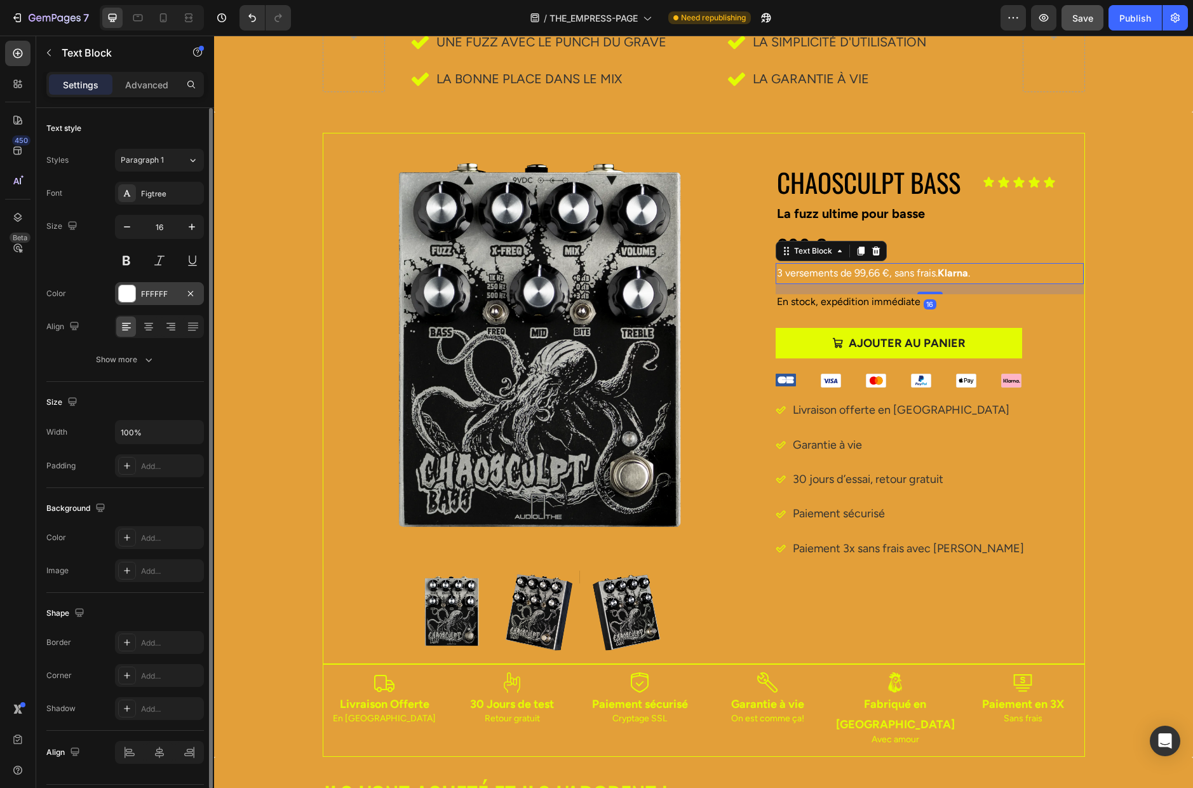
click at [144, 293] on div "FFFFFF" at bounding box center [159, 293] width 37 height 11
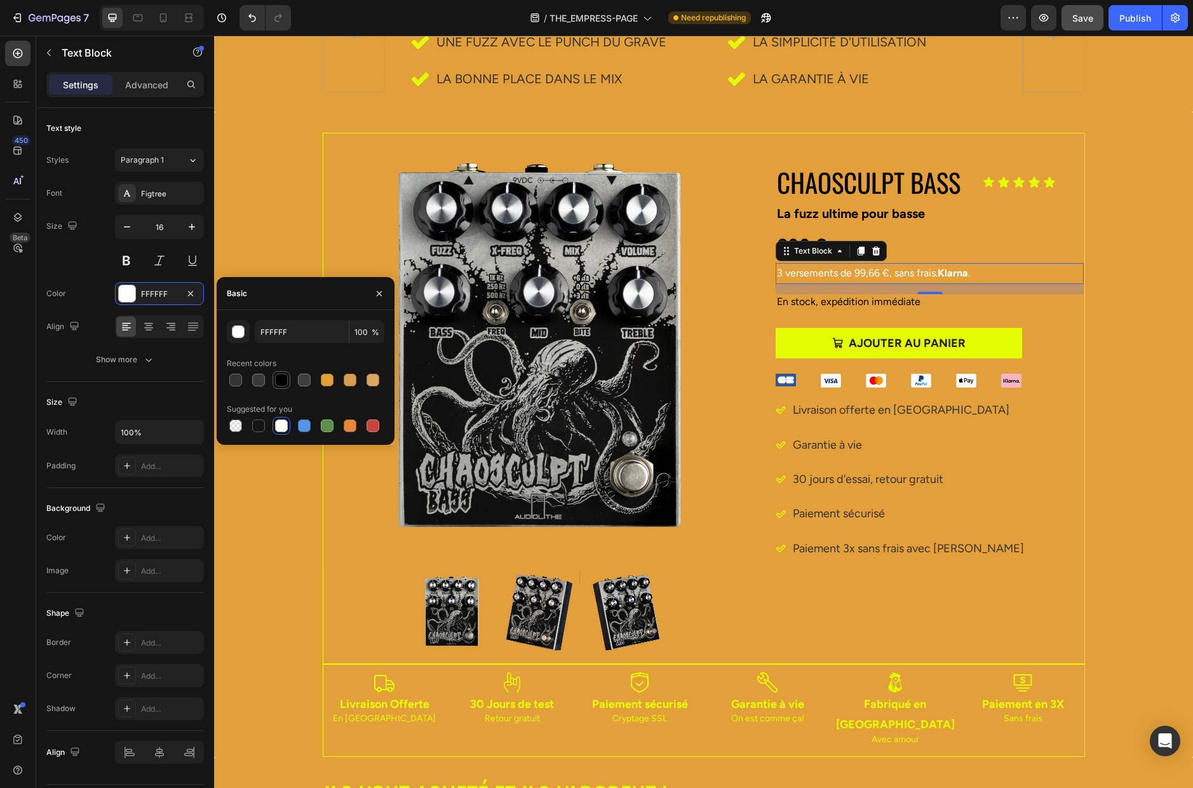
click at [283, 379] on div at bounding box center [281, 380] width 13 height 13
type input "000000"
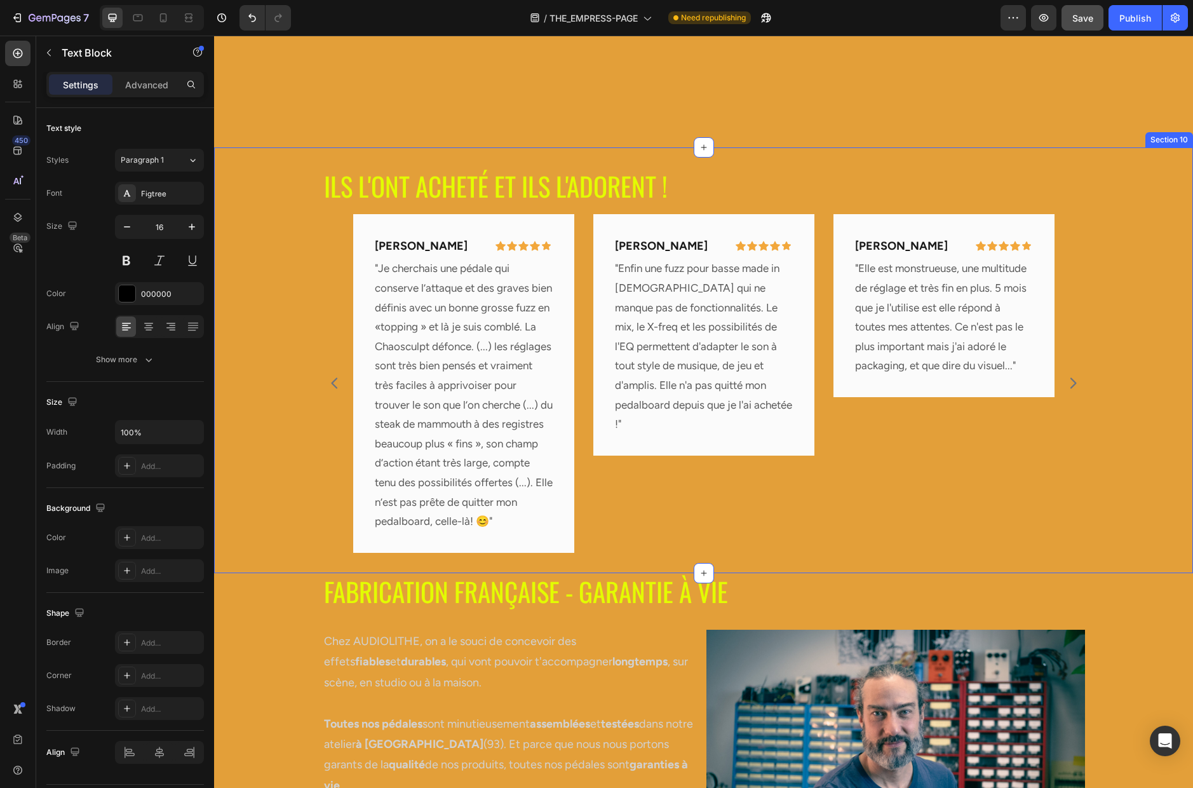
scroll to position [4246, 0]
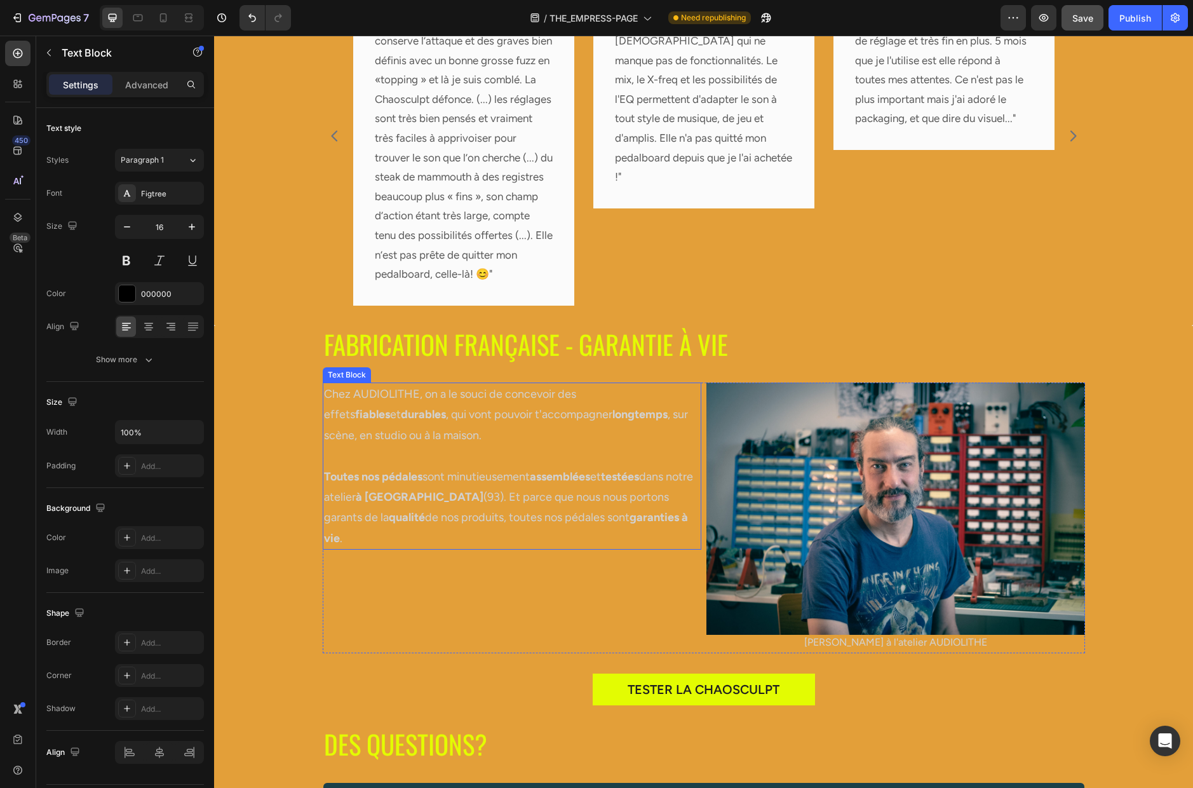
click at [405, 403] on p "Chez AUDIOLITHE, on a le souci de concevoir des effets fiables et durables , qu…" at bounding box center [512, 415] width 376 height 62
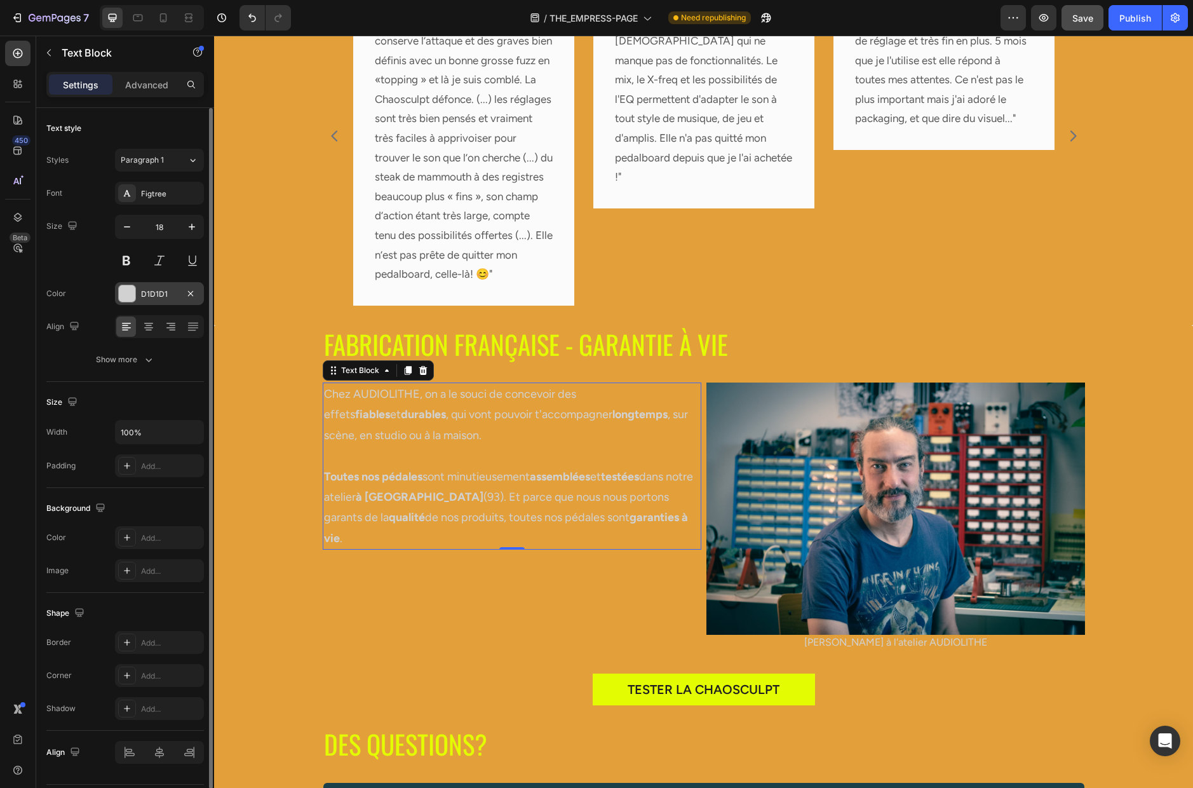
click at [156, 291] on div "D1D1D1" at bounding box center [159, 293] width 37 height 11
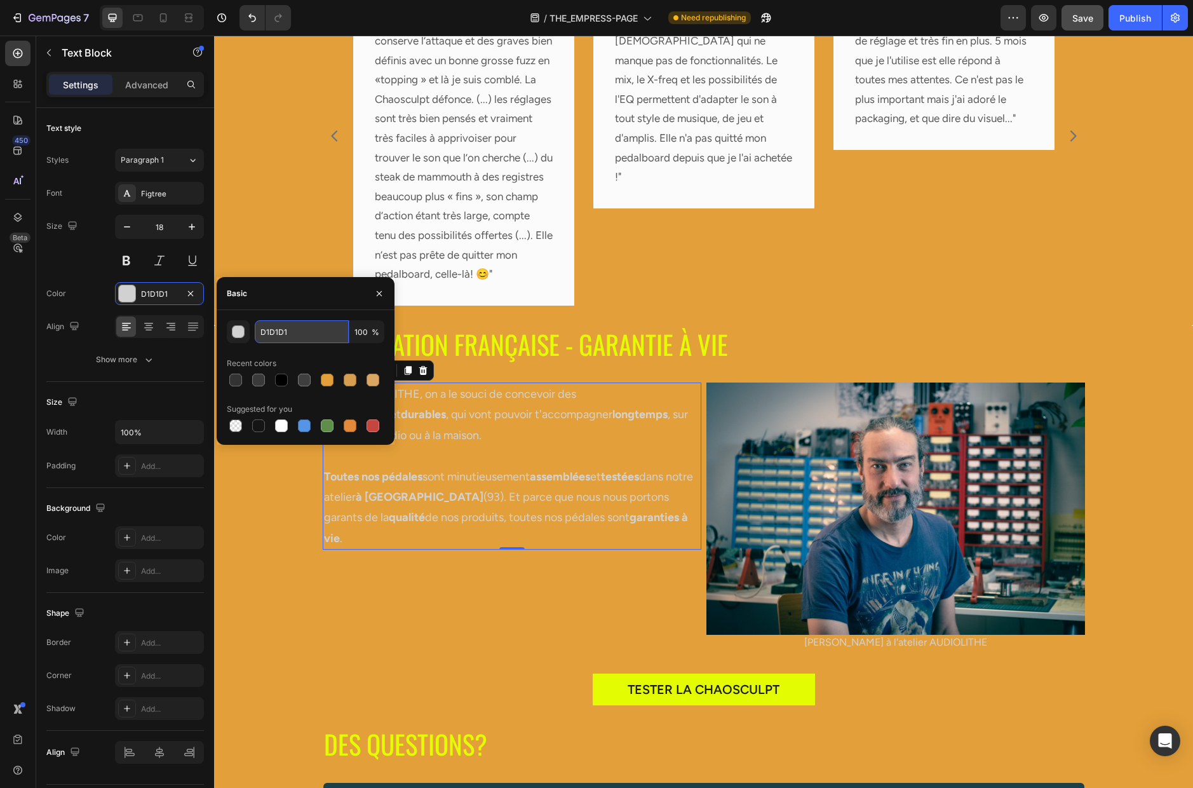
click at [298, 334] on input "D1D1D1" at bounding box center [302, 331] width 94 height 23
paste input "333333"
type input "333333"
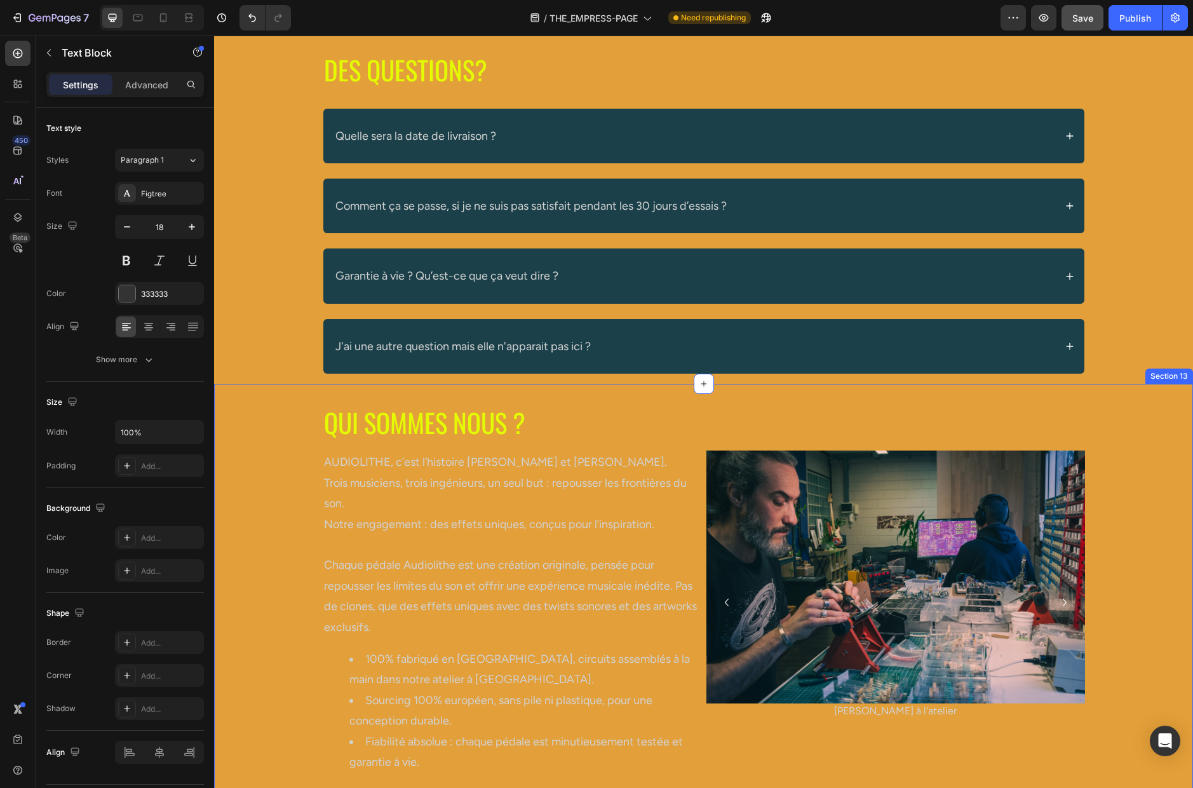
scroll to position [4994, 0]
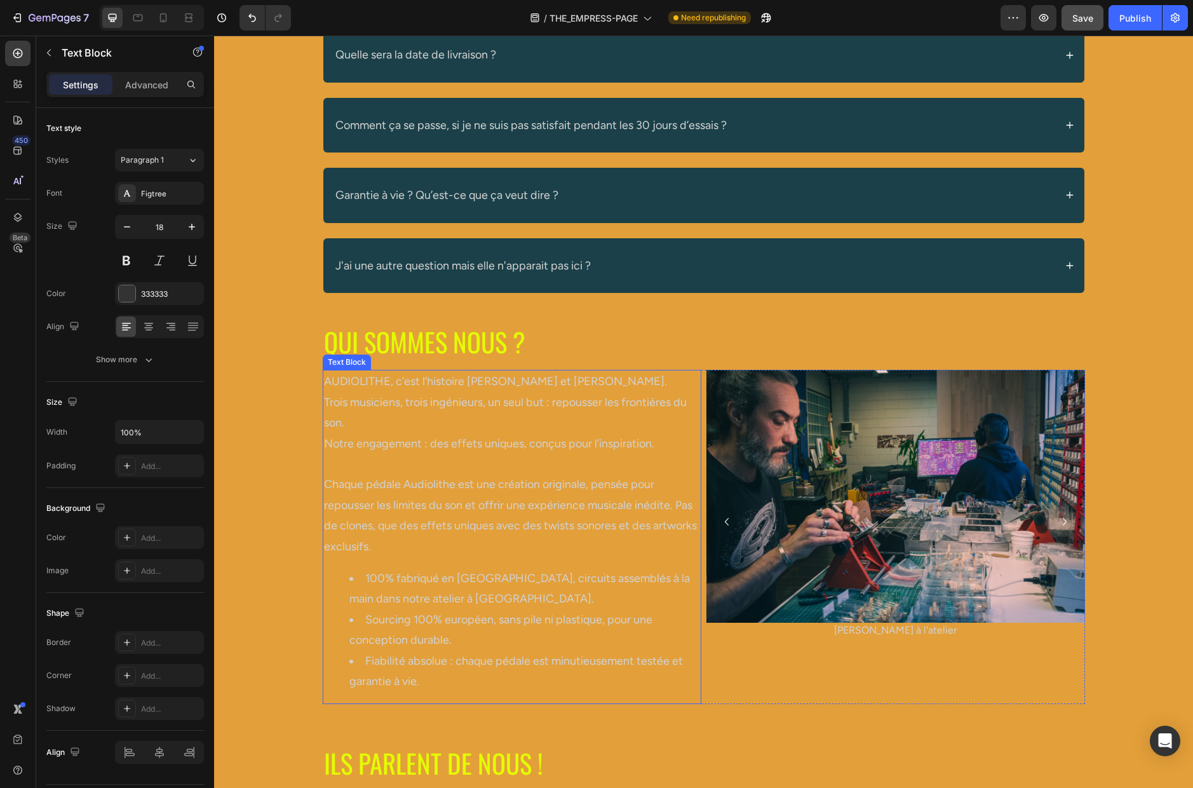
click at [422, 434] on p "Notre engagement : des effets uniques, conçus pour l’inspiration." at bounding box center [512, 453] width 376 height 41
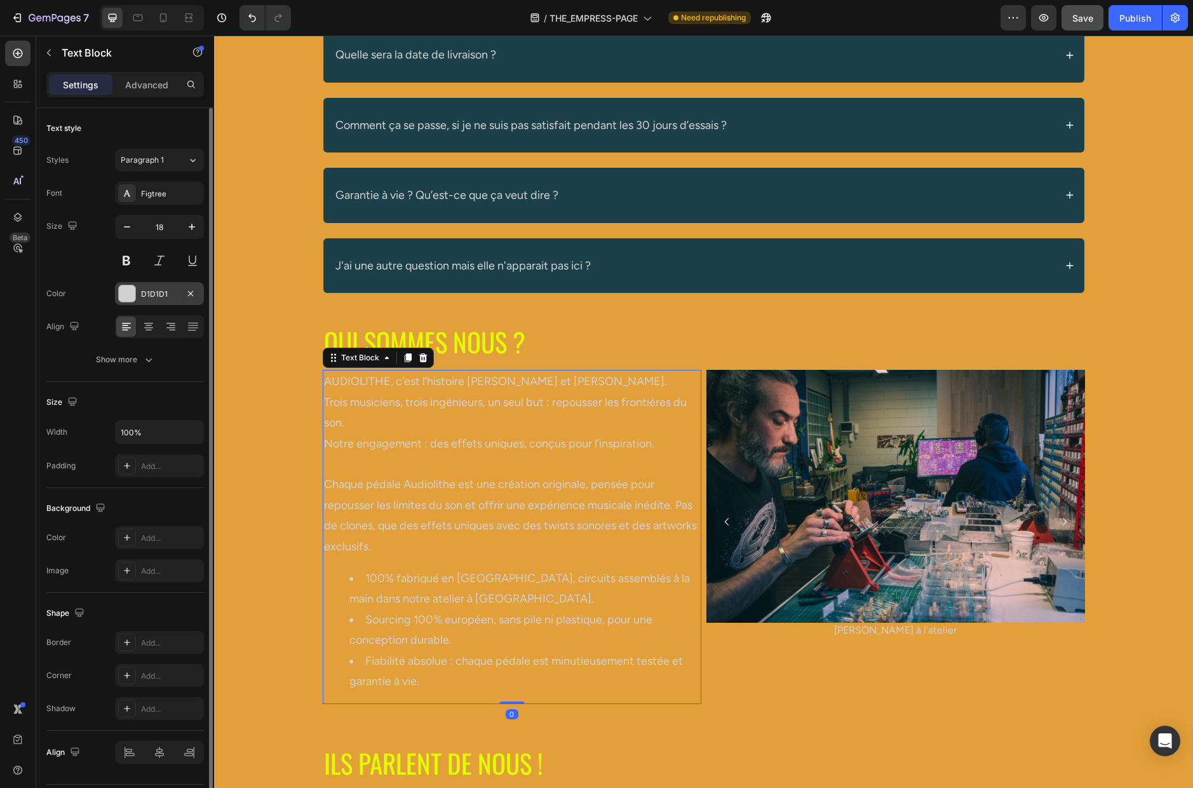
click at [157, 291] on div "D1D1D1" at bounding box center [159, 293] width 37 height 11
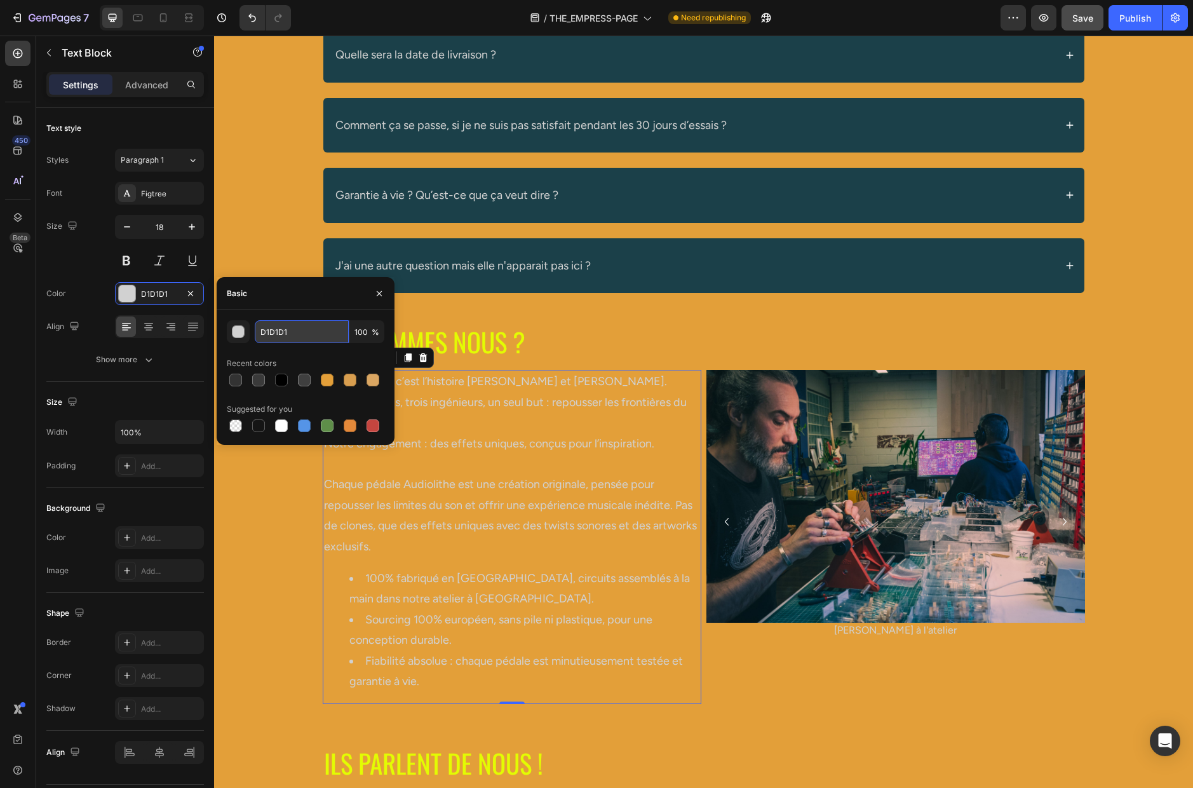
click at [325, 335] on input "D1D1D1" at bounding box center [302, 331] width 94 height 23
paste input "333333"
type input "333333"
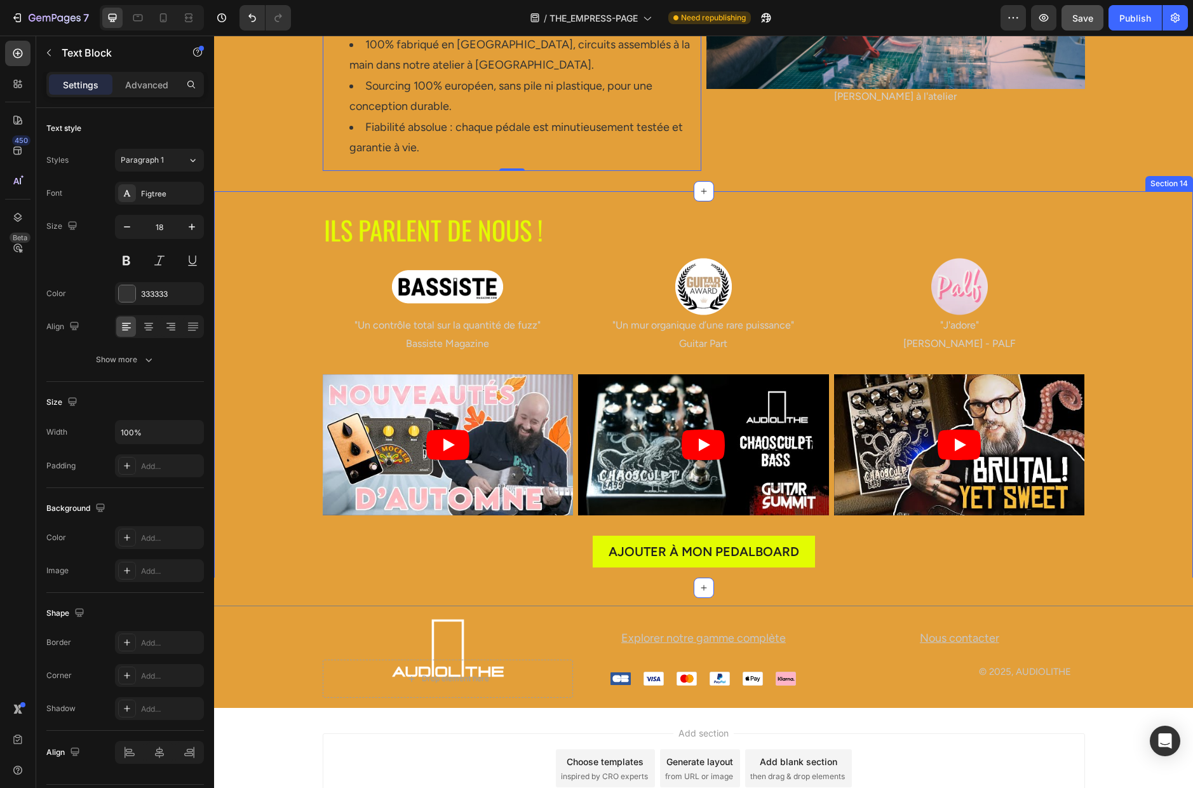
scroll to position [5595, 0]
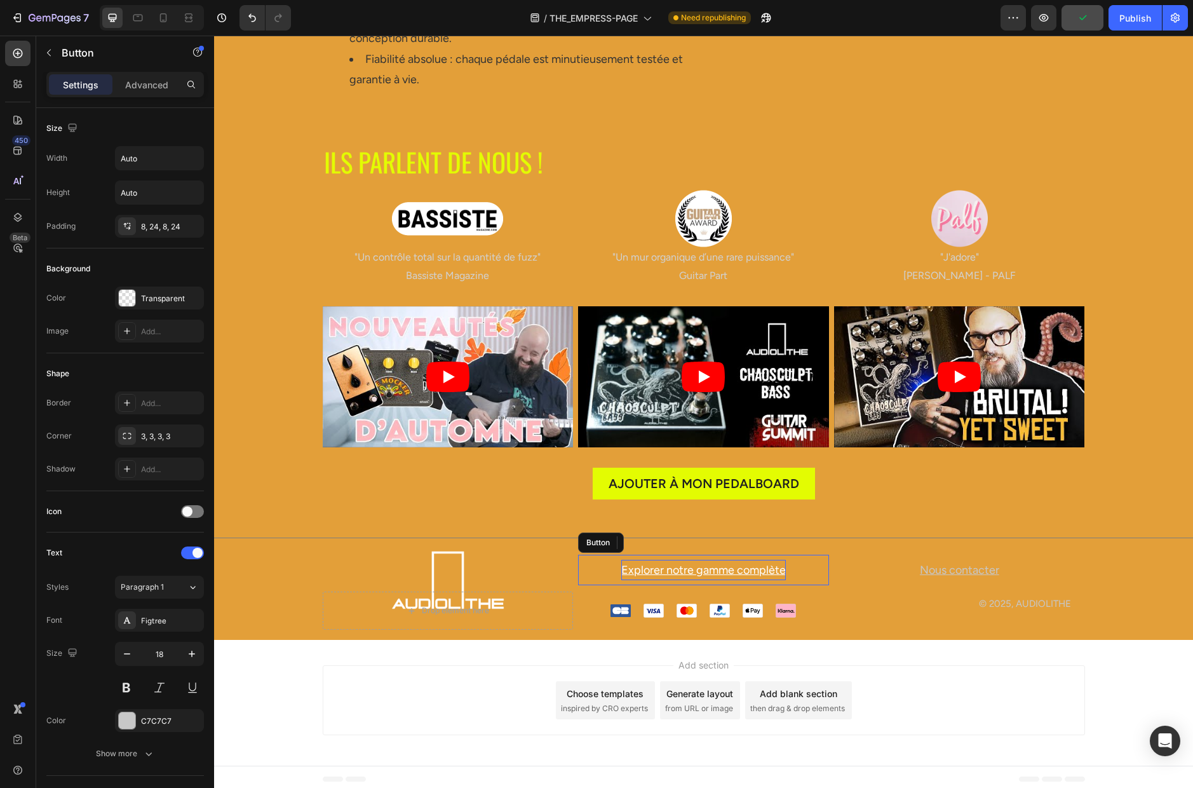
click at [658, 563] on u "Explorer notre gamme complète" at bounding box center [703, 570] width 165 height 14
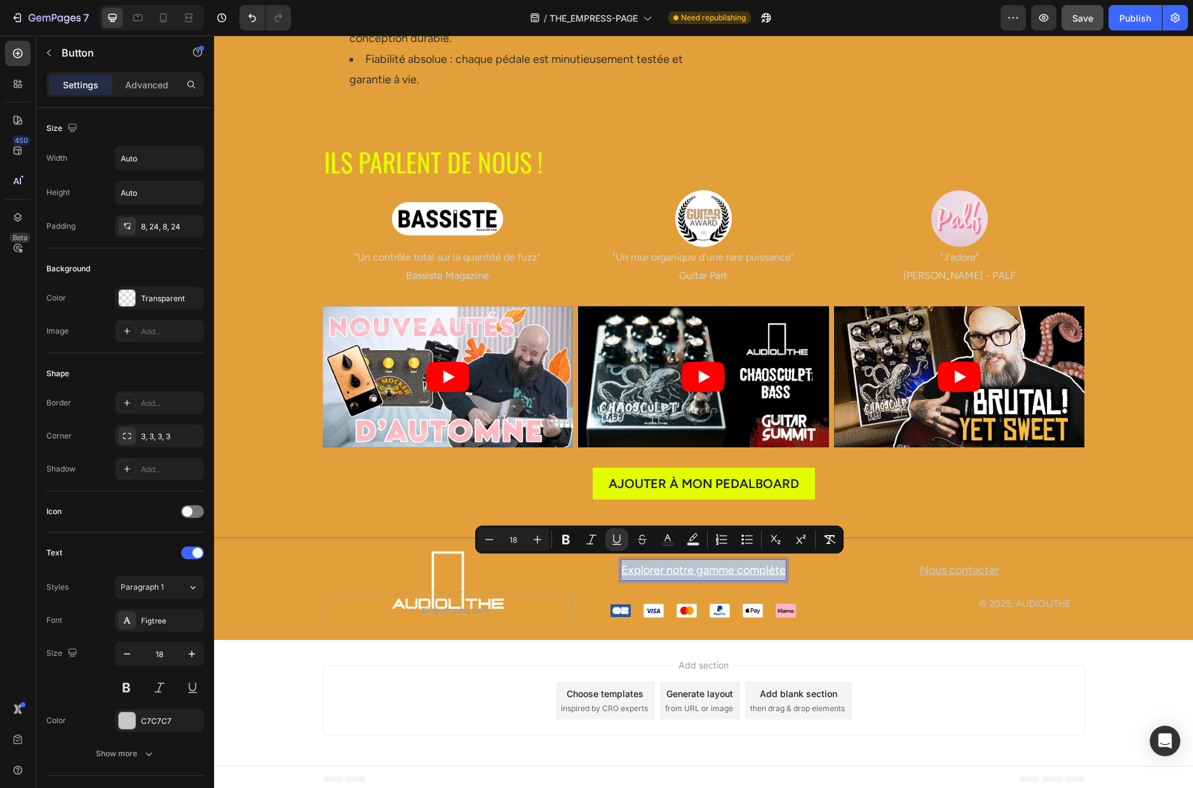
click at [658, 563] on u "Explorer notre gamme complète" at bounding box center [703, 570] width 165 height 14
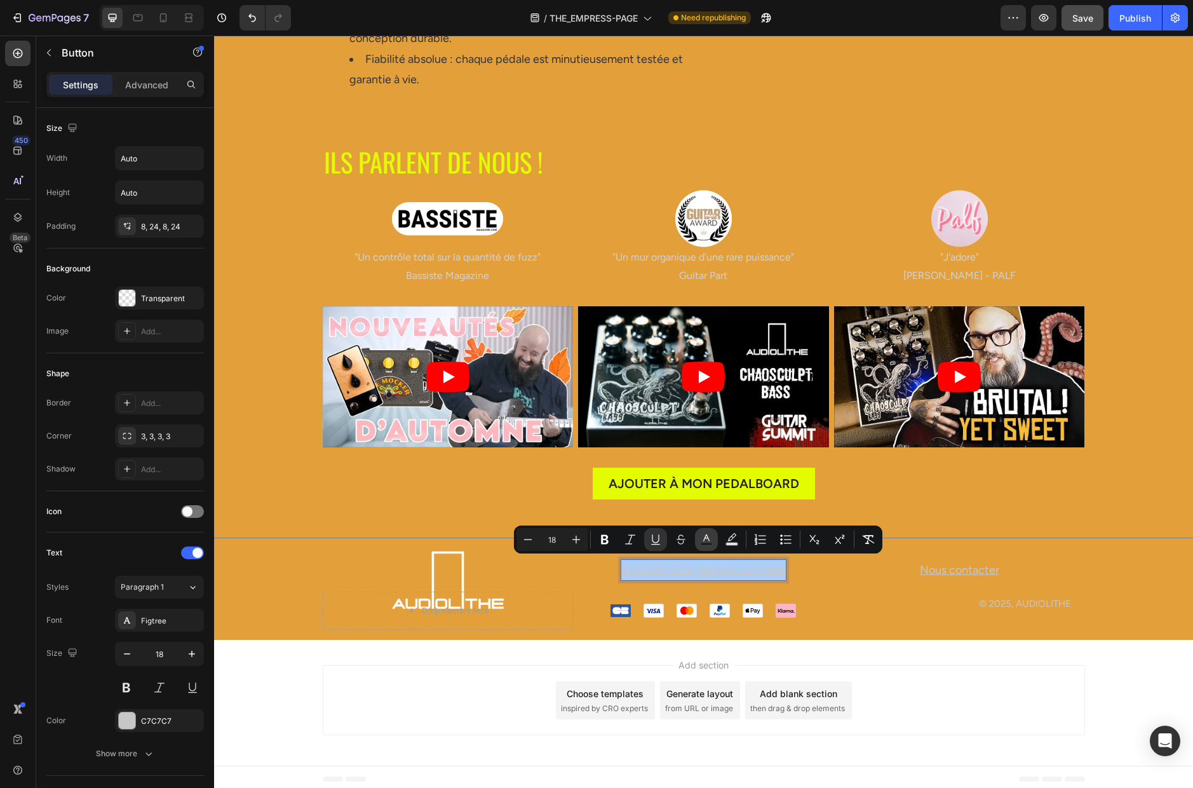
click at [708, 542] on rect "Editor contextual toolbar" at bounding box center [707, 543] width 12 height 3
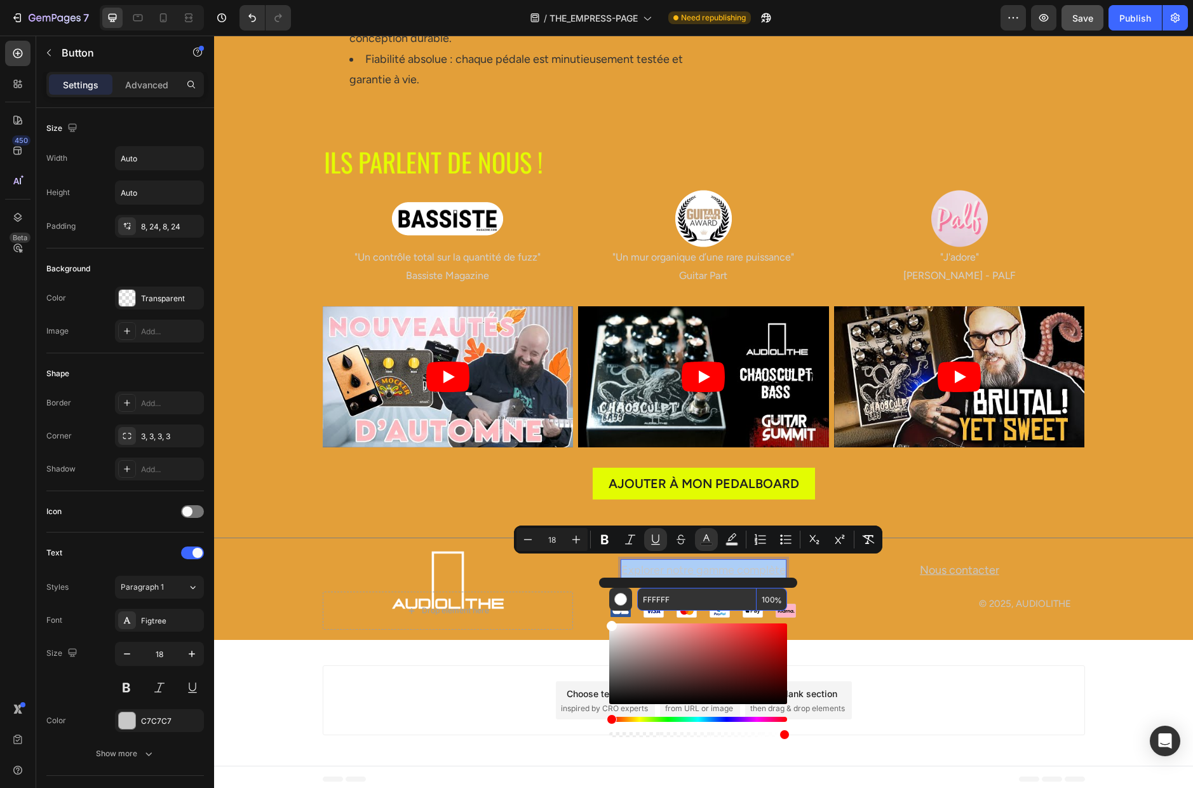
click at [680, 598] on input "FFFFFF" at bounding box center [696, 599] width 119 height 23
paste input "333333"
type input "333333"
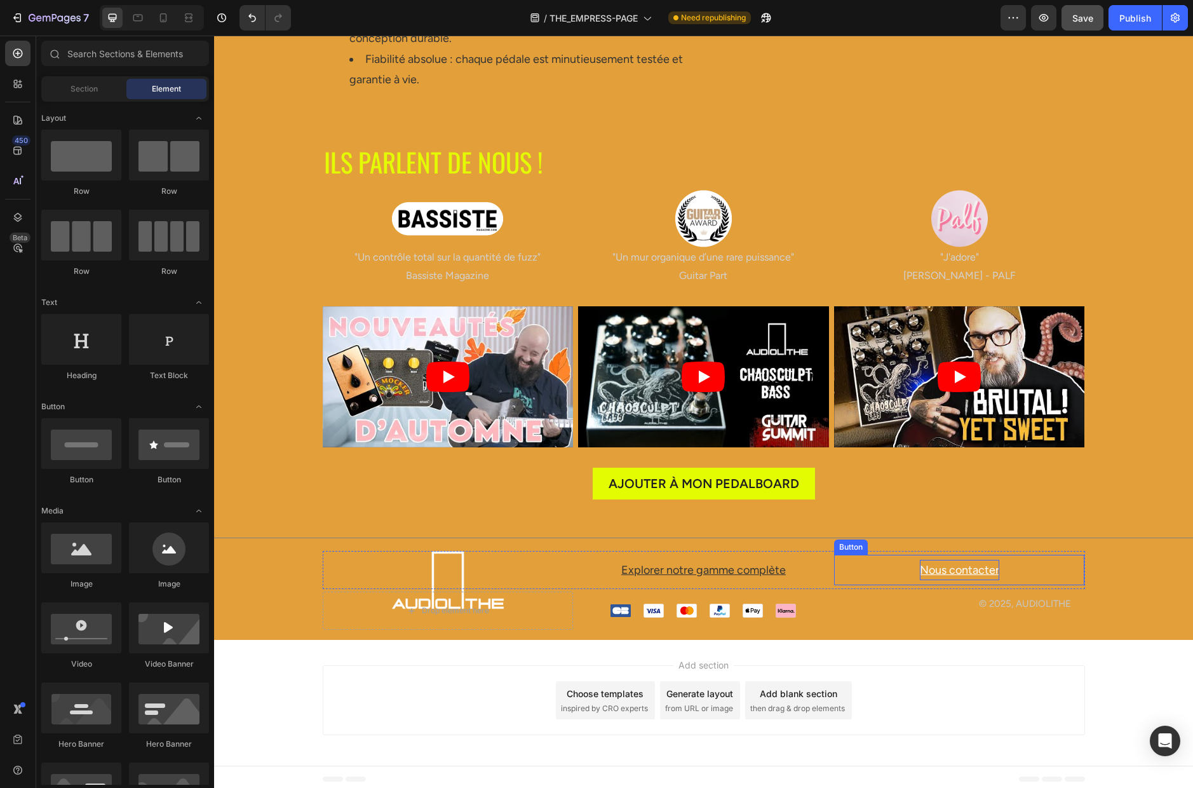
click at [914, 565] on u "Nous contacter" at bounding box center [959, 570] width 79 height 14
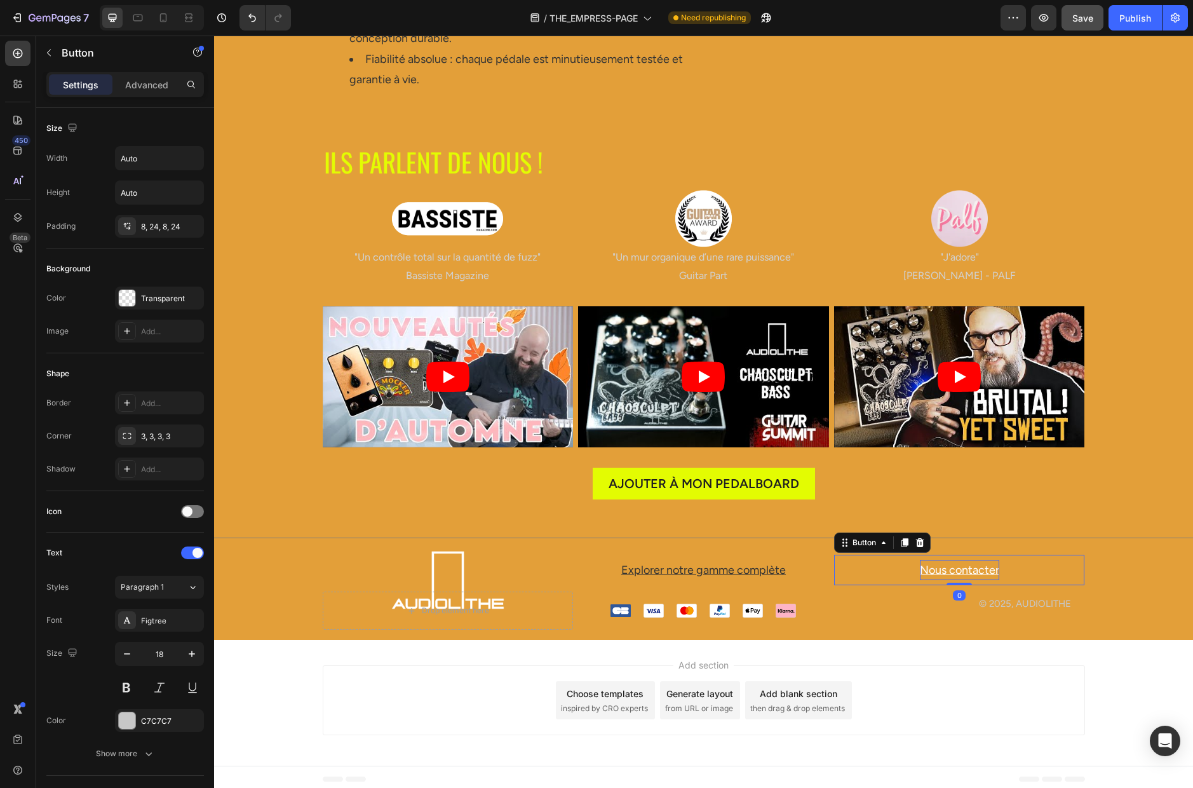
click at [914, 565] on u "Nous contacter" at bounding box center [959, 570] width 79 height 14
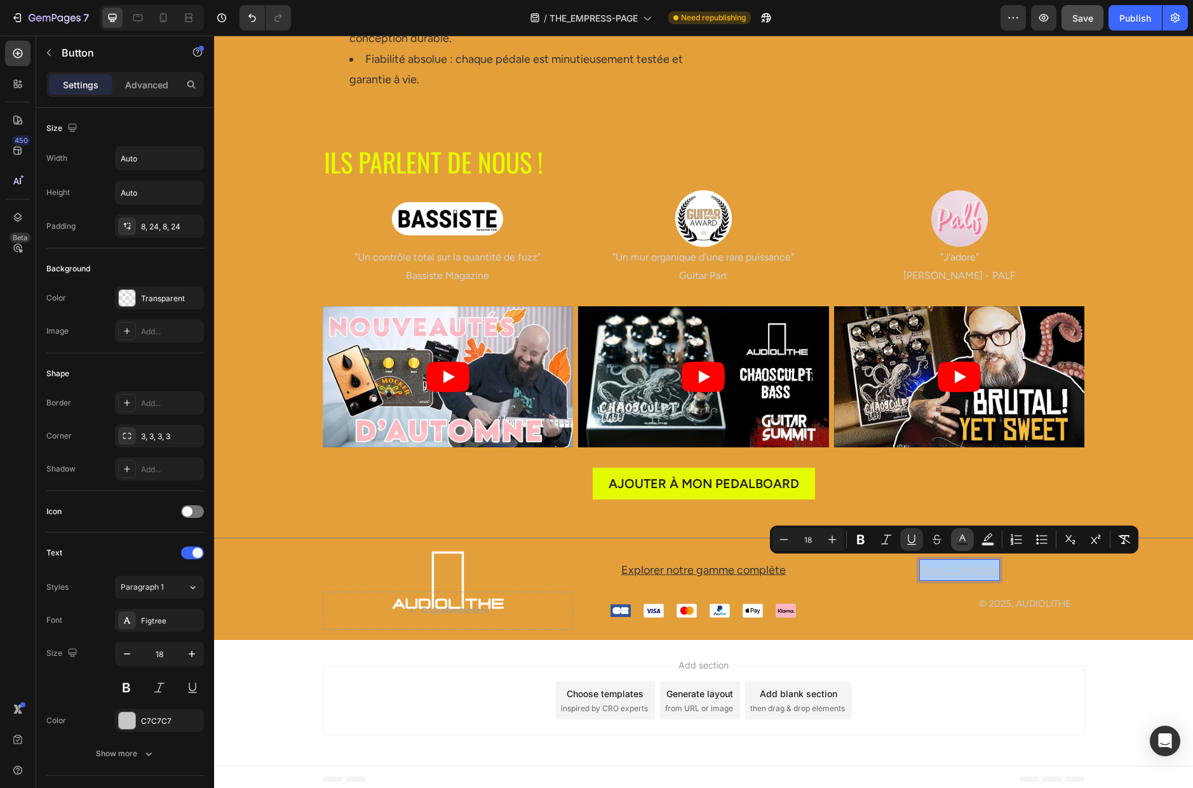
click at [914, 542] on rect "Editor contextual toolbar" at bounding box center [963, 543] width 12 height 3
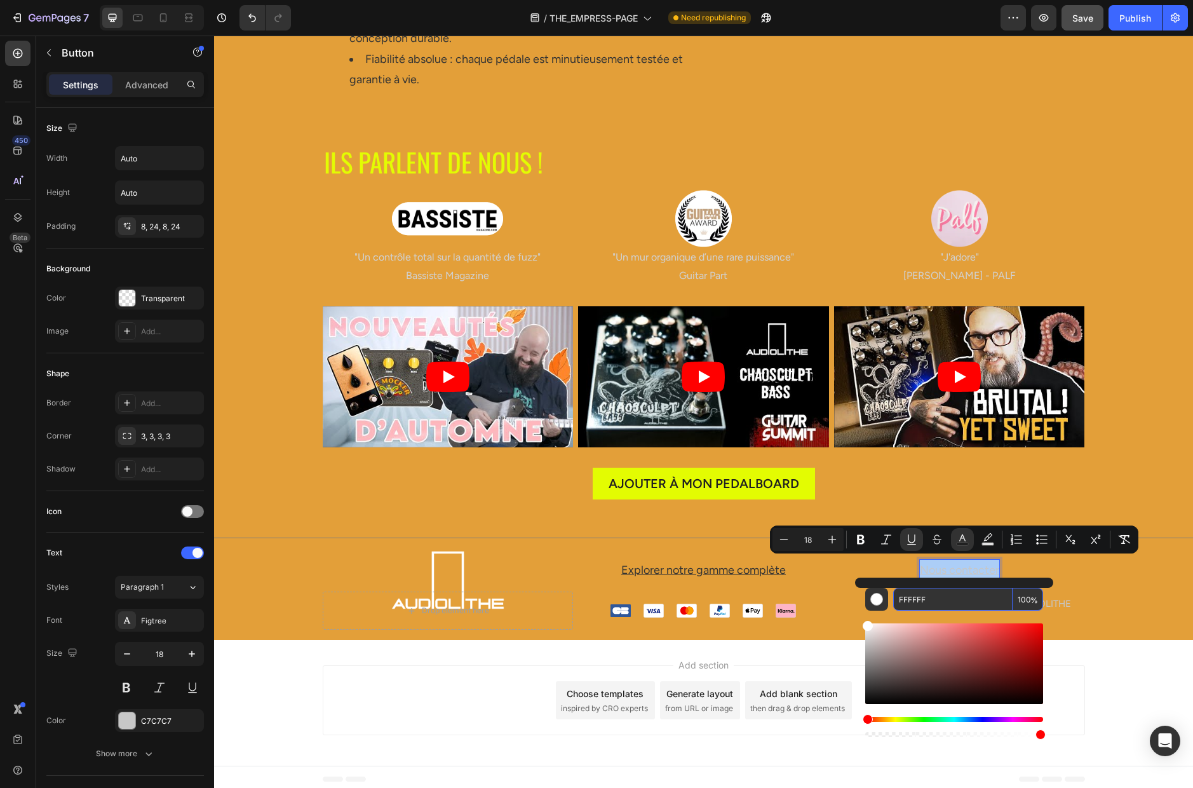
click at [914, 601] on input "FFFFFF" at bounding box center [952, 599] width 119 height 23
paste input "333333"
type input "333333"
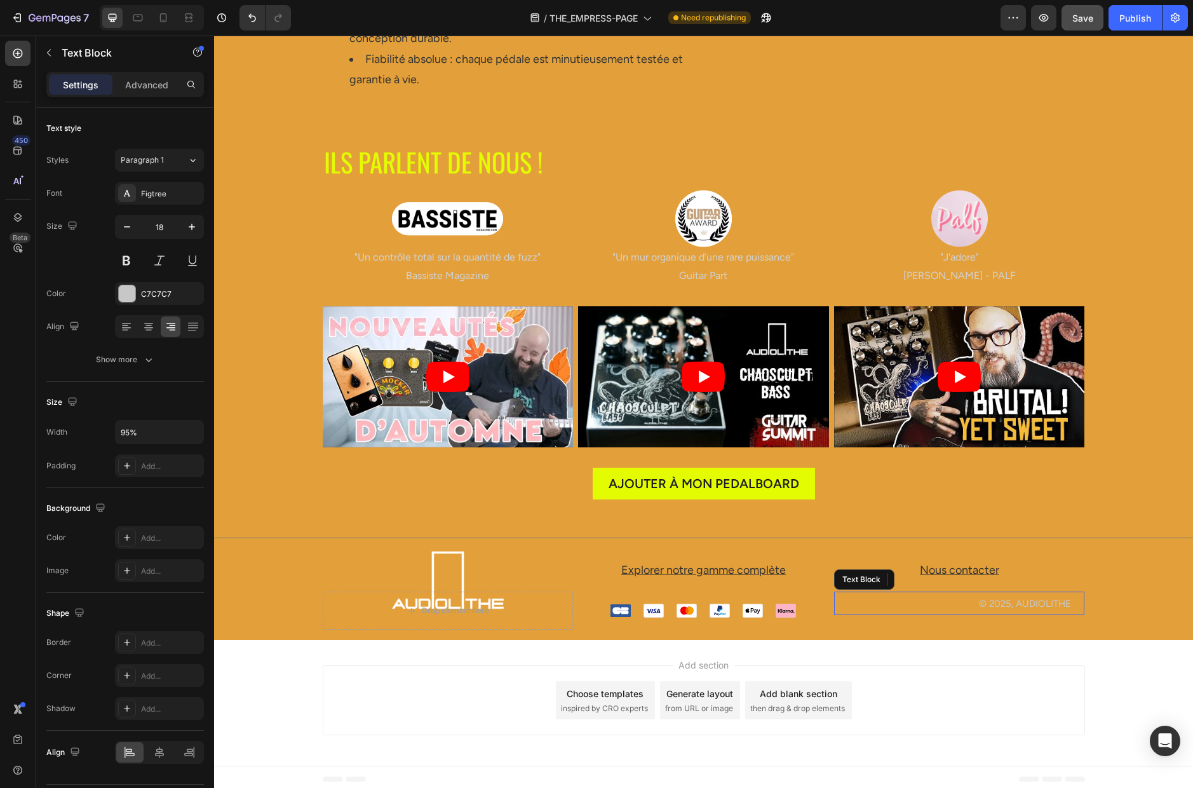
click at [914, 600] on span "© 2025, AUDIOLITHE" at bounding box center [1025, 603] width 92 height 11
click at [914, 598] on span "© 2025, AUDIOLITHE" at bounding box center [1025, 603] width 92 height 11
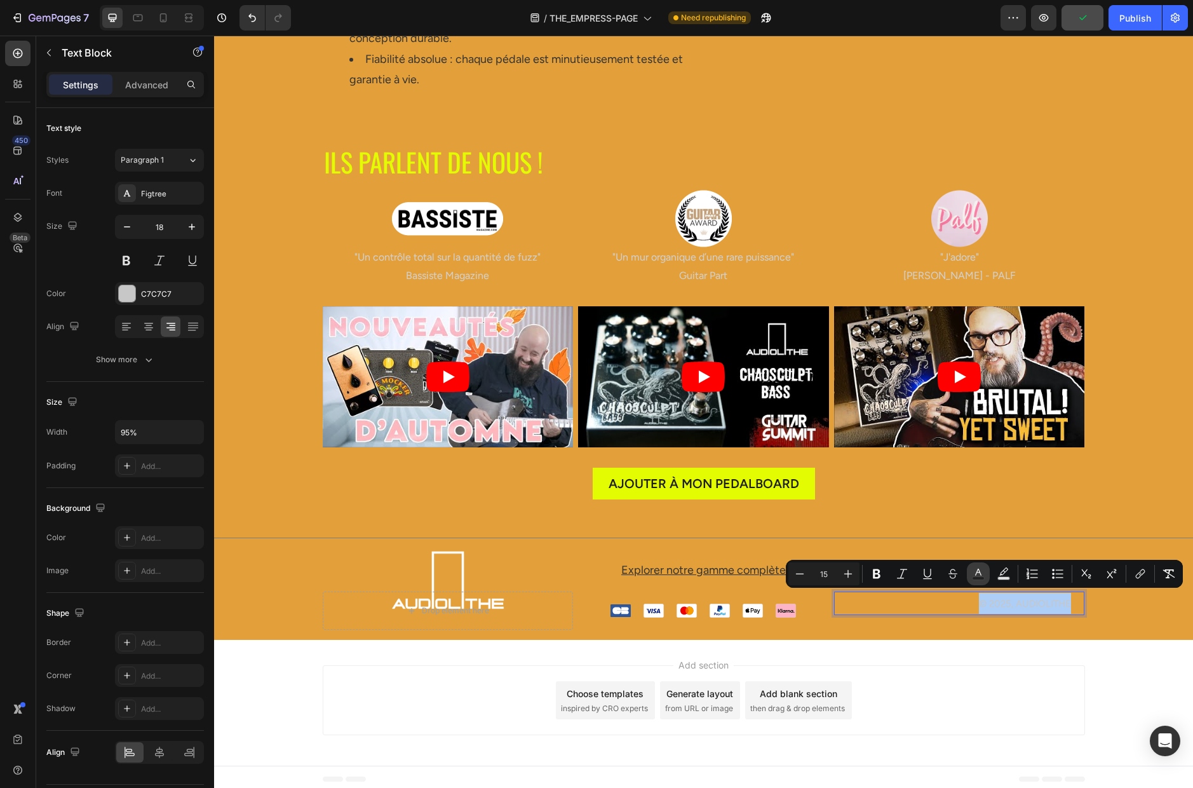
click at [914, 573] on icon "Editor contextual toolbar" at bounding box center [978, 573] width 13 height 13
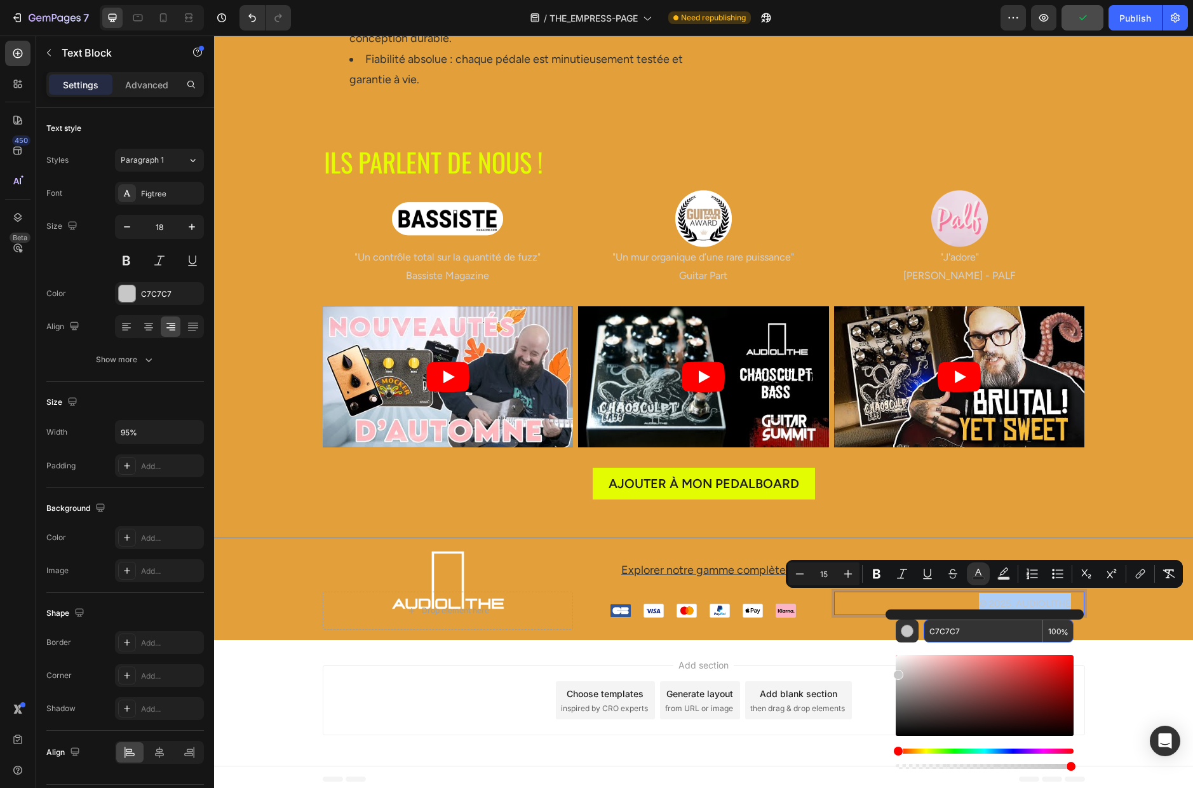
click at [914, 628] on input "C7C7C7" at bounding box center [983, 630] width 119 height 23
paste input "333333"
type input "333333"
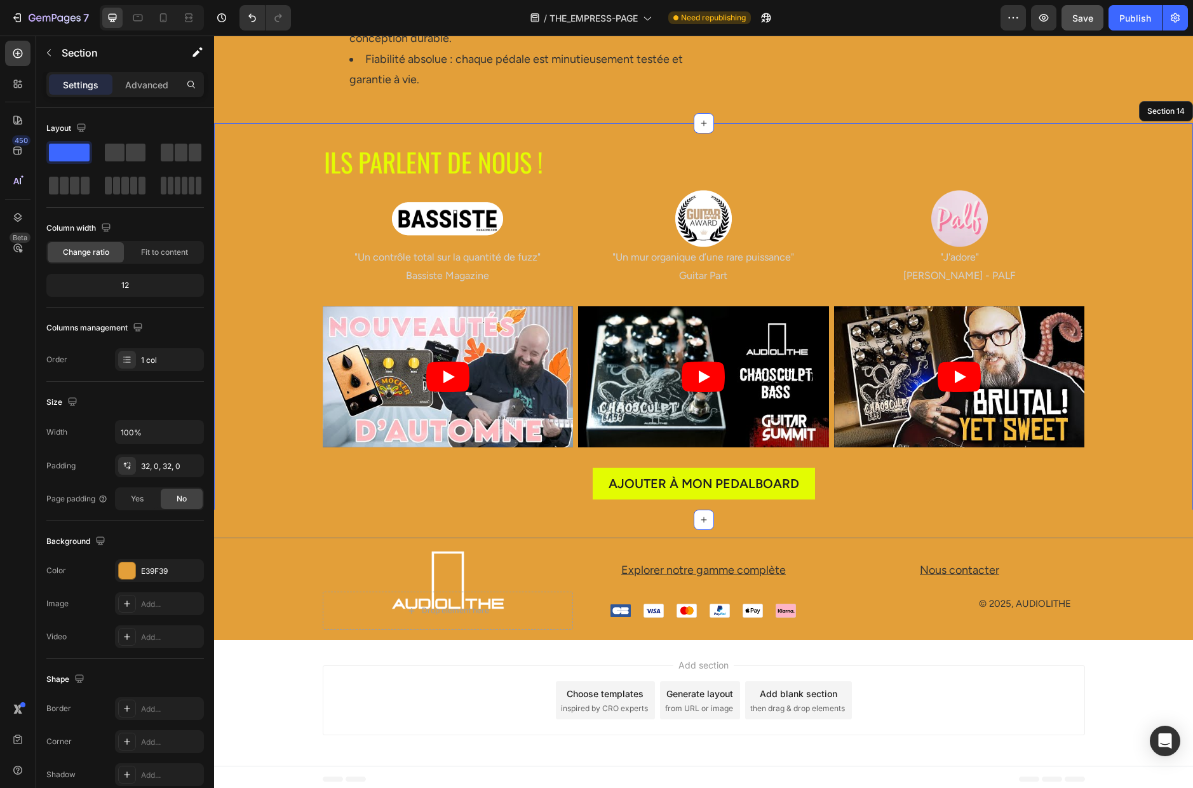
click at [278, 452] on div "AJOUTER à MON PEDALBOARD Button" at bounding box center [703, 473] width 979 height 52
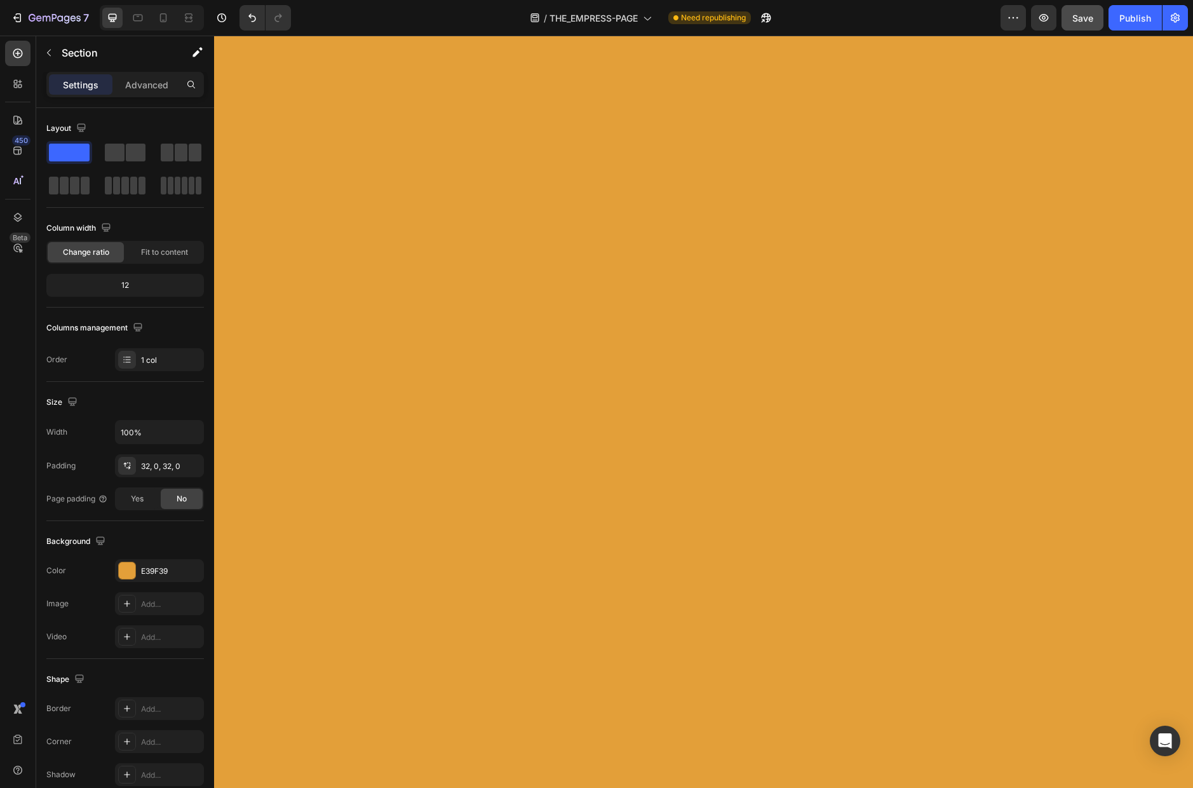
scroll to position [0, 0]
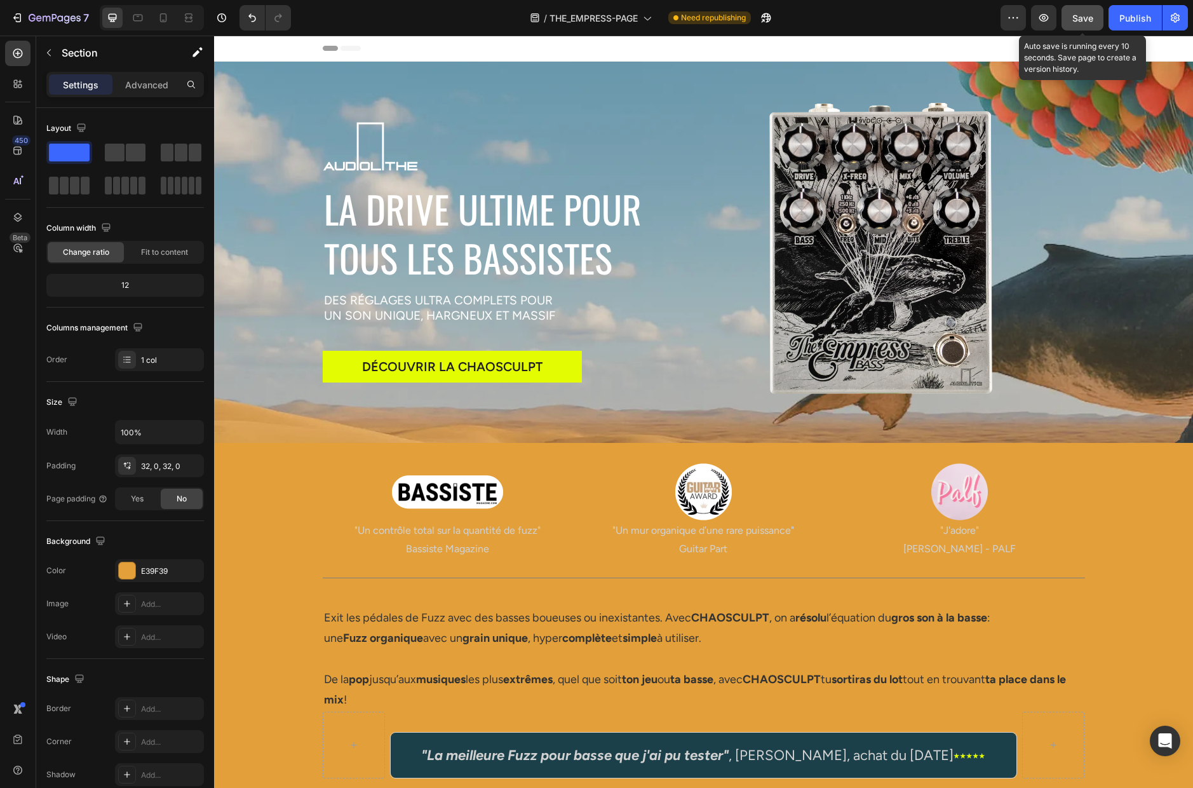
click at [914, 18] on span "Save" at bounding box center [1082, 18] width 21 height 11
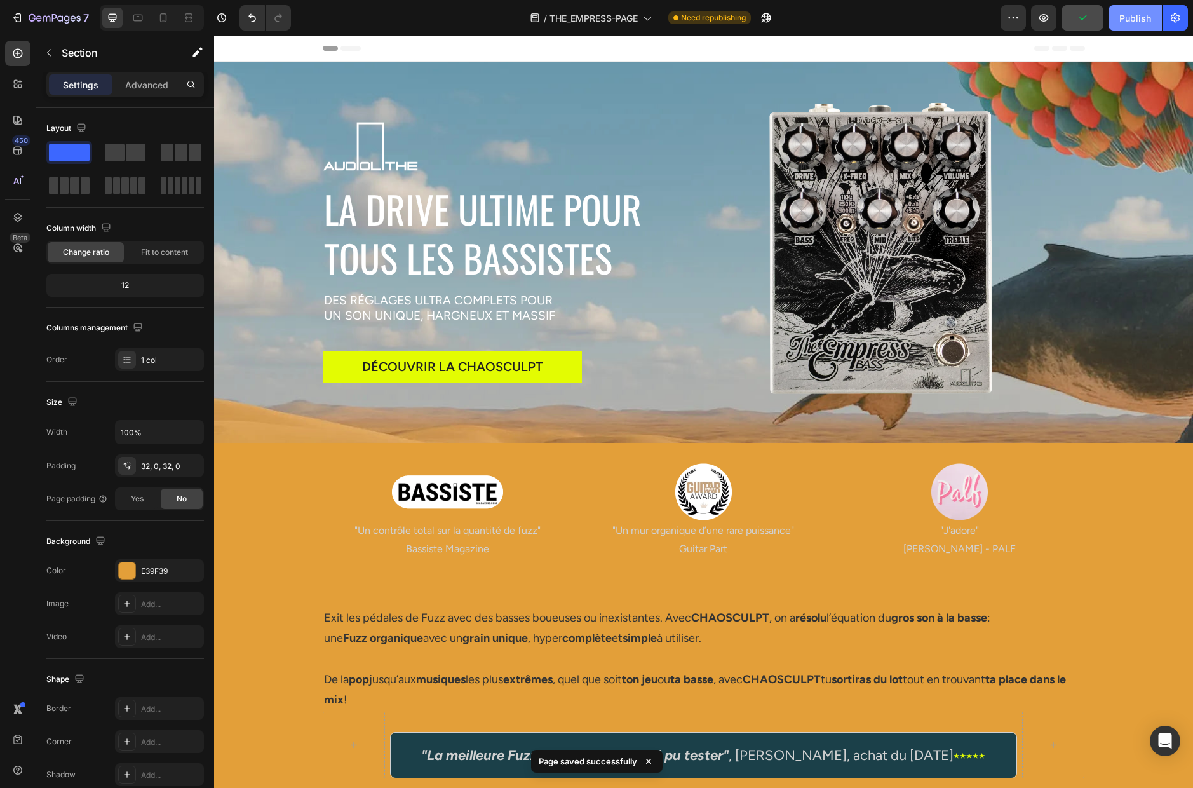
click at [914, 15] on div "Publish" at bounding box center [1135, 17] width 32 height 13
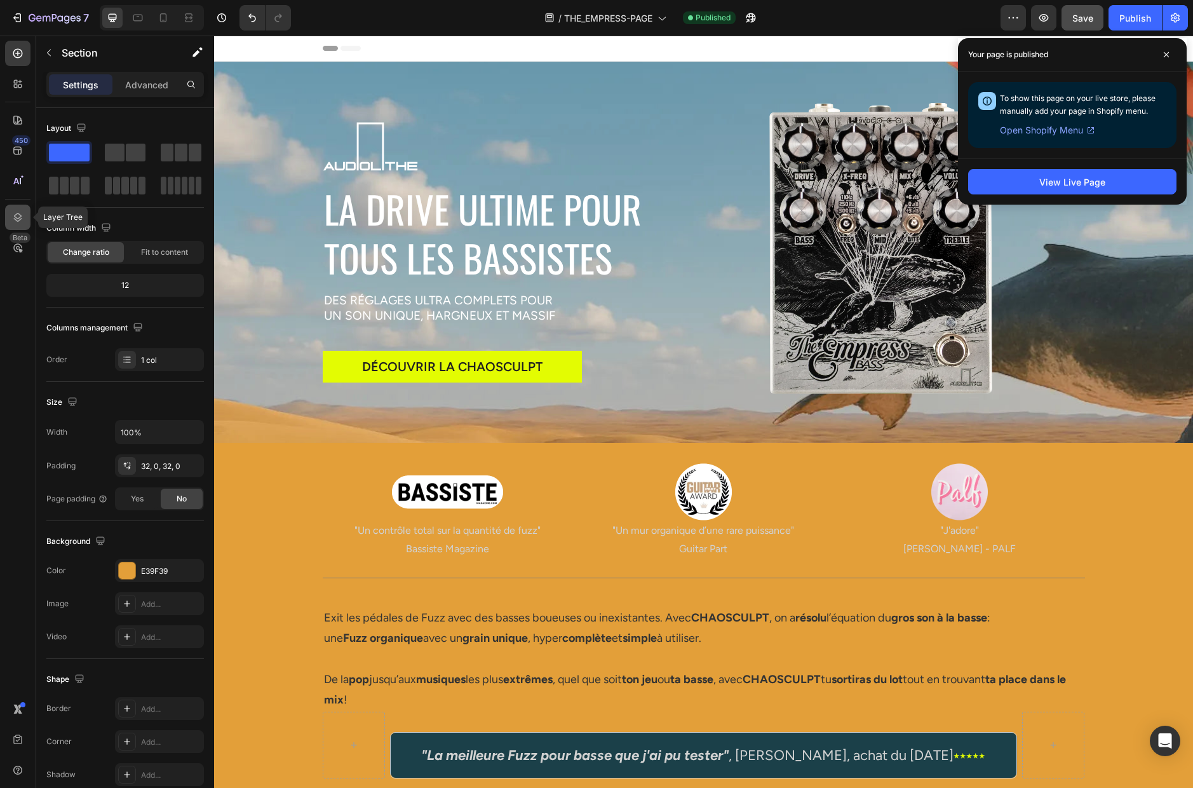
click at [20, 213] on icon at bounding box center [17, 217] width 13 height 13
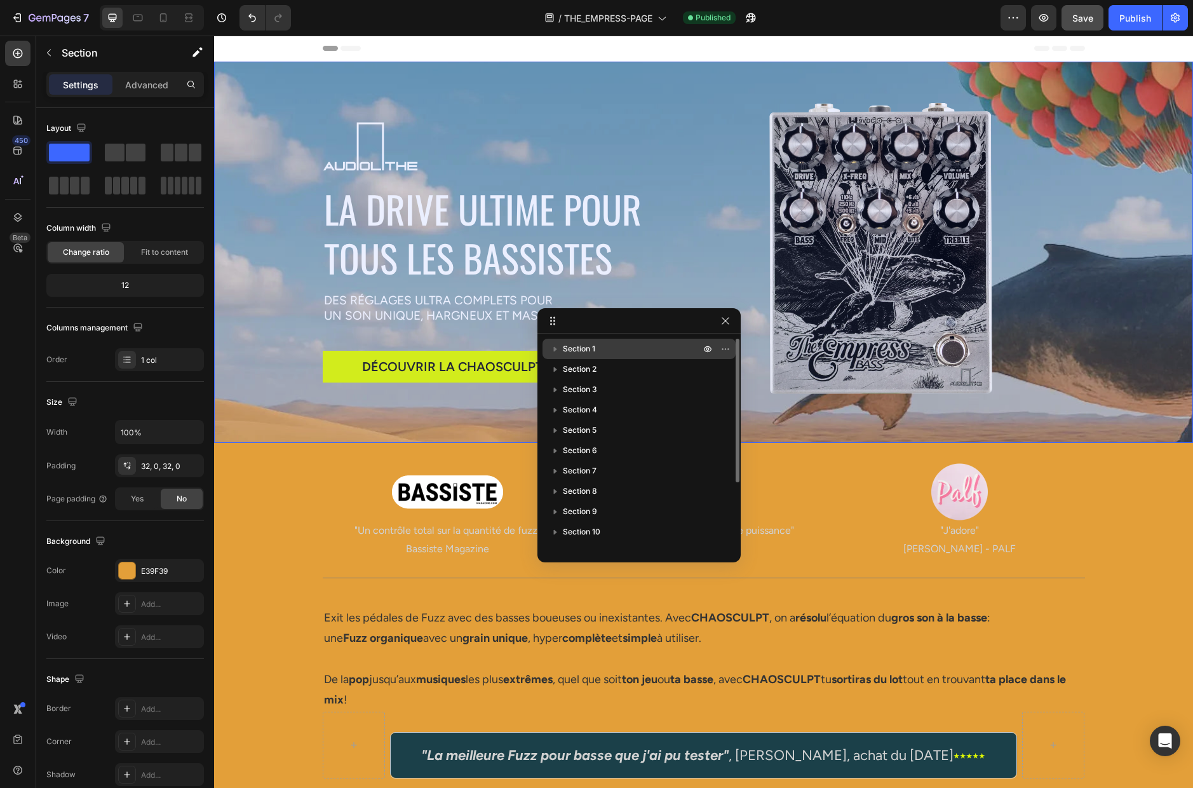
click at [593, 350] on span "Section 1" at bounding box center [579, 348] width 32 height 13
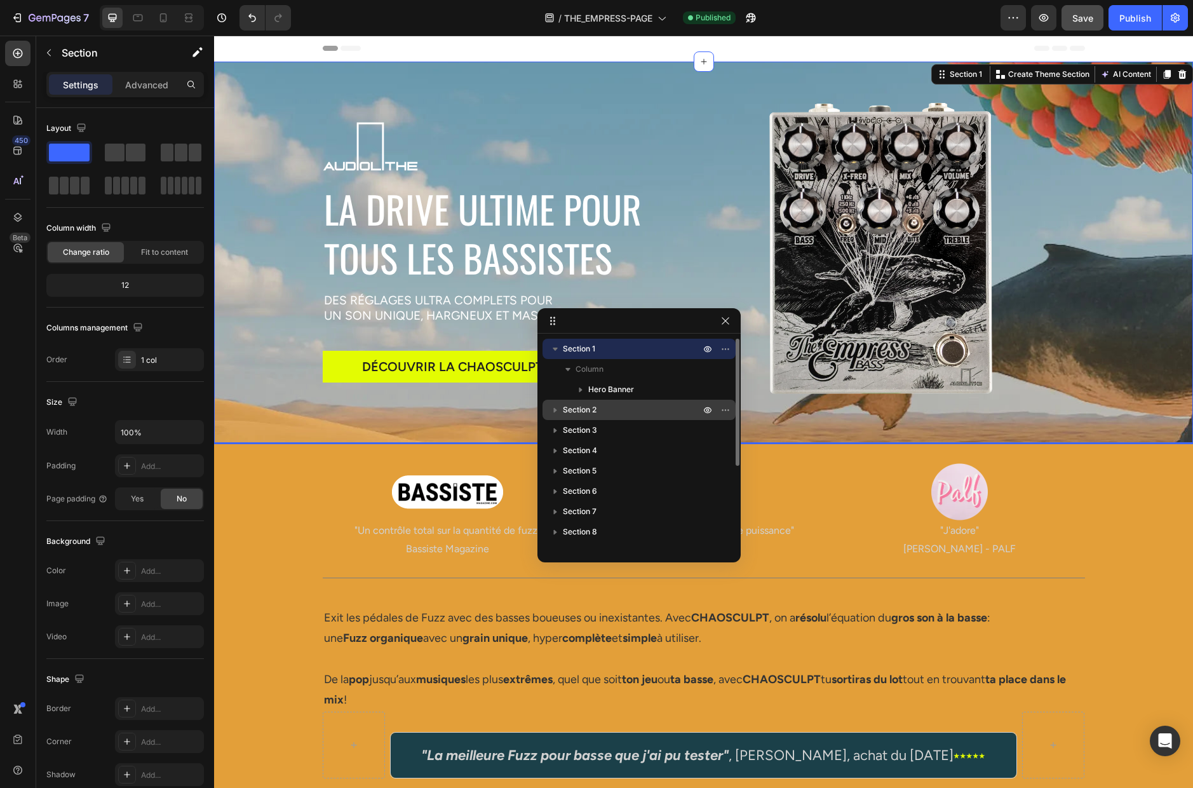
click at [582, 405] on span "Section 2" at bounding box center [580, 409] width 34 height 13
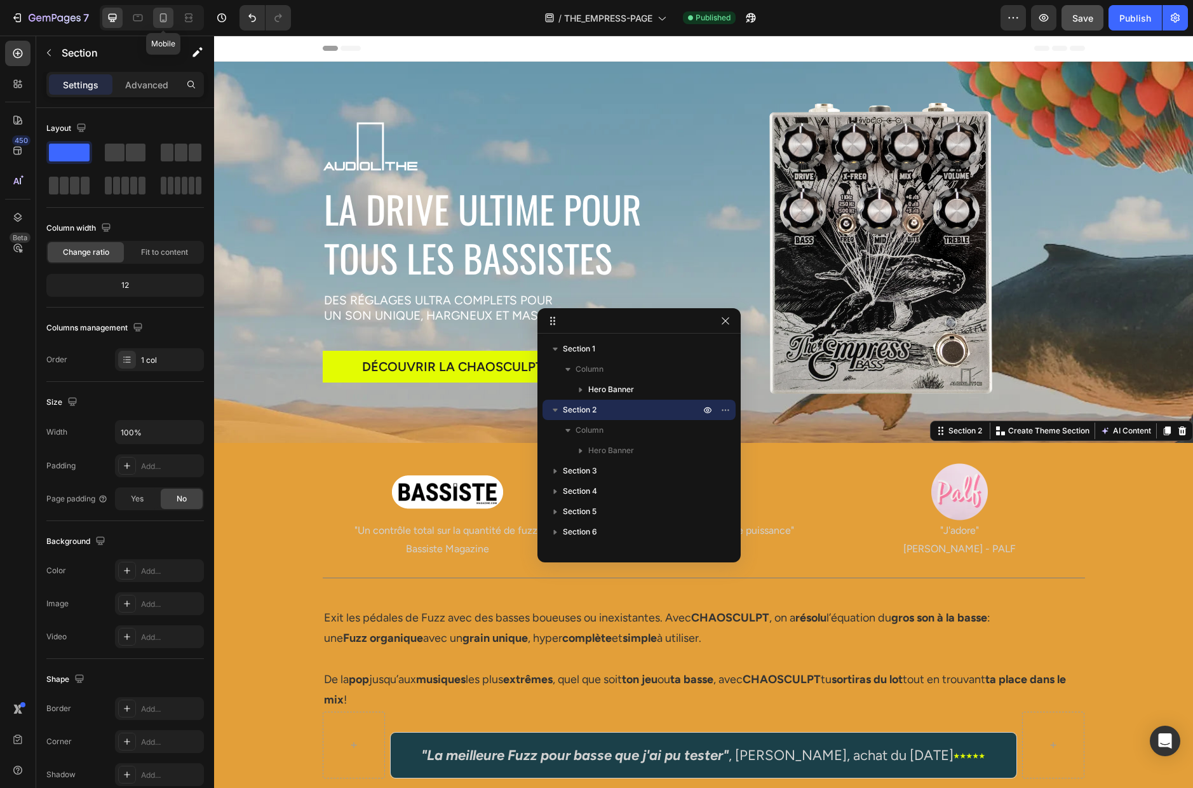
click at [163, 20] on icon at bounding box center [163, 17] width 7 height 9
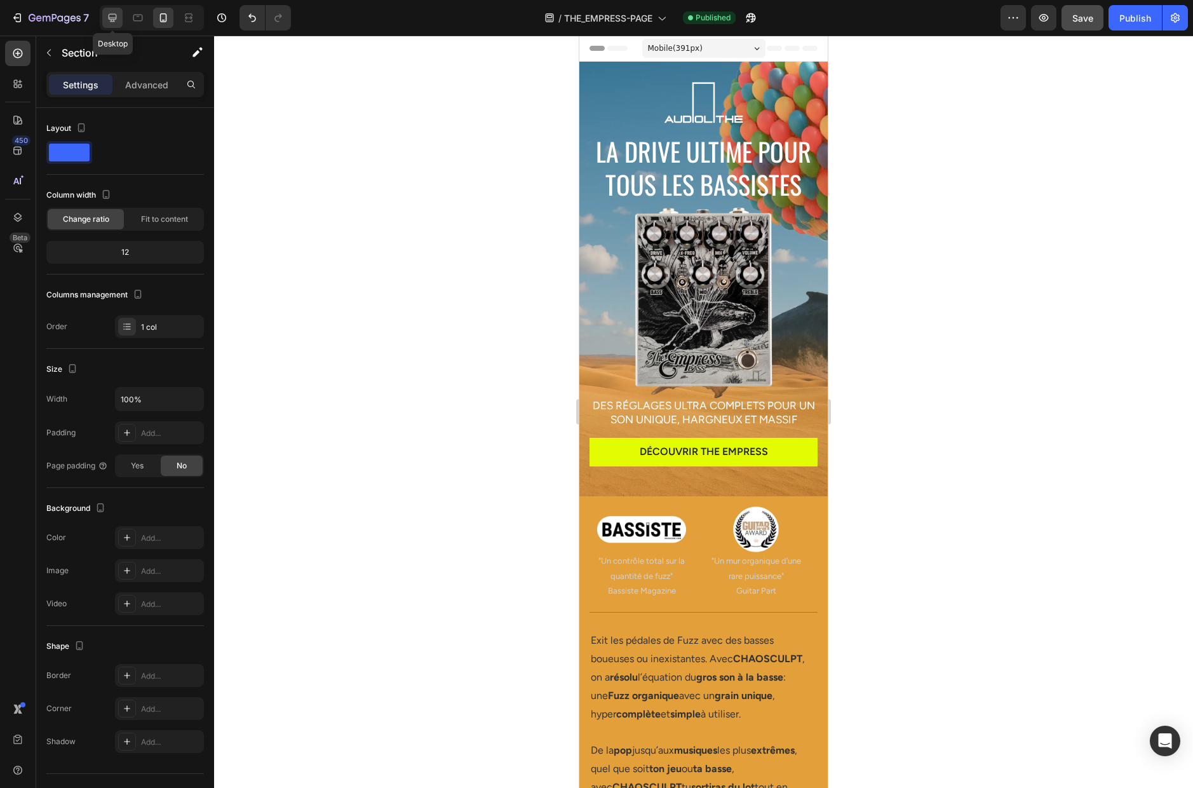
click at [111, 17] on icon at bounding box center [112, 17] width 13 height 13
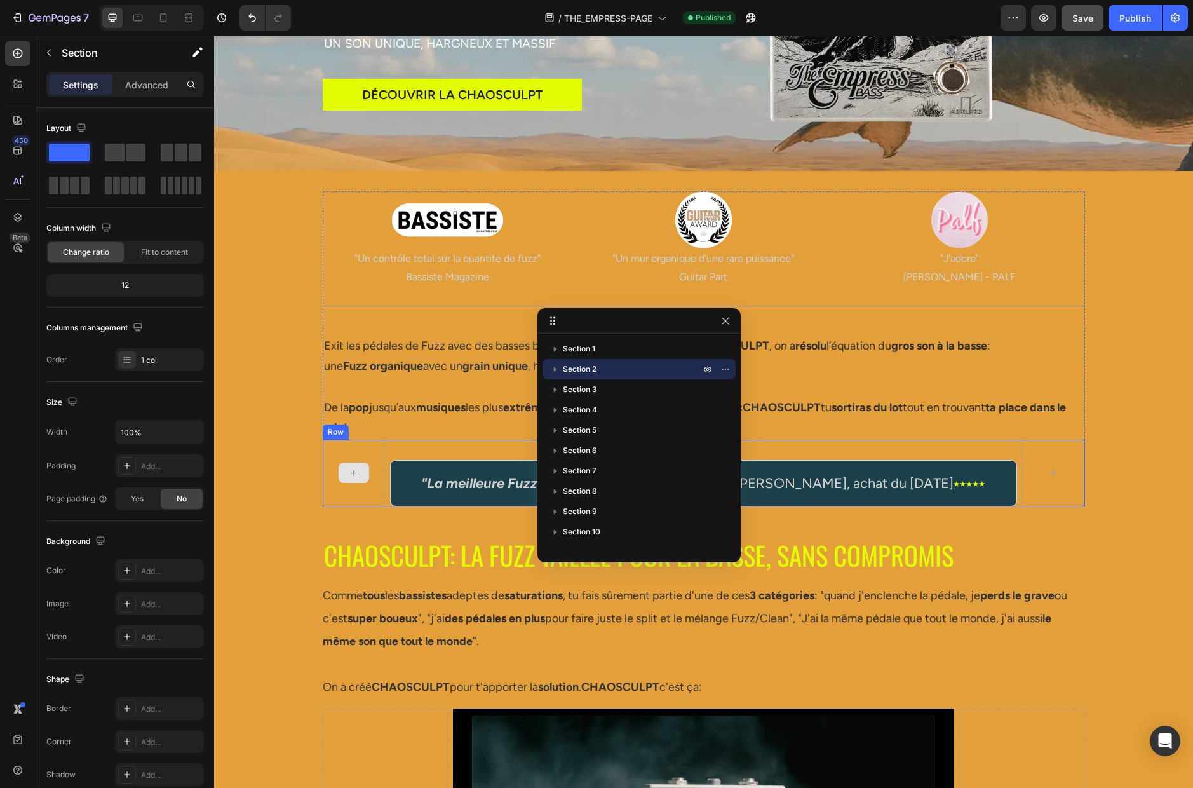
scroll to position [248, 0]
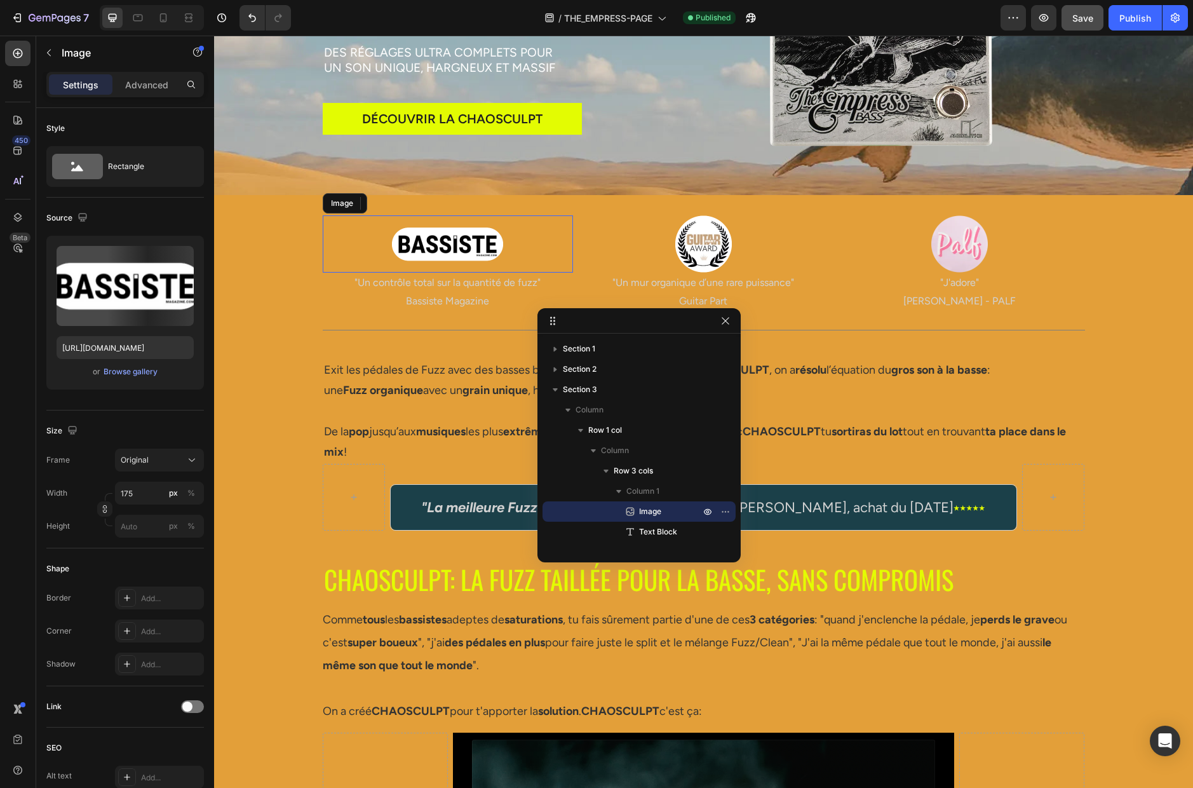
click at [351, 232] on div at bounding box center [448, 243] width 251 height 57
click at [18, 215] on icon at bounding box center [17, 217] width 13 height 13
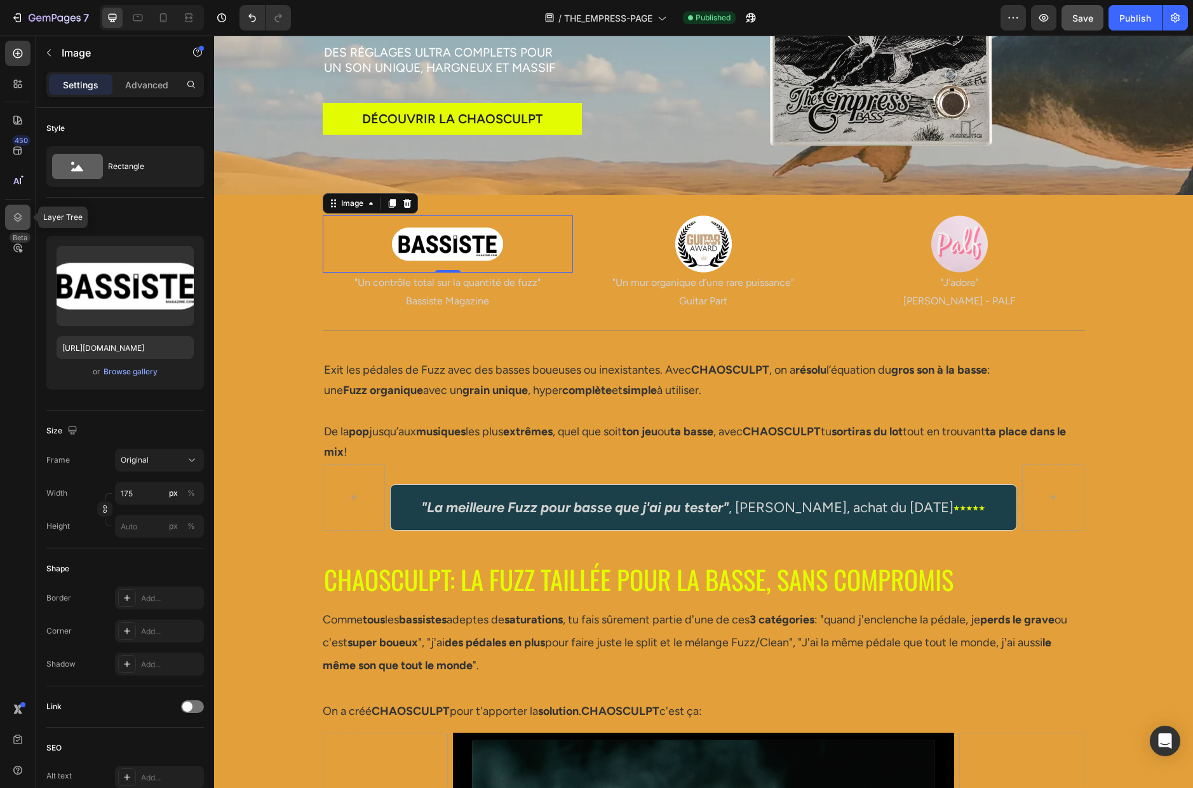
click at [15, 212] on icon at bounding box center [17, 217] width 13 height 13
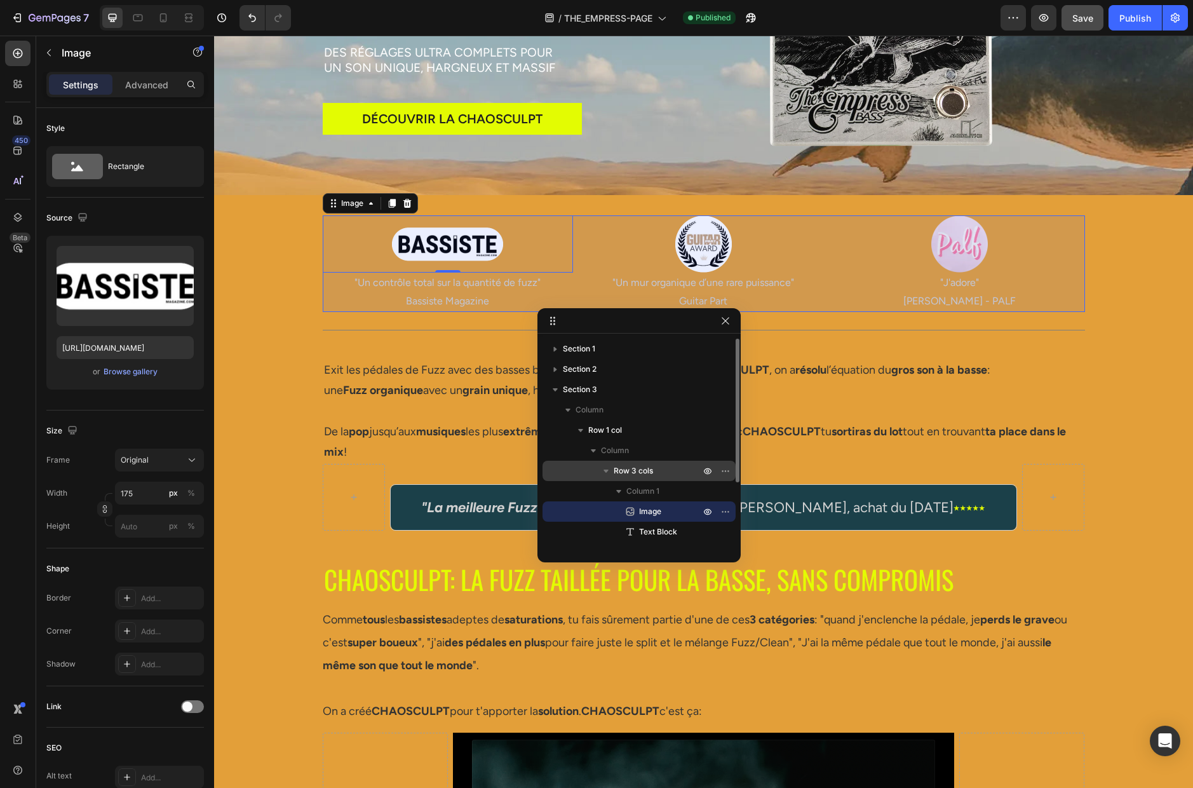
click at [637, 471] on span "Row 3 cols" at bounding box center [633, 470] width 39 height 13
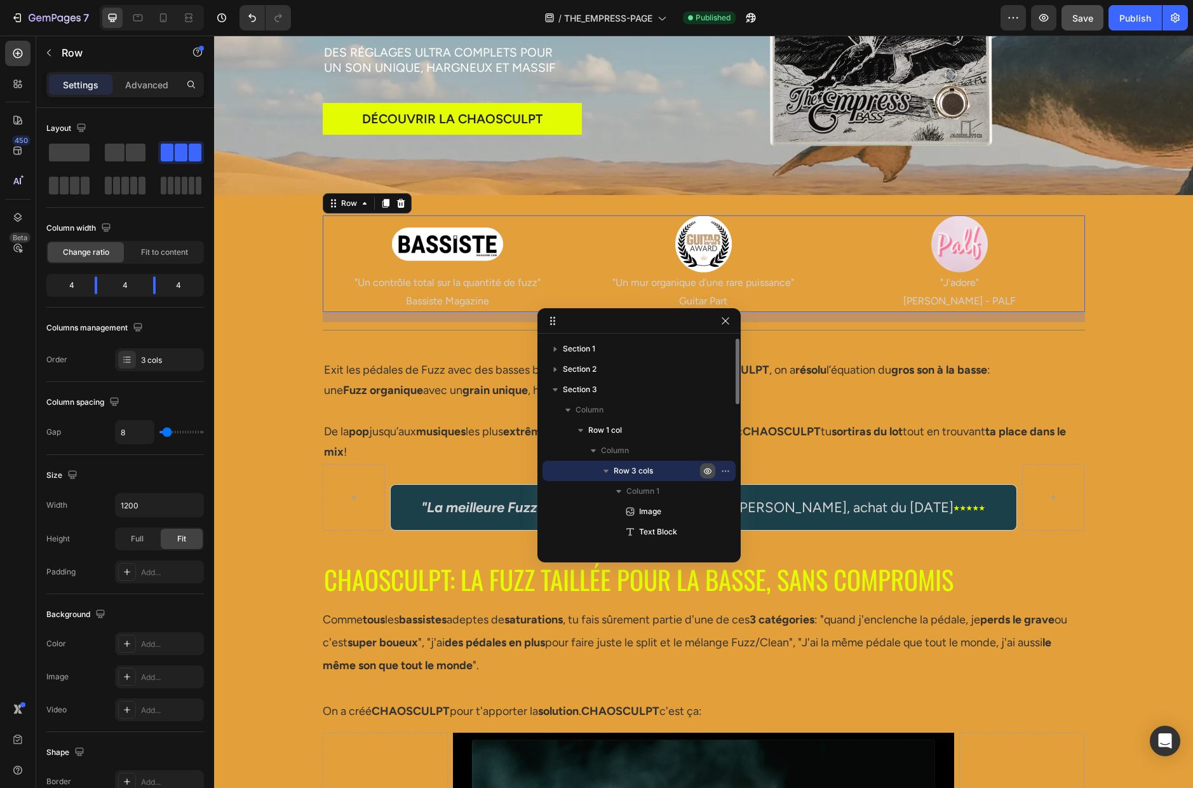
click at [708, 470] on icon "button" at bounding box center [707, 470] width 3 height 3
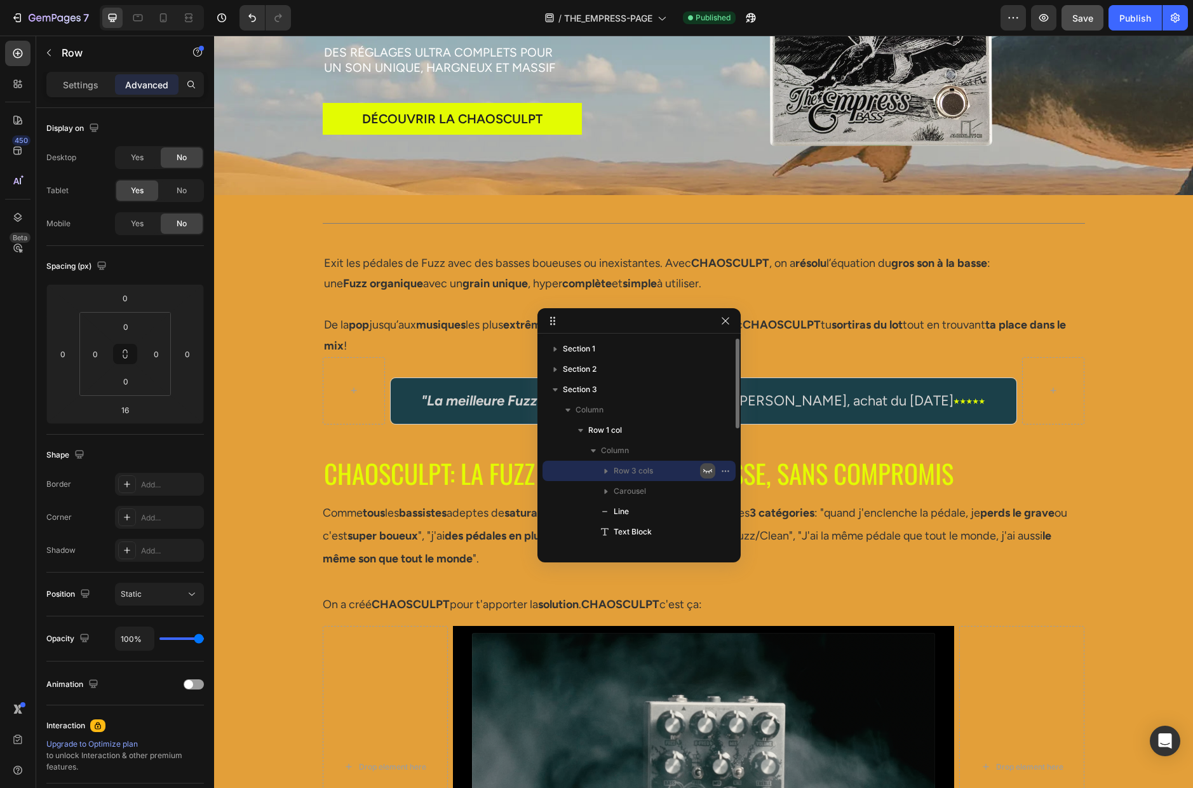
click at [708, 470] on icon "button" at bounding box center [708, 471] width 10 height 10
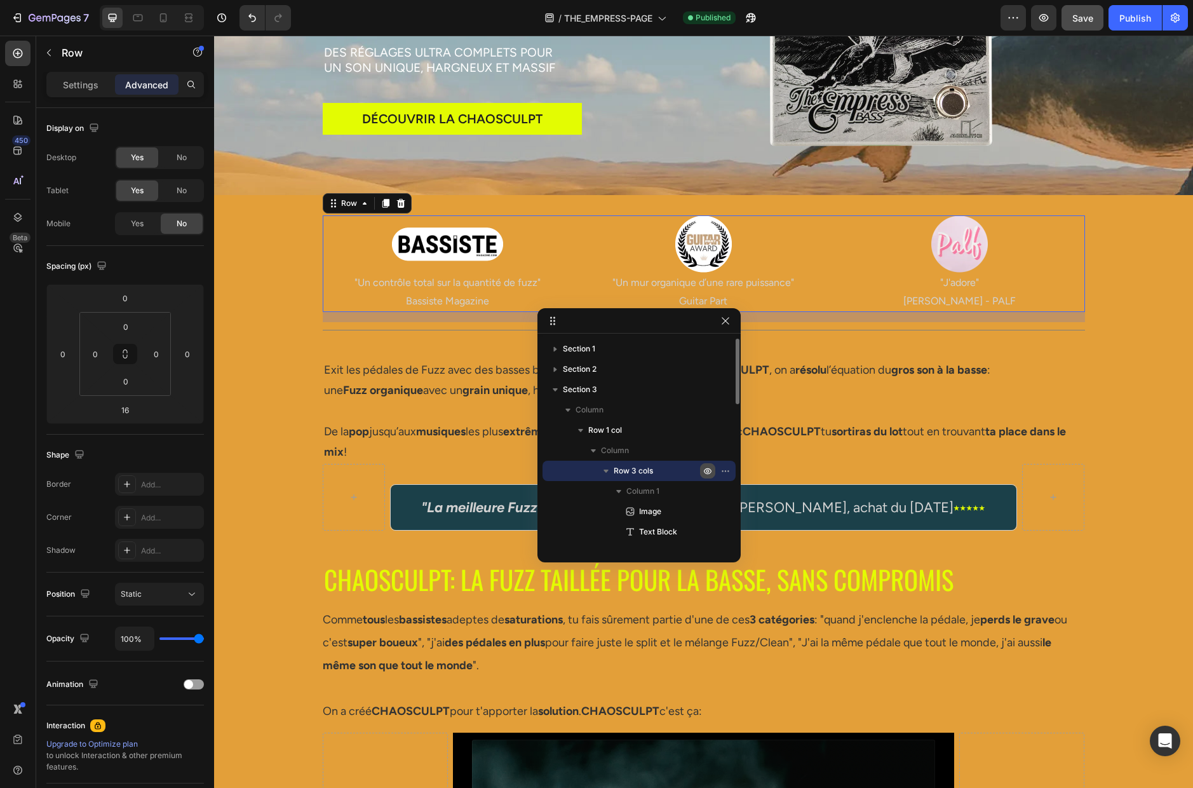
click at [656, 470] on p "Row 3 cols" at bounding box center [658, 470] width 89 height 13
click at [726, 470] on icon "button" at bounding box center [725, 471] width 10 height 10
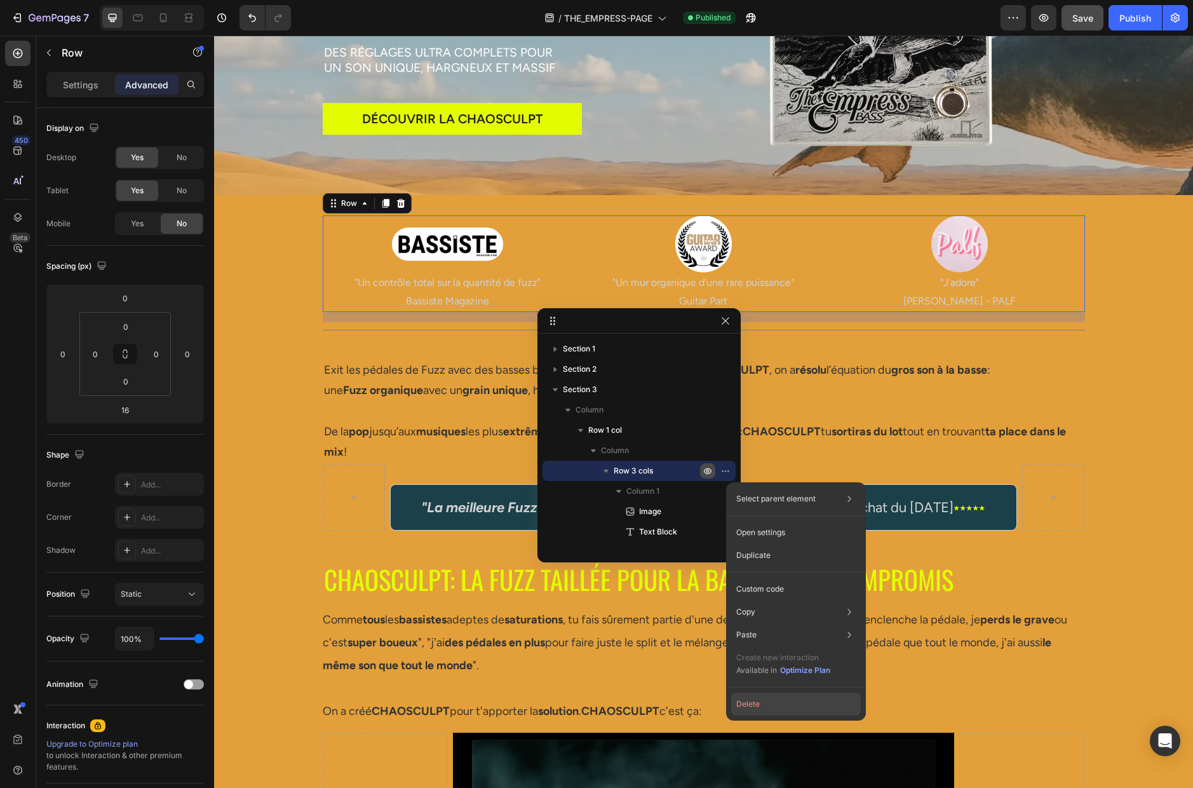
click at [753, 708] on button "Delete" at bounding box center [796, 703] width 130 height 23
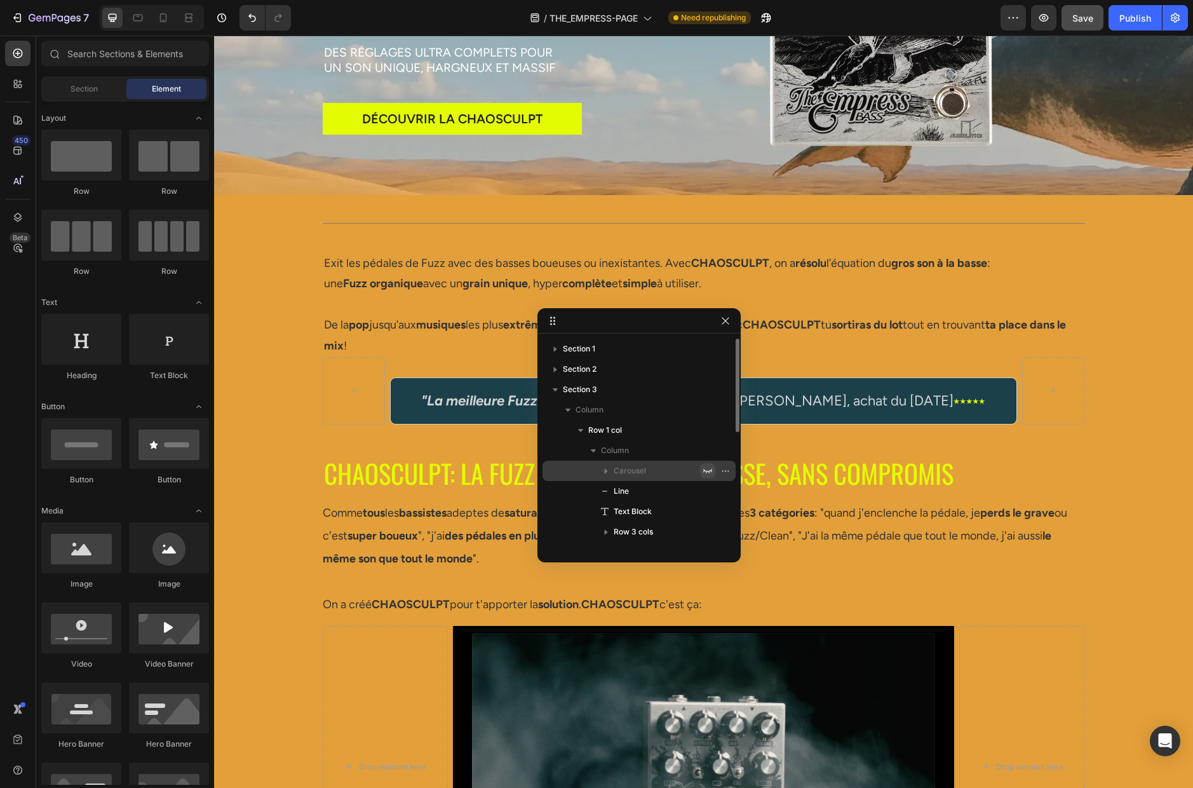
click at [706, 471] on icon "button" at bounding box center [708, 471] width 10 height 10
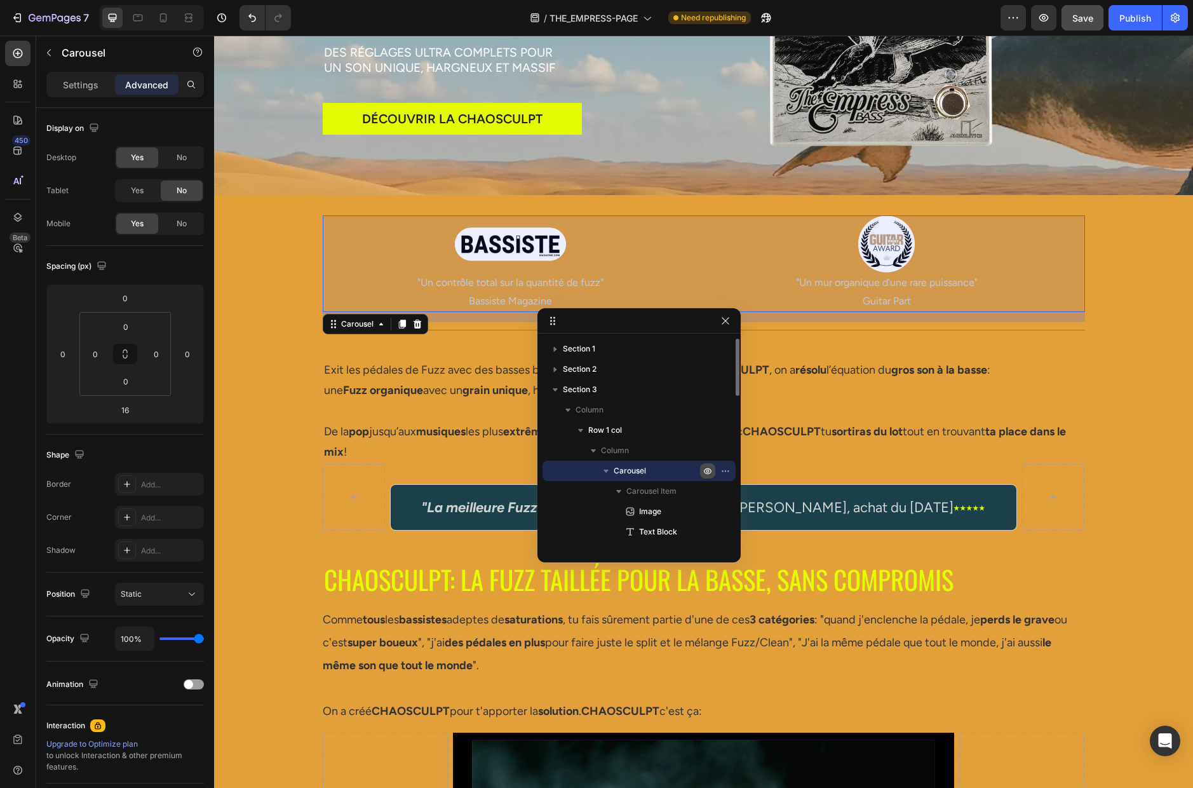
click at [706, 471] on icon "button" at bounding box center [707, 470] width 3 height 3
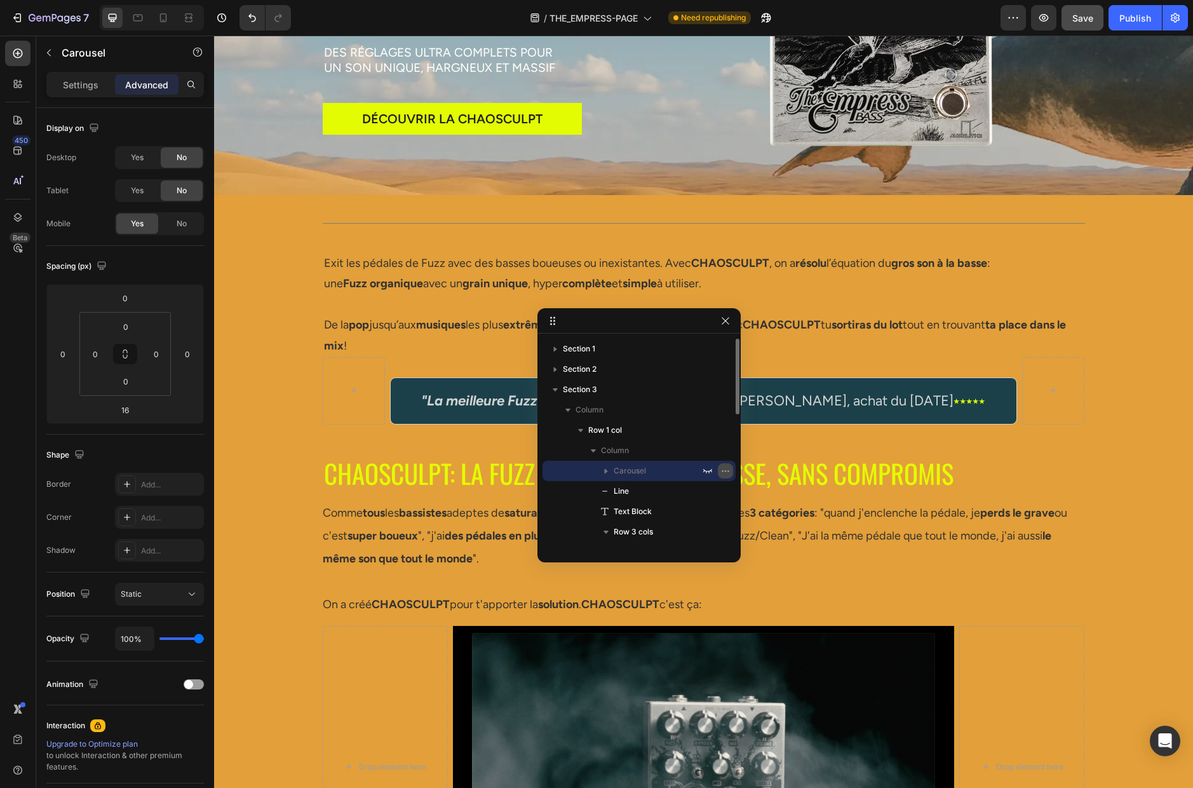
click at [727, 470] on icon "button" at bounding box center [725, 471] width 10 height 10
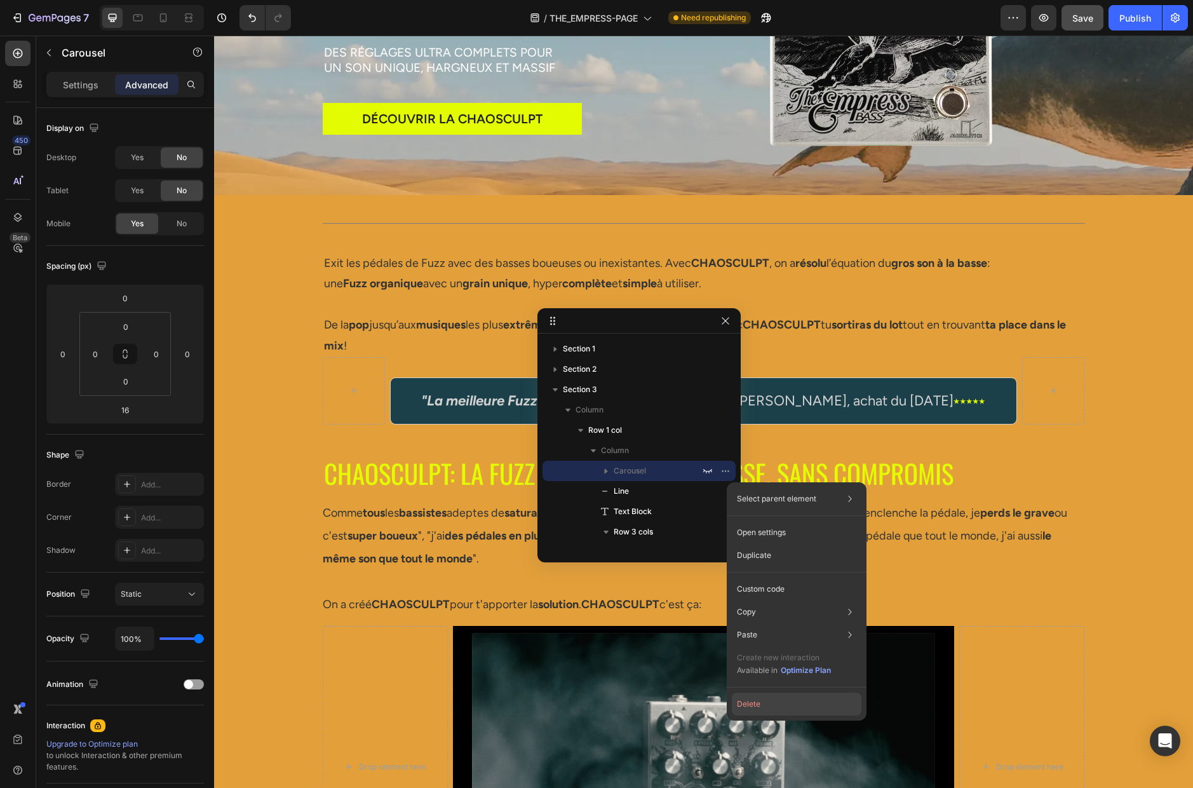
click at [764, 703] on button "Delete" at bounding box center [797, 703] width 130 height 23
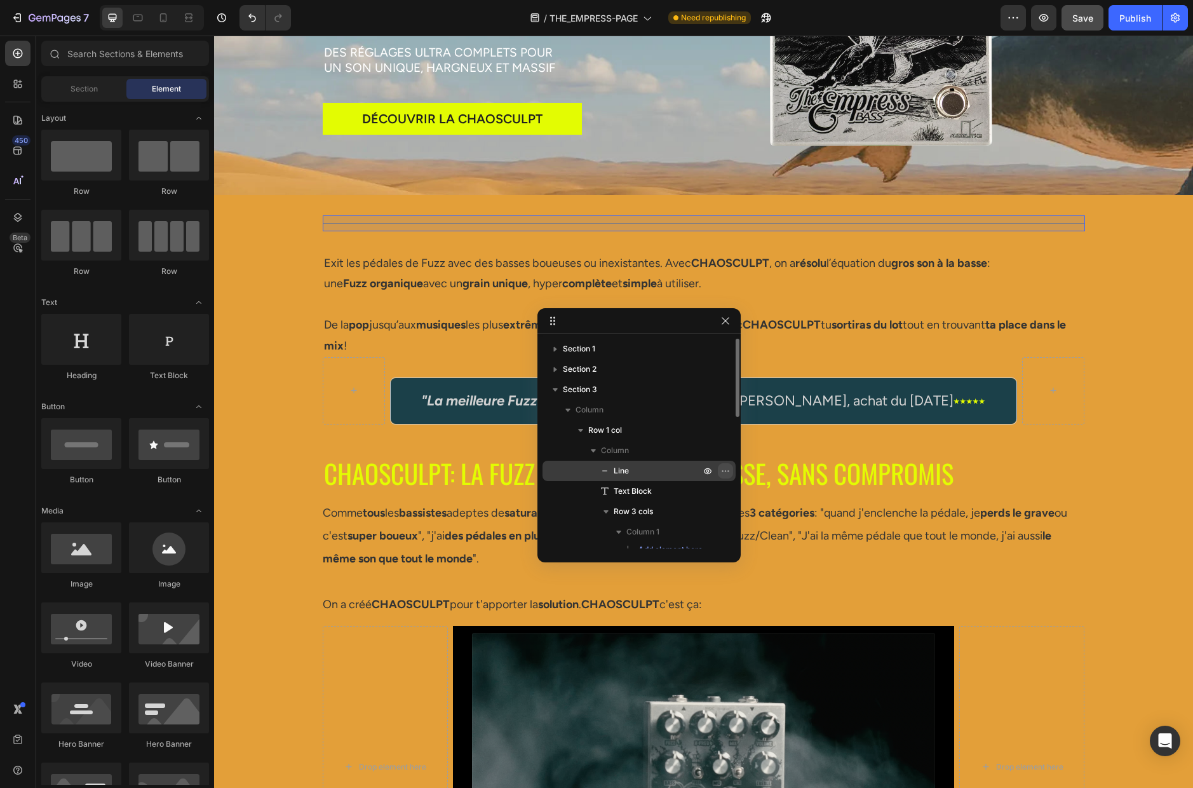
click at [726, 469] on icon "button" at bounding box center [725, 471] width 10 height 10
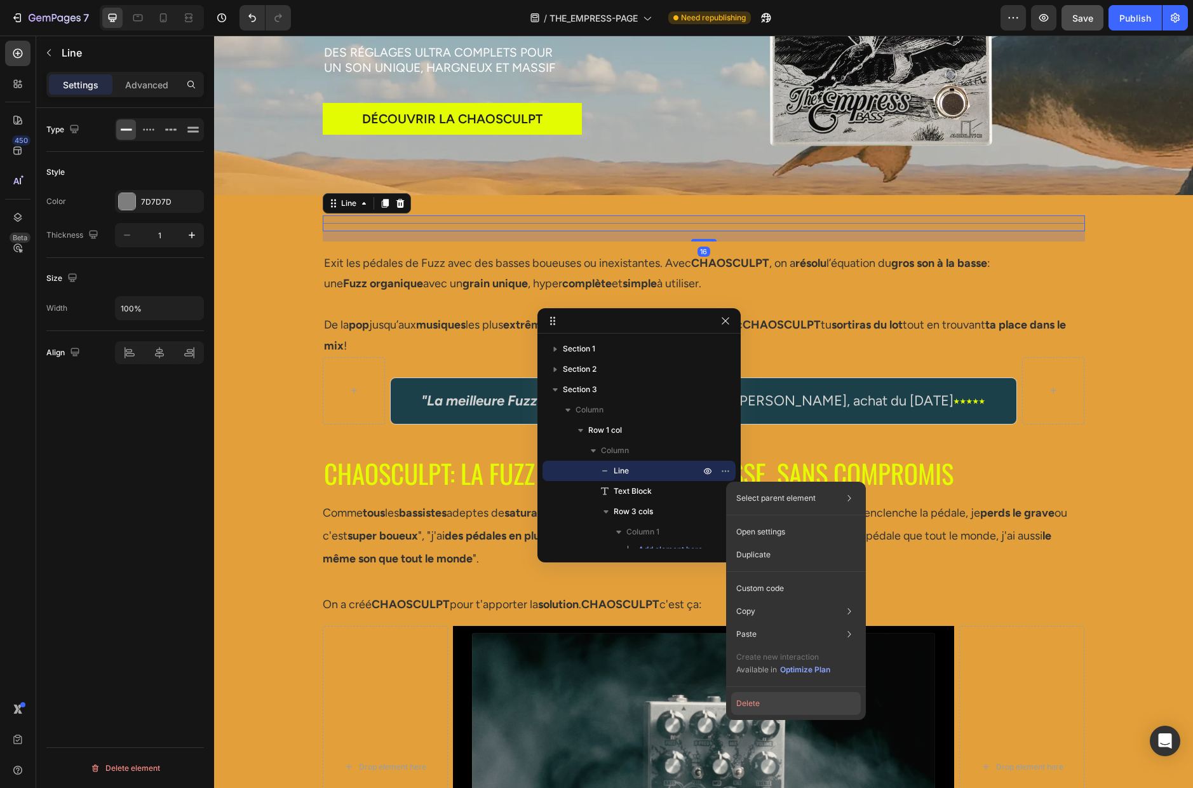
click at [748, 703] on button "Delete" at bounding box center [796, 703] width 130 height 23
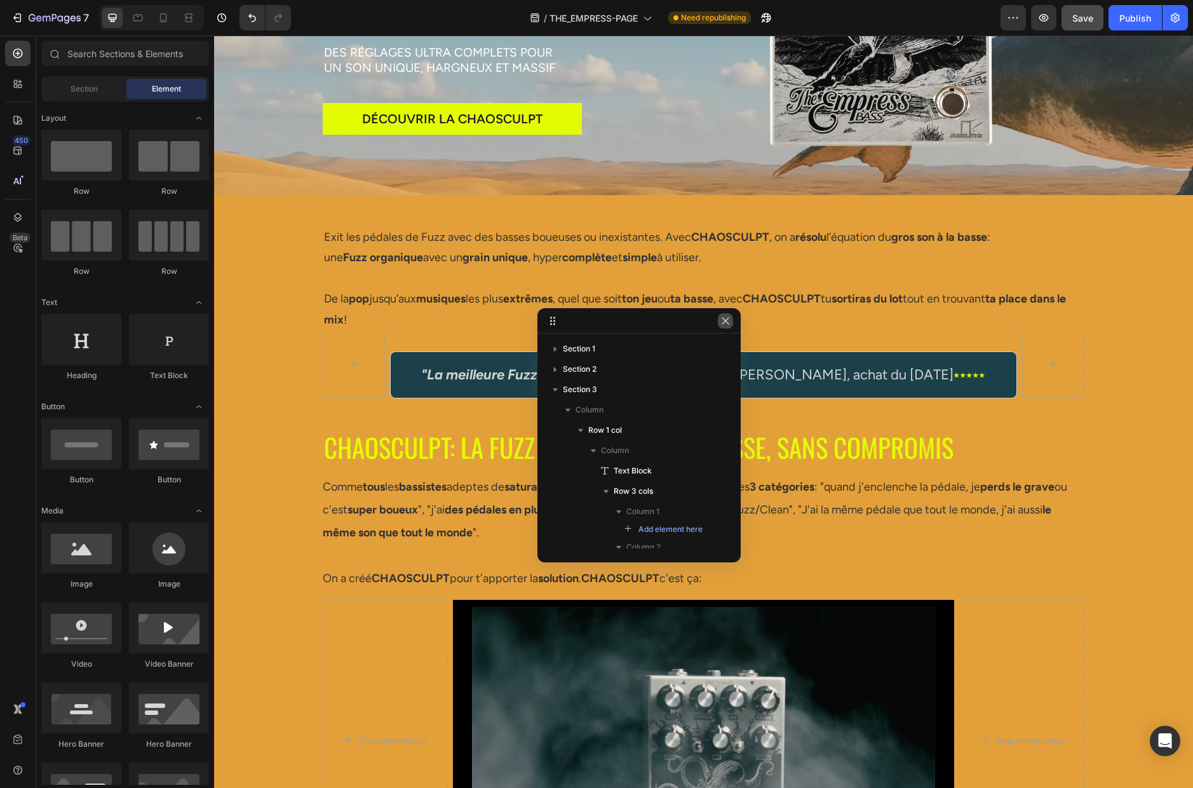
drag, startPoint x: 724, startPoint y: 321, endPoint x: 454, endPoint y: 301, distance: 270.7
click at [724, 321] on icon "button" at bounding box center [725, 321] width 10 height 10
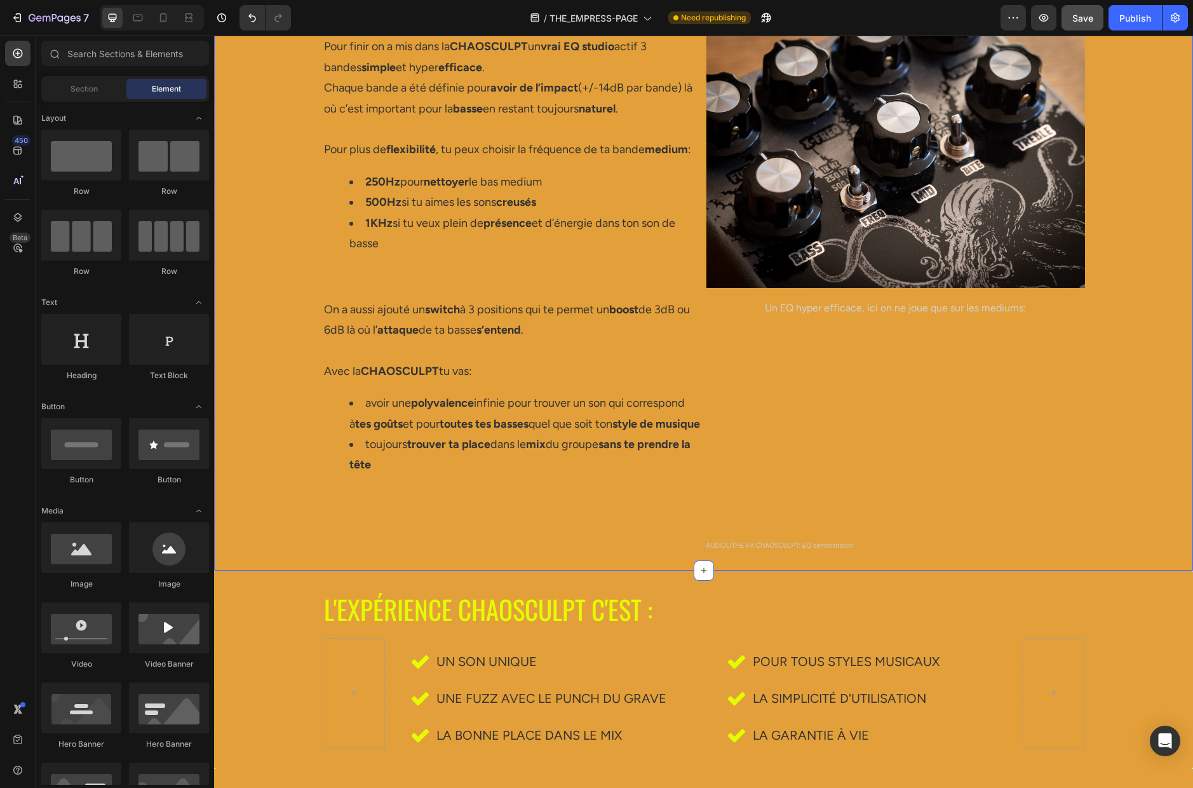
scroll to position [2752, 0]
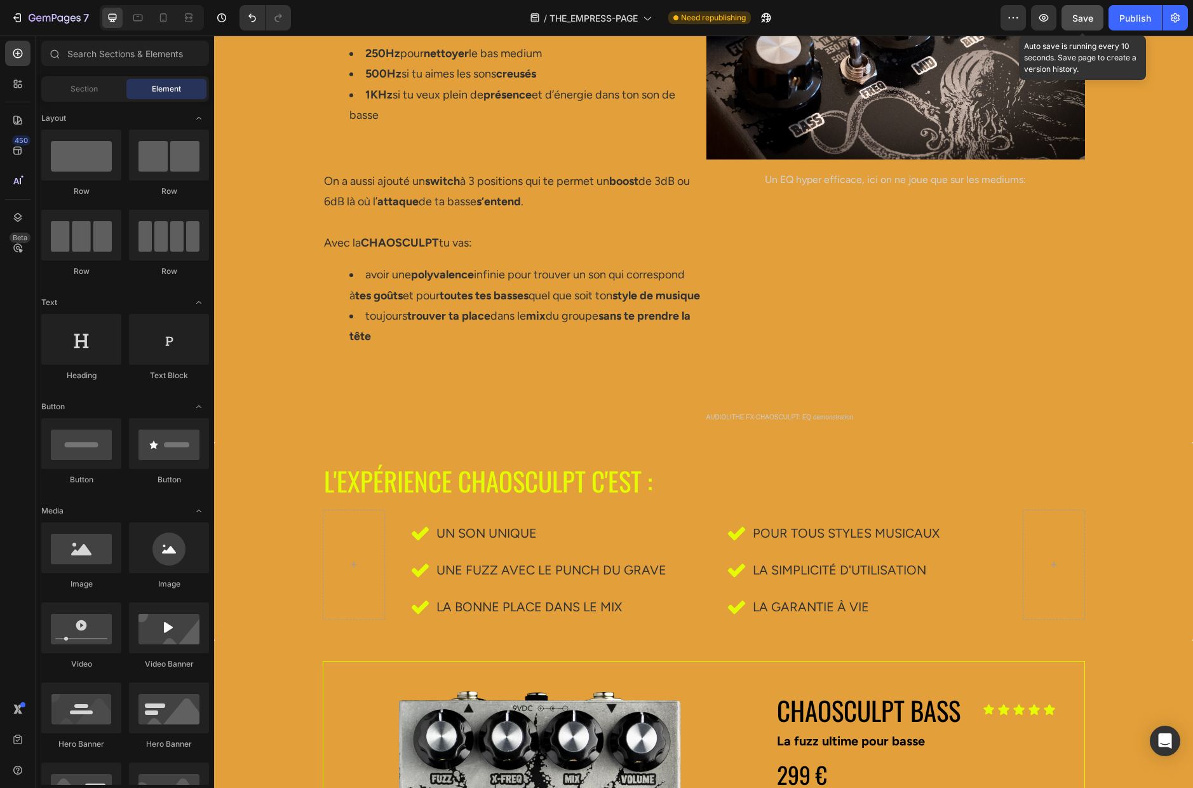
click at [914, 15] on span "Save" at bounding box center [1082, 18] width 21 height 11
click at [914, 24] on div "Publish" at bounding box center [1135, 17] width 32 height 13
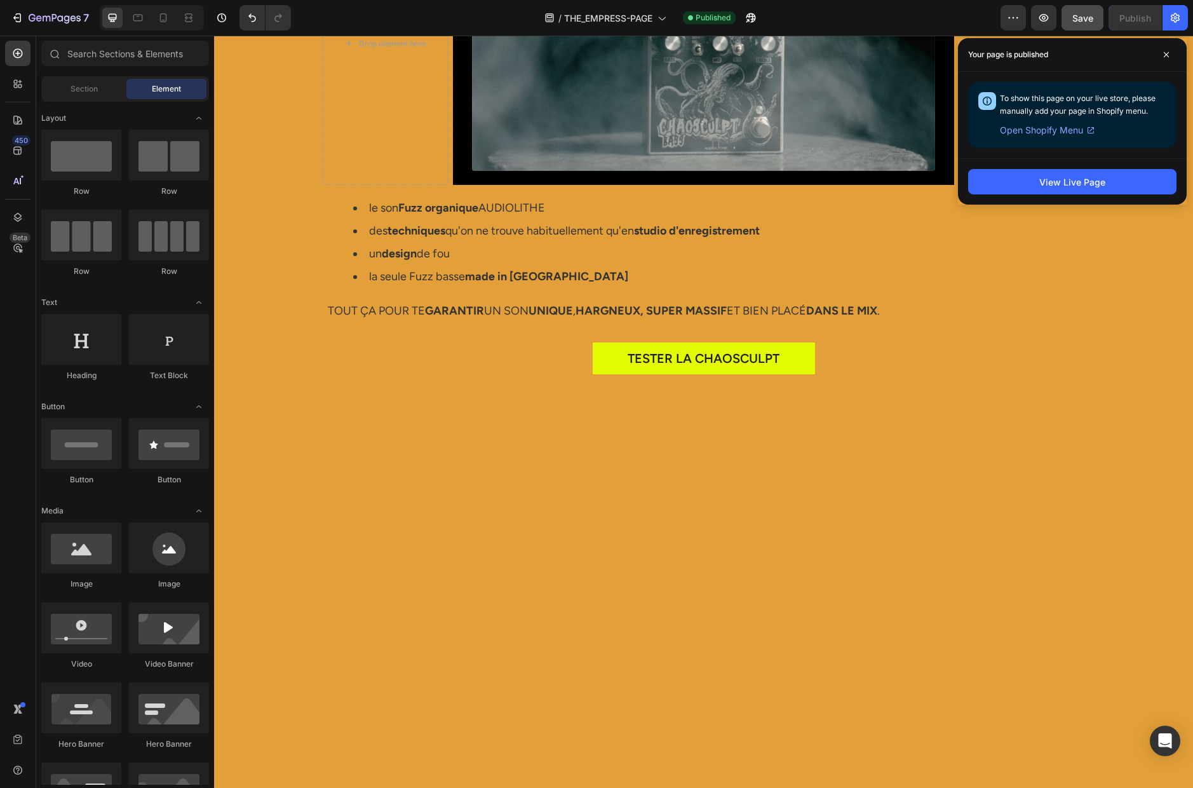
scroll to position [0, 0]
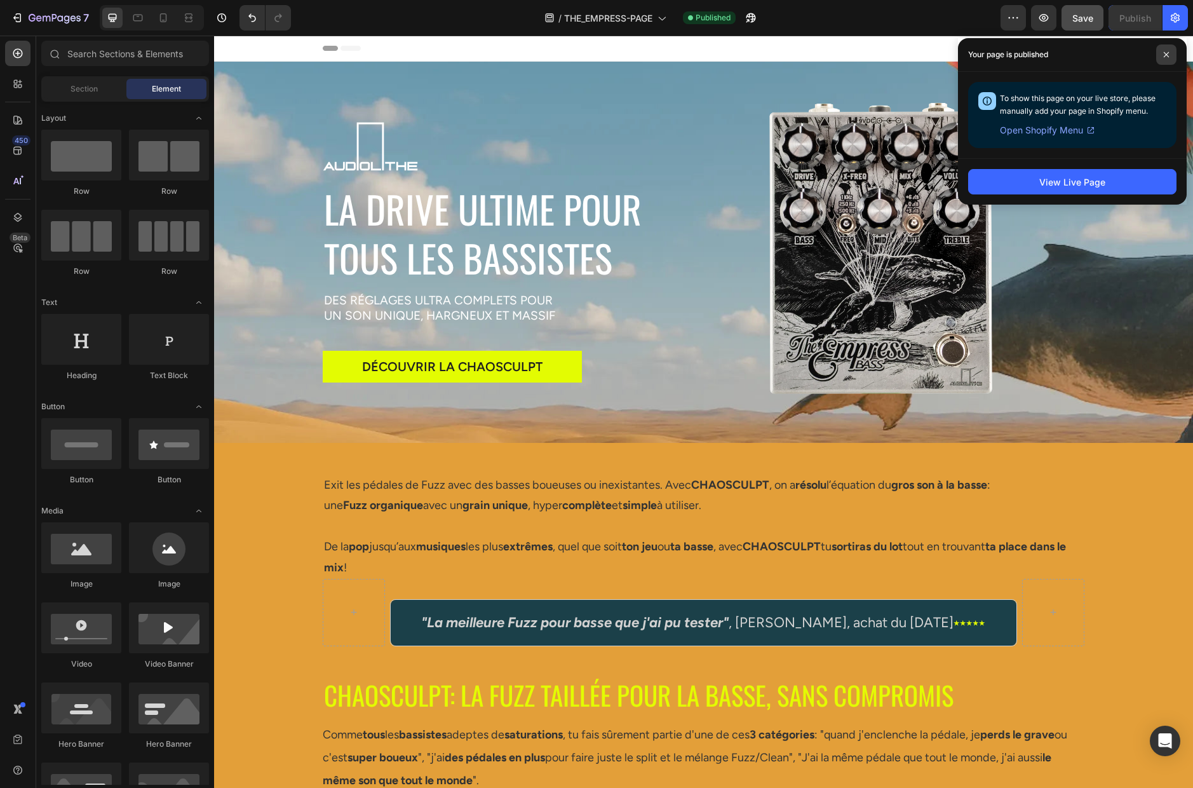
click at [914, 50] on span at bounding box center [1166, 54] width 20 height 20
